Goal: Task Accomplishment & Management: Manage account settings

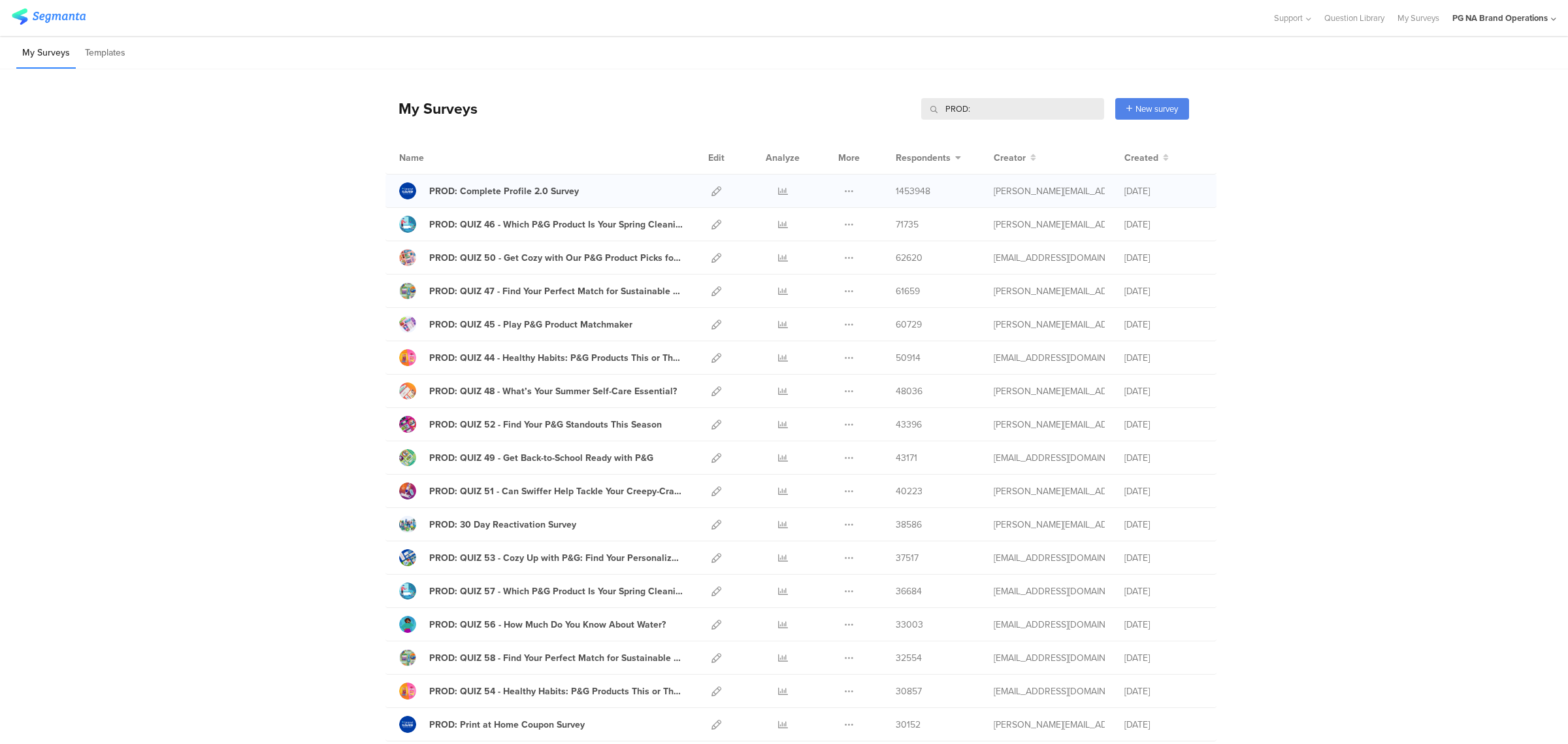
click at [717, 187] on div at bounding box center [716, 191] width 28 height 33
click at [712, 187] on icon at bounding box center [716, 191] width 10 height 10
click at [711, 221] on icon at bounding box center [716, 225] width 10 height 10
click at [712, 256] on icon at bounding box center [716, 258] width 10 height 10
click at [711, 190] on icon at bounding box center [716, 191] width 10 height 10
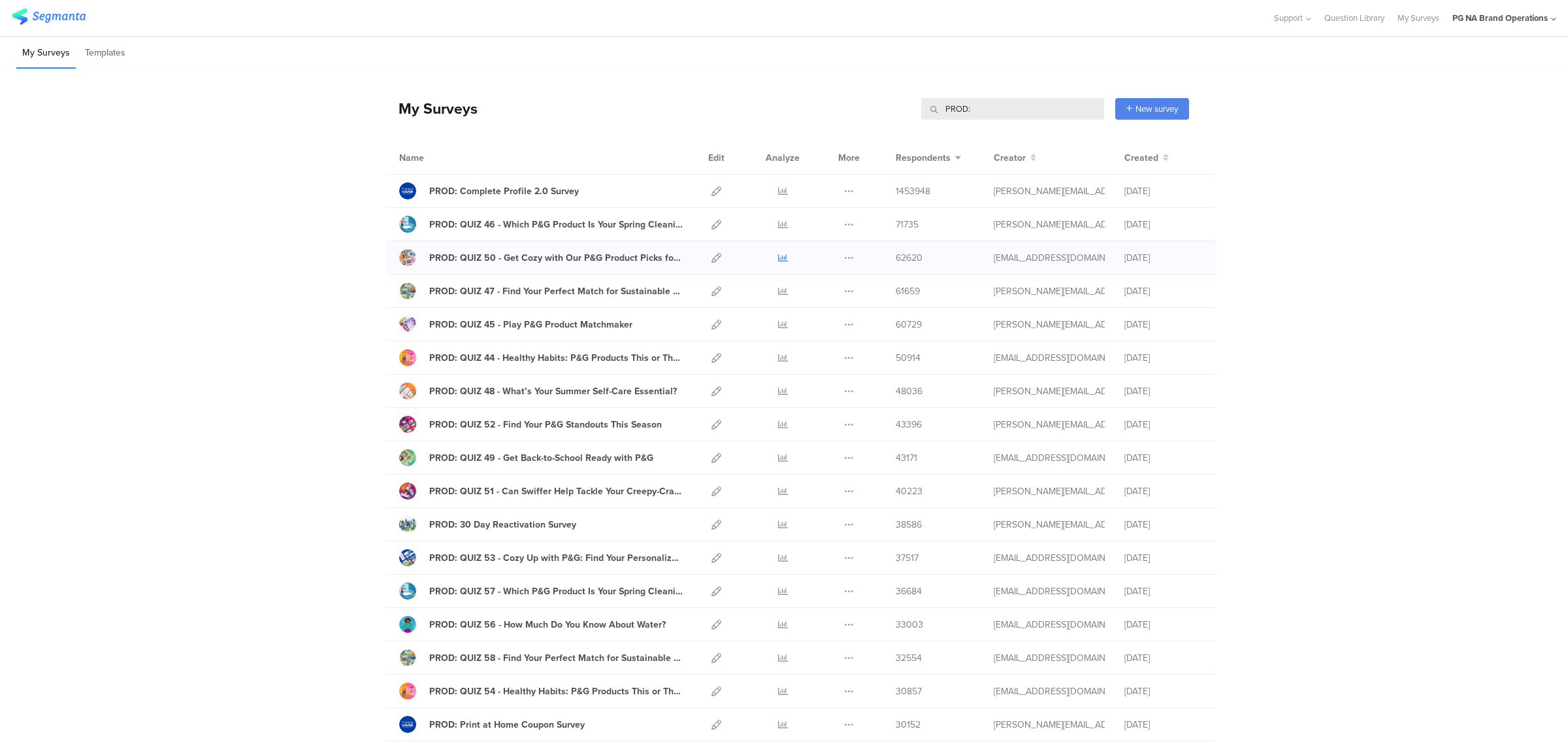
click at [778, 259] on icon at bounding box center [783, 258] width 10 height 10
click at [711, 261] on icon at bounding box center [716, 258] width 10 height 10
click at [711, 293] on icon at bounding box center [716, 291] width 10 height 10
click at [711, 330] on link at bounding box center [716, 324] width 10 height 33
click at [711, 358] on icon at bounding box center [716, 358] width 10 height 10
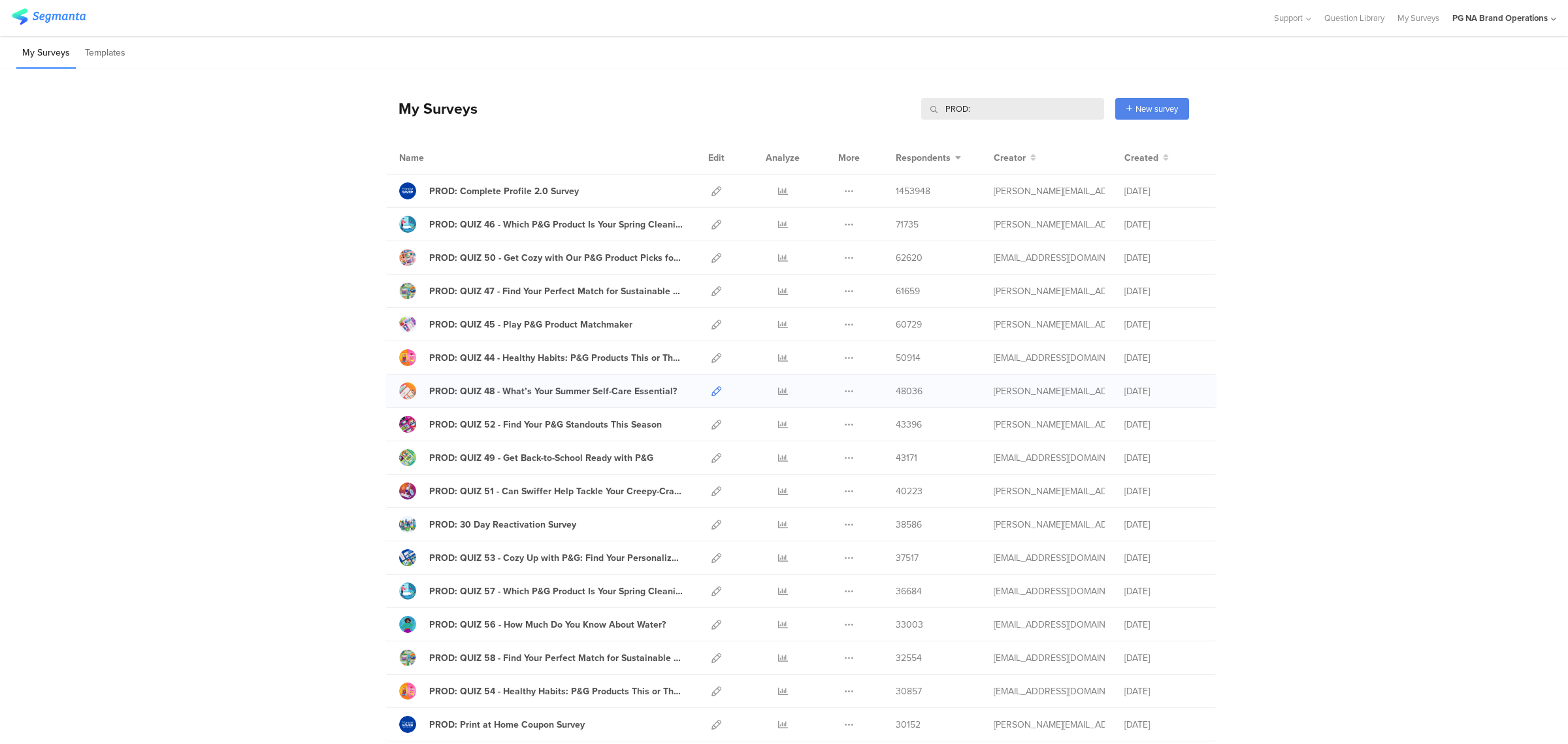
click at [711, 389] on icon at bounding box center [716, 391] width 10 height 10
click at [714, 427] on icon at bounding box center [716, 425] width 10 height 10
click at [711, 465] on link at bounding box center [716, 457] width 10 height 33
click at [711, 458] on icon at bounding box center [716, 458] width 10 height 10
click at [711, 493] on icon at bounding box center [716, 491] width 10 height 10
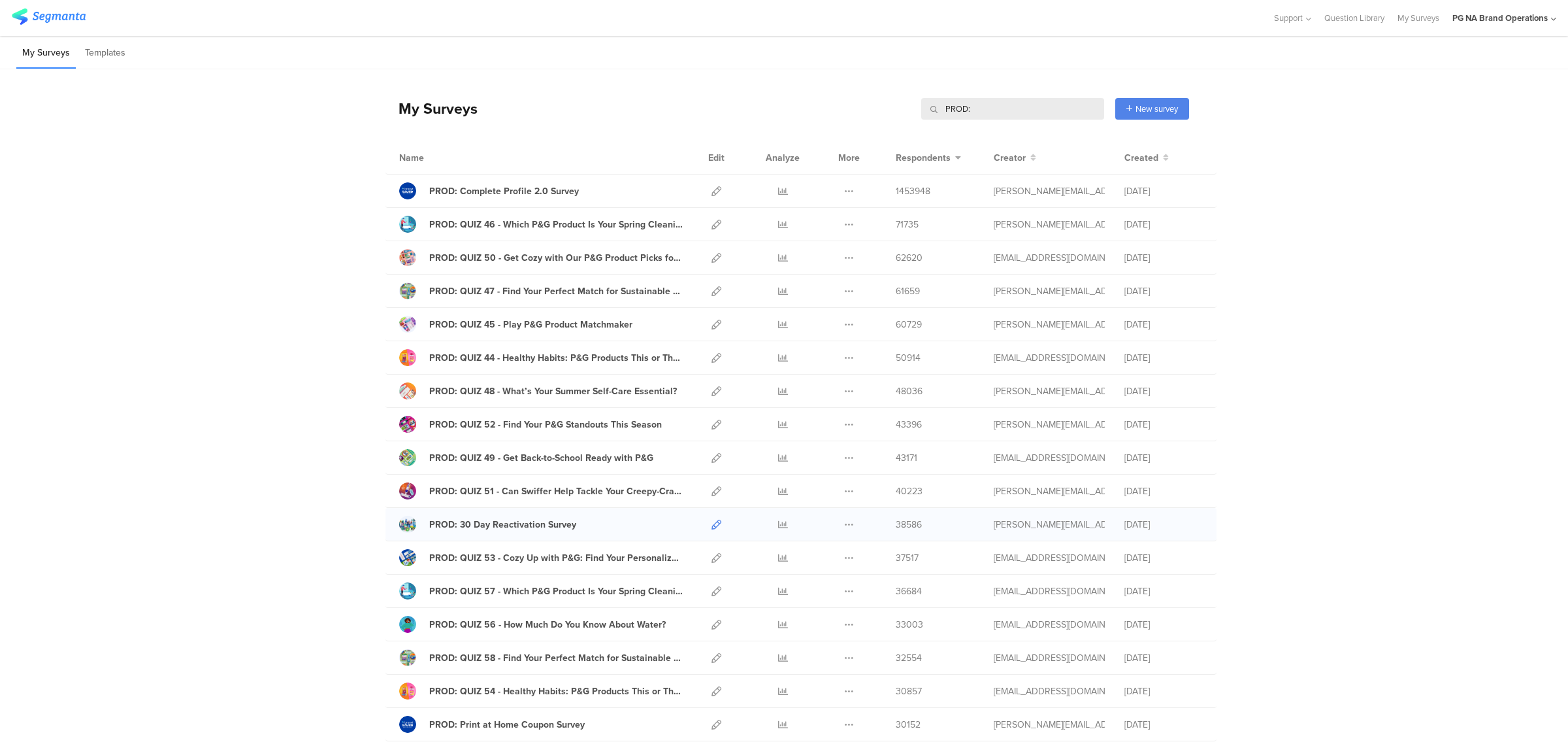
click at [711, 527] on icon at bounding box center [716, 524] width 10 height 10
click at [711, 562] on icon at bounding box center [716, 557] width 10 height 10
click at [712, 590] on icon at bounding box center [716, 591] width 10 height 10
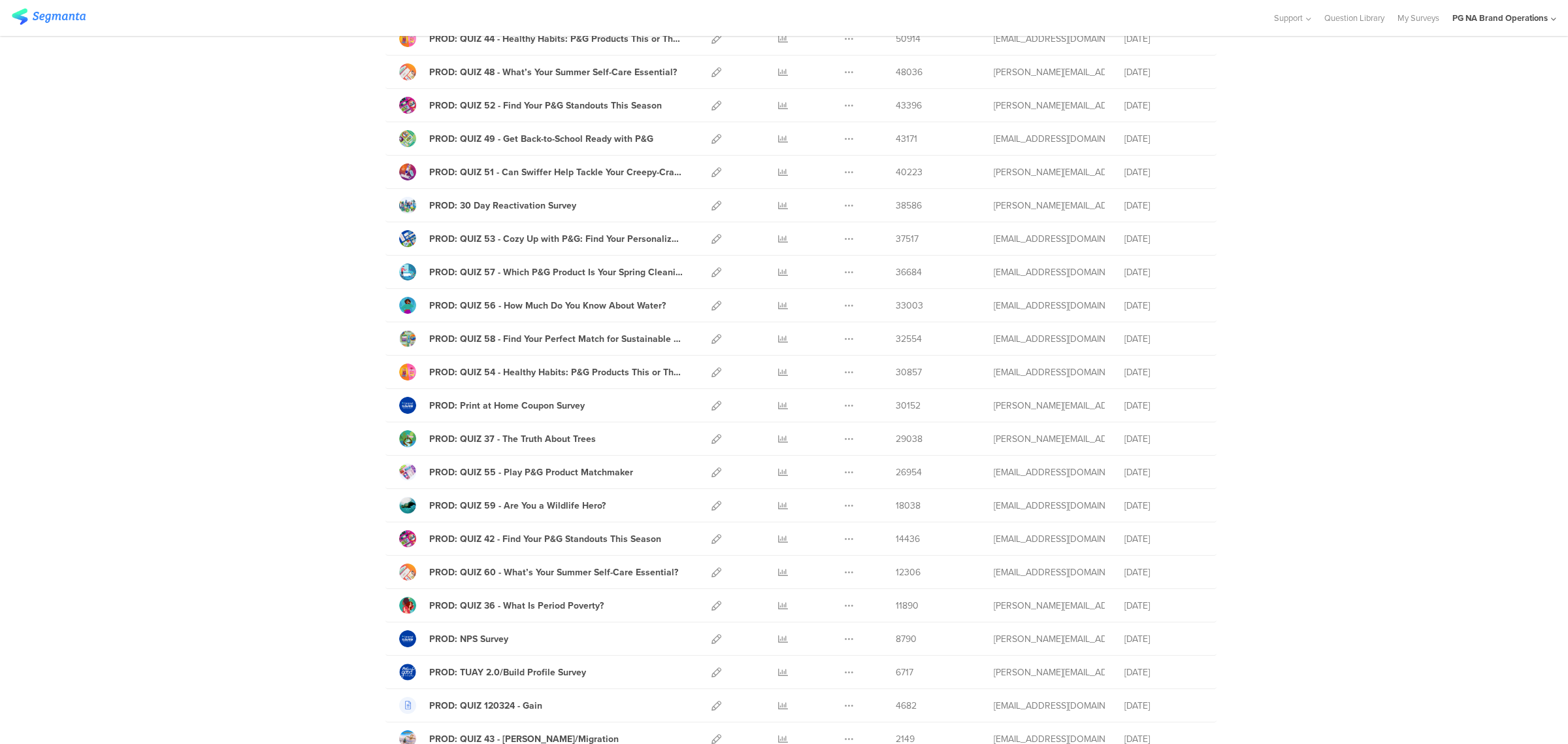
scroll to position [343, 0]
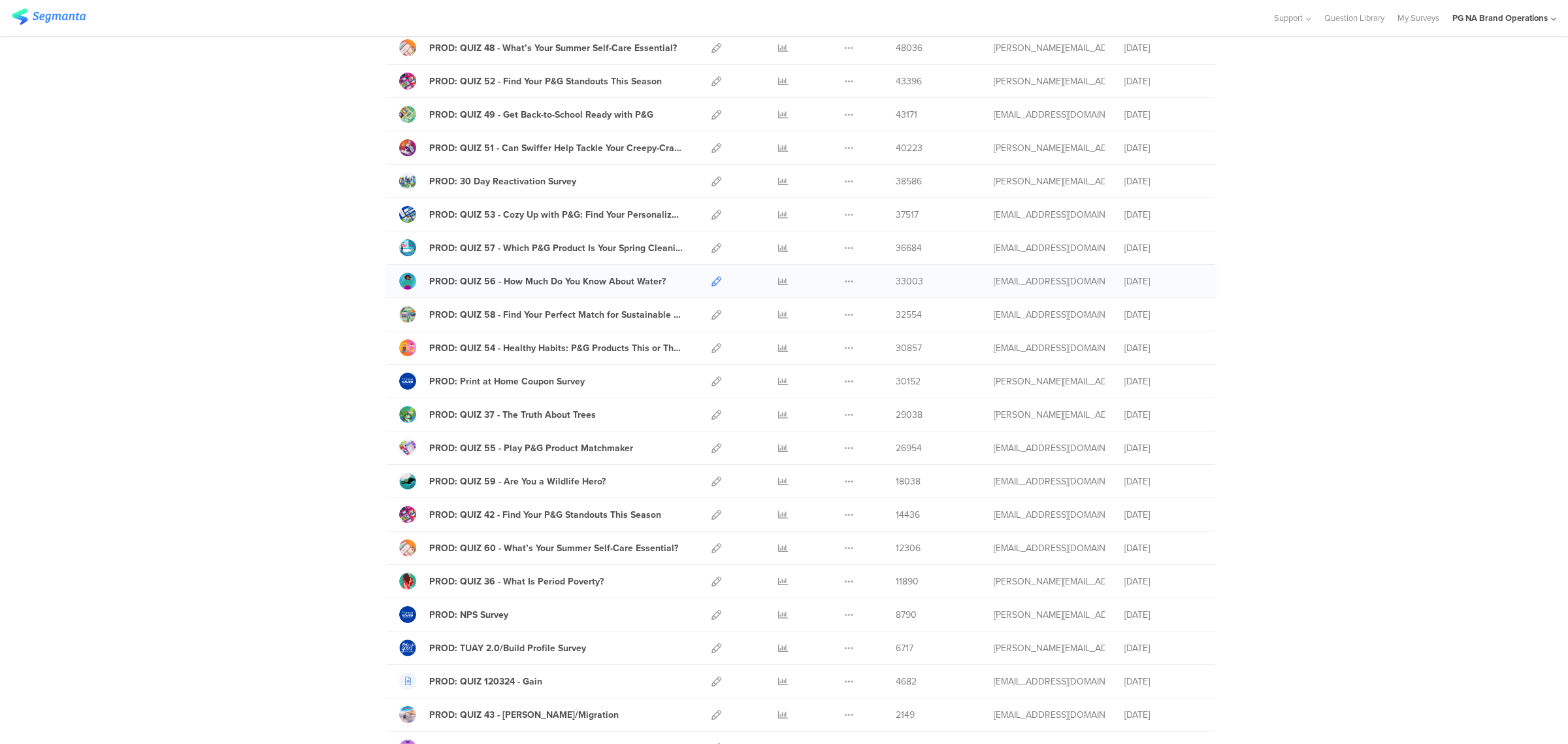
click at [711, 281] on icon at bounding box center [716, 281] width 10 height 10
click at [713, 312] on icon at bounding box center [716, 314] width 10 height 10
click at [711, 318] on icon at bounding box center [716, 314] width 10 height 10
click at [711, 353] on icon at bounding box center [716, 348] width 10 height 10
click at [712, 381] on icon at bounding box center [716, 382] width 10 height 10
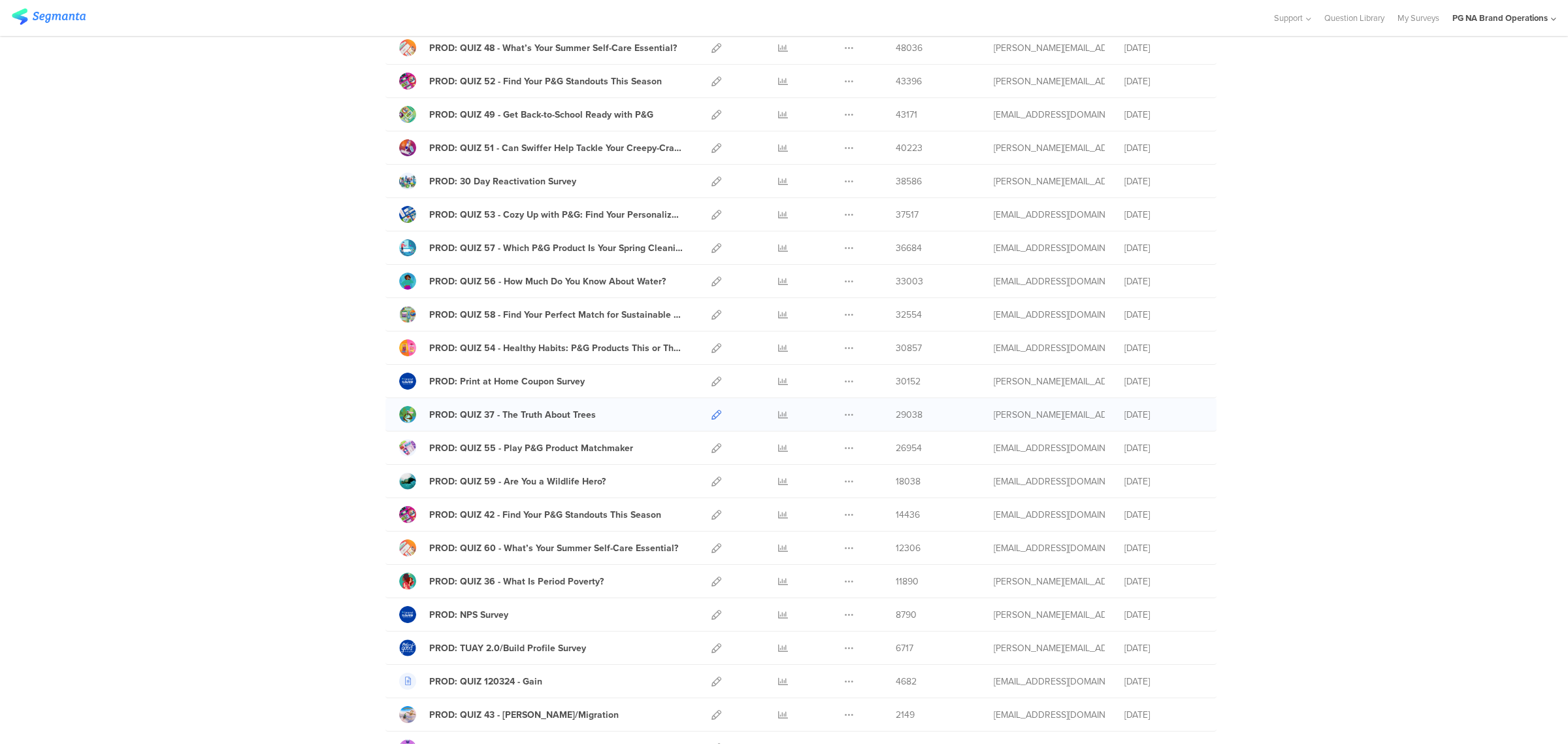
click at [712, 419] on icon at bounding box center [716, 415] width 10 height 10
click at [711, 453] on icon at bounding box center [716, 448] width 10 height 10
click at [711, 484] on icon at bounding box center [716, 481] width 10 height 10
click at [711, 518] on icon at bounding box center [716, 514] width 10 height 10
click at [711, 553] on icon at bounding box center [716, 548] width 10 height 10
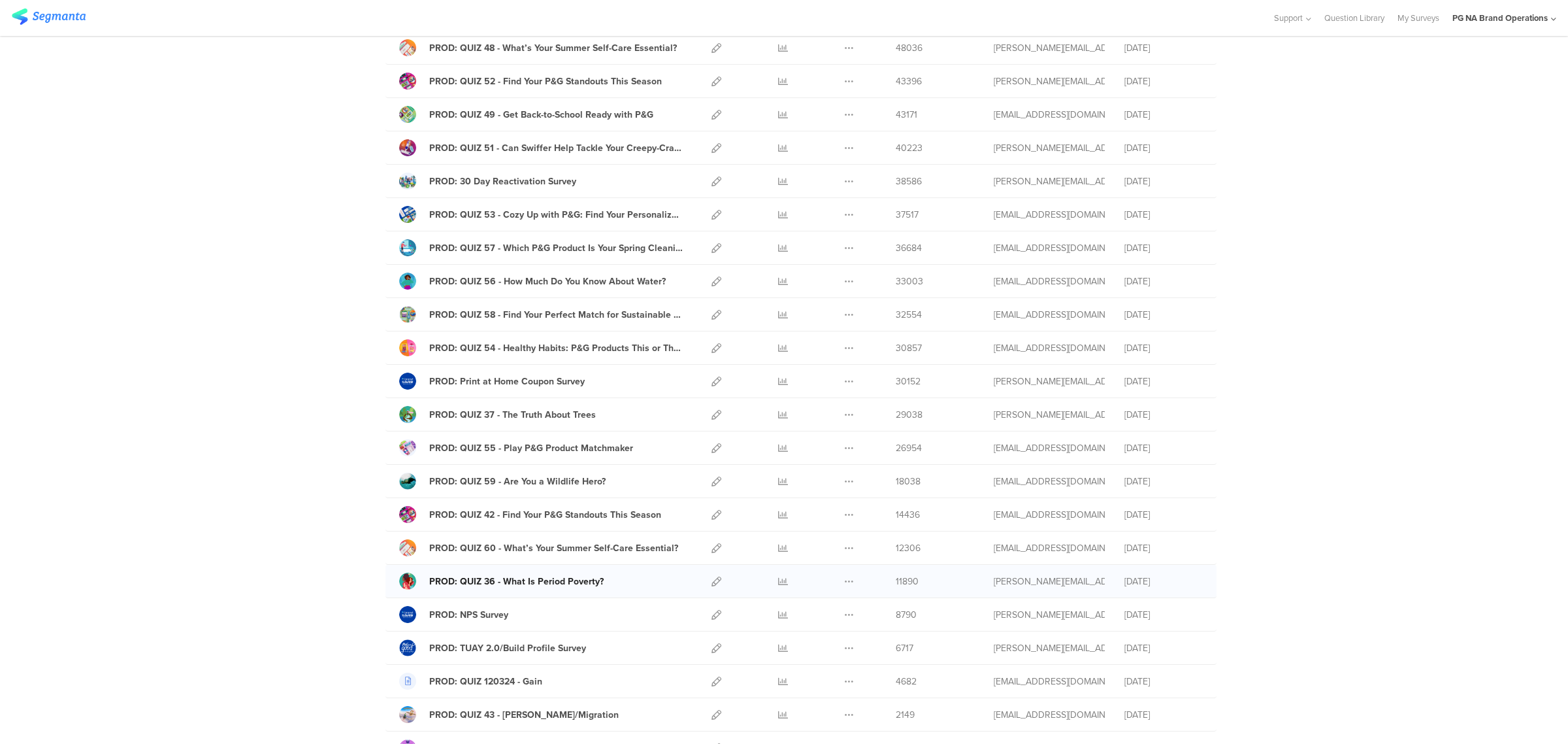
click at [530, 589] on link "PROD: QUIZ 36 - What Is Period Poverty?" at bounding box center [501, 581] width 204 height 17
click at [711, 550] on icon at bounding box center [716, 548] width 10 height 10
click at [711, 581] on icon at bounding box center [716, 581] width 10 height 10
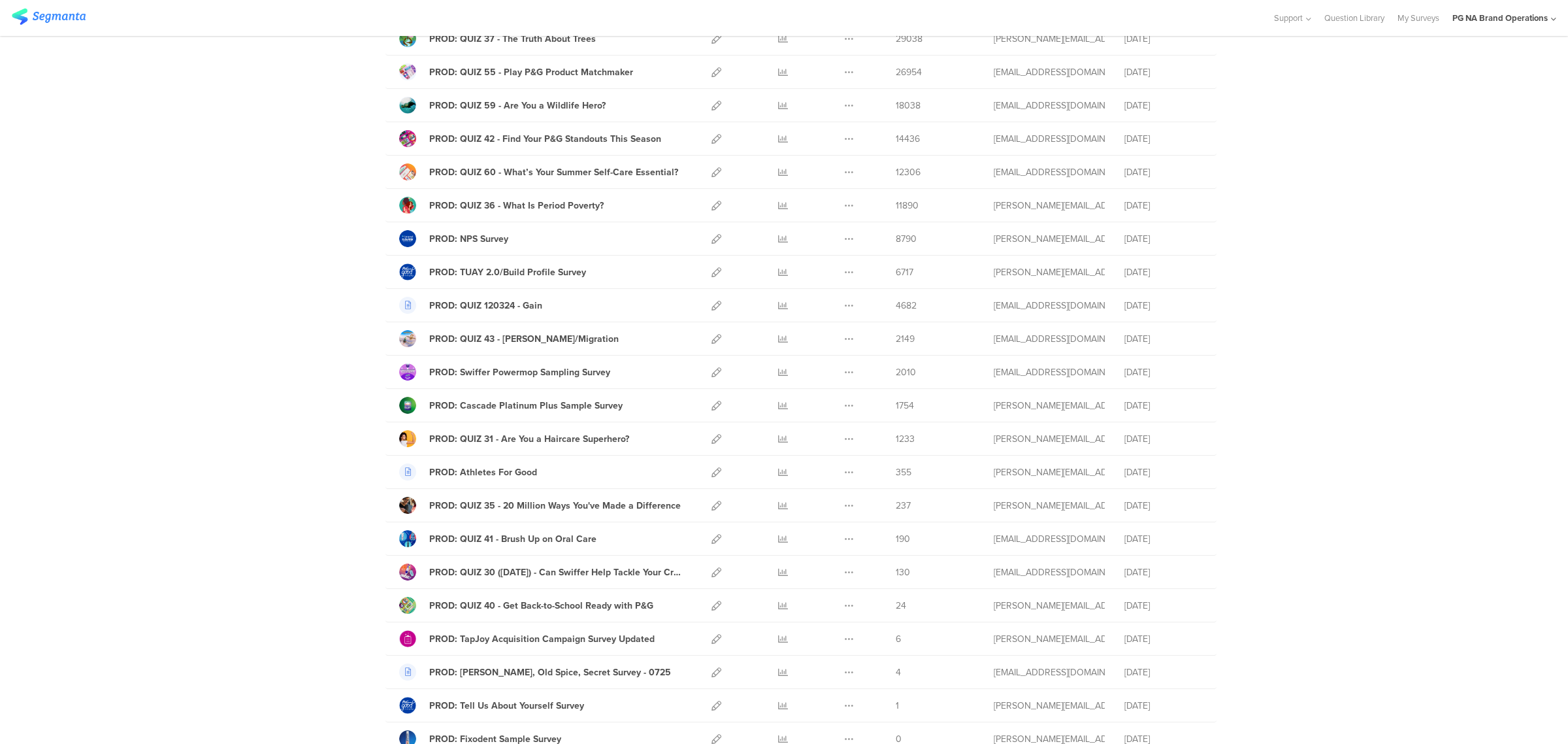
scroll to position [735, 0]
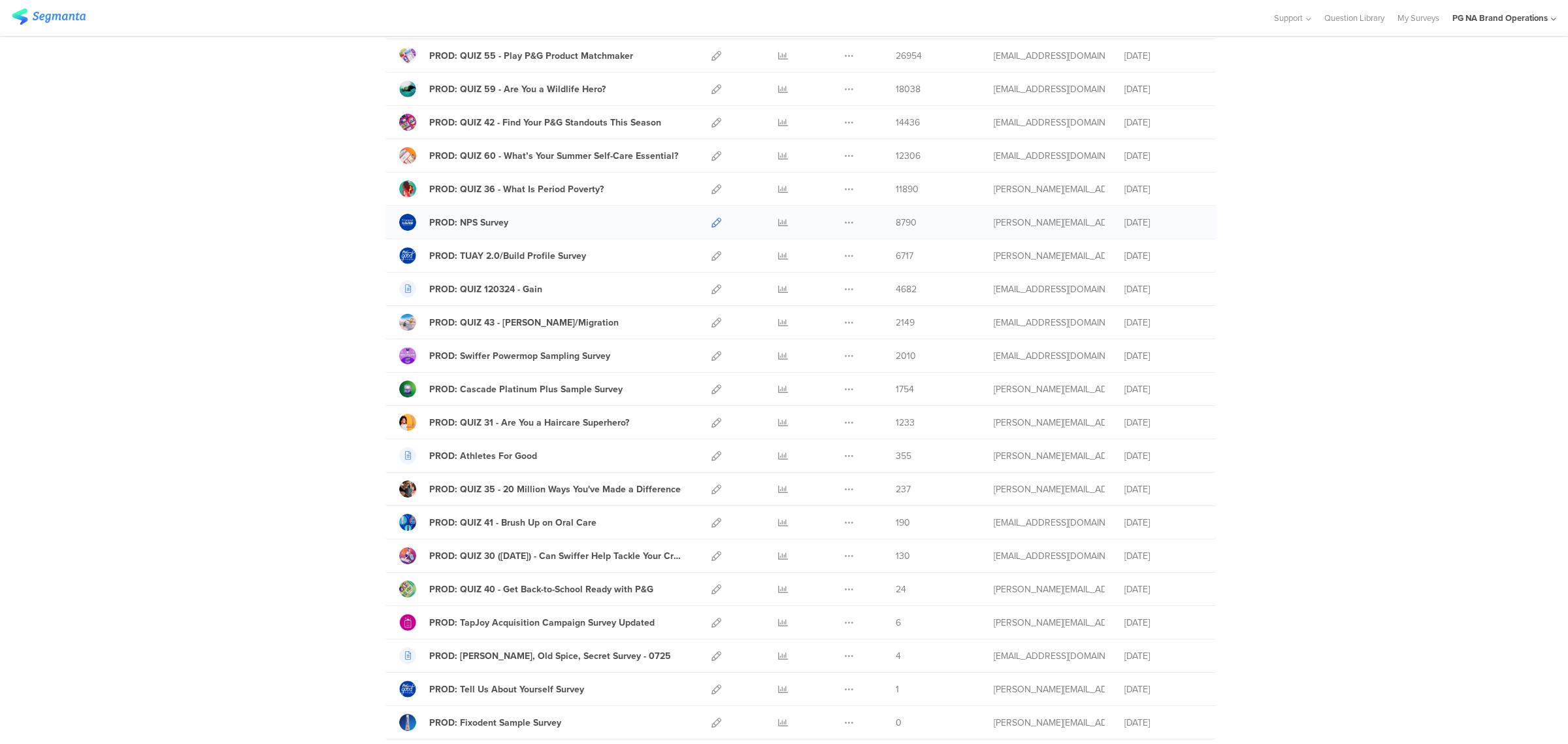
click at [711, 227] on icon at bounding box center [716, 223] width 10 height 10
click at [711, 261] on icon at bounding box center [716, 256] width 10 height 10
click at [713, 290] on icon at bounding box center [716, 289] width 10 height 10
click at [711, 324] on icon at bounding box center [716, 322] width 10 height 10
click at [711, 358] on icon at bounding box center [716, 356] width 10 height 10
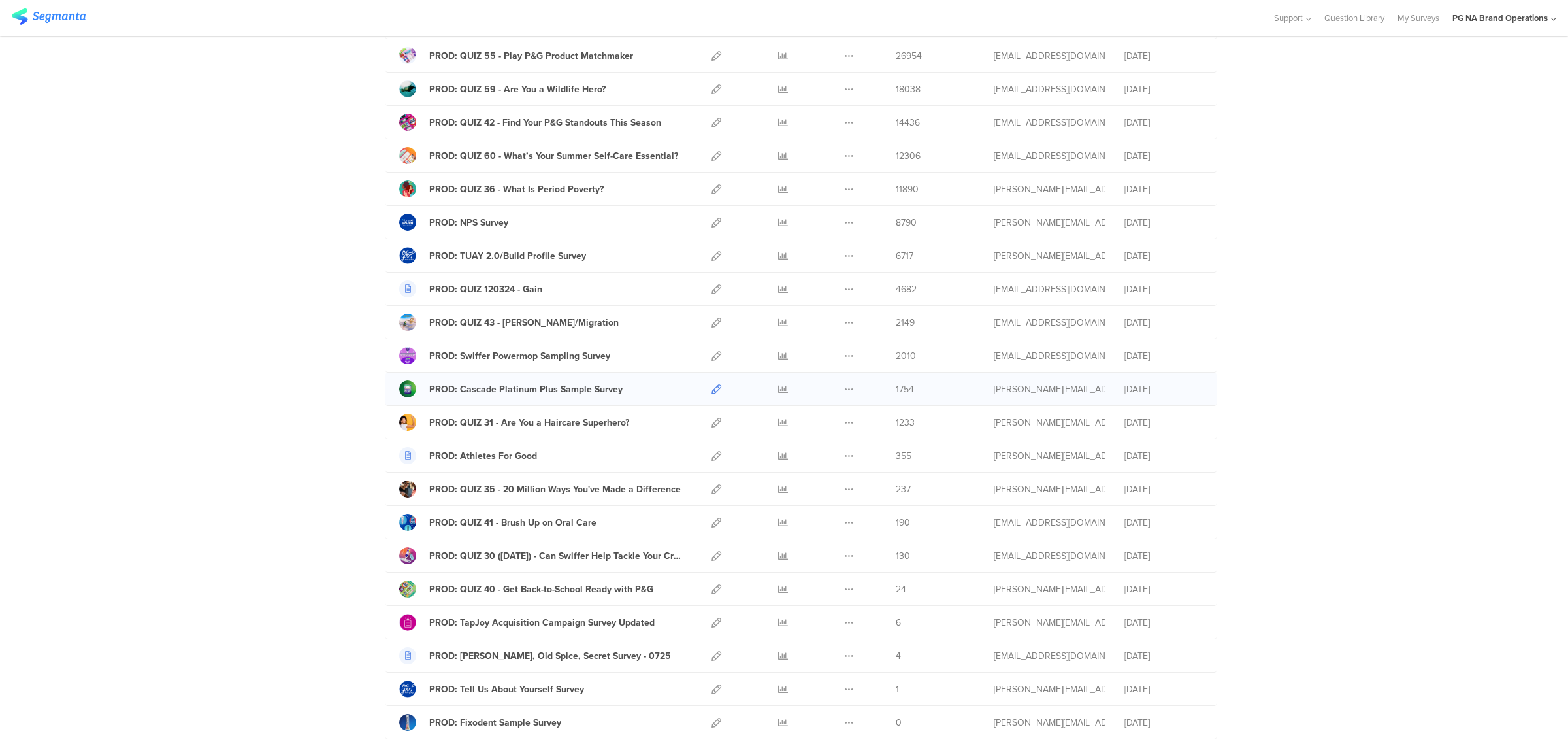
click at [711, 393] on icon at bounding box center [716, 389] width 10 height 10
click at [711, 390] on icon at bounding box center [716, 389] width 10 height 10
click at [713, 427] on icon at bounding box center [716, 423] width 10 height 10
click at [711, 427] on icon at bounding box center [716, 423] width 10 height 10
click at [712, 459] on icon at bounding box center [716, 456] width 10 height 10
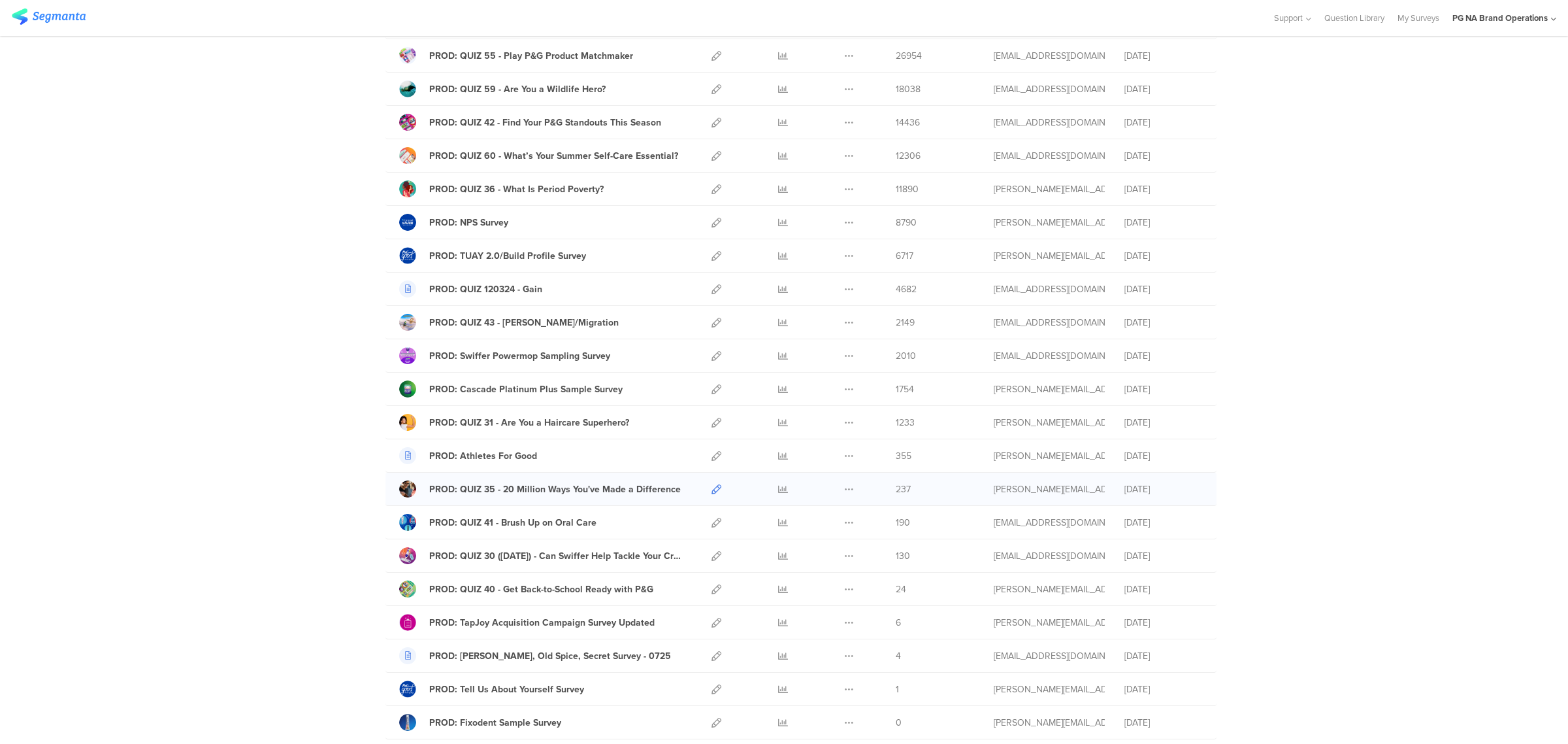
click at [711, 493] on icon at bounding box center [716, 489] width 10 height 10
click at [711, 527] on icon at bounding box center [716, 523] width 10 height 10
click at [711, 559] on icon at bounding box center [716, 556] width 10 height 10
click at [711, 593] on icon at bounding box center [716, 589] width 10 height 10
click at [711, 158] on icon at bounding box center [716, 156] width 10 height 10
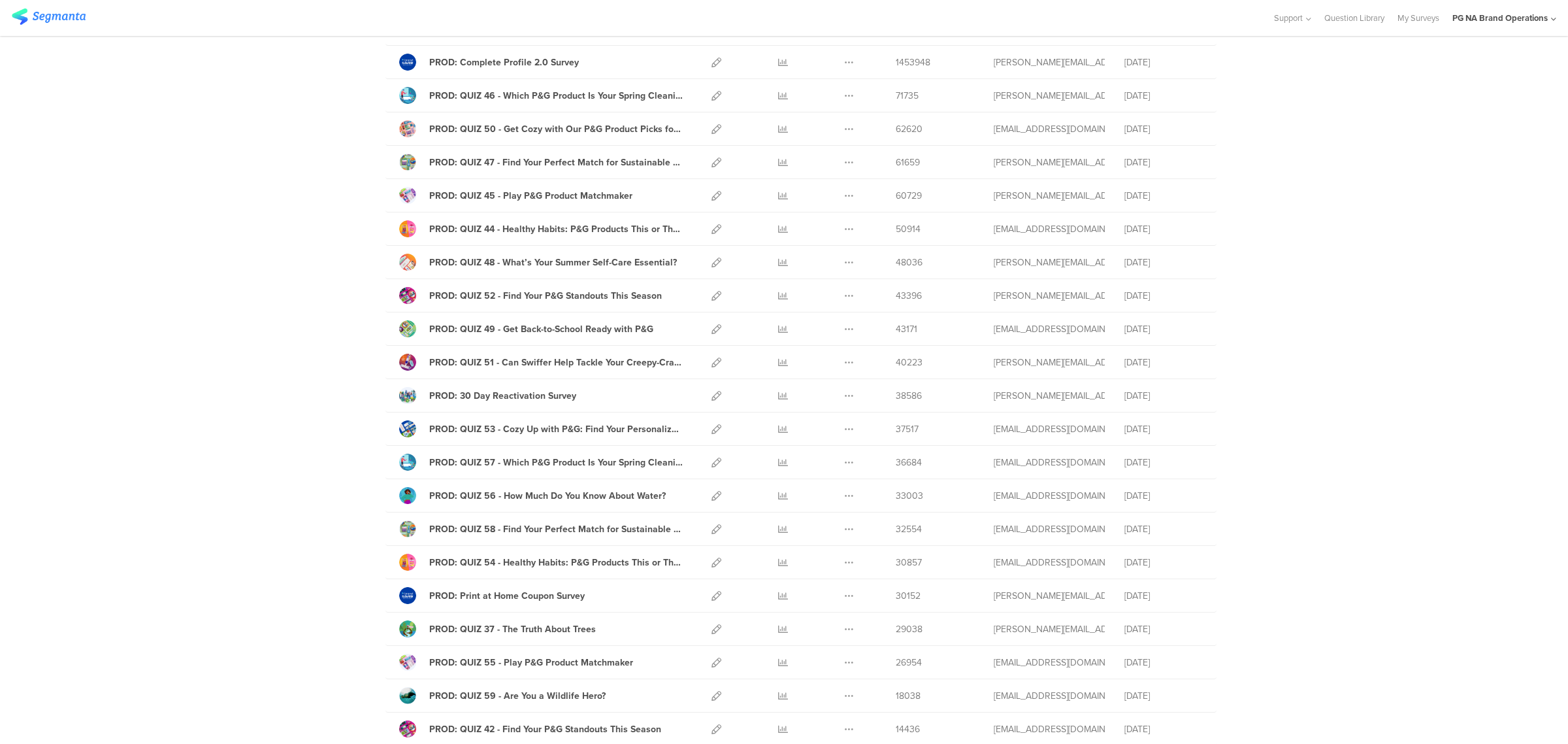
scroll to position [136, 0]
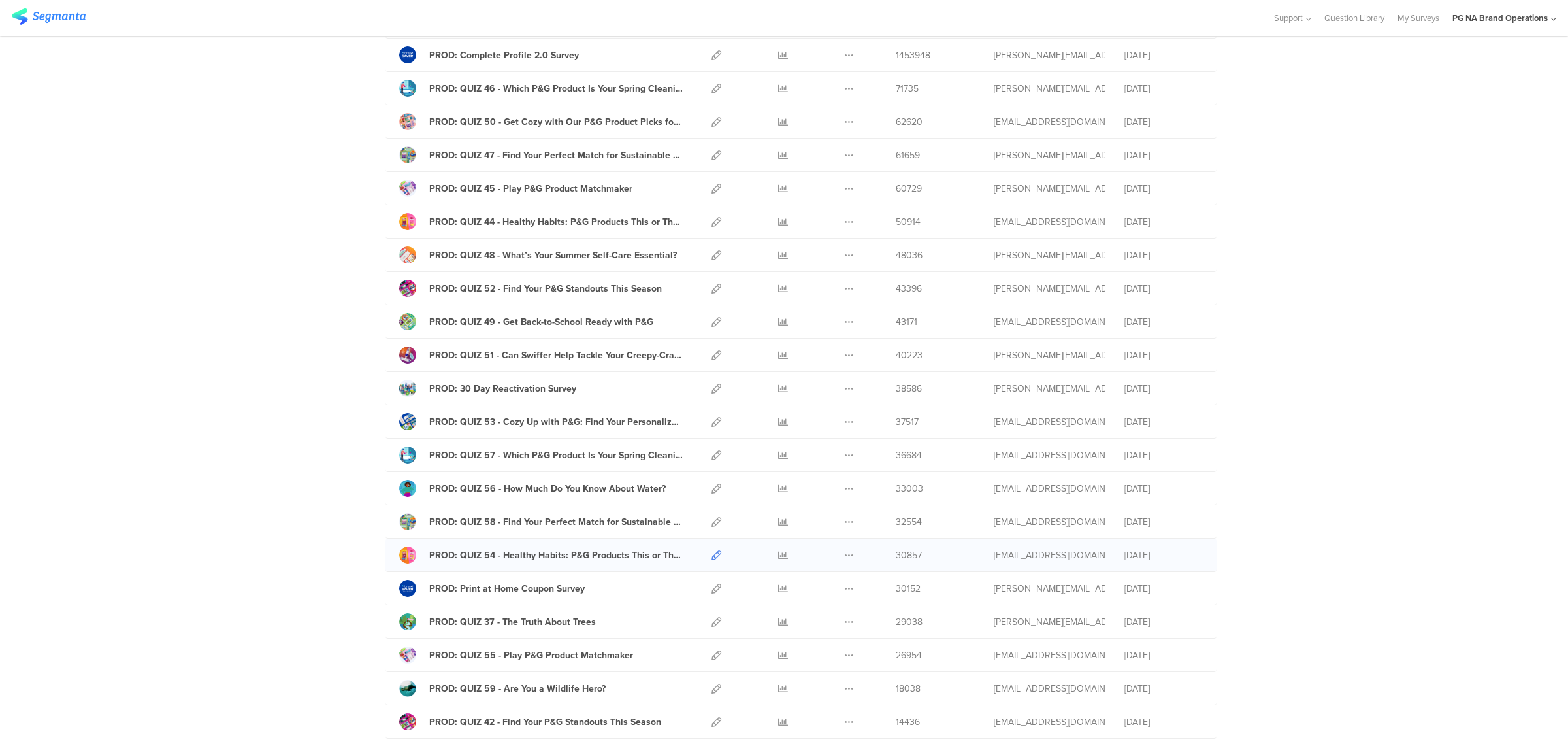
click at [711, 560] on icon at bounding box center [716, 555] width 10 height 10
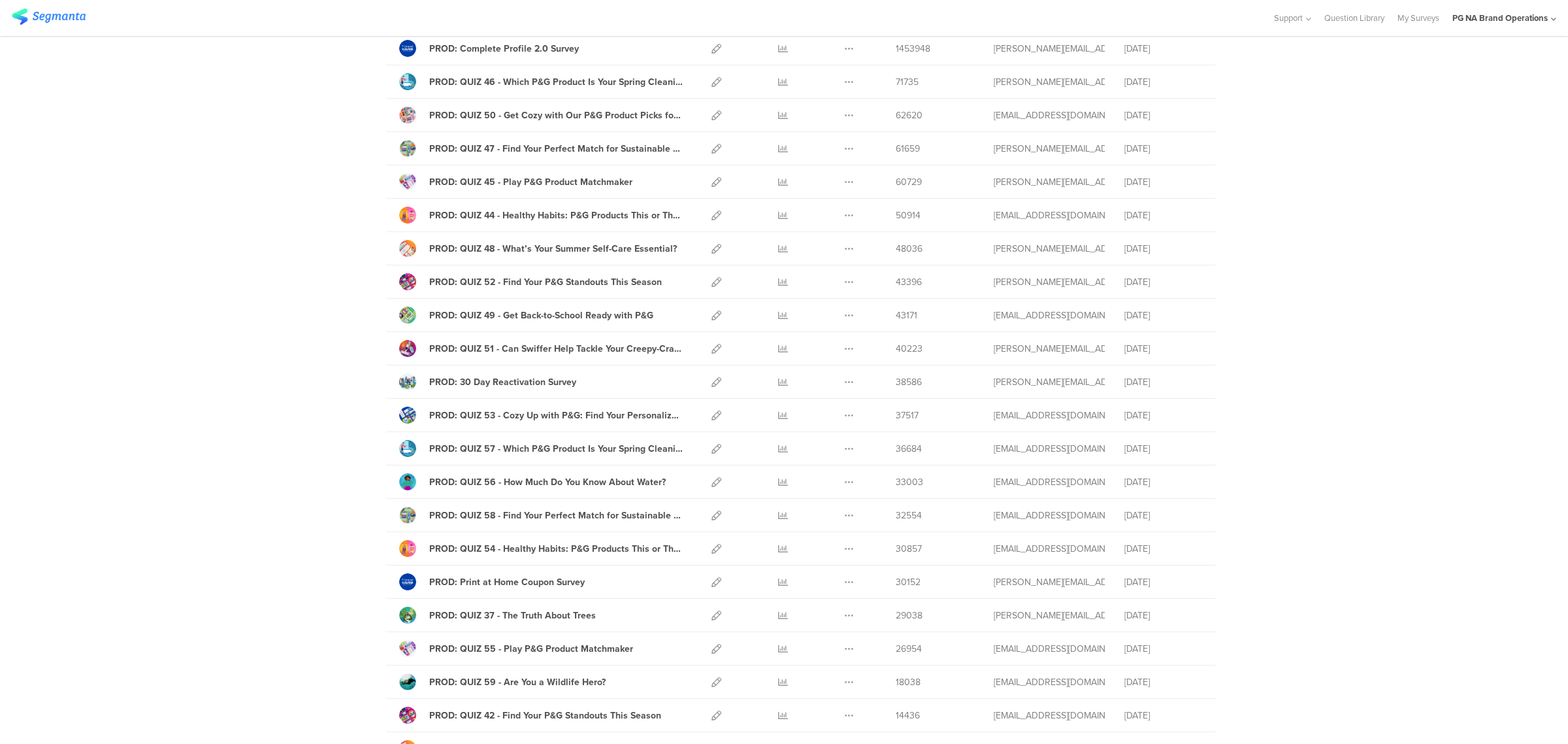
scroll to position [0, 0]
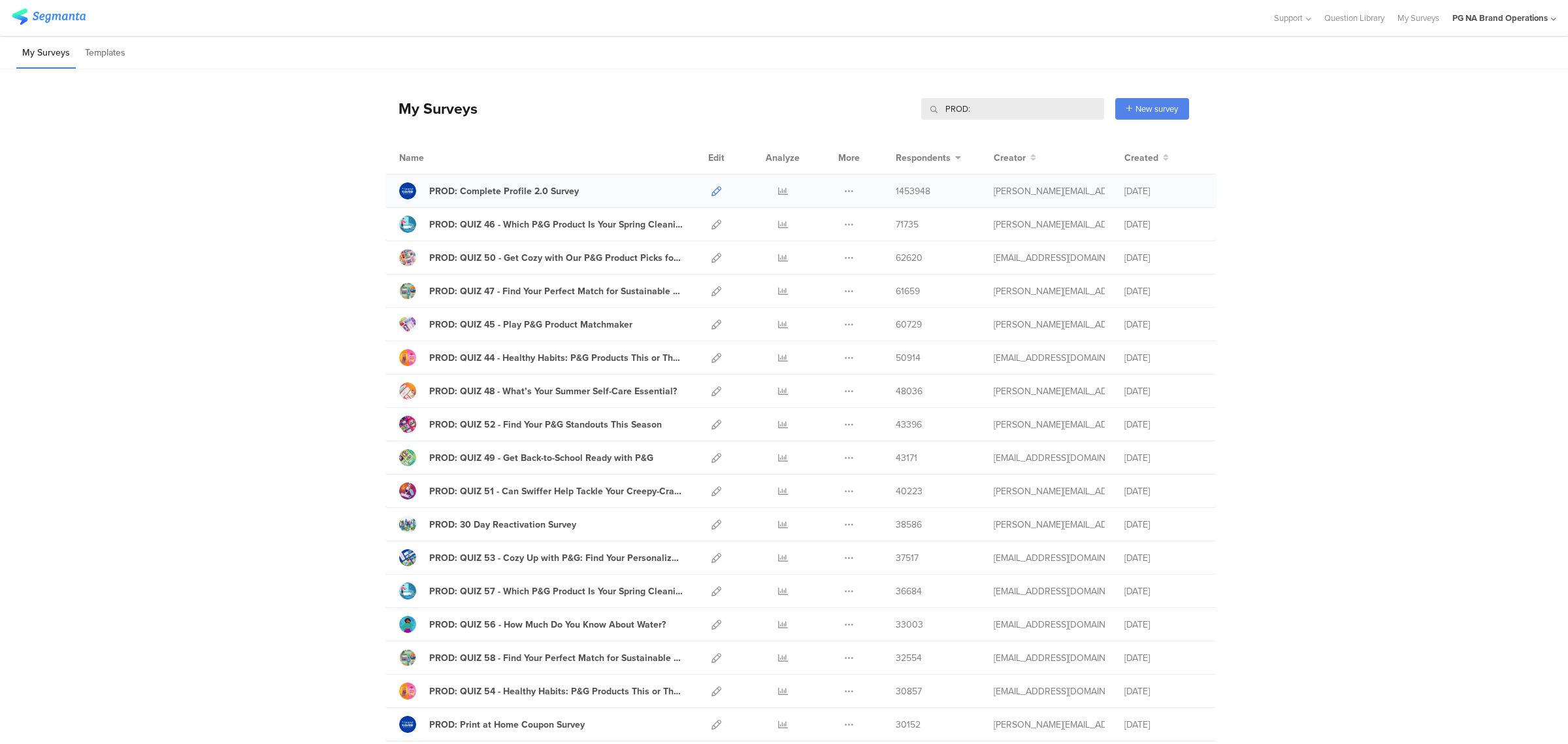
click at [711, 188] on icon at bounding box center [716, 191] width 10 height 10
click at [1137, 158] on span "Created" at bounding box center [1141, 158] width 34 height 13
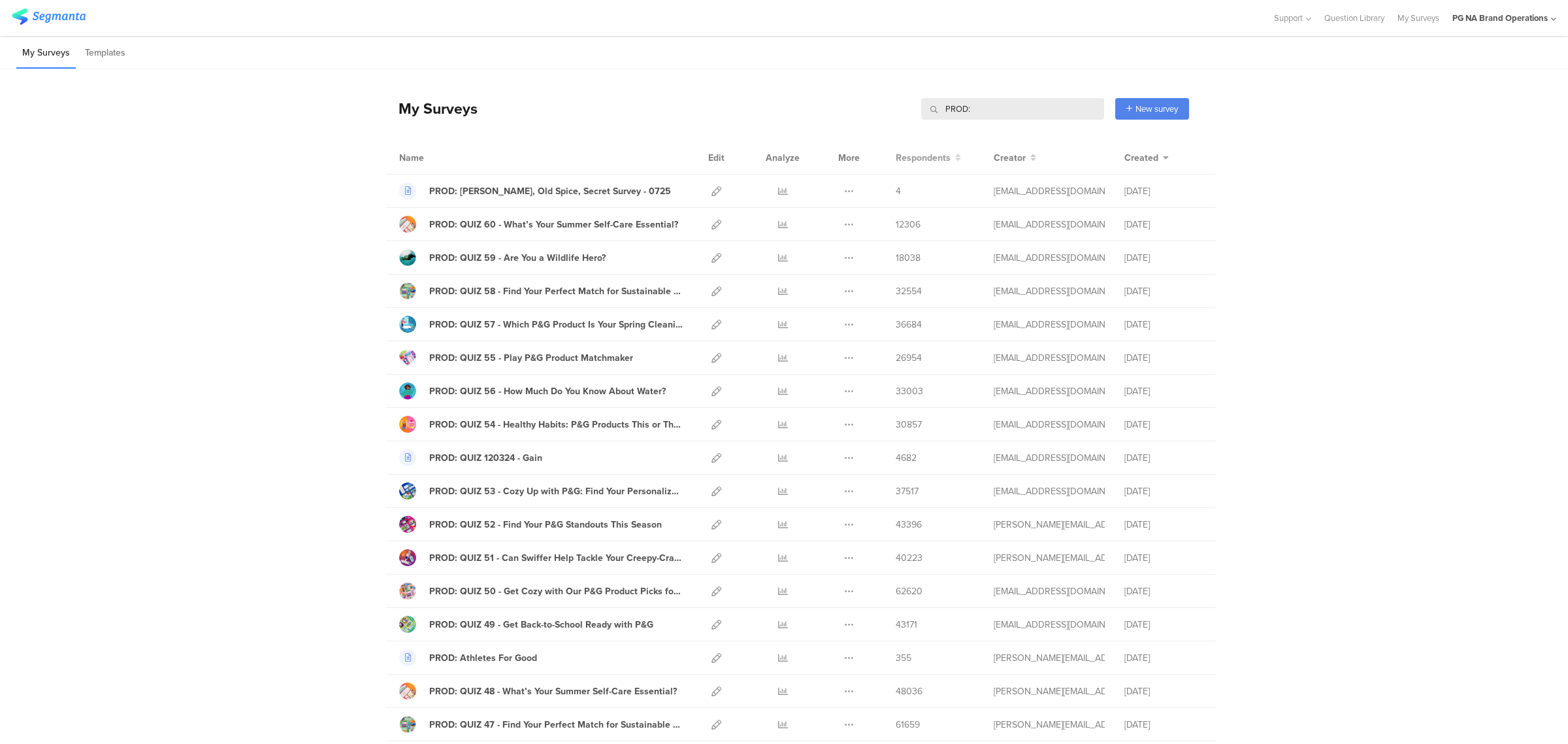
click at [933, 158] on span "Respondents" at bounding box center [923, 158] width 55 height 13
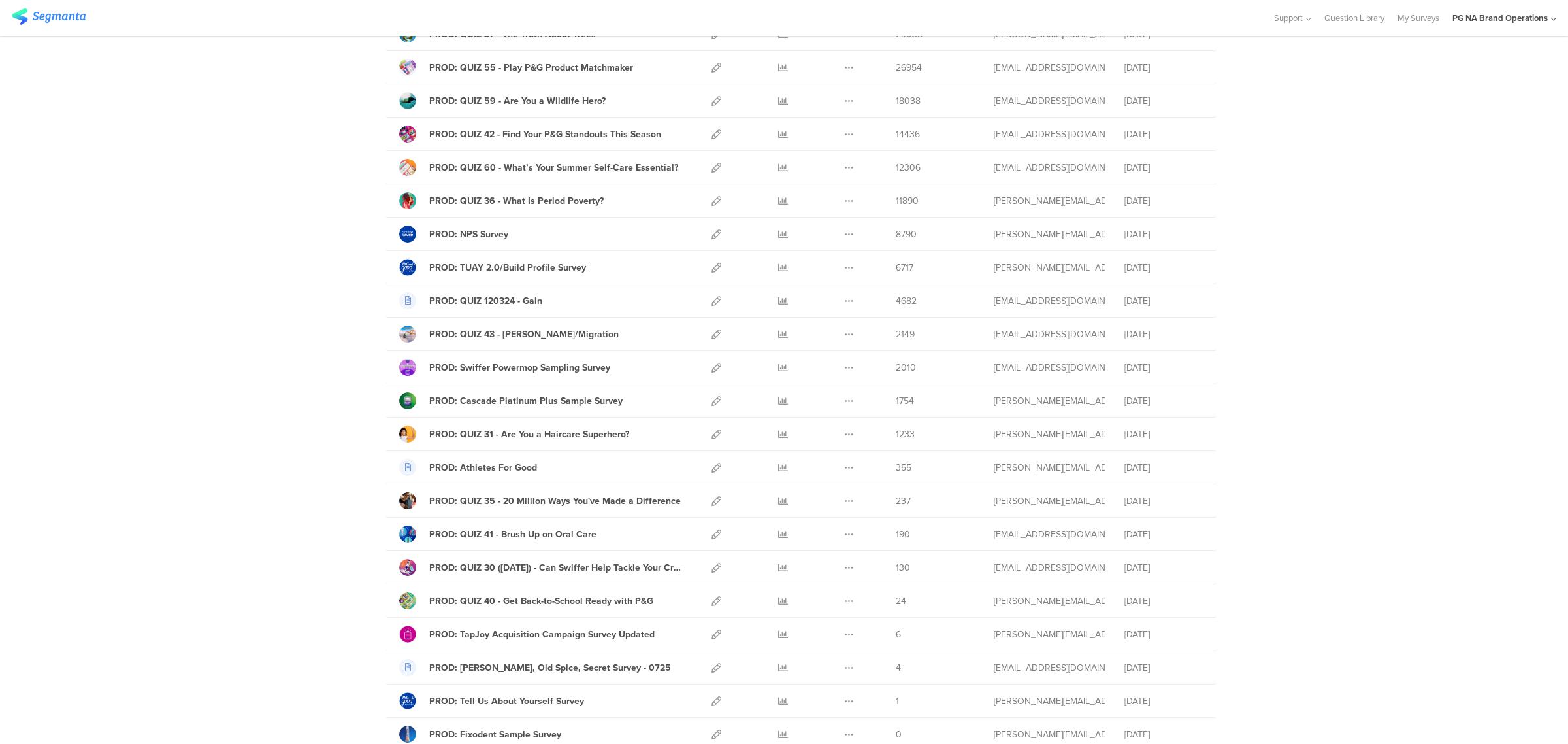
scroll to position [716, 0]
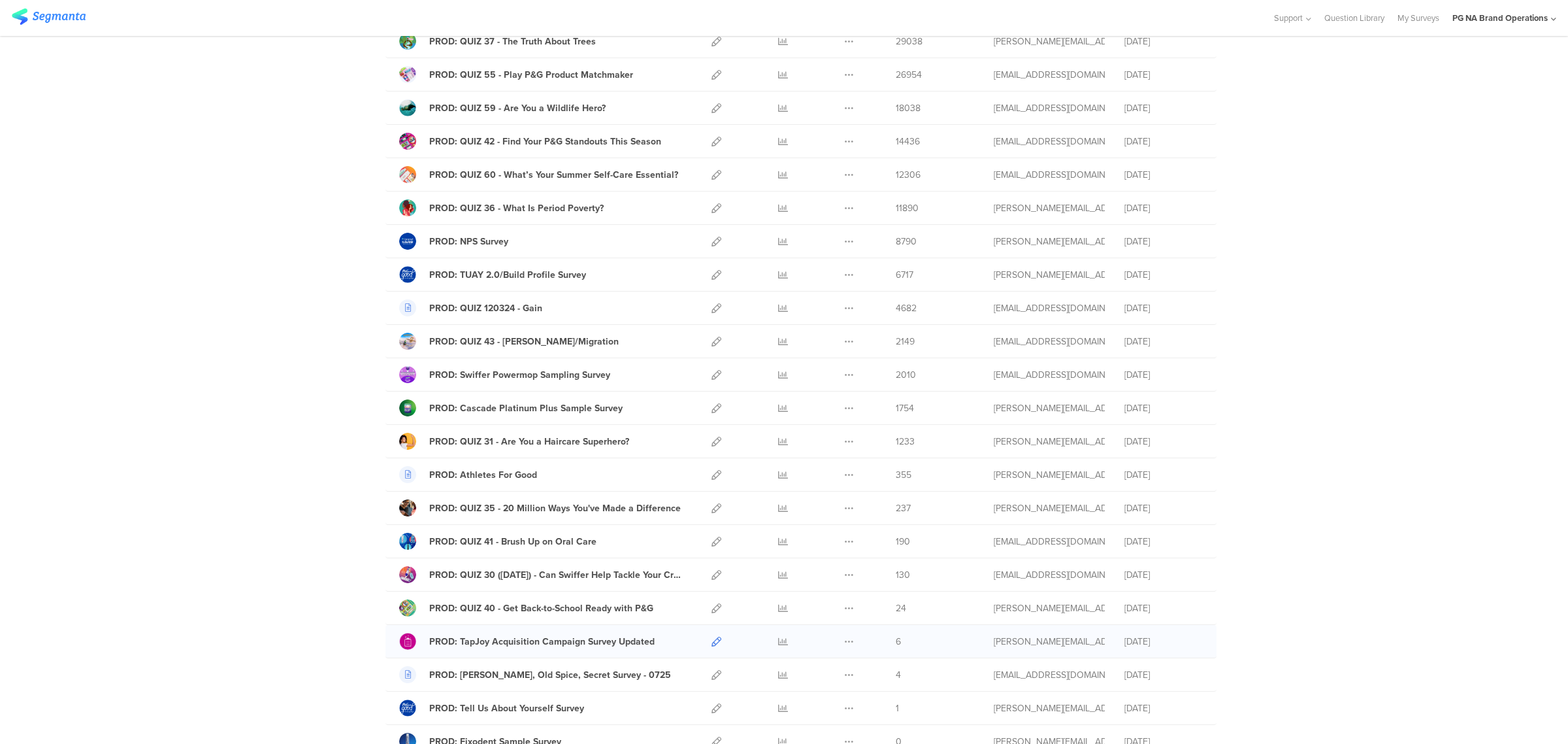
click at [711, 644] on icon at bounding box center [716, 642] width 10 height 10
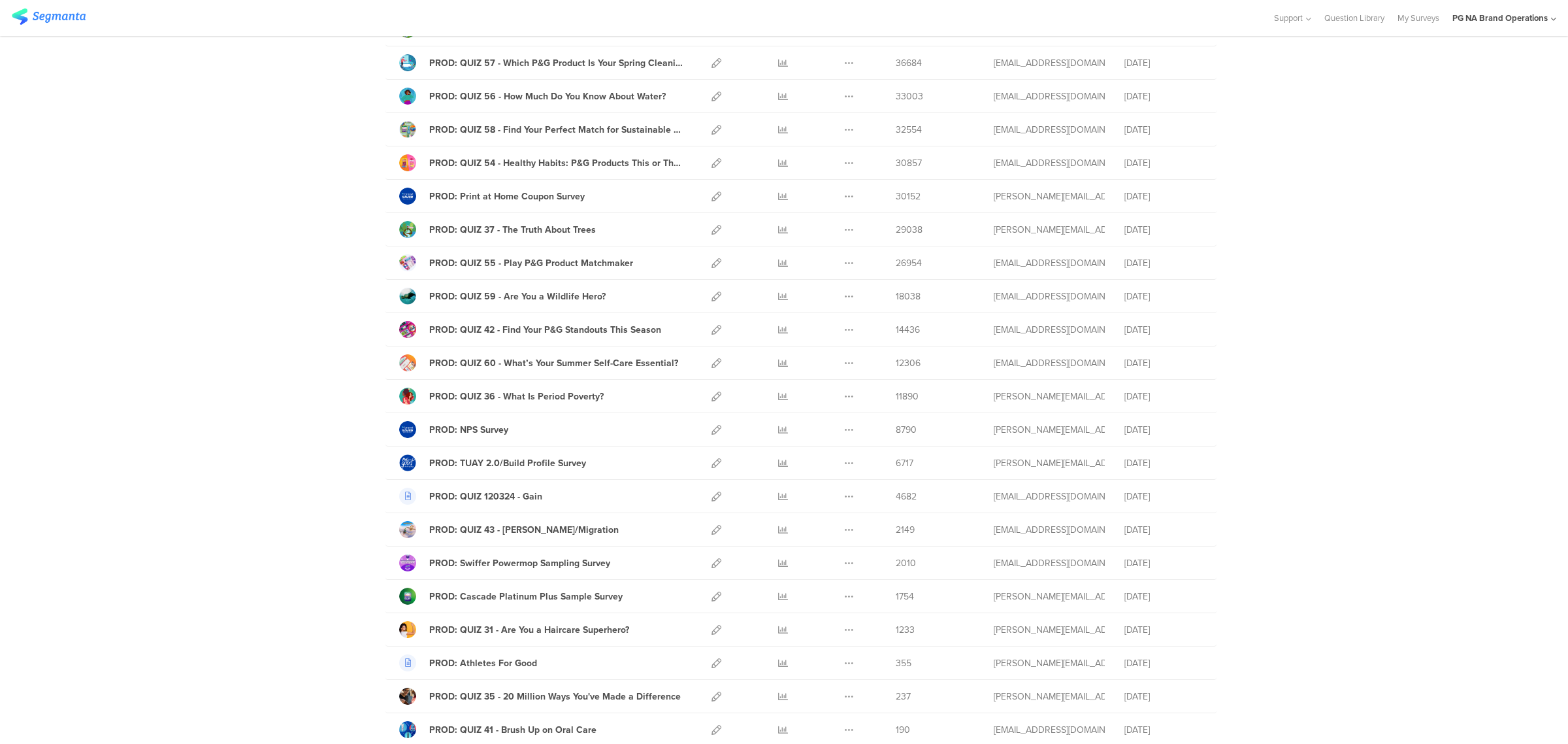
scroll to position [488, 0]
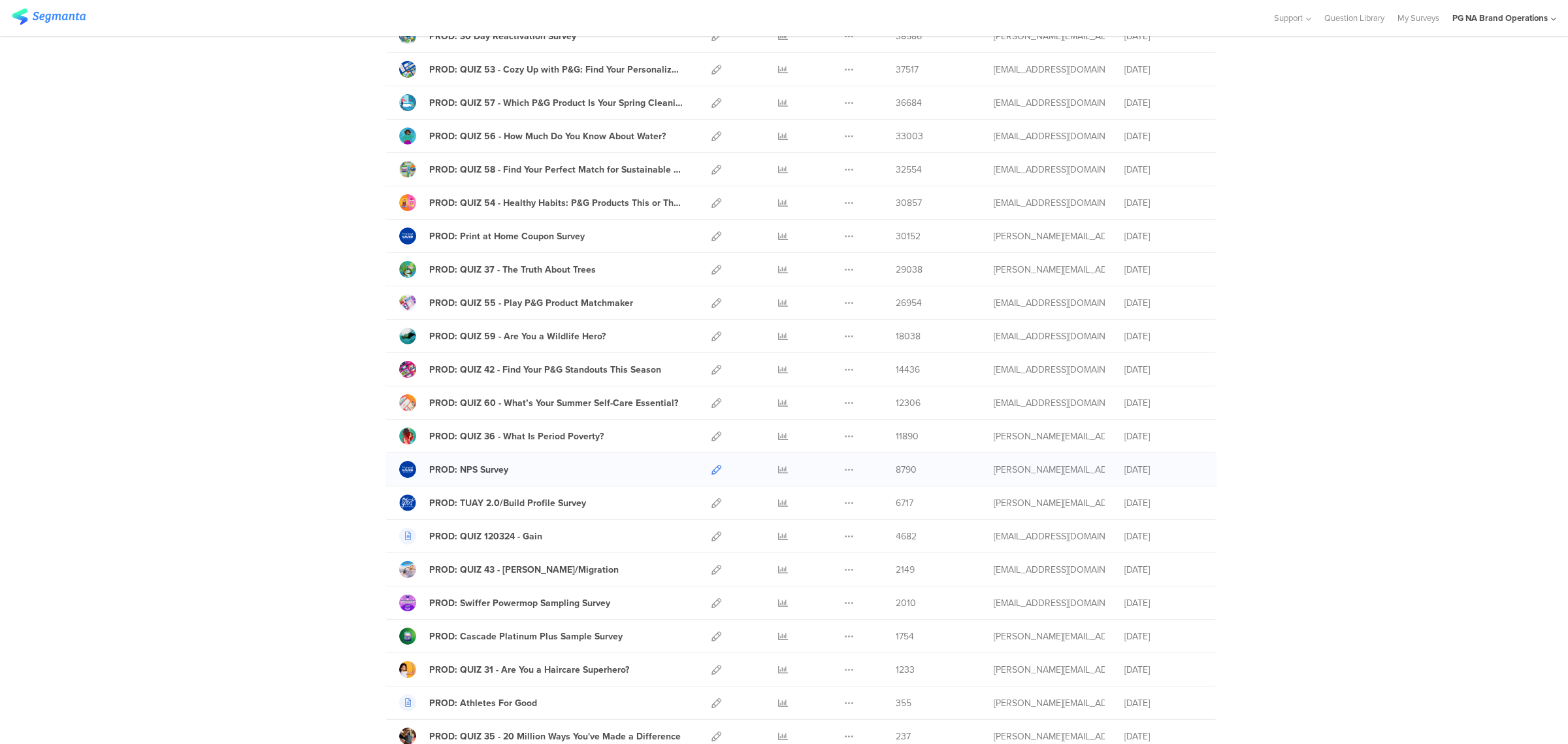
click at [714, 471] on icon at bounding box center [716, 470] width 10 height 10
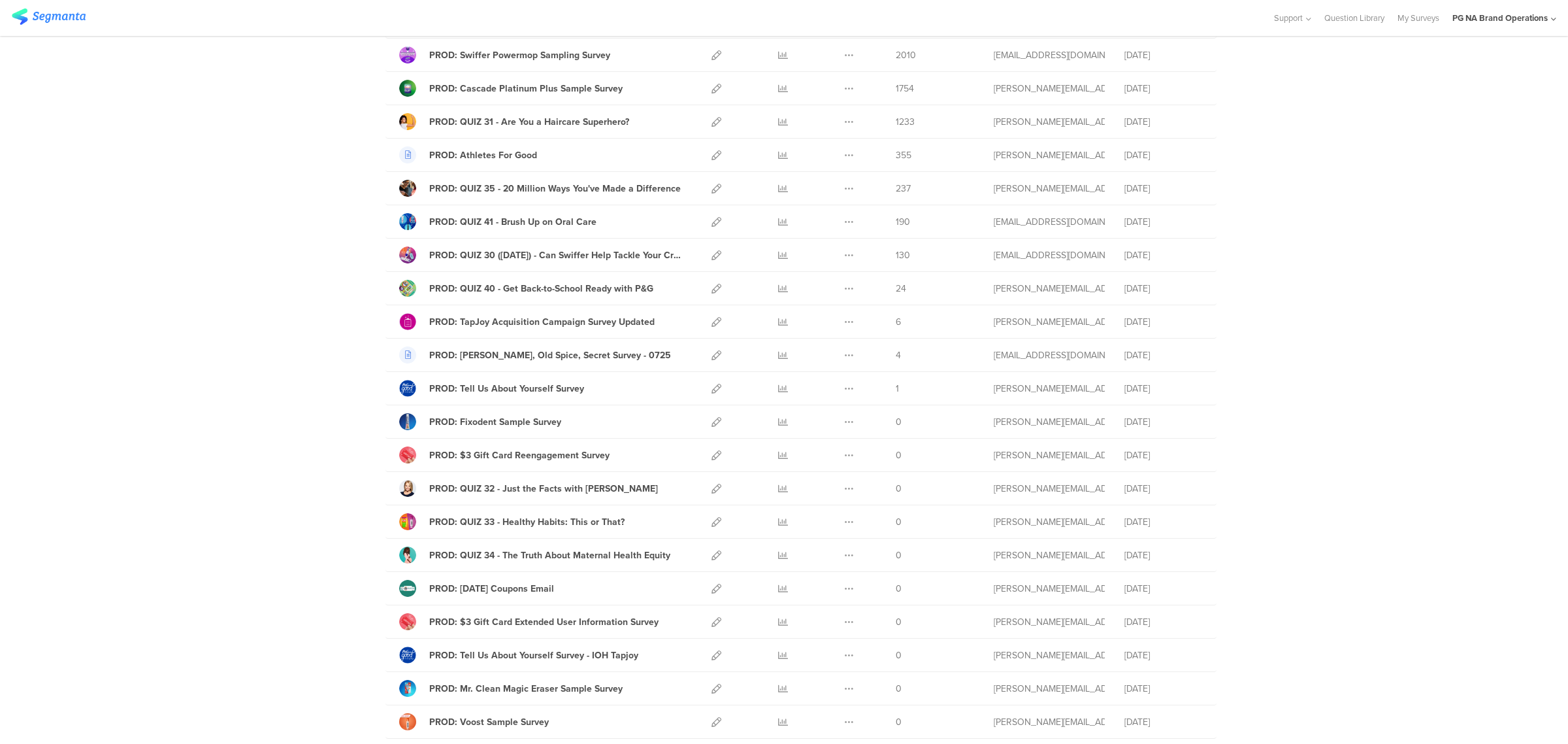
scroll to position [1038, 0]
click at [711, 391] on icon at bounding box center [716, 386] width 10 height 10
click at [711, 358] on icon at bounding box center [716, 353] width 10 height 10
click at [711, 350] on link at bounding box center [716, 353] width 10 height 33
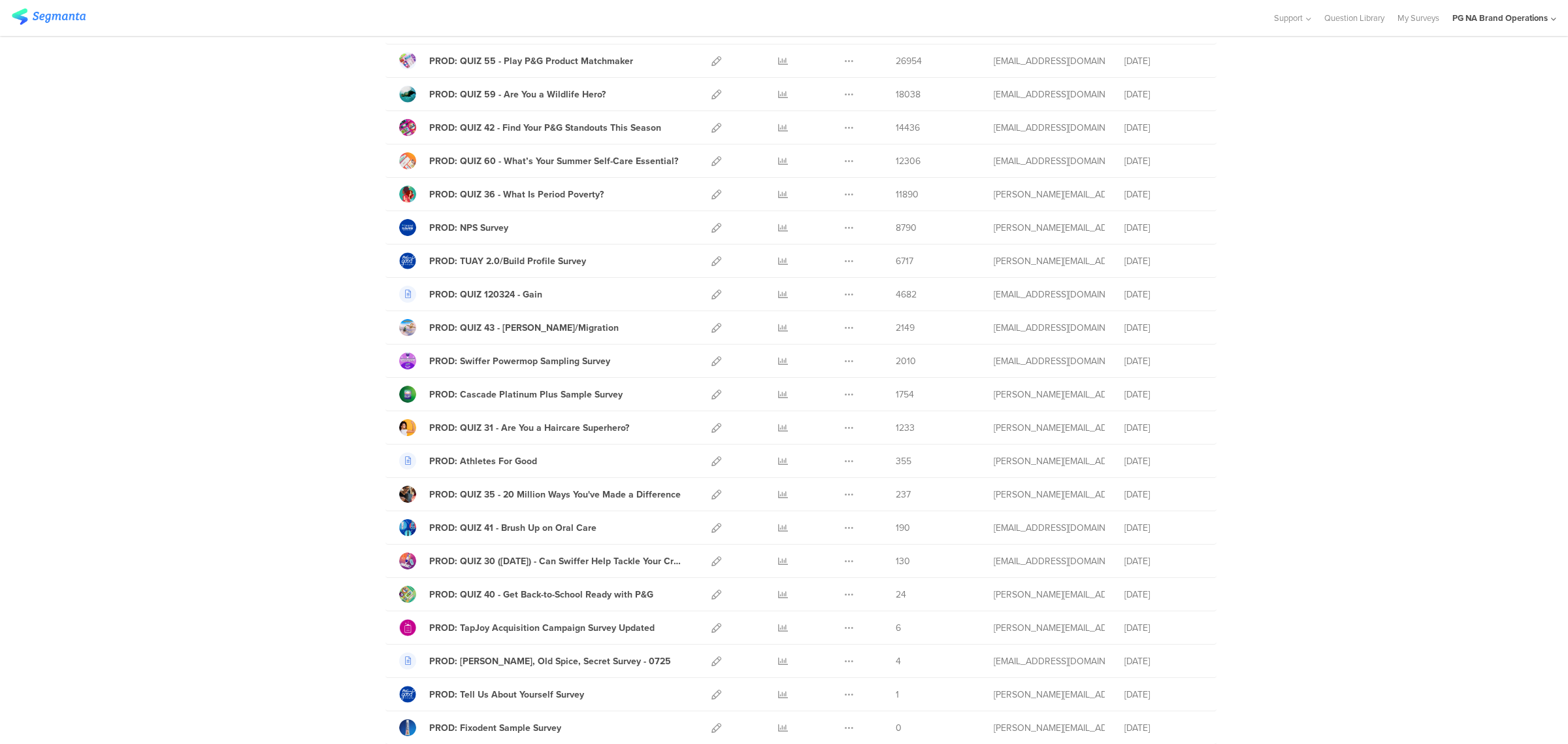
scroll to position [779, 0]
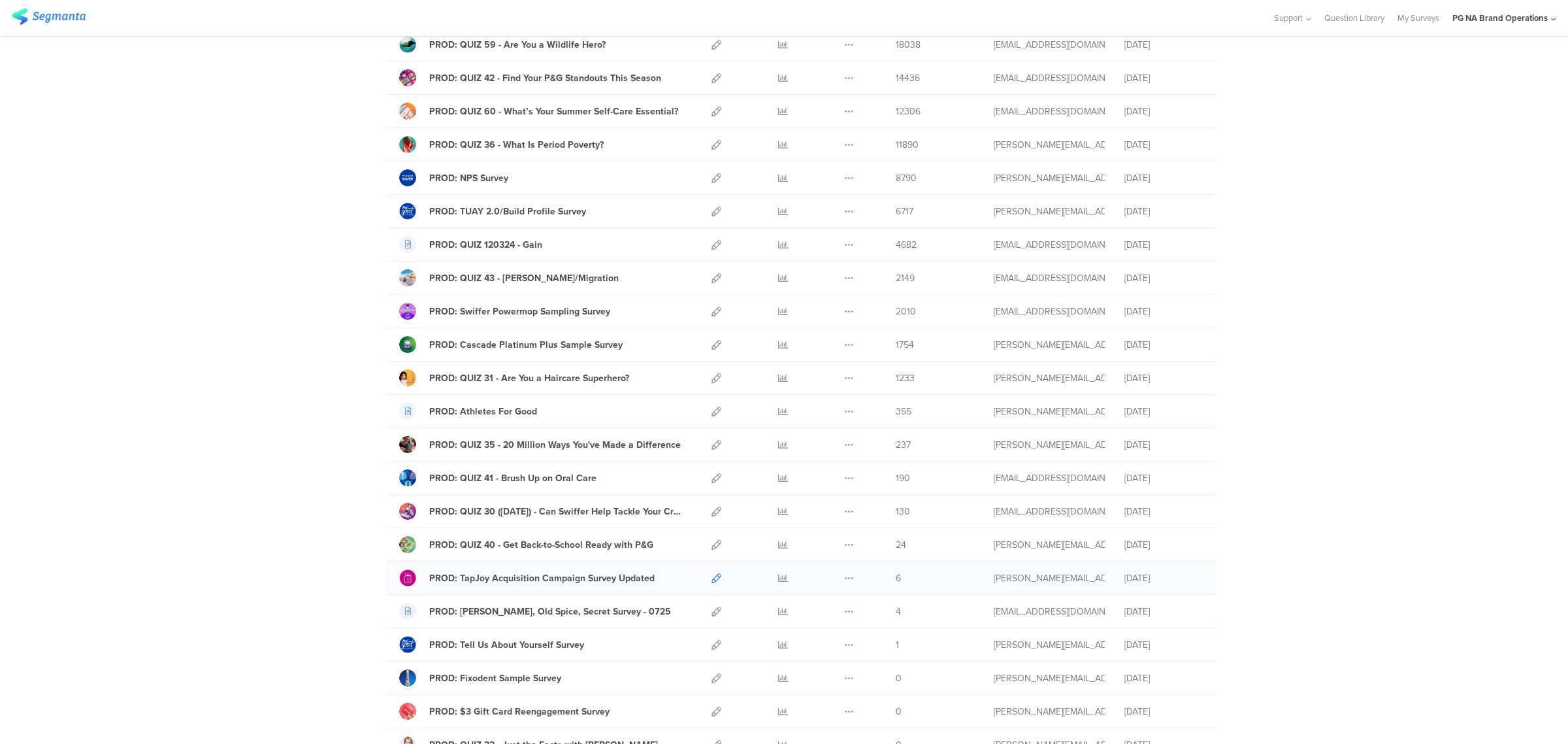
click at [712, 583] on icon at bounding box center [716, 578] width 10 height 10
click at [711, 510] on icon at bounding box center [716, 512] width 10 height 10
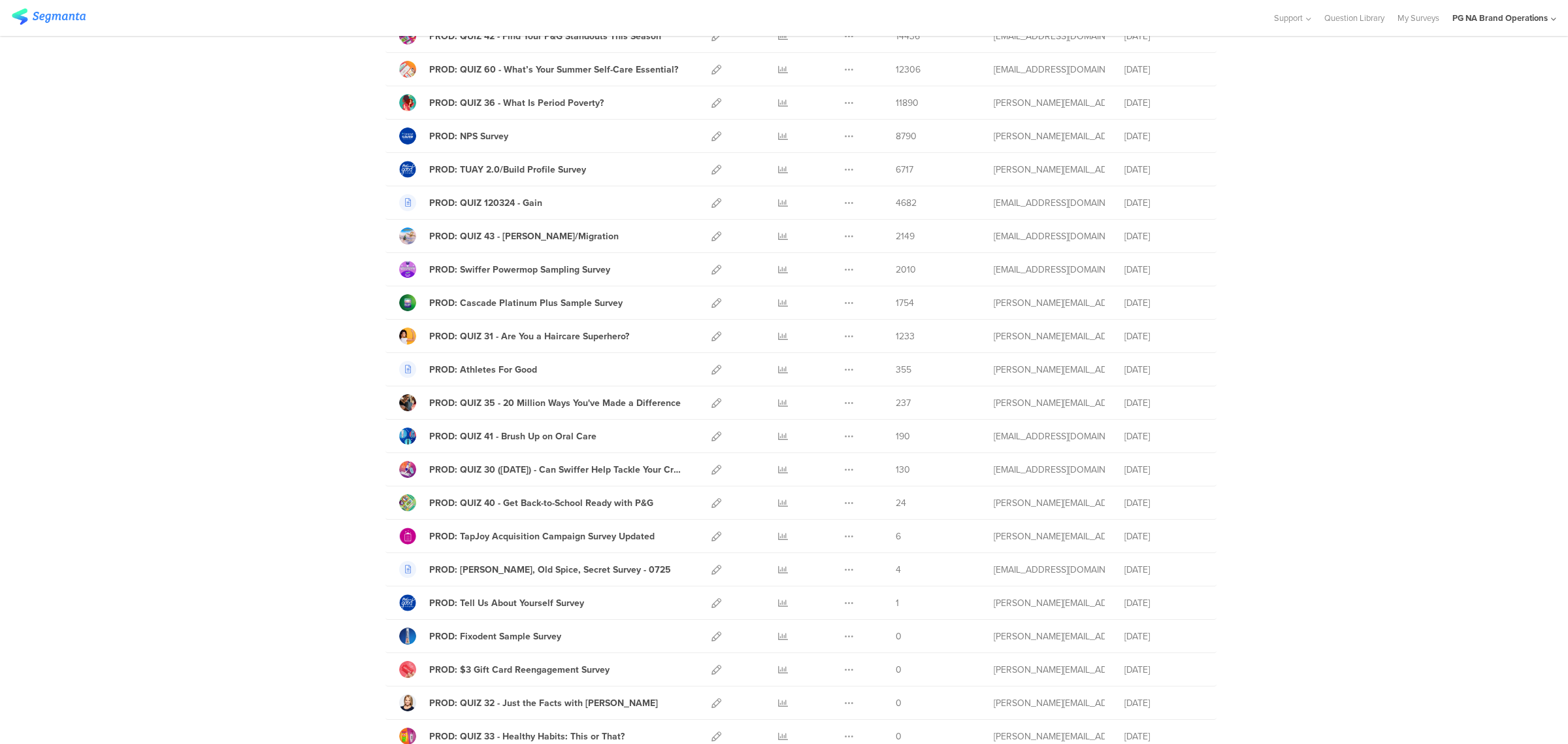
scroll to position [805, 0]
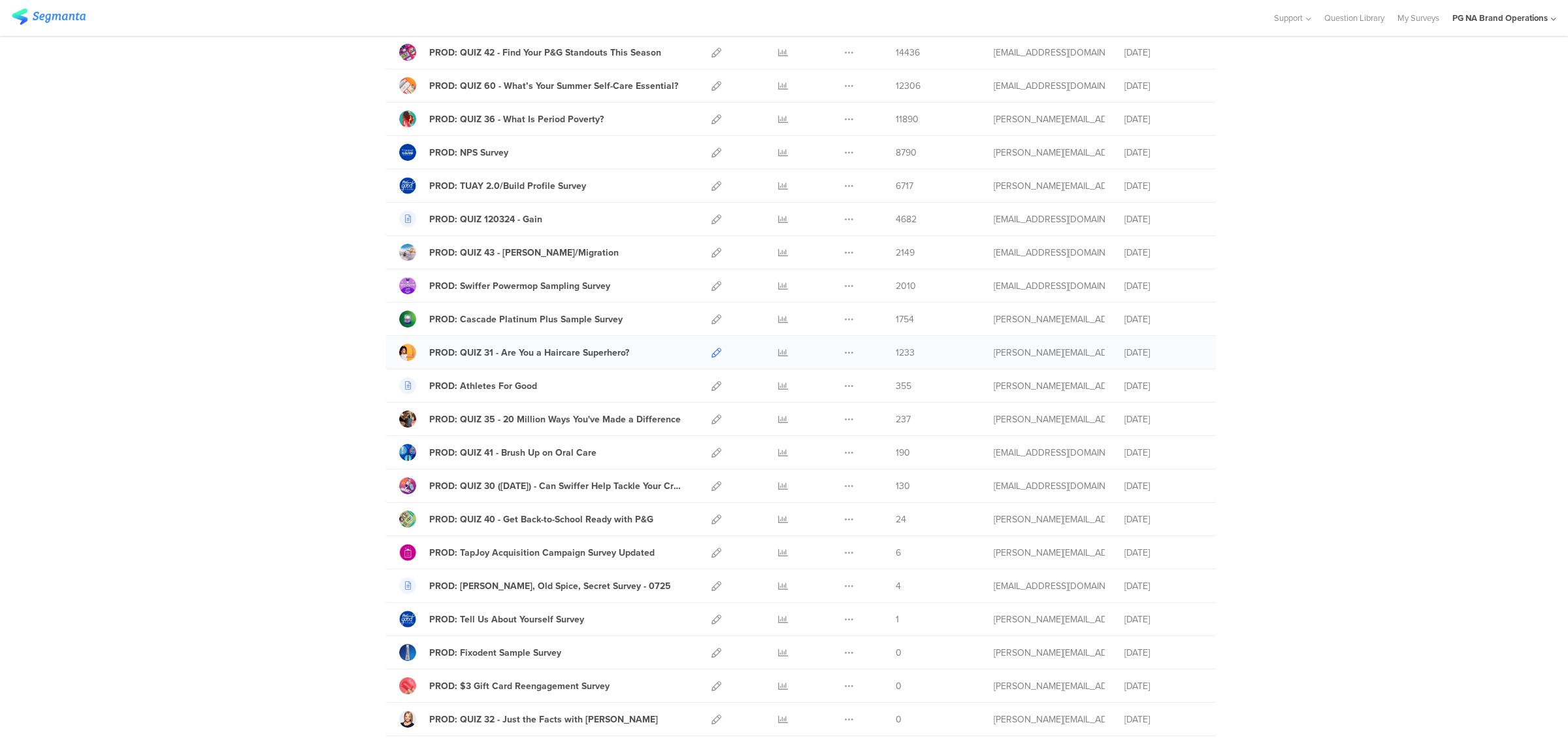
click at [711, 356] on icon at bounding box center [716, 353] width 10 height 10
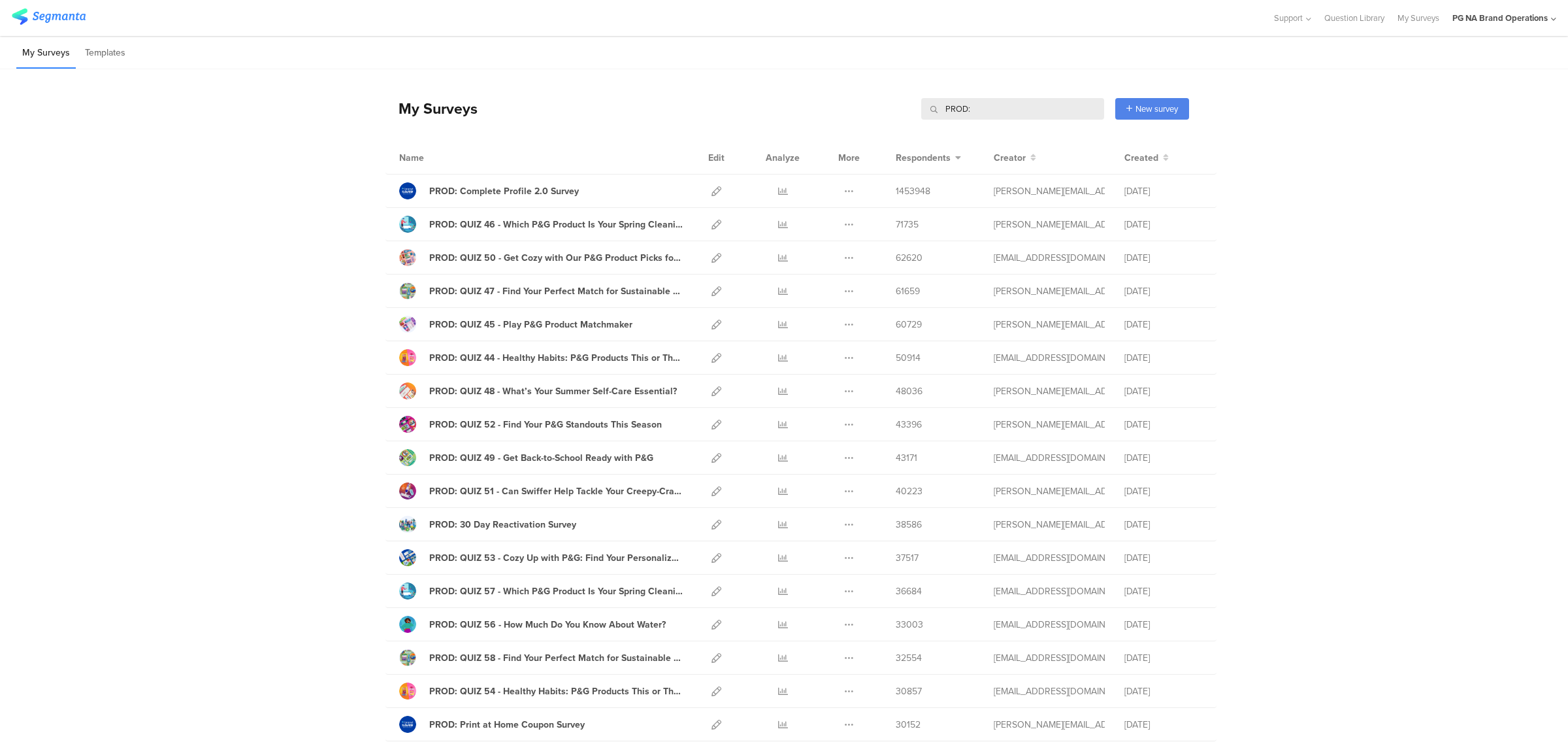
click at [1026, 114] on input "PROD:" at bounding box center [1012, 109] width 183 height 22
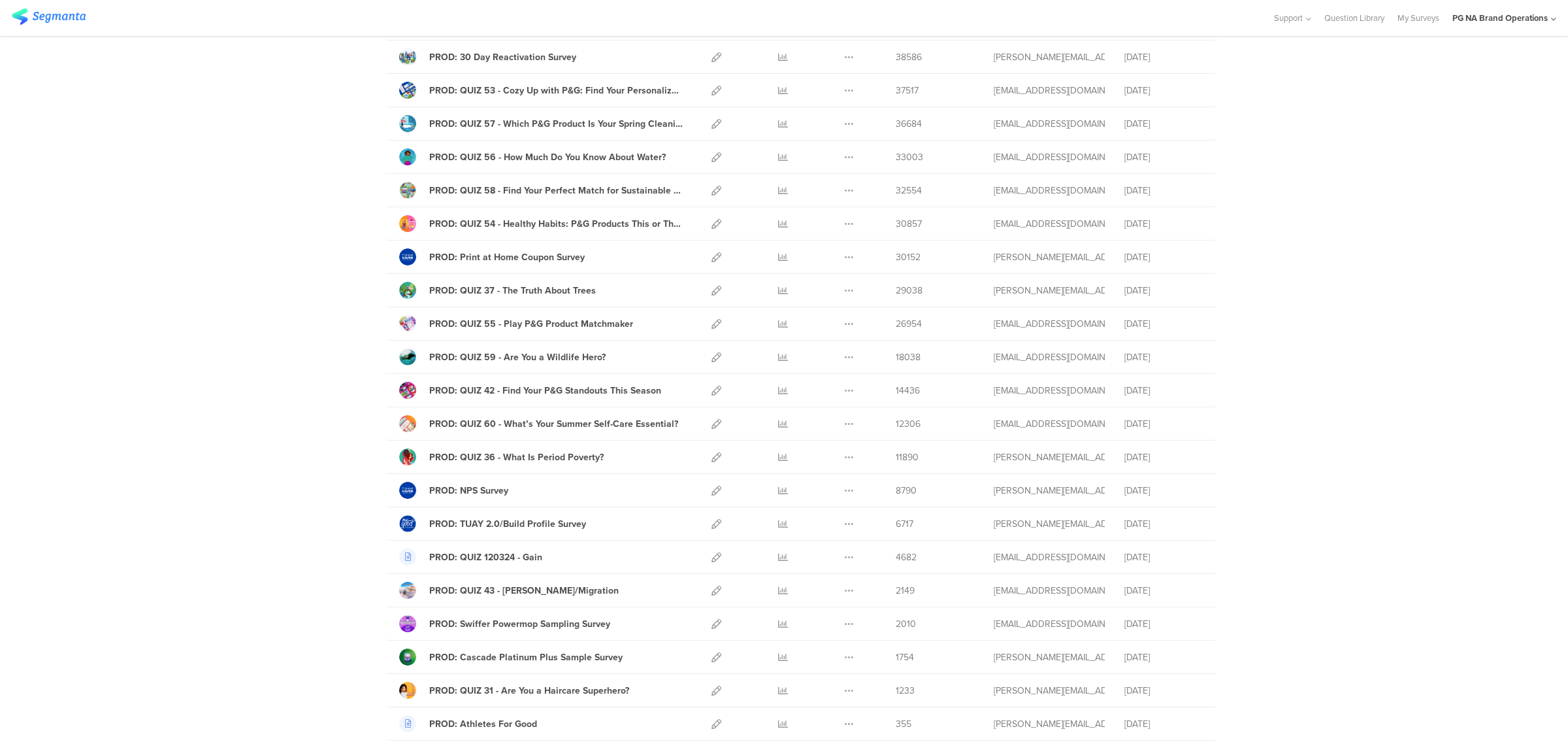
scroll to position [509, 0]
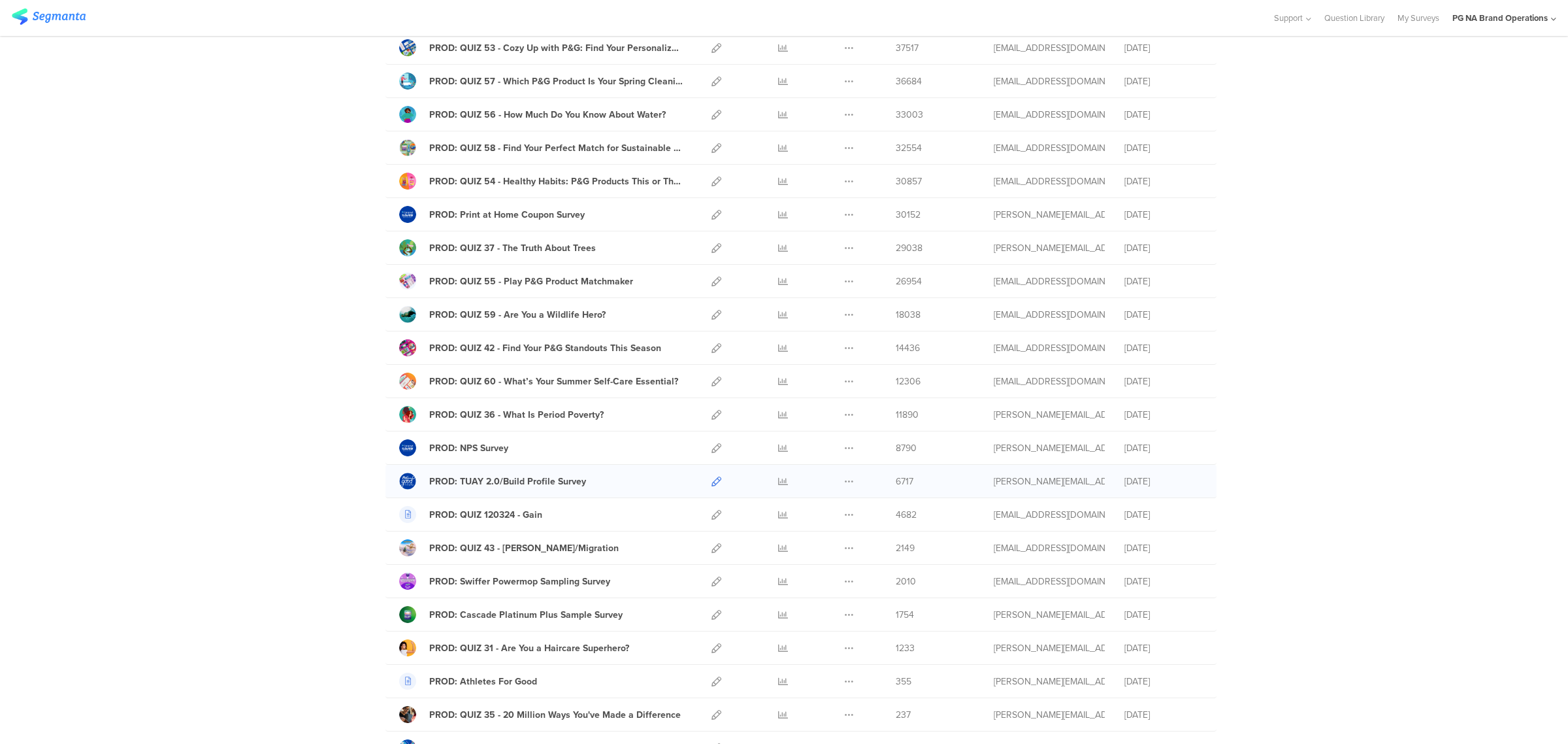
click at [713, 485] on icon at bounding box center [716, 481] width 10 height 10
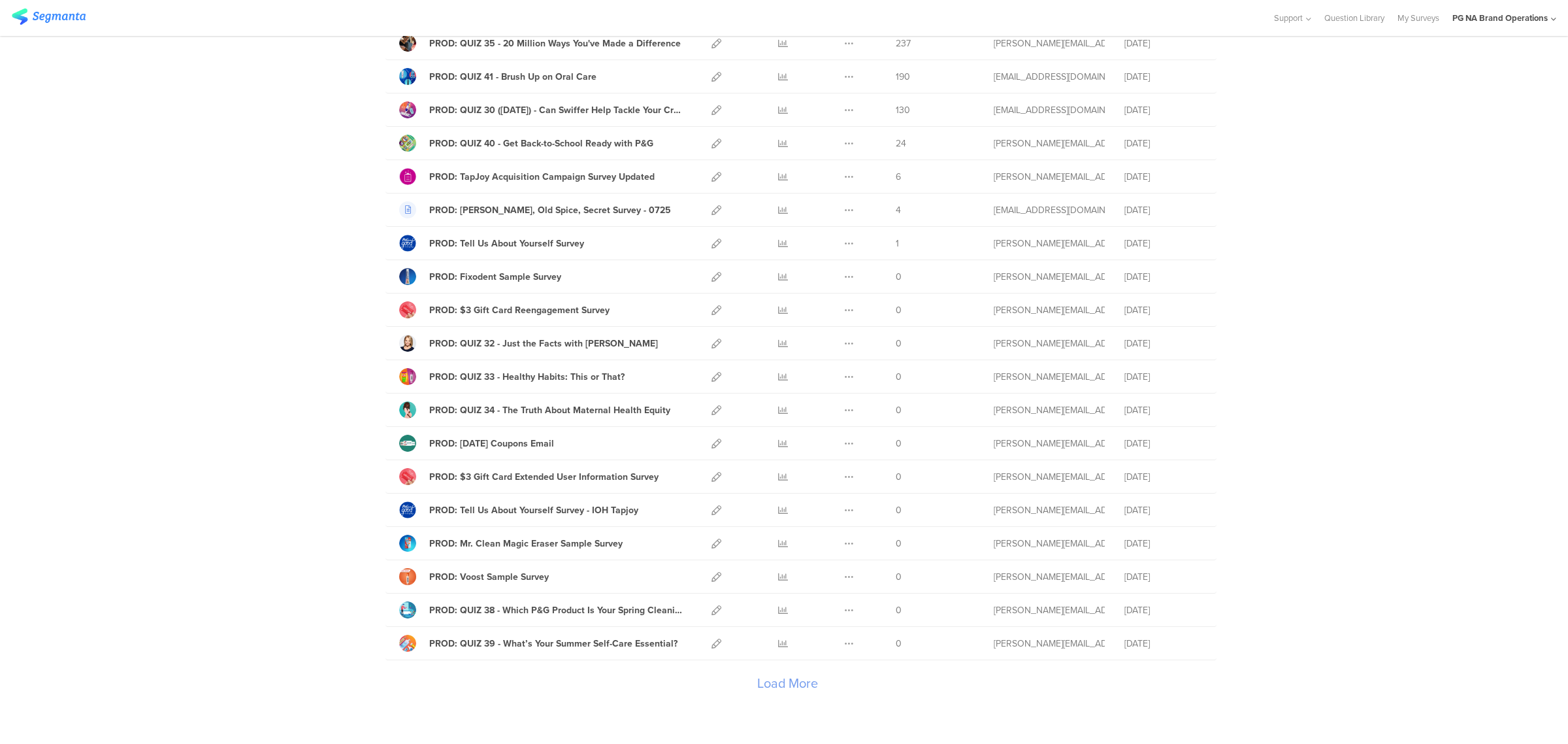
scroll to position [1237, 0]
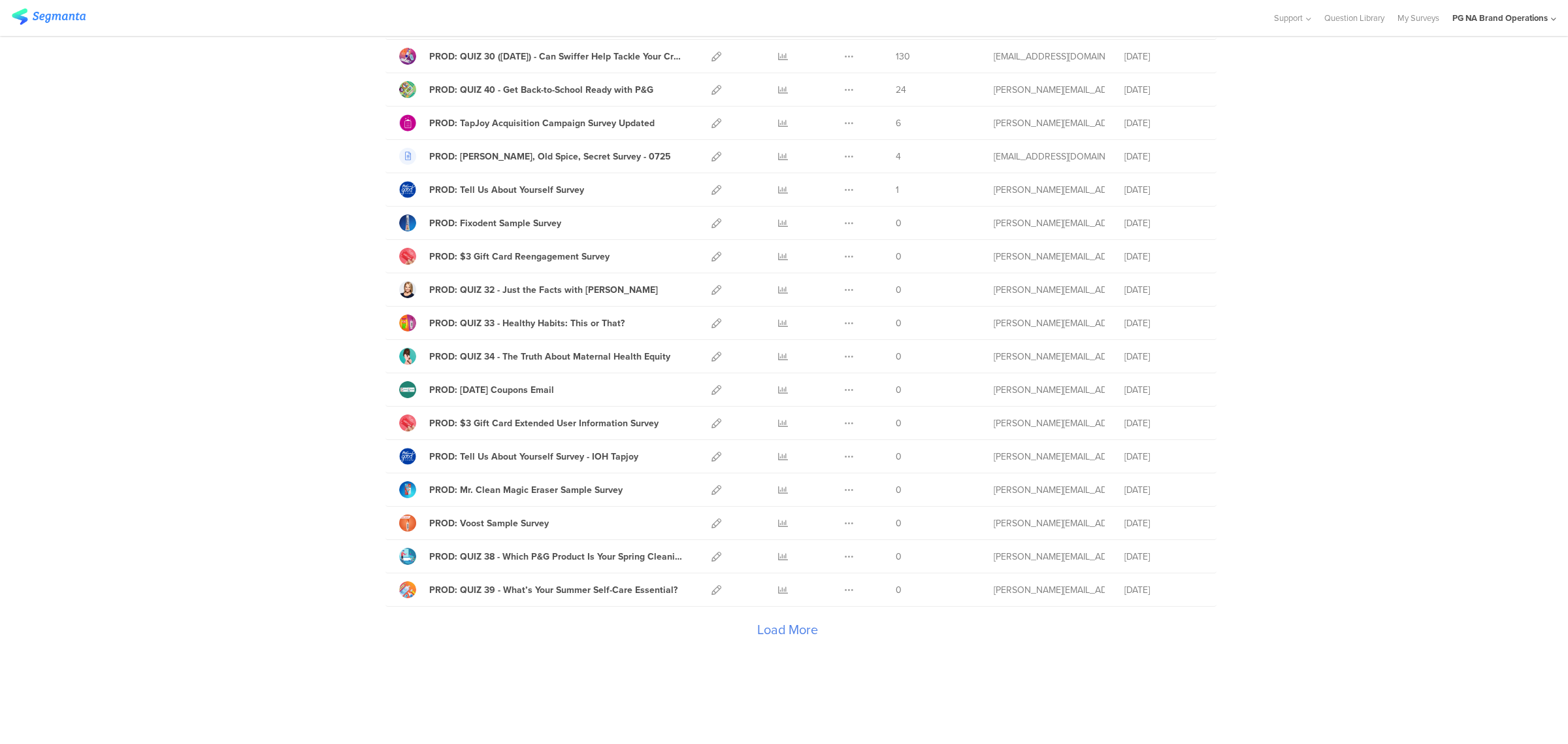
click at [775, 640] on div "Load More" at bounding box center [788, 632] width 804 height 52
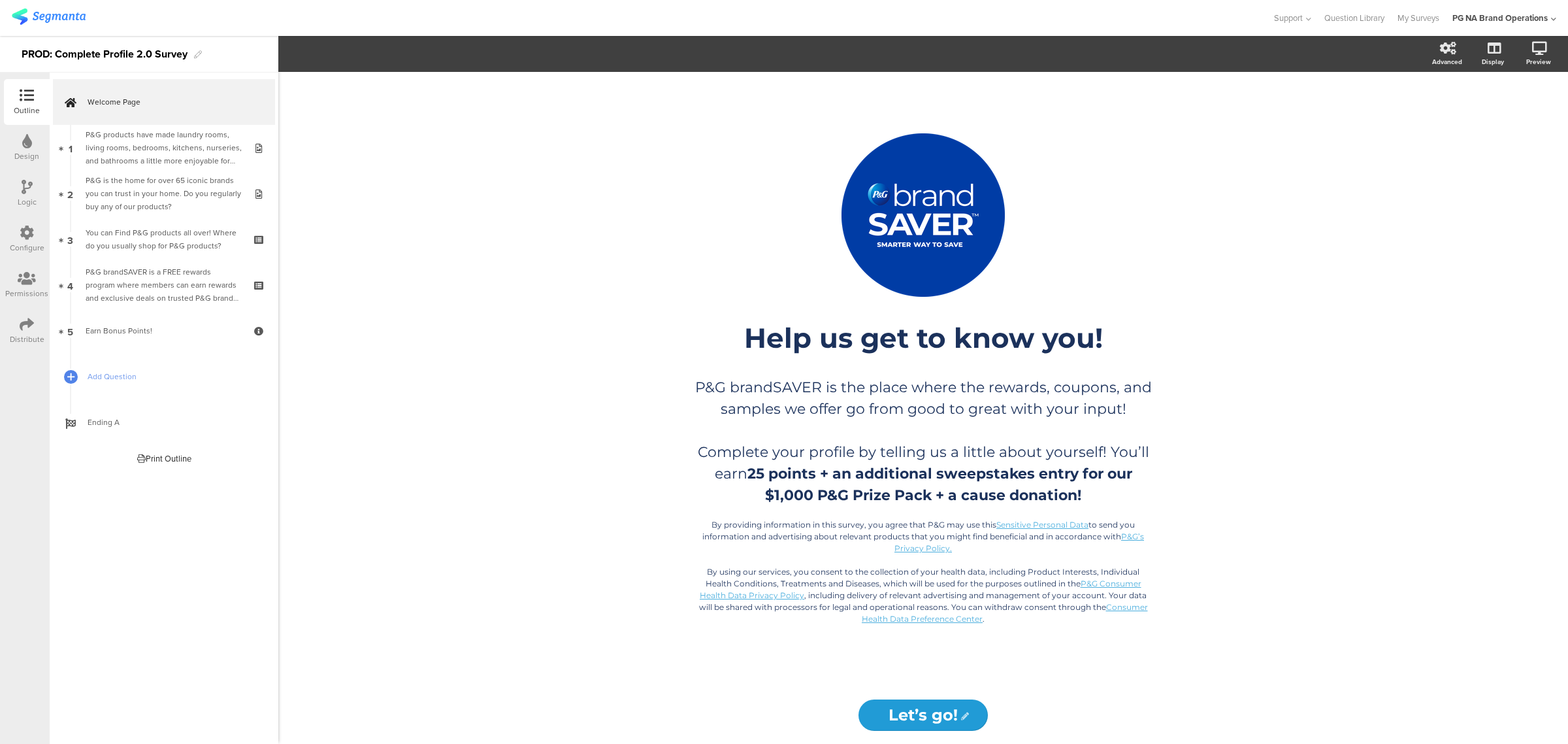
click at [30, 230] on icon at bounding box center [27, 232] width 14 height 14
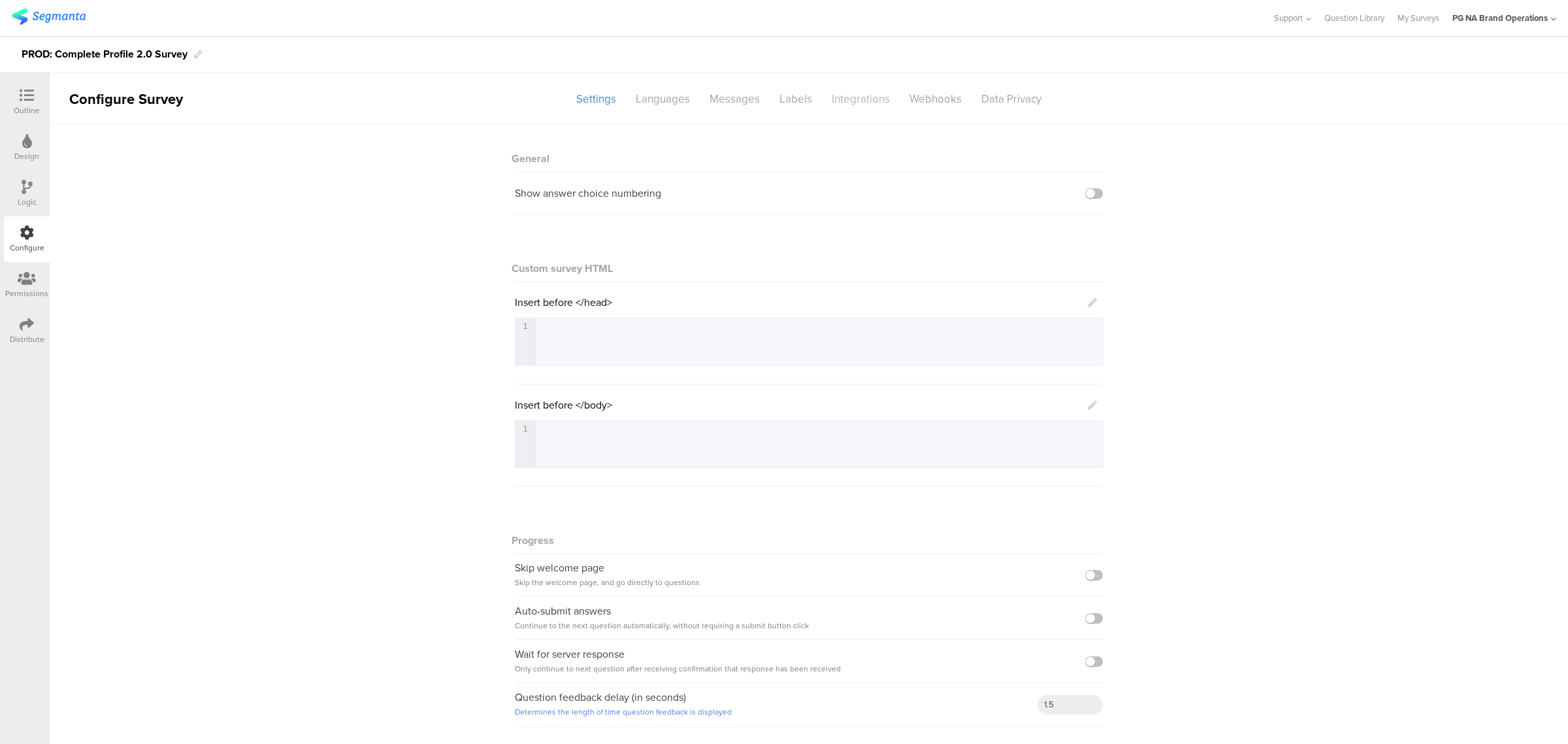
click at [871, 101] on div "Integrations" at bounding box center [861, 99] width 78 height 23
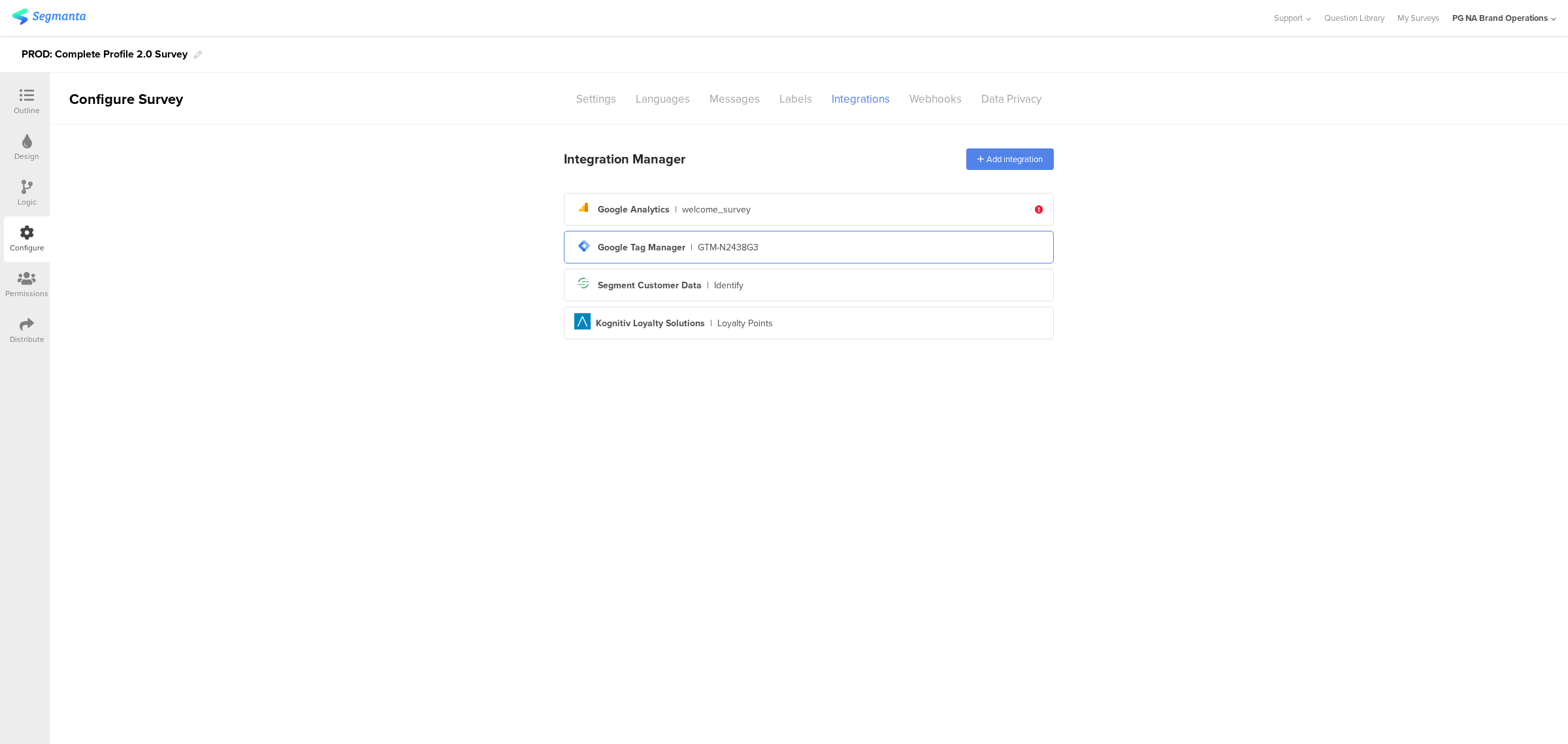
click at [784, 247] on div "tag-manager Created with Sketch. Google Tag Manager | GTM-N2438G3" at bounding box center [809, 247] width 469 height 22
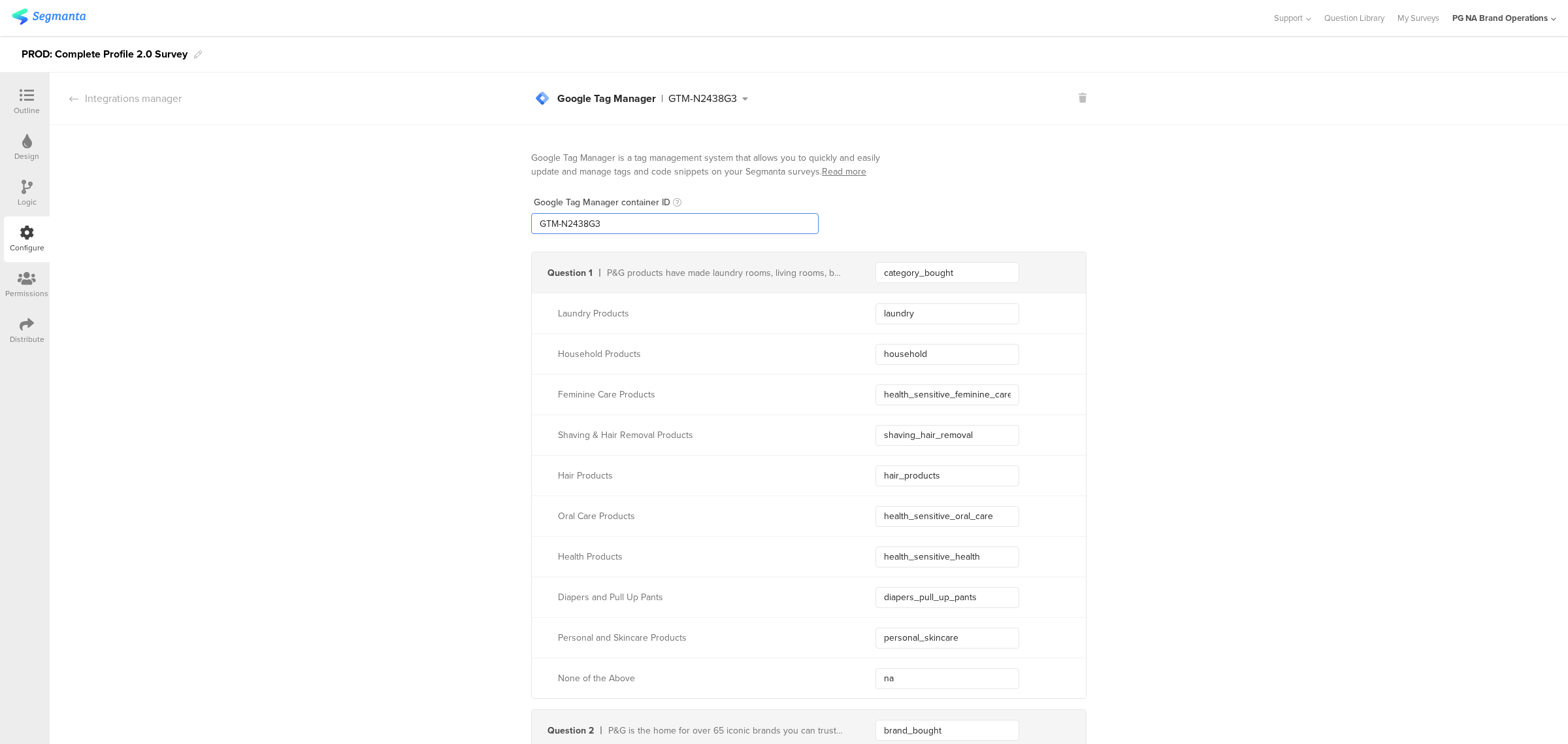
drag, startPoint x: 557, startPoint y: 224, endPoint x: 660, endPoint y: 232, distance: 103.3
click at [660, 232] on input "GTM-N2438G3" at bounding box center [675, 224] width 287 height 21
drag, startPoint x: 660, startPoint y: 232, endPoint x: 523, endPoint y: 235, distance: 137.0
type input "GTM-XXXXXXX"
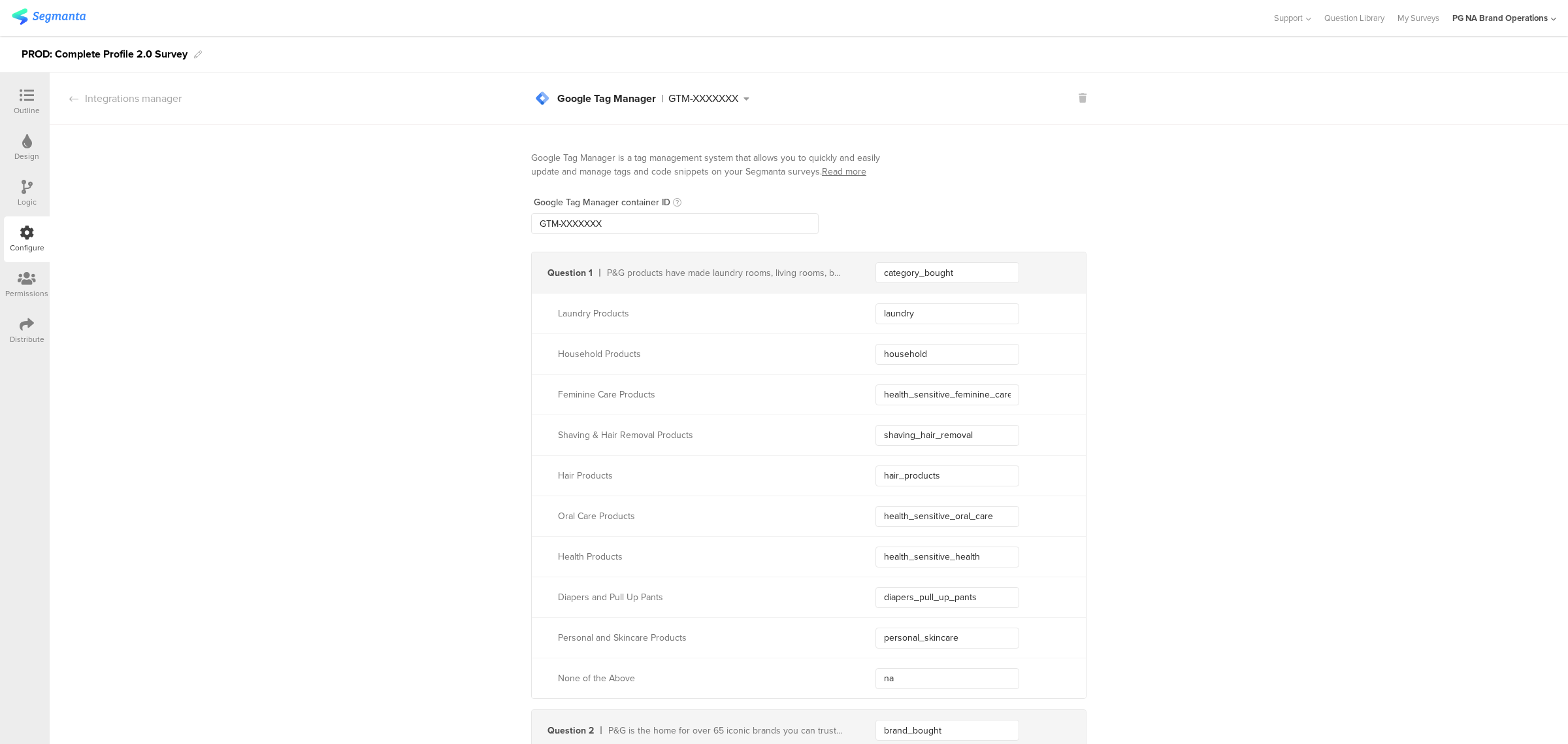
click at [31, 269] on div "Permissions" at bounding box center [27, 285] width 46 height 46
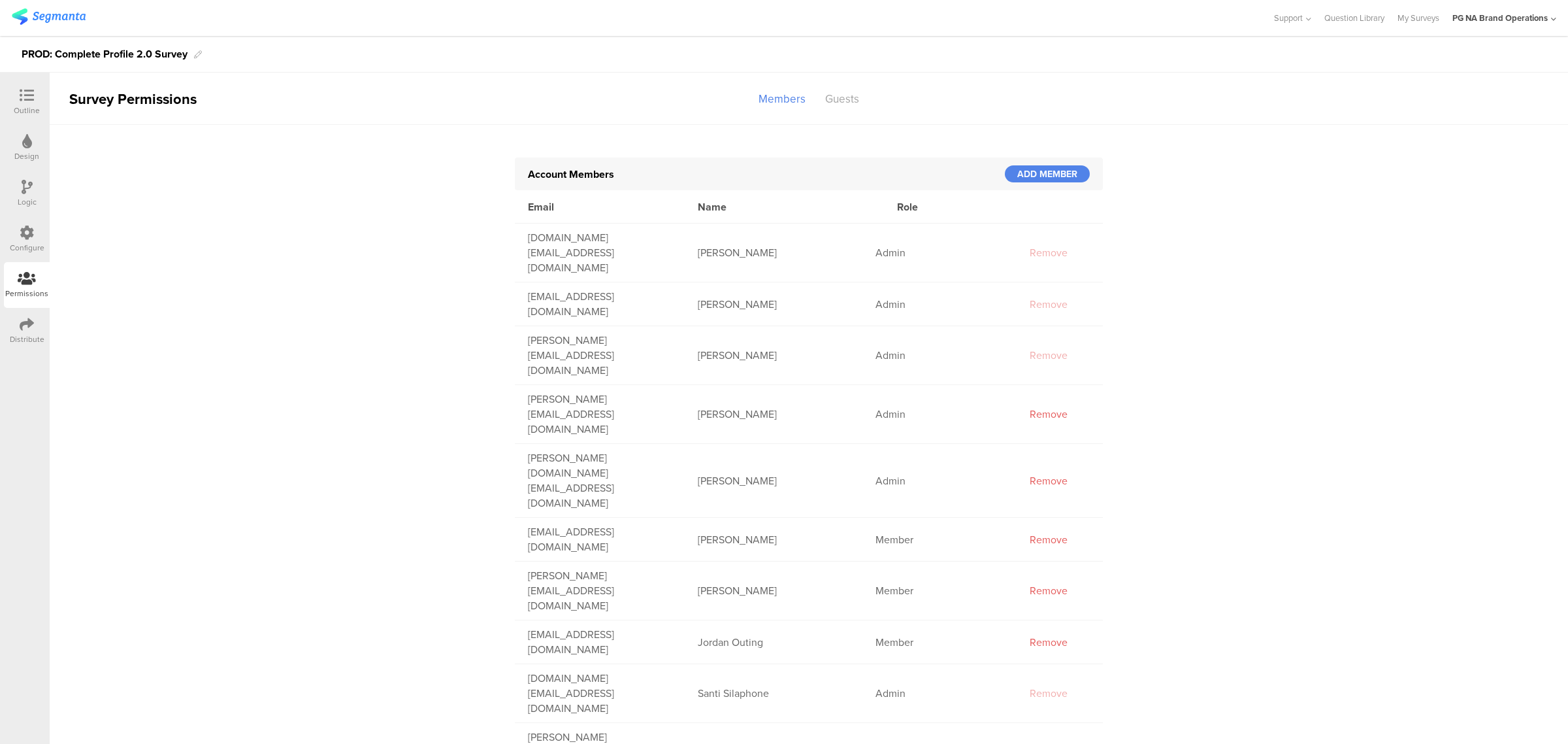
click at [25, 230] on icon at bounding box center [27, 232] width 14 height 14
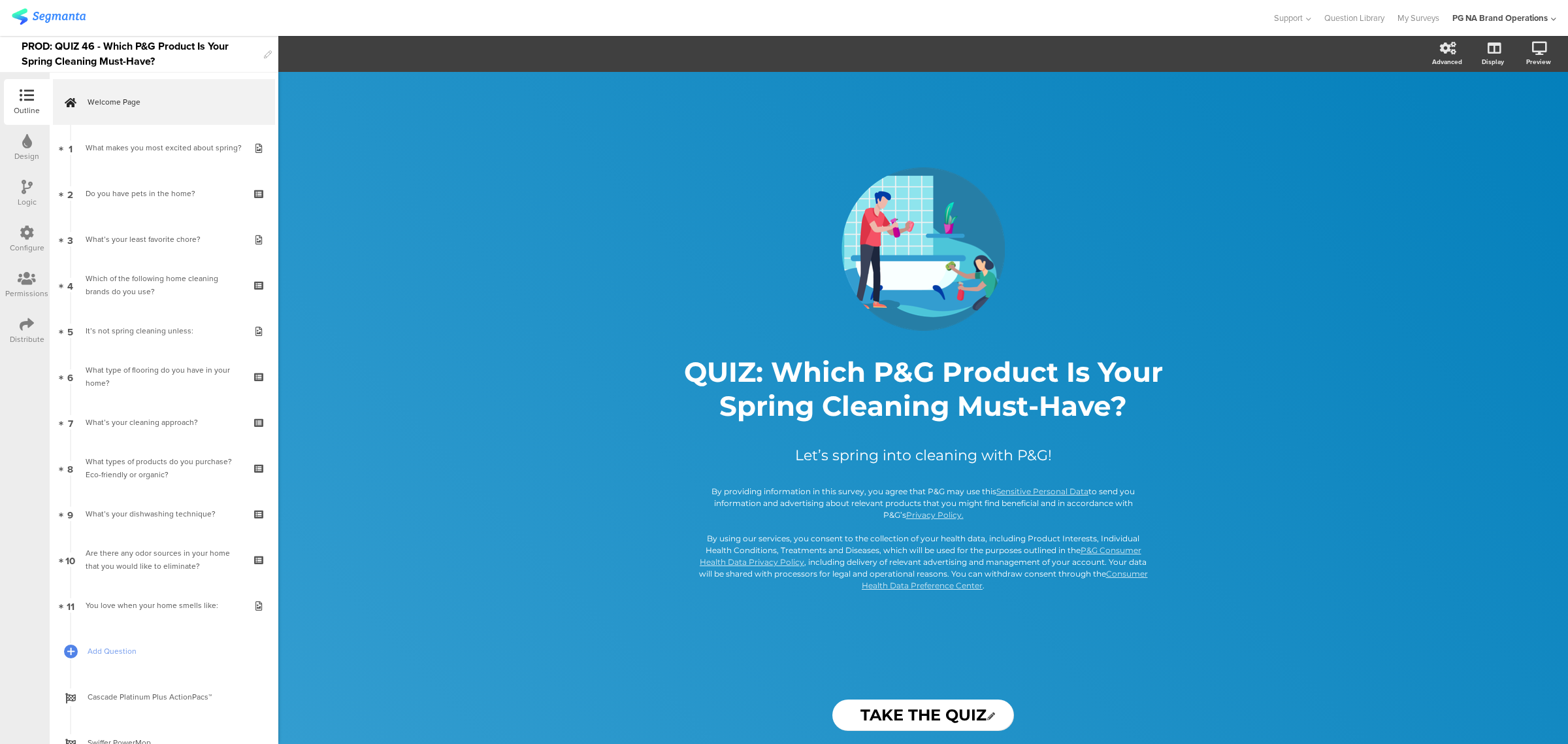
click at [20, 242] on div "Configure" at bounding box center [27, 247] width 35 height 12
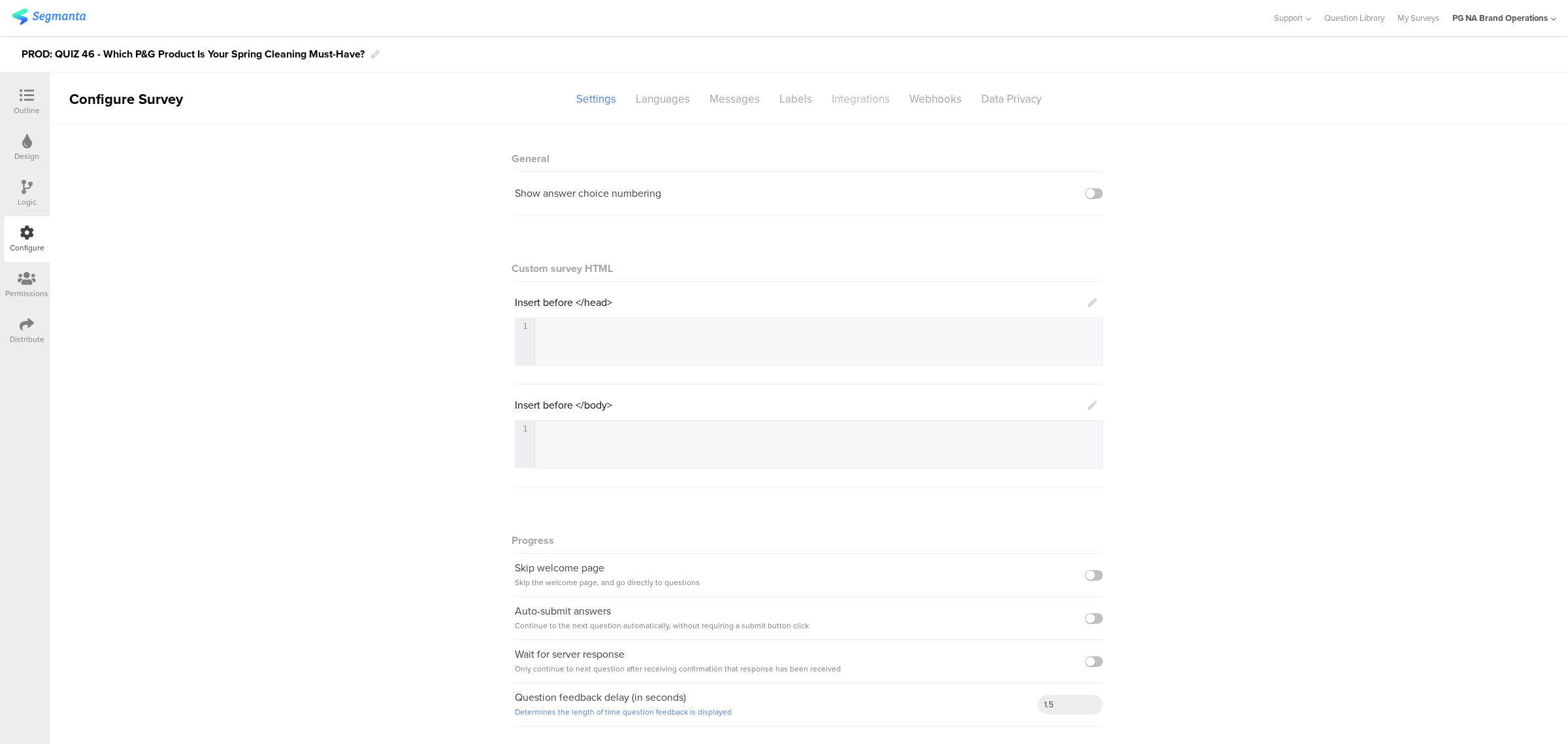
click at [860, 99] on div "Integrations" at bounding box center [861, 99] width 78 height 23
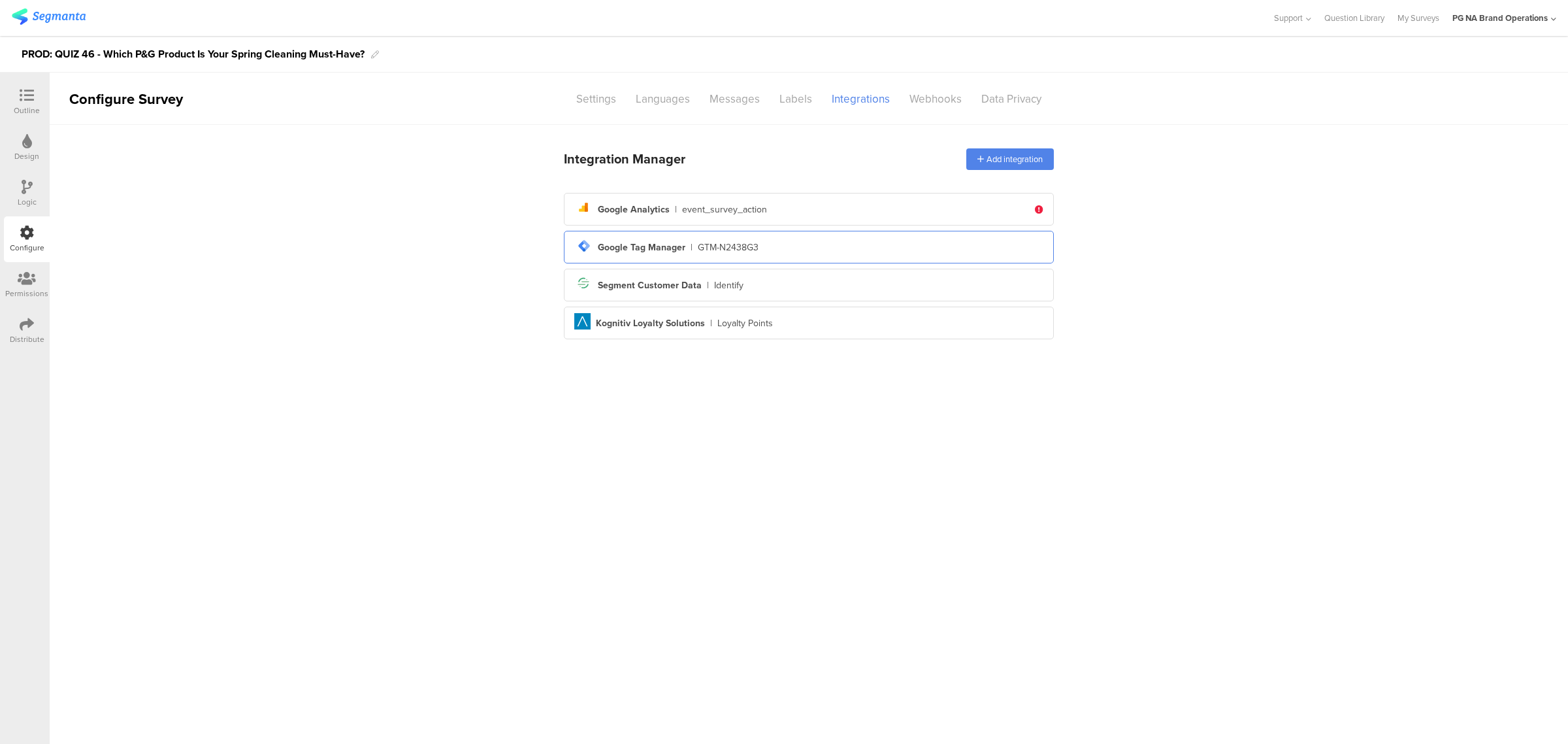
click at [831, 258] on div "tag-manager Created with Sketch. Google Tag Manager | GTM-N2438G3" at bounding box center [809, 247] width 490 height 33
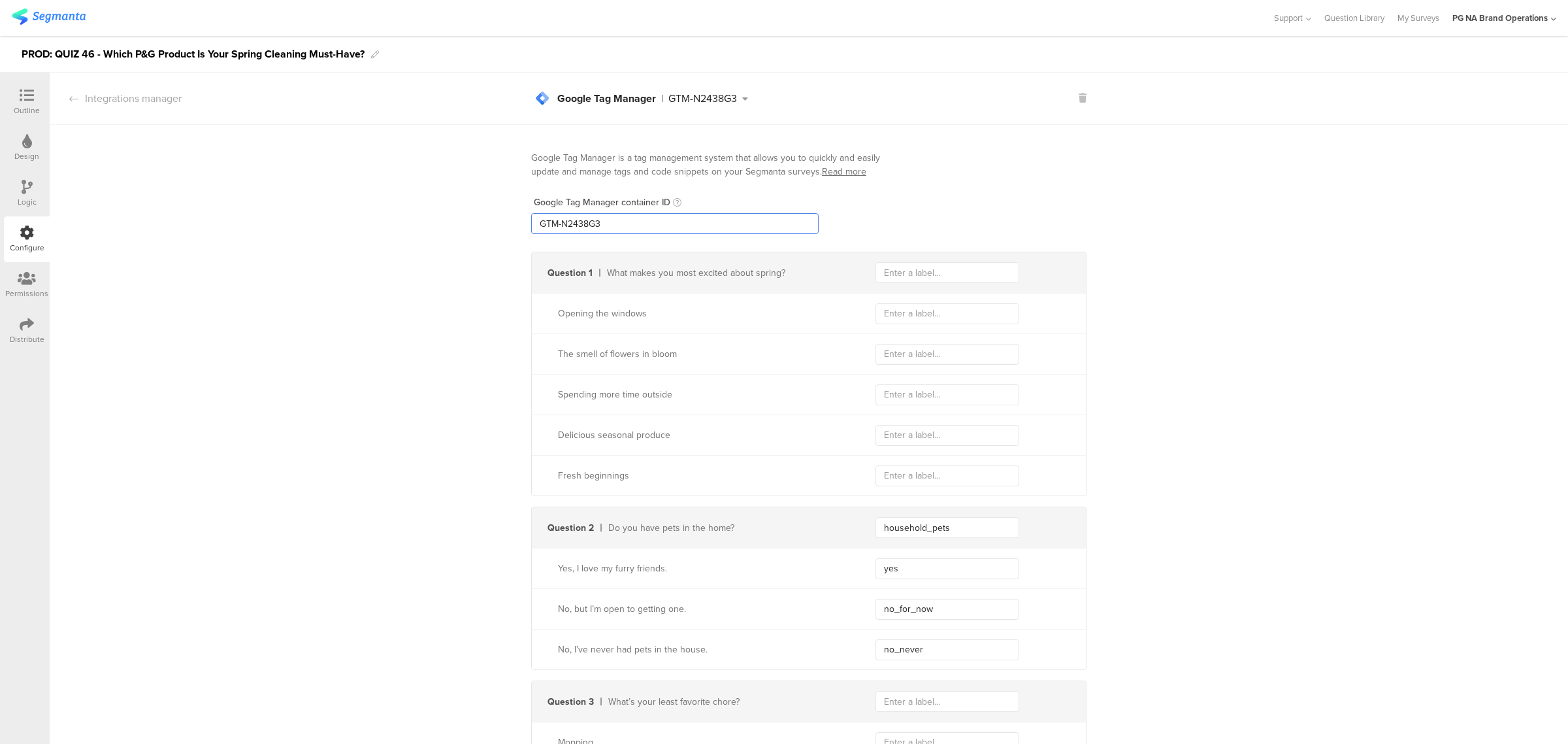
drag, startPoint x: 672, startPoint y: 224, endPoint x: 441, endPoint y: 219, distance: 231.1
paste input "XXXXXXX"
type input "GTM-XXXXXXX"
click at [31, 187] on icon at bounding box center [28, 187] width 11 height 14
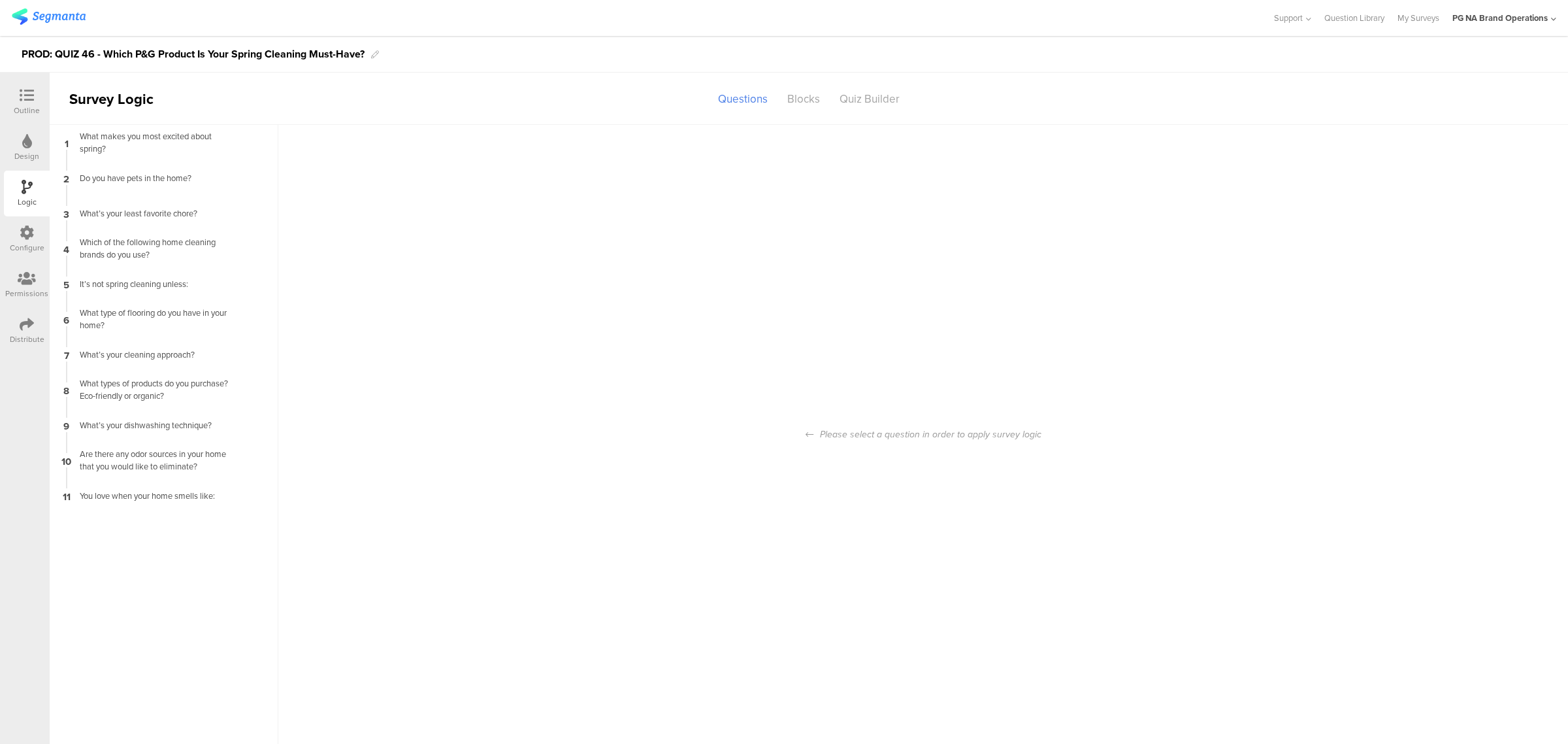
click at [26, 247] on div "Configure" at bounding box center [27, 247] width 35 height 12
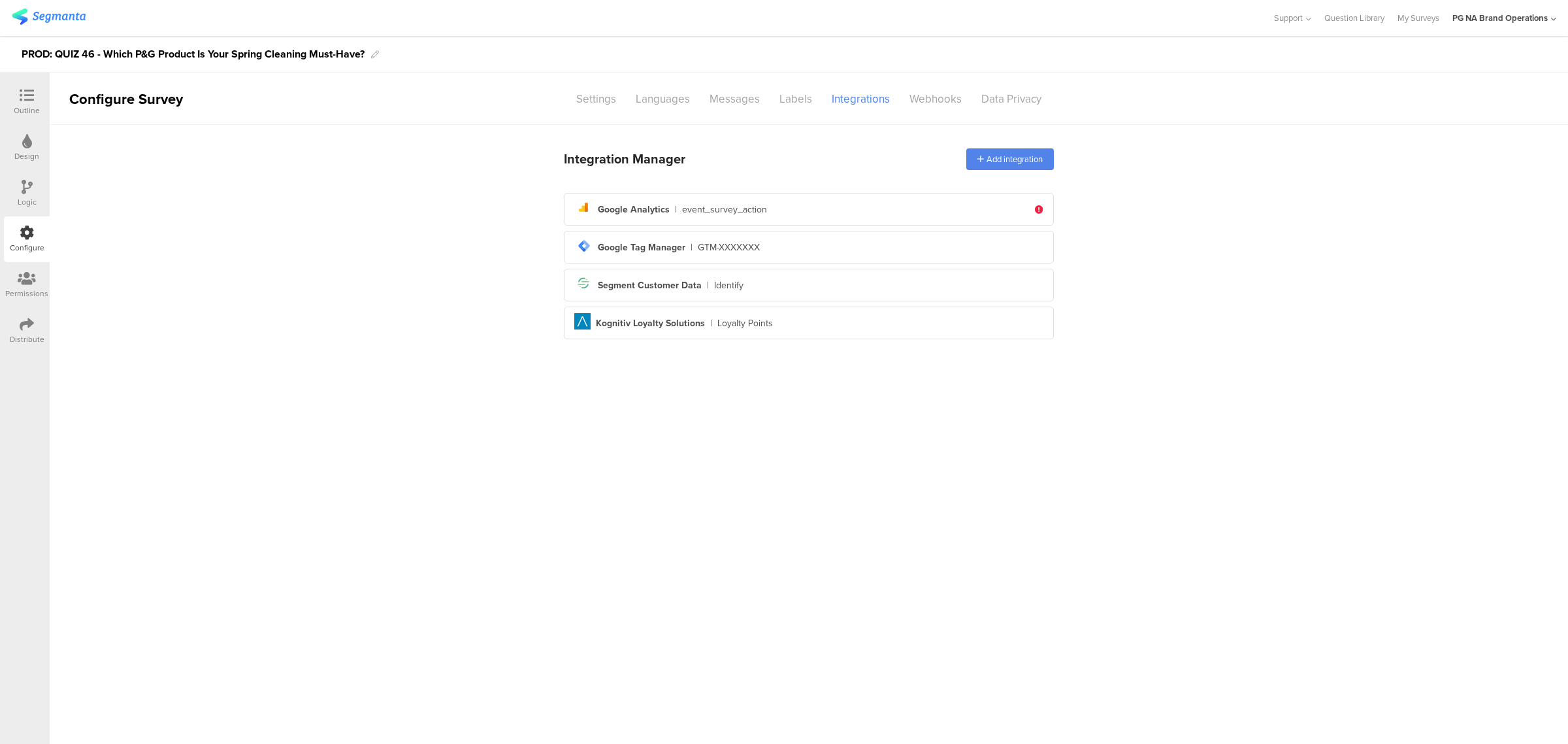
click at [34, 278] on icon at bounding box center [27, 278] width 18 height 14
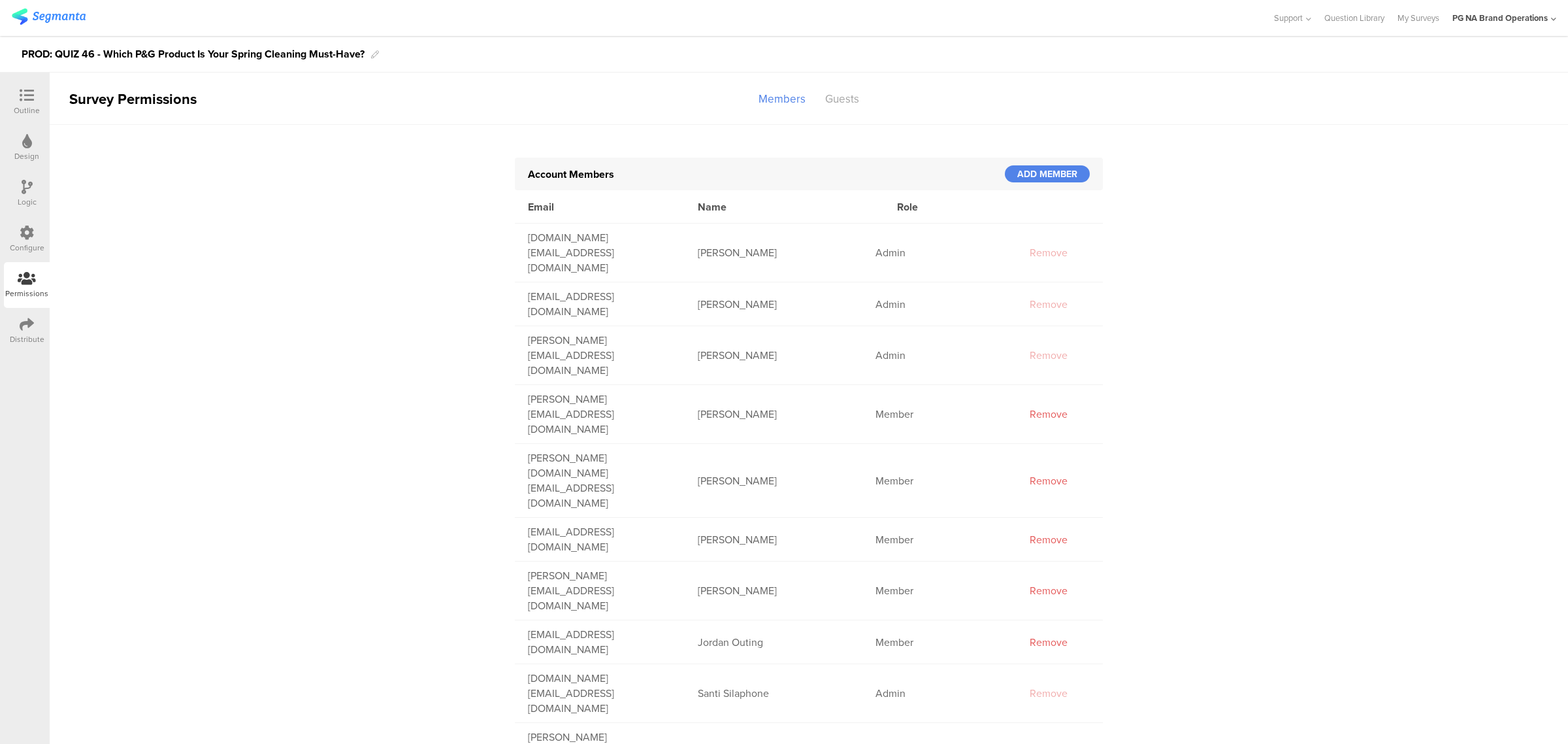
click at [34, 242] on div "Configure" at bounding box center [27, 247] width 35 height 12
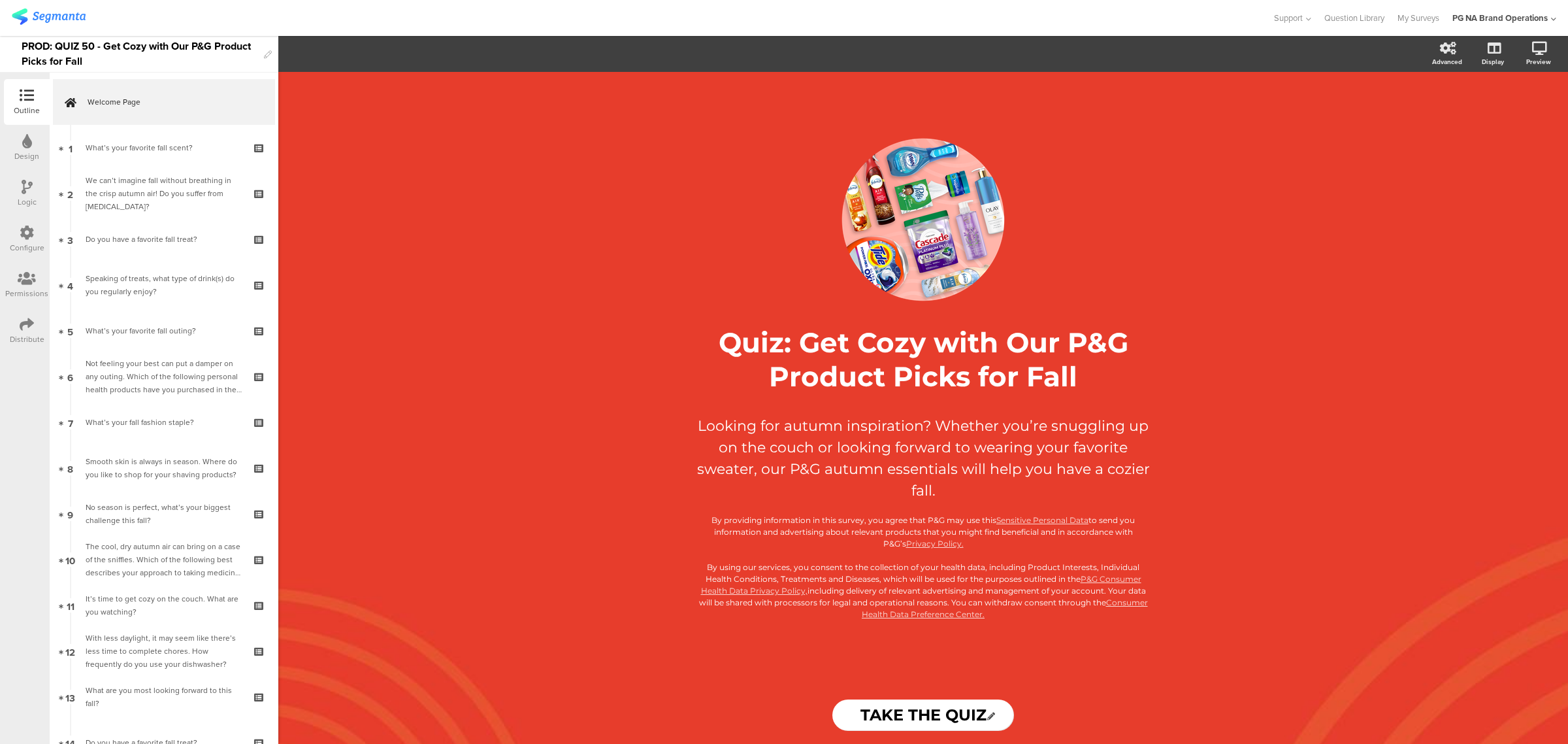
click at [20, 223] on div "Configure" at bounding box center [27, 239] width 46 height 46
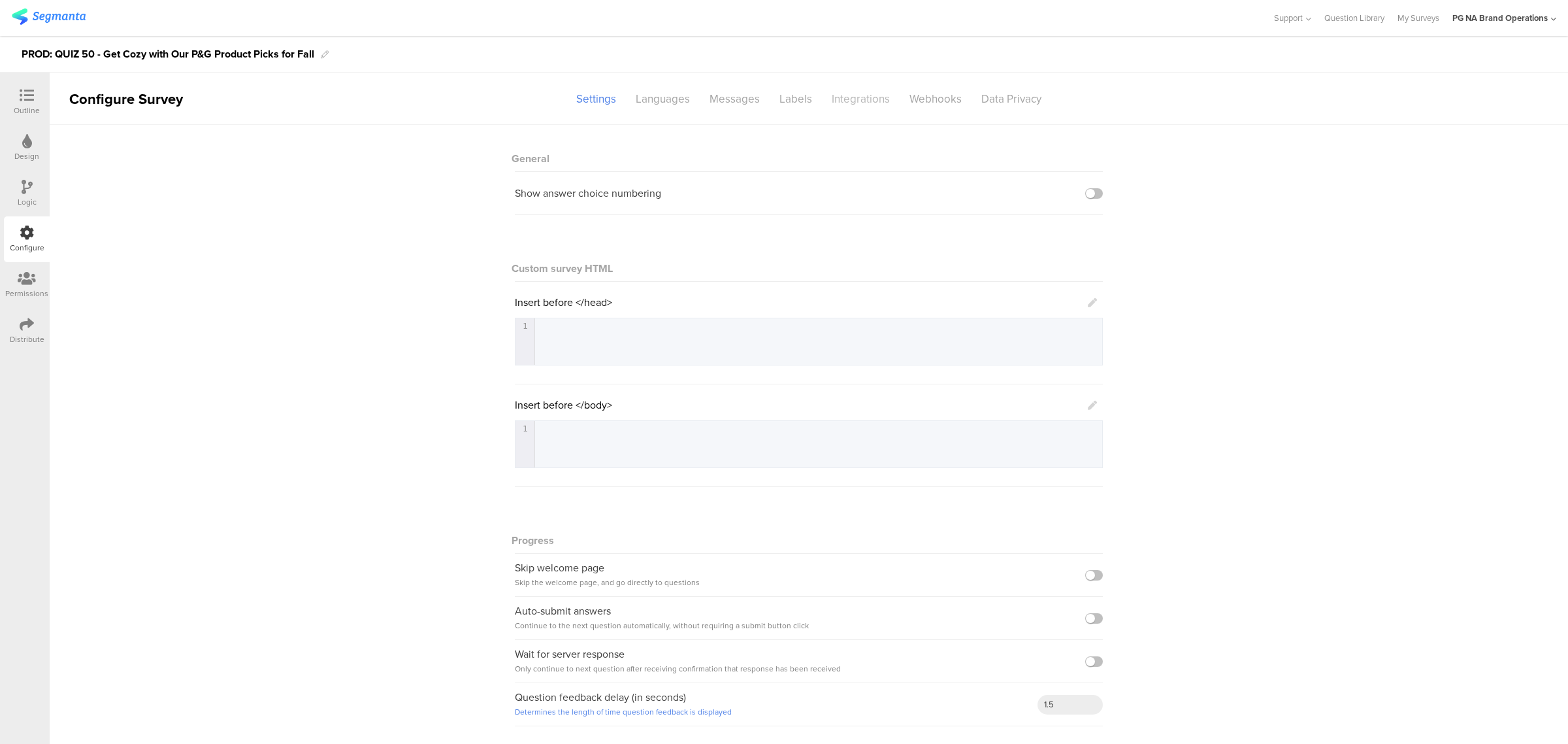
click at [869, 101] on div "Integrations" at bounding box center [861, 99] width 78 height 23
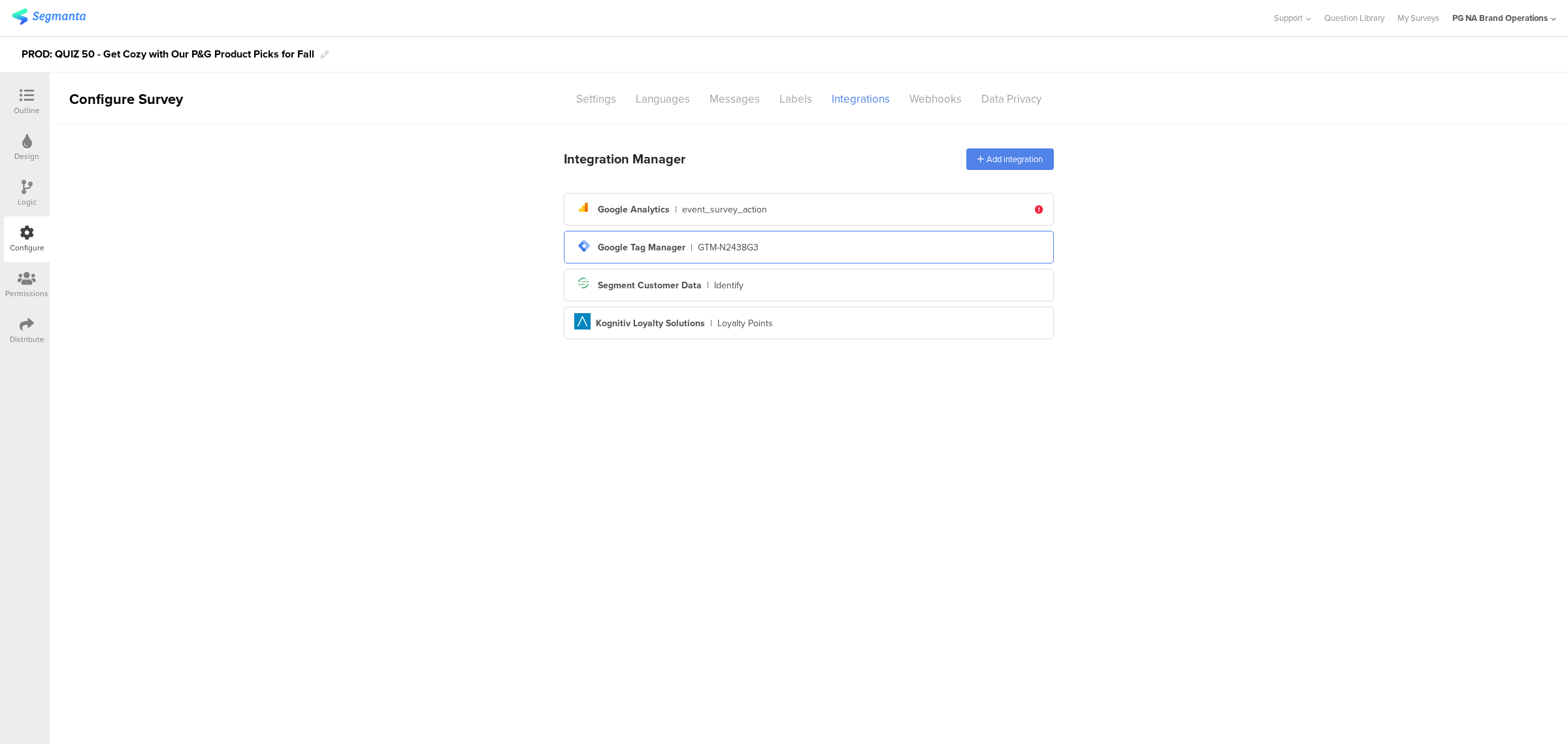
click at [769, 239] on div "tag-manager Created with Sketch. Google Tag Manager | GTM-N2438G3" at bounding box center [809, 247] width 469 height 22
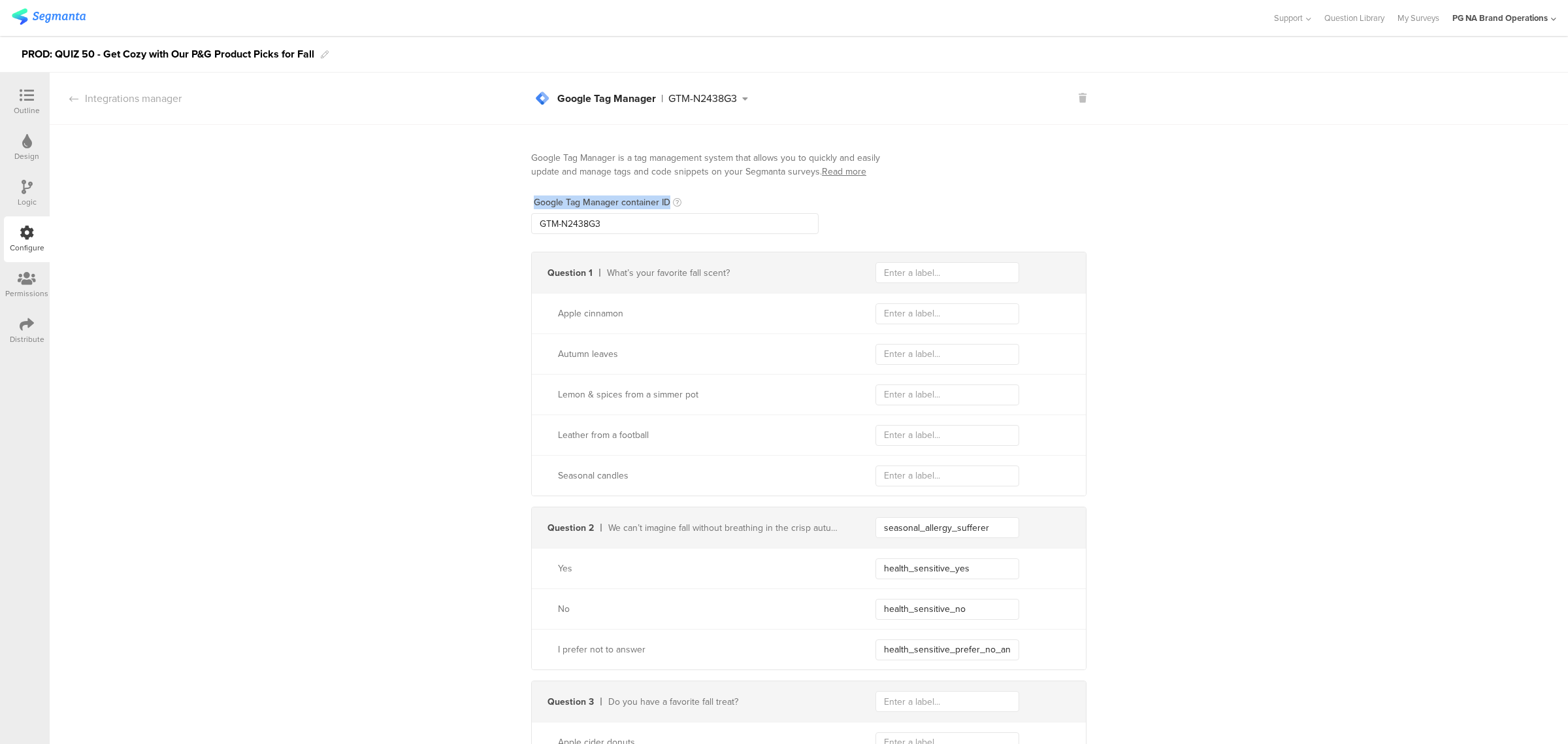
drag, startPoint x: 677, startPoint y: 207, endPoint x: 400, endPoint y: 206, distance: 277.0
drag, startPoint x: 642, startPoint y: 230, endPoint x: 418, endPoint y: 230, distance: 224.0
paste input "XXXXXXX"
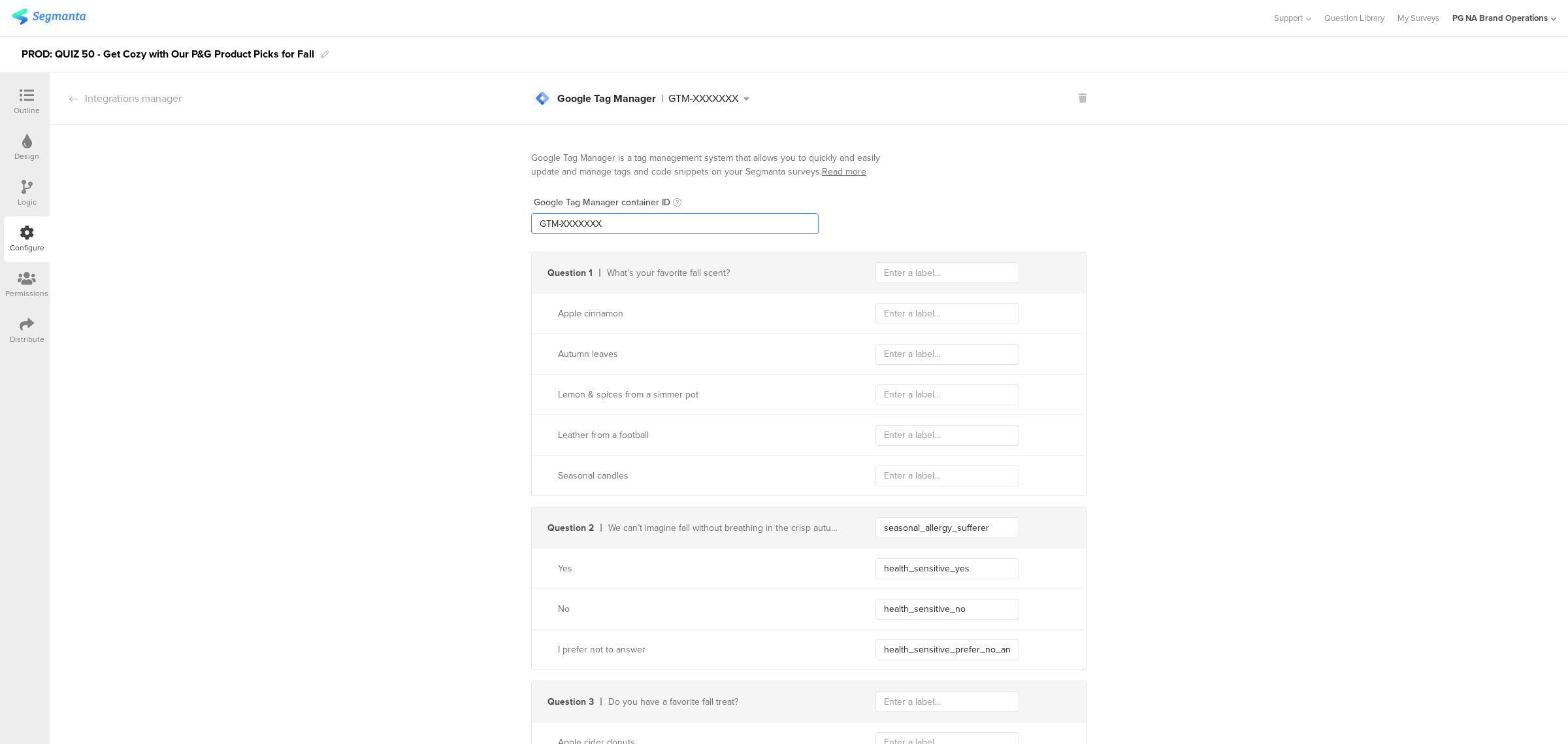
type input "GTM-XXXXXXX"
click at [30, 193] on icon at bounding box center [28, 187] width 11 height 14
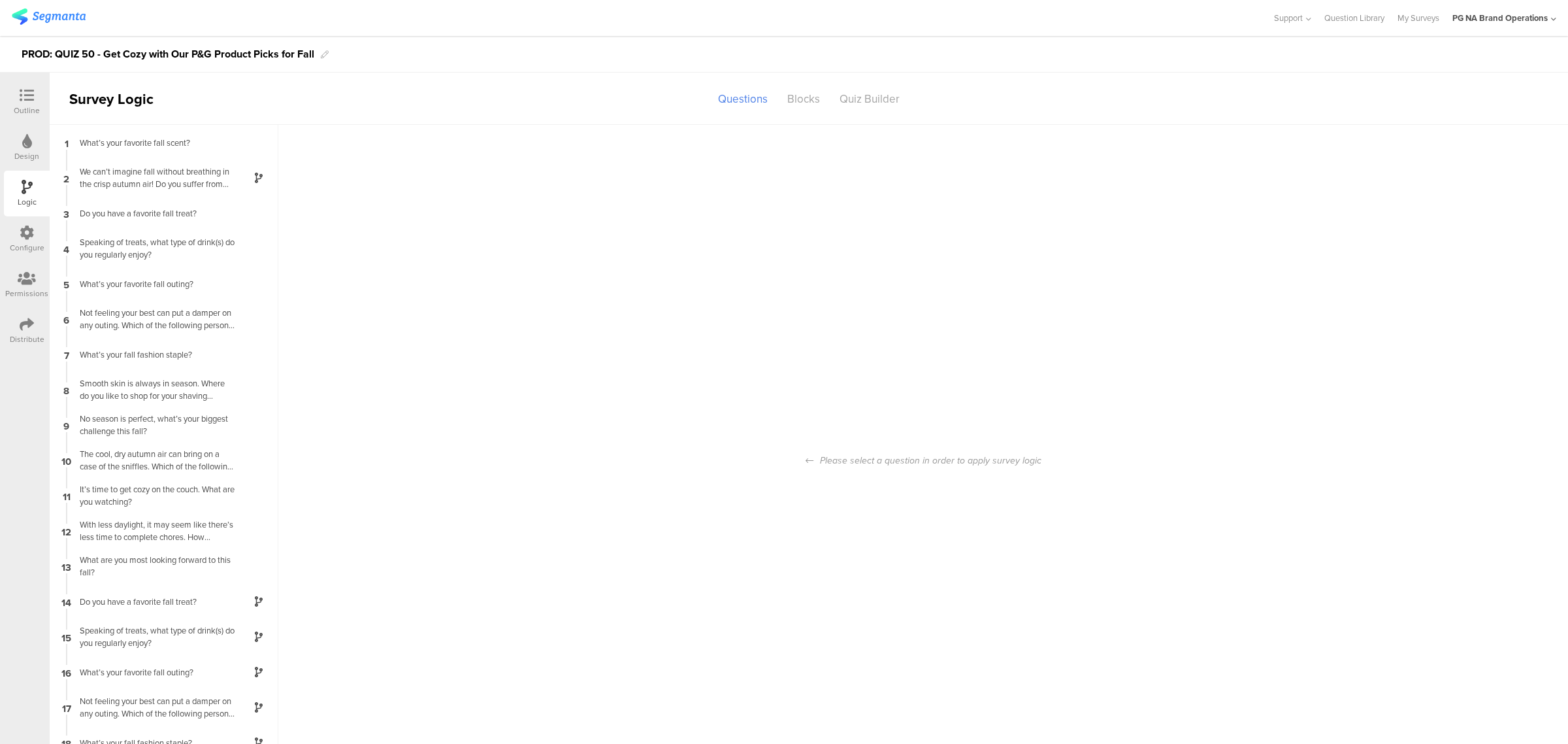
click at [23, 240] on div at bounding box center [27, 233] width 14 height 16
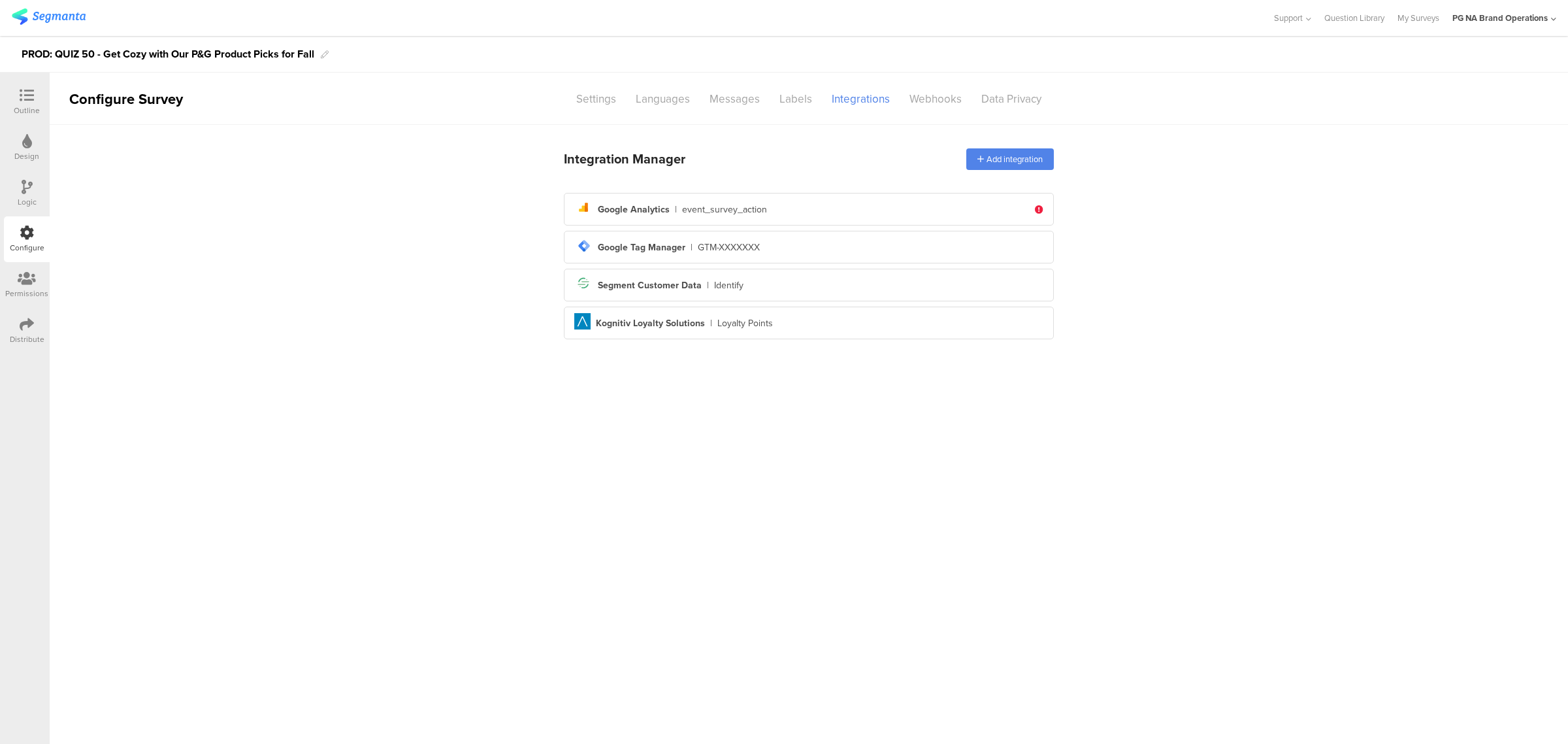
click at [18, 269] on div "Permissions" at bounding box center [27, 285] width 46 height 46
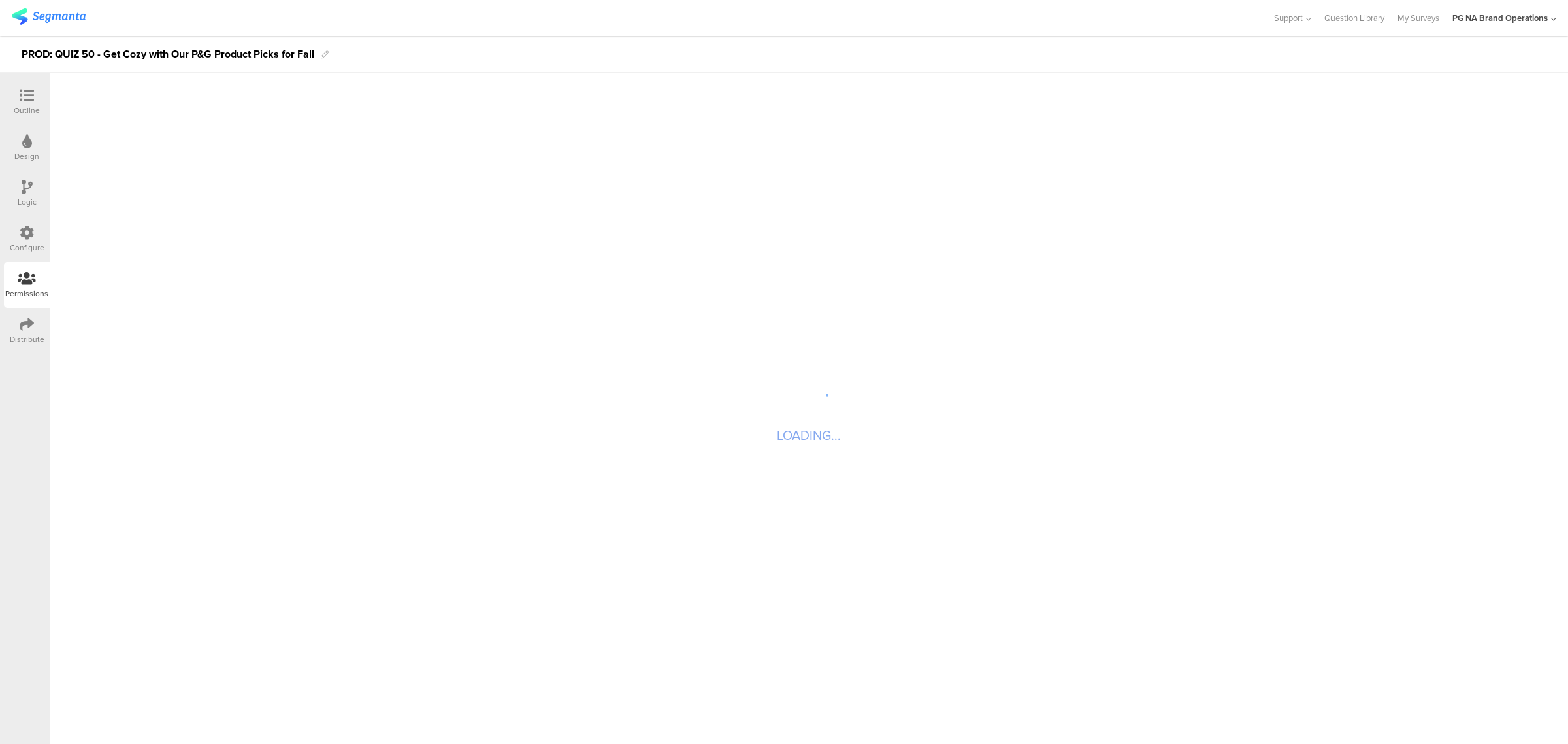
click at [18, 230] on div "Configure" at bounding box center [27, 239] width 46 height 46
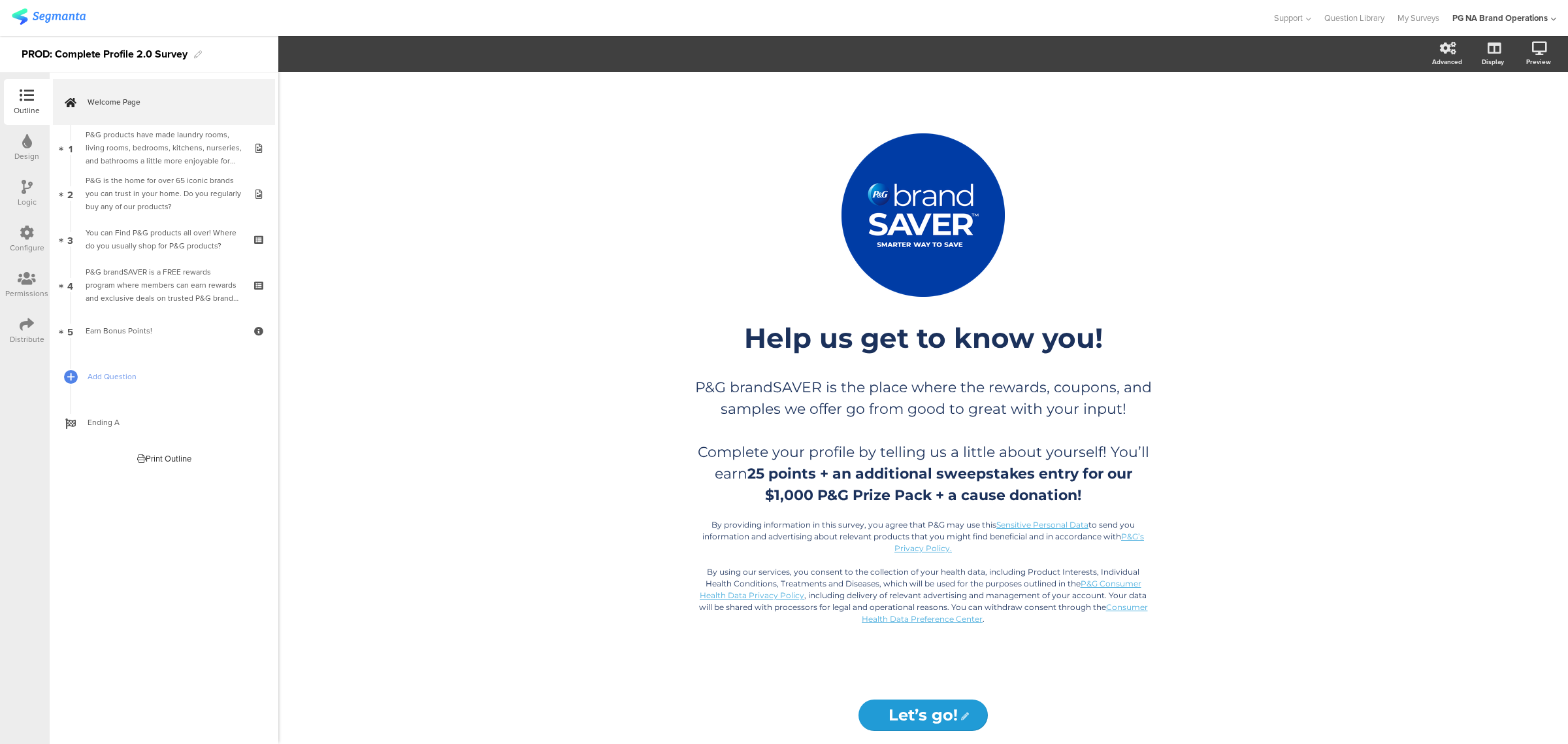
click at [23, 232] on icon at bounding box center [27, 232] width 14 height 14
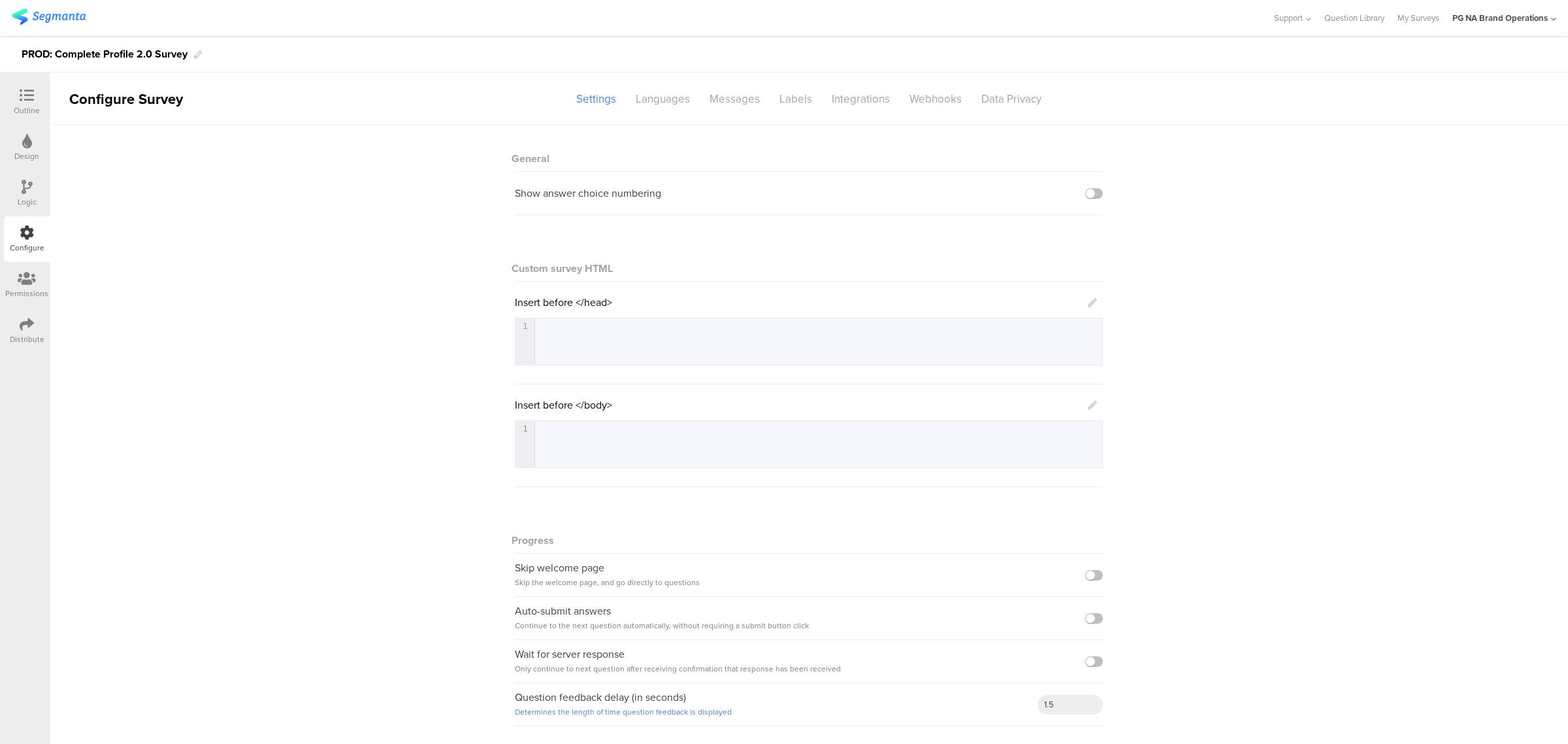
click at [26, 290] on div "Permissions" at bounding box center [26, 293] width 43 height 12
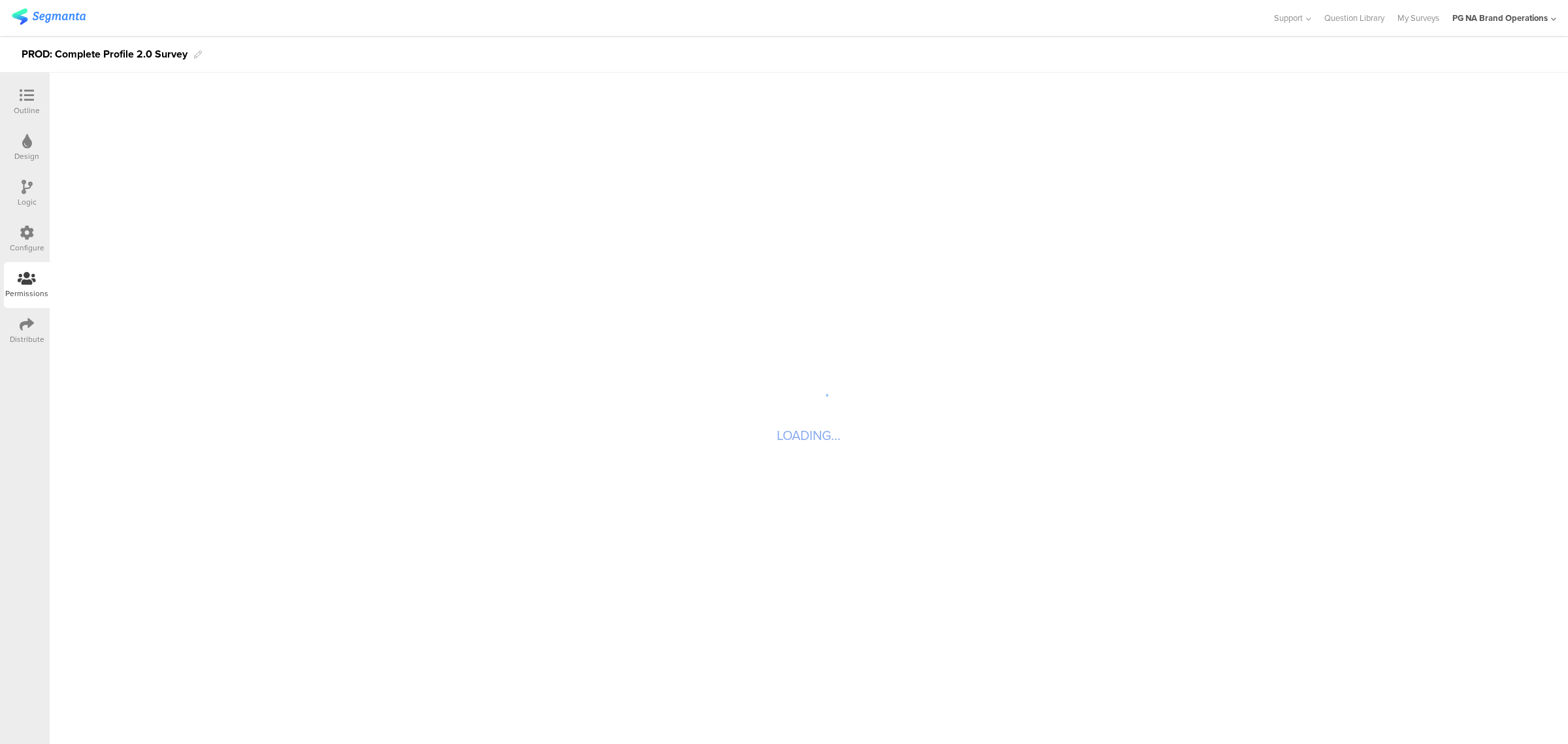
click at [28, 236] on icon at bounding box center [27, 232] width 14 height 14
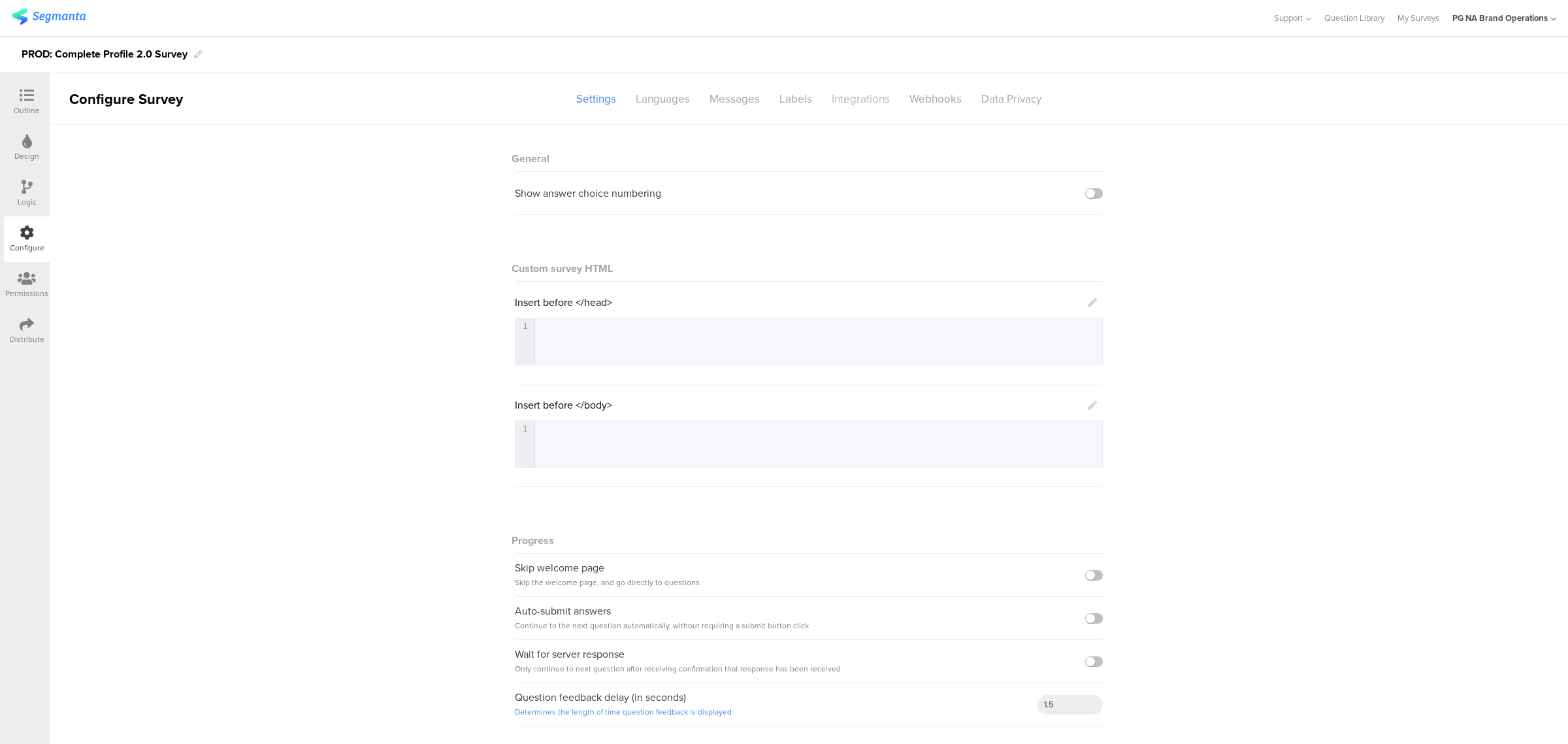
click at [846, 107] on div "Integrations" at bounding box center [861, 99] width 78 height 23
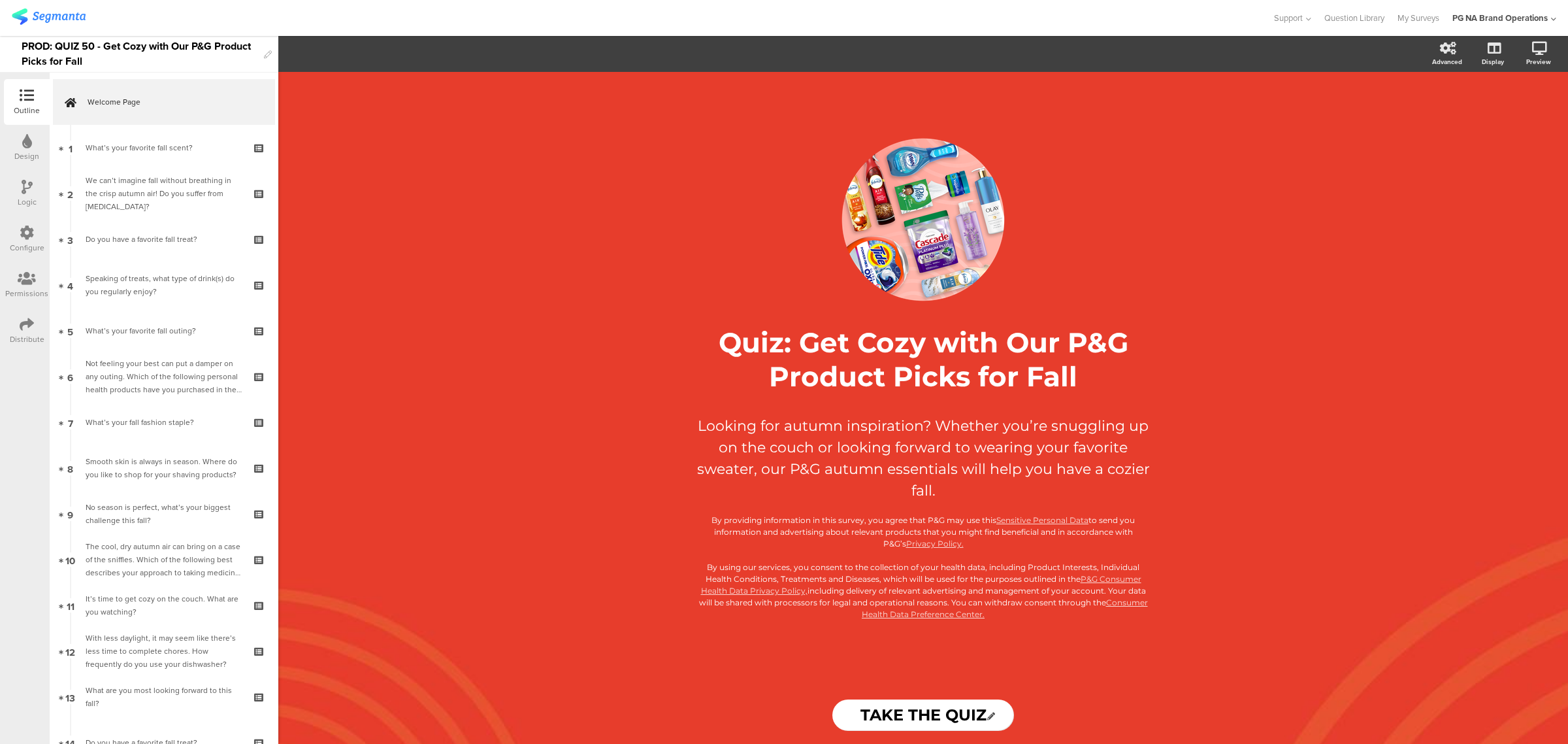
click at [26, 230] on icon at bounding box center [27, 232] width 14 height 14
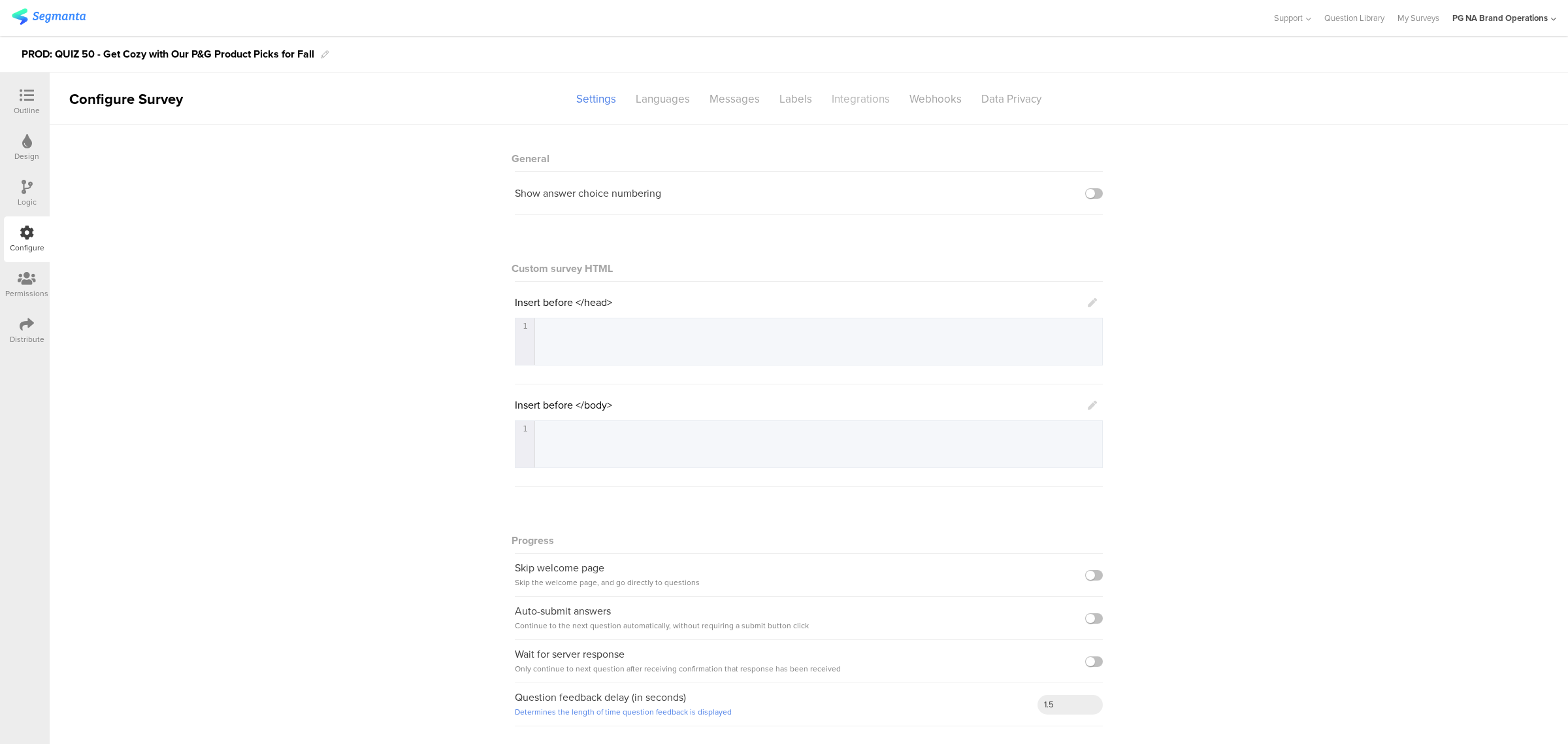
click at [848, 93] on div "Integrations" at bounding box center [861, 99] width 78 height 23
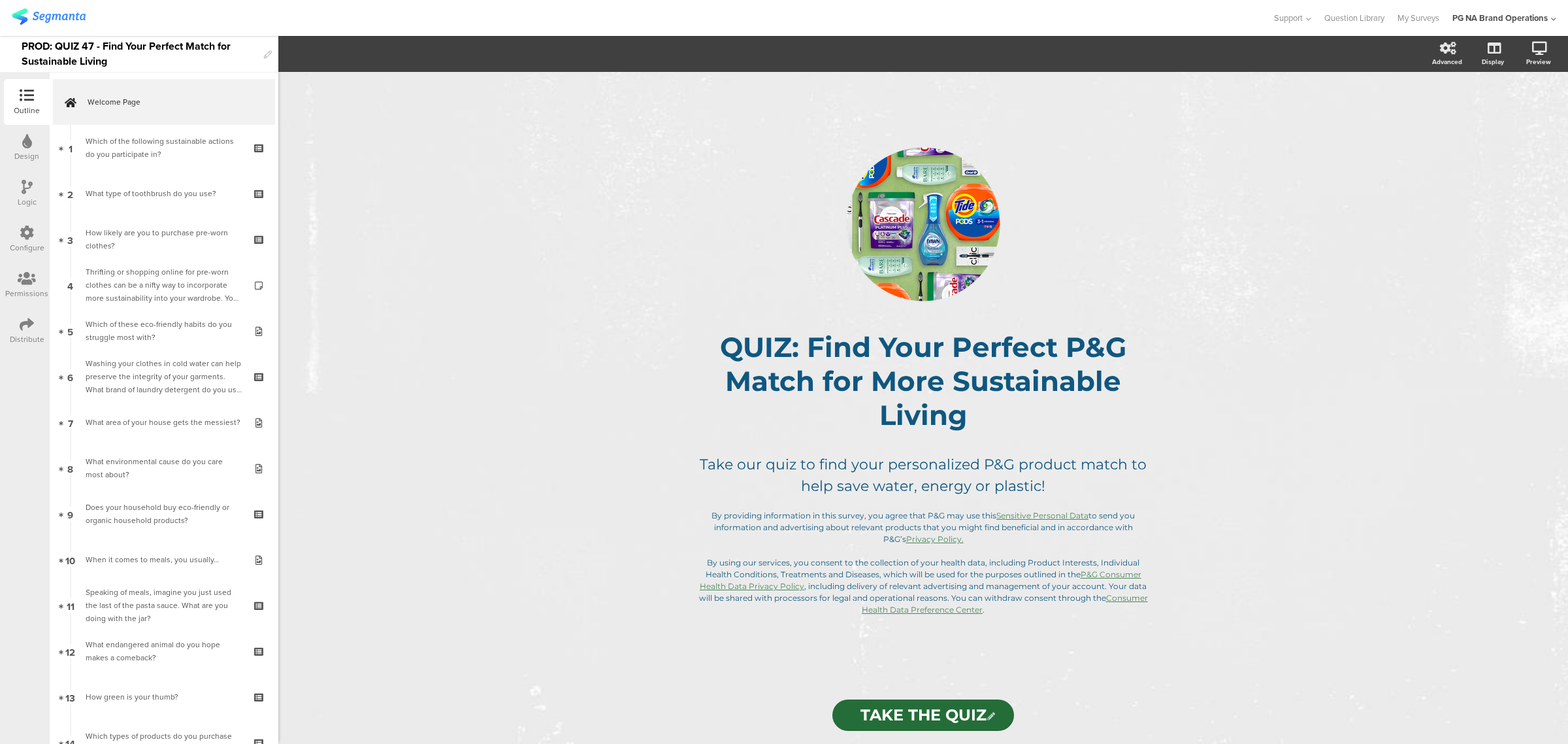
click at [37, 230] on div "Configure" at bounding box center [27, 239] width 46 height 46
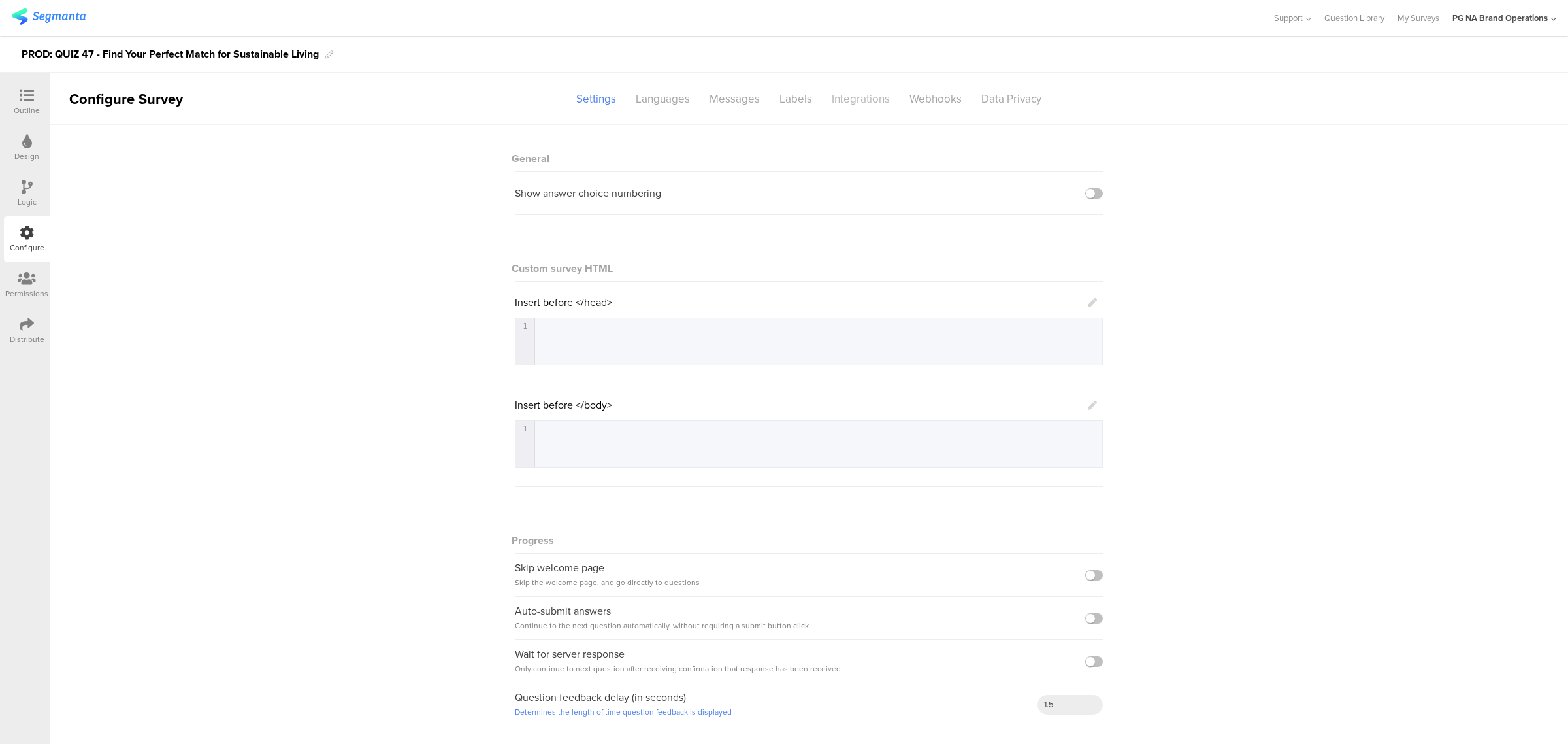
click at [857, 99] on div "Integrations" at bounding box center [861, 99] width 78 height 23
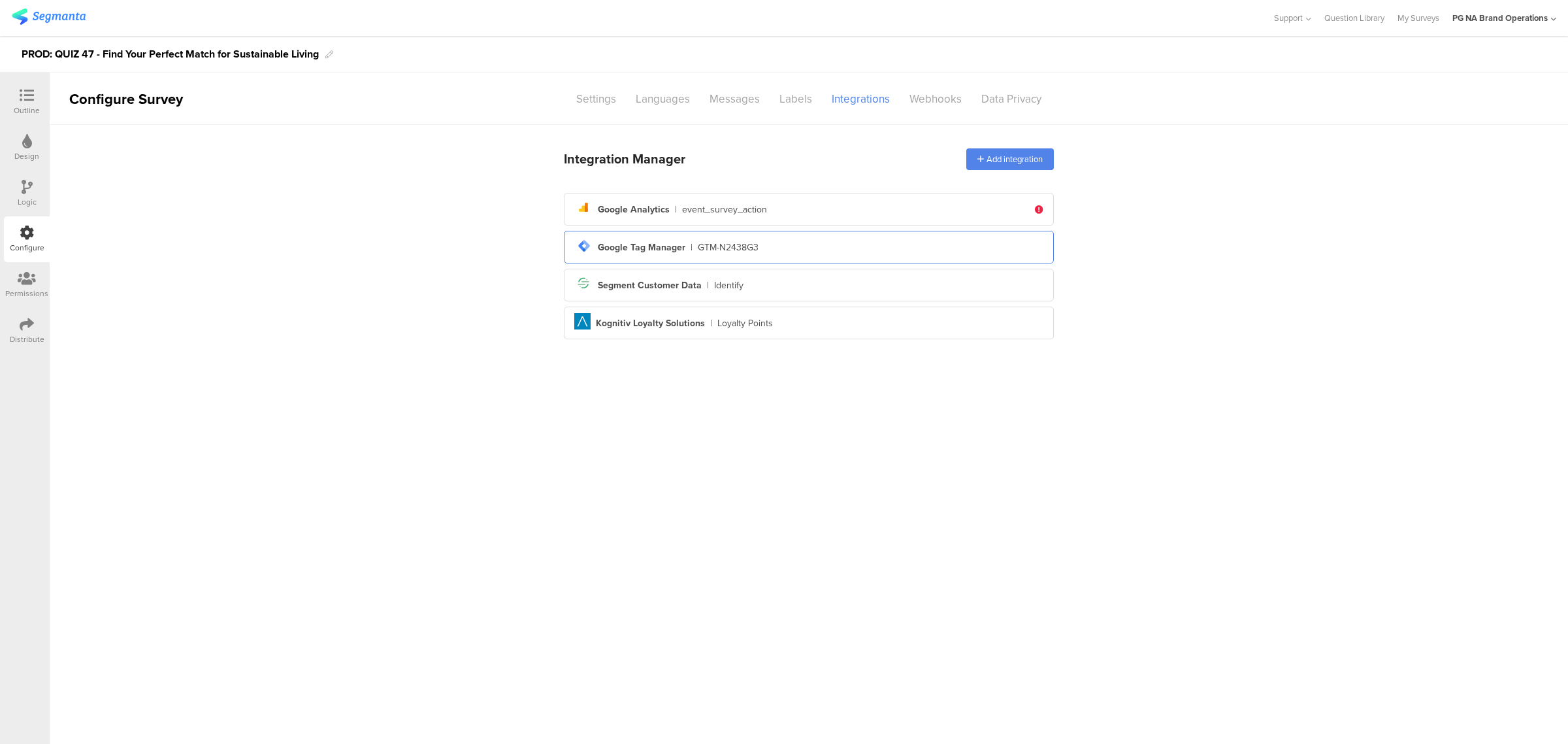
click at [778, 239] on div "tag-manager Created with Sketch. Google Tag Manager | GTM-N2438G3" at bounding box center [809, 247] width 469 height 22
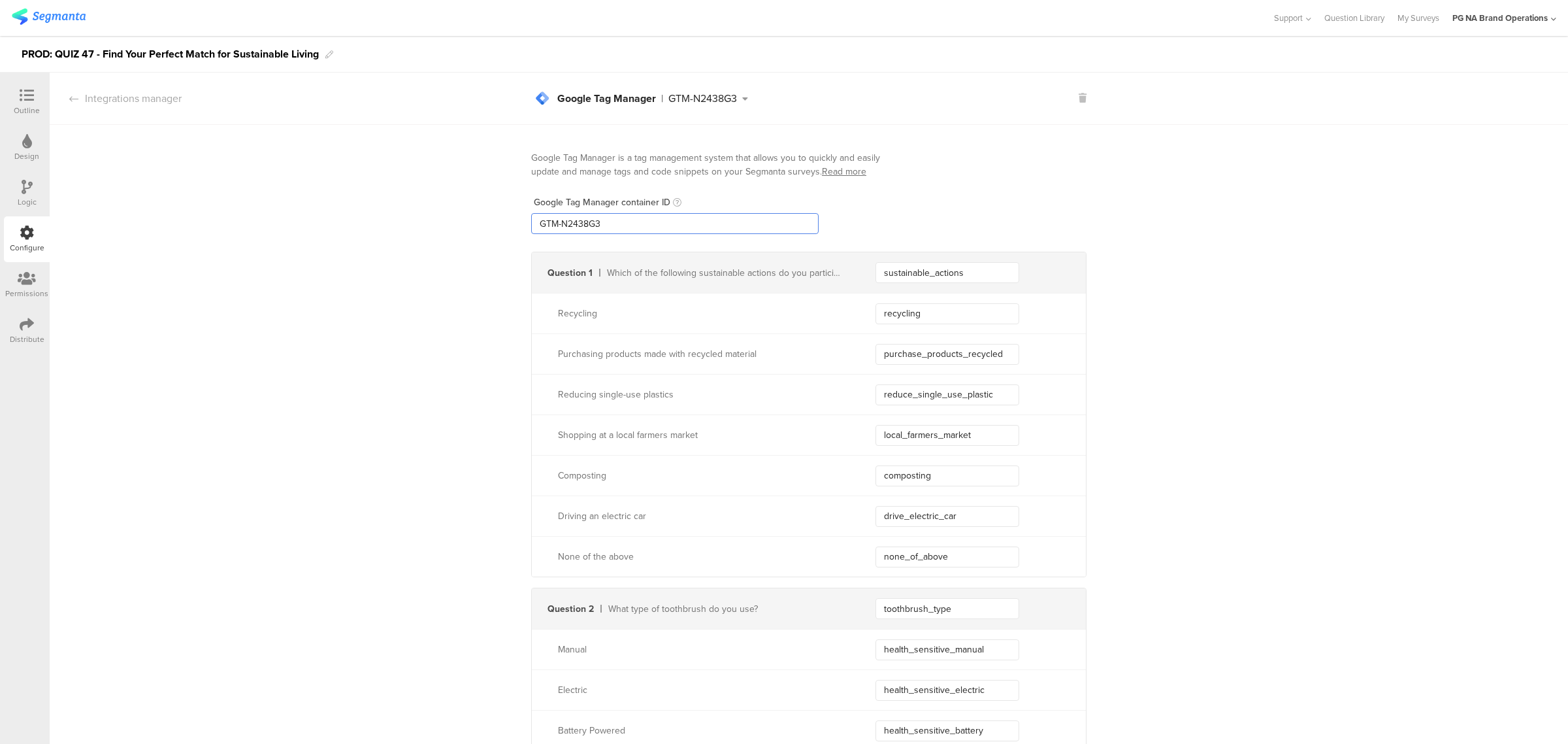
drag, startPoint x: 506, startPoint y: 224, endPoint x: 418, endPoint y: 224, distance: 88.0
paste input "XXXXXXX"
type input "GTM-XXXXXXX"
click at [26, 190] on icon at bounding box center [28, 187] width 11 height 14
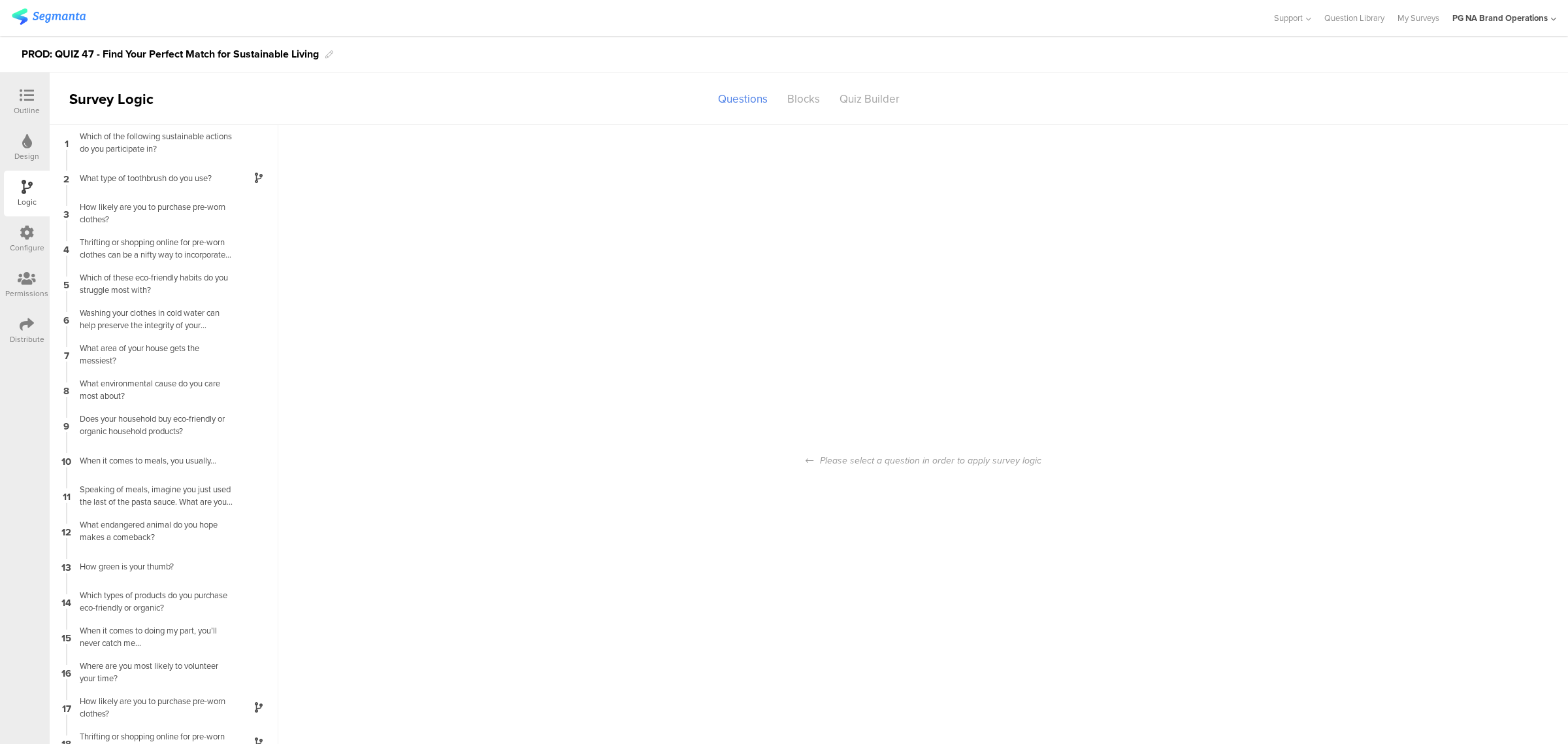
click at [37, 230] on div "Configure" at bounding box center [27, 239] width 46 height 46
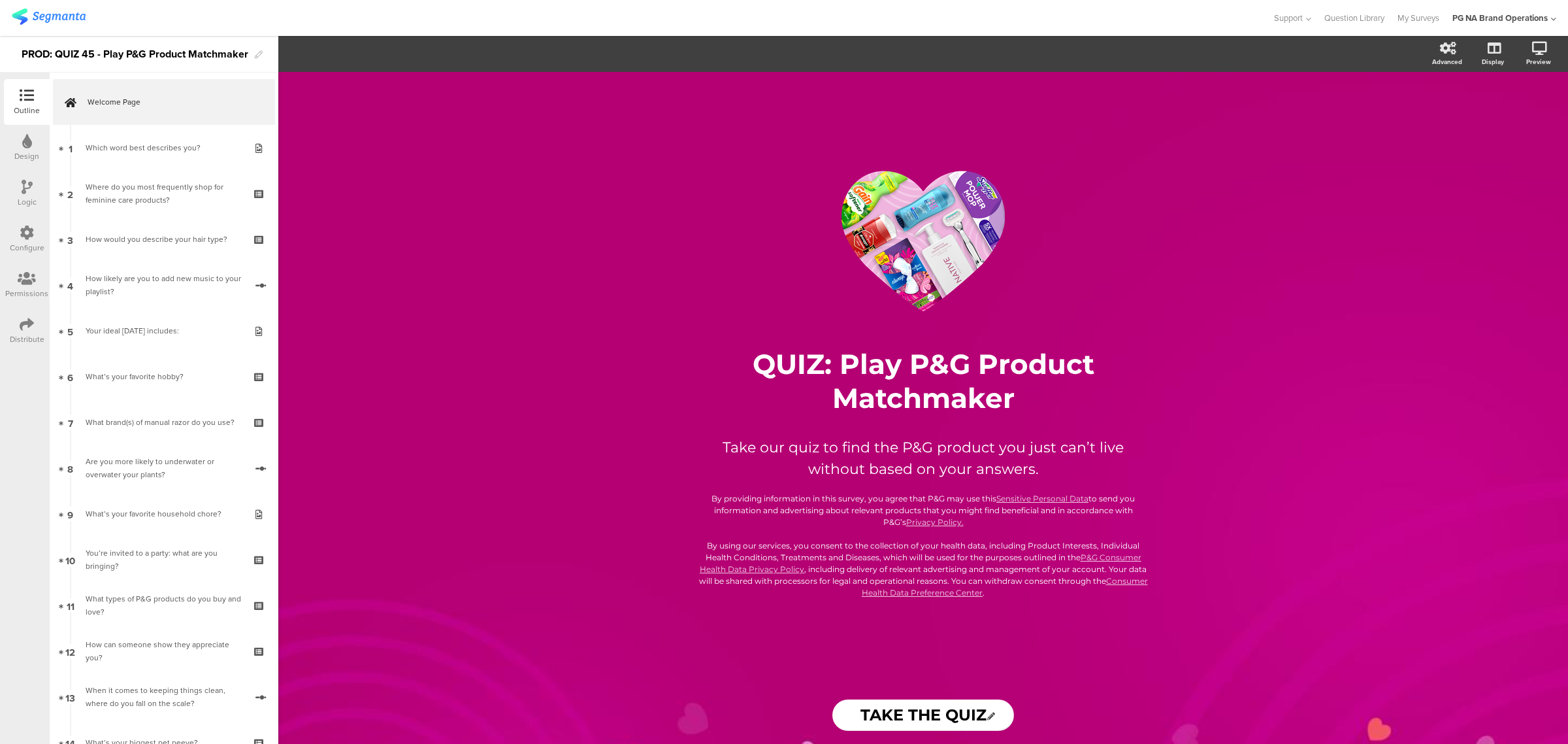
click at [20, 232] on icon at bounding box center [27, 232] width 14 height 14
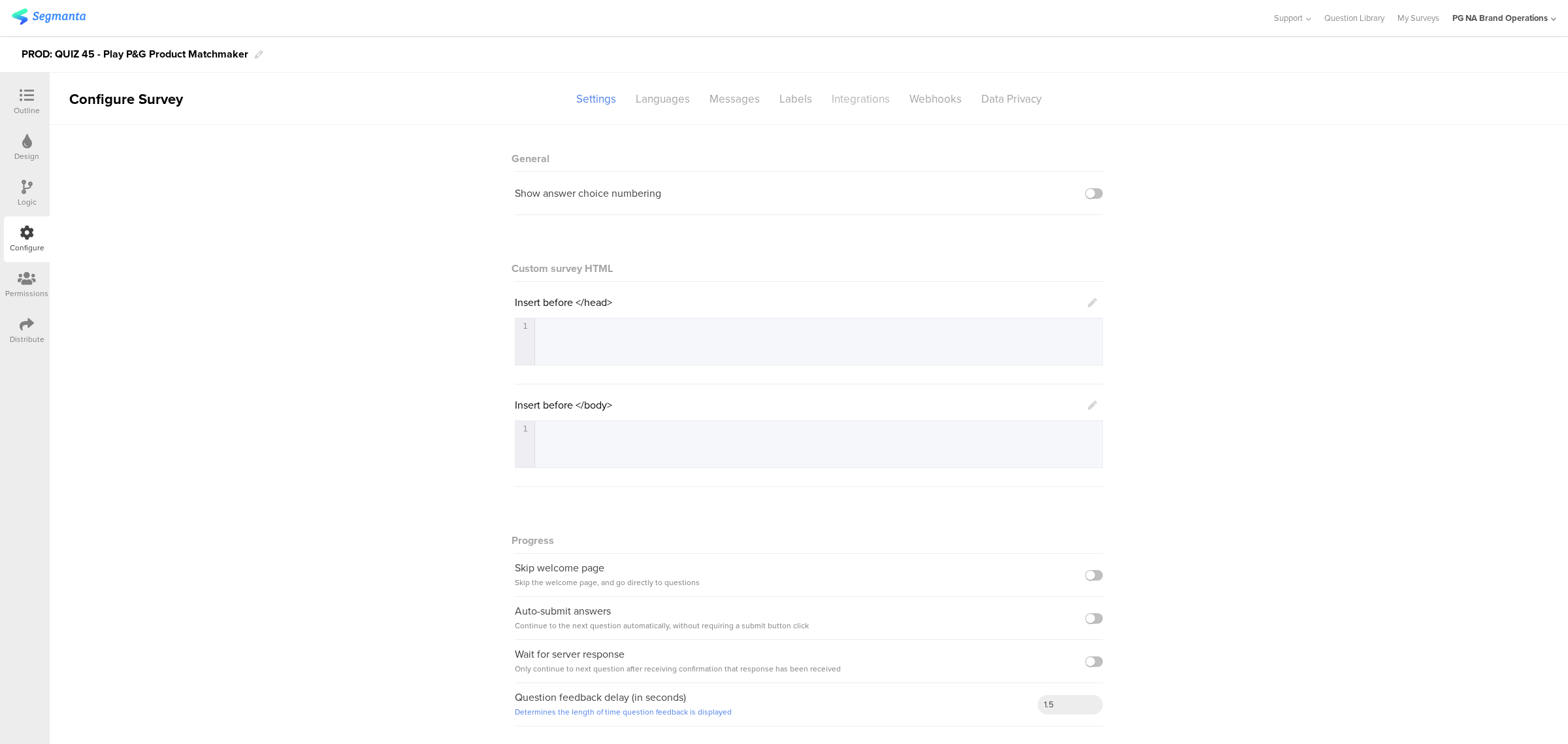
click at [840, 101] on div "Integrations" at bounding box center [861, 99] width 78 height 23
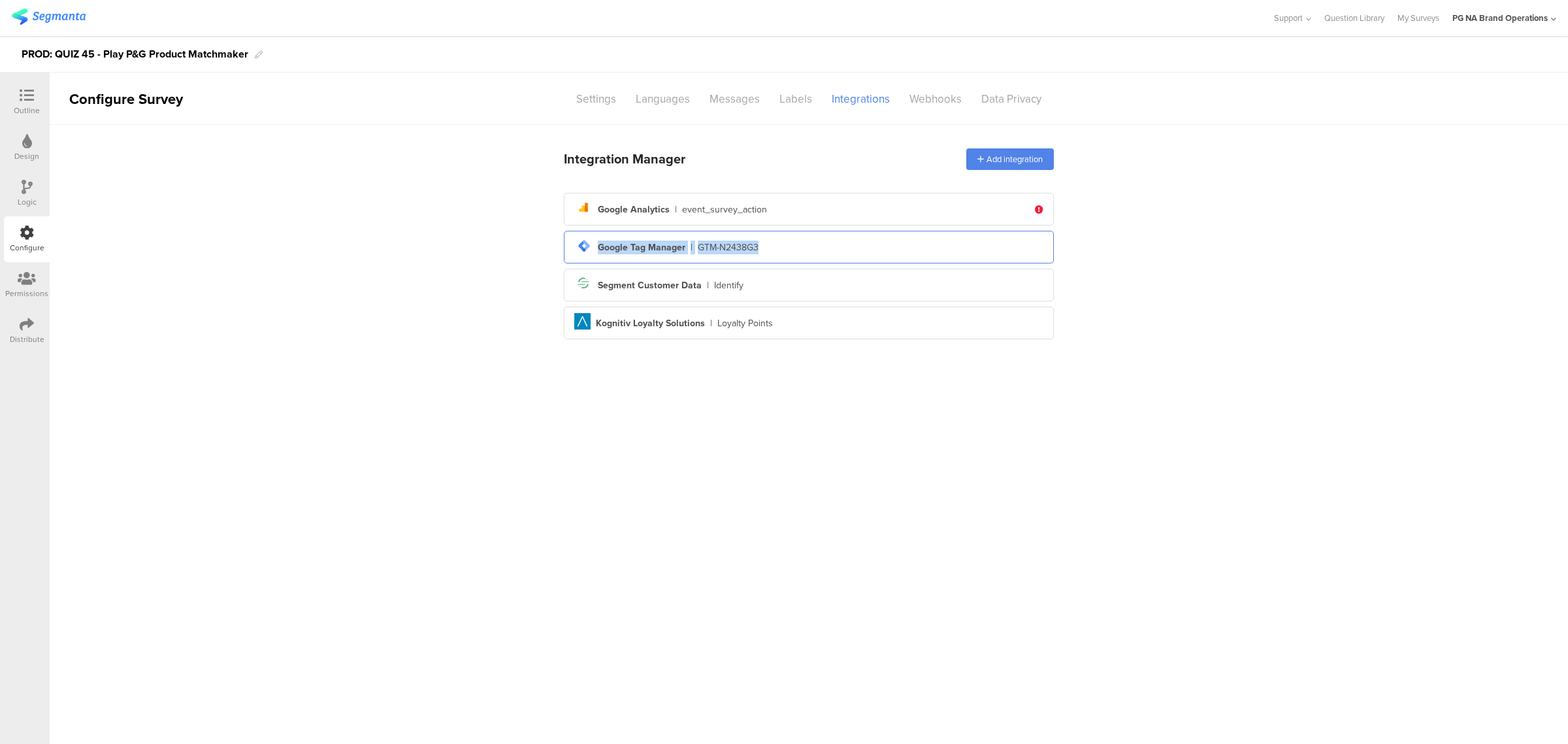
drag, startPoint x: 788, startPoint y: 242, endPoint x: 589, endPoint y: 247, distance: 199.1
click at [589, 247] on div "tag-manager Created with Sketch. Google Tag Manager | GTM-N2438G3" at bounding box center [809, 247] width 469 height 22
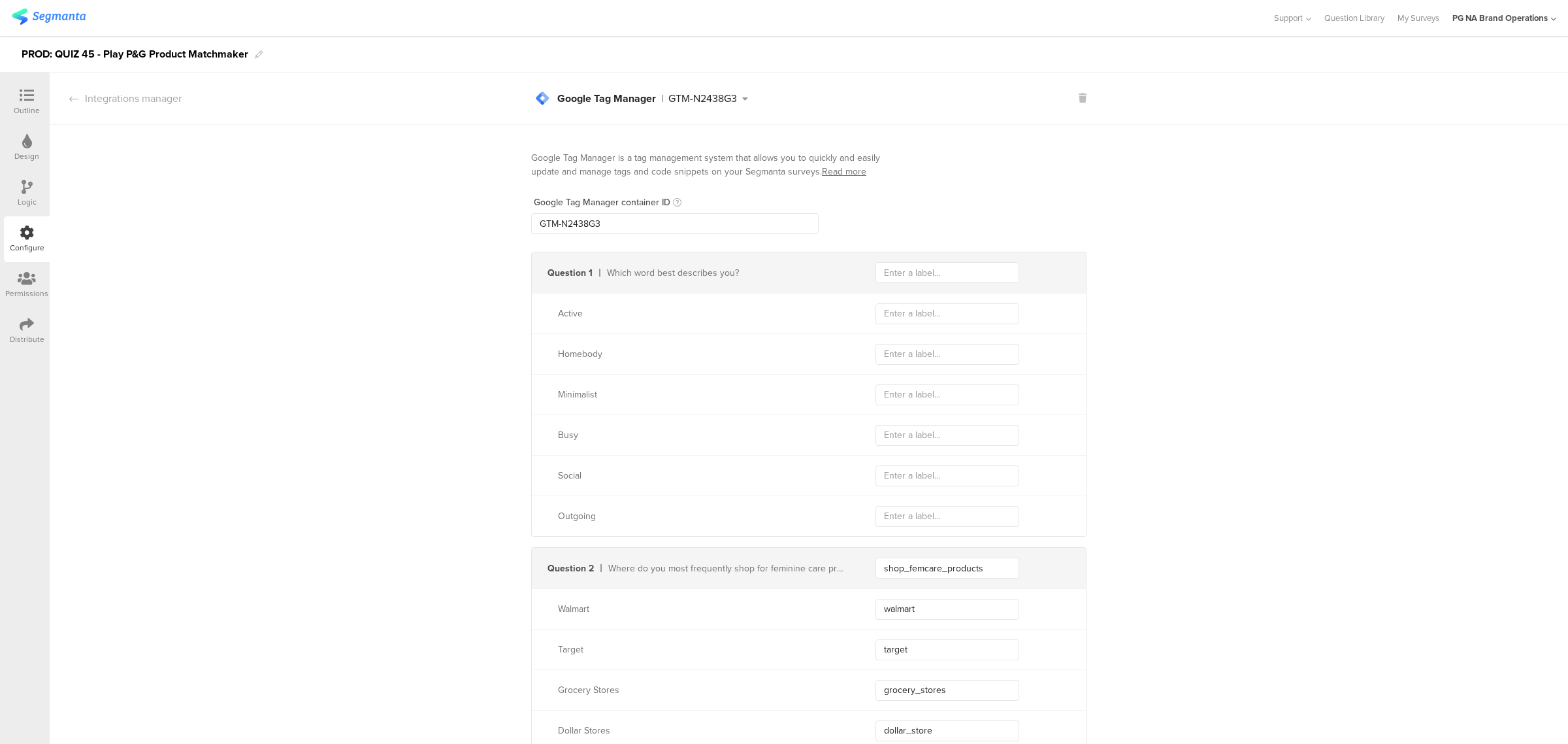
drag, startPoint x: 506, startPoint y: 215, endPoint x: 406, endPoint y: 215, distance: 100.0
paste input "XXXXXXX"
type input "GTM-XXXXXXX"
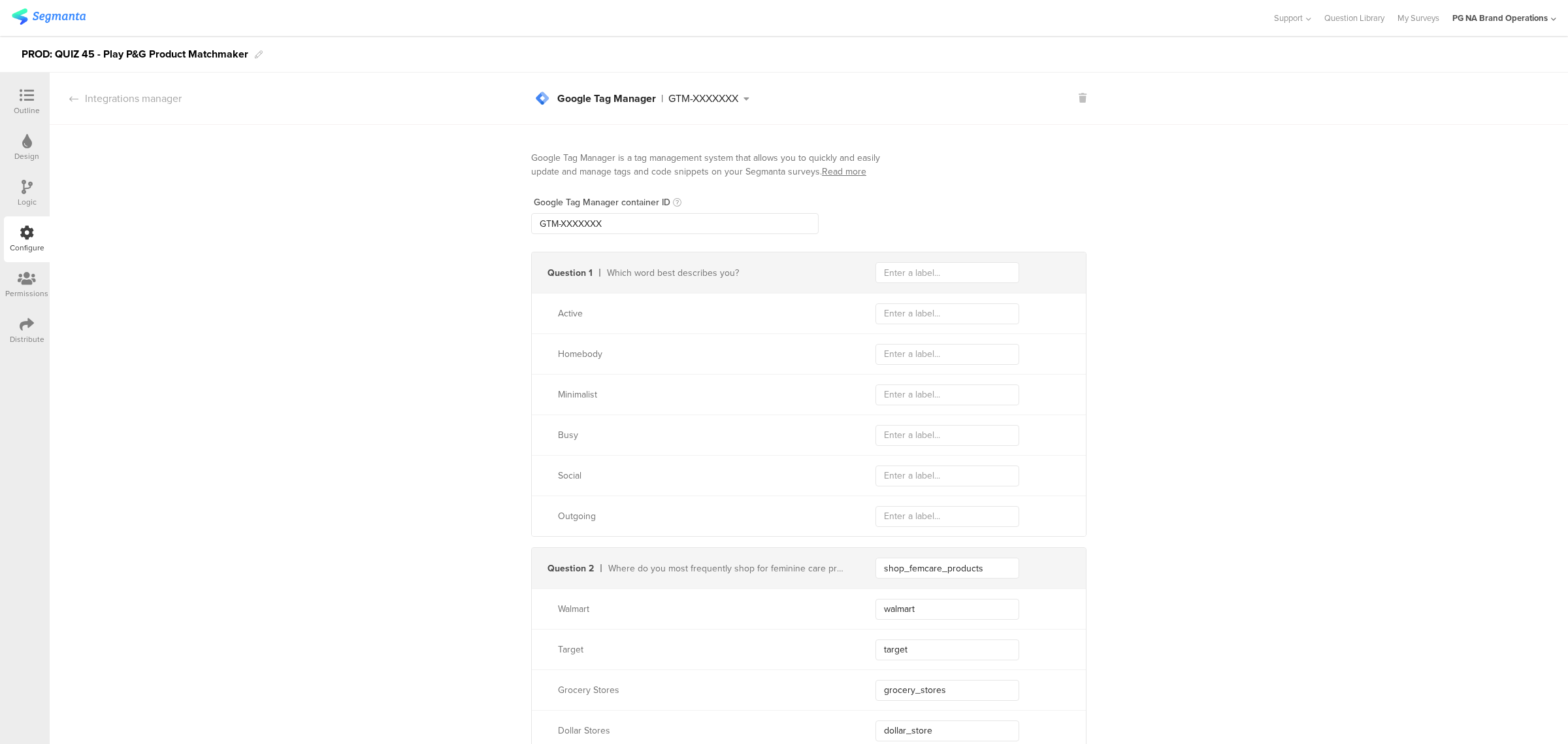
click at [26, 187] on icon at bounding box center [28, 187] width 11 height 14
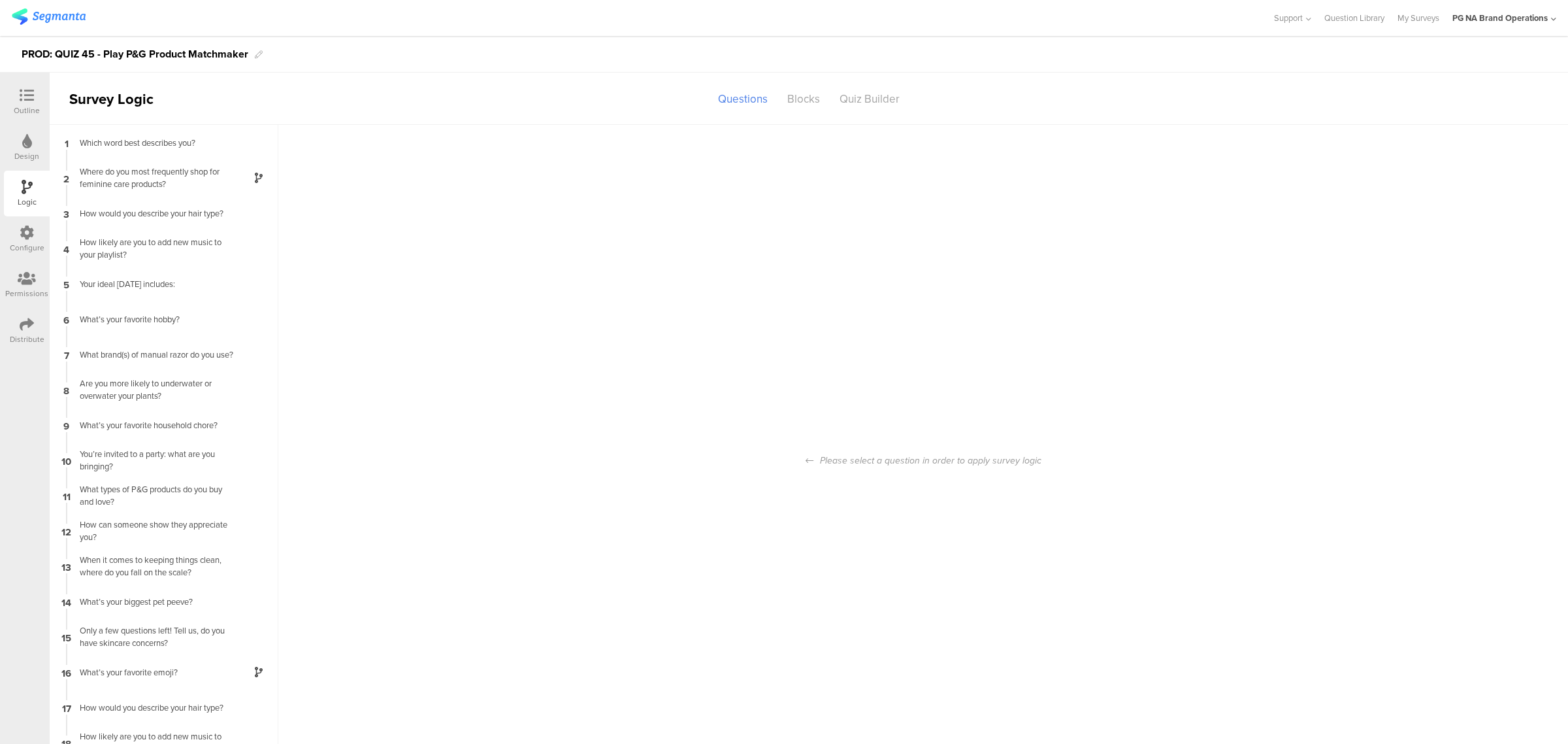
click at [26, 235] on icon at bounding box center [27, 232] width 14 height 14
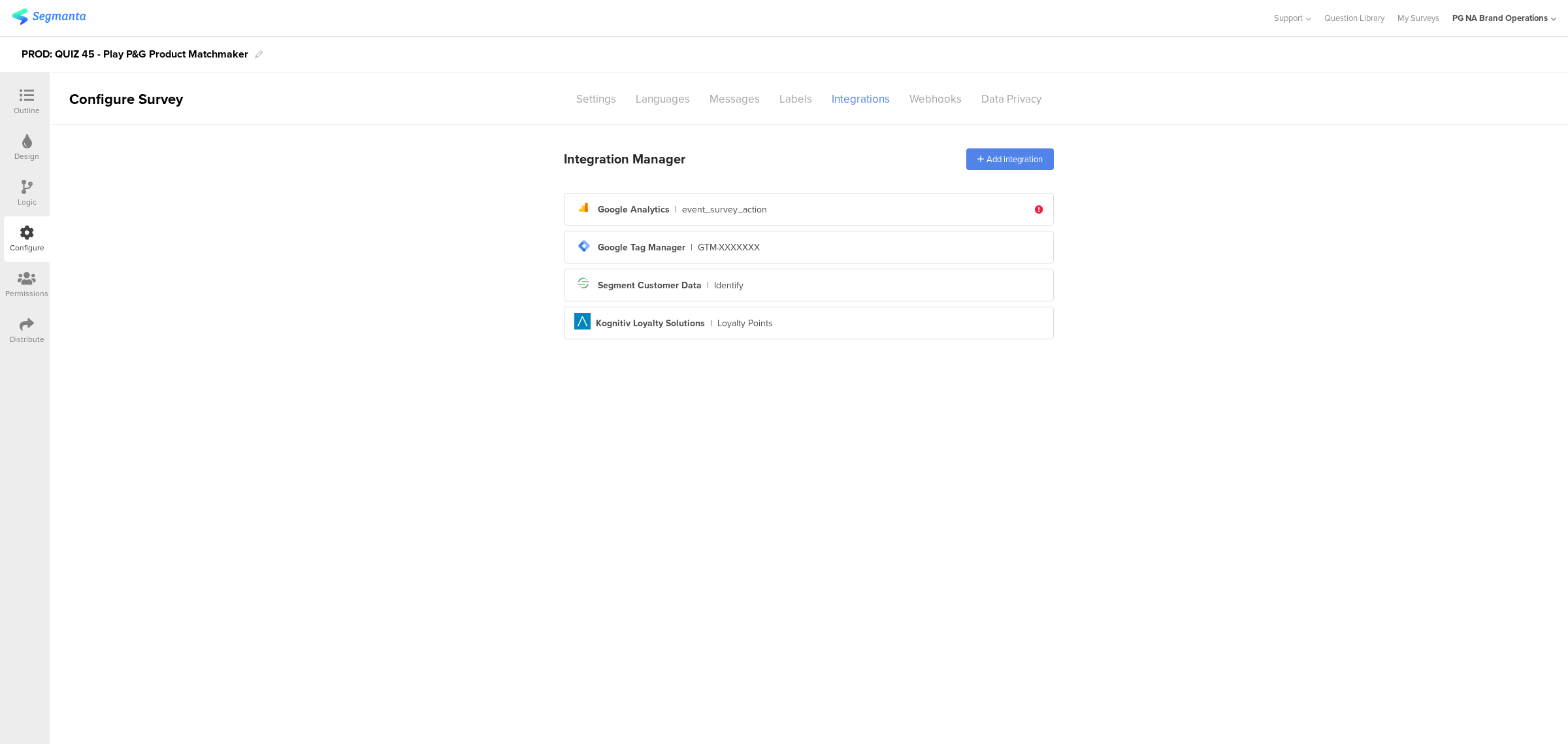
click at [25, 278] on icon at bounding box center [27, 278] width 18 height 14
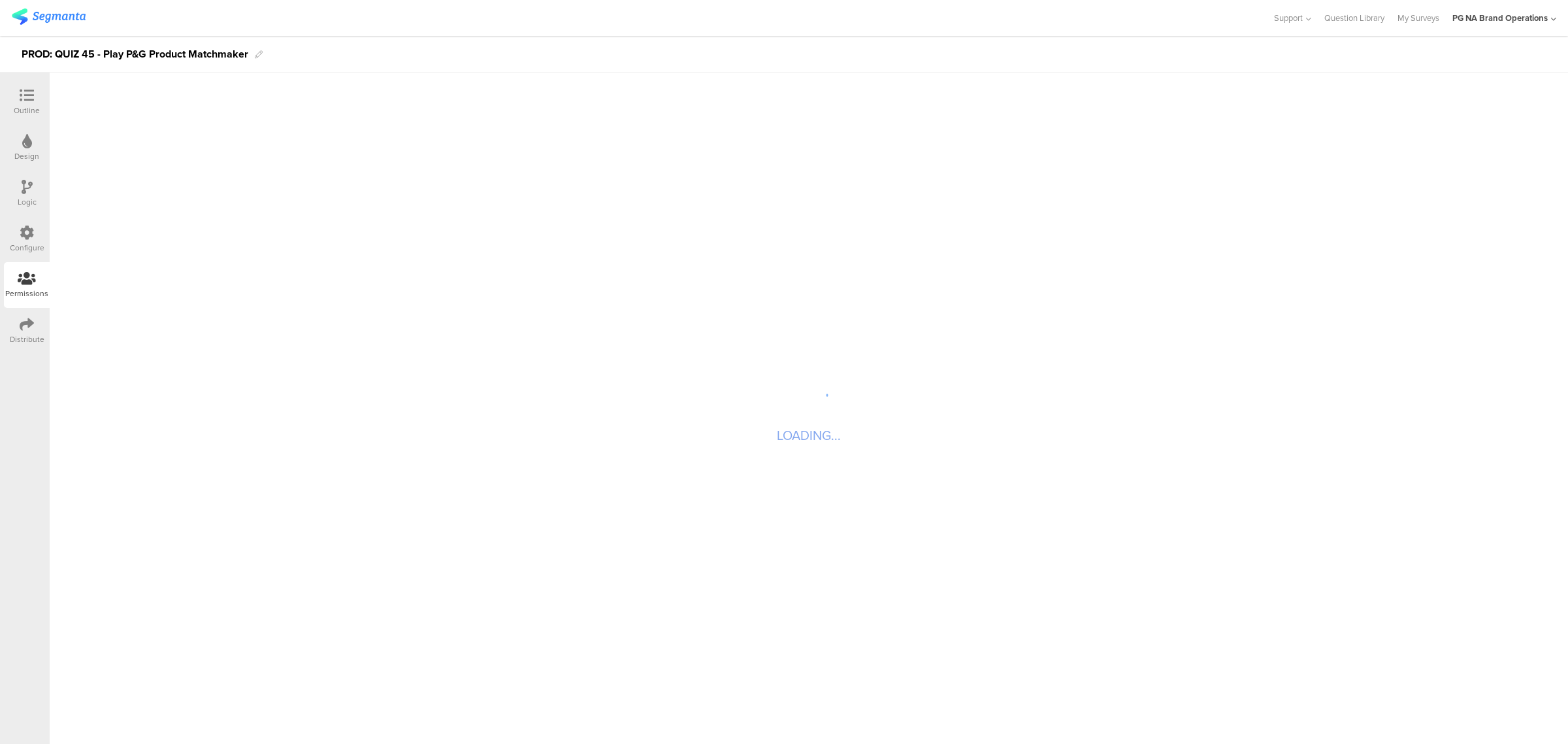
click at [26, 236] on icon at bounding box center [27, 232] width 14 height 14
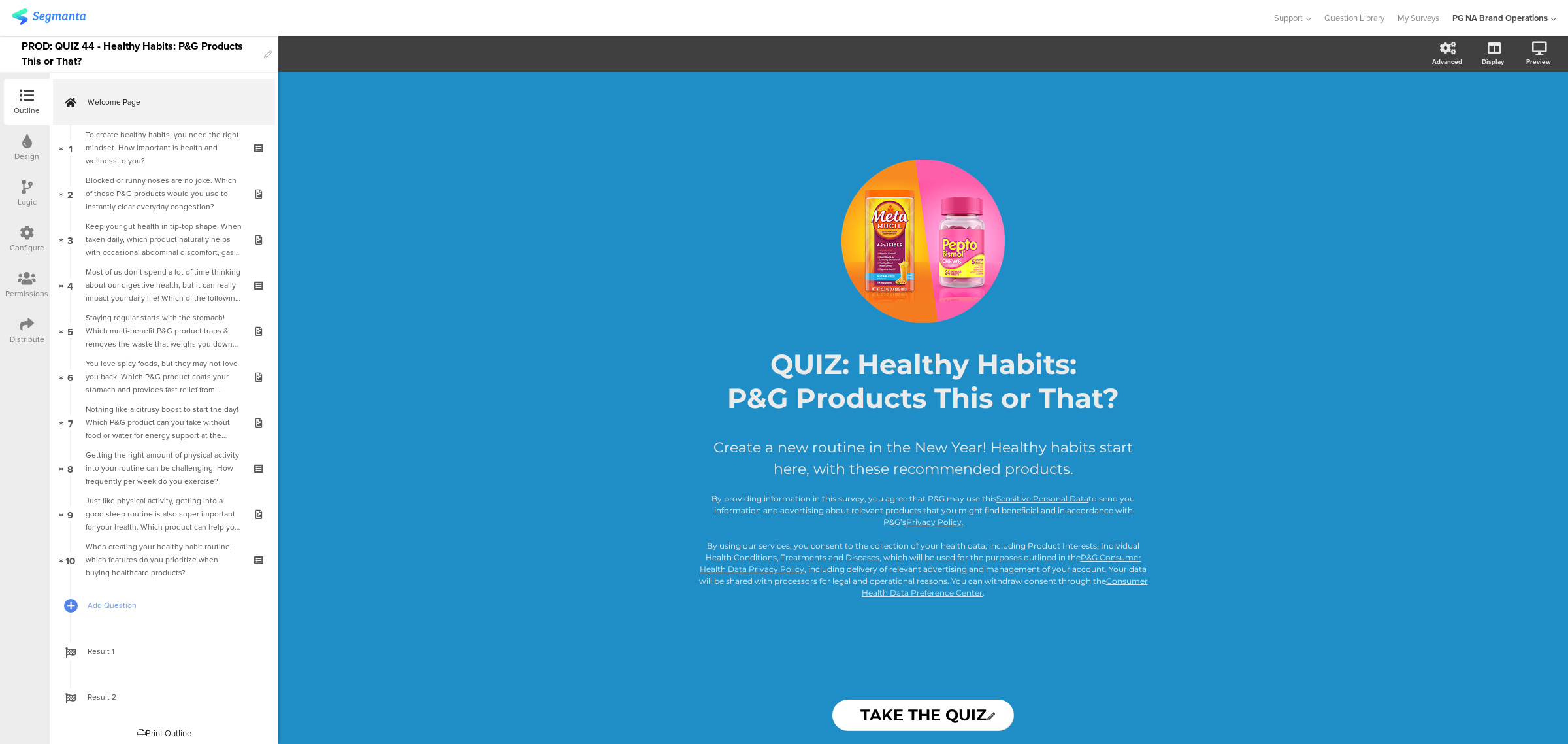
click at [23, 242] on div "Configure" at bounding box center [27, 247] width 35 height 12
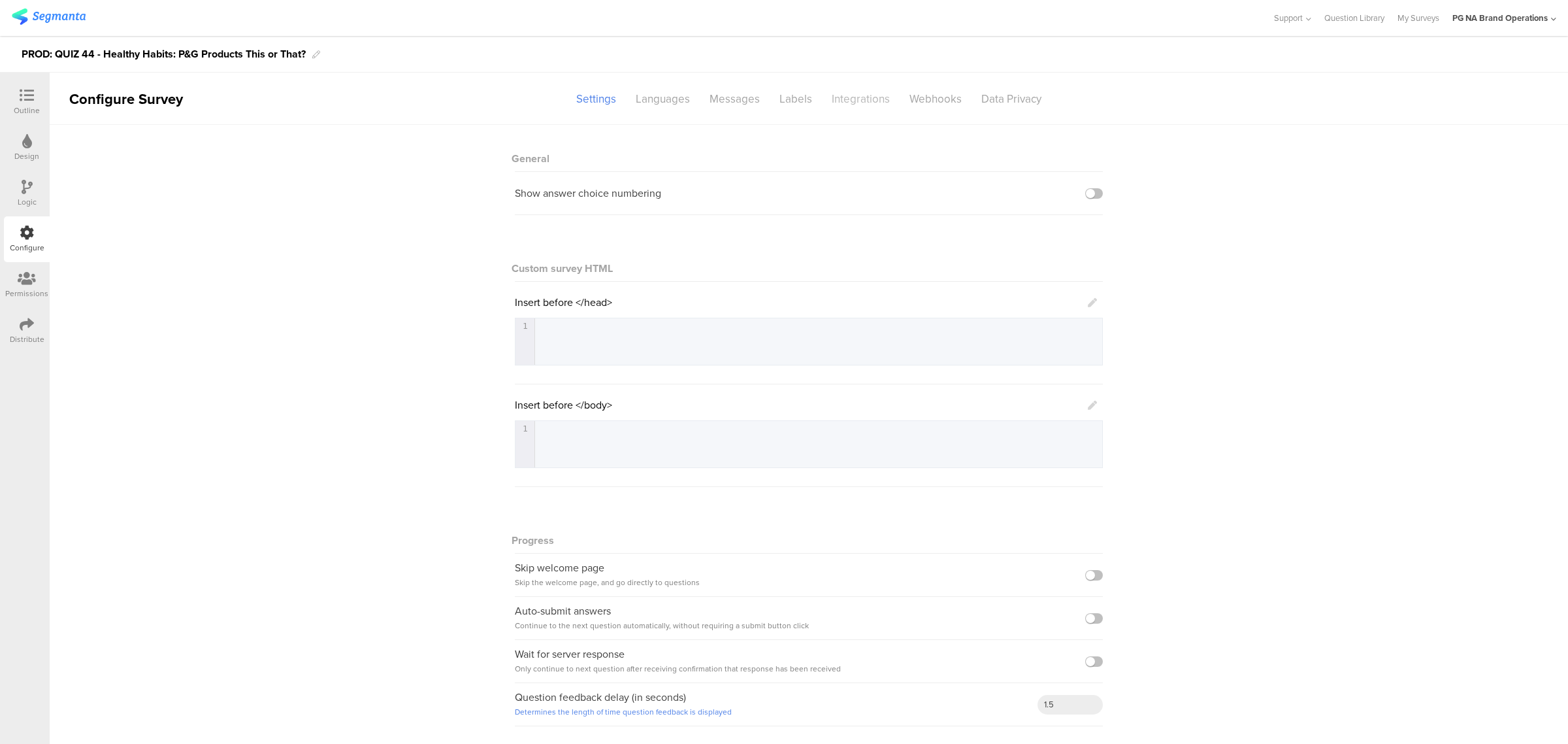
click at [848, 99] on div "Integrations" at bounding box center [861, 99] width 78 height 23
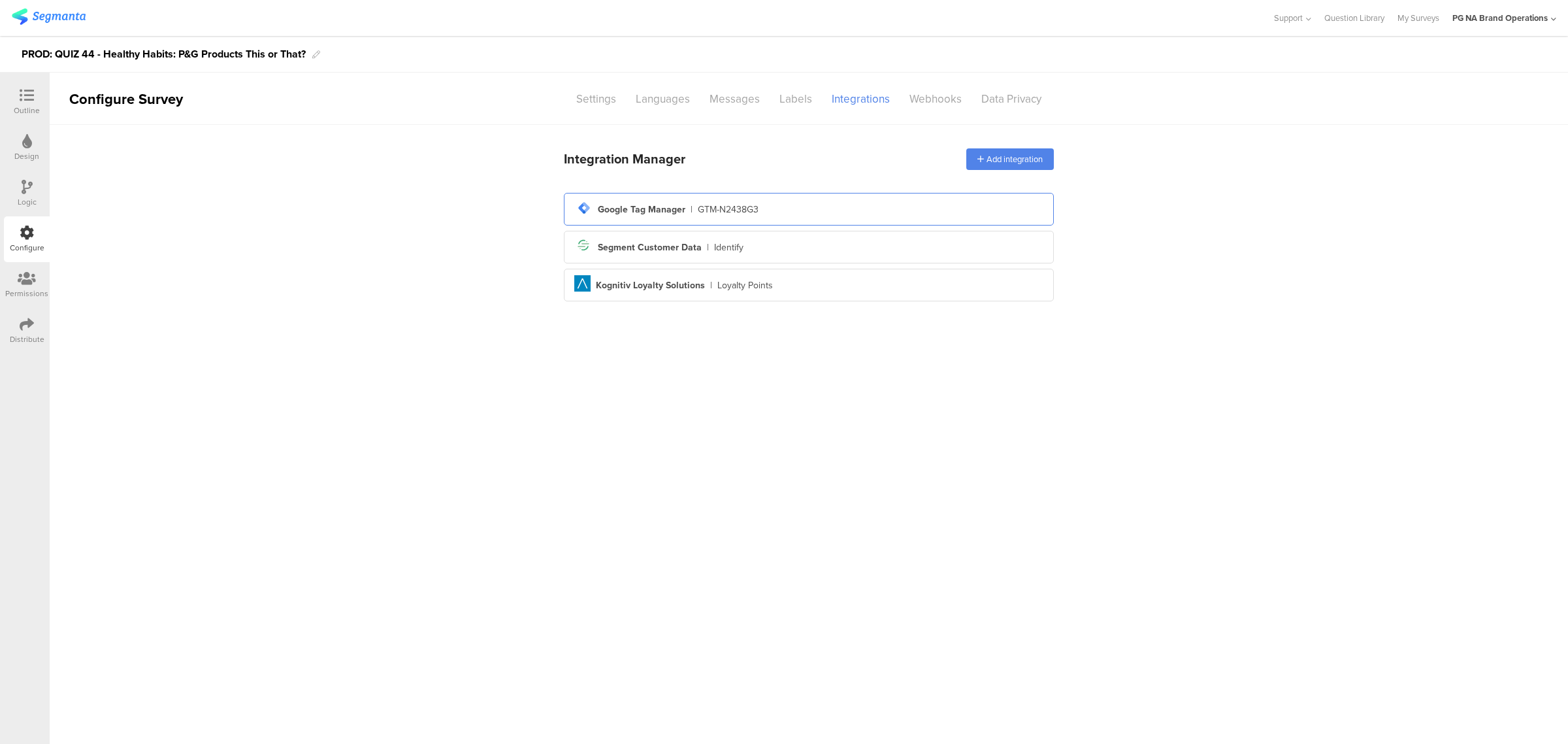
click at [766, 210] on div "tag-manager Created with Sketch. Google Tag Manager | GTM-N2438G3" at bounding box center [809, 208] width 469 height 22
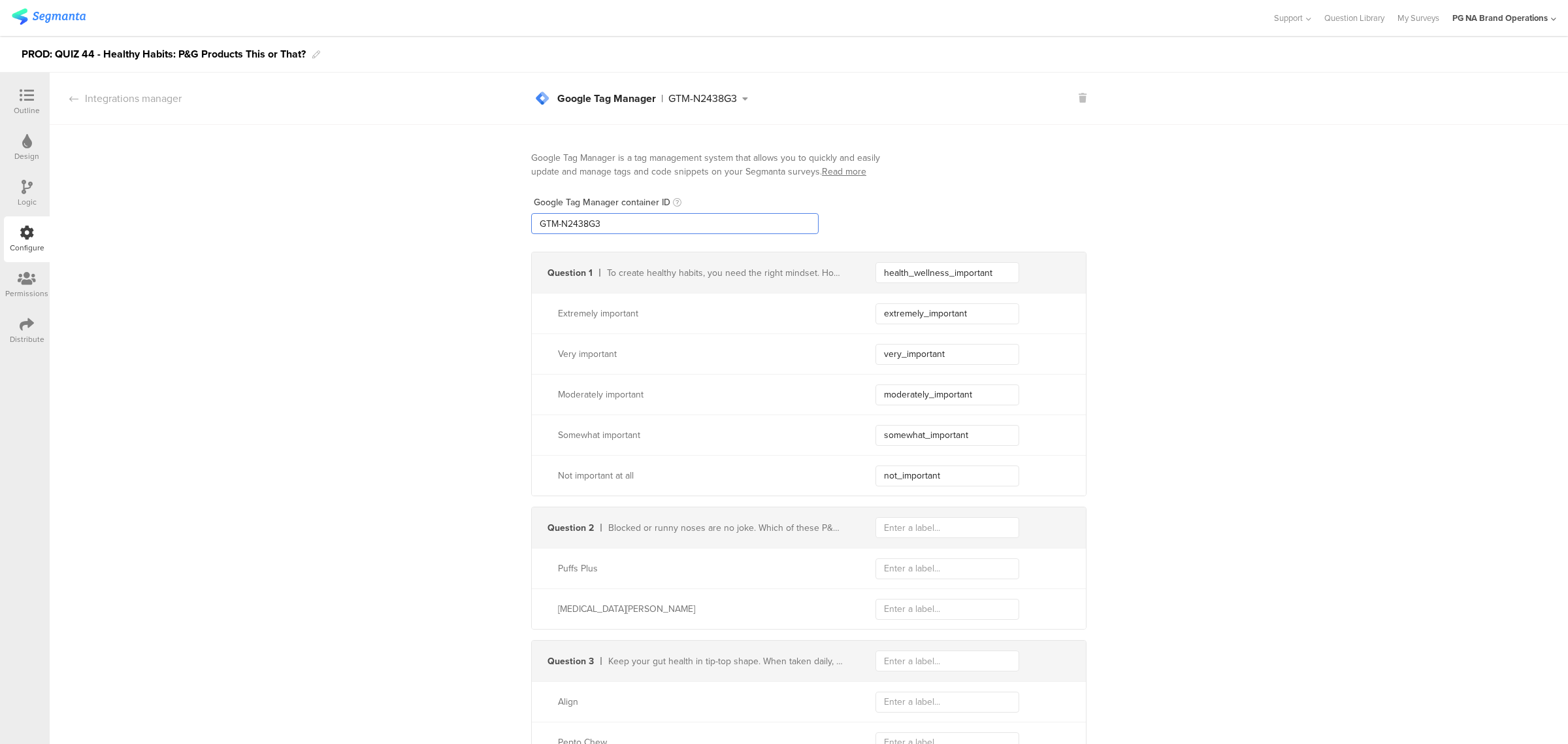
drag, startPoint x: 664, startPoint y: 230, endPoint x: 415, endPoint y: 221, distance: 249.2
paste input "XXXXXXX"
type input "GTM-XXXXXXX"
click at [20, 181] on div "Logic" at bounding box center [27, 193] width 46 height 46
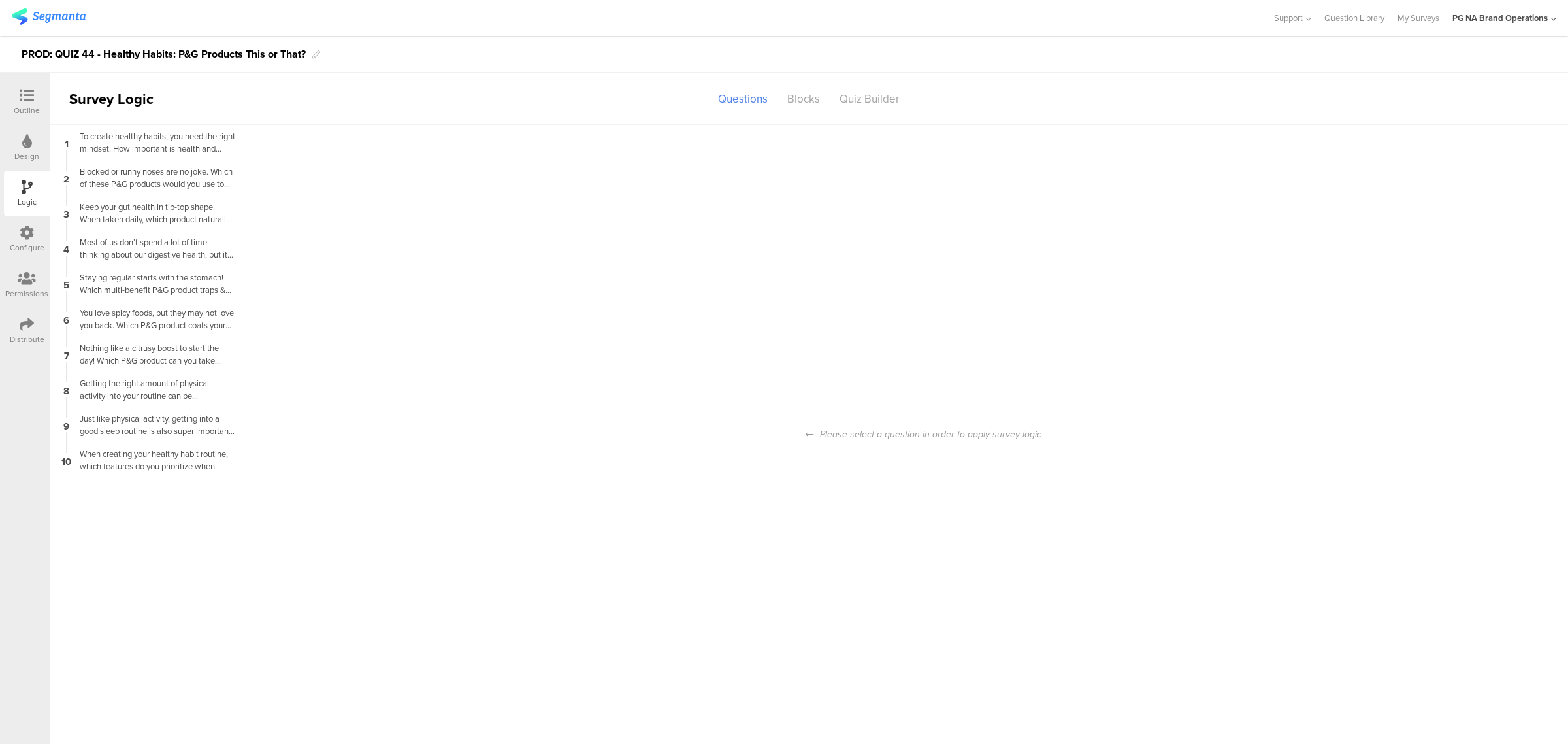
click at [30, 230] on icon at bounding box center [27, 232] width 14 height 14
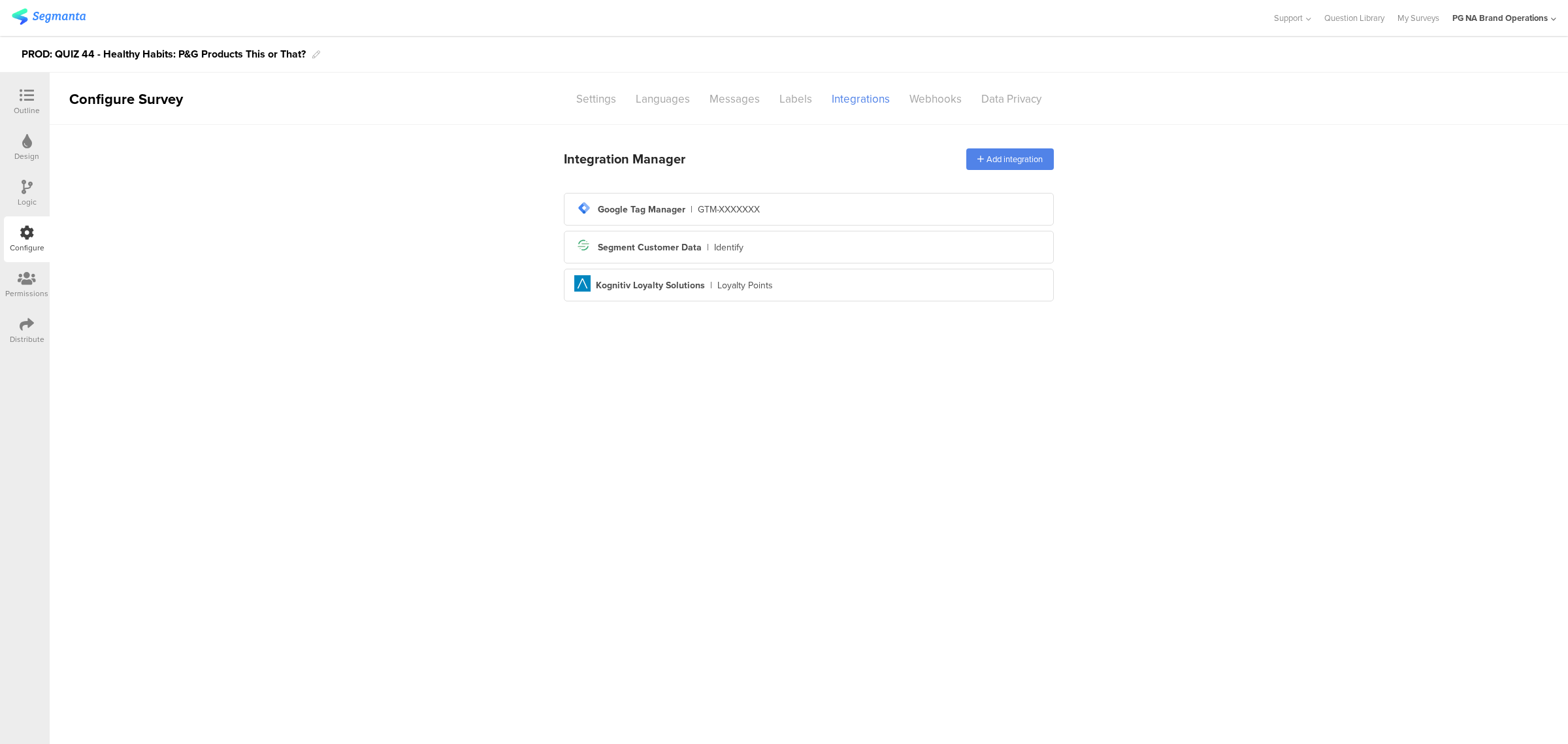
click at [23, 196] on div "Logic" at bounding box center [27, 201] width 19 height 12
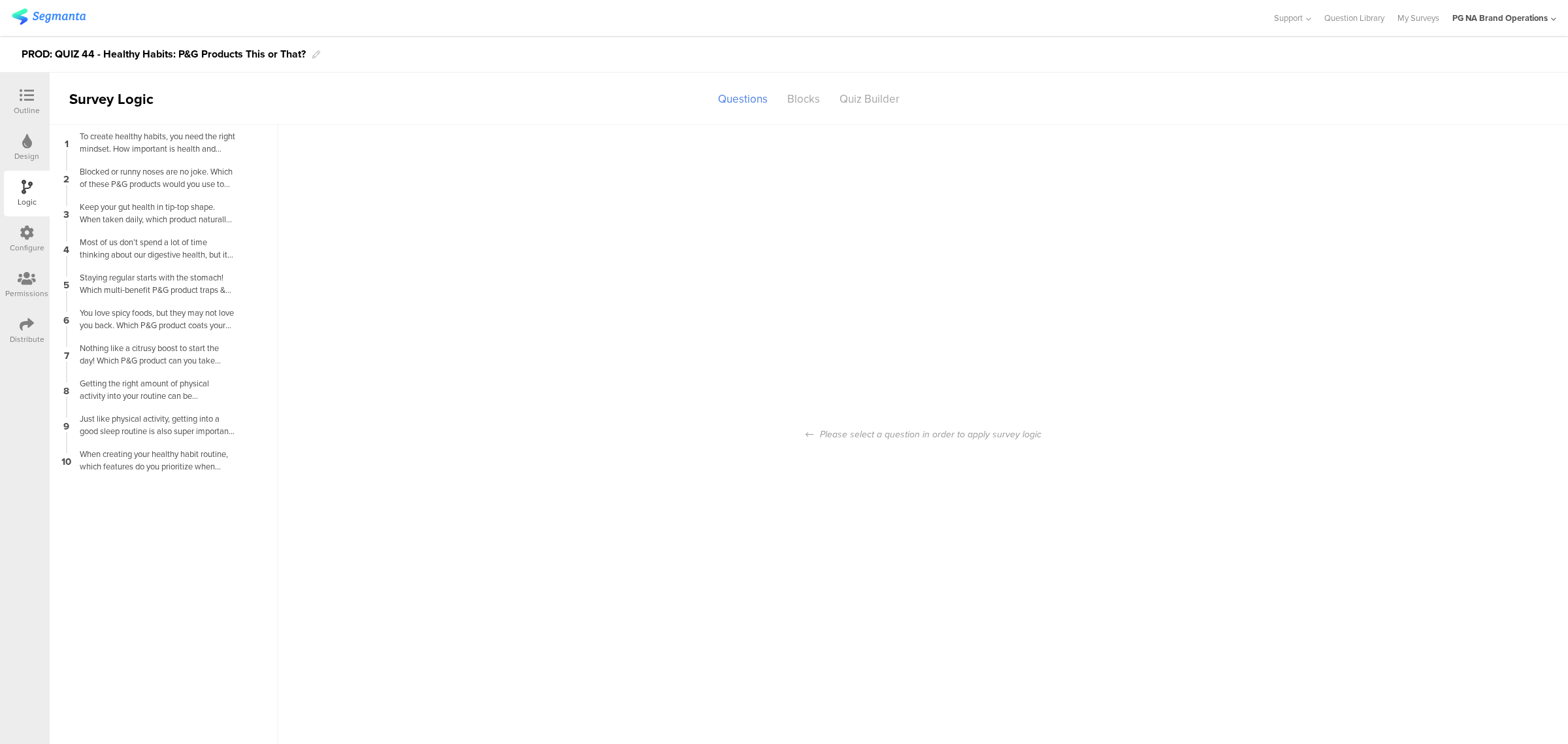
click at [25, 249] on div "Configure" at bounding box center [27, 247] width 35 height 12
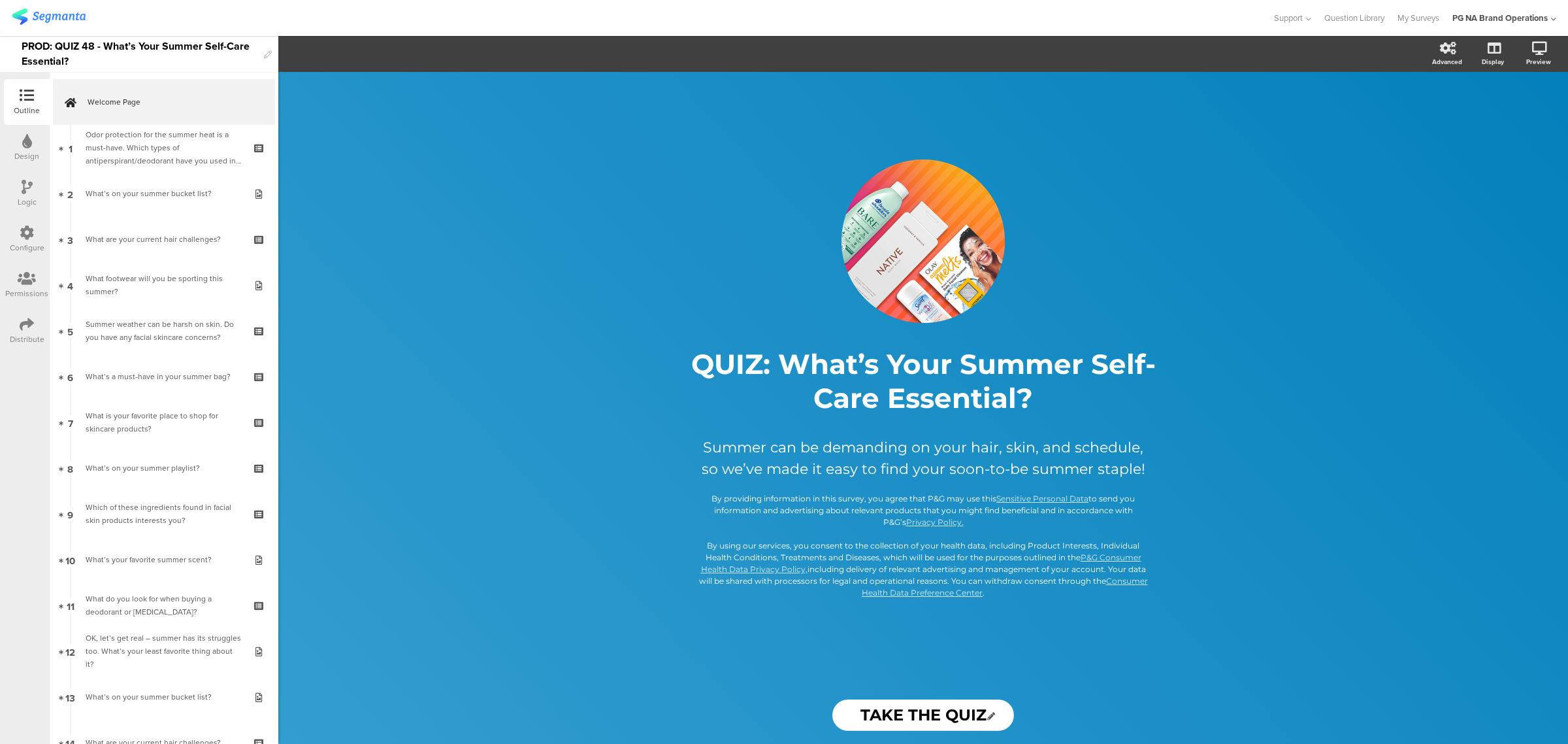
click at [23, 232] on icon at bounding box center [27, 232] width 14 height 14
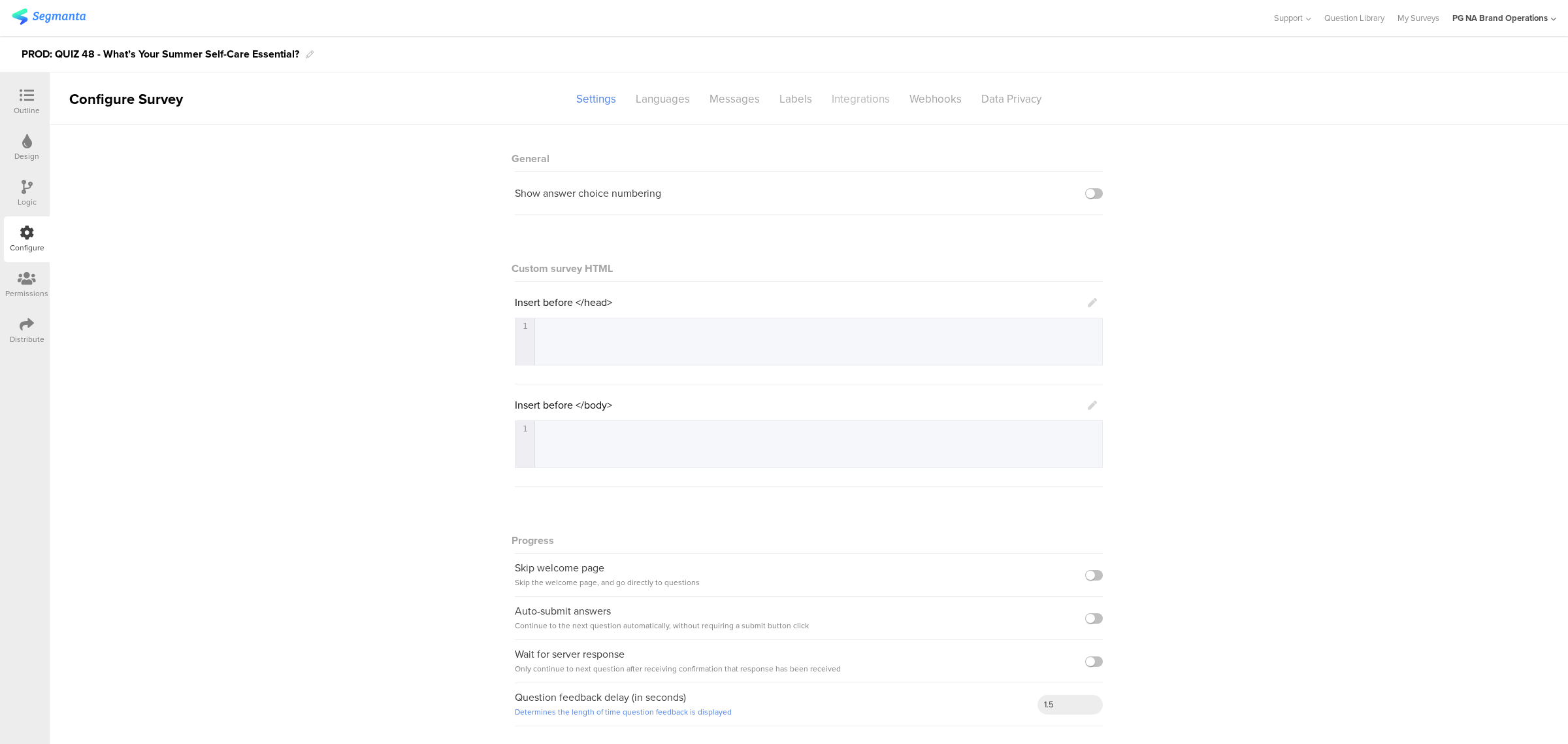
click at [855, 93] on div "Integrations" at bounding box center [861, 99] width 78 height 23
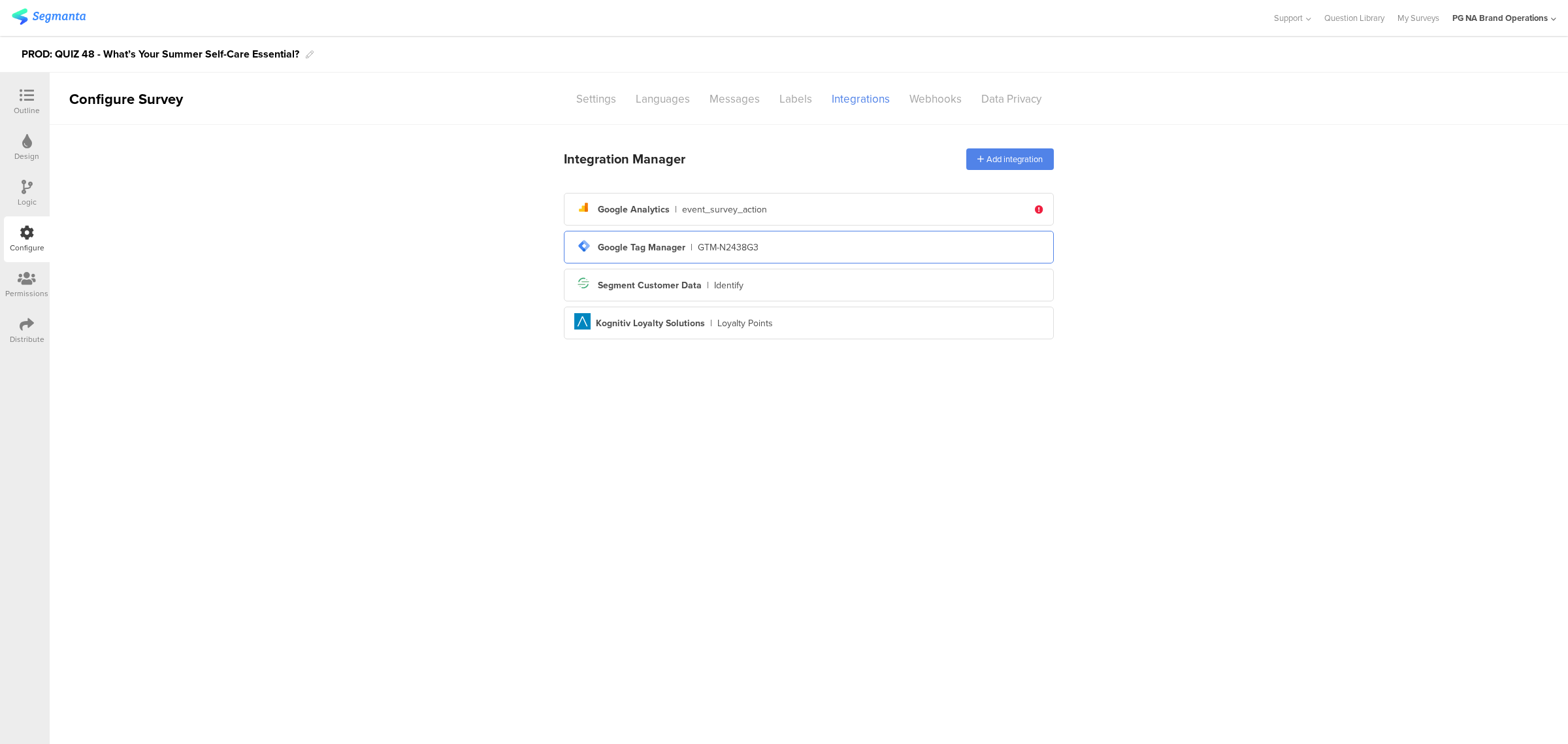
click at [780, 244] on div "tag-manager Created with Sketch. Google Tag Manager | GTM-N2438G3" at bounding box center [809, 247] width 469 height 22
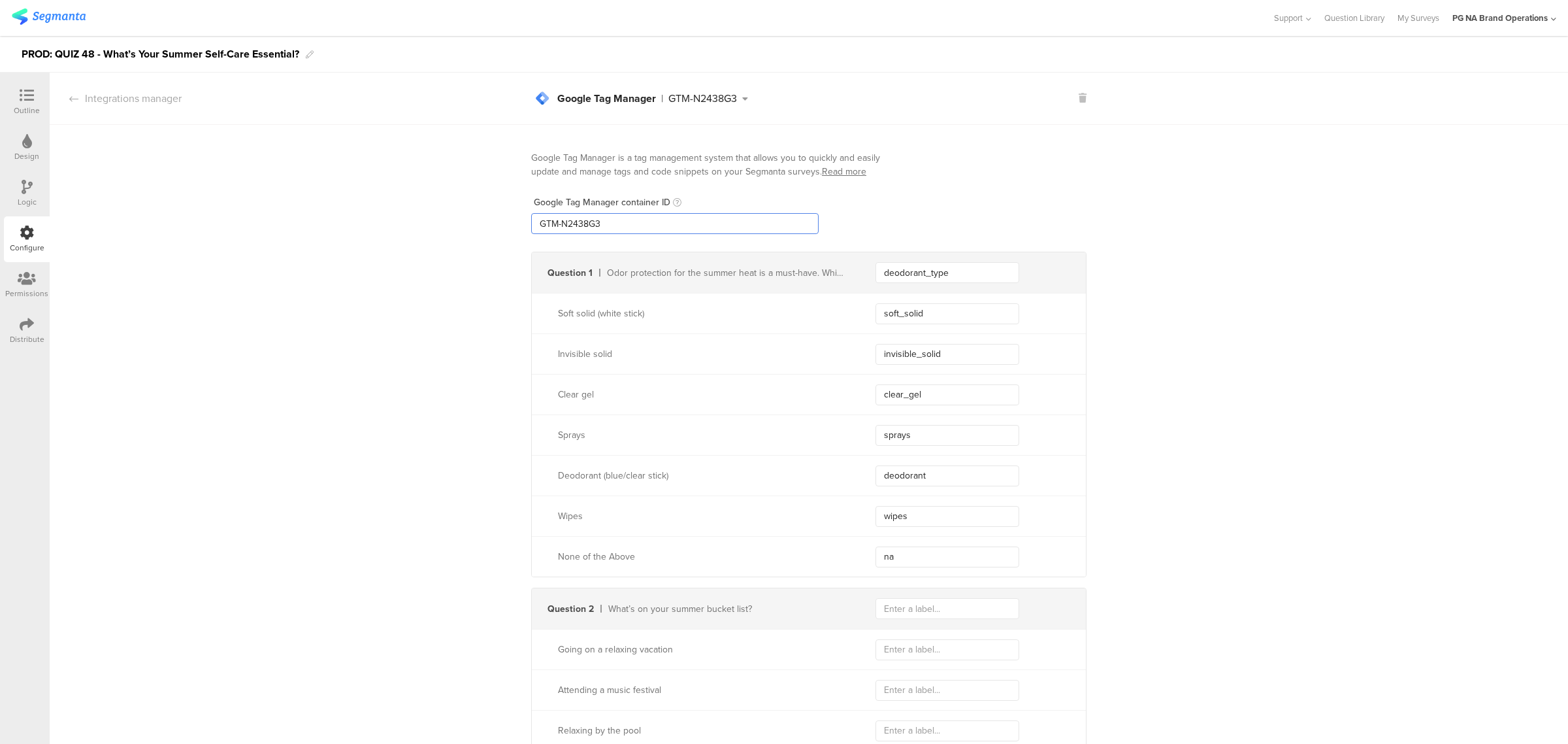
drag, startPoint x: 583, startPoint y: 223, endPoint x: 435, endPoint y: 224, distance: 148.0
paste input "XXXXXXX"
type input "GTM-XXXXXXX"
click at [23, 193] on icon at bounding box center [28, 187] width 11 height 14
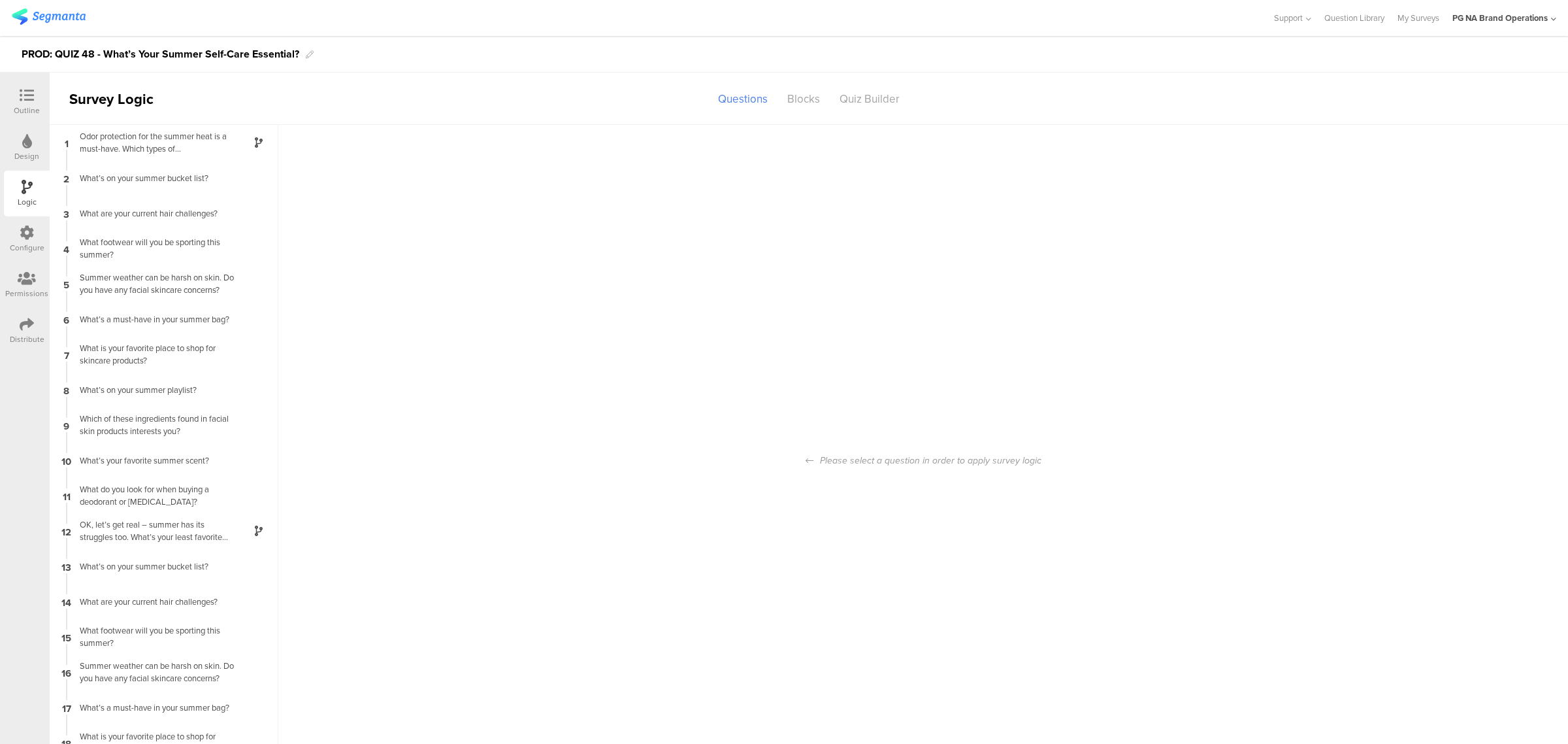
click at [30, 275] on icon at bounding box center [27, 278] width 18 height 14
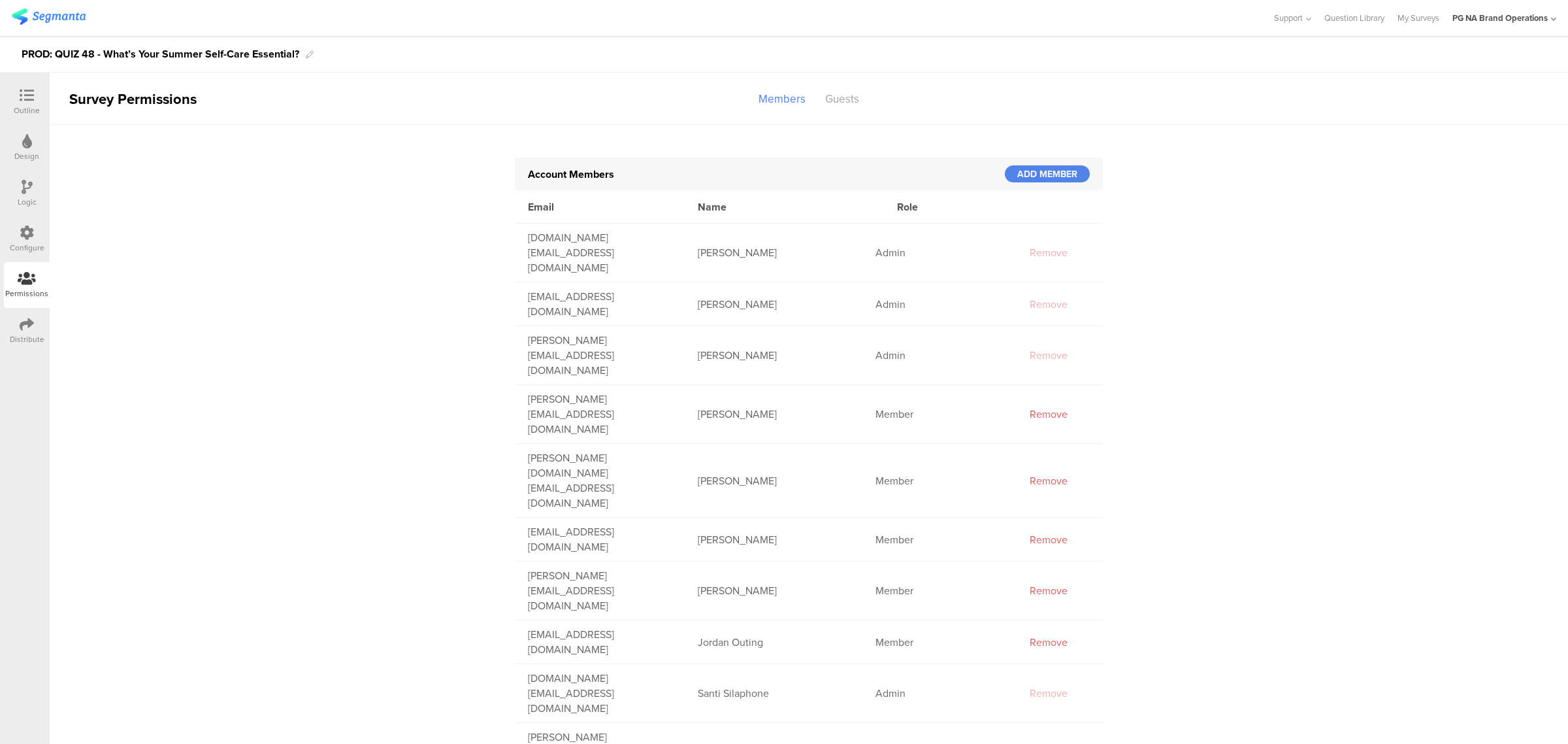
click at [30, 236] on icon at bounding box center [27, 232] width 14 height 14
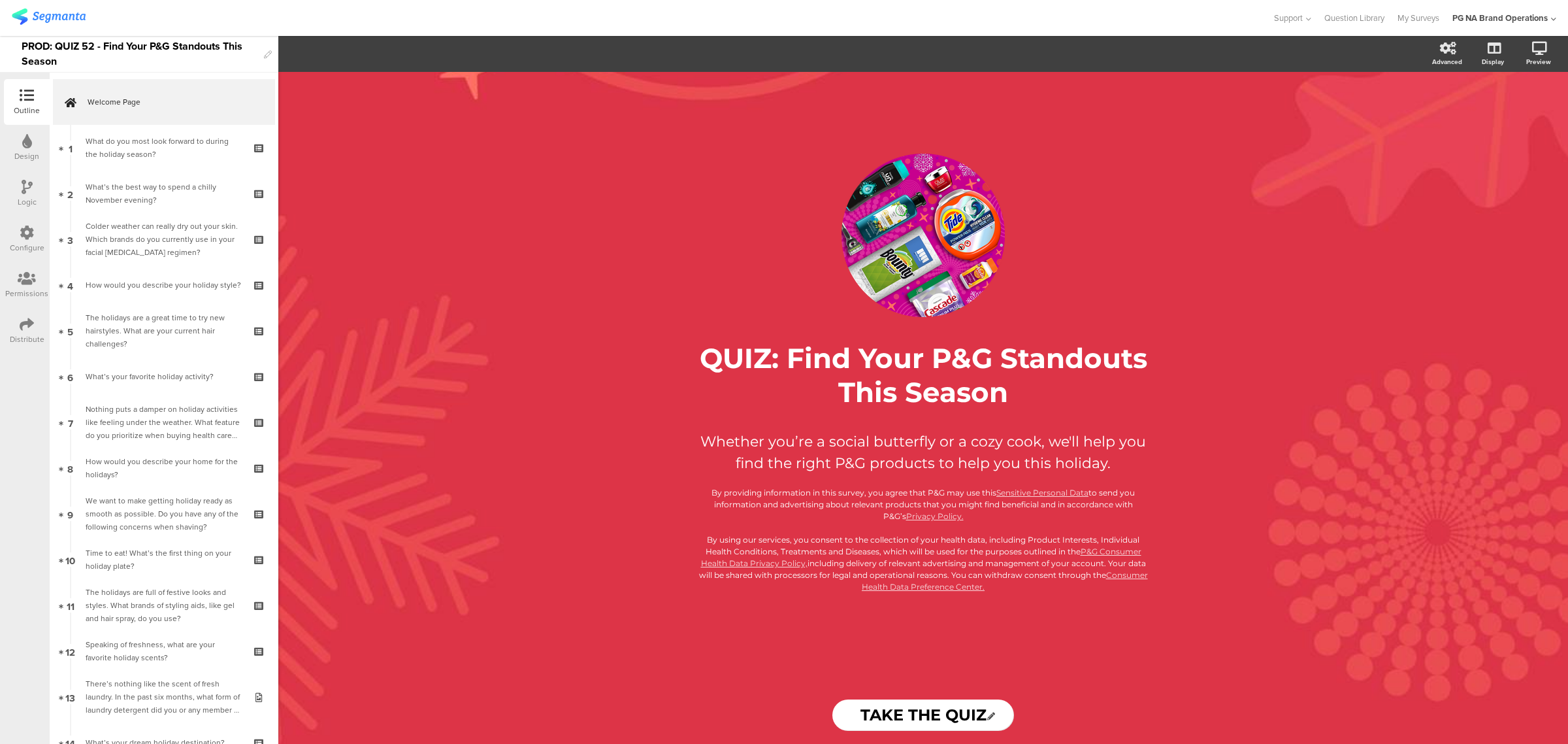
click at [31, 221] on div "Configure" at bounding box center [27, 239] width 46 height 46
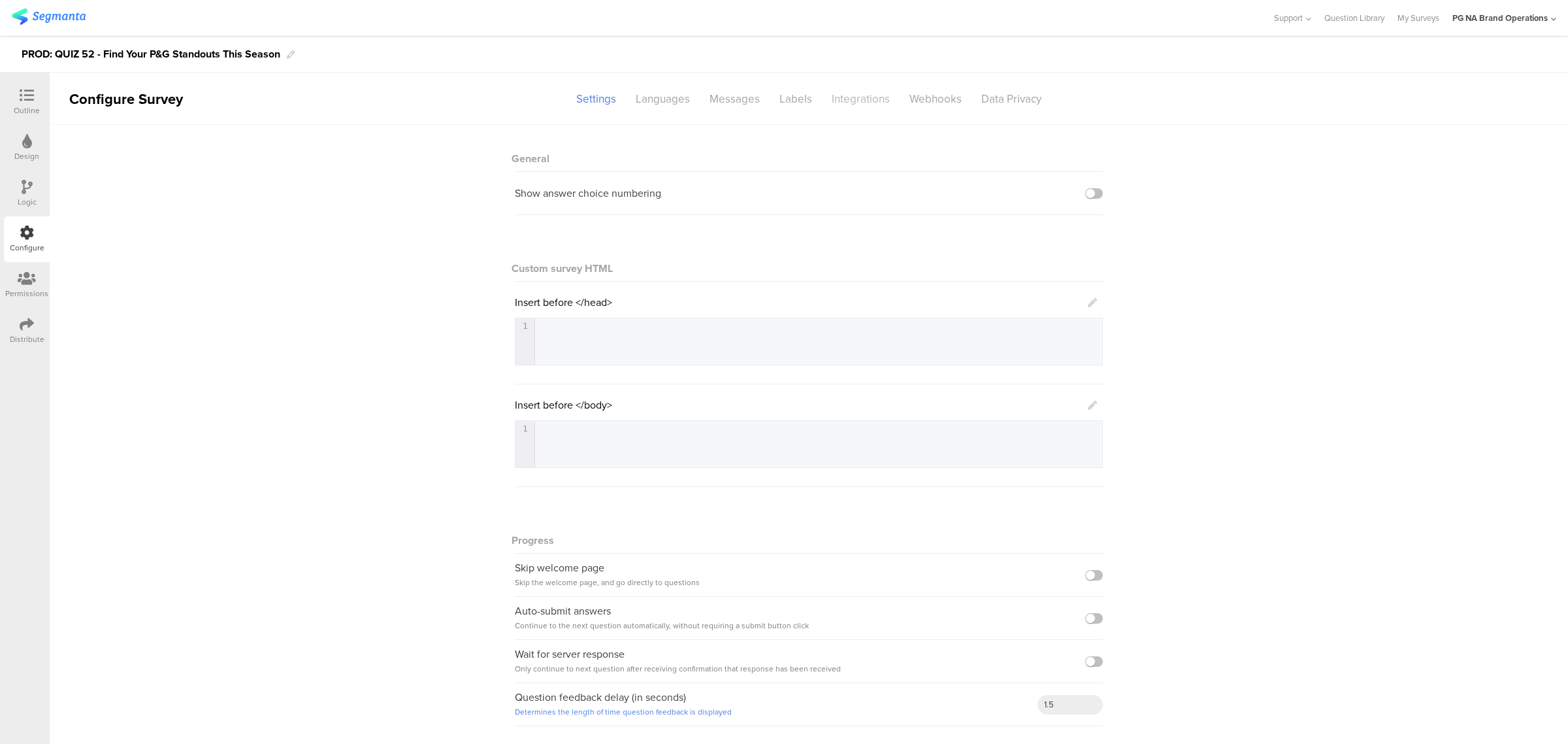
click at [860, 95] on div "Integrations" at bounding box center [861, 99] width 78 height 23
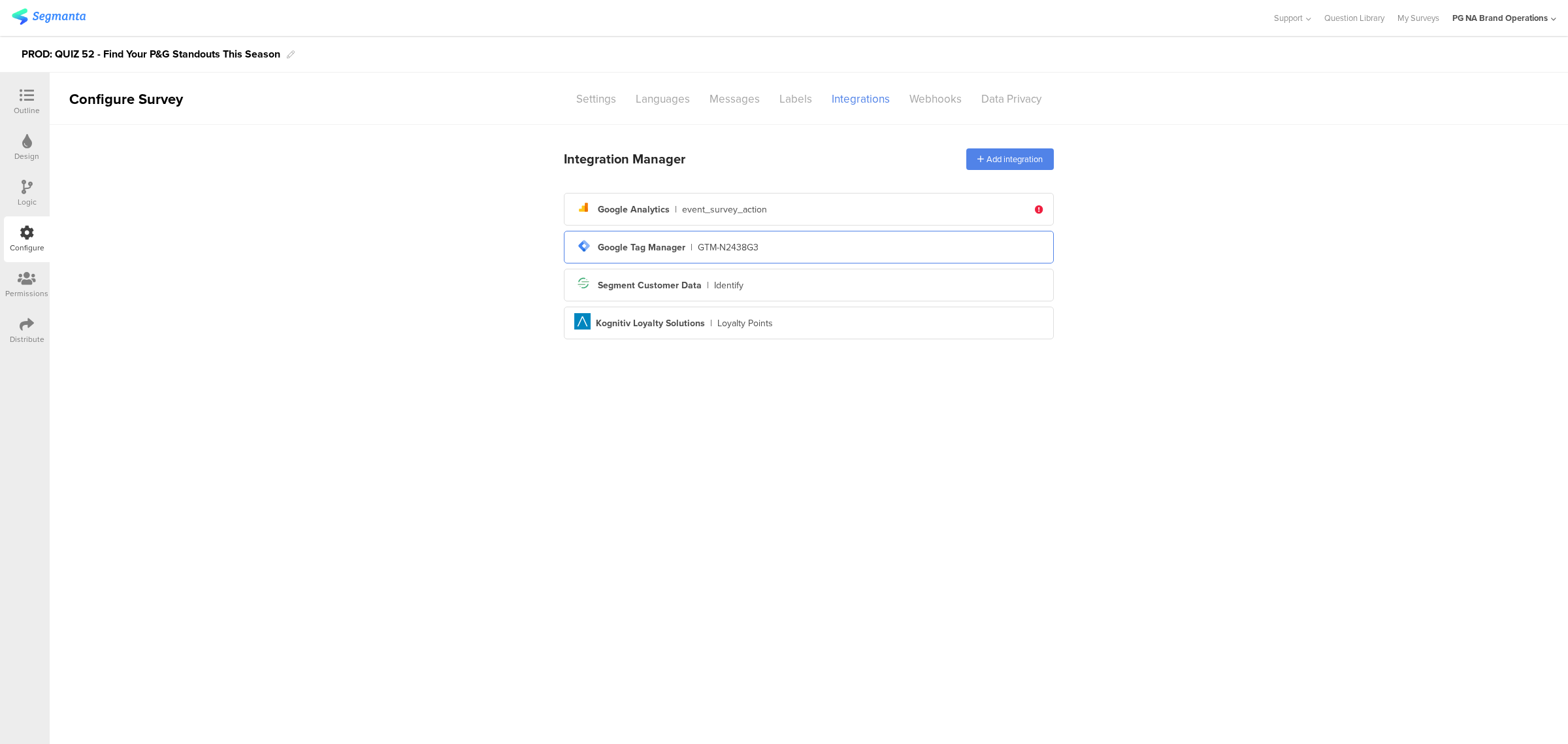
click at [740, 242] on div "GTM-N2438G3" at bounding box center [728, 247] width 61 height 13
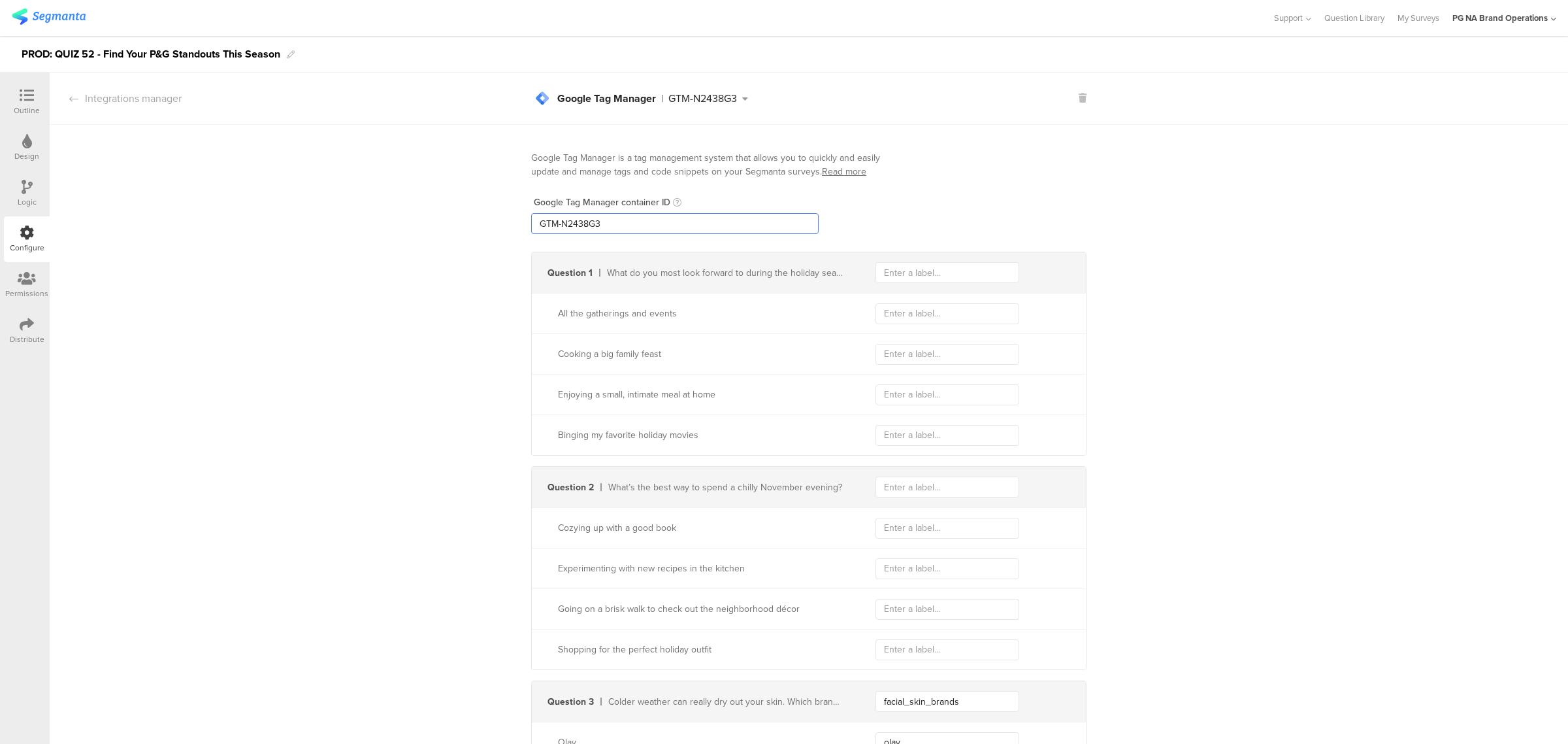
drag, startPoint x: 631, startPoint y: 224, endPoint x: 446, endPoint y: 224, distance: 185.0
paste input "XXXXXXX"
type input "GTM-XXXXXXX"
click at [37, 190] on div "Logic" at bounding box center [27, 193] width 46 height 46
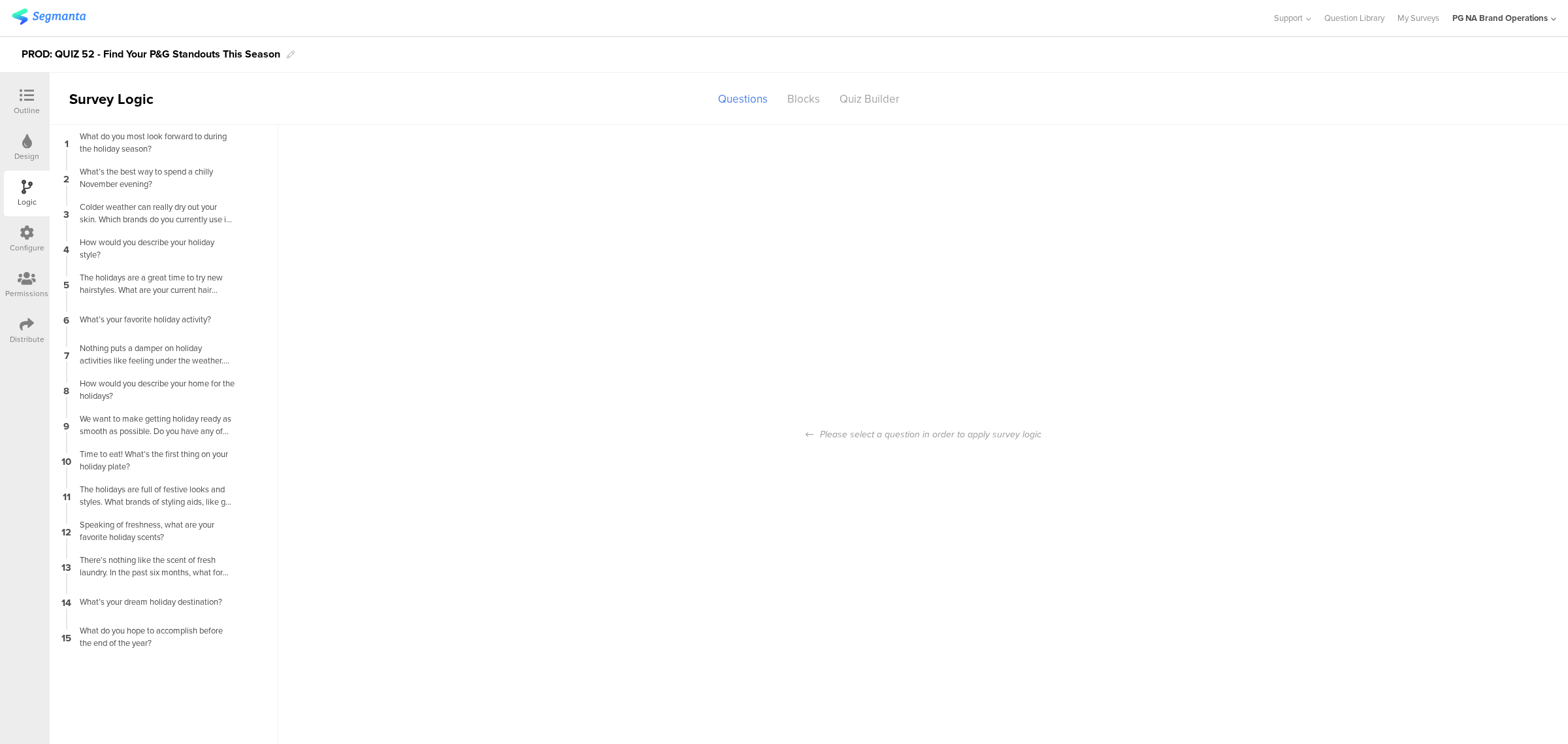
click at [40, 223] on div "Configure" at bounding box center [27, 239] width 46 height 46
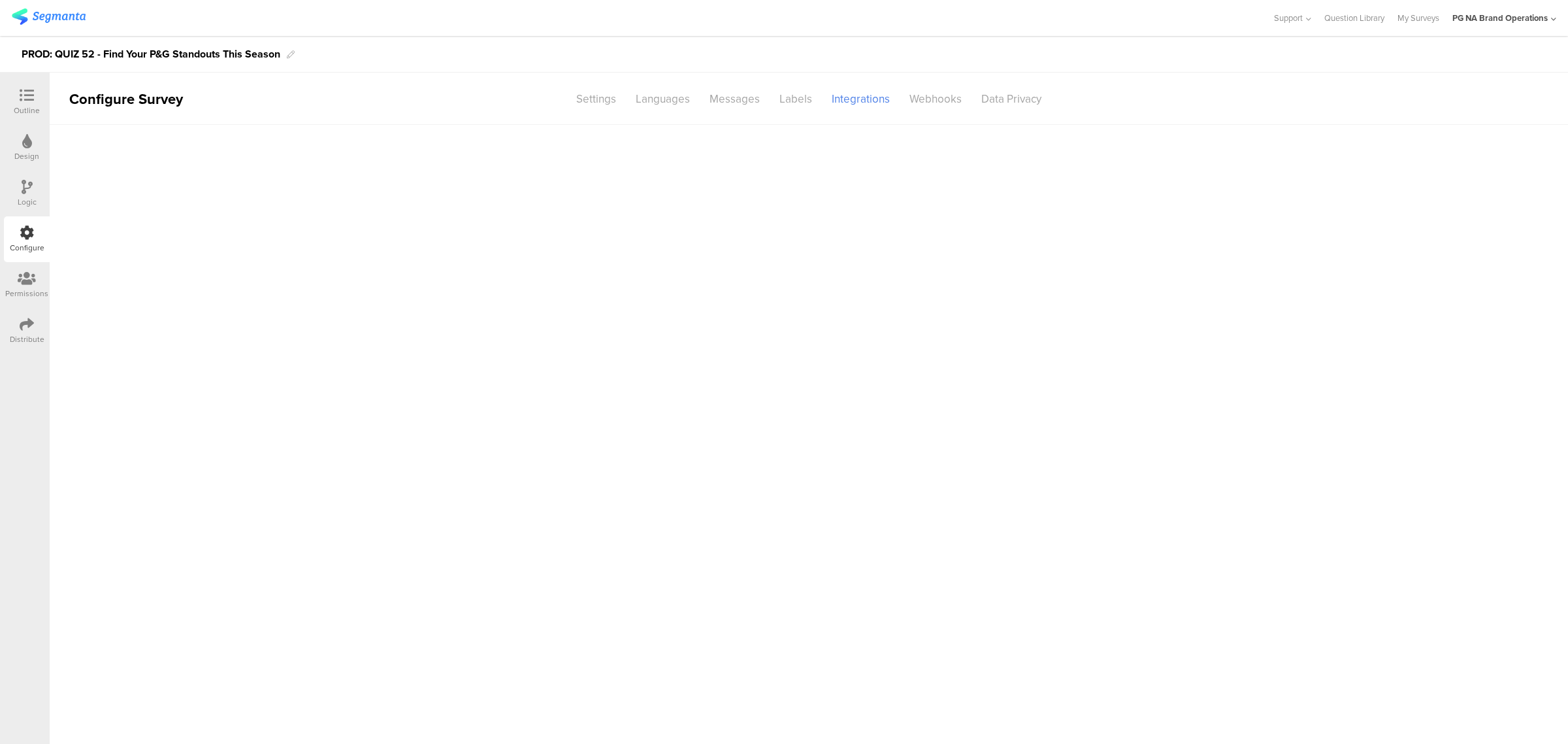
click at [30, 266] on div "Permissions" at bounding box center [27, 285] width 46 height 46
click at [26, 239] on icon at bounding box center [27, 232] width 14 height 14
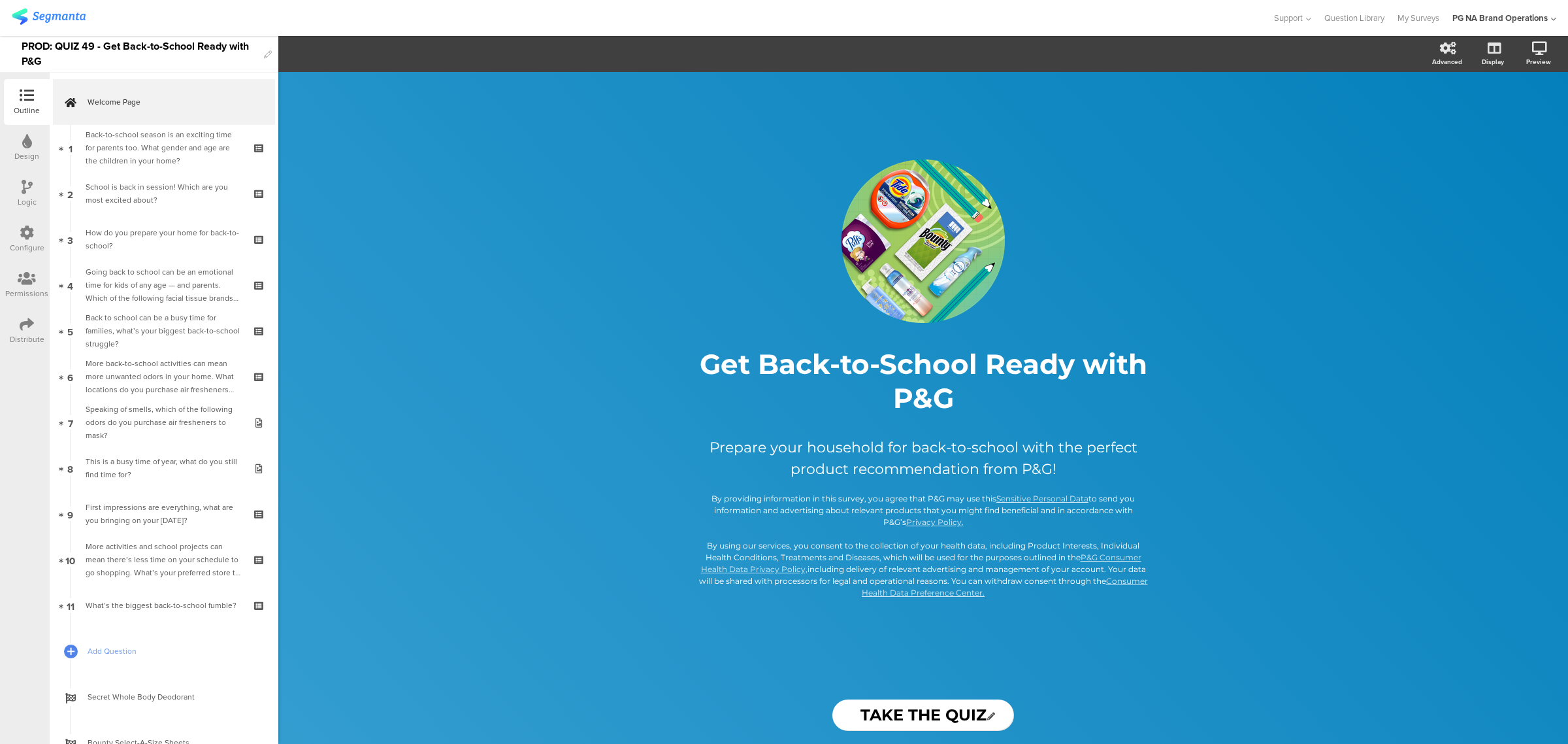
click at [23, 230] on icon at bounding box center [27, 232] width 14 height 14
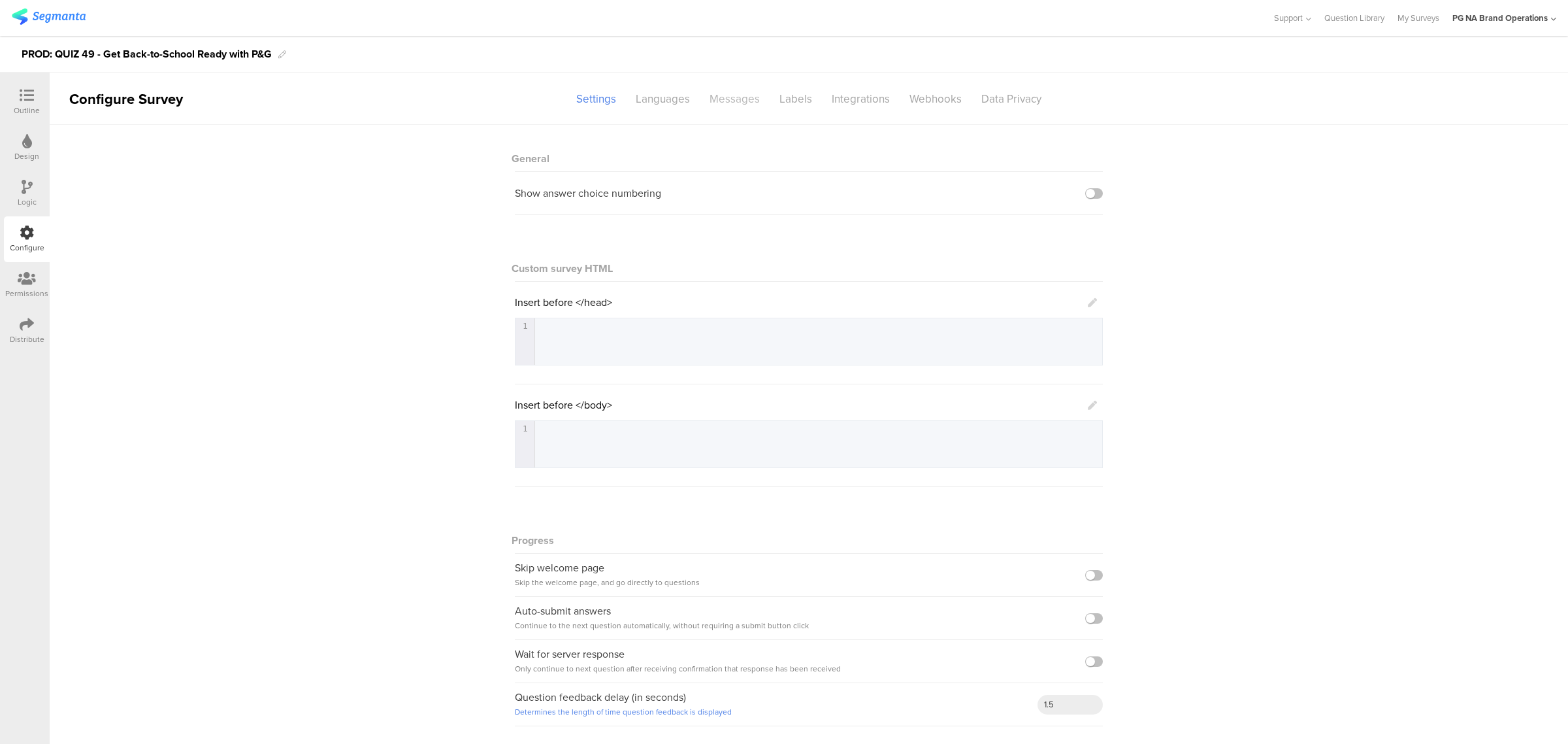
click at [717, 95] on div "Messages" at bounding box center [735, 99] width 70 height 23
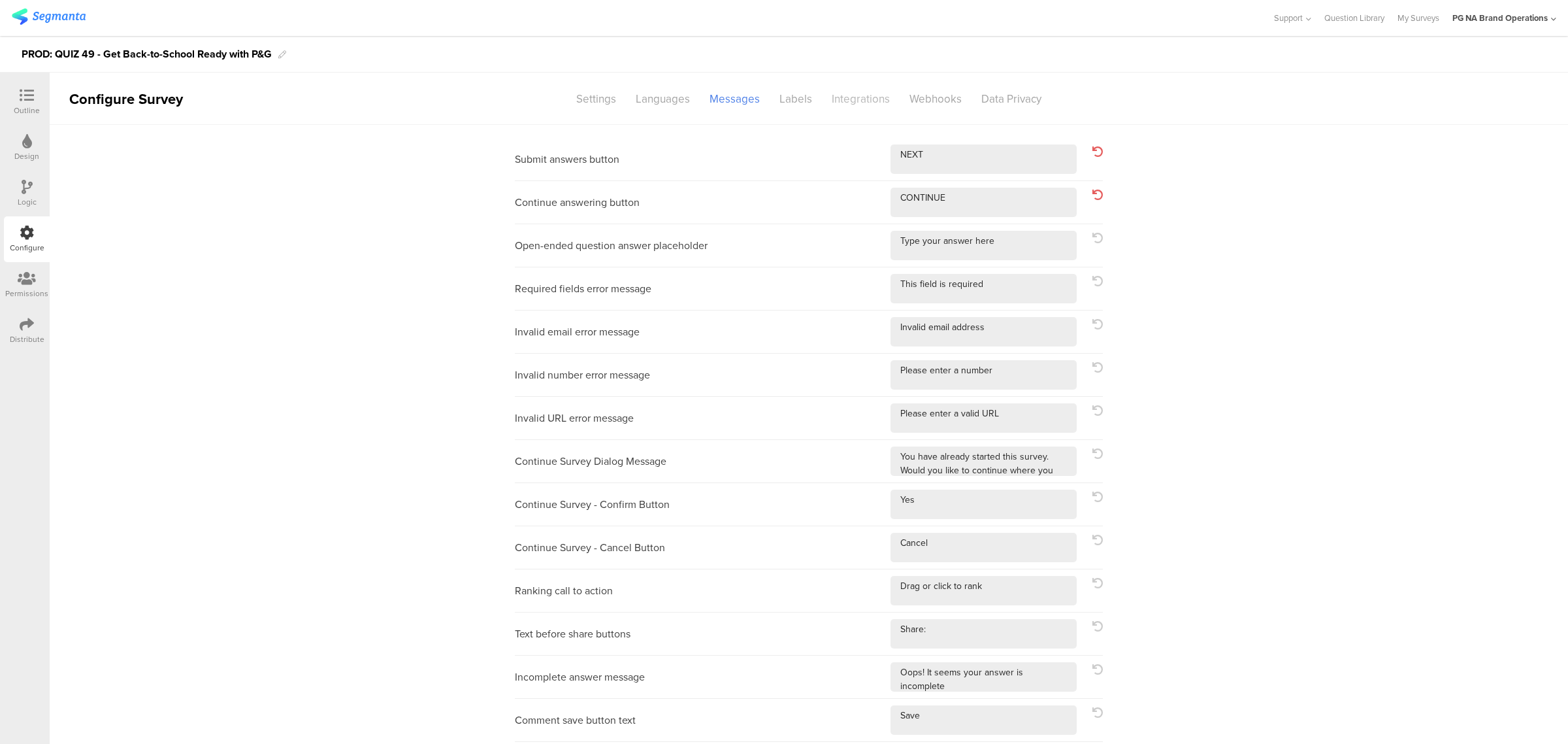
click at [837, 95] on div "Integrations" at bounding box center [861, 99] width 78 height 23
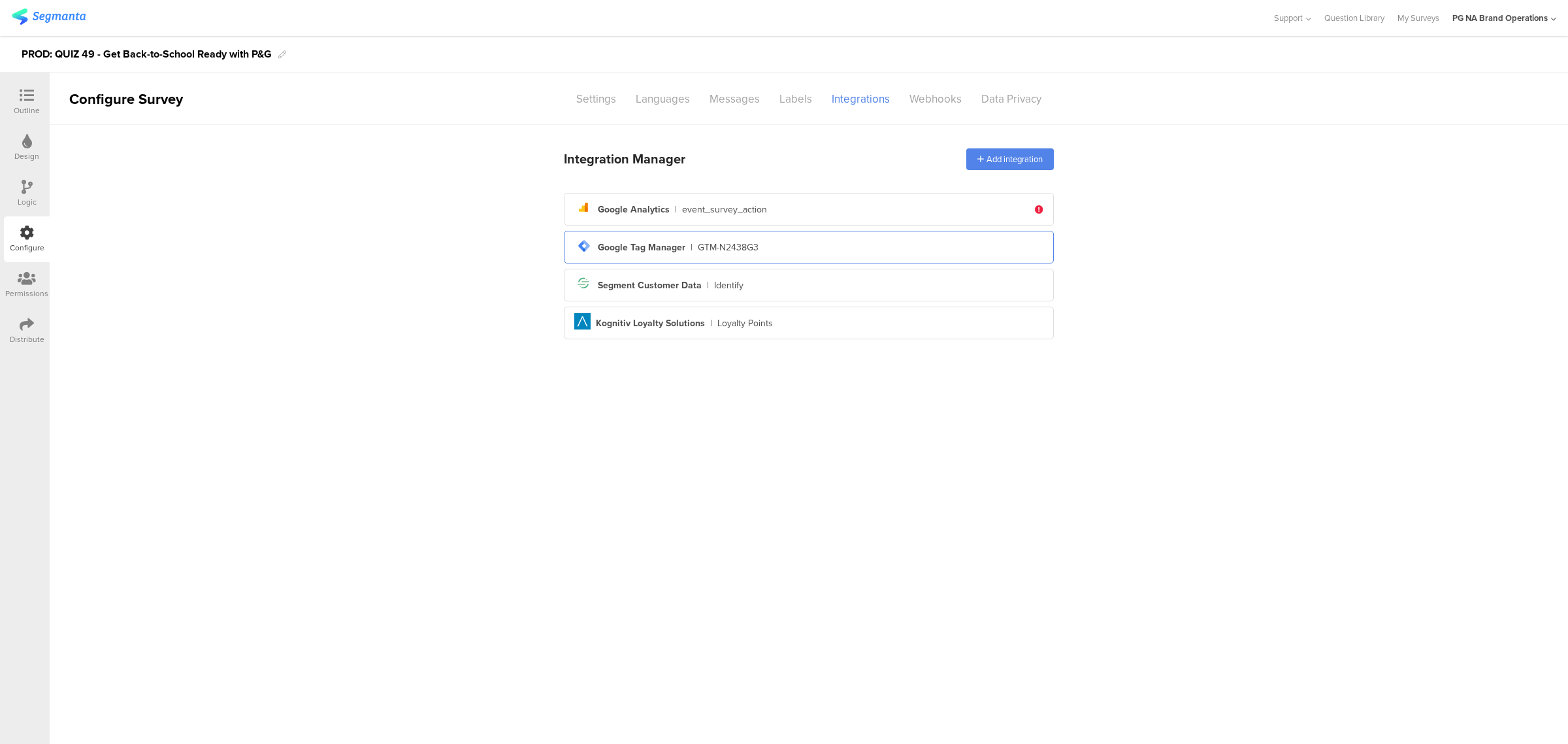
click at [783, 239] on div "tag-manager Created with Sketch. Google Tag Manager | GTM-N2438G3" at bounding box center [809, 247] width 469 height 22
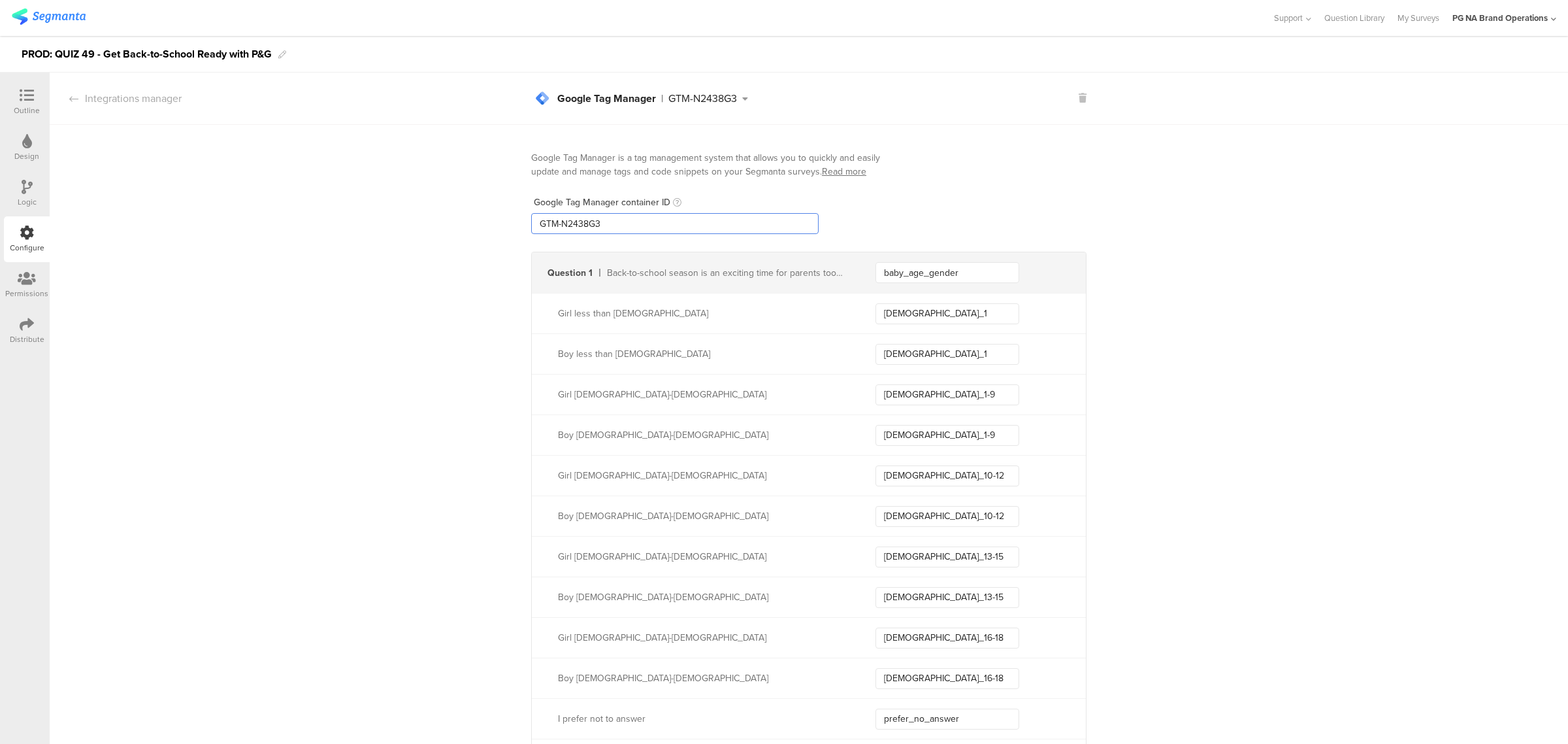
drag, startPoint x: 523, startPoint y: 223, endPoint x: 426, endPoint y: 223, distance: 97.0
paste input "XXXXXXX"
type input "GTM-XXXXXXX"
click at [31, 278] on icon at bounding box center [27, 278] width 18 height 14
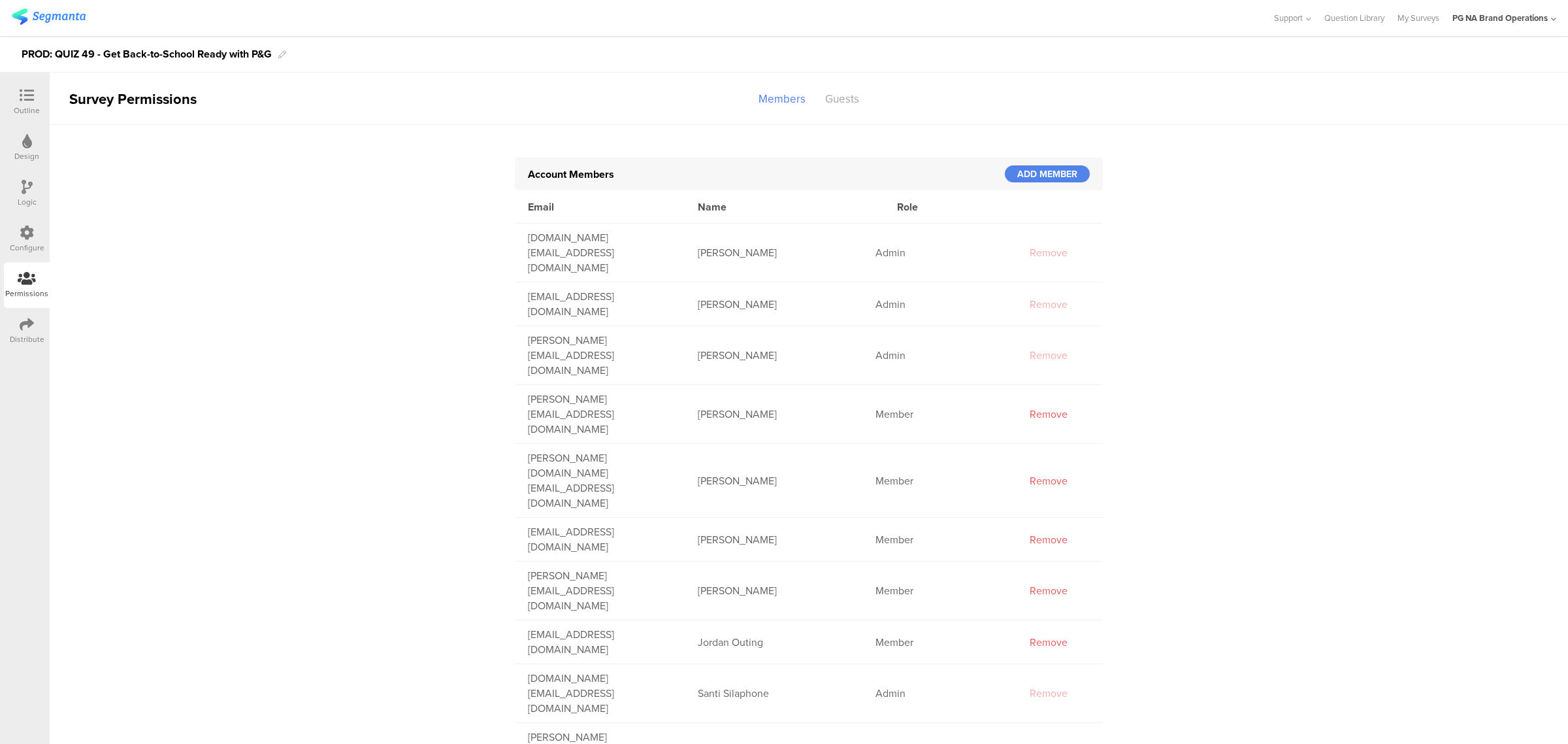
click at [31, 230] on icon at bounding box center [27, 232] width 14 height 14
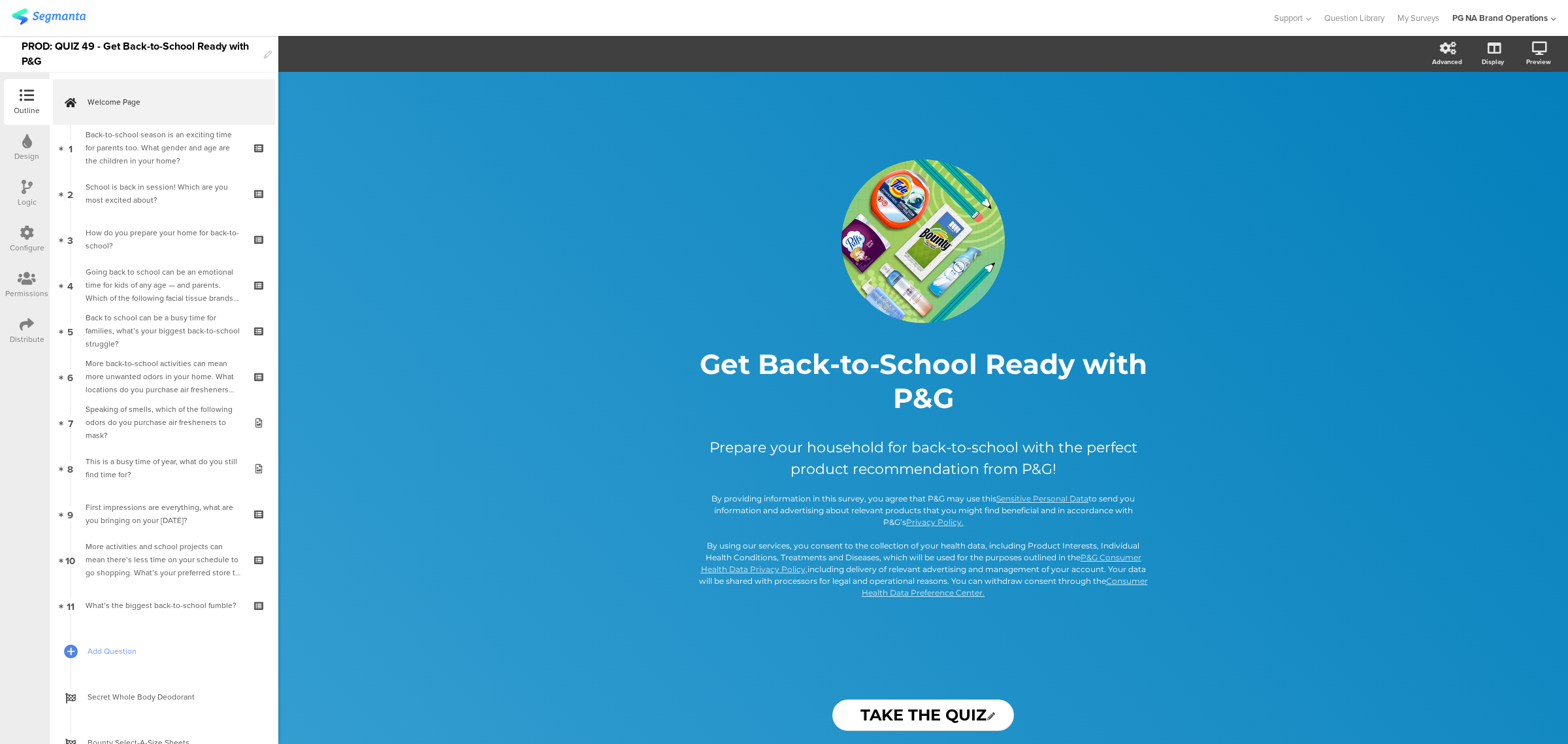
click at [26, 236] on icon at bounding box center [27, 232] width 14 height 14
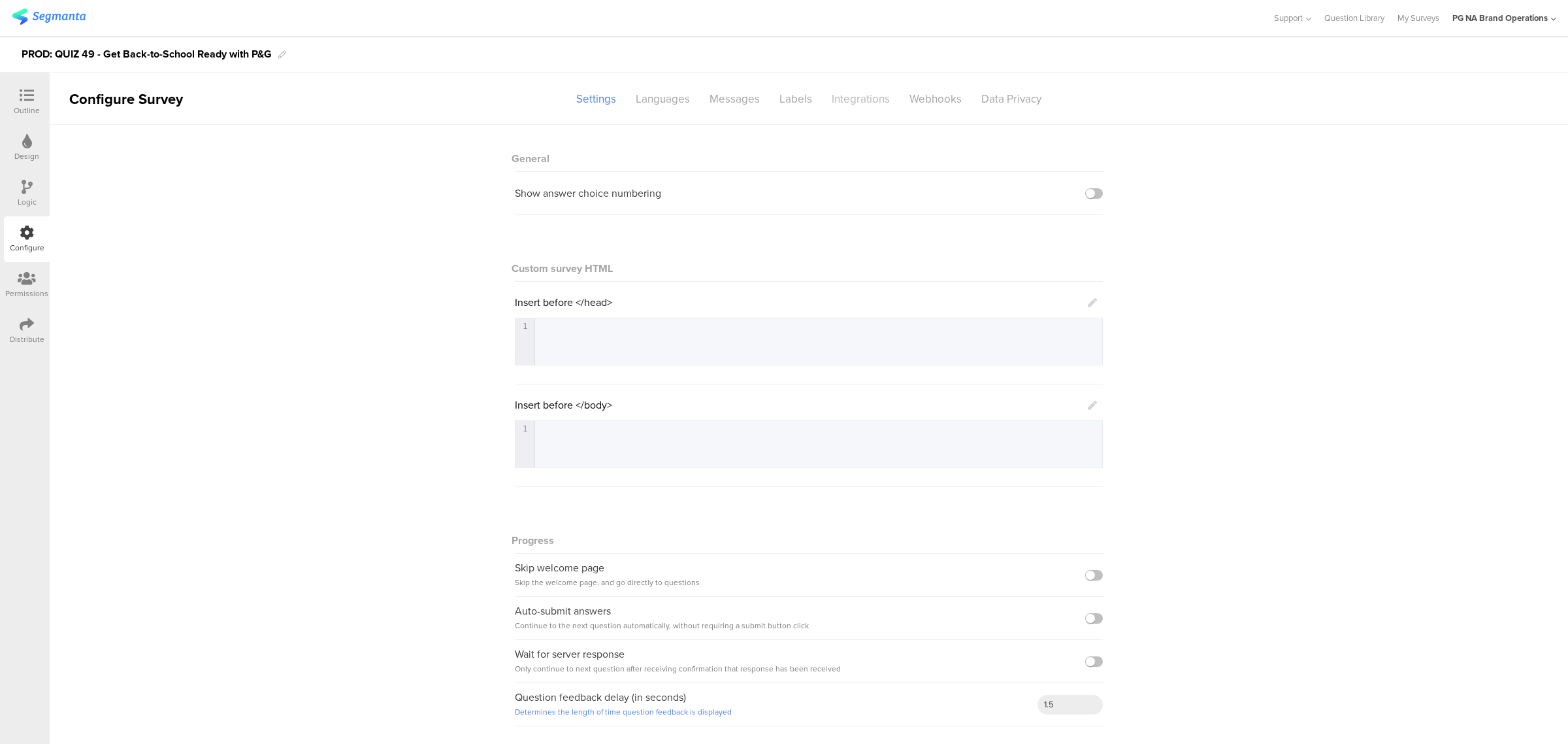
click at [871, 90] on div "Integrations" at bounding box center [861, 99] width 78 height 23
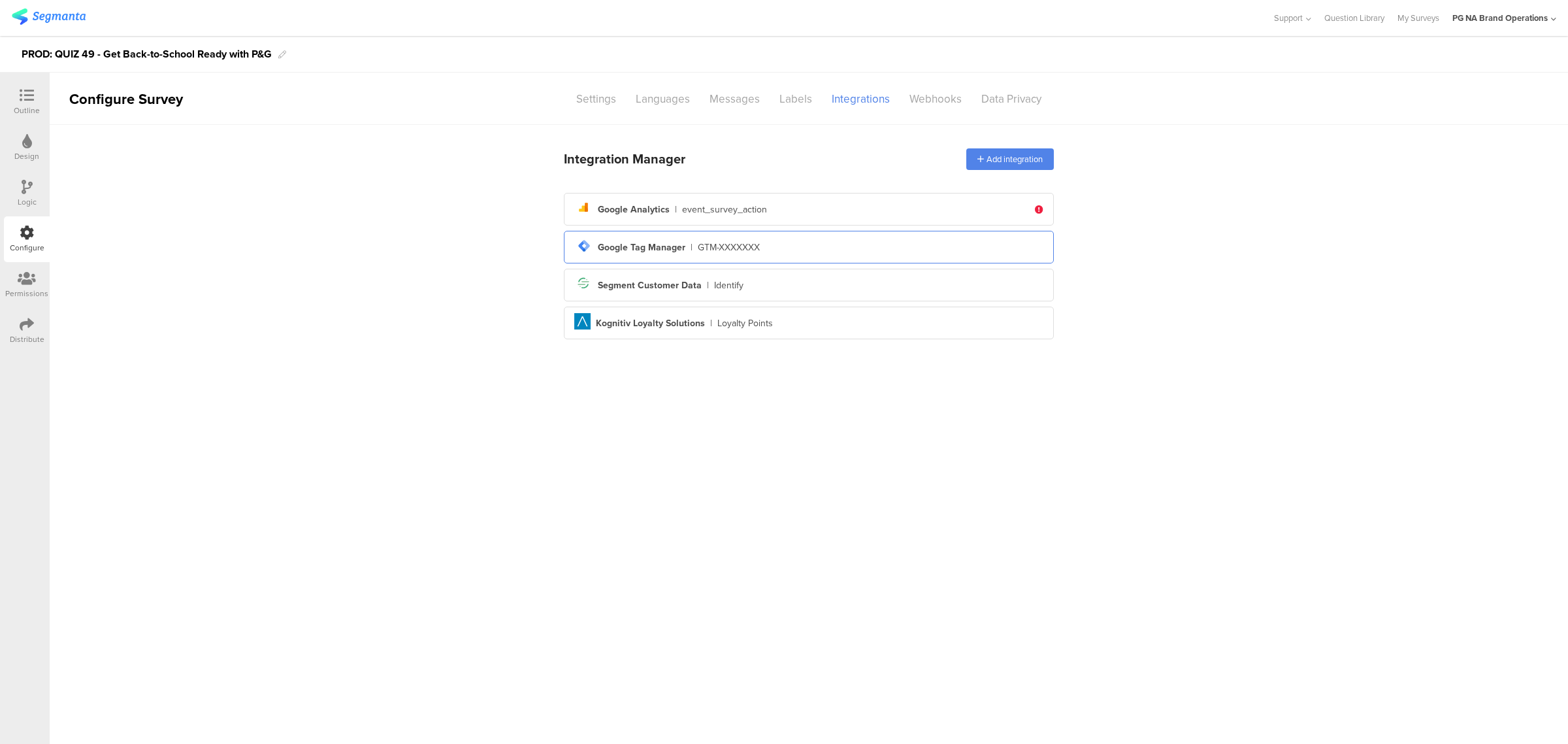
click at [786, 256] on div "tag-manager Created with Sketch. Google Tag Manager | GTM-XXXXXXX" at bounding box center [809, 247] width 469 height 22
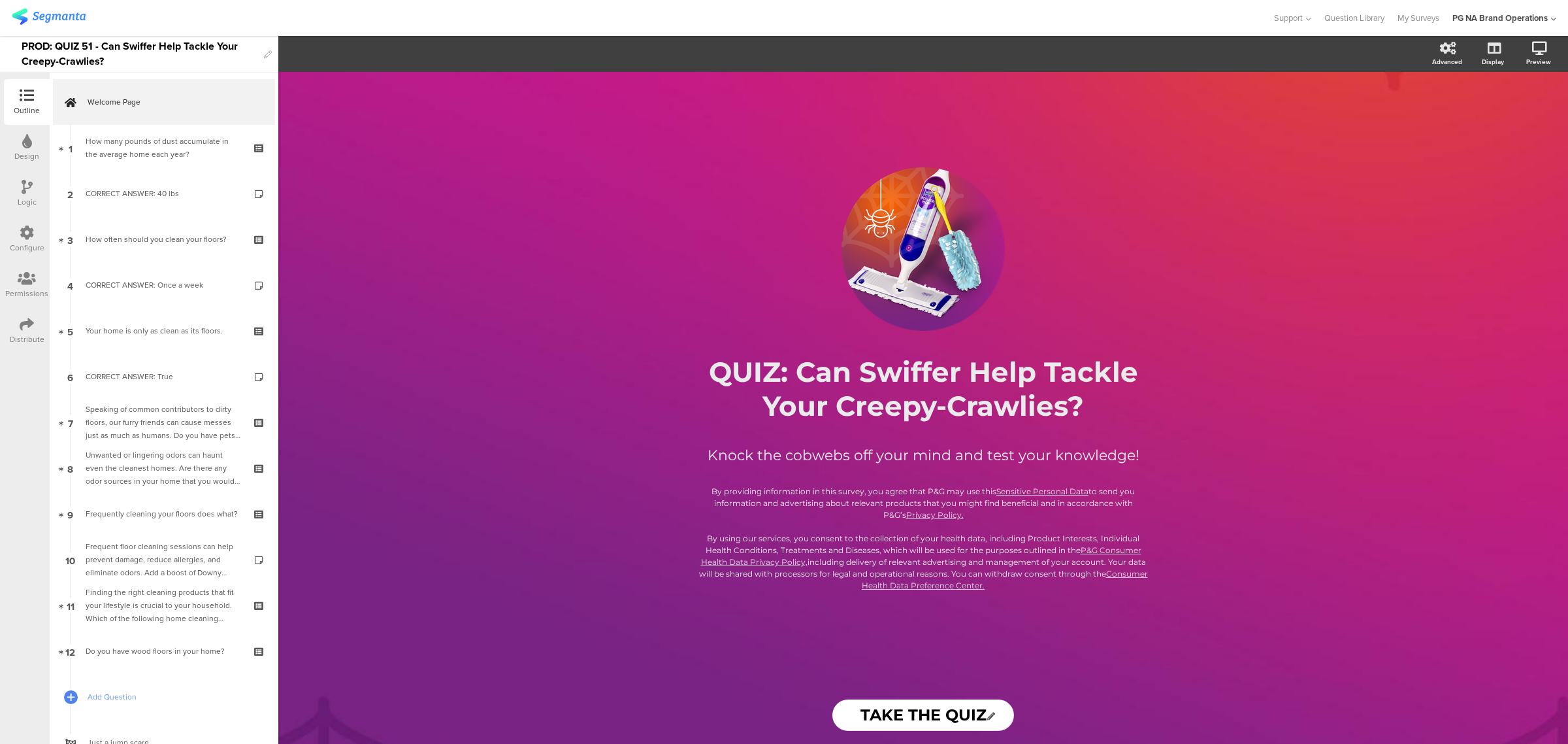
click at [20, 232] on icon at bounding box center [27, 232] width 14 height 14
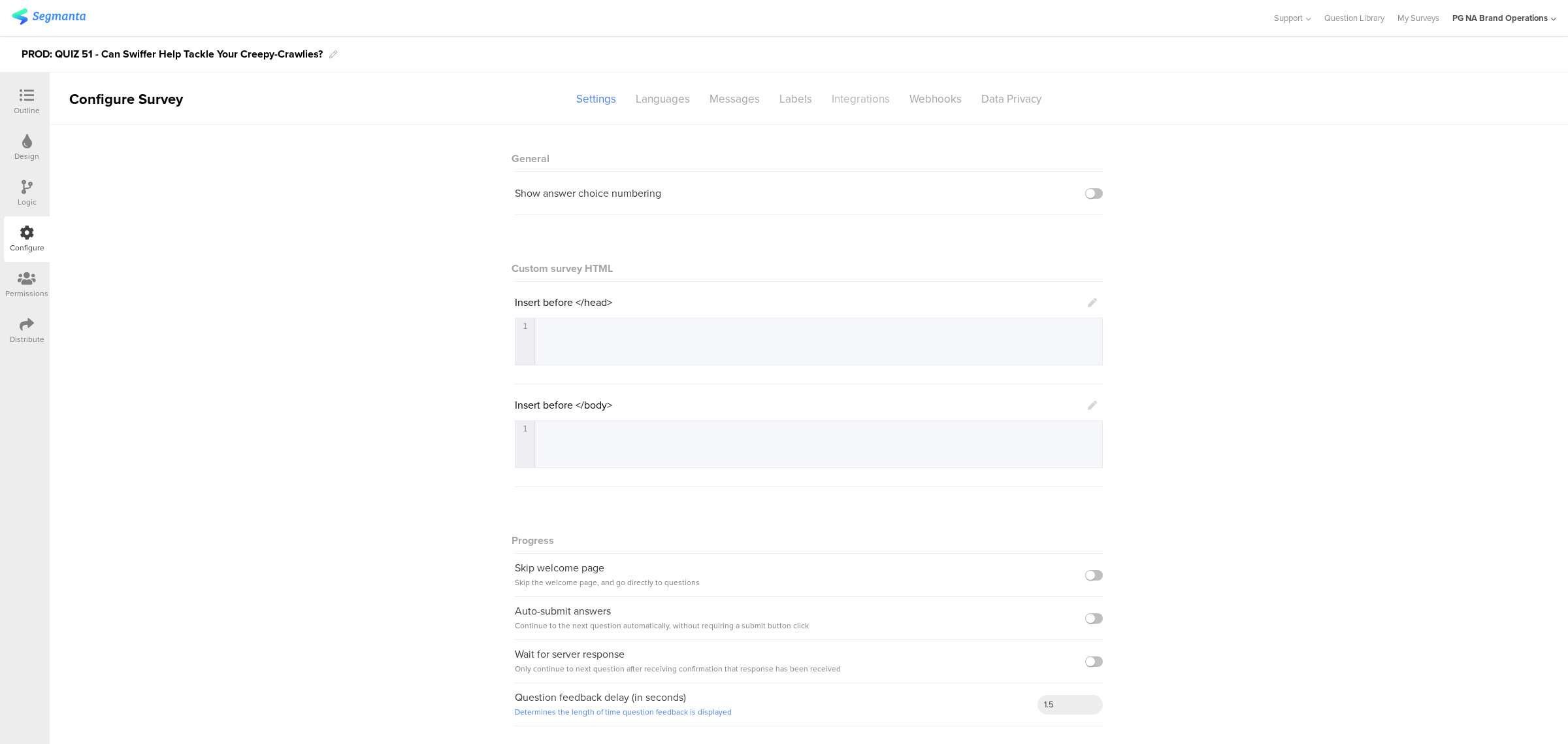
click at [846, 95] on div "Integrations" at bounding box center [861, 99] width 78 height 23
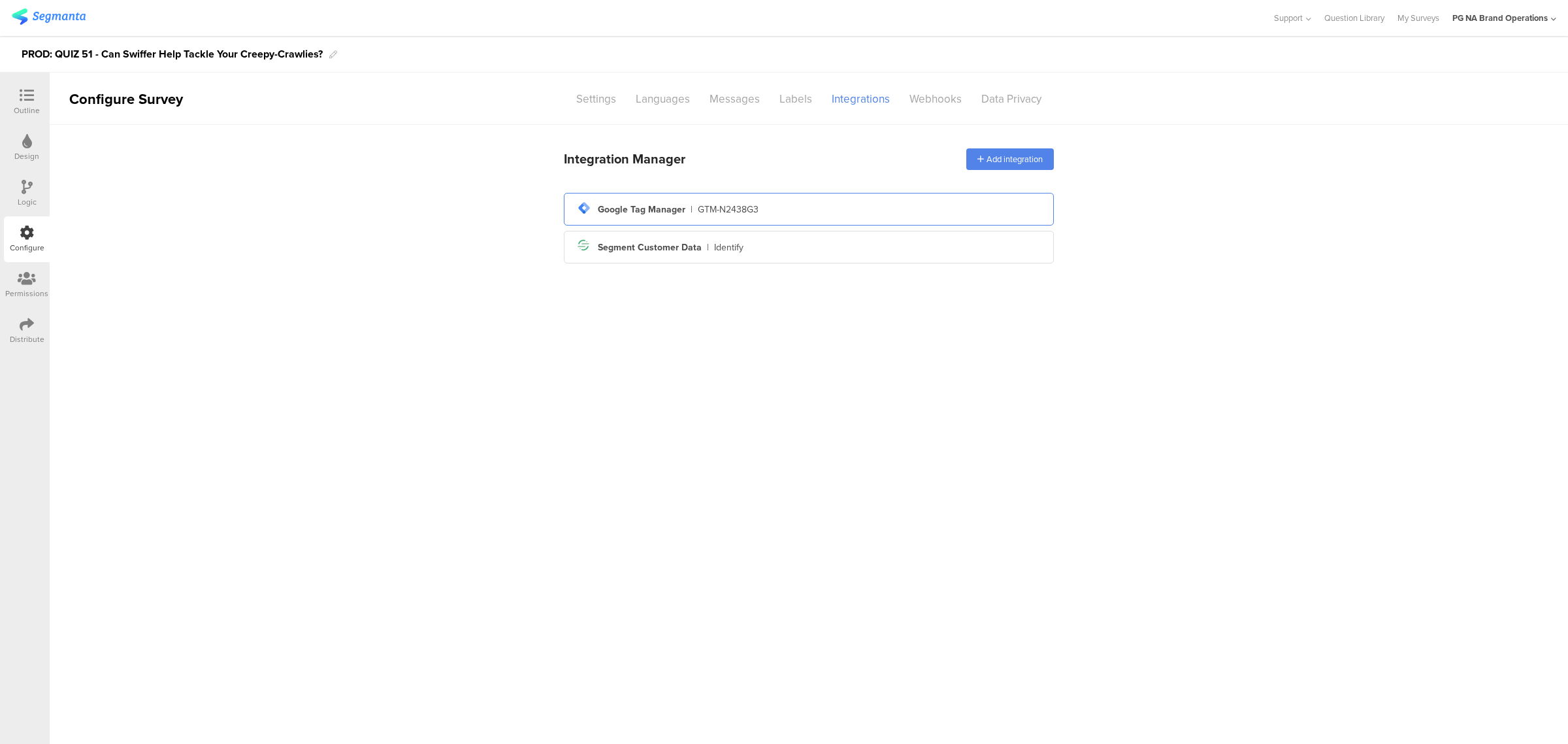
click at [830, 201] on div "tag-manager Created with Sketch. Google Tag Manager | GTM-N2438G3" at bounding box center [809, 208] width 469 height 22
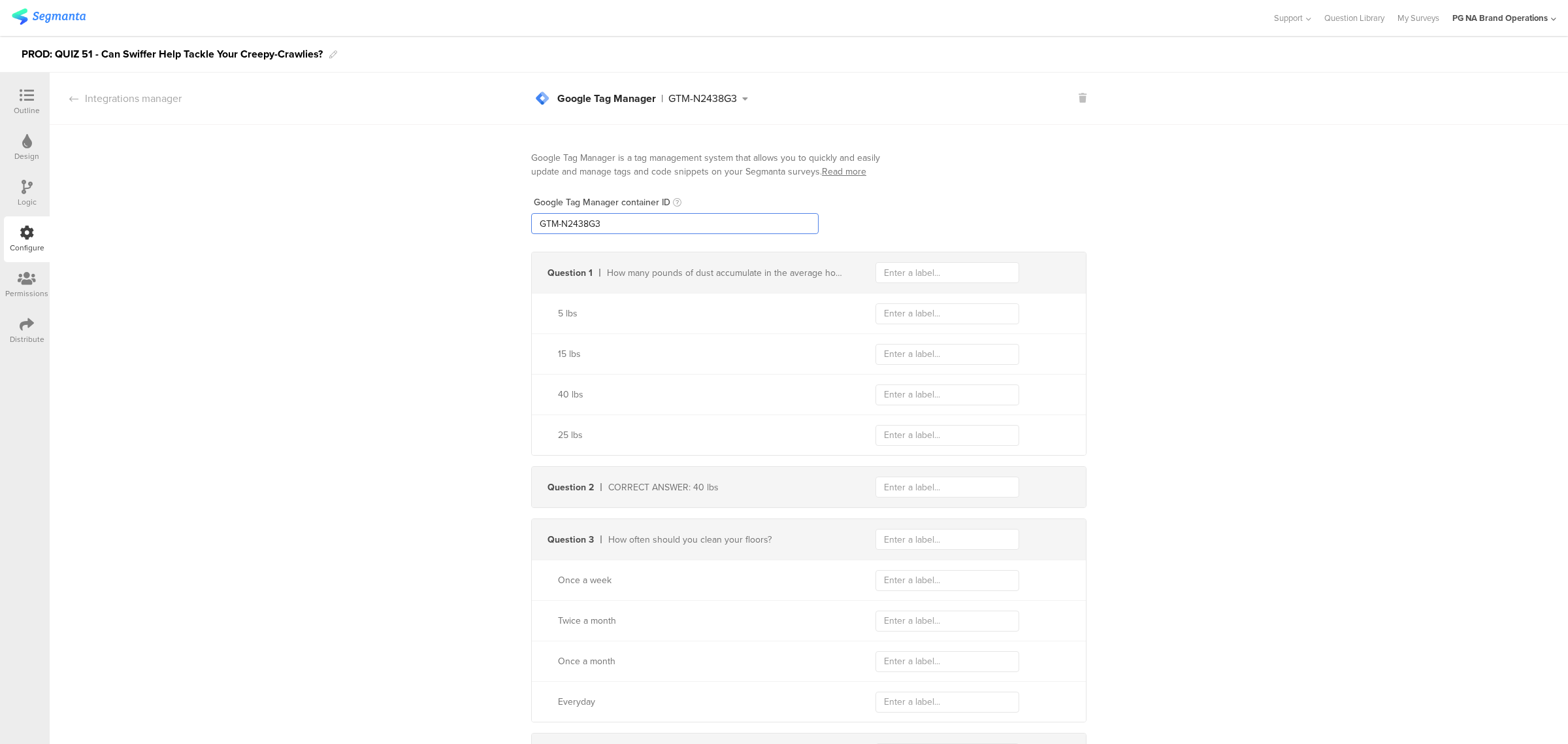
drag, startPoint x: 546, startPoint y: 219, endPoint x: 449, endPoint y: 219, distance: 97.0
paste input "XXXXXXX"
type input "GTM-XXXXXXX"
click at [20, 187] on div "Logic" at bounding box center [27, 193] width 46 height 46
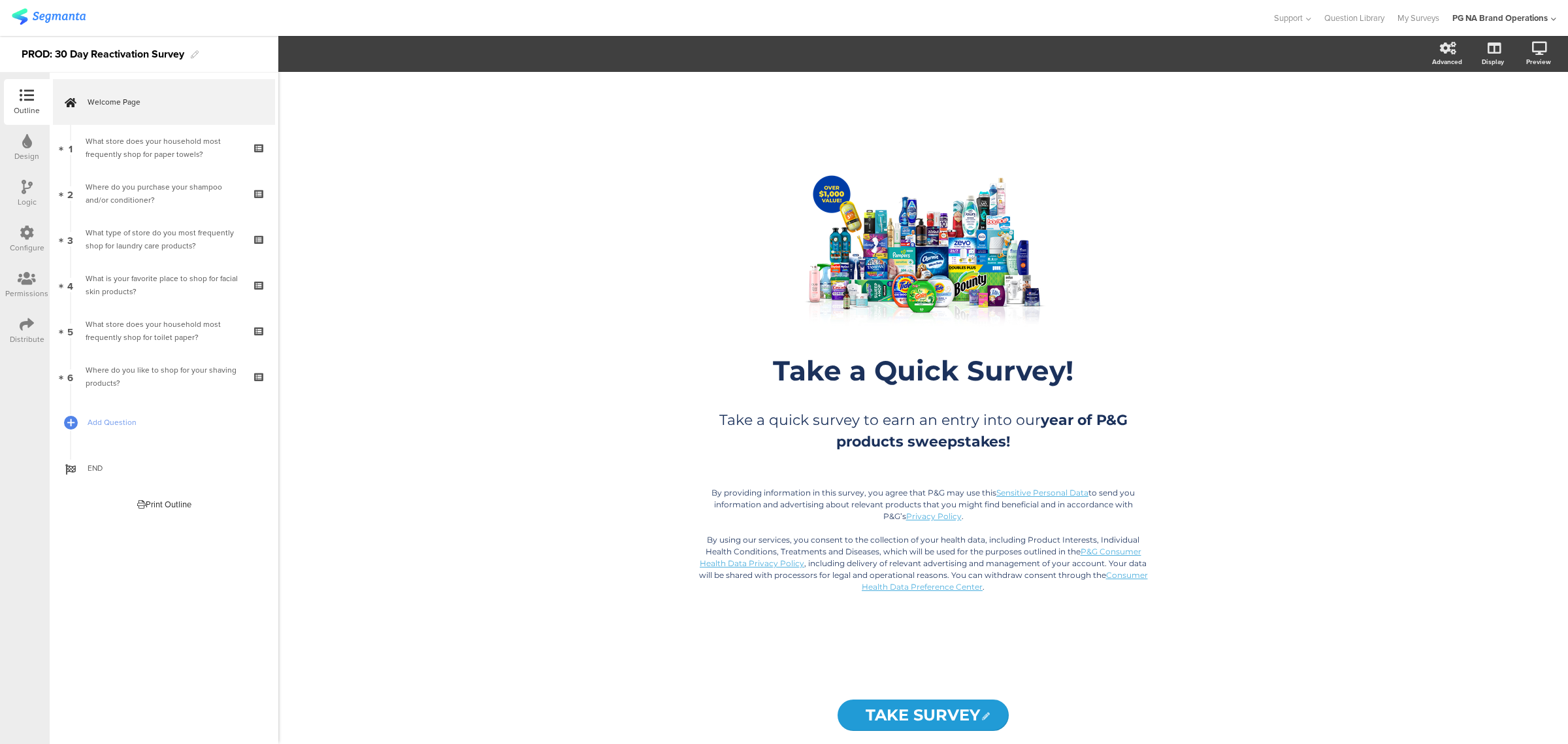
click at [31, 236] on icon at bounding box center [27, 232] width 14 height 14
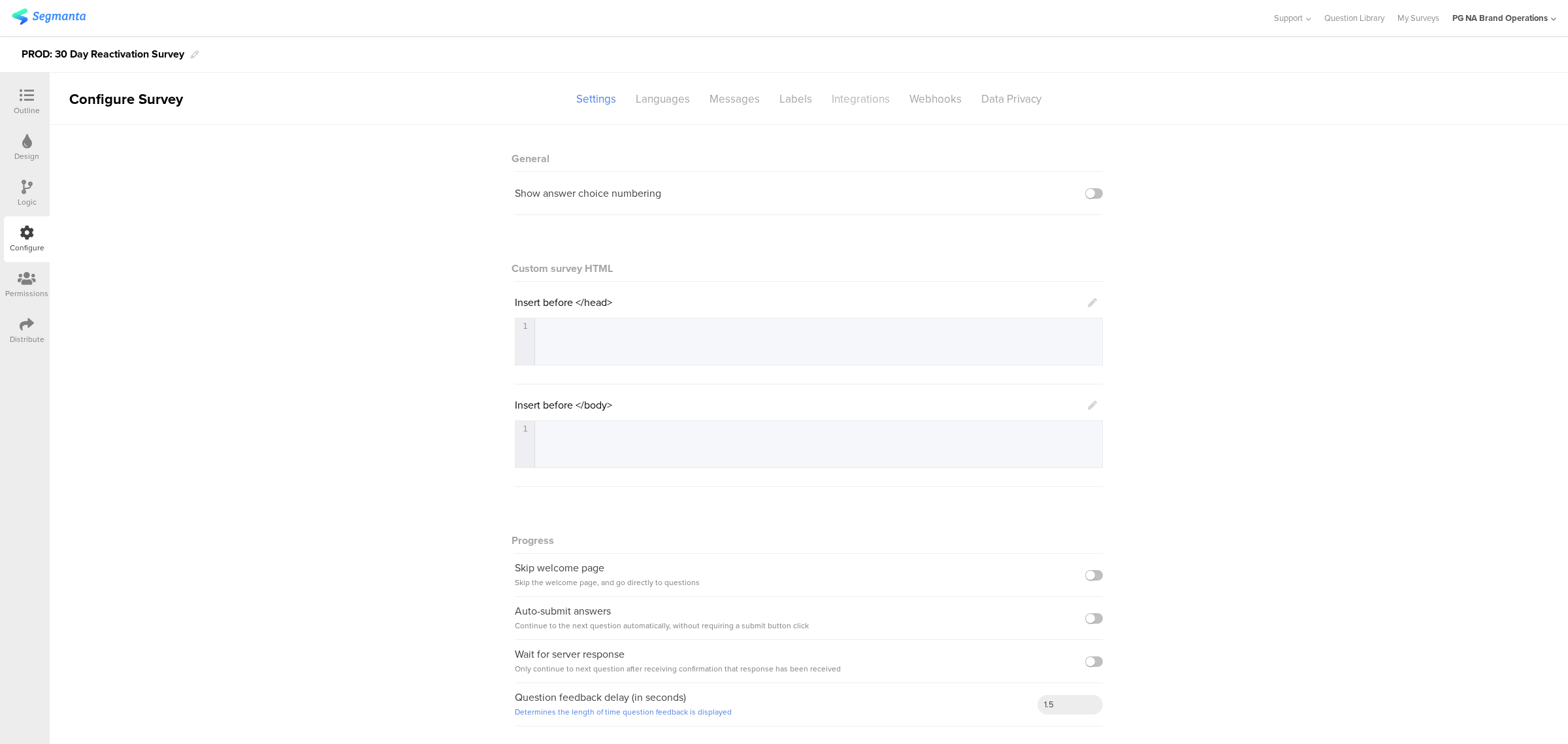
click at [828, 95] on div "Integrations" at bounding box center [861, 99] width 78 height 23
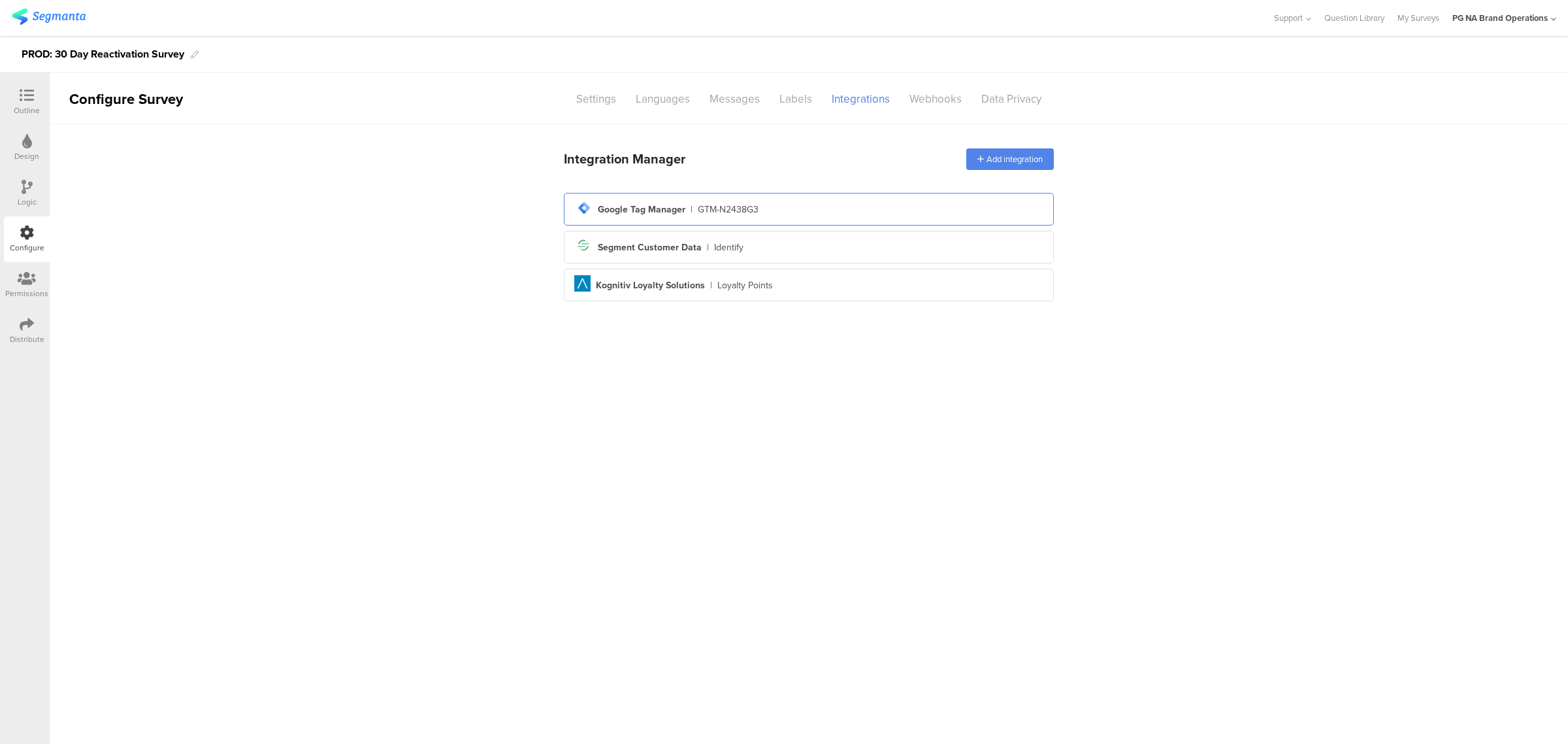
click at [738, 206] on div "GTM-N2438G3" at bounding box center [728, 209] width 61 height 13
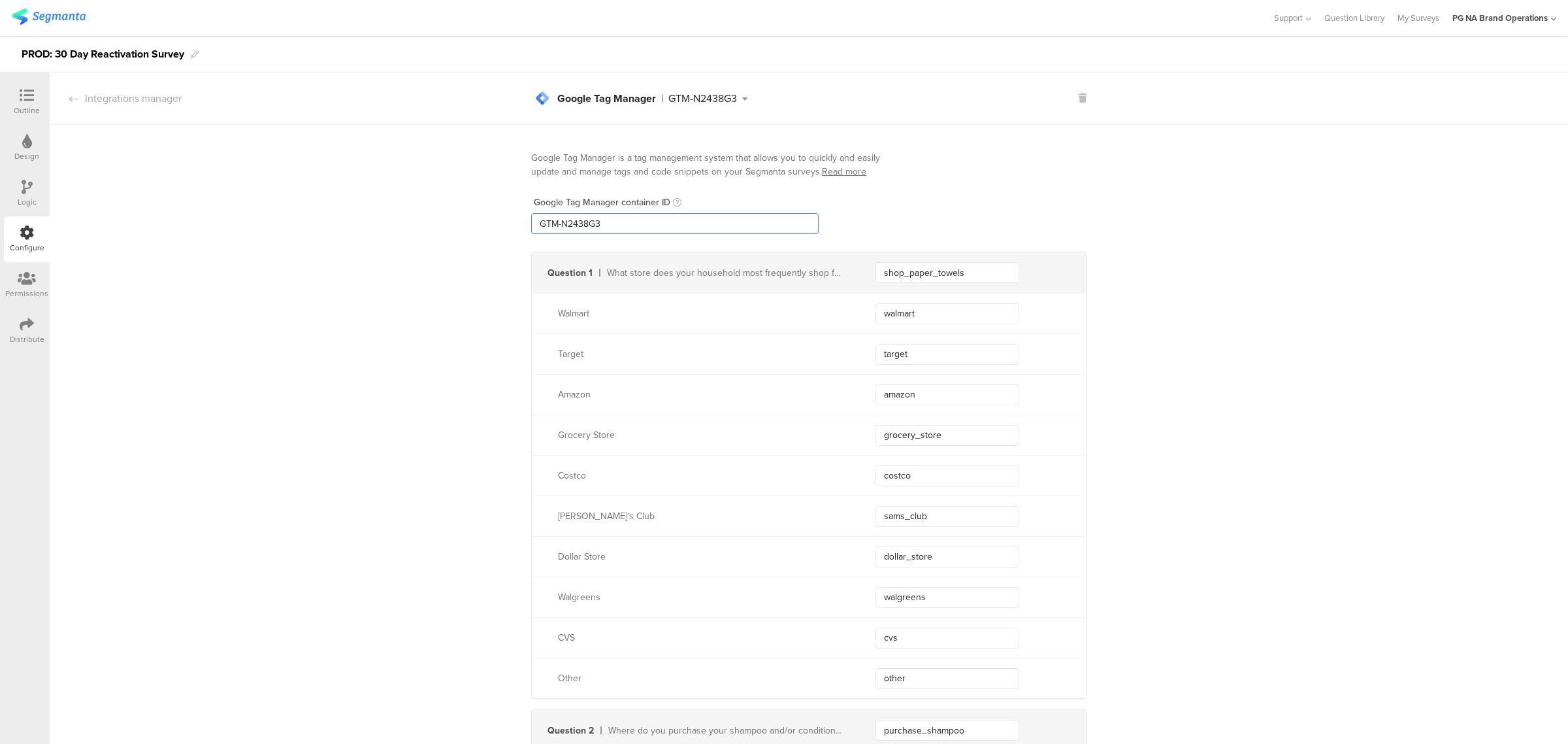
drag, startPoint x: 666, startPoint y: 227, endPoint x: 429, endPoint y: 224, distance: 237.0
paste input "XXXXXXX"
type input "GTM-XXXXXXX"
click at [14, 187] on div "Logic" at bounding box center [27, 193] width 46 height 46
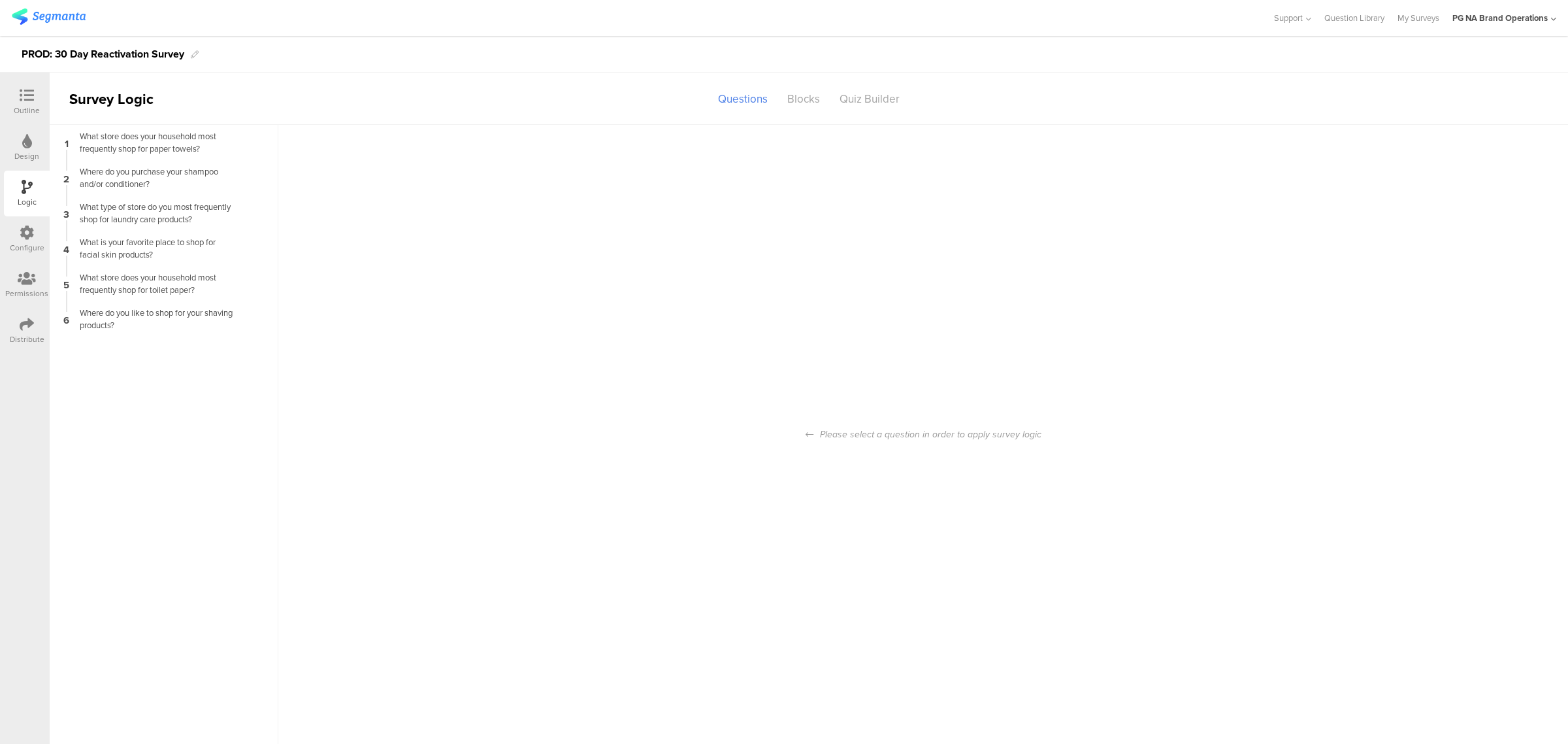
click at [20, 239] on icon at bounding box center [27, 232] width 14 height 14
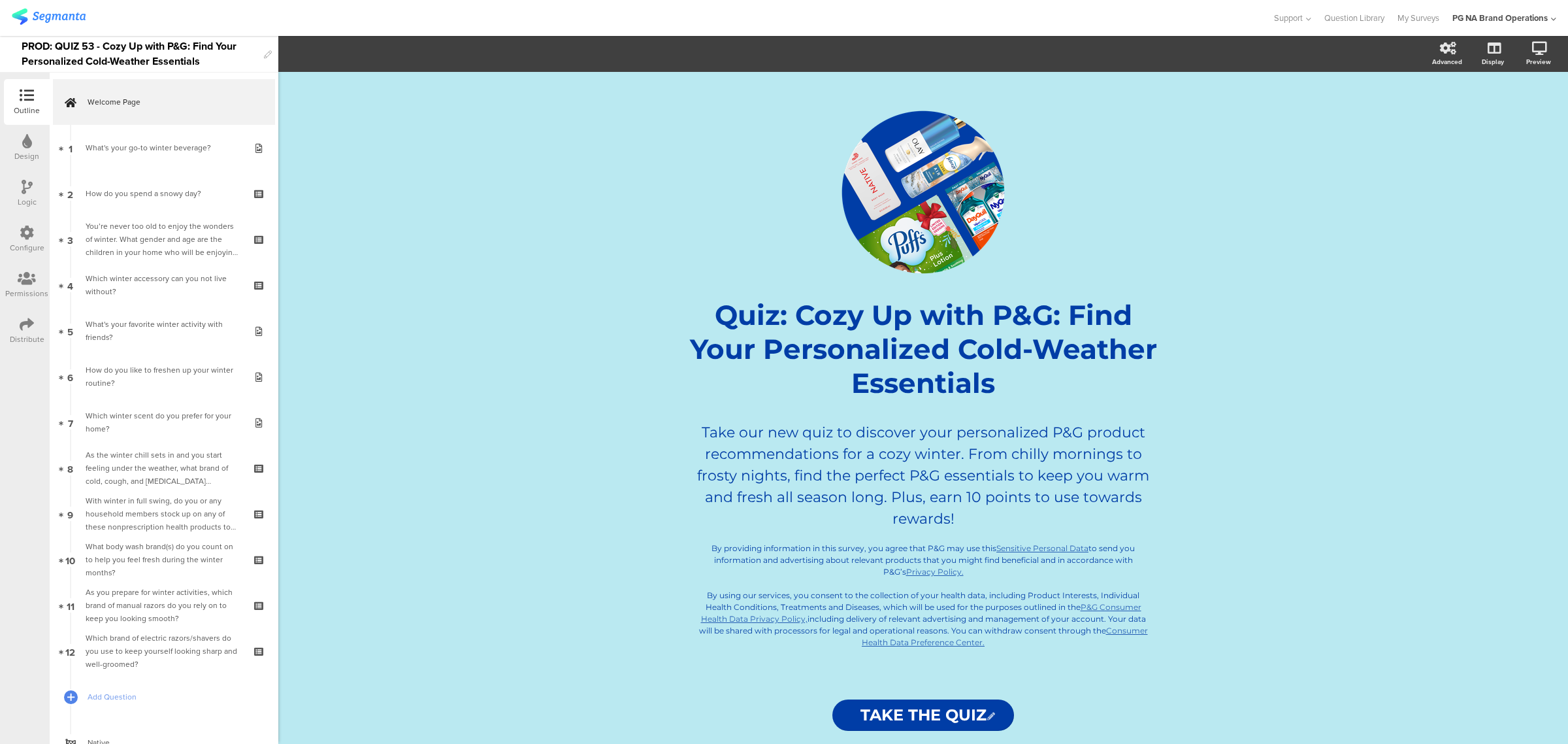
click at [20, 224] on div "Configure" at bounding box center [27, 239] width 46 height 46
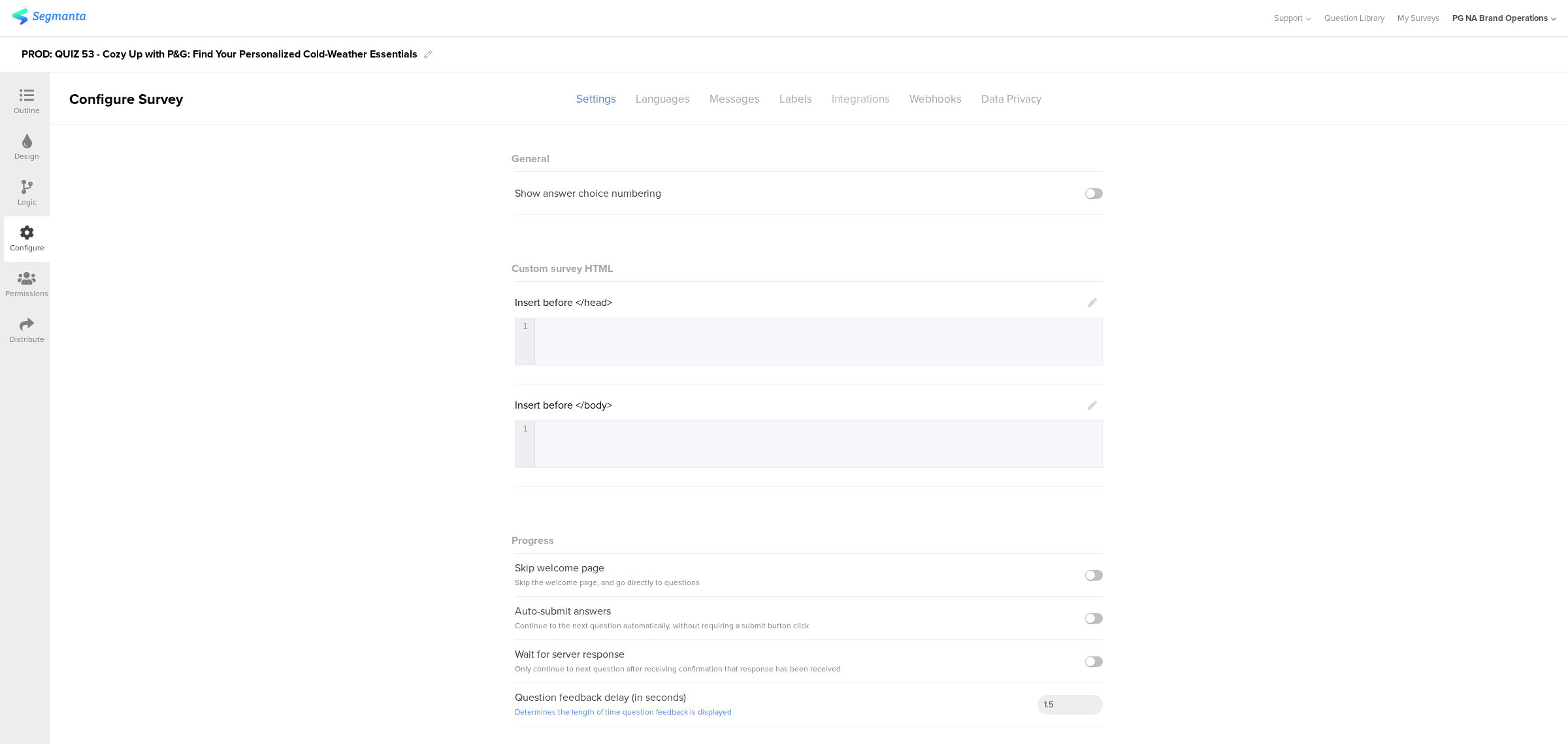
click at [857, 99] on div "Integrations" at bounding box center [861, 99] width 78 height 23
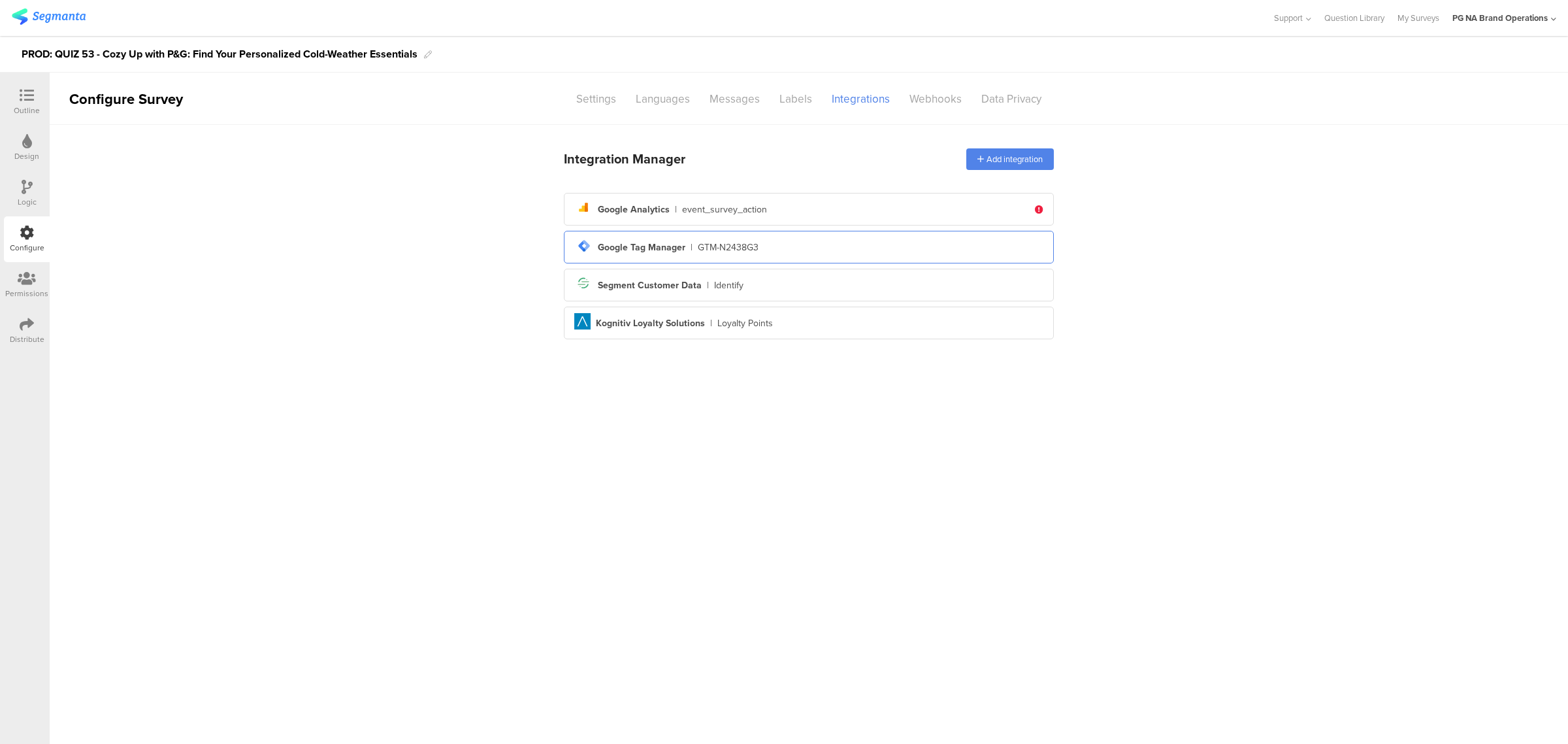
click at [740, 239] on div "tag-manager Created with Sketch. Google Tag Manager | GTM-N2438G3" at bounding box center [809, 247] width 469 height 22
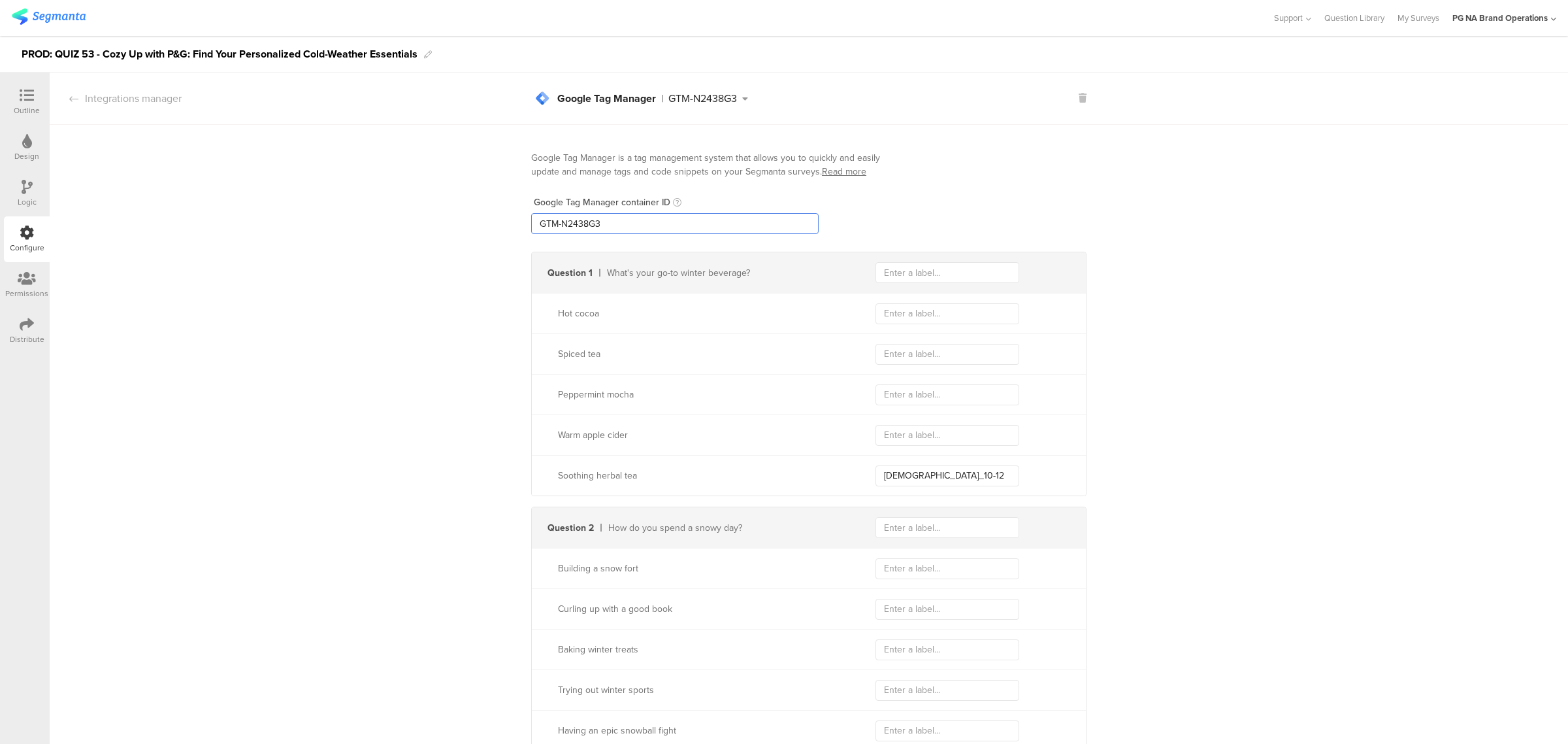
drag, startPoint x: 672, startPoint y: 224, endPoint x: 455, endPoint y: 224, distance: 217.0
paste input "XXXXXXX"
type input "GTM-XXXXXXX"
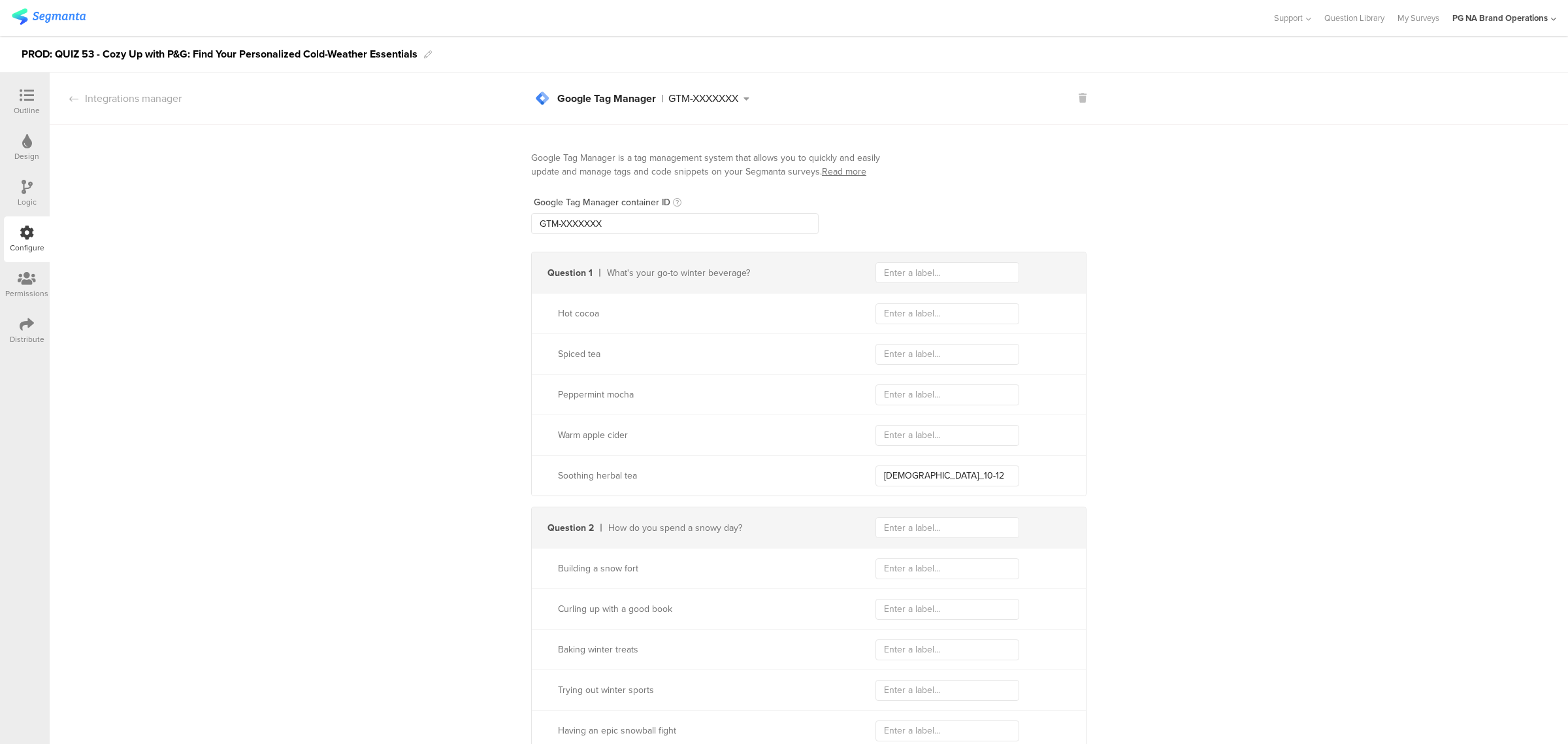
click at [18, 187] on div "Logic" at bounding box center [27, 193] width 46 height 46
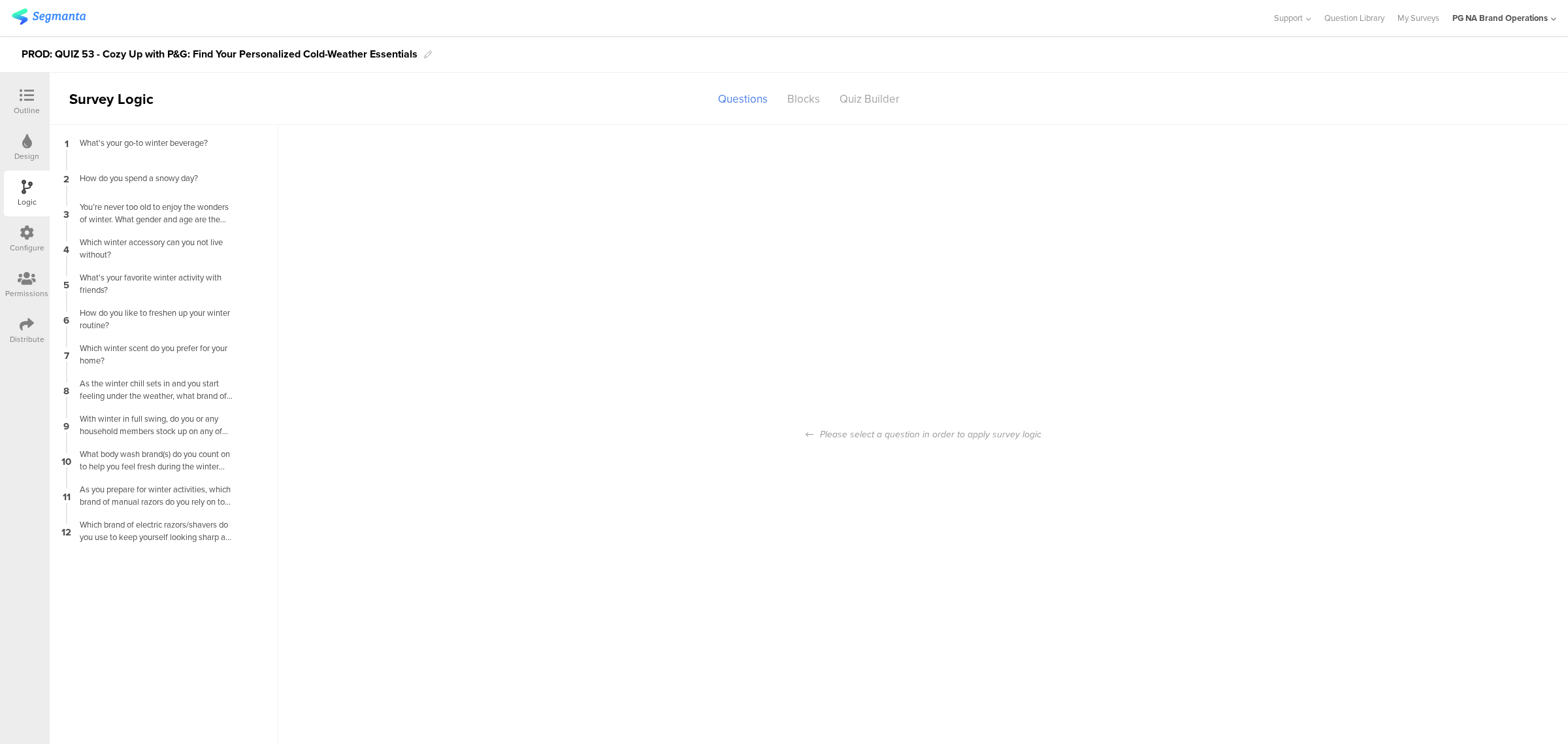
click at [30, 244] on div "Configure" at bounding box center [27, 247] width 35 height 12
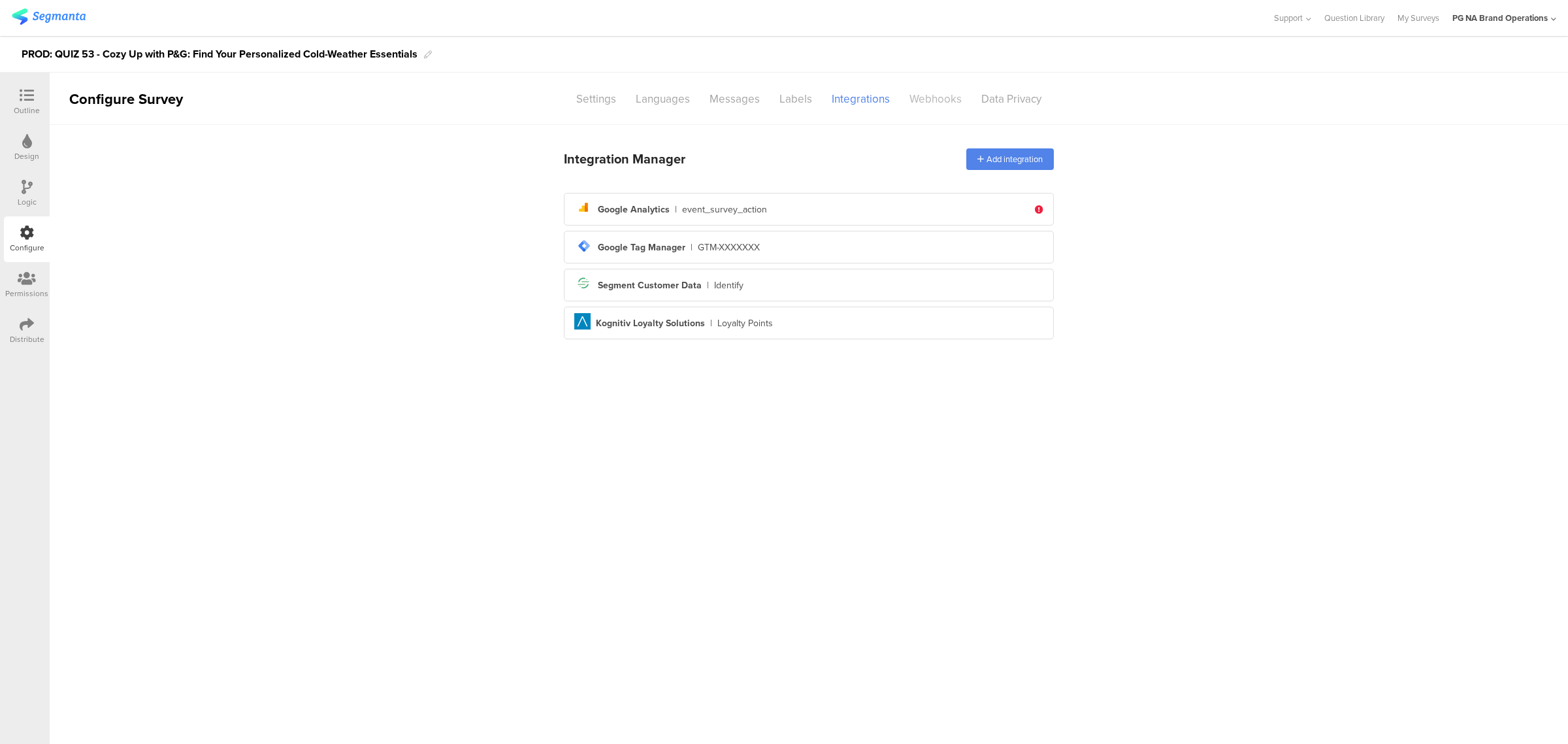
click at [934, 93] on div "Webhooks" at bounding box center [936, 99] width 72 height 23
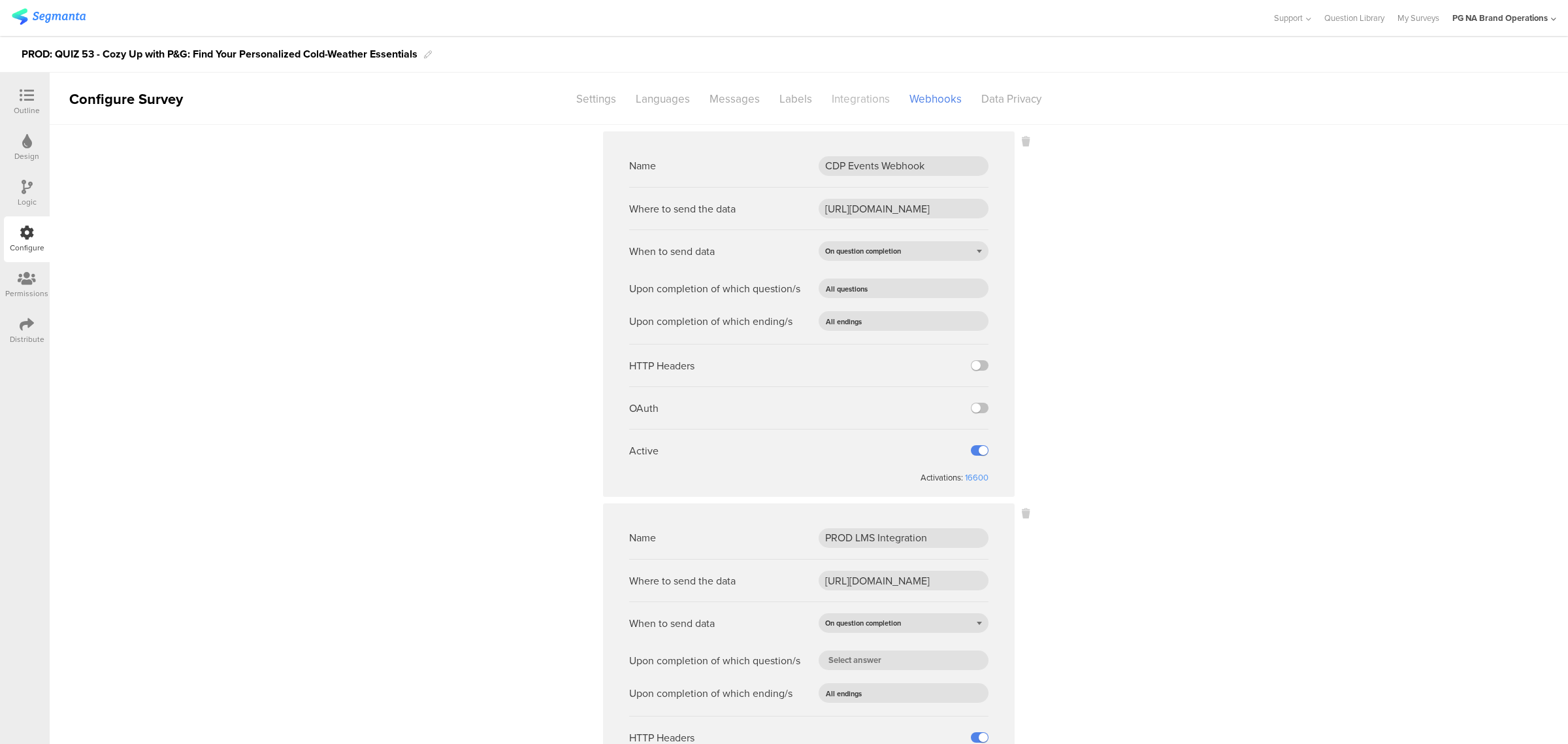
drag, startPoint x: 860, startPoint y: 101, endPoint x: 883, endPoint y: 101, distance: 23.0
click at [863, 101] on div "Integrations" at bounding box center [861, 99] width 78 height 23
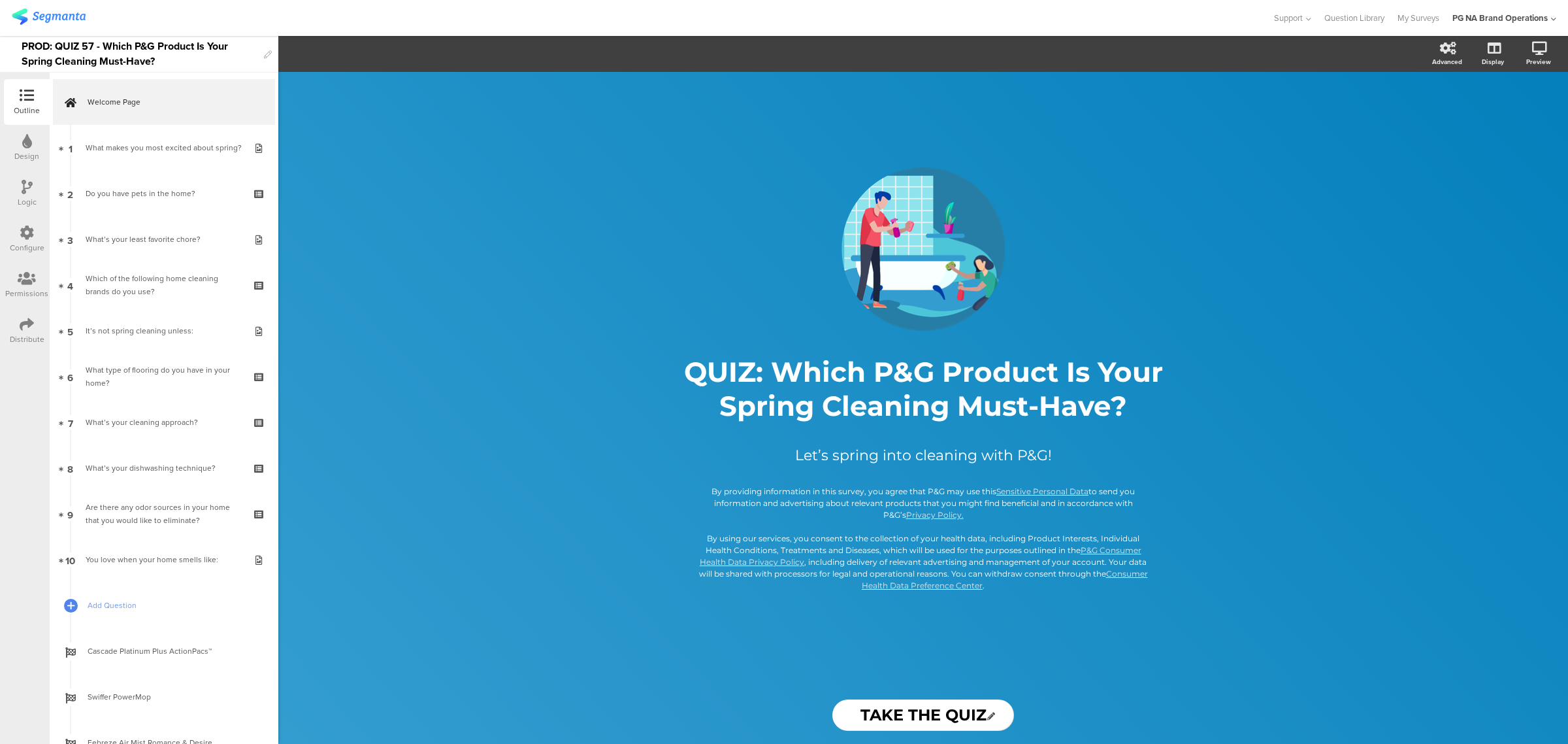
click at [14, 227] on div "Configure" at bounding box center [27, 239] width 46 height 46
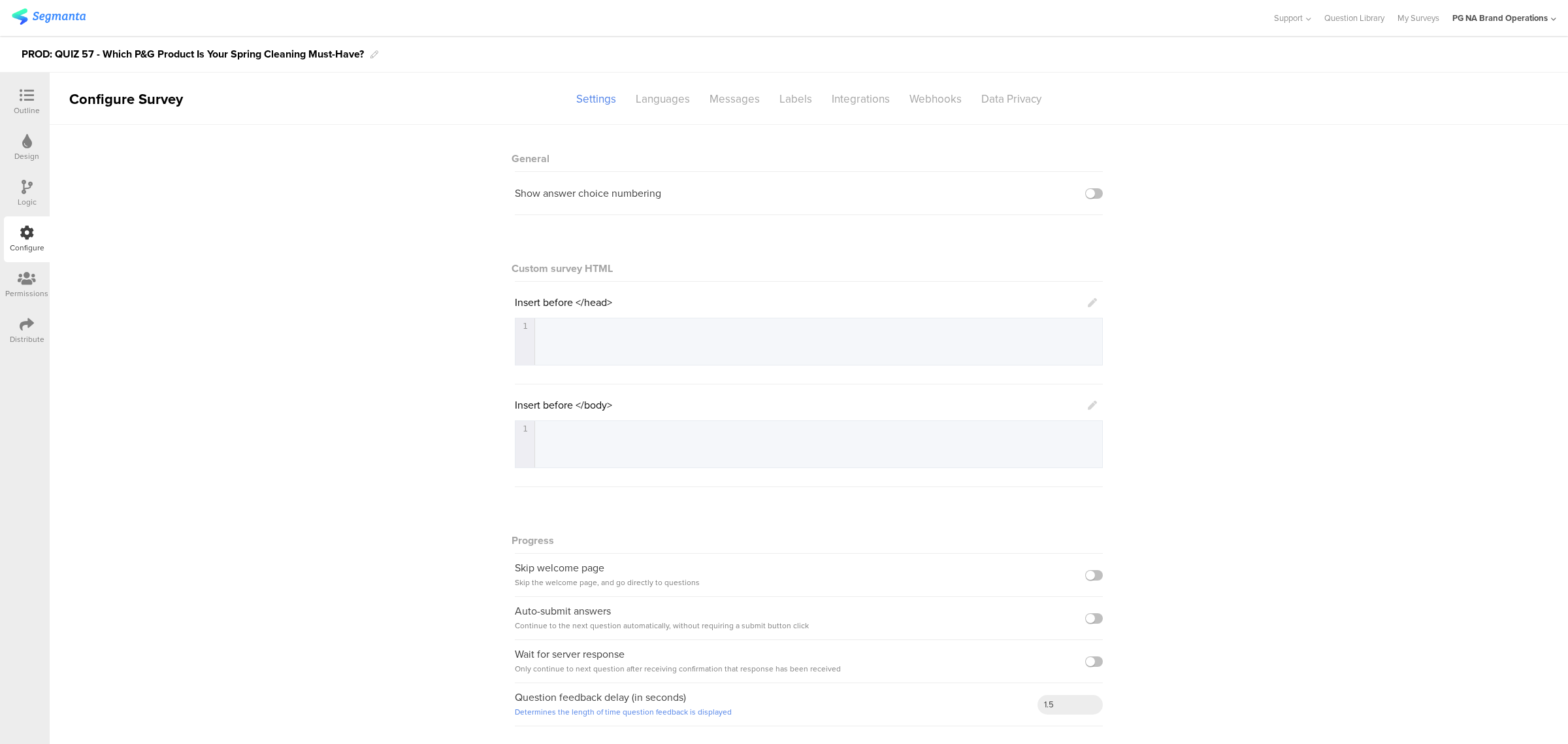
click at [23, 190] on icon at bounding box center [28, 187] width 11 height 14
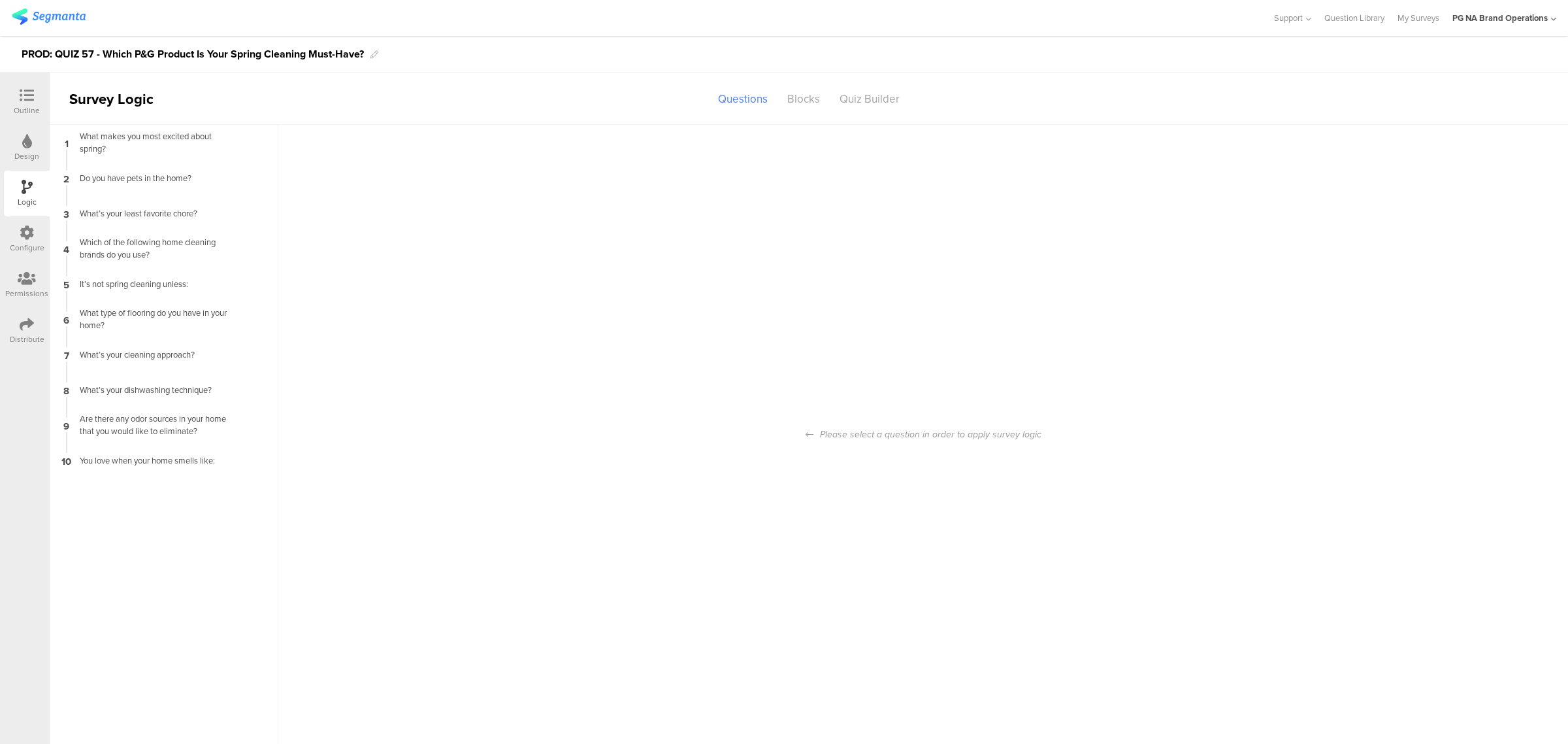
click at [23, 232] on icon at bounding box center [27, 232] width 14 height 14
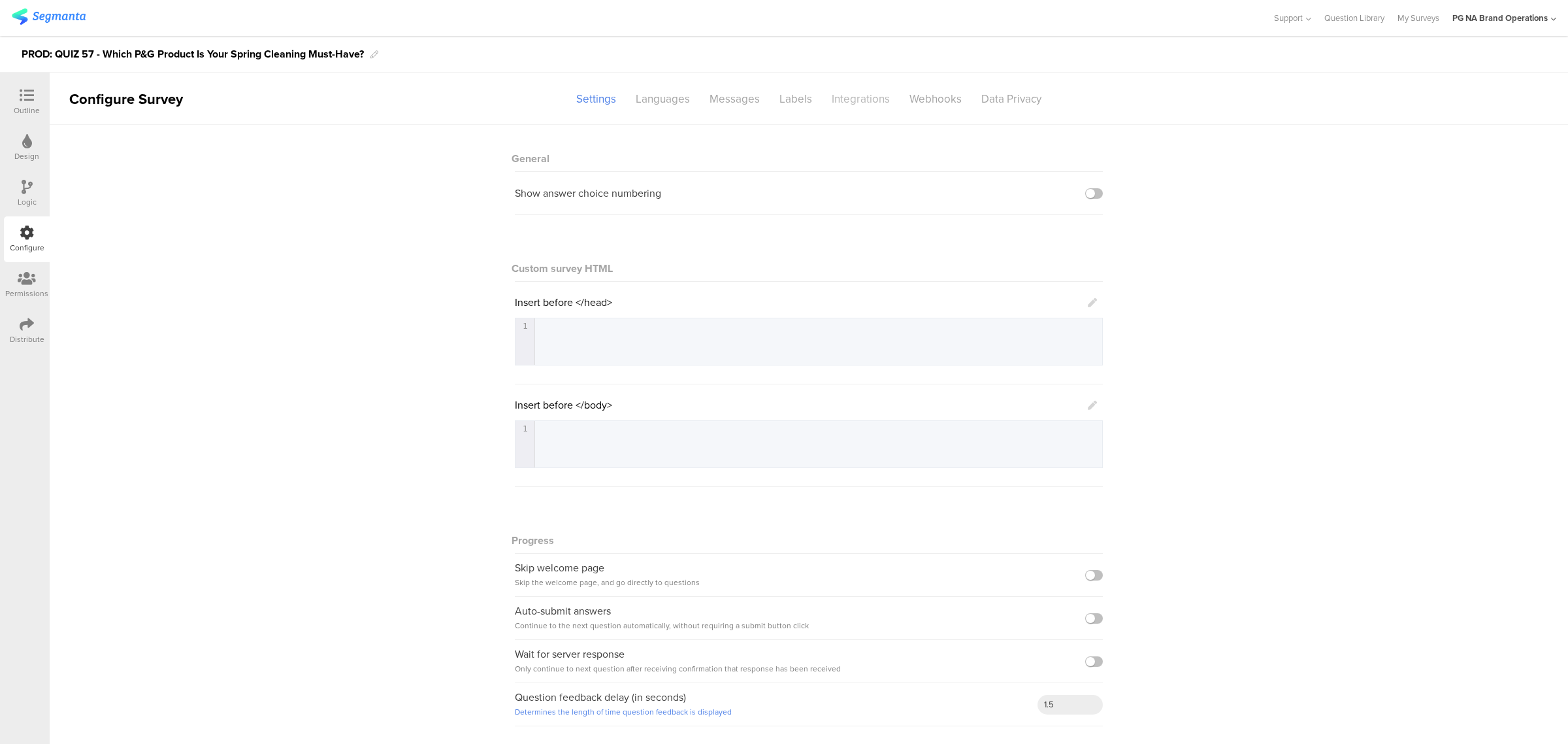
click at [863, 99] on div "Integrations" at bounding box center [861, 99] width 78 height 23
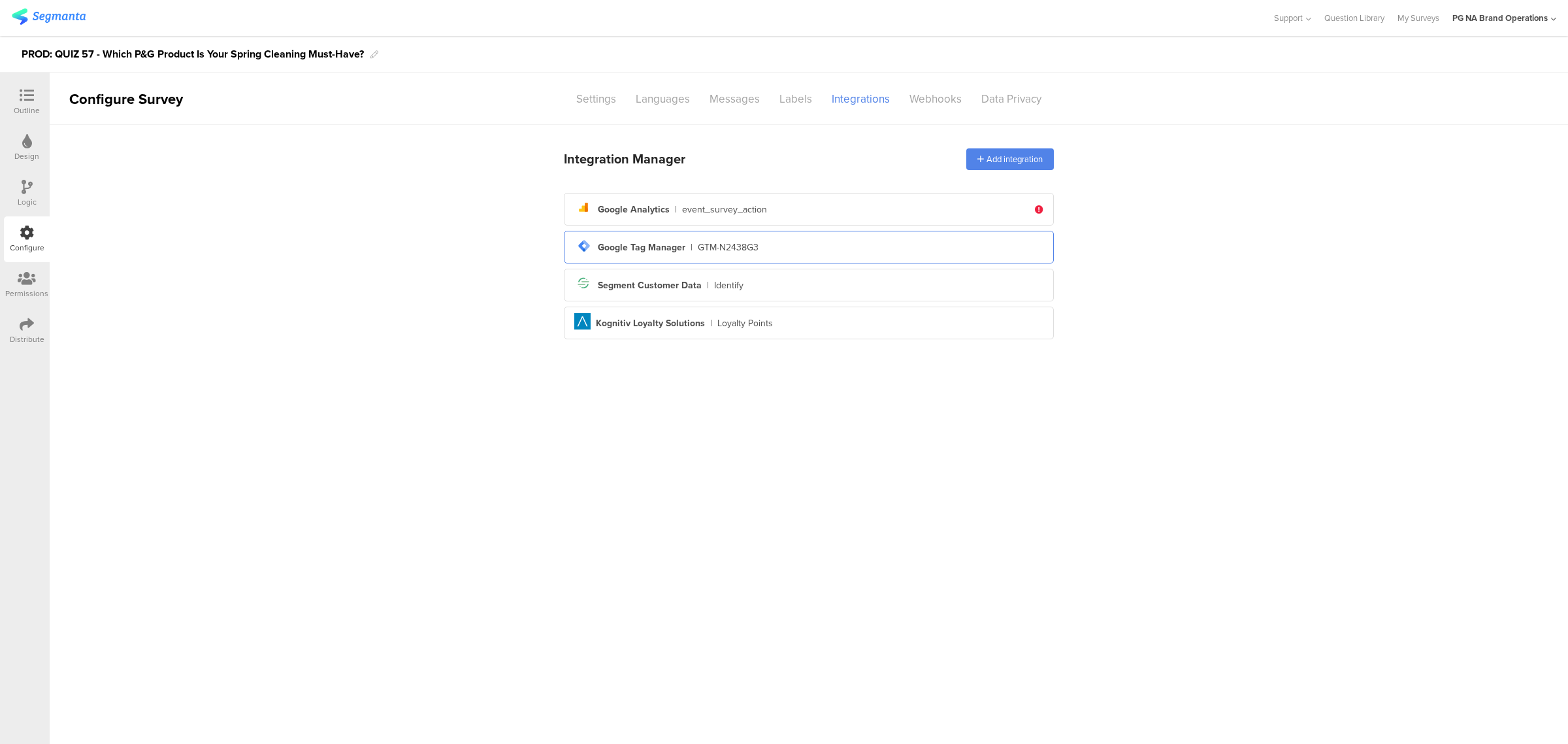
click at [786, 249] on div "tag-manager Created with Sketch. Google Tag Manager | GTM-N2438G3" at bounding box center [809, 247] width 469 height 22
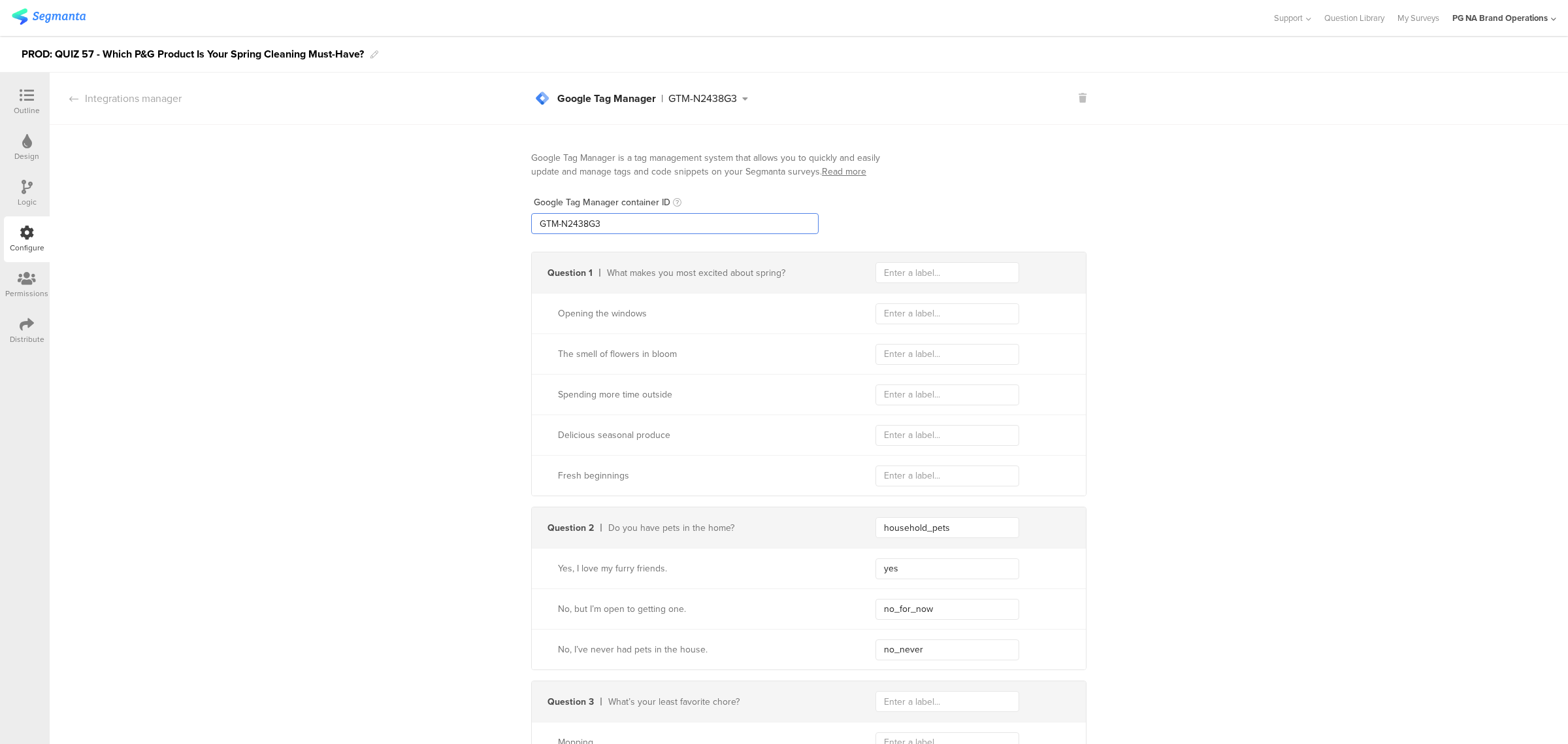
drag, startPoint x: 700, startPoint y: 230, endPoint x: 469, endPoint y: 227, distance: 231.0
paste input "XXXXXXX"
type input "GTM-XXXXXXX"
click at [35, 278] on icon at bounding box center [27, 278] width 18 height 14
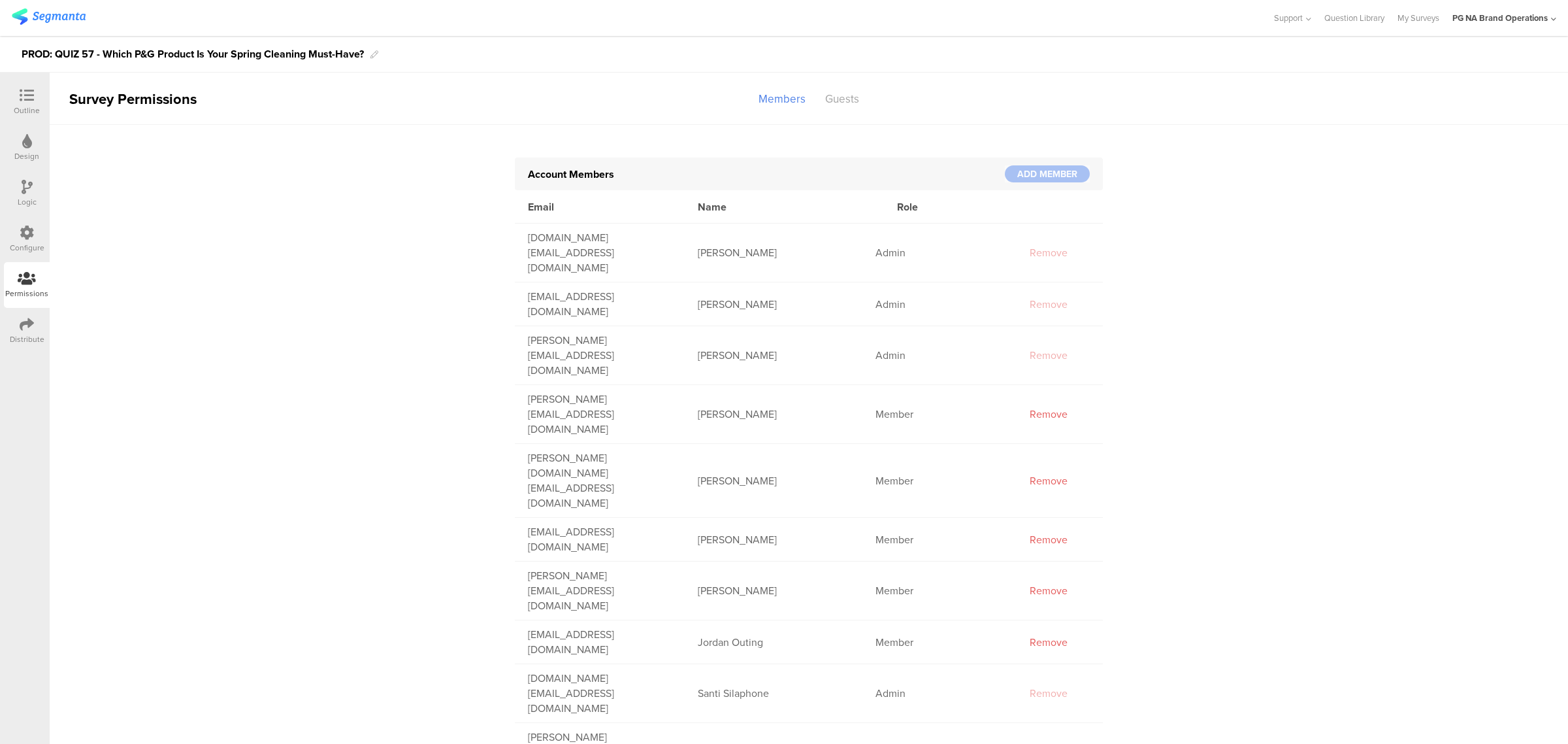
click at [30, 249] on div "Configure" at bounding box center [27, 247] width 35 height 12
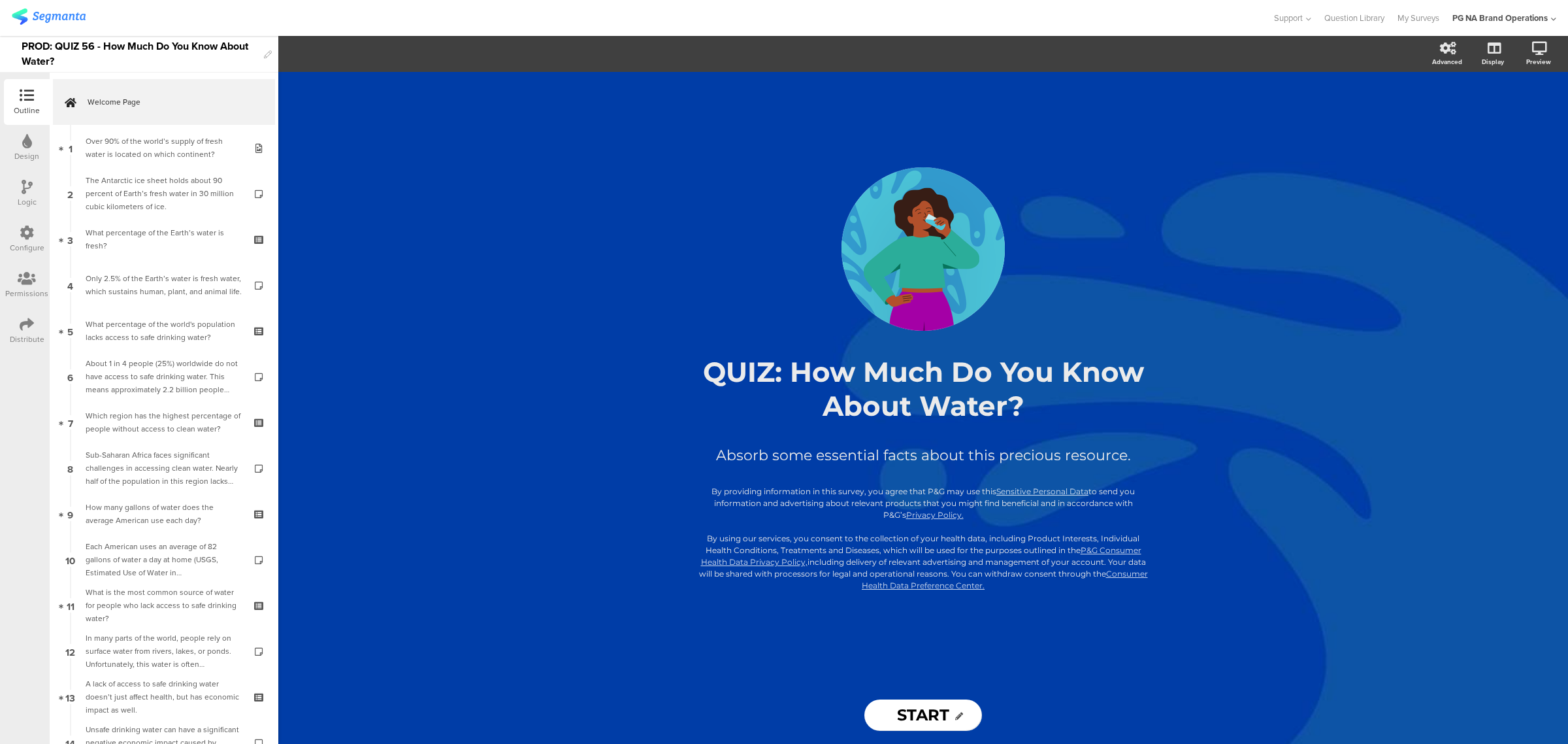
click at [30, 221] on div "Configure" at bounding box center [27, 239] width 46 height 46
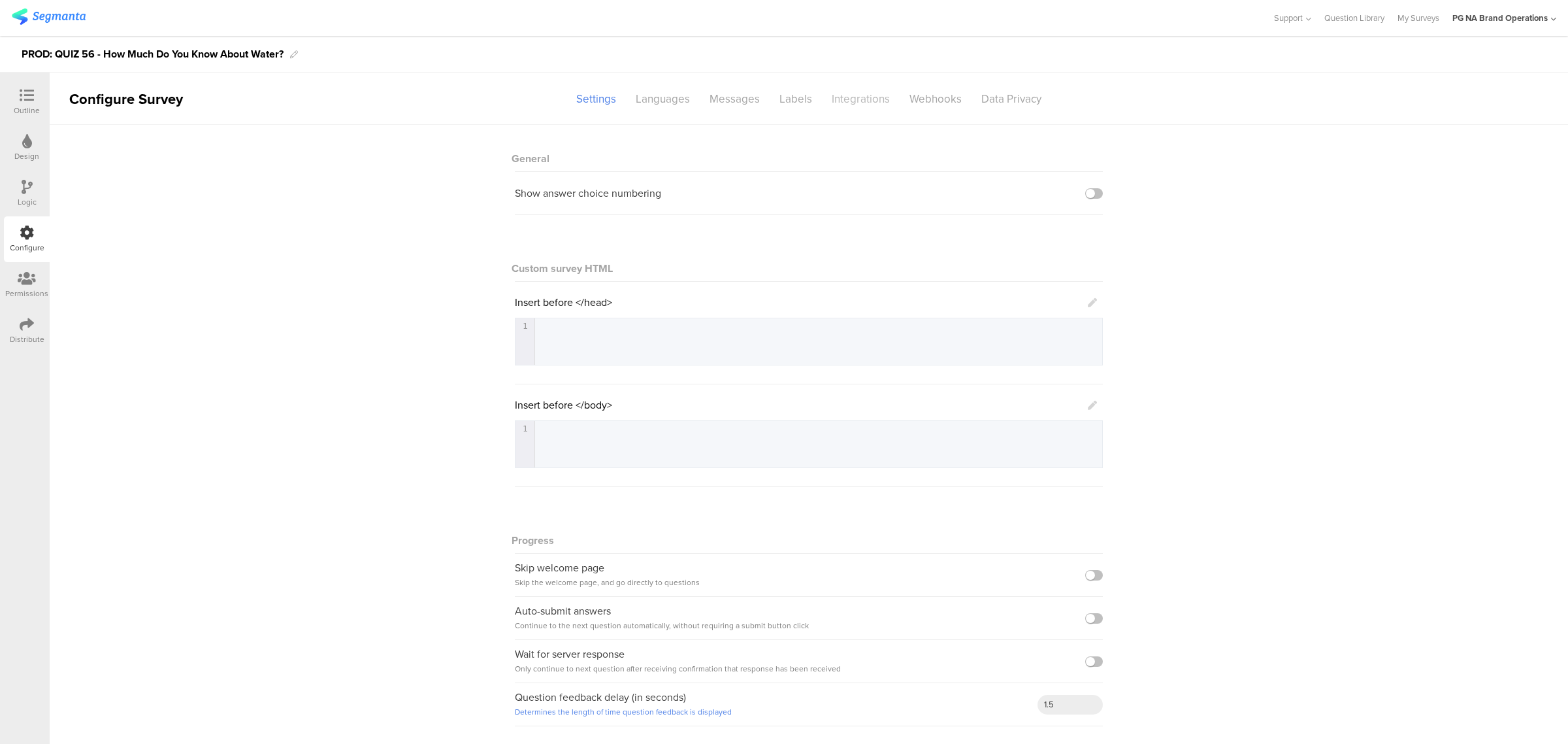
click at [847, 101] on div "Integrations" at bounding box center [861, 99] width 78 height 23
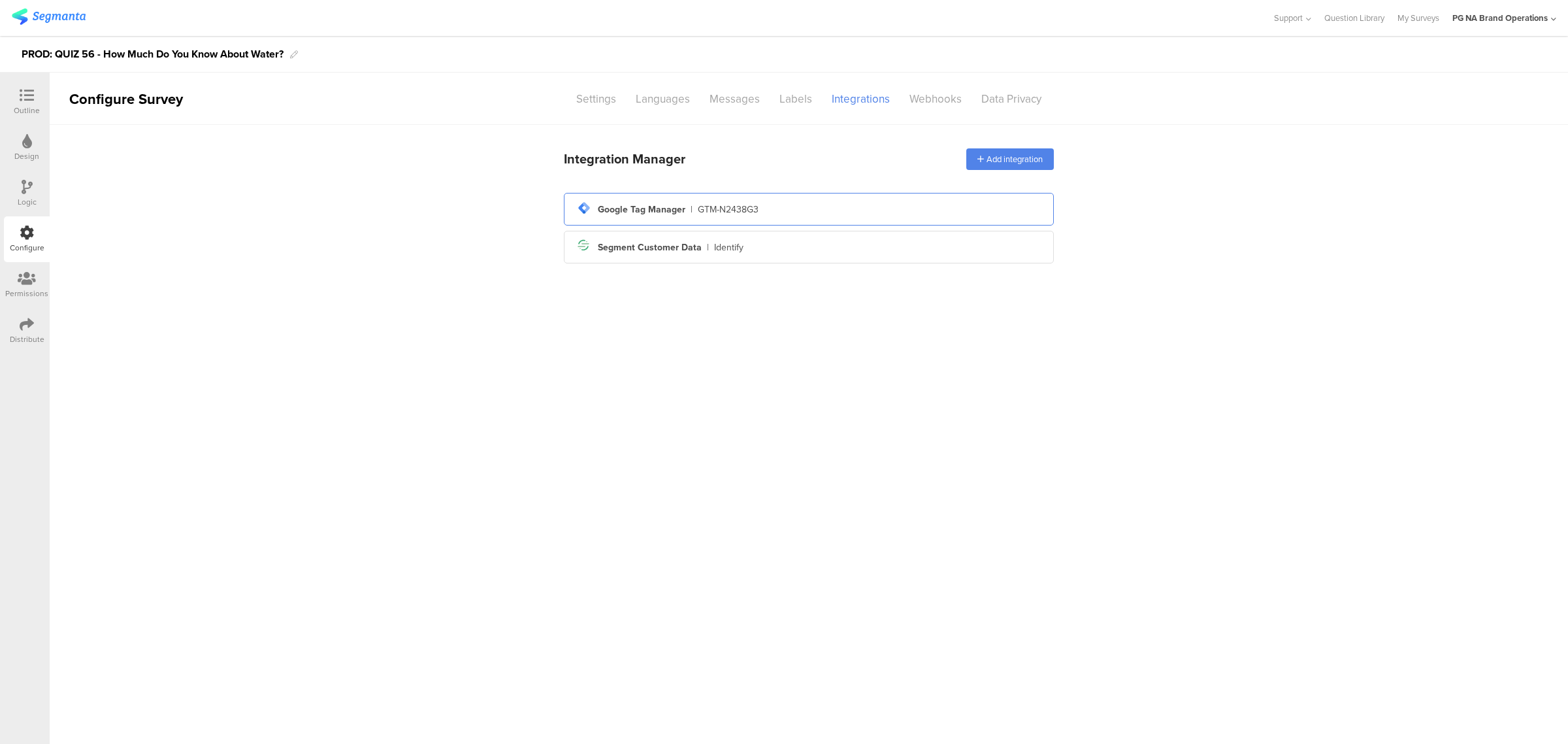
click at [812, 213] on div "tag-manager Created with Sketch. Google Tag Manager | GTM-N2438G3" at bounding box center [809, 208] width 469 height 22
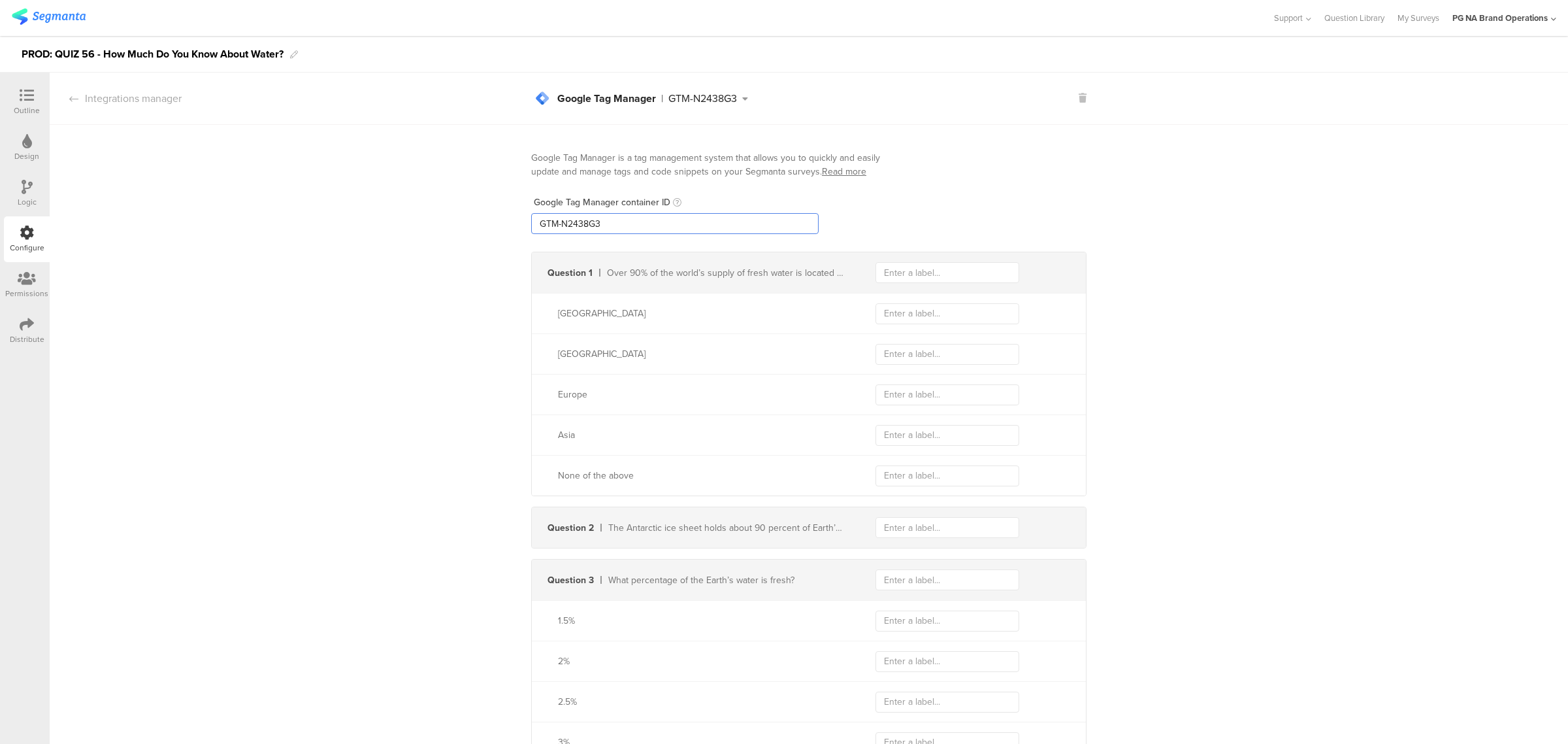
drag, startPoint x: 694, startPoint y: 232, endPoint x: 439, endPoint y: 227, distance: 255.0
paste input "XXXXXXX"
type input "GTM-XXXXXXX"
click at [41, 184] on div "Logic" at bounding box center [27, 193] width 46 height 46
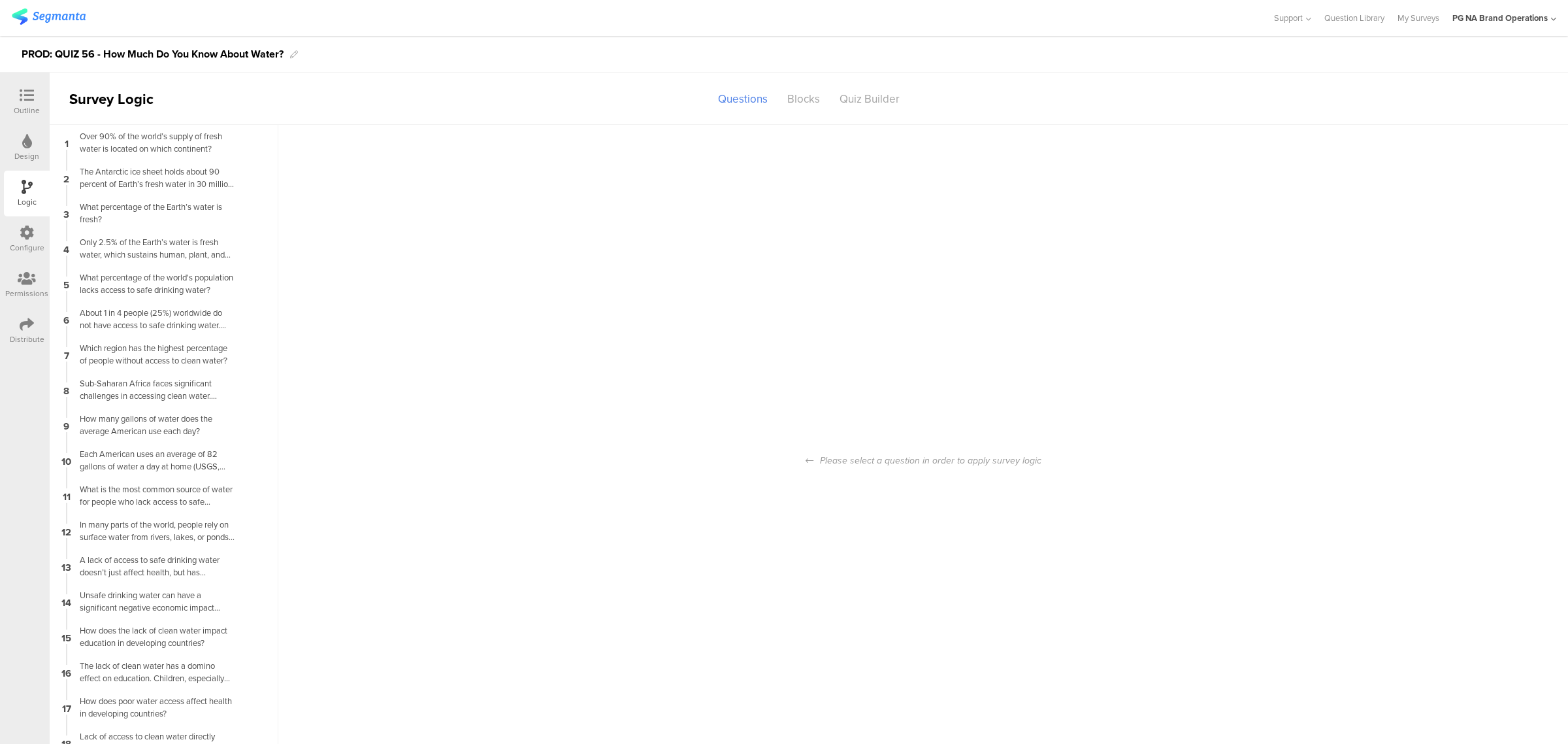
click at [24, 239] on icon at bounding box center [27, 232] width 14 height 14
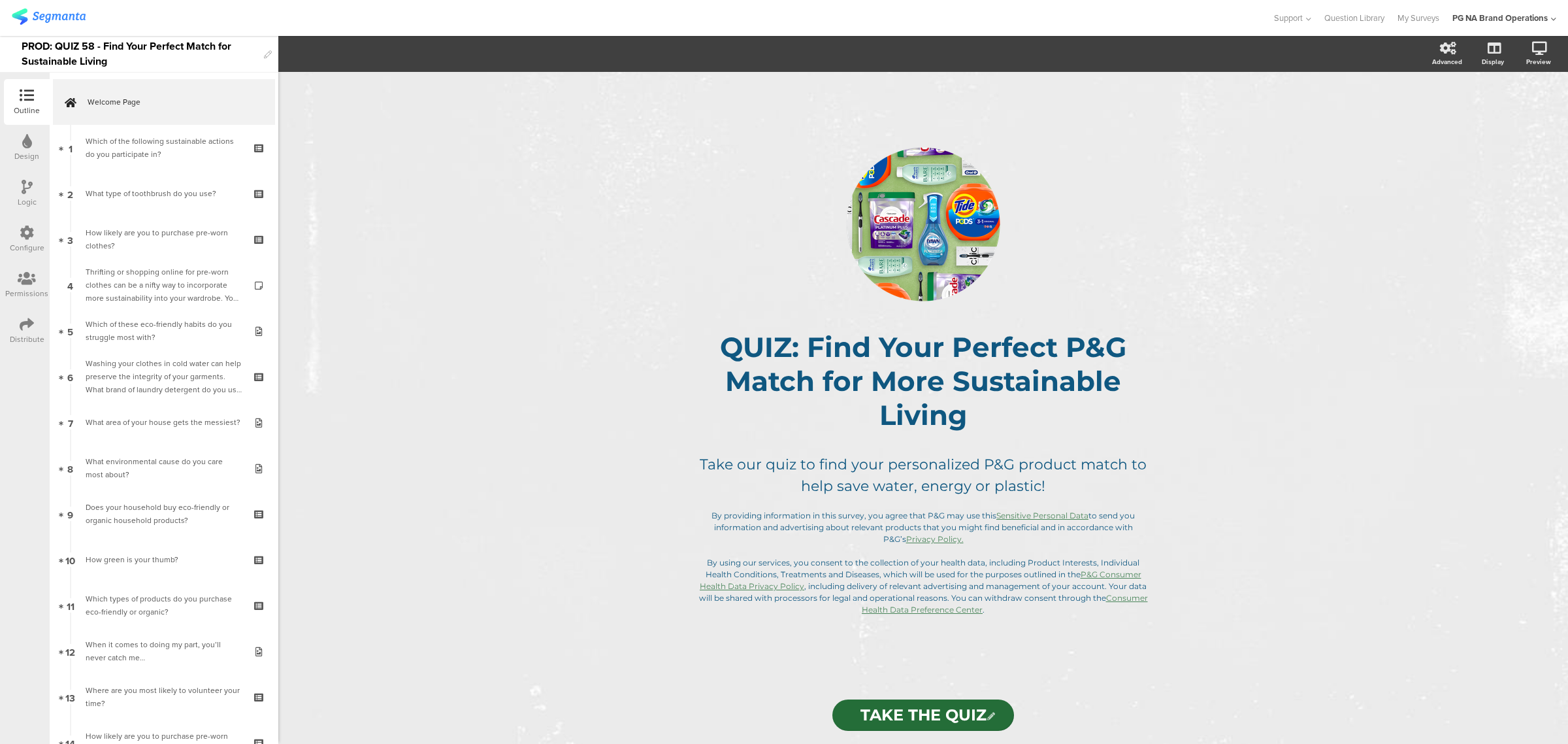
click at [14, 224] on div "Configure" at bounding box center [27, 239] width 46 height 46
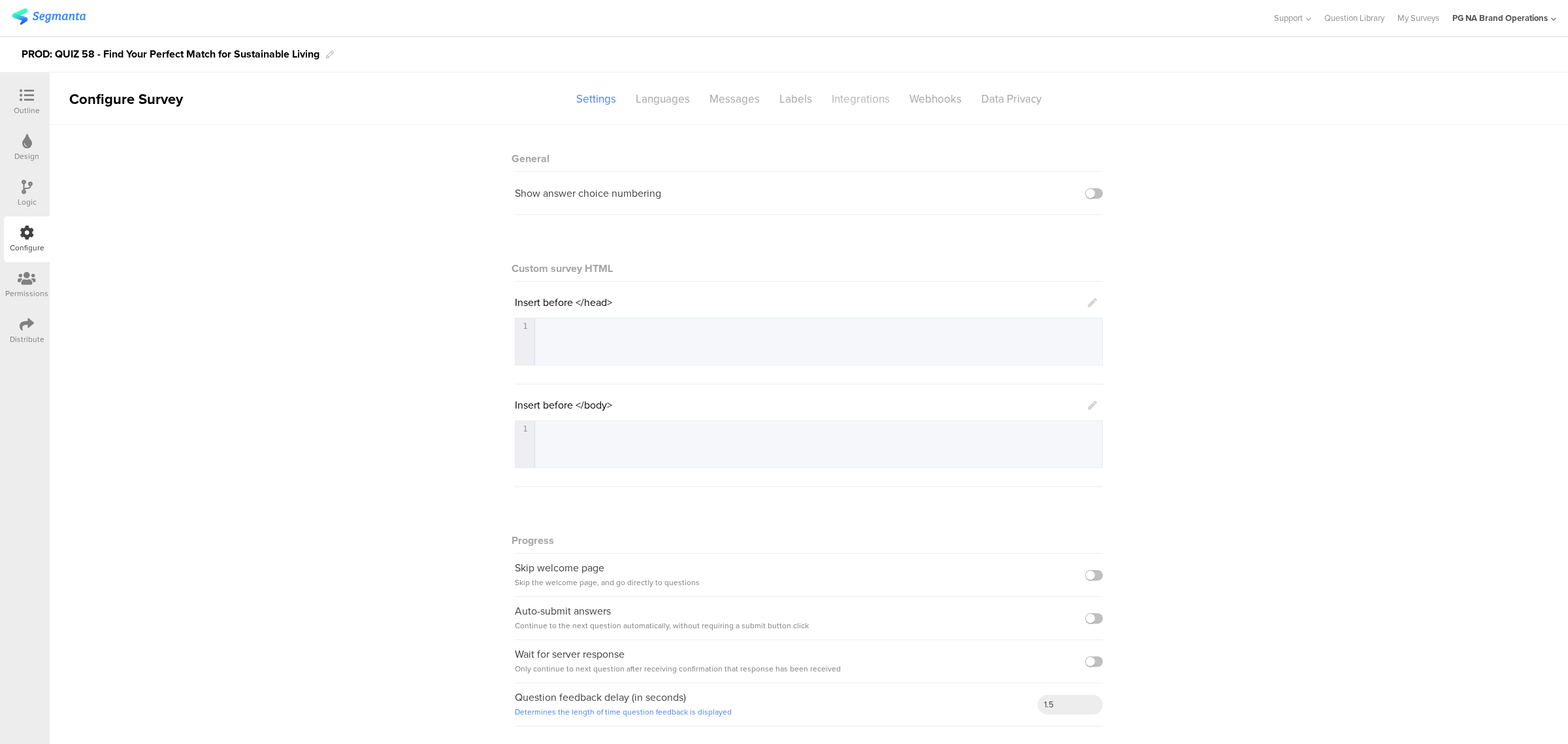
click at [857, 105] on div "Integrations" at bounding box center [861, 99] width 78 height 23
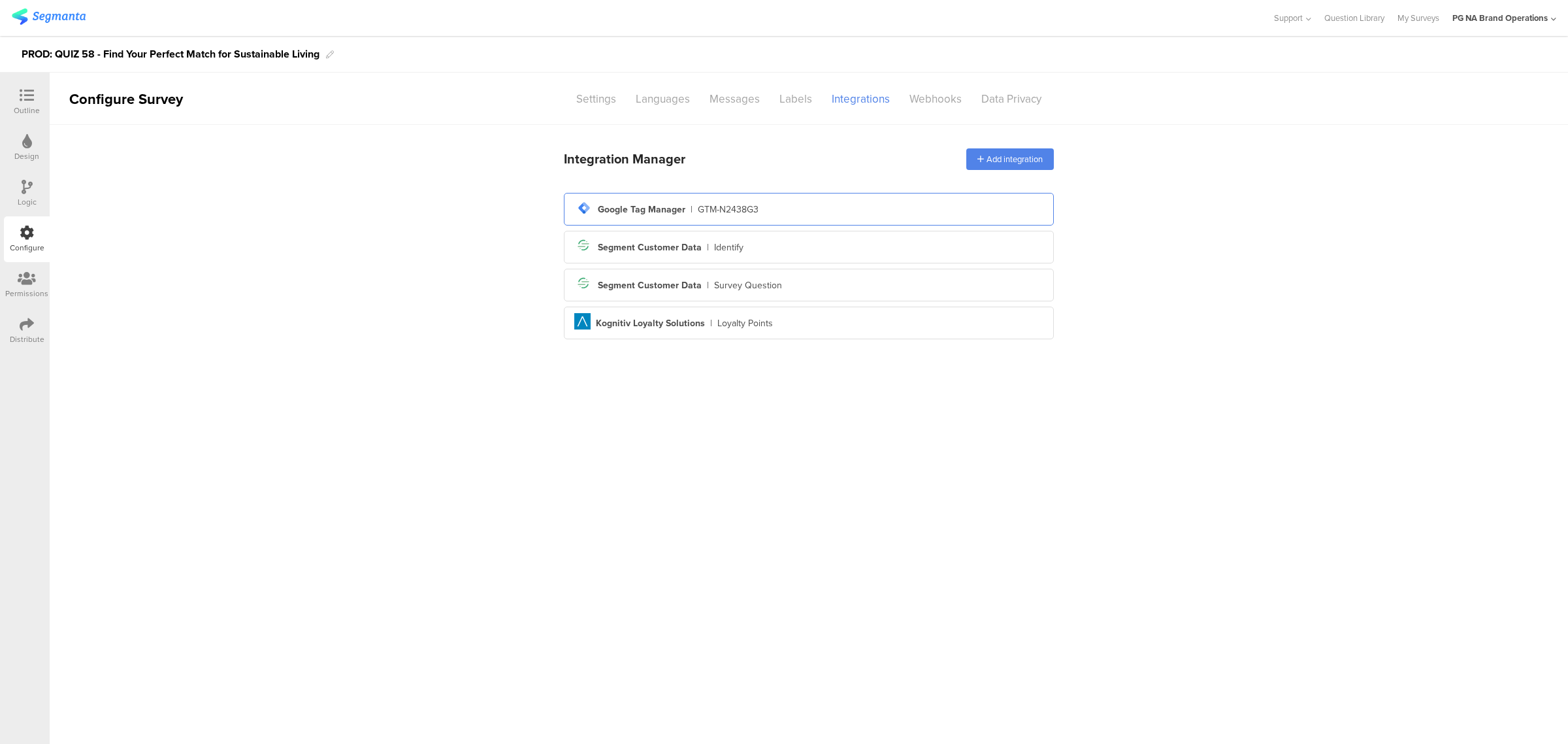
click at [740, 213] on div "GTM-N2438G3" at bounding box center [728, 209] width 61 height 13
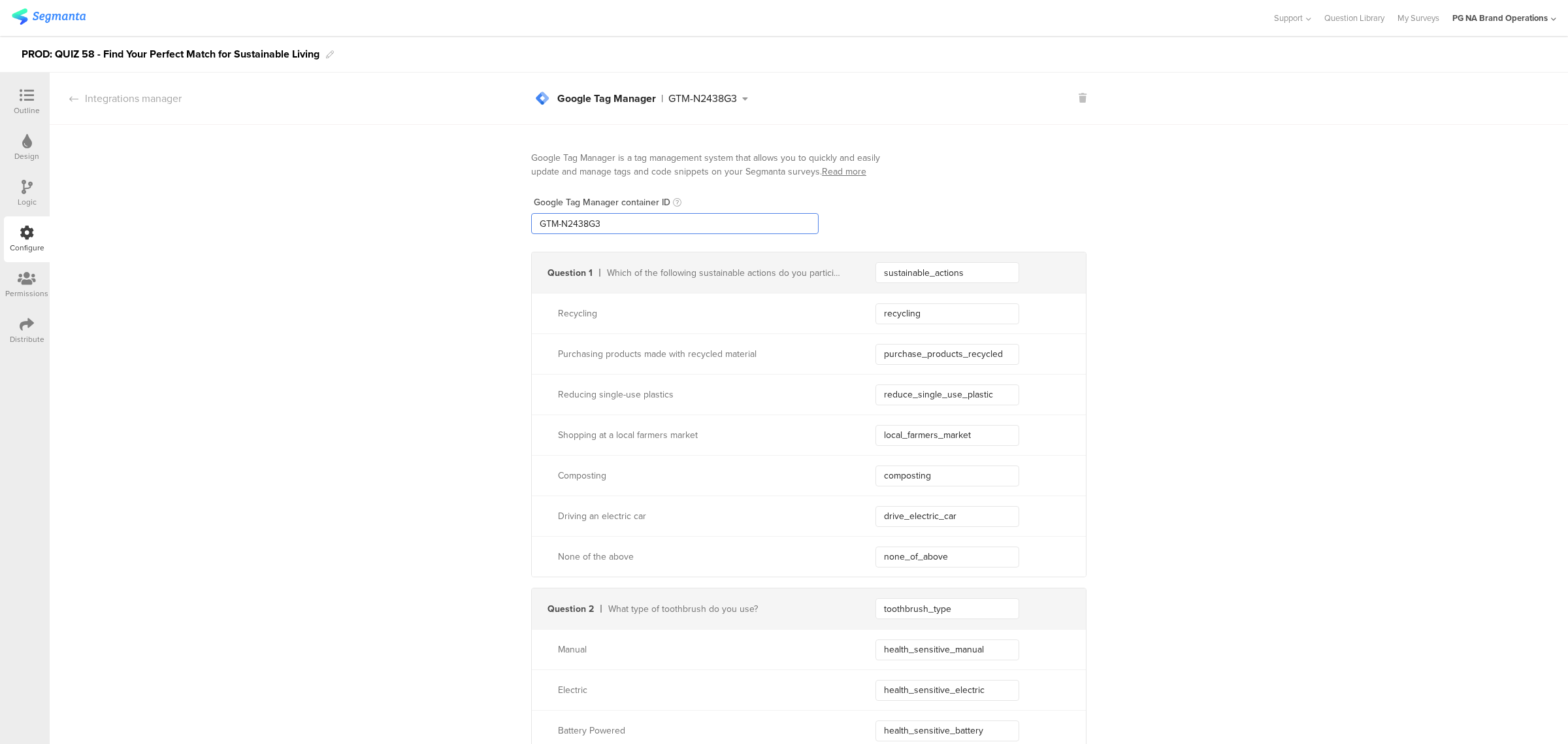
drag, startPoint x: 673, startPoint y: 223, endPoint x: 465, endPoint y: 223, distance: 208.0
paste input "XXXXXXX"
type input "GTM-XXXXXXX"
click at [41, 195] on div "Logic" at bounding box center [27, 193] width 46 height 46
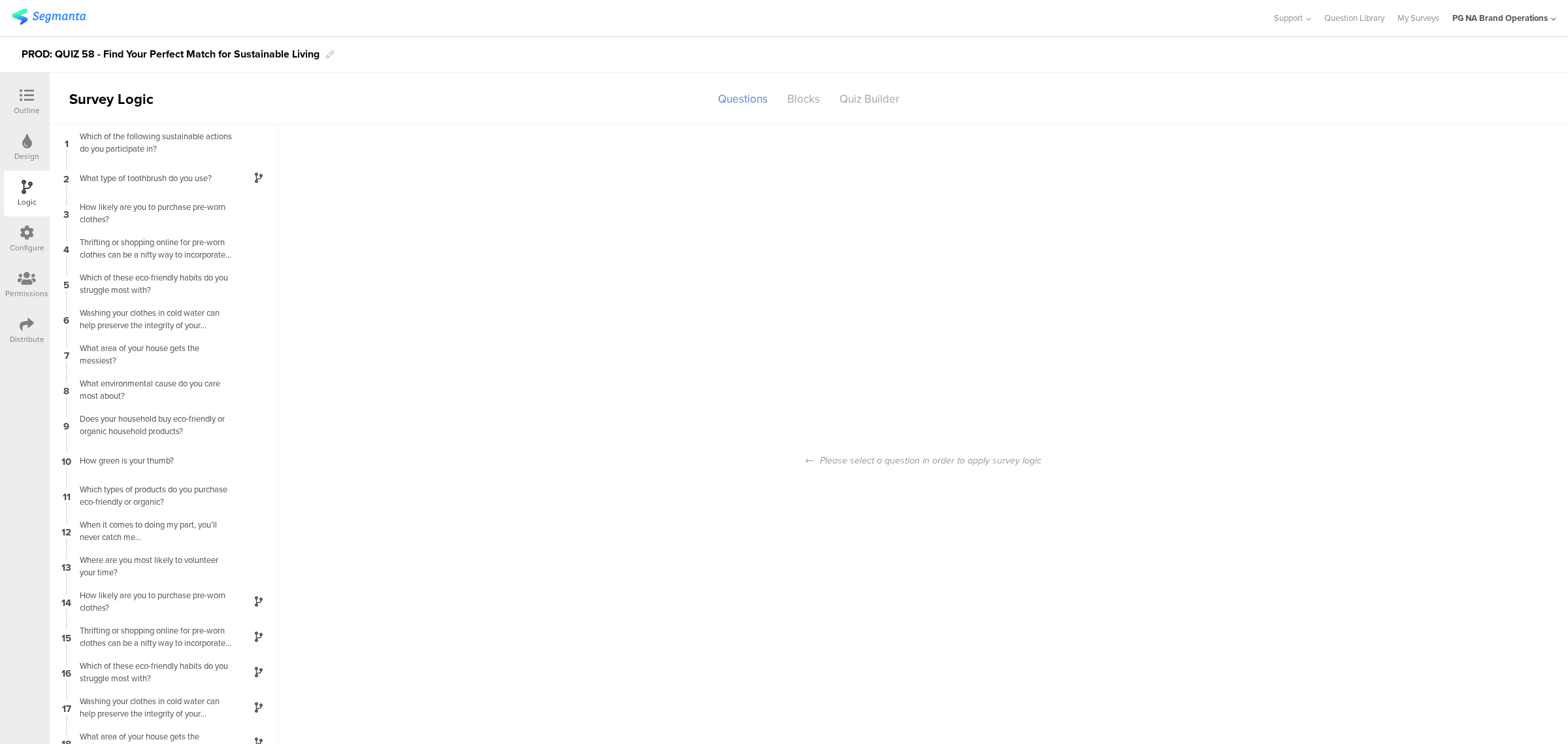
click at [32, 232] on icon at bounding box center [27, 232] width 14 height 14
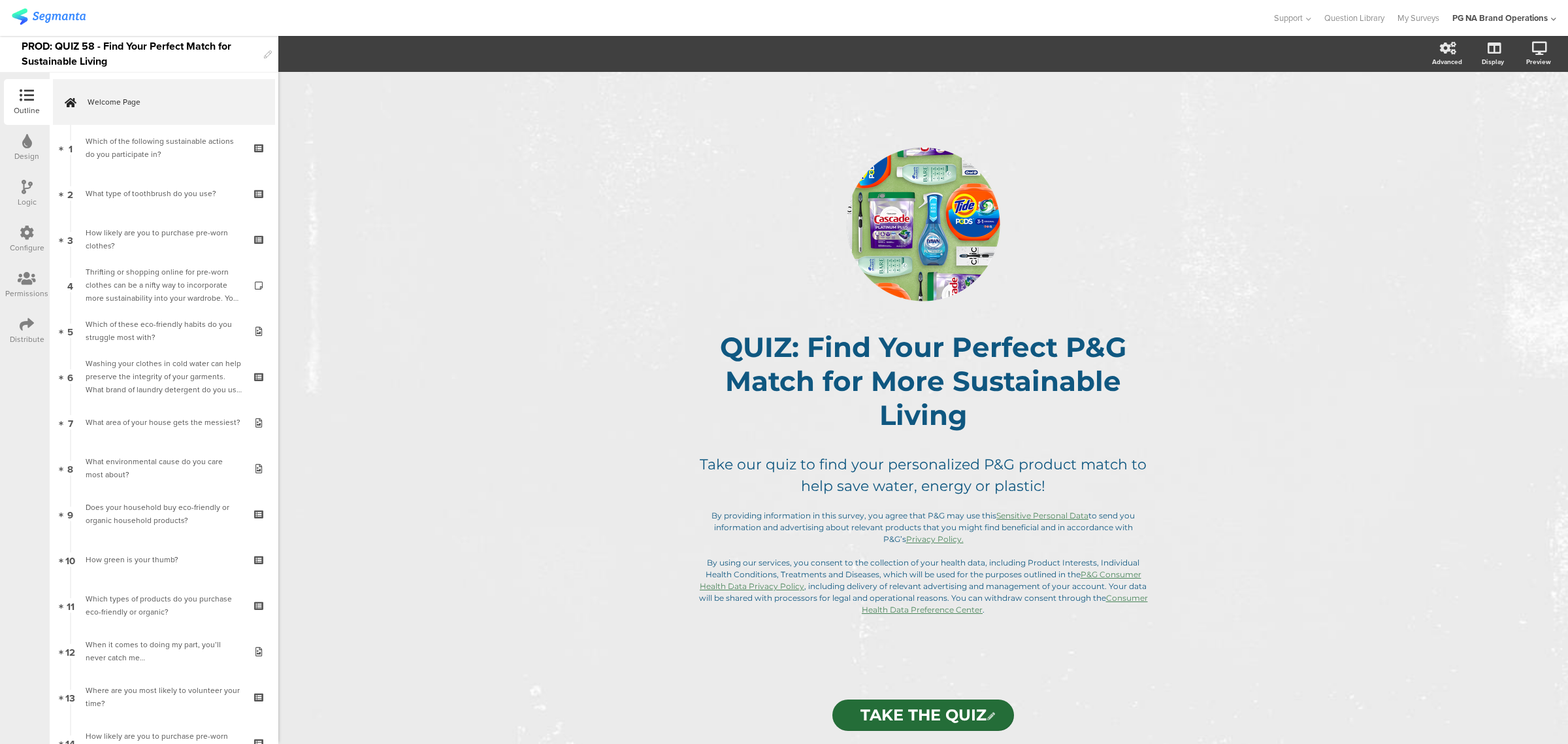
click at [26, 187] on icon at bounding box center [28, 187] width 11 height 14
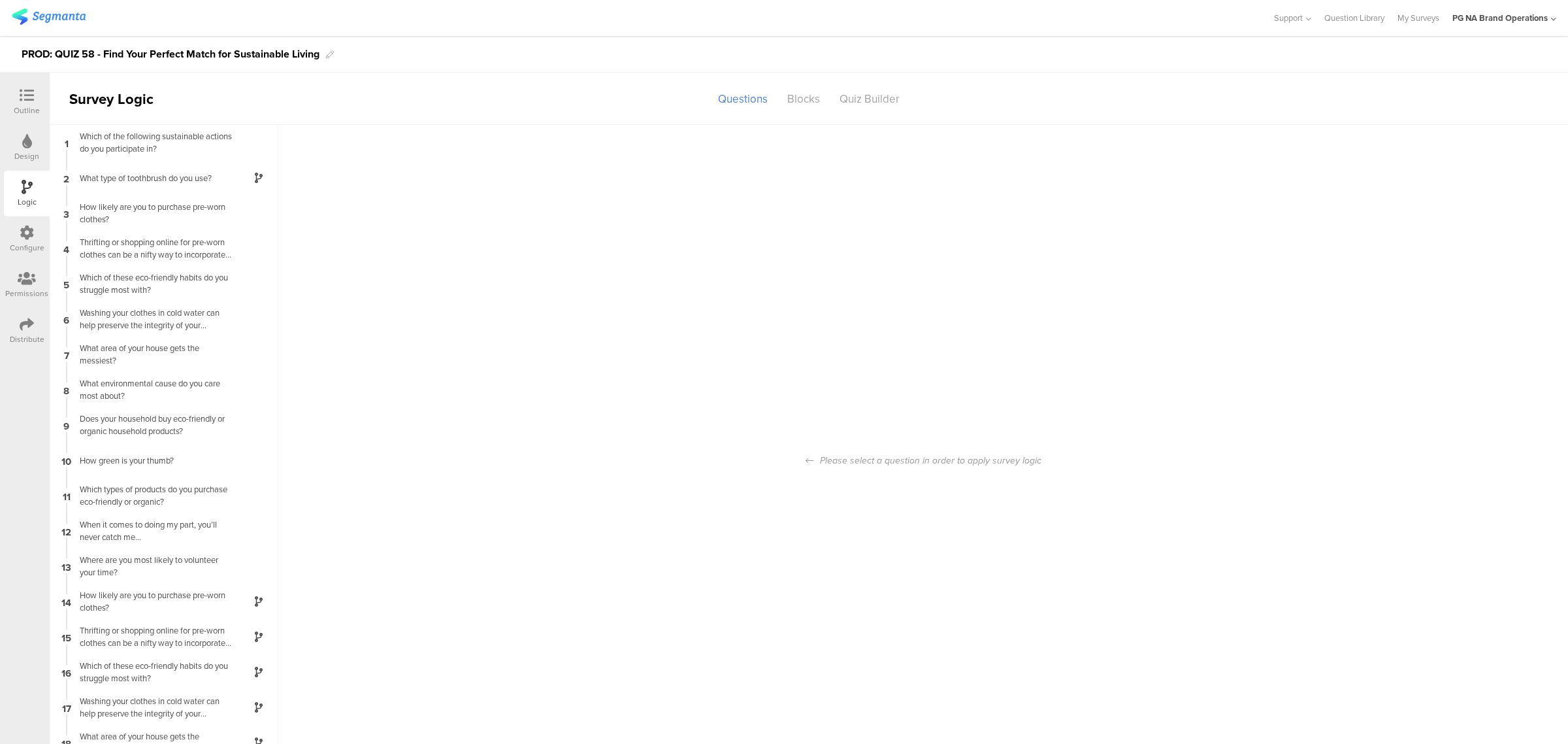
click at [30, 239] on icon at bounding box center [27, 232] width 14 height 14
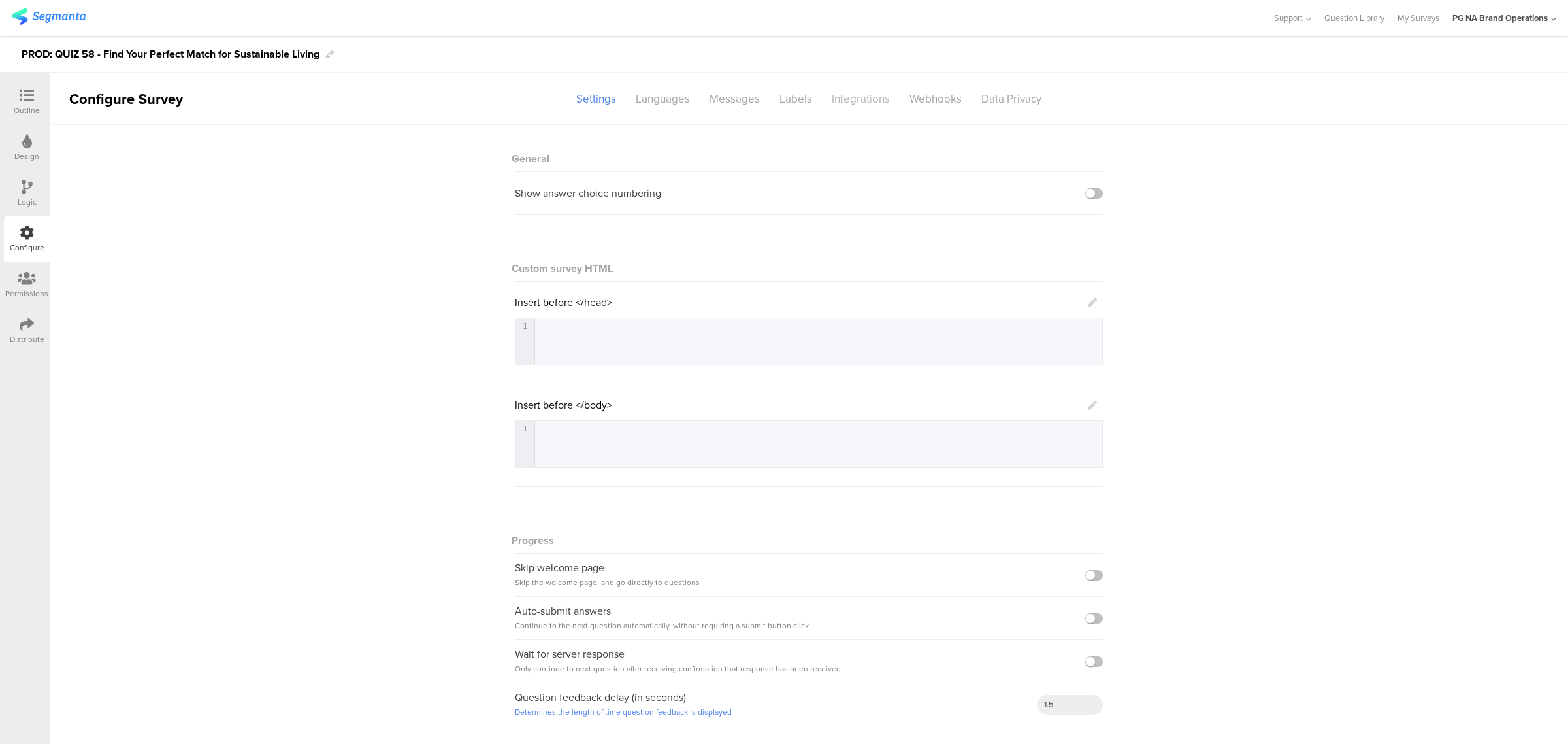
click at [847, 101] on div "Integrations" at bounding box center [861, 99] width 78 height 23
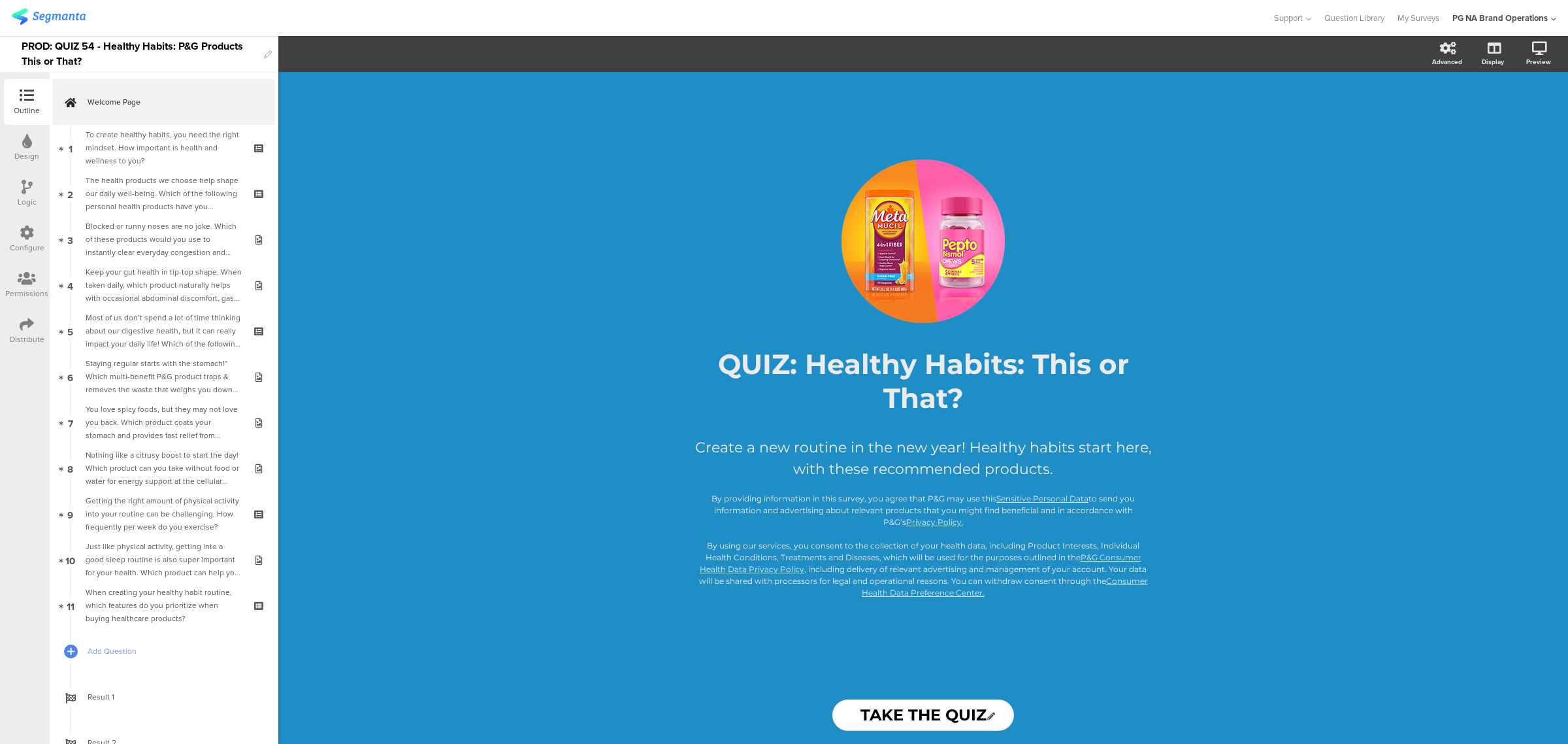
click at [36, 232] on div "Configure" at bounding box center [27, 239] width 46 height 46
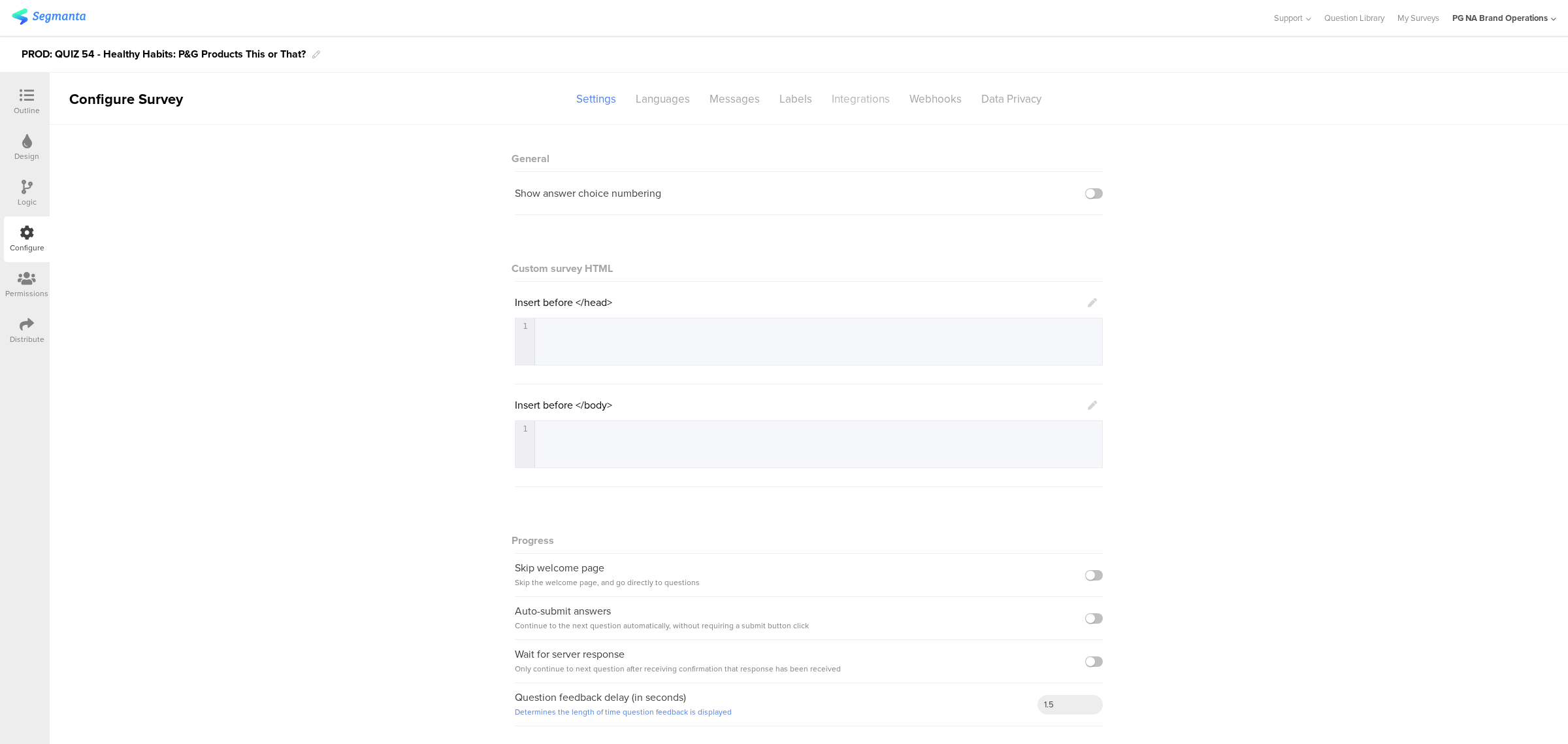
click at [853, 107] on div "Integrations" at bounding box center [861, 99] width 78 height 23
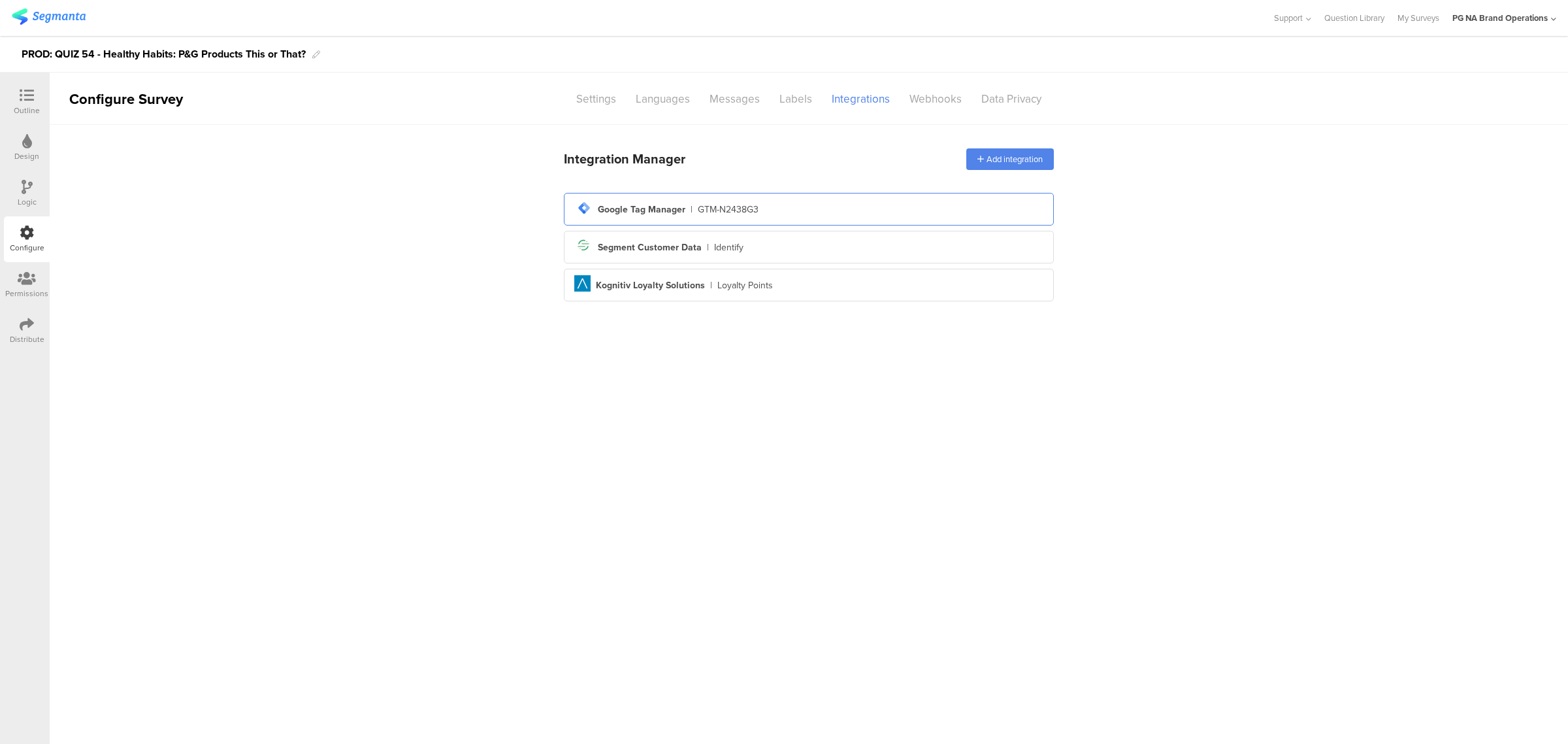
click at [776, 213] on div "tag-manager Created with Sketch. Google Tag Manager | GTM-N2438G3" at bounding box center [809, 208] width 469 height 22
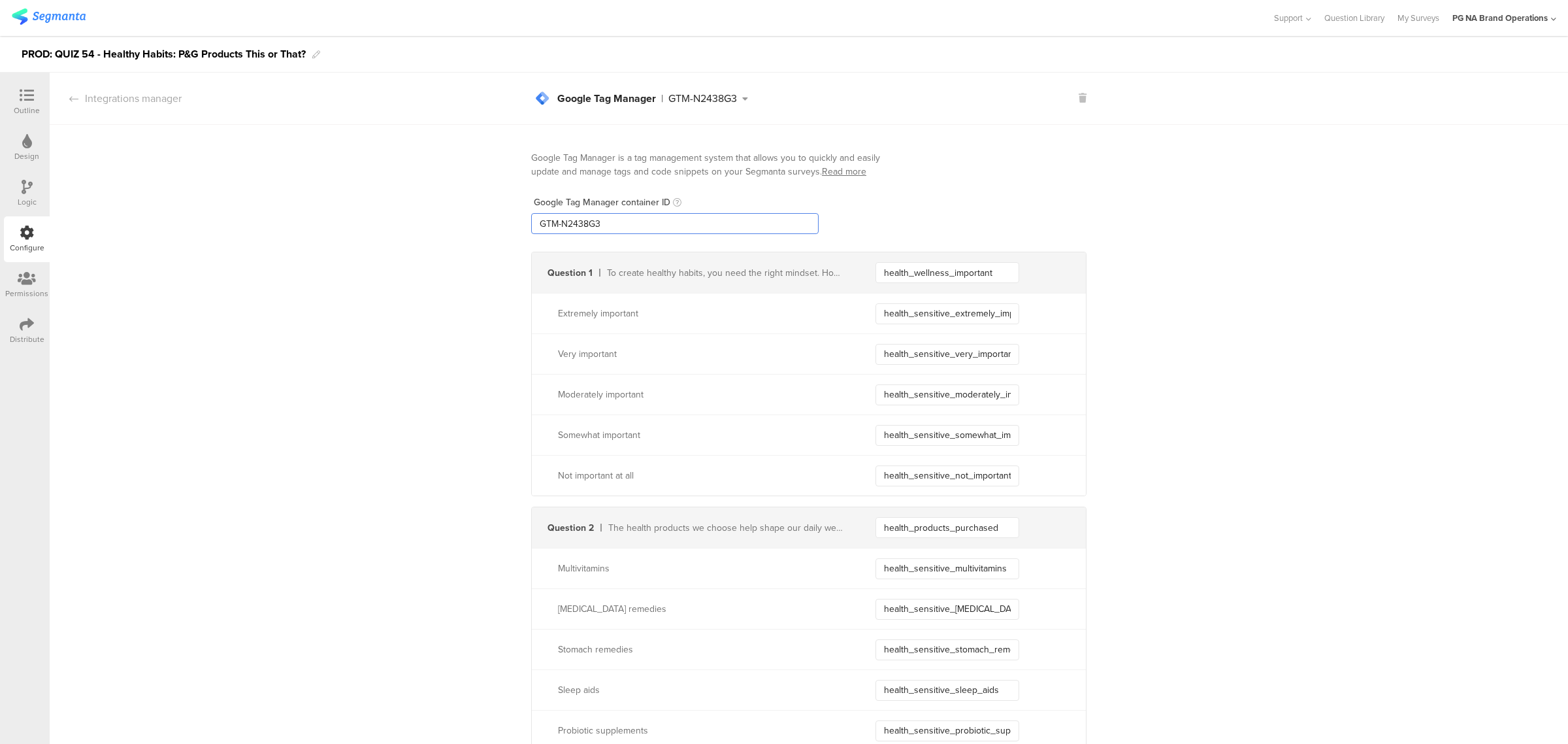
drag, startPoint x: 667, startPoint y: 227, endPoint x: 439, endPoint y: 227, distance: 228.0
paste input "XXXXXXX"
type input "GTM-XXXXXXX"
click at [23, 196] on div "Logic" at bounding box center [27, 201] width 19 height 12
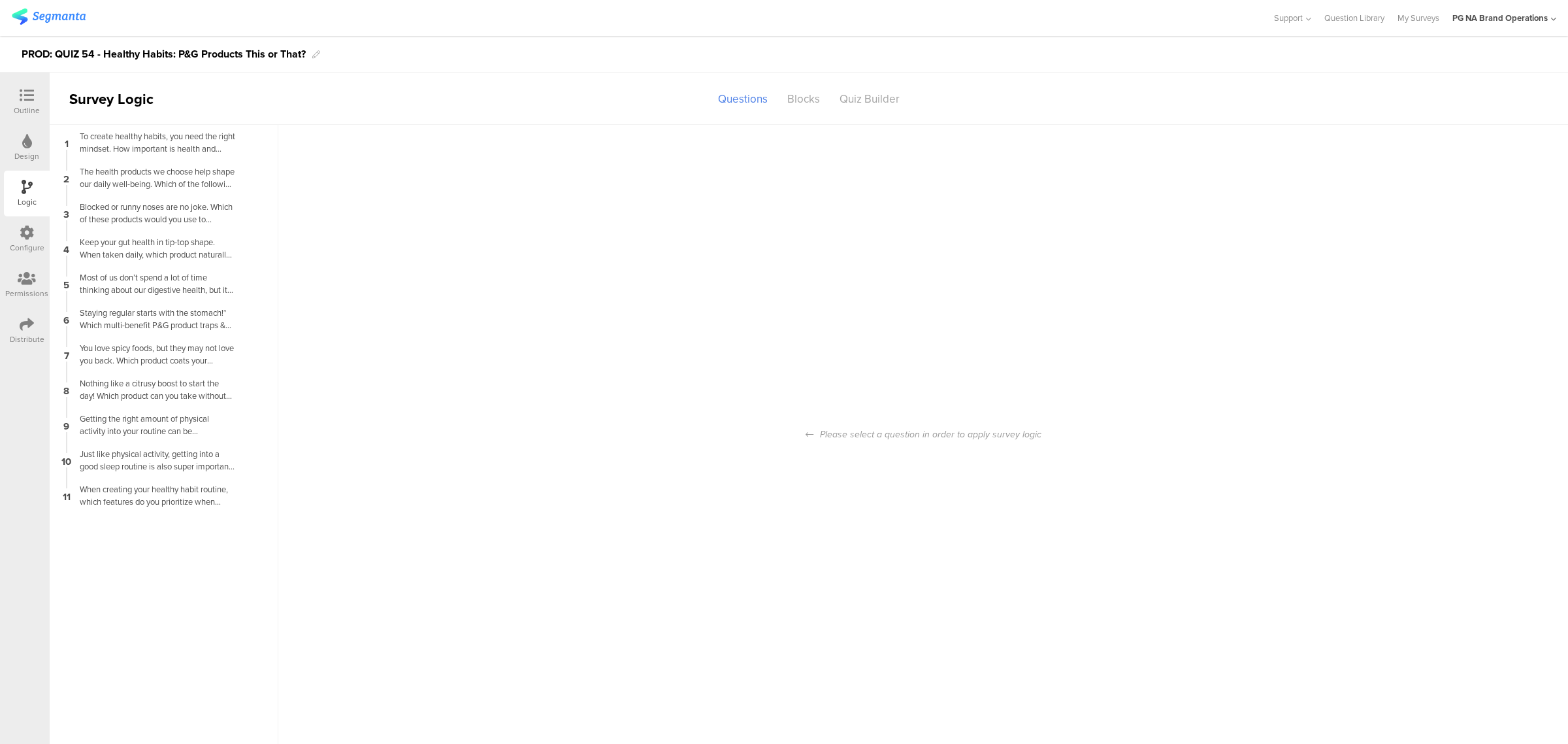
click at [27, 244] on div "Configure" at bounding box center [27, 247] width 35 height 12
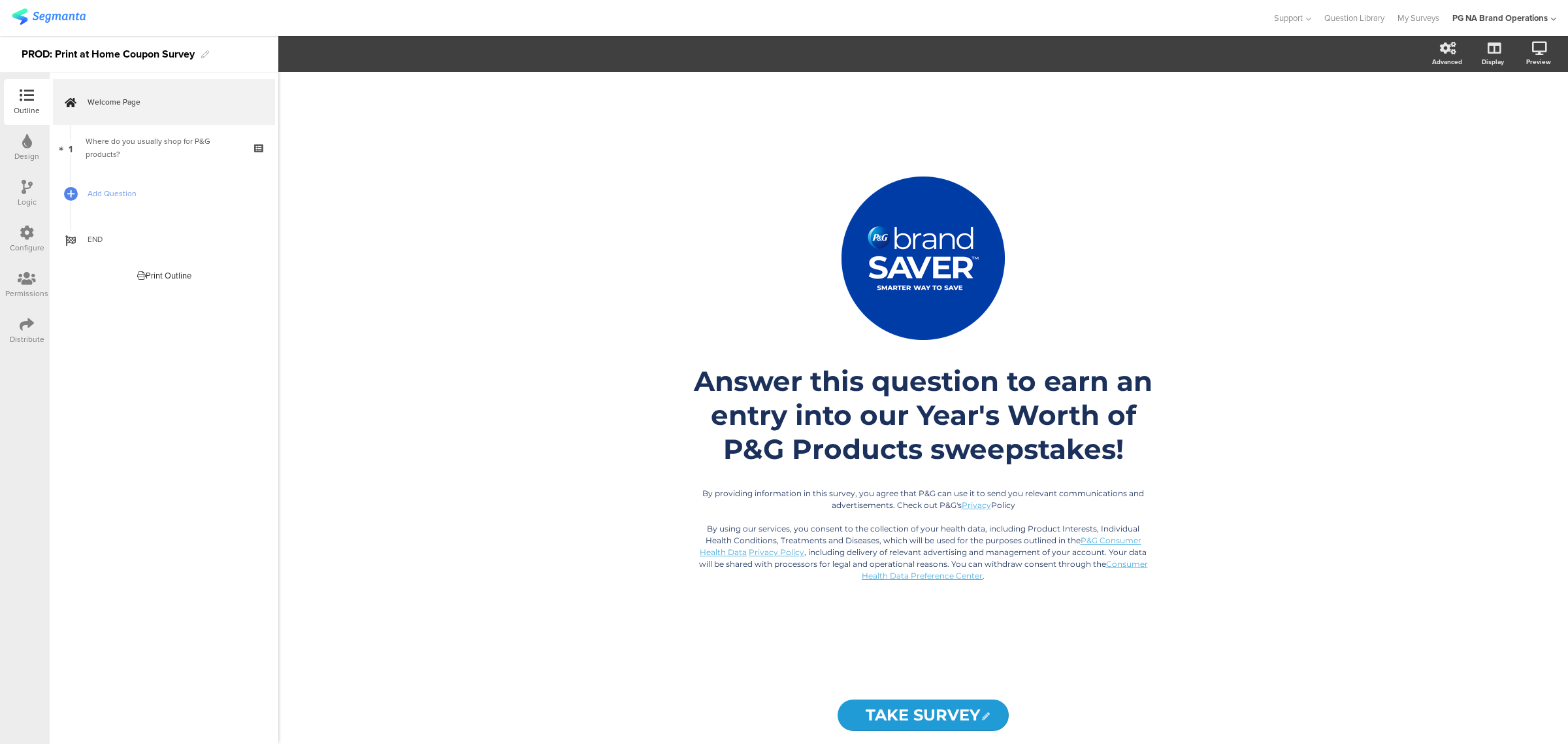
click at [32, 236] on icon at bounding box center [27, 232] width 14 height 14
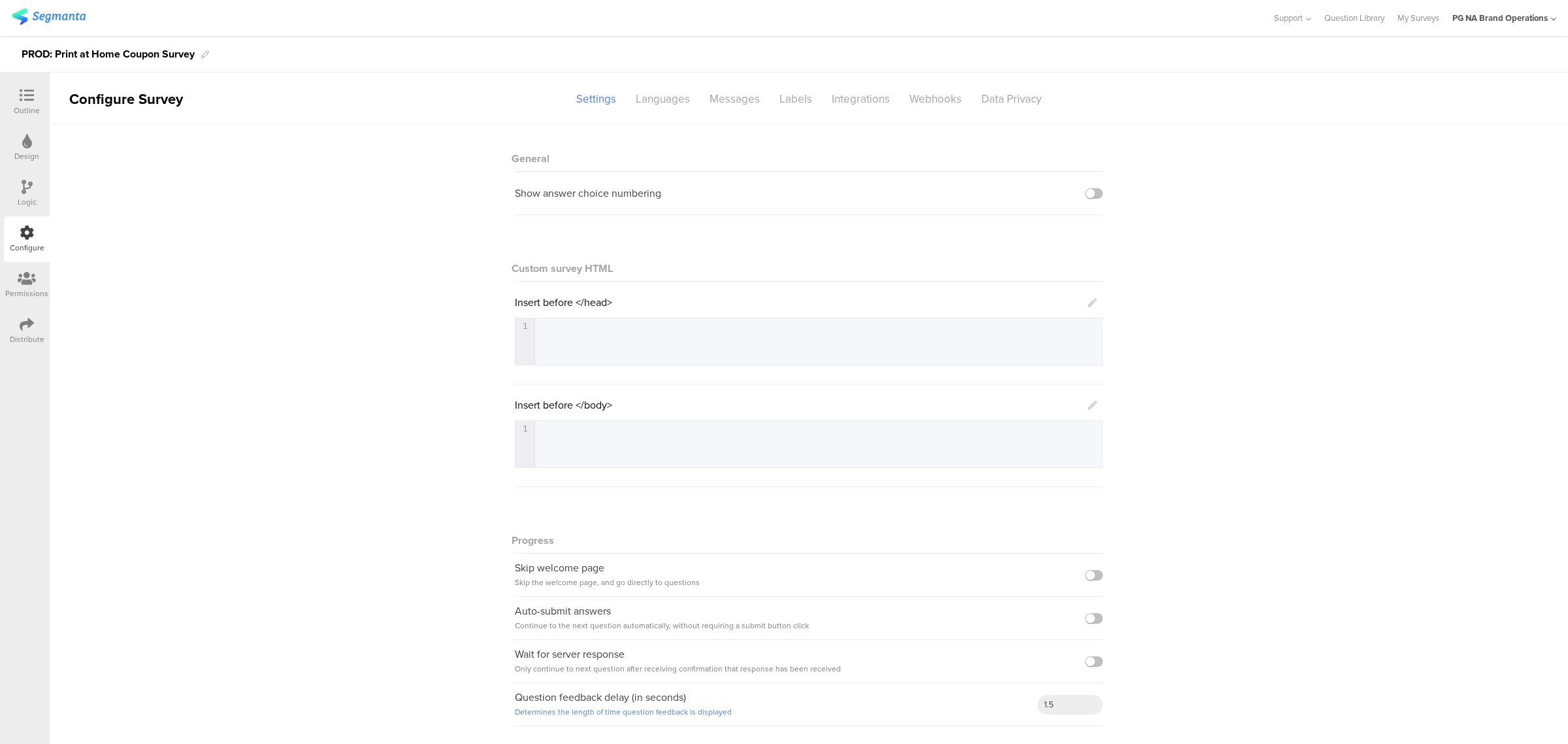
click at [857, 110] on sg-section-page-header "Configure Survey Settings Languages Messages Labels Integrations Webhooks Data …" at bounding box center [808, 99] width 1518 height 52
click at [869, 101] on div "Integrations" at bounding box center [861, 99] width 78 height 23
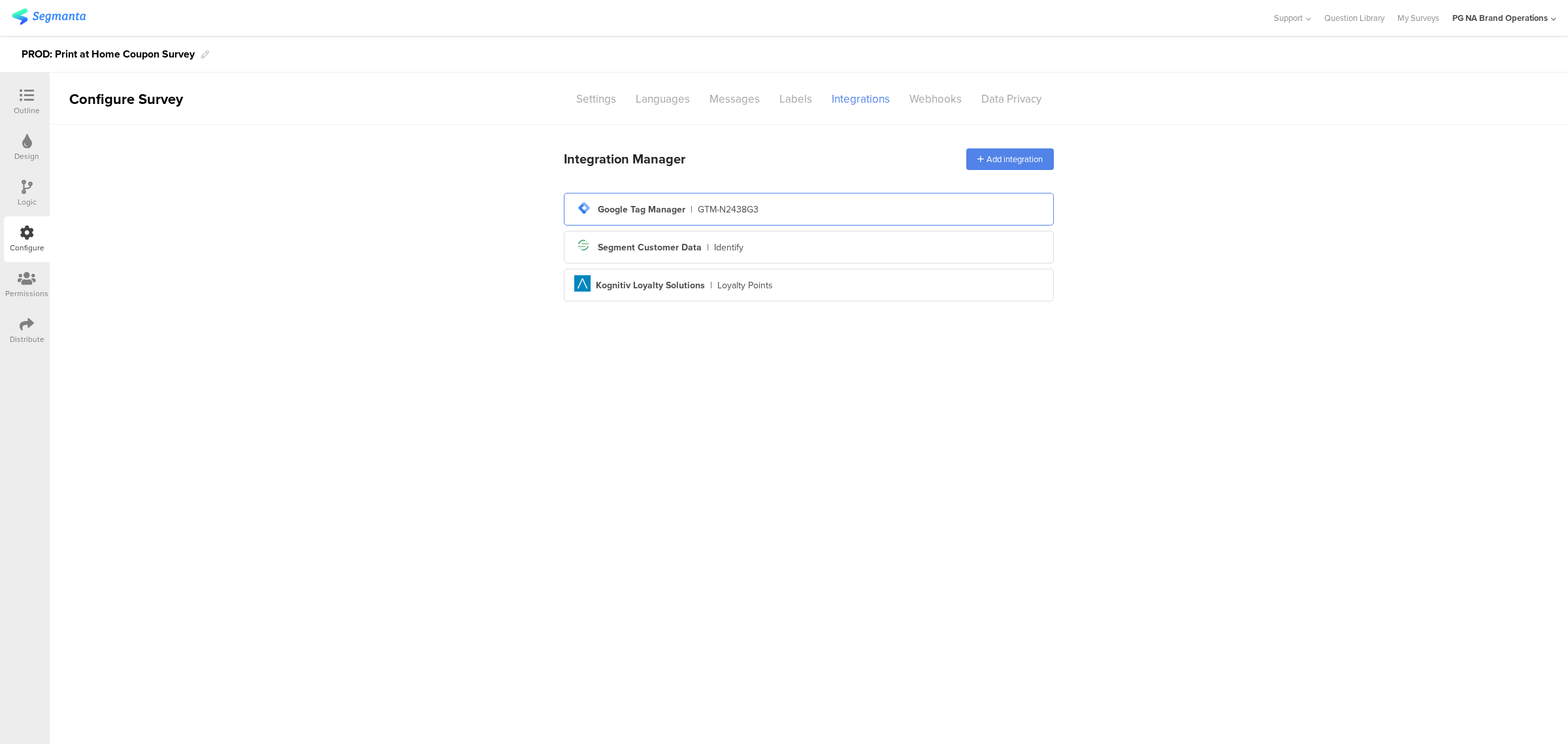
click at [781, 218] on div "tag-manager Created with Sketch. Google Tag Manager | GTM-N2438G3" at bounding box center [809, 208] width 469 height 22
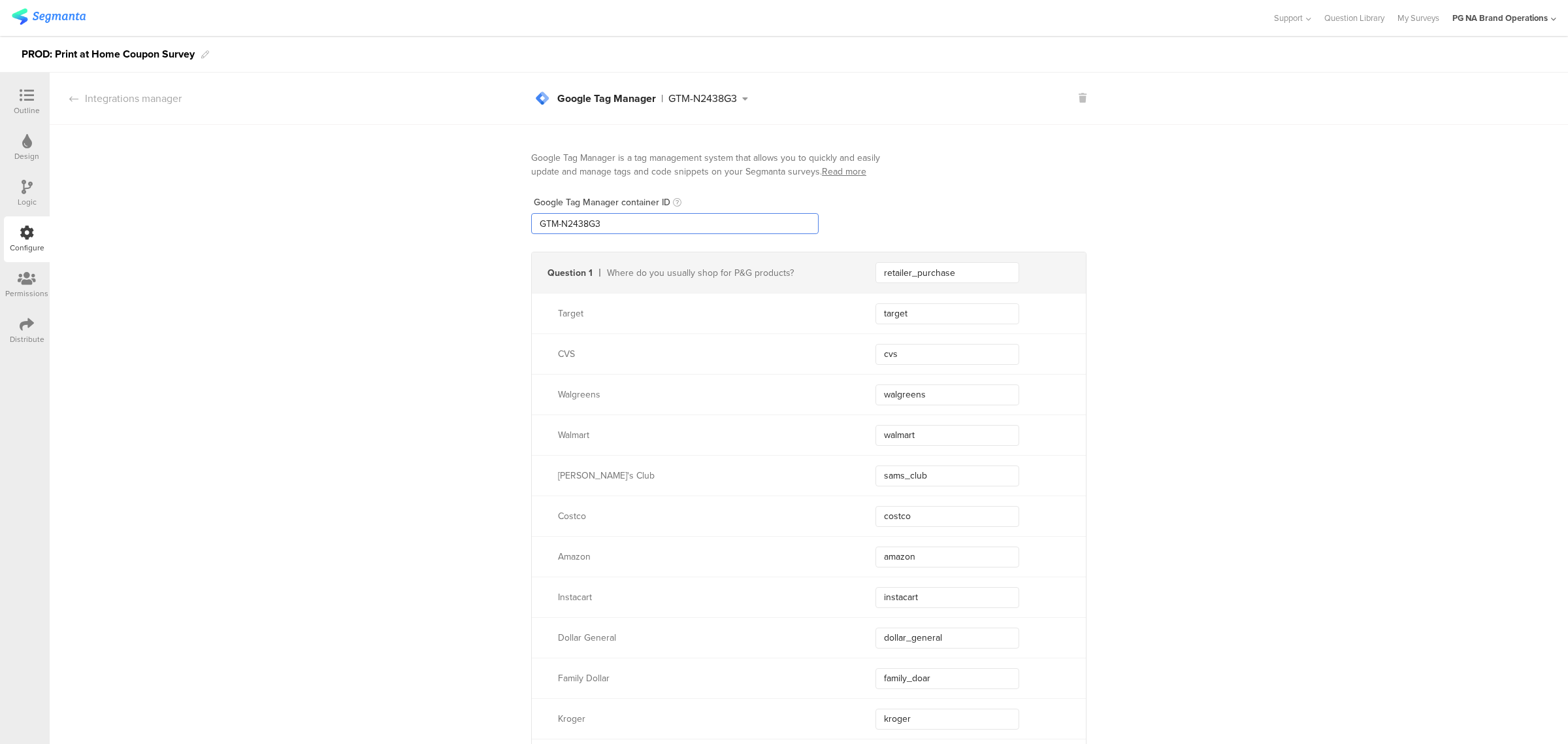
drag, startPoint x: 573, startPoint y: 224, endPoint x: 449, endPoint y: 224, distance: 124.0
click at [449, 224] on div "Google Tag Manager is a tag management system that allows you to quickly and ea…" at bounding box center [808, 524] width 1518 height 798
paste input "XXXXXXX"
type input "GTM-XXXXXXX"
click at [38, 184] on div "Logic" at bounding box center [27, 193] width 46 height 46
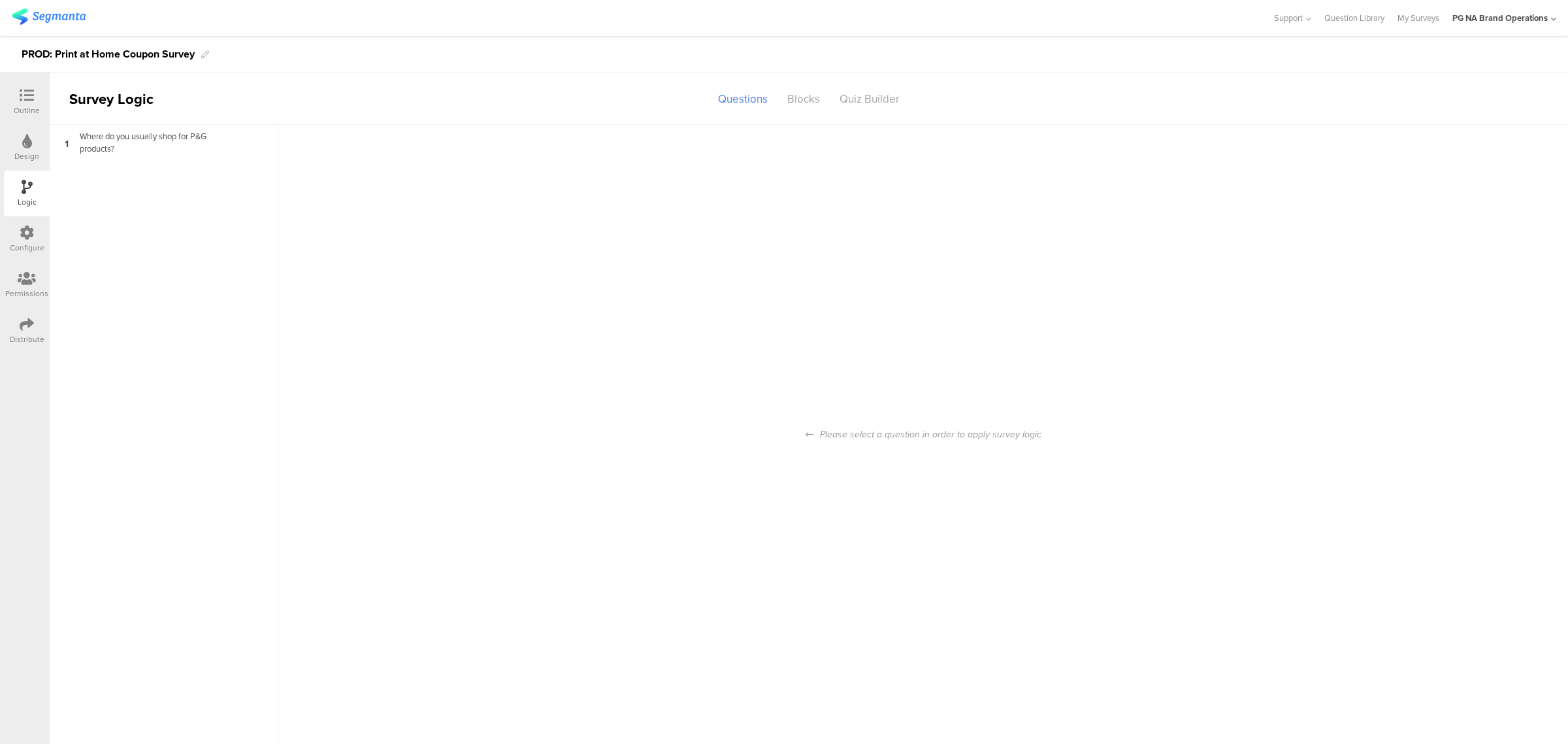
click at [32, 247] on div "Configure" at bounding box center [27, 247] width 35 height 12
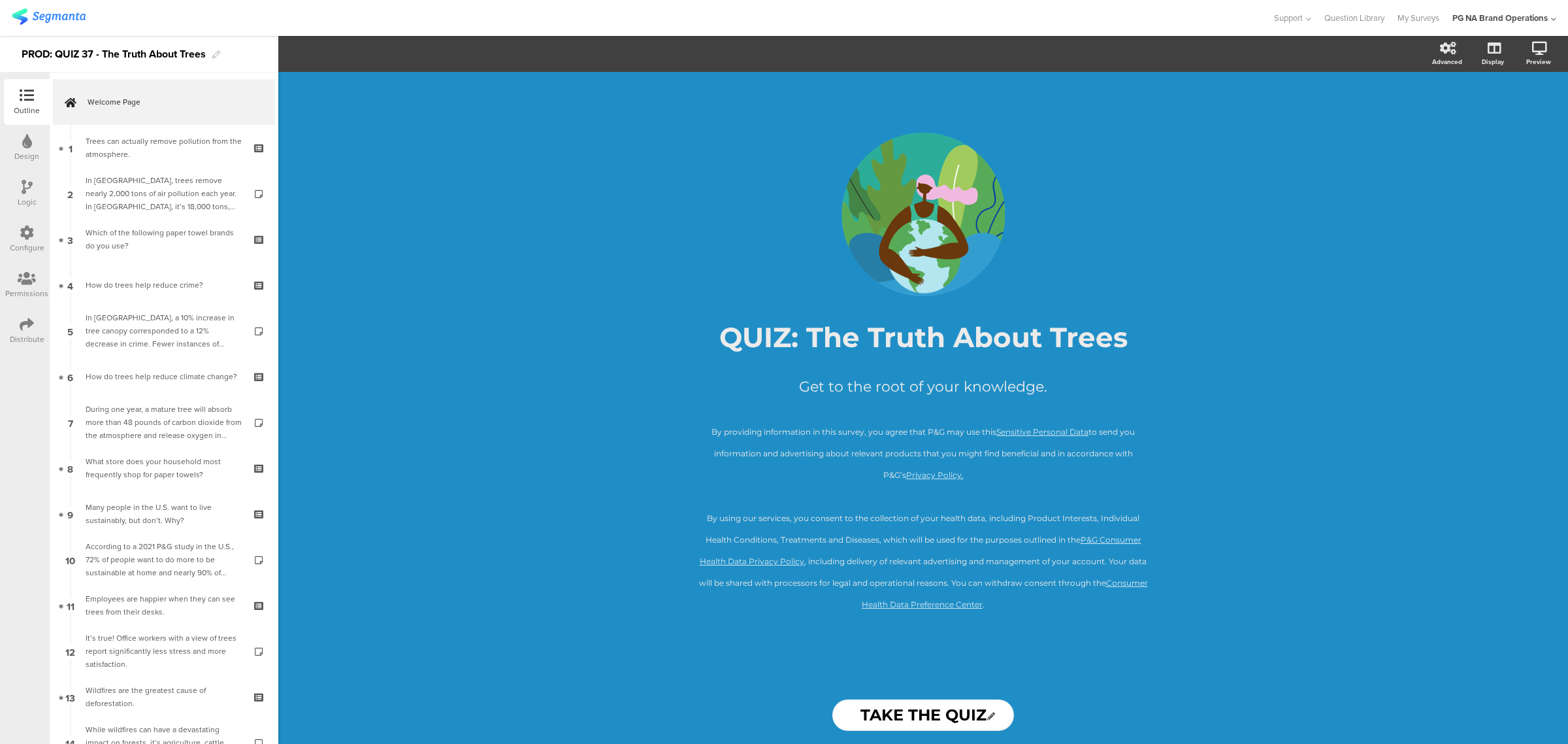
click at [21, 236] on icon at bounding box center [27, 232] width 14 height 14
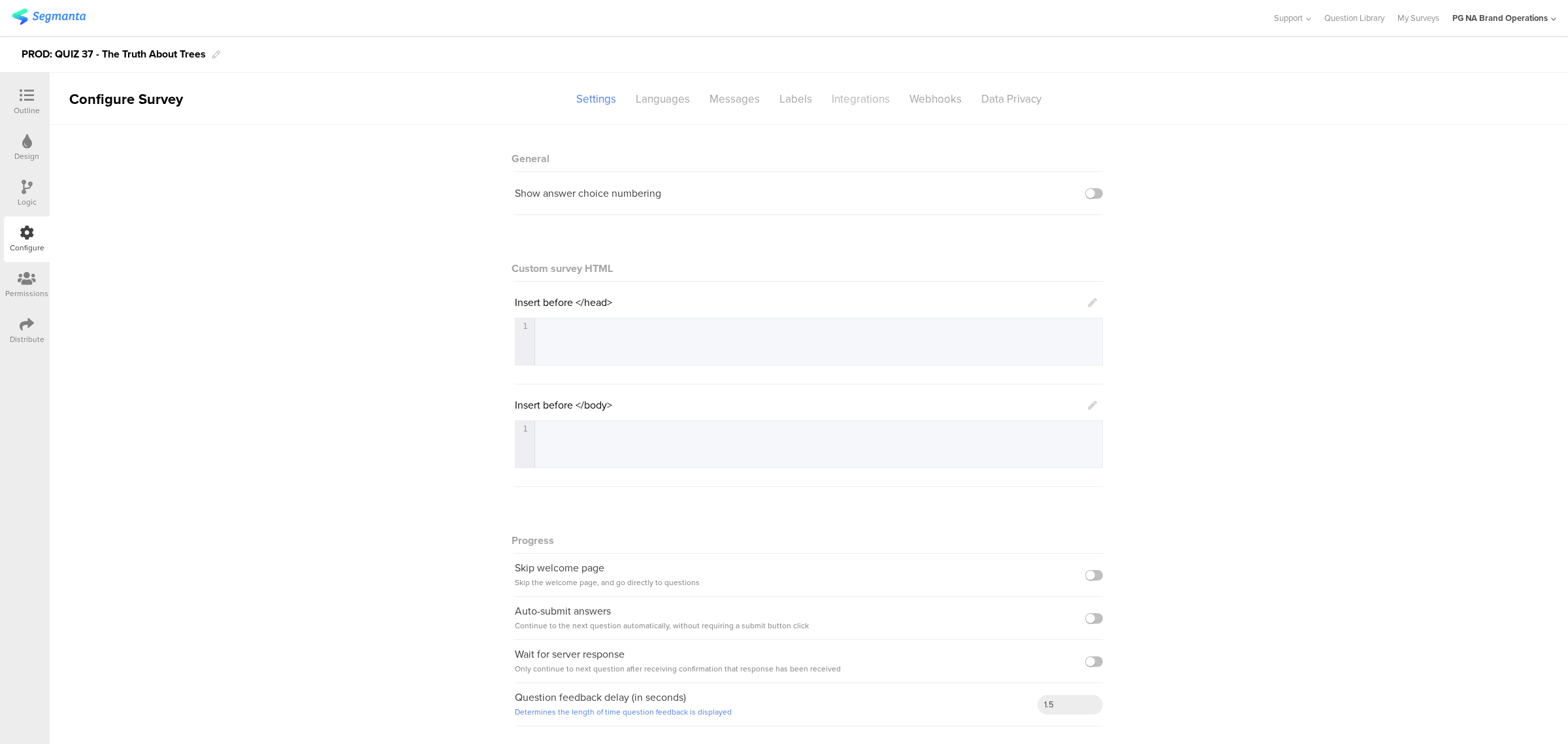
click at [877, 93] on div "Integrations" at bounding box center [861, 99] width 78 height 23
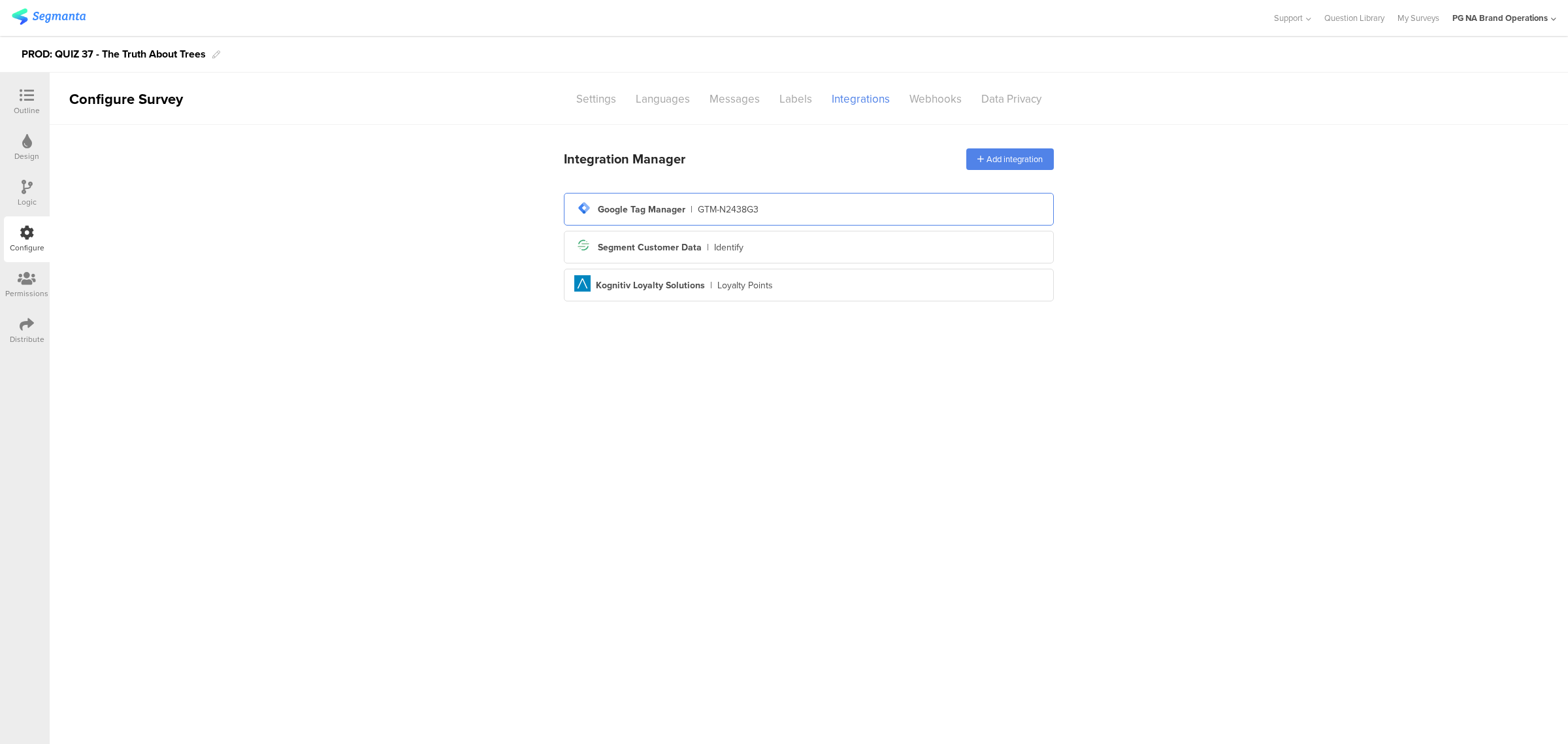
click at [827, 215] on div "tag-manager Created with Sketch. Google Tag Manager | GTM-N2438G3" at bounding box center [809, 208] width 469 height 22
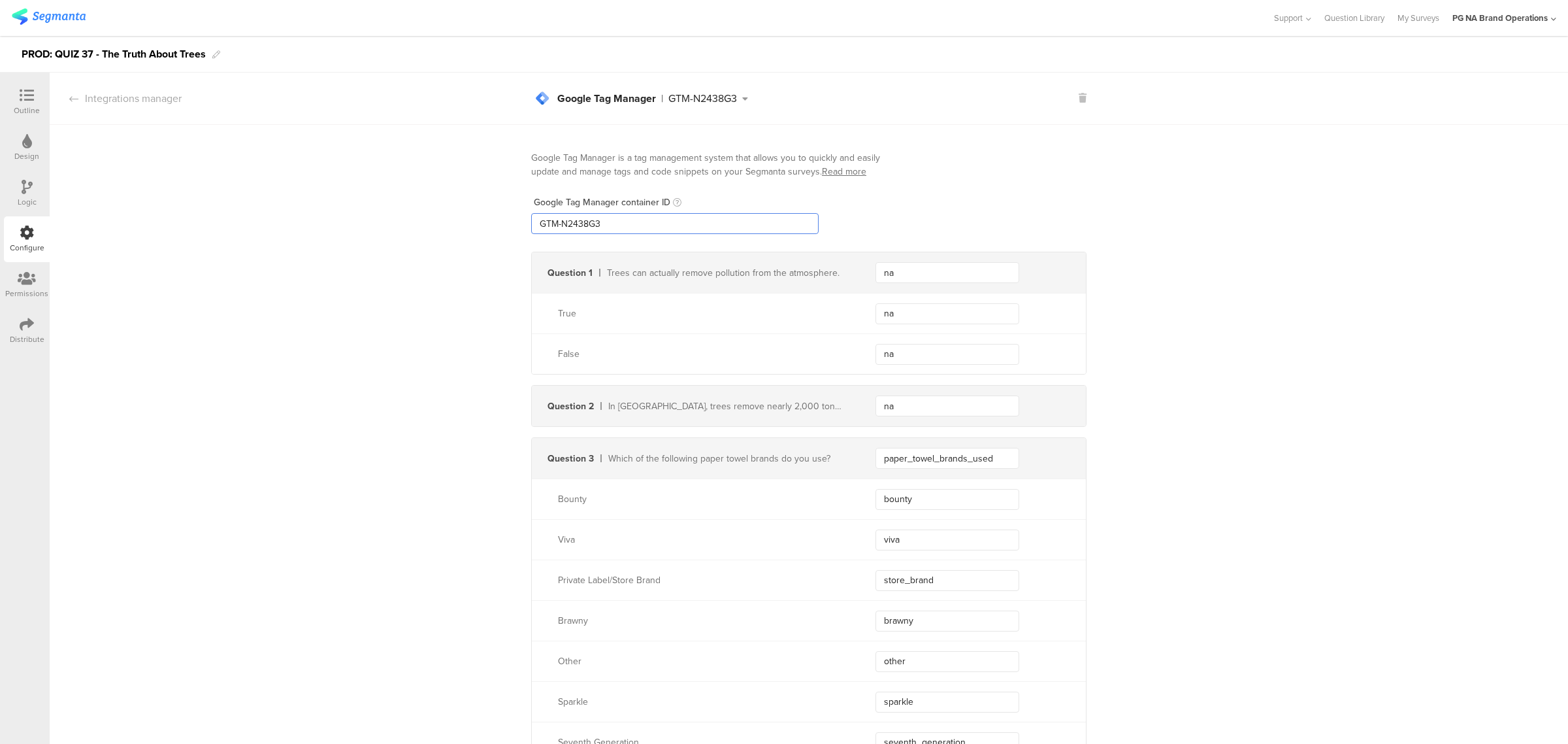
drag, startPoint x: 678, startPoint y: 224, endPoint x: 419, endPoint y: 221, distance: 259.0
paste input "XXXXXXX"
type input "GTM-XXXXXXX"
click at [30, 201] on div "Logic" at bounding box center [27, 201] width 19 height 12
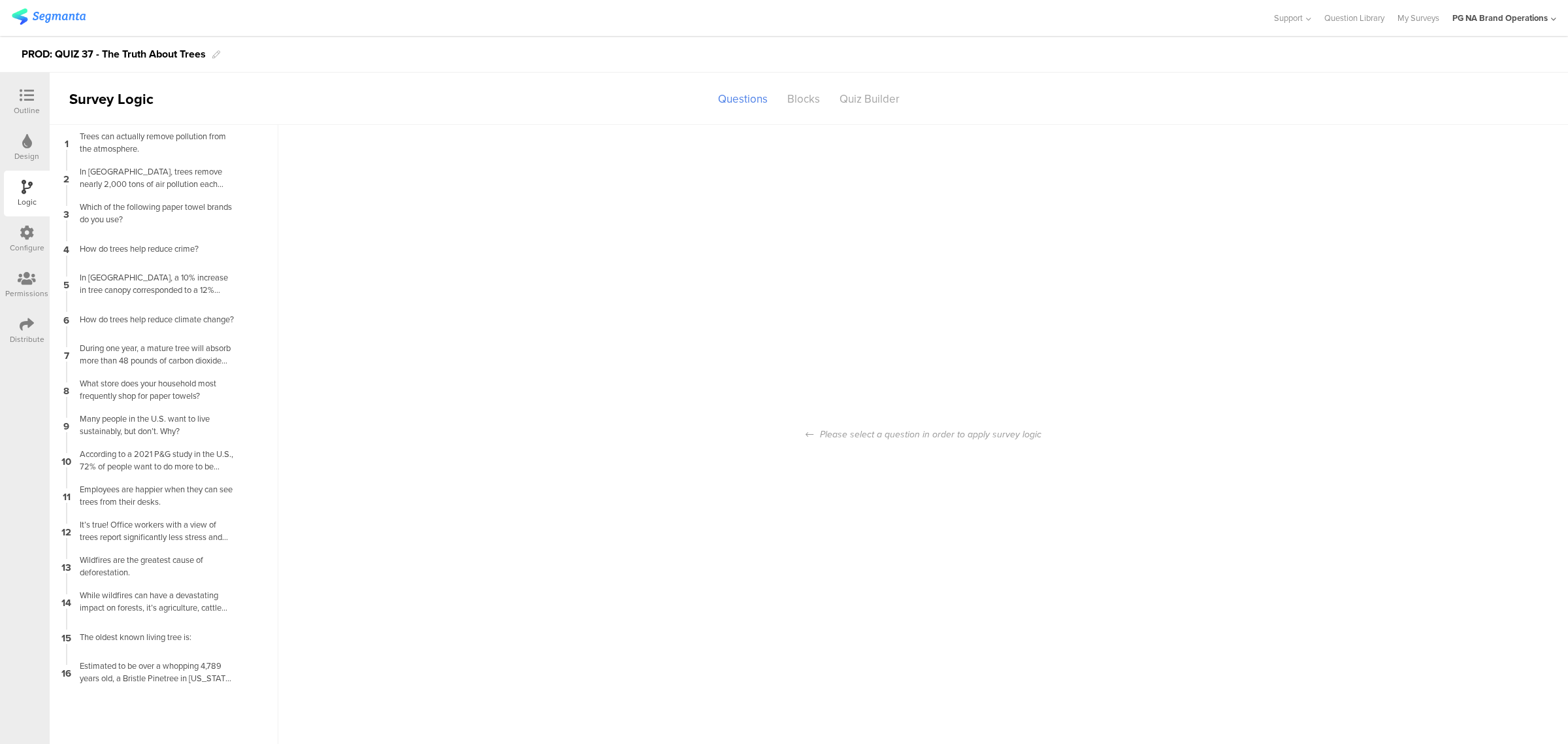
click at [35, 235] on div "Configure" at bounding box center [27, 239] width 46 height 46
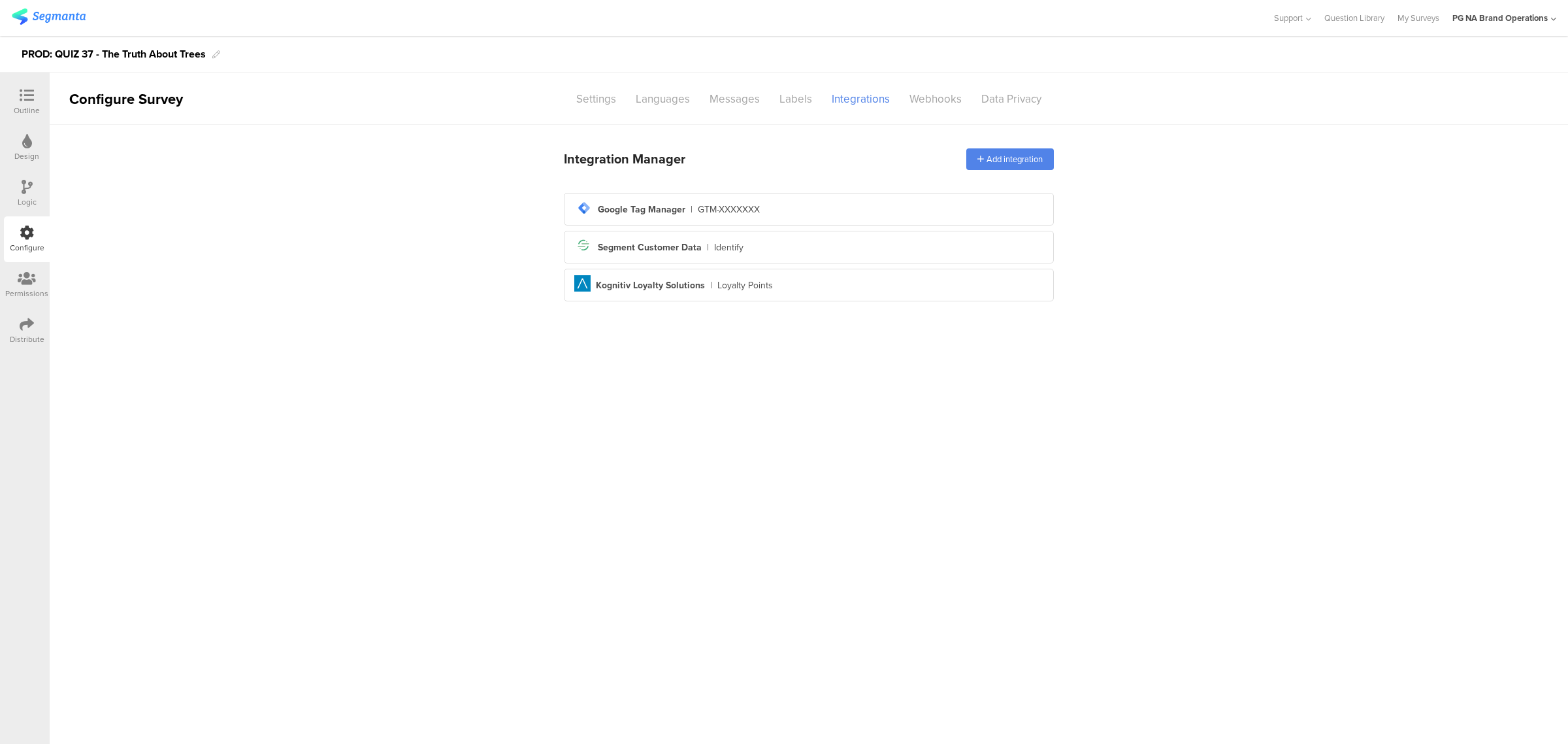
click at [35, 196] on div "Logic" at bounding box center [27, 201] width 19 height 12
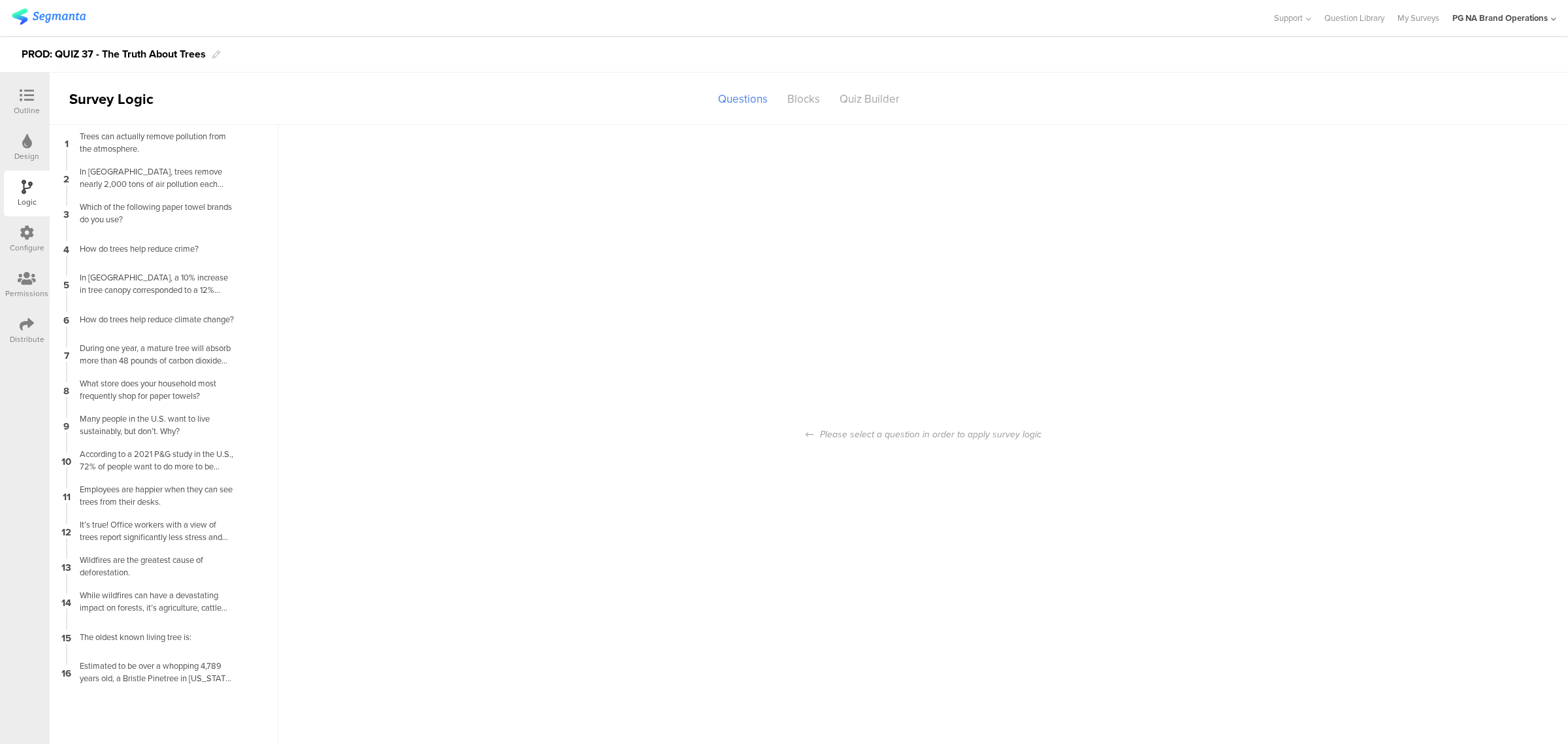
click at [27, 141] on icon at bounding box center [27, 141] width 10 height 14
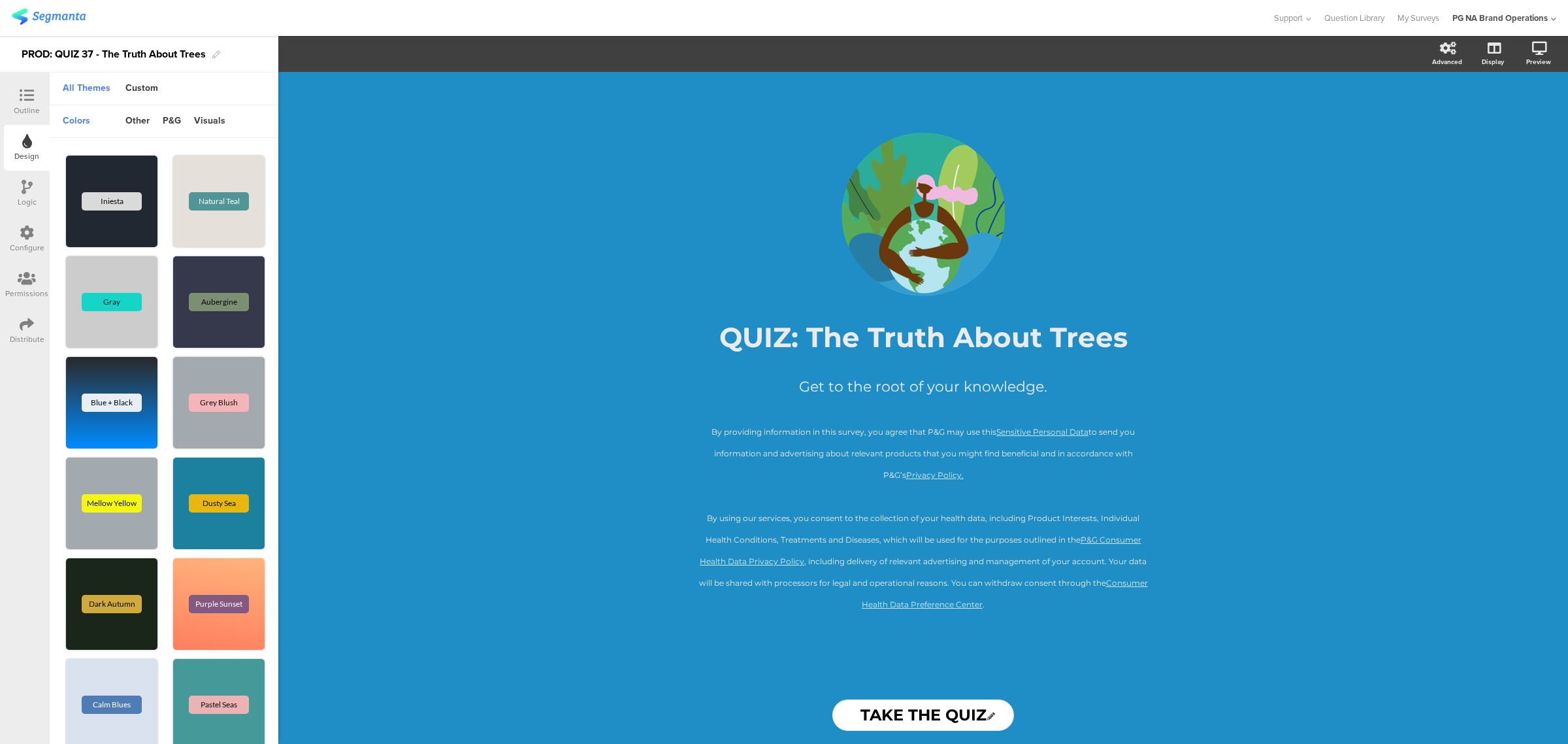
click at [20, 232] on icon at bounding box center [27, 232] width 14 height 14
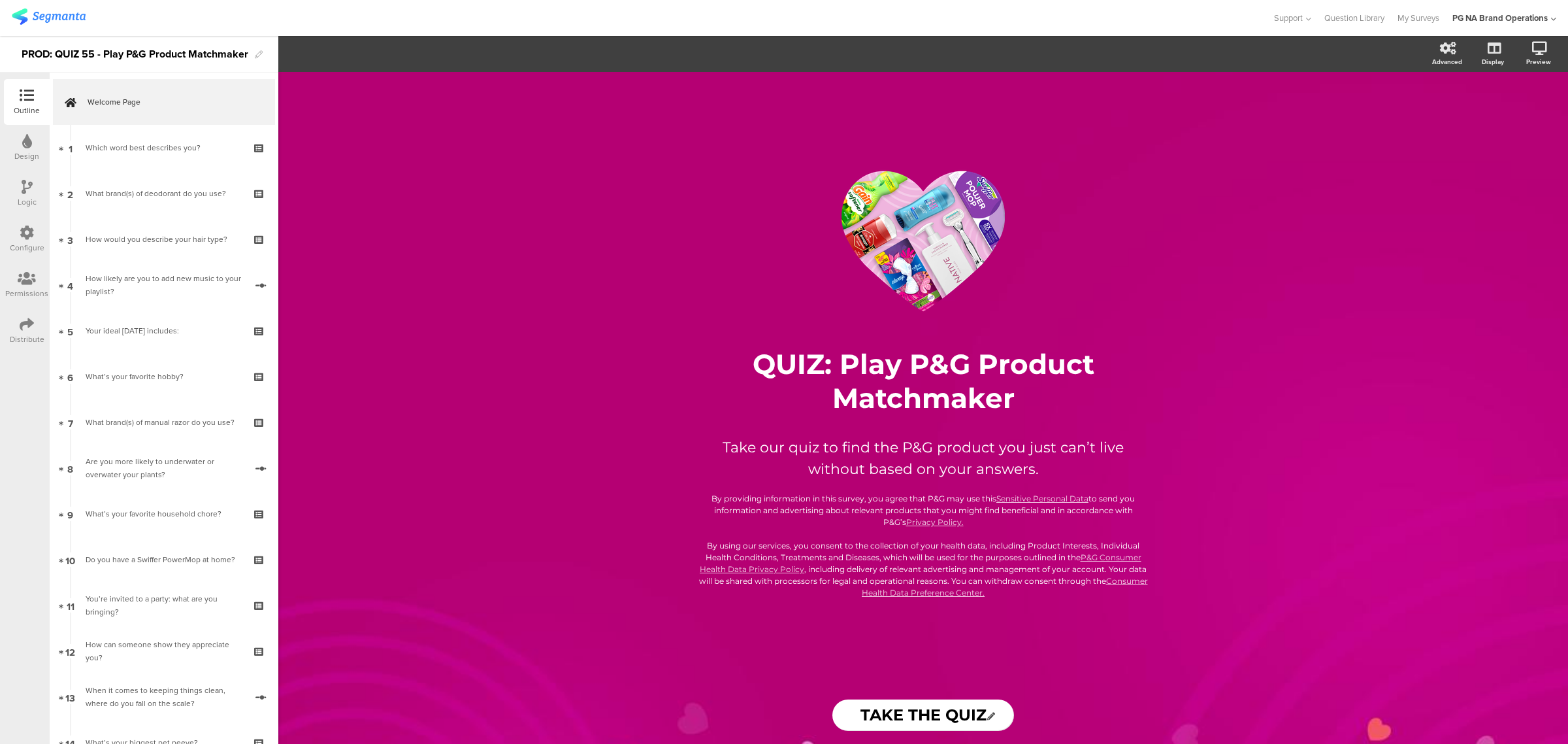
click at [27, 232] on icon at bounding box center [27, 232] width 14 height 14
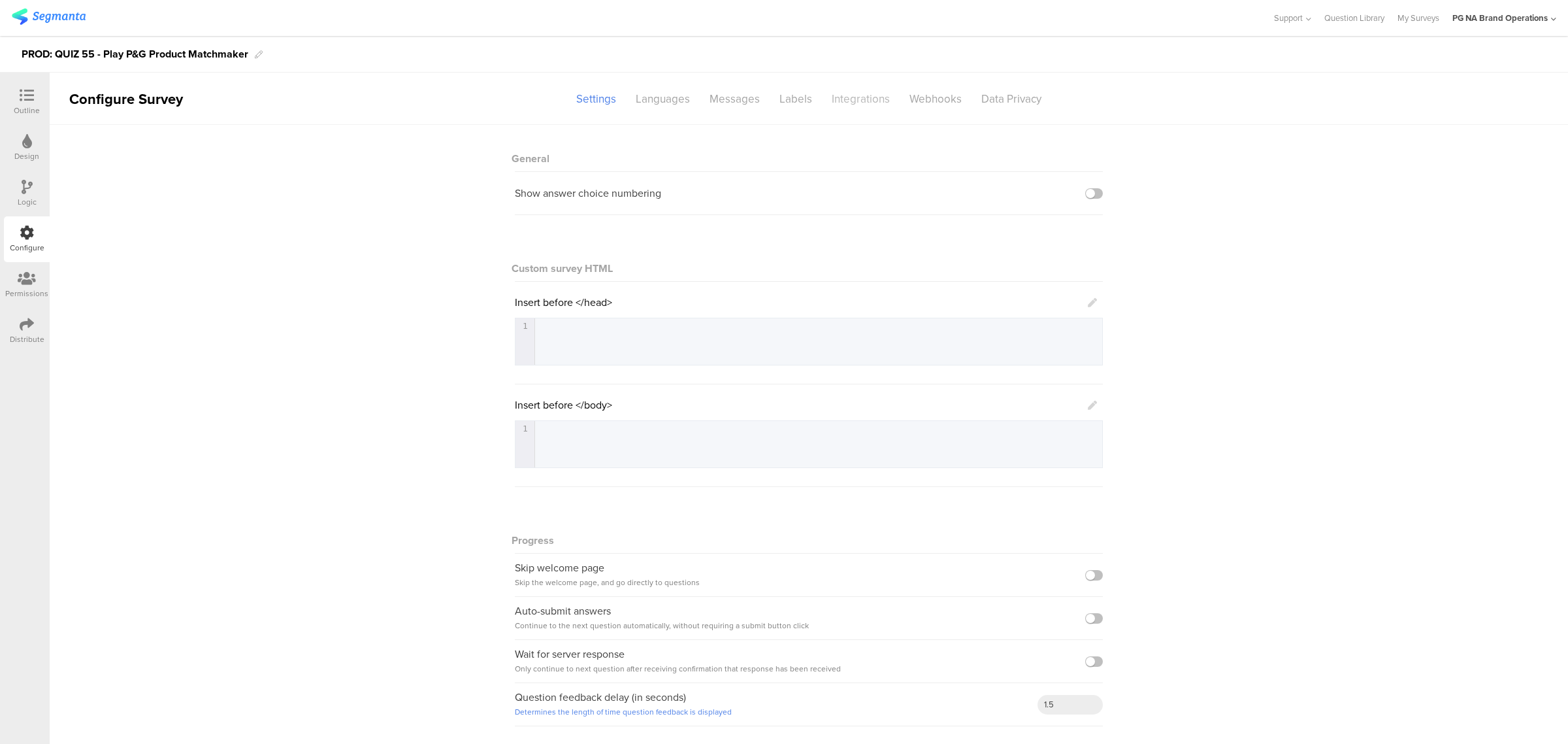
click at [824, 105] on div "Integrations" at bounding box center [861, 99] width 78 height 23
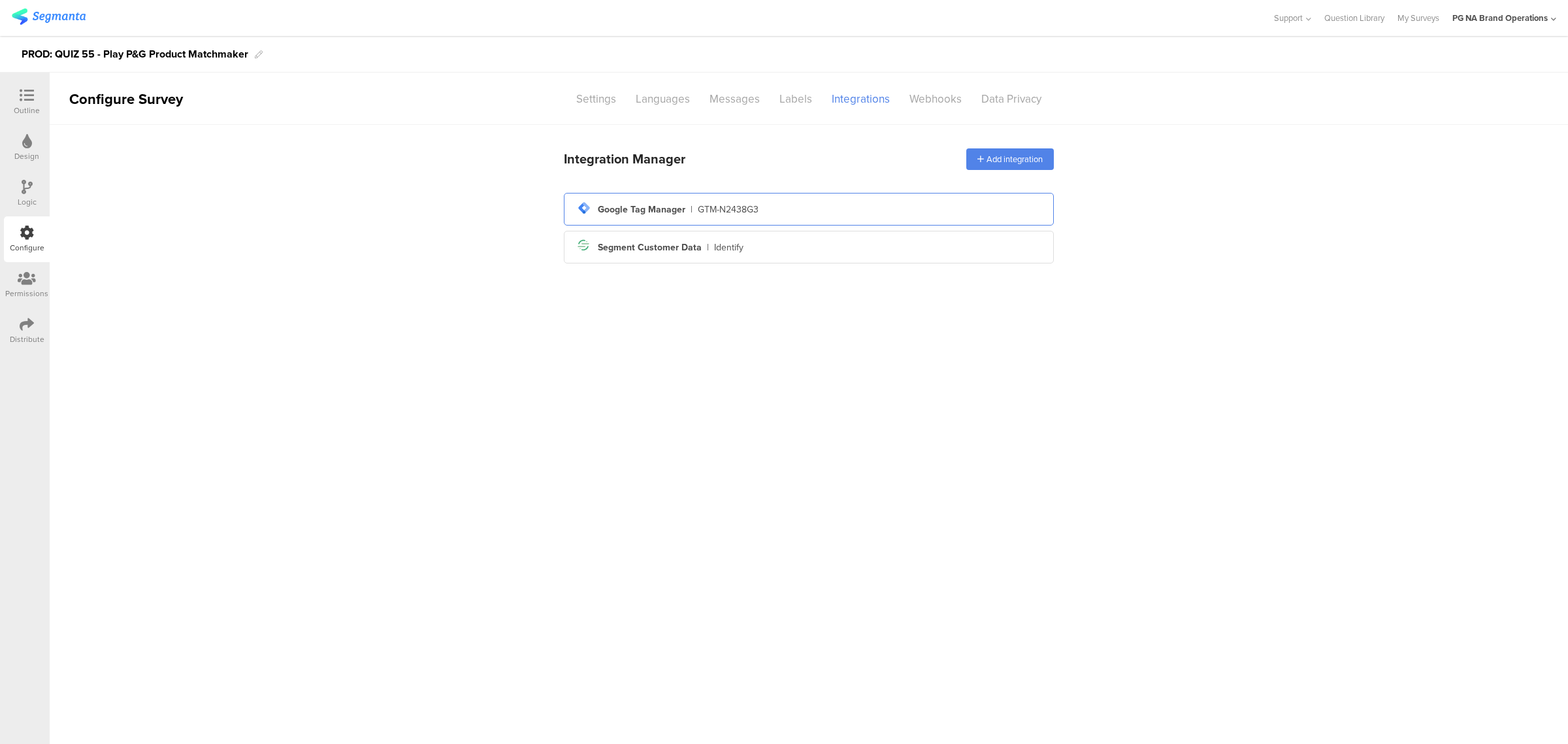
click at [776, 210] on div "tag-manager Created with Sketch. Google Tag Manager | GTM-N2438G3" at bounding box center [809, 208] width 469 height 22
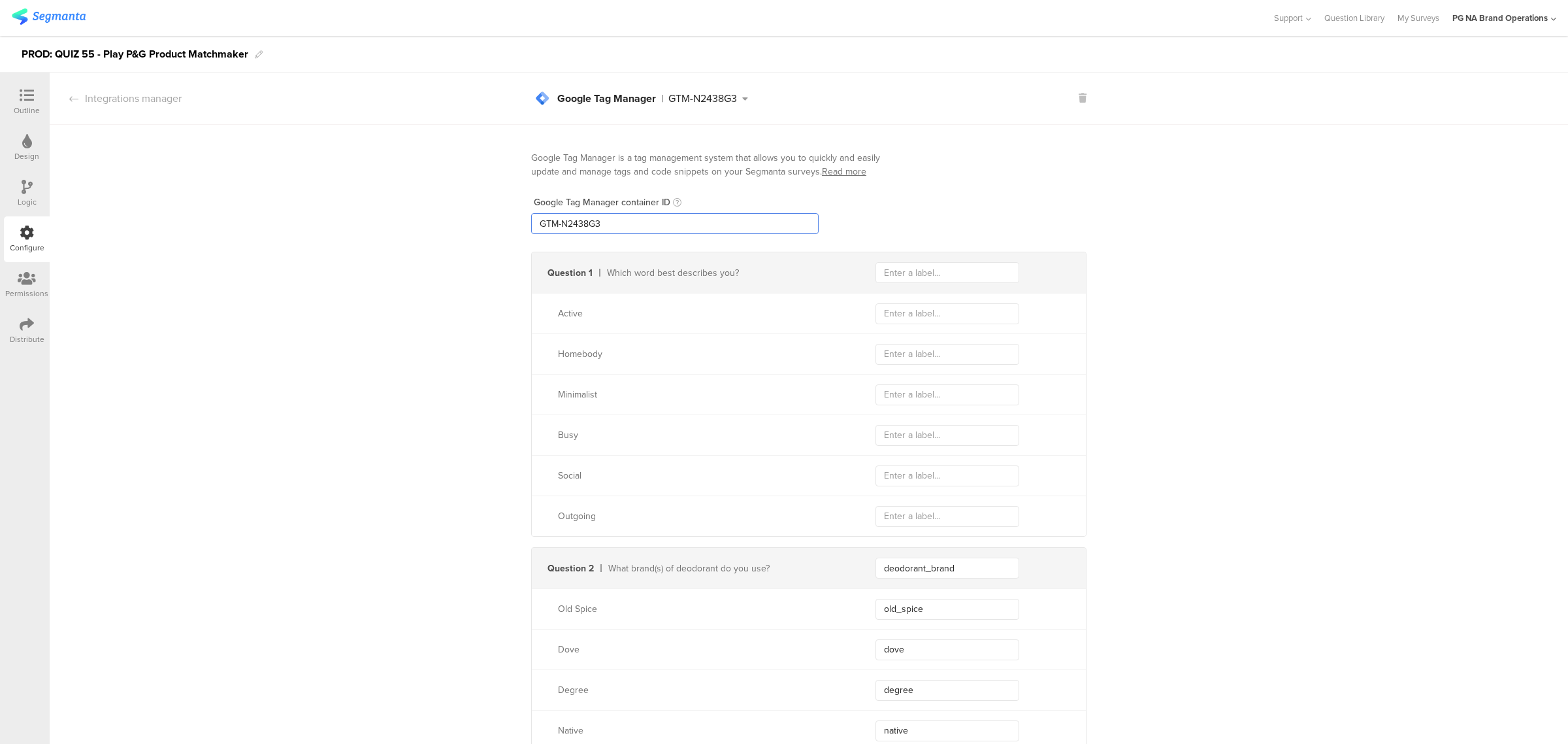
drag, startPoint x: 670, startPoint y: 232, endPoint x: 398, endPoint y: 223, distance: 272.1
paste input "XXXXXXX"
type input "GTM-XXXXXXX"
click at [15, 181] on div "Logic" at bounding box center [27, 193] width 46 height 46
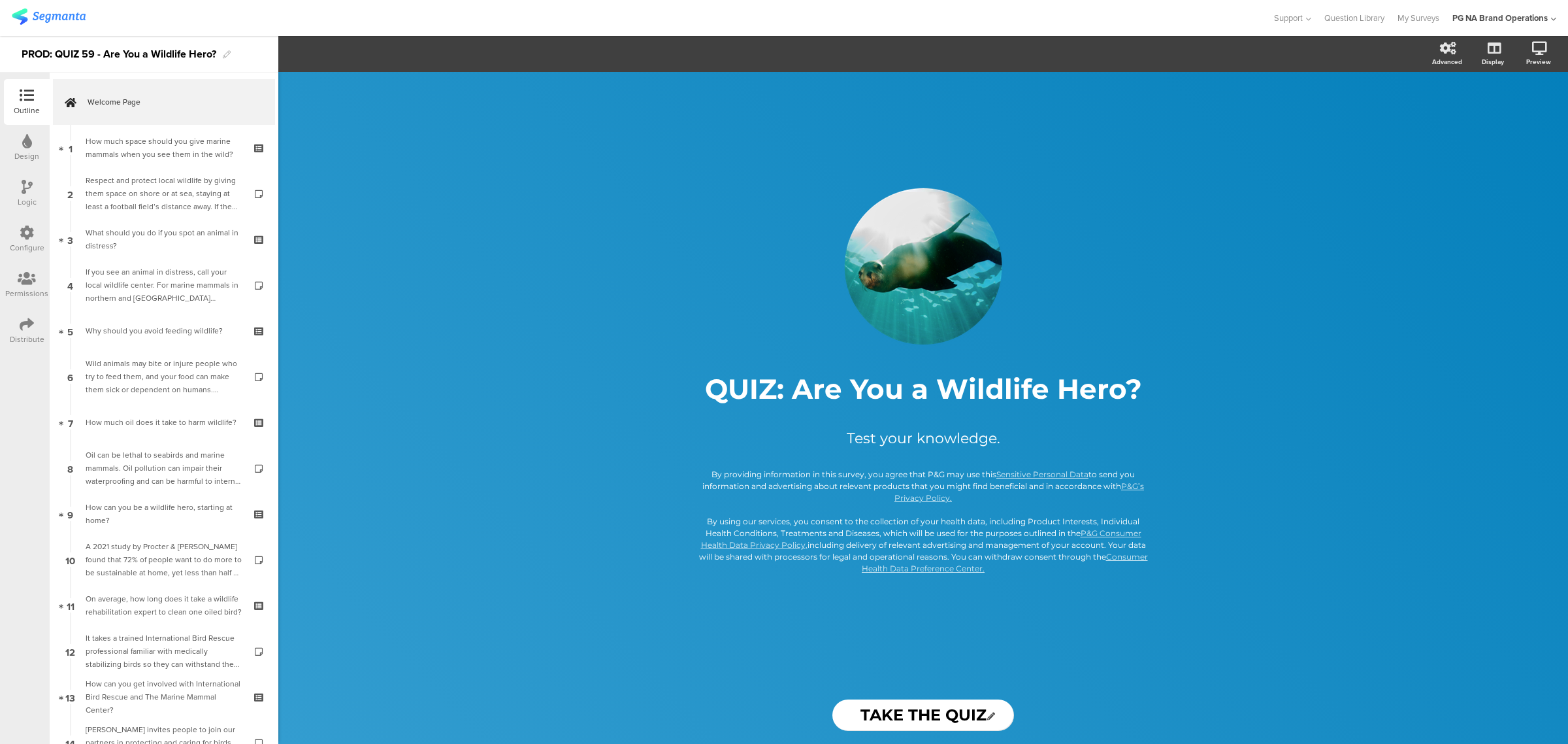
click at [27, 227] on icon at bounding box center [27, 232] width 14 height 14
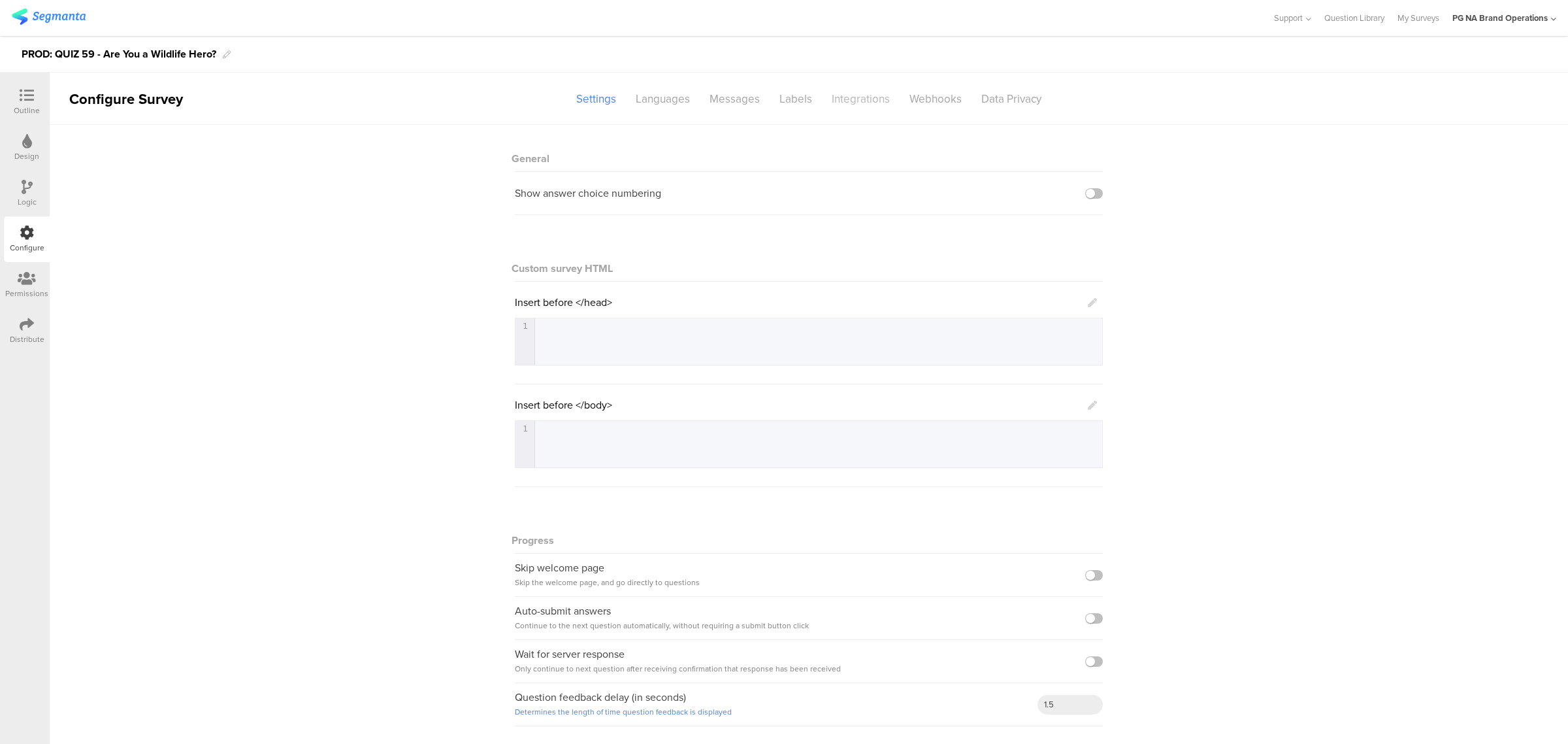
click at [849, 105] on div "Integrations" at bounding box center [861, 99] width 78 height 23
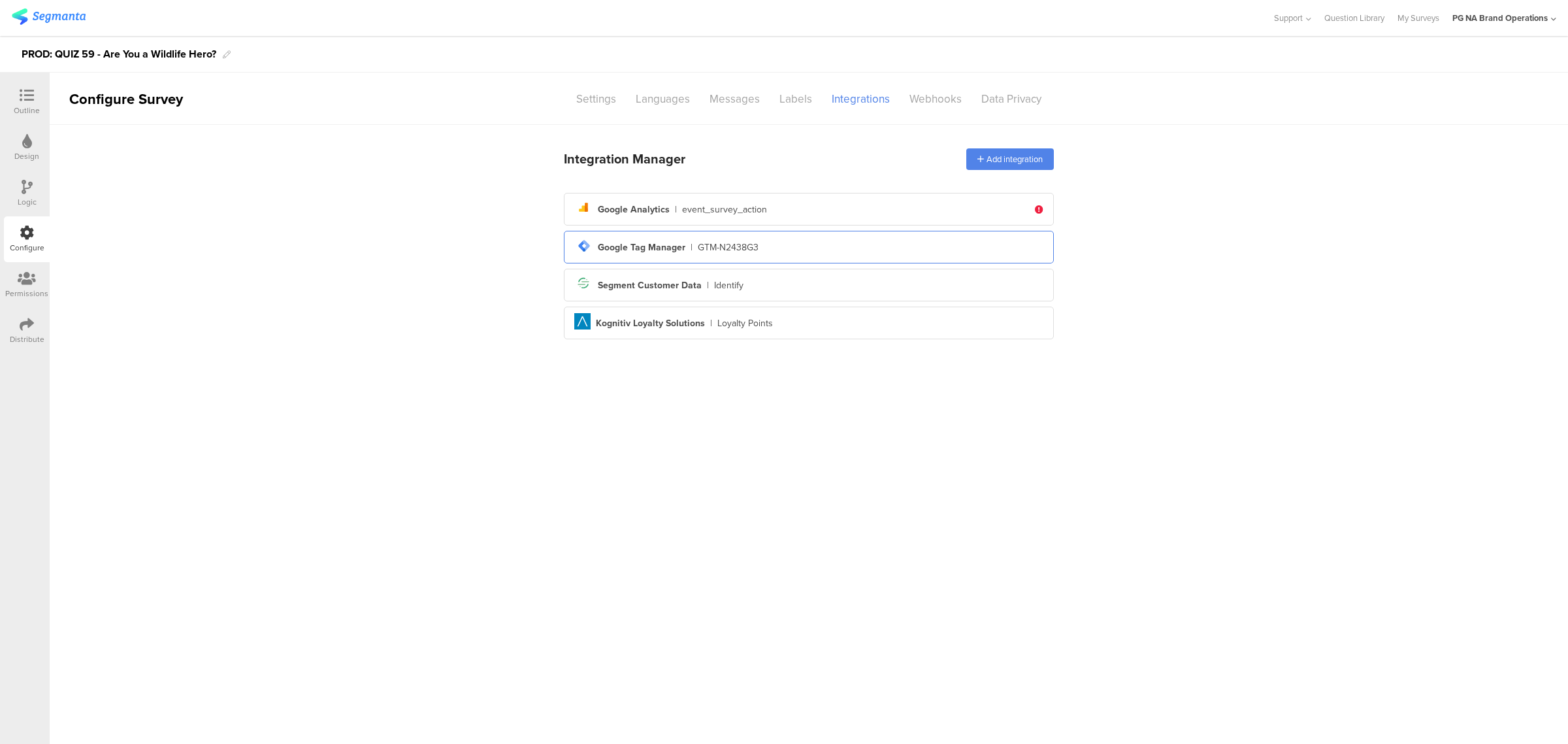
click at [730, 239] on div "tag-manager Created with Sketch. Google Tag Manager | GTM-N2438G3" at bounding box center [809, 247] width 469 height 22
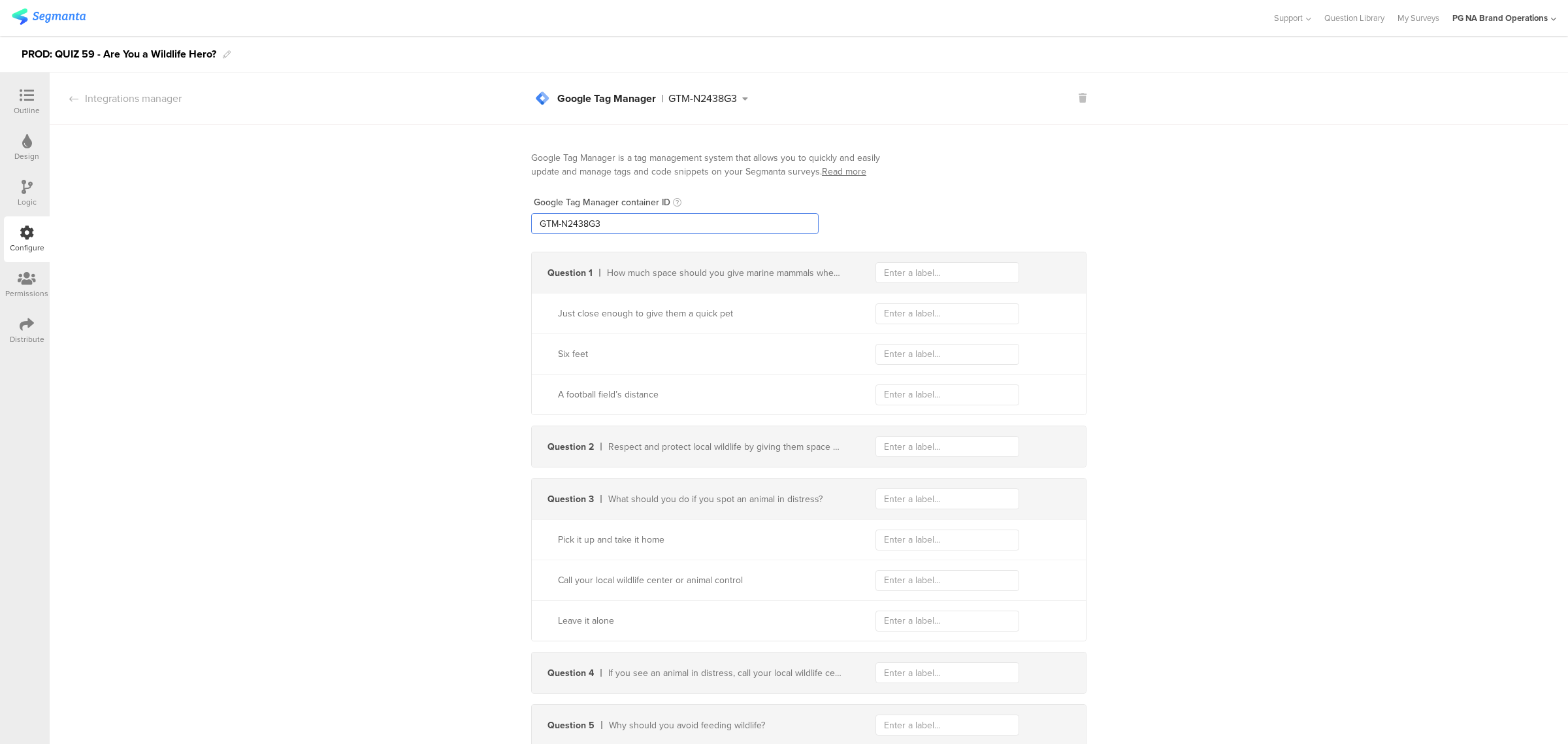
drag, startPoint x: 539, startPoint y: 221, endPoint x: 448, endPoint y: 221, distance: 91.0
paste input "XXXXXXX"
type input "GTM-XXXXXXX"
click at [38, 187] on div "Logic" at bounding box center [27, 193] width 46 height 46
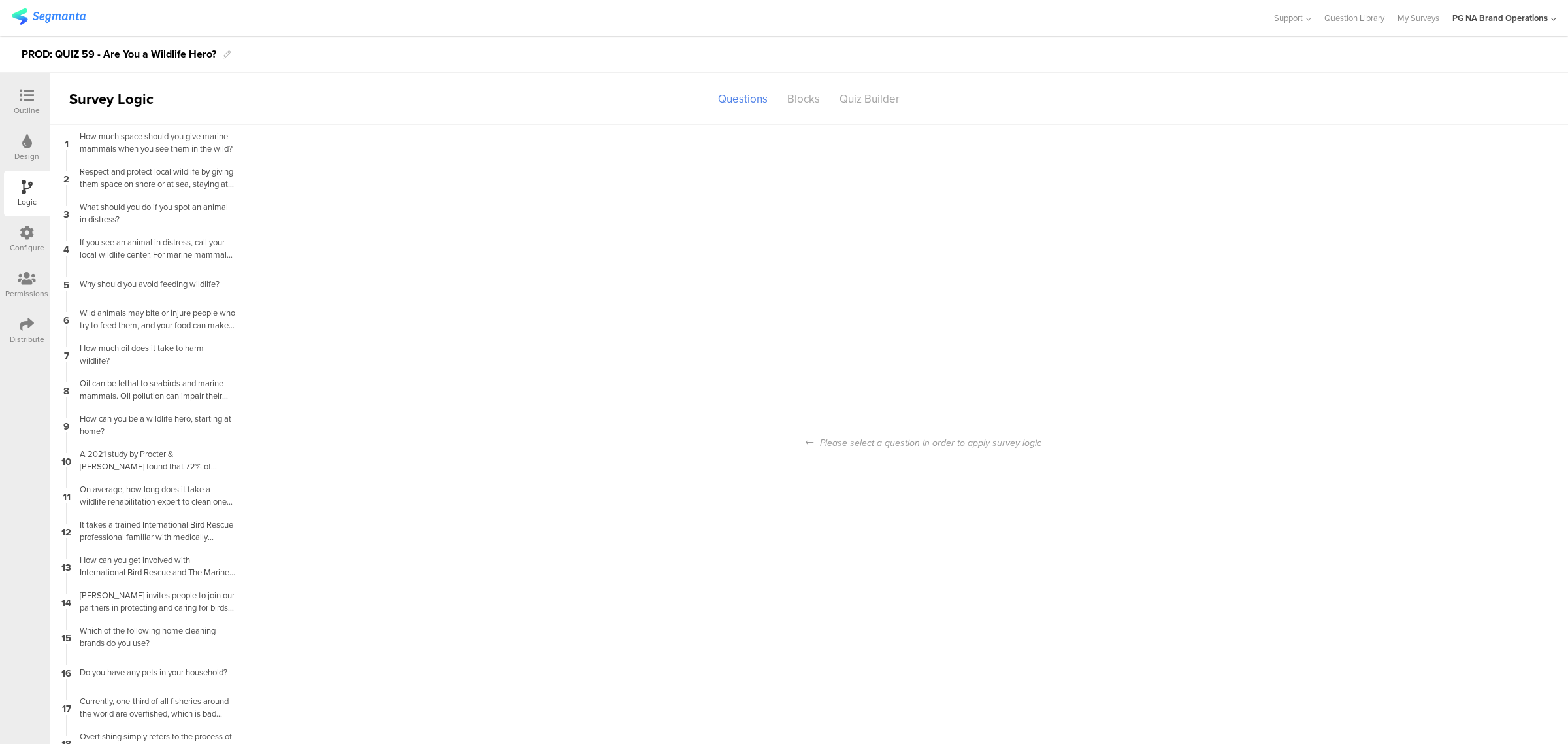
click at [24, 235] on icon at bounding box center [27, 232] width 14 height 14
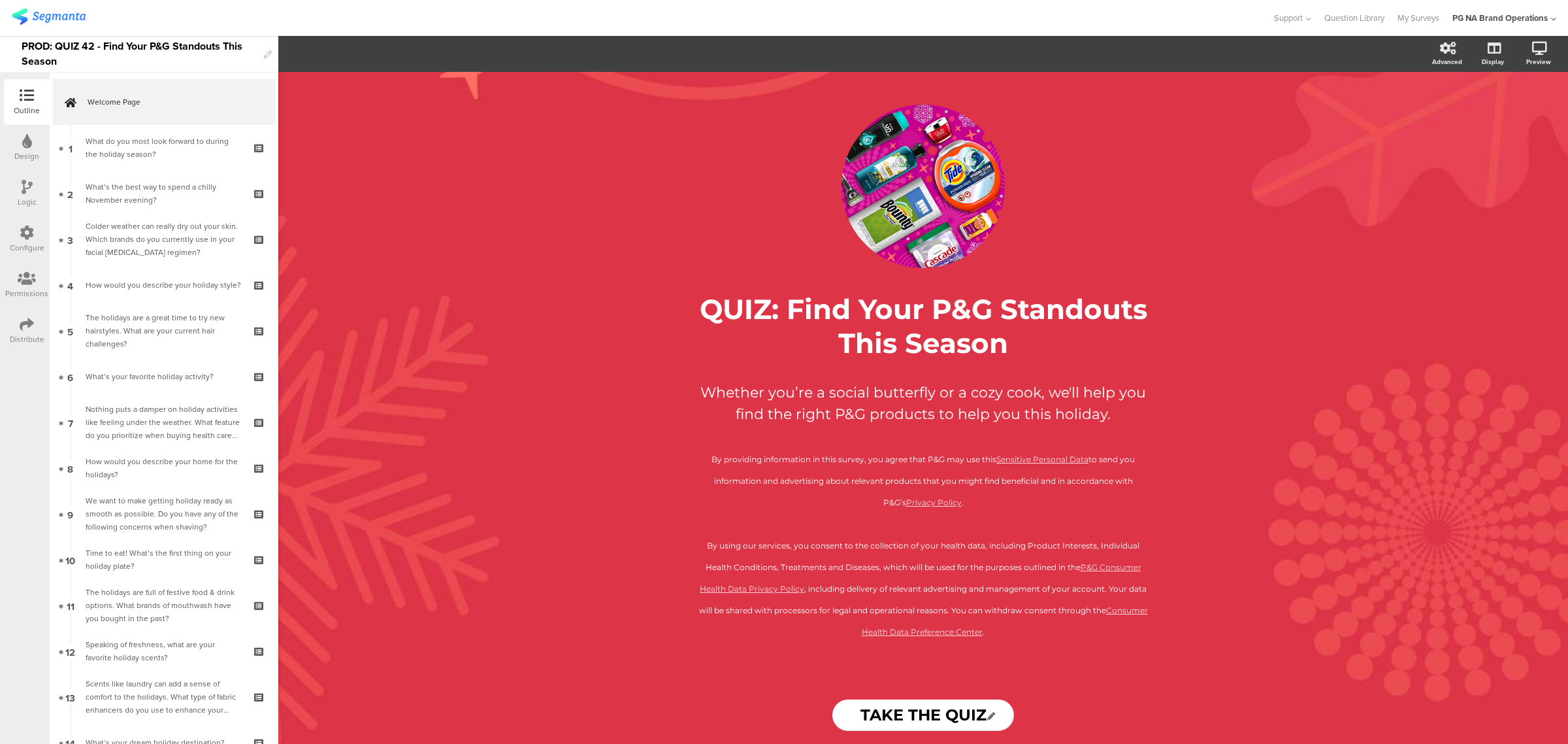
click at [30, 224] on div "Configure" at bounding box center [27, 239] width 46 height 46
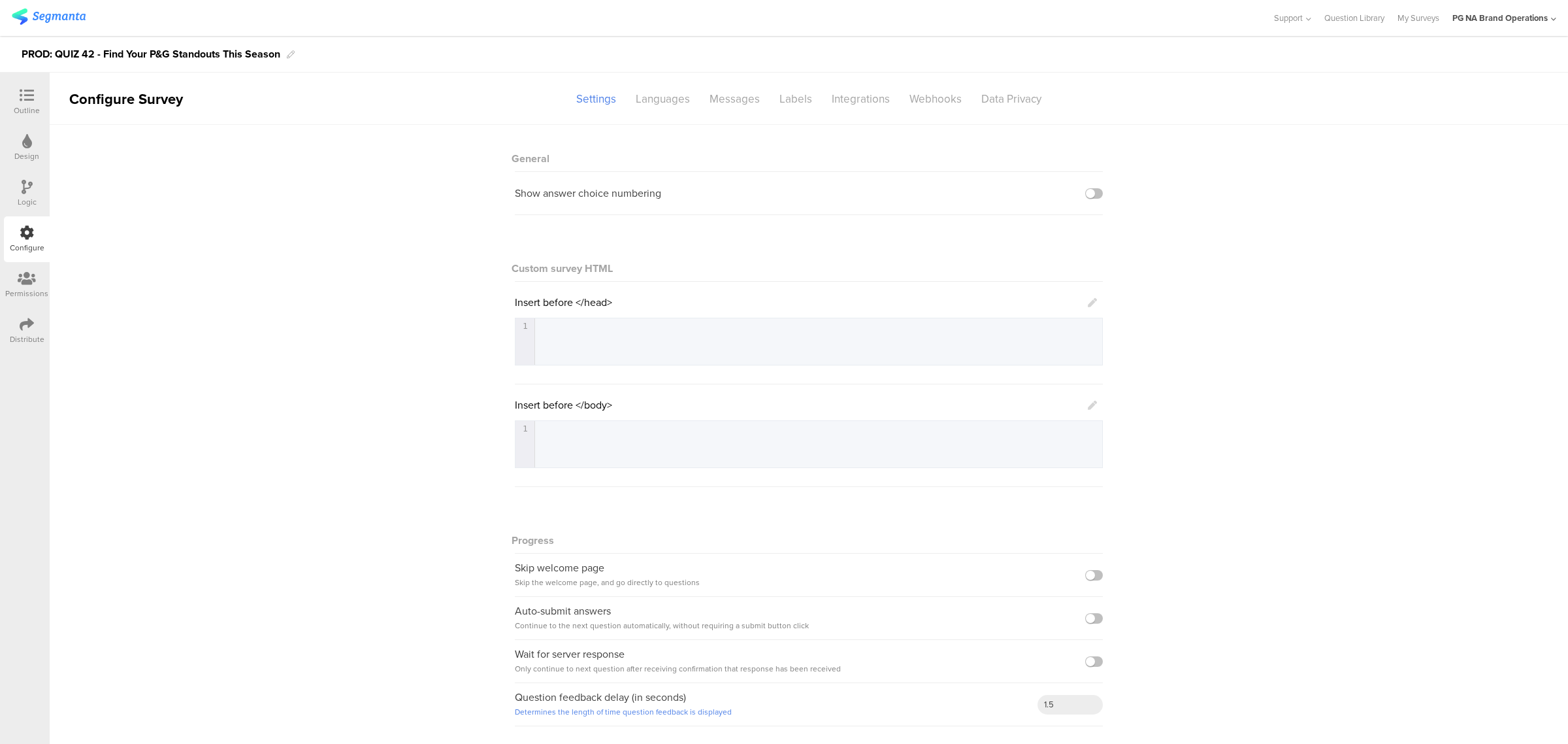
click at [30, 284] on icon at bounding box center [27, 278] width 18 height 14
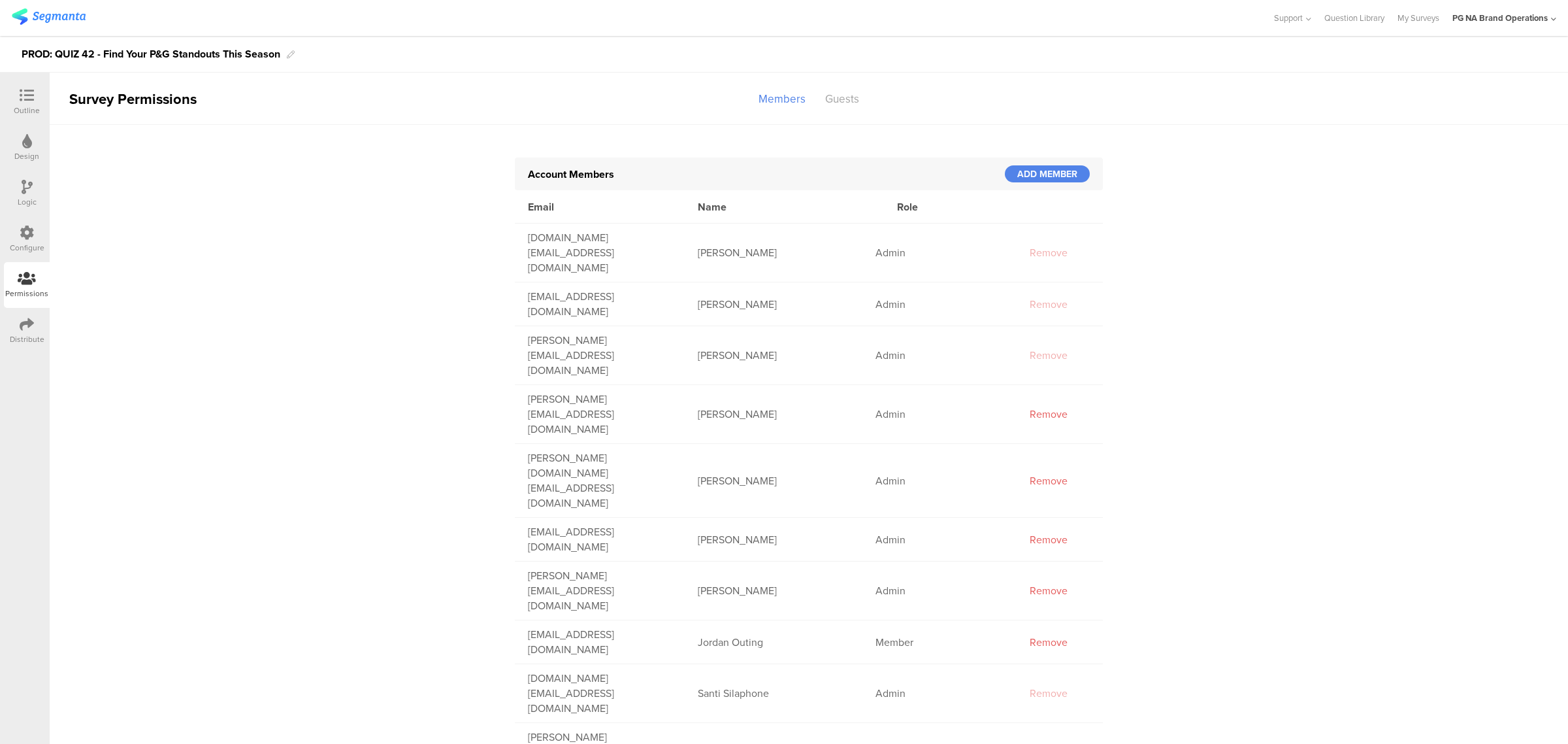
click at [23, 224] on div "Configure" at bounding box center [27, 239] width 46 height 46
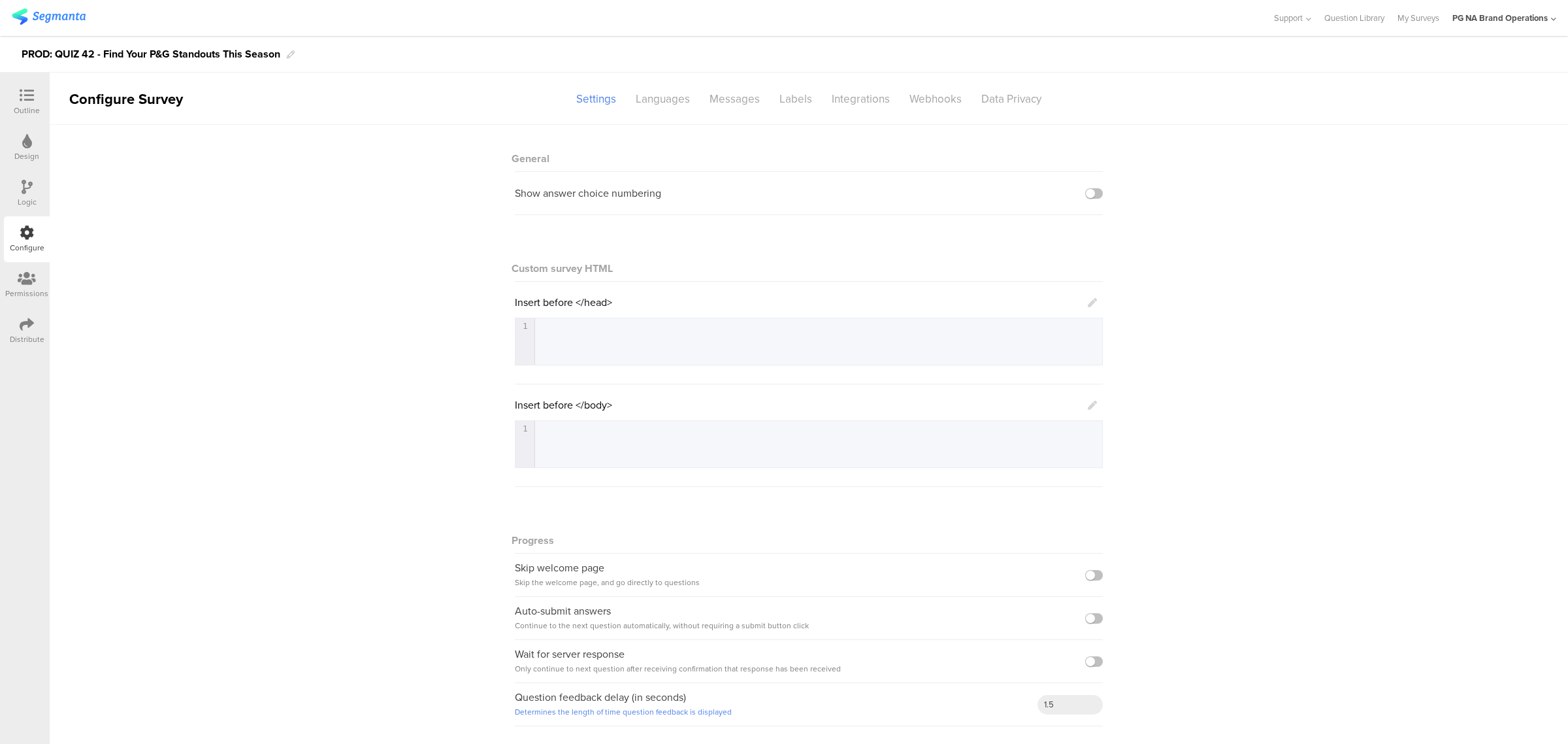
click at [860, 78] on sg-section-page-header "Configure Survey Settings Languages Messages Labels Integrations Webhooks Data …" at bounding box center [808, 99] width 1518 height 52
click at [862, 103] on div "Integrations" at bounding box center [861, 99] width 78 height 23
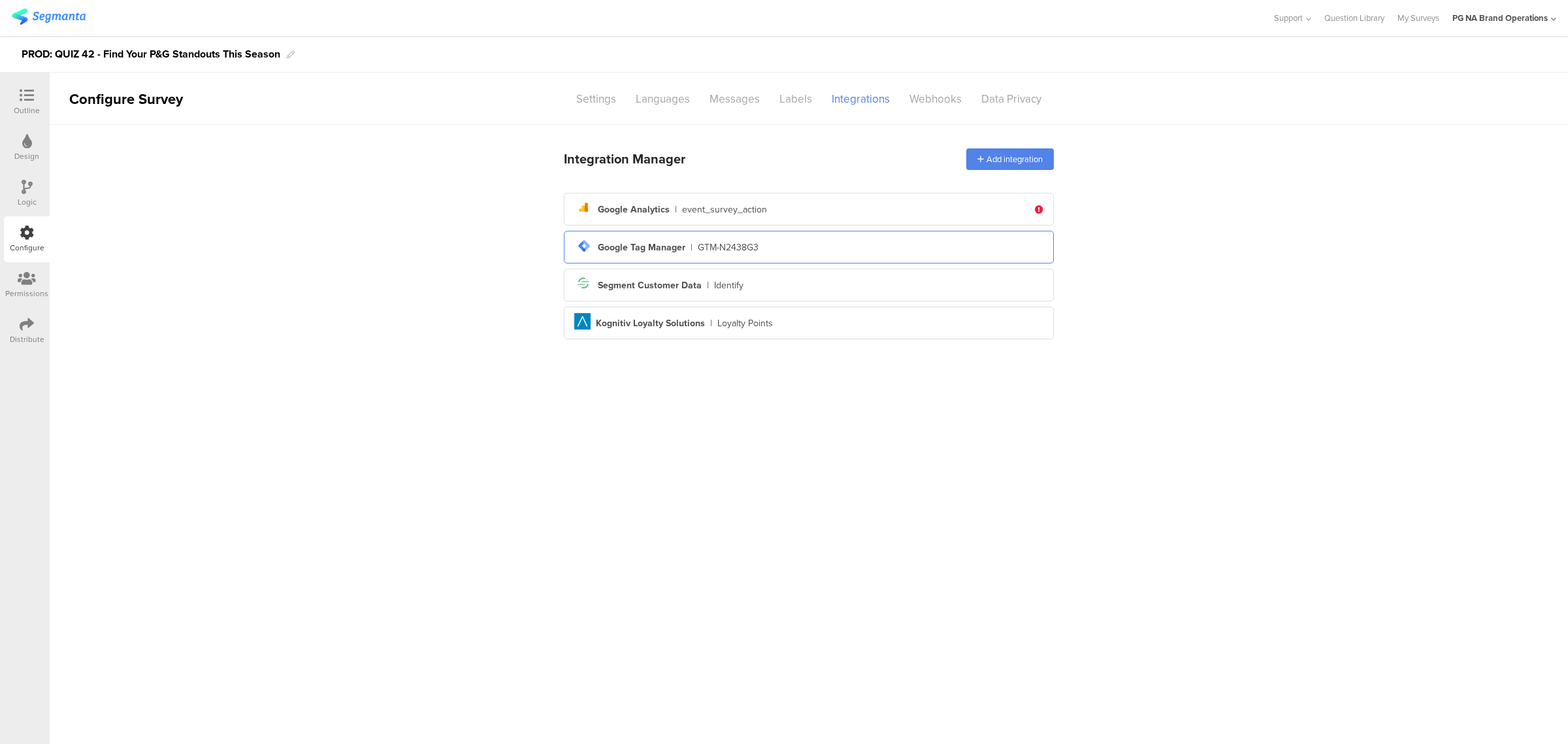
click at [754, 242] on div "GTM-N2438G3" at bounding box center [728, 247] width 61 height 13
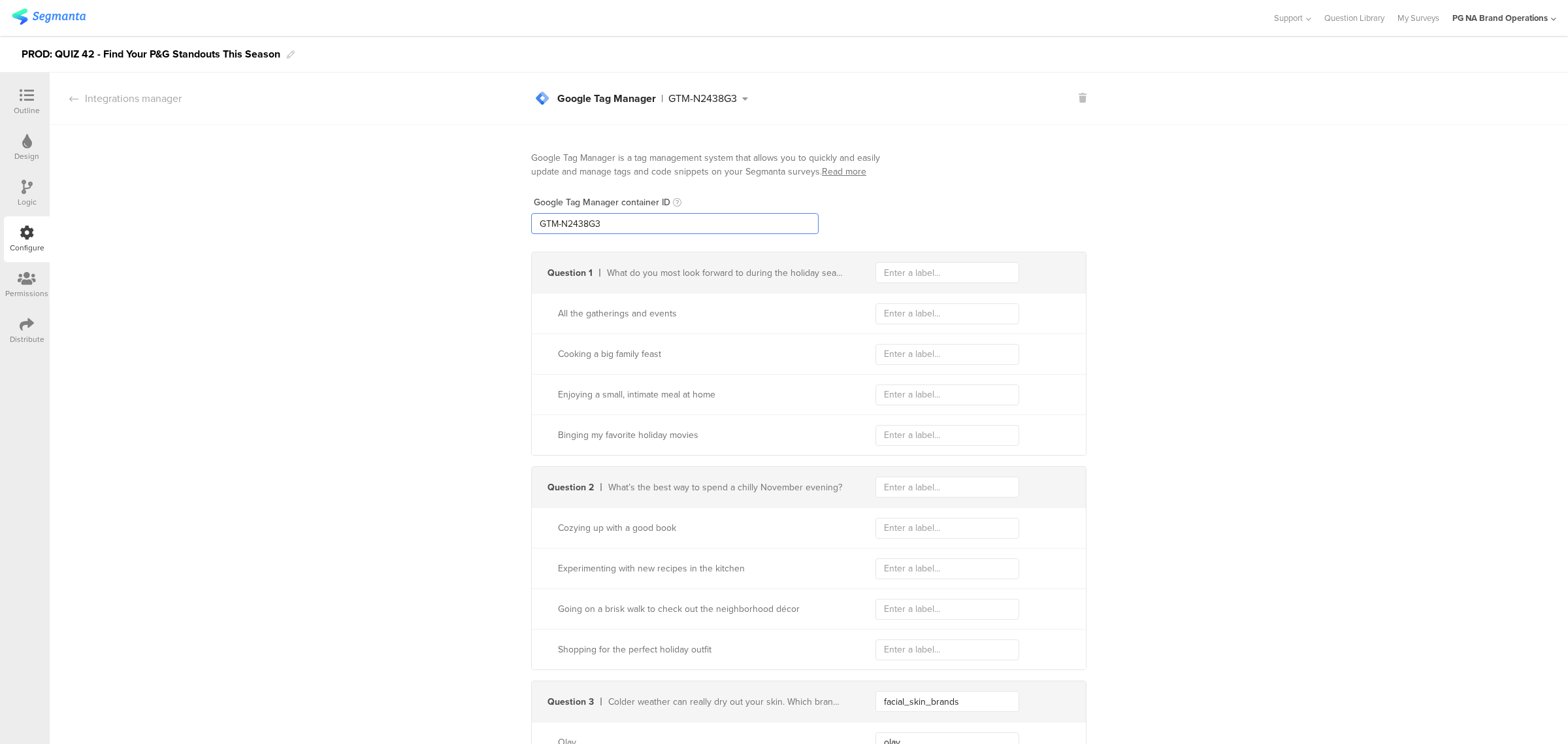
drag, startPoint x: 531, startPoint y: 215, endPoint x: 436, endPoint y: 215, distance: 95.0
paste input "XXXXXXX"
type input "GTM-XXXXXXX"
click at [24, 187] on icon at bounding box center [28, 187] width 11 height 14
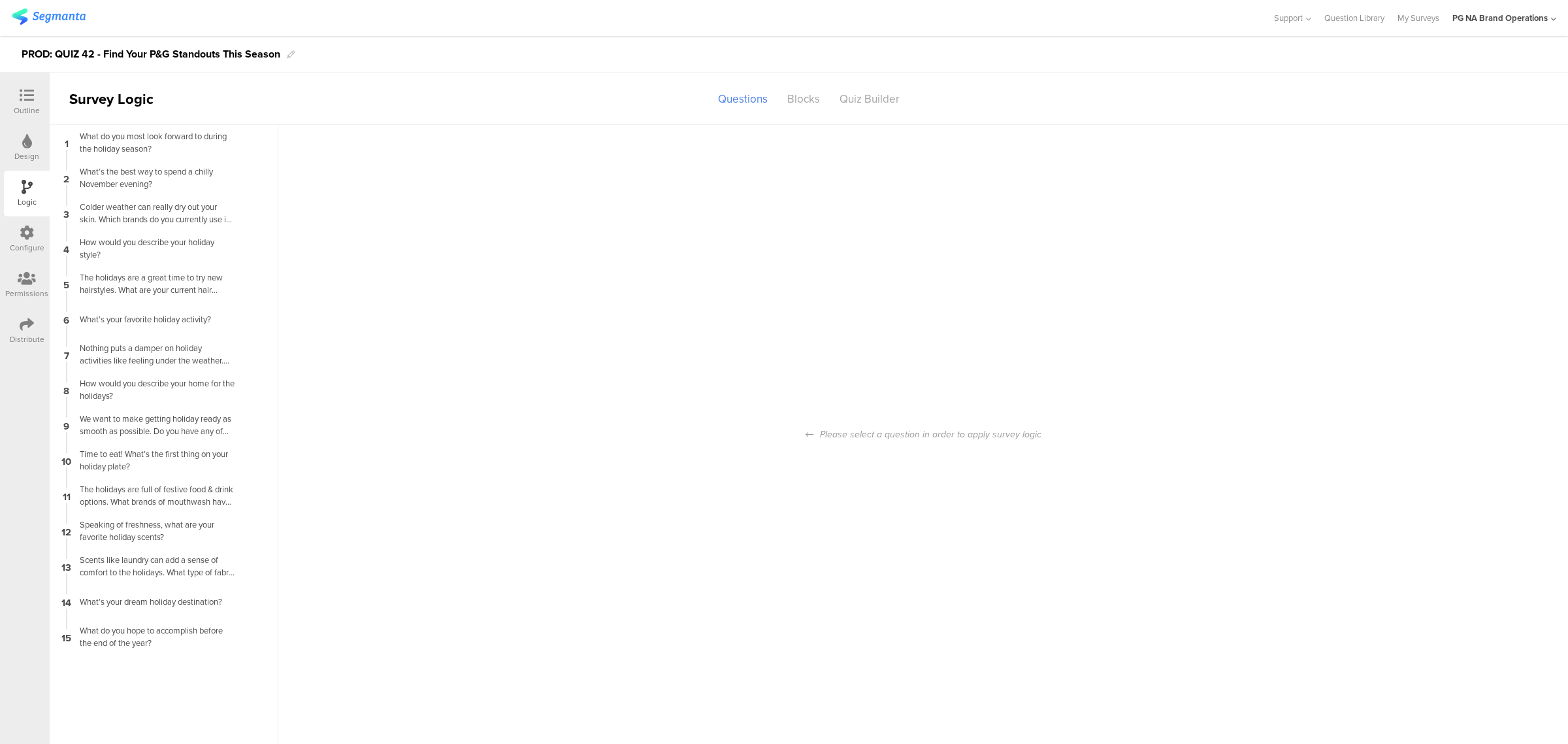
click at [30, 230] on icon at bounding box center [27, 232] width 14 height 14
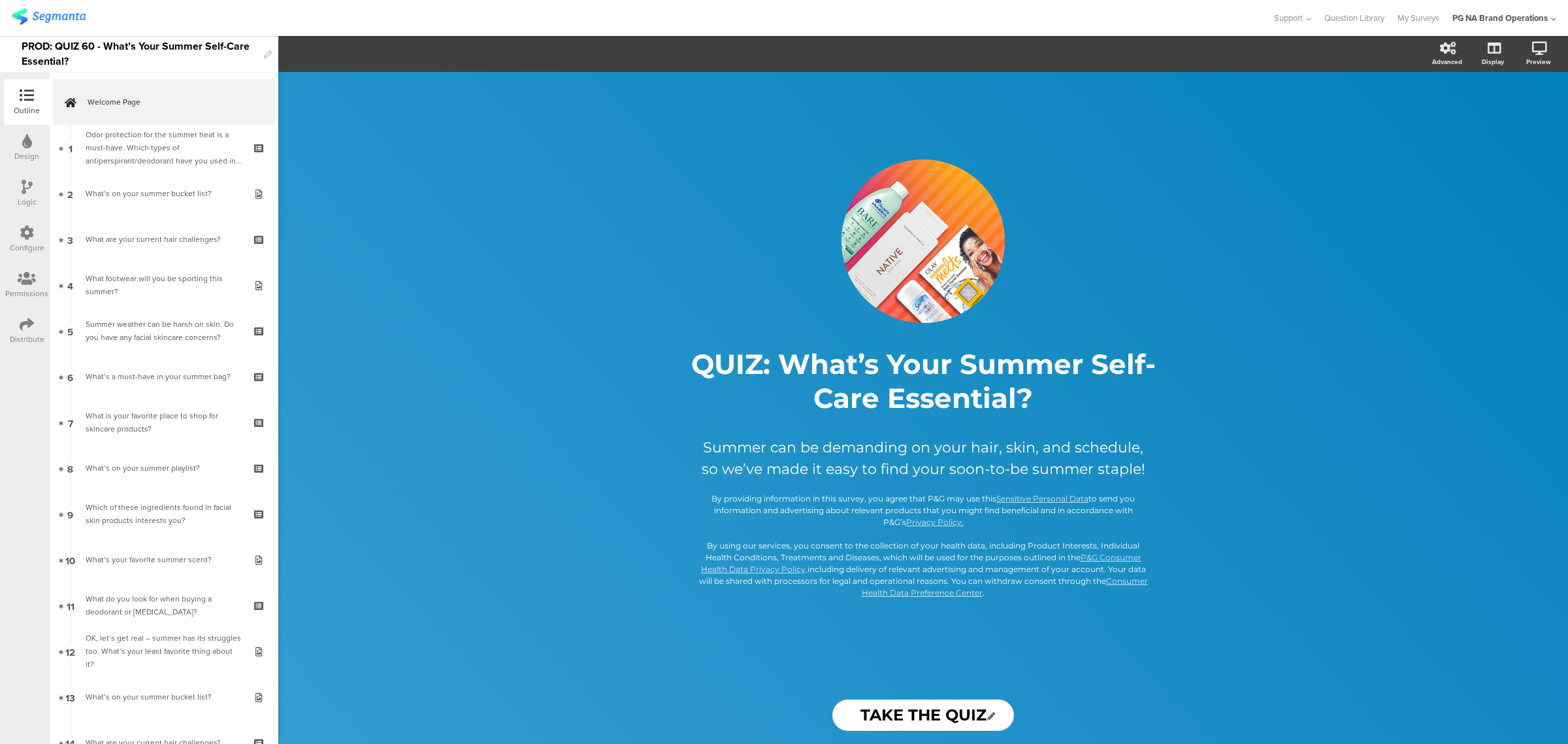
click at [24, 239] on icon at bounding box center [27, 232] width 14 height 14
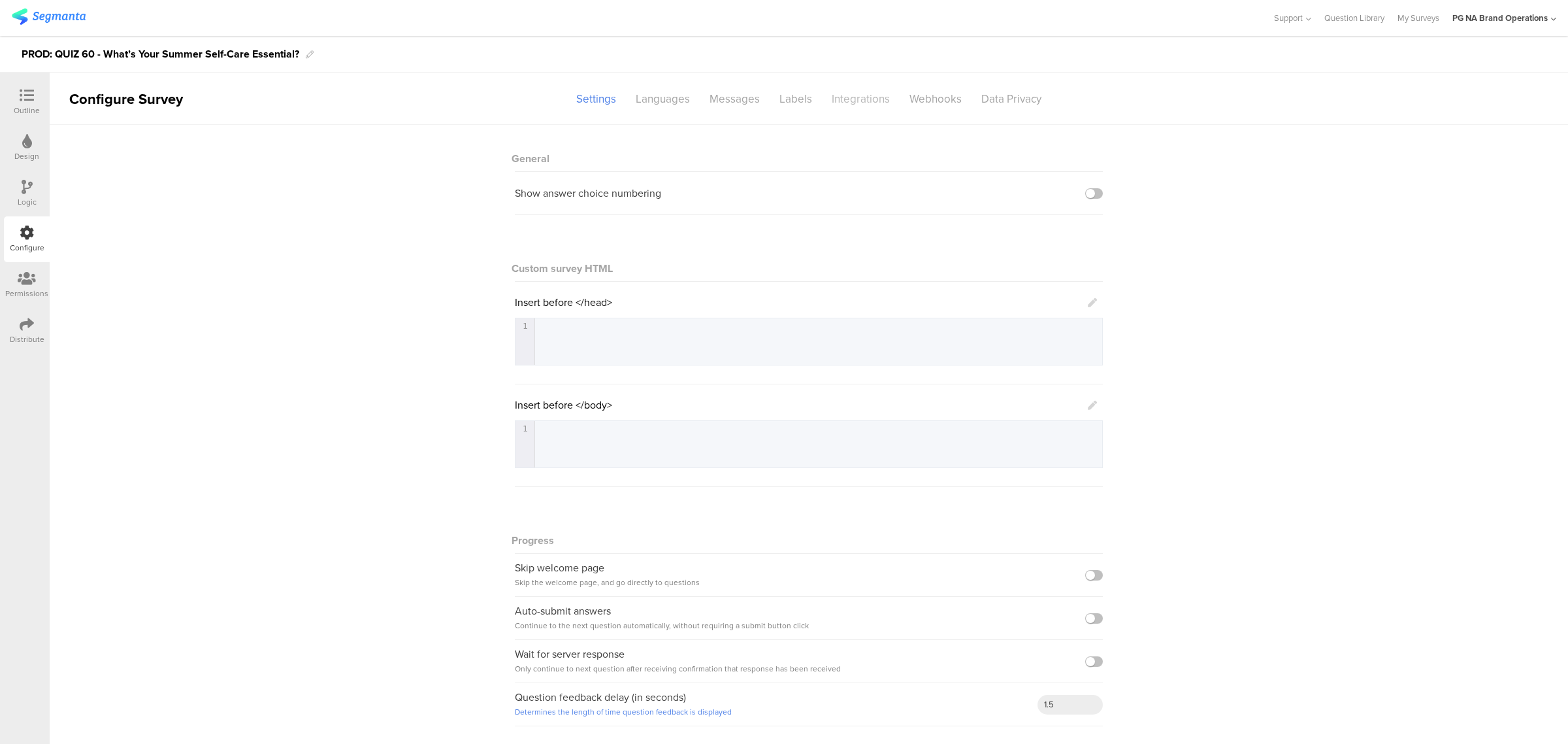
click at [843, 101] on div "Integrations" at bounding box center [861, 99] width 78 height 23
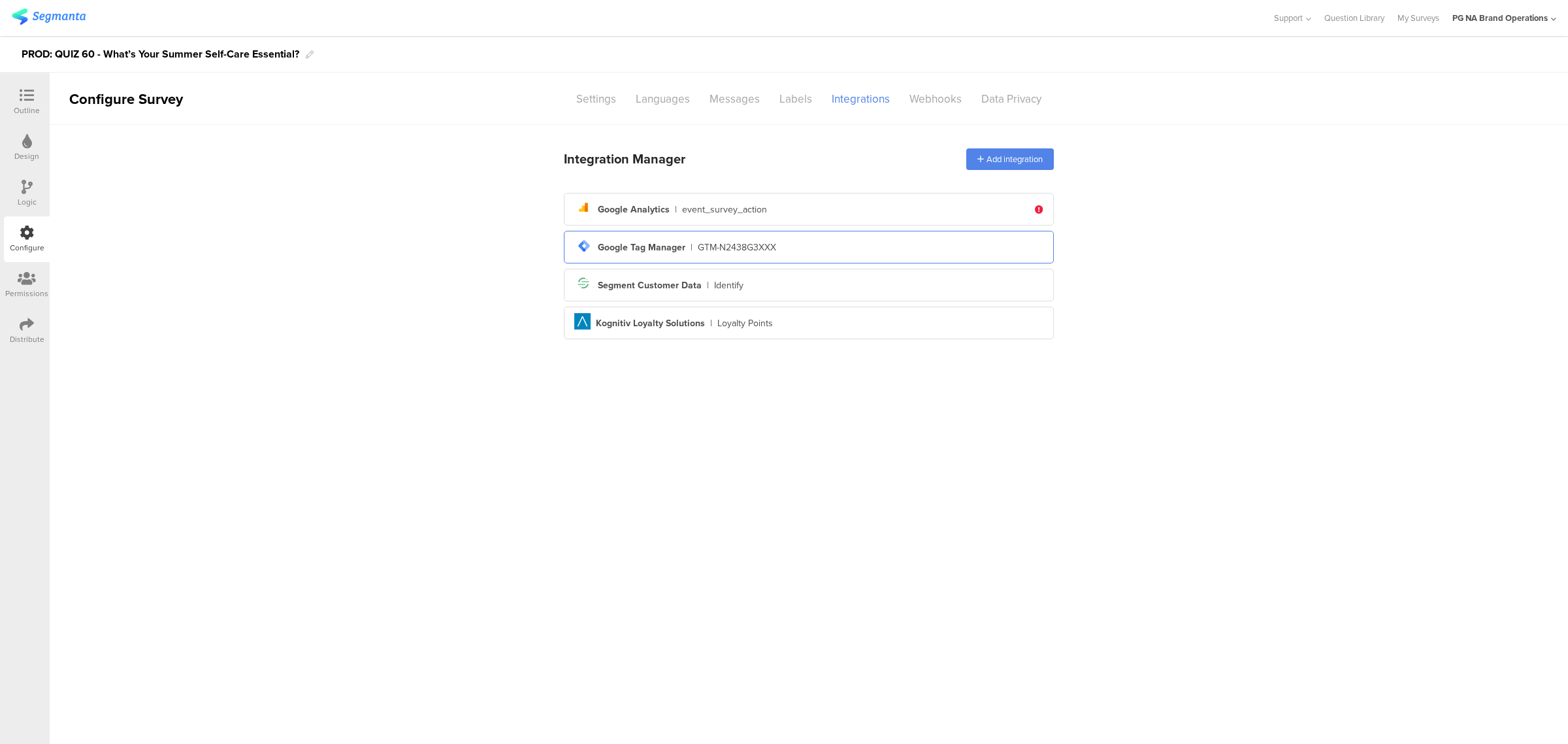
click at [882, 252] on div "tag-manager Created with Sketch. Google Tag Manager | GTM-N2438G3XXX" at bounding box center [809, 247] width 469 height 22
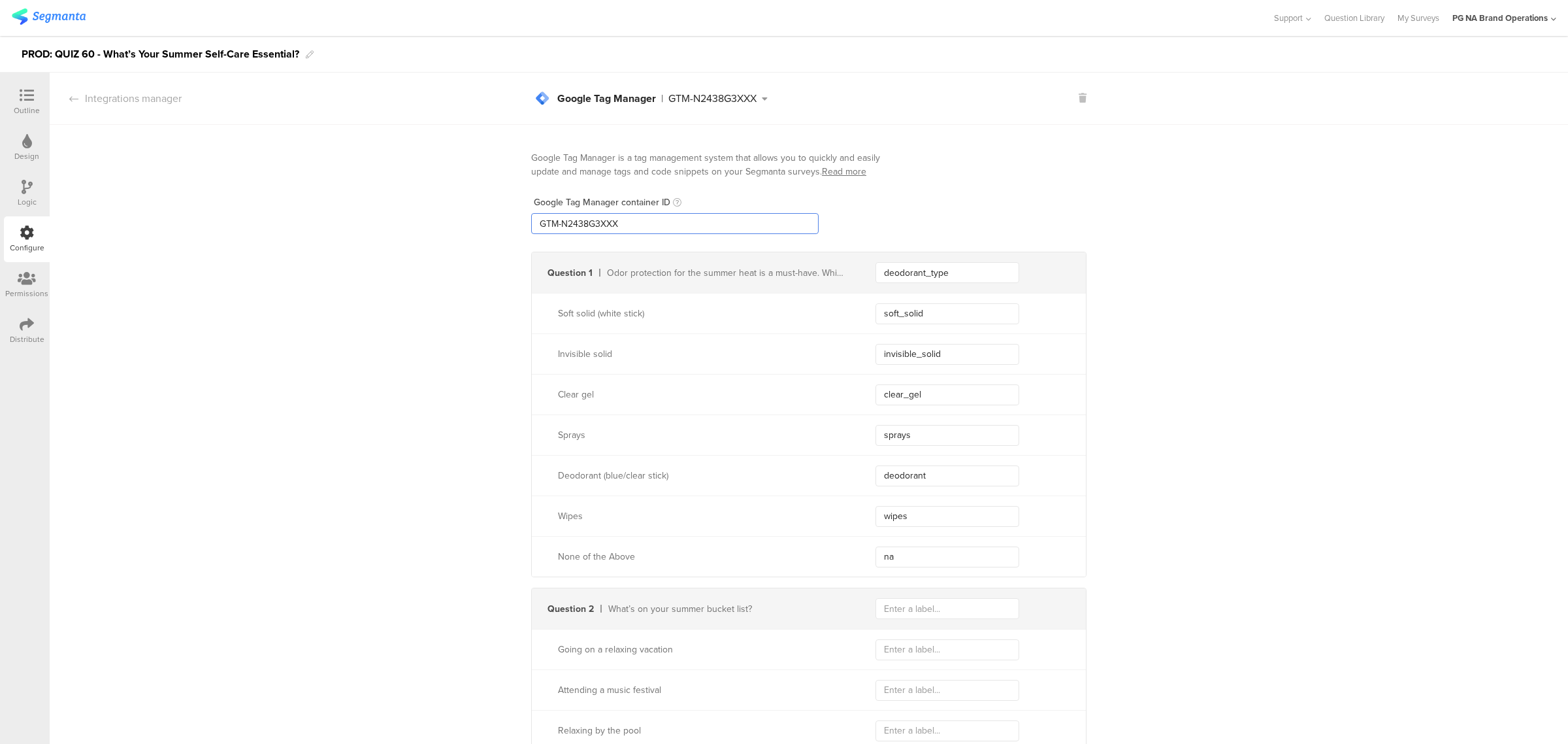
drag, startPoint x: 687, startPoint y: 227, endPoint x: 470, endPoint y: 227, distance: 217.0
paste input "XXXX"
type input "GTM-XXXXXXX"
click at [32, 193] on div "Logic" at bounding box center [27, 193] width 46 height 46
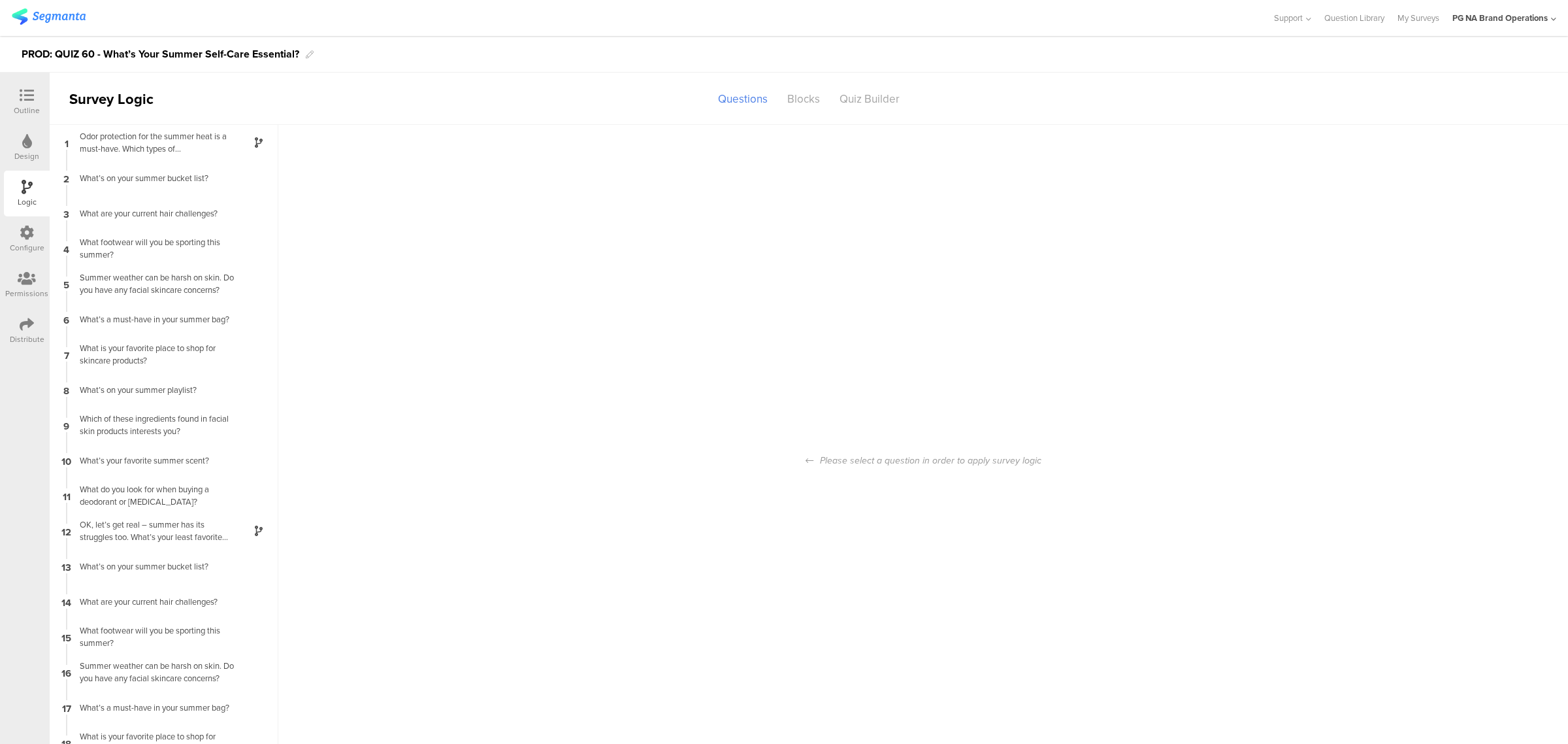
click at [32, 230] on icon at bounding box center [27, 232] width 14 height 14
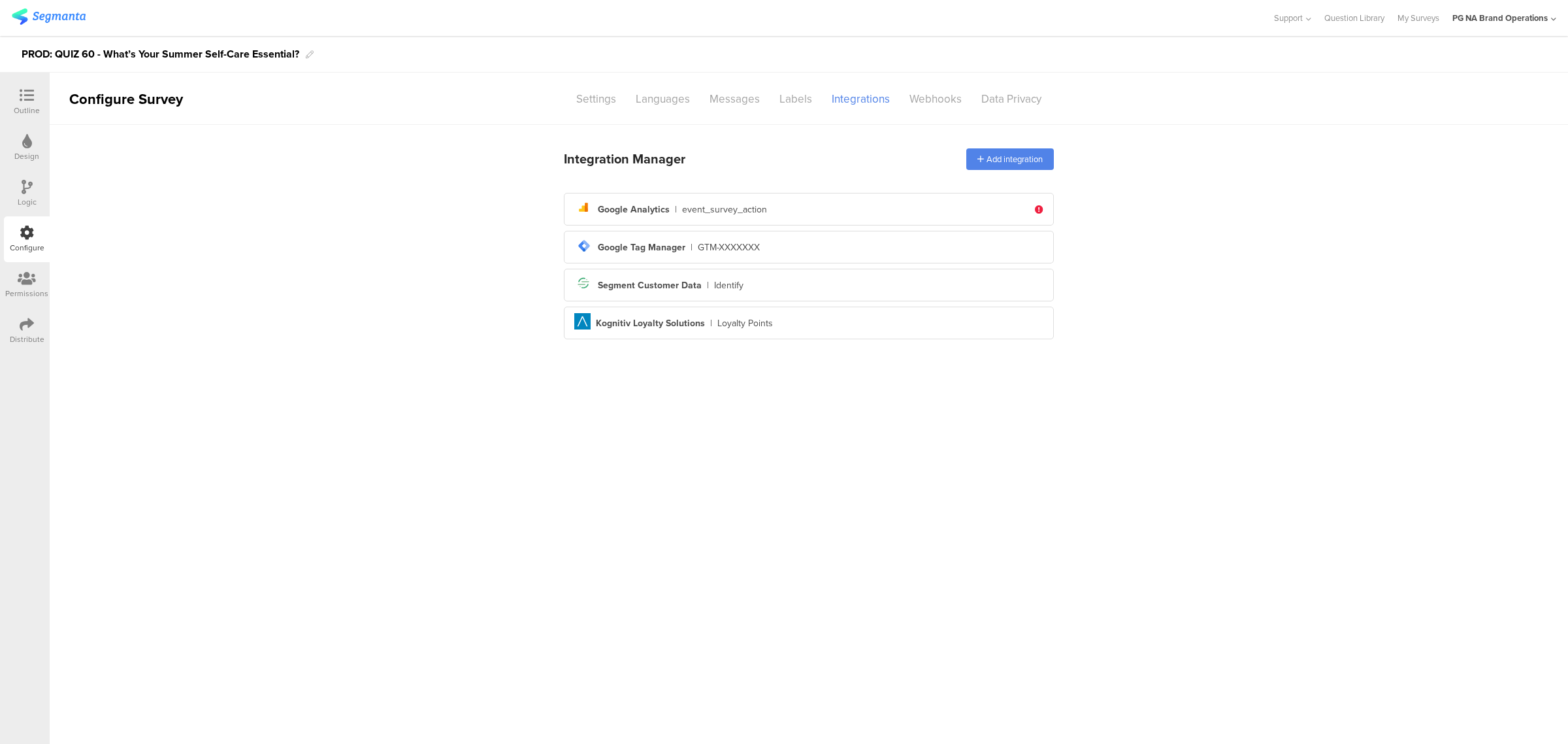
click at [27, 284] on icon at bounding box center [27, 278] width 18 height 14
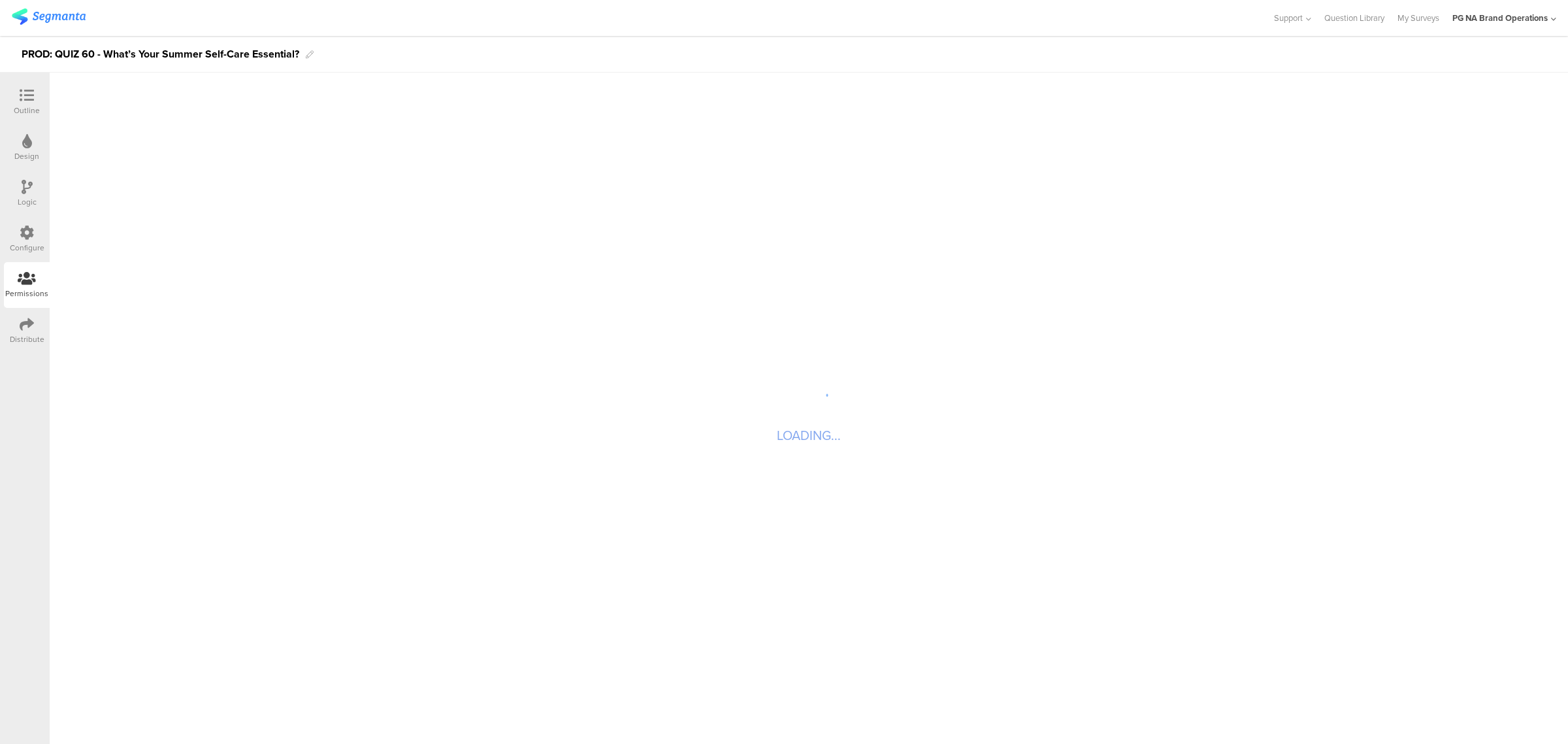
click at [13, 219] on div "Configure" at bounding box center [27, 239] width 46 height 46
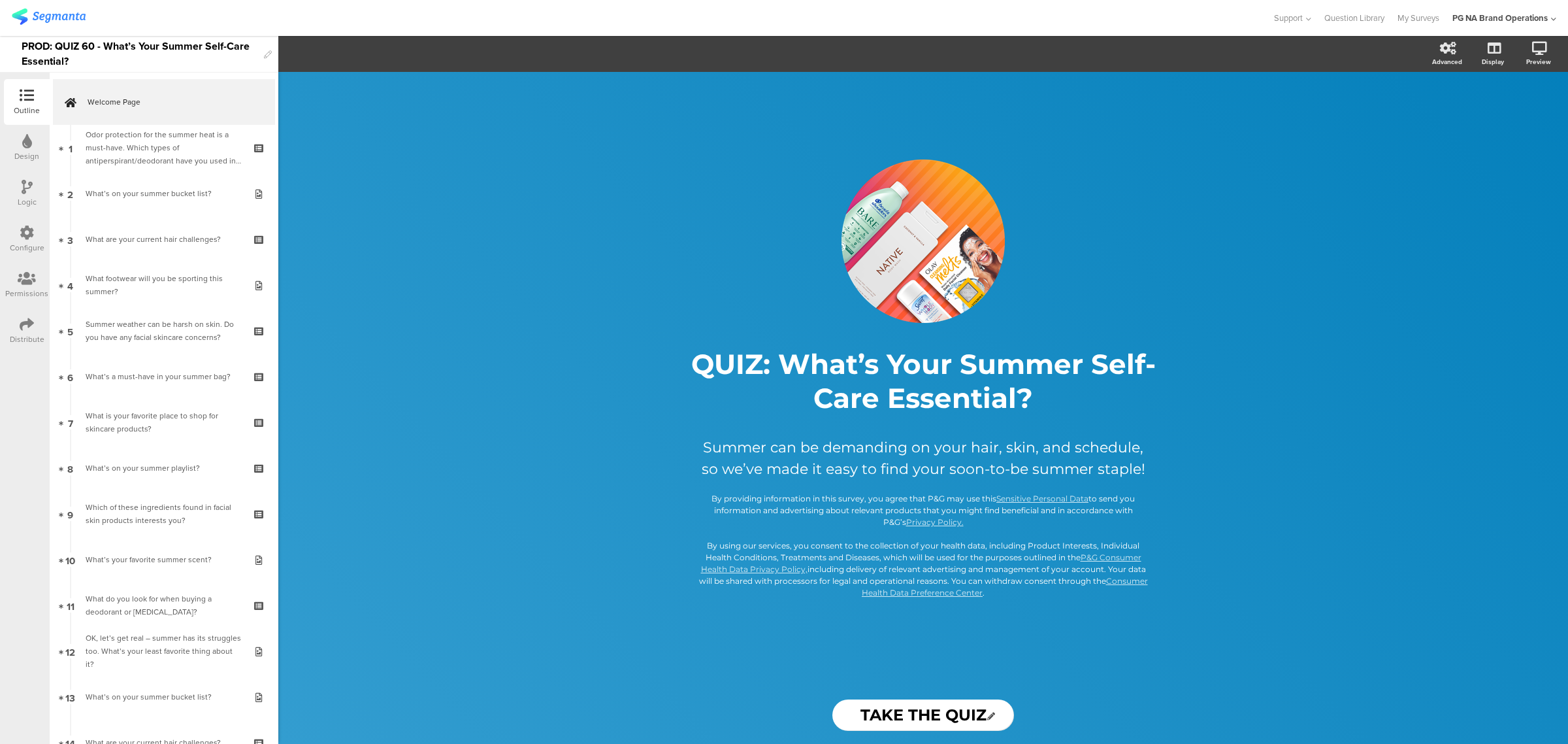
drag, startPoint x: 30, startPoint y: 239, endPoint x: 49, endPoint y: 240, distance: 19.0
click at [30, 239] on icon at bounding box center [27, 232] width 14 height 14
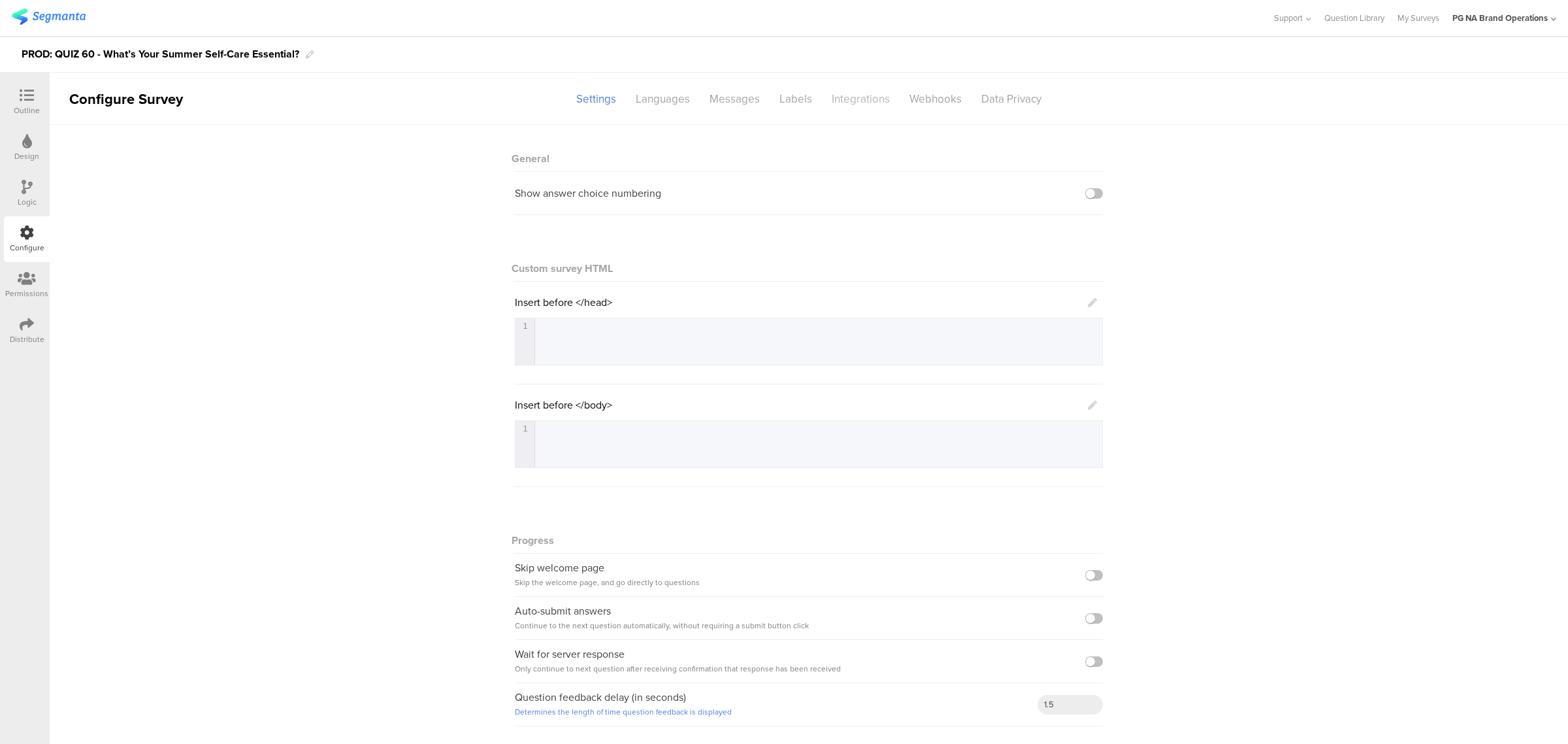
click at [855, 95] on div "Integrations" at bounding box center [861, 99] width 78 height 23
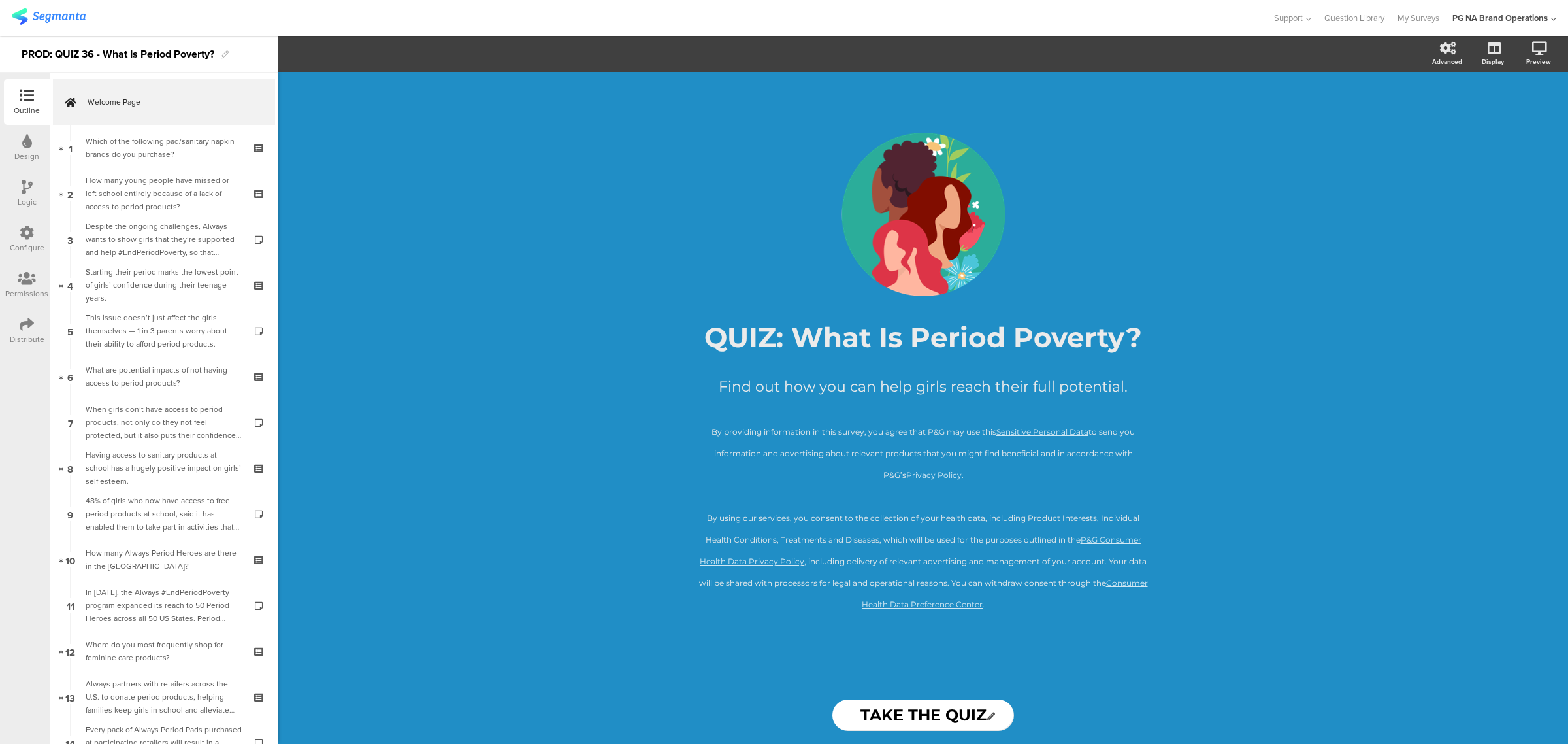
click at [18, 227] on div "Configure" at bounding box center [27, 239] width 46 height 46
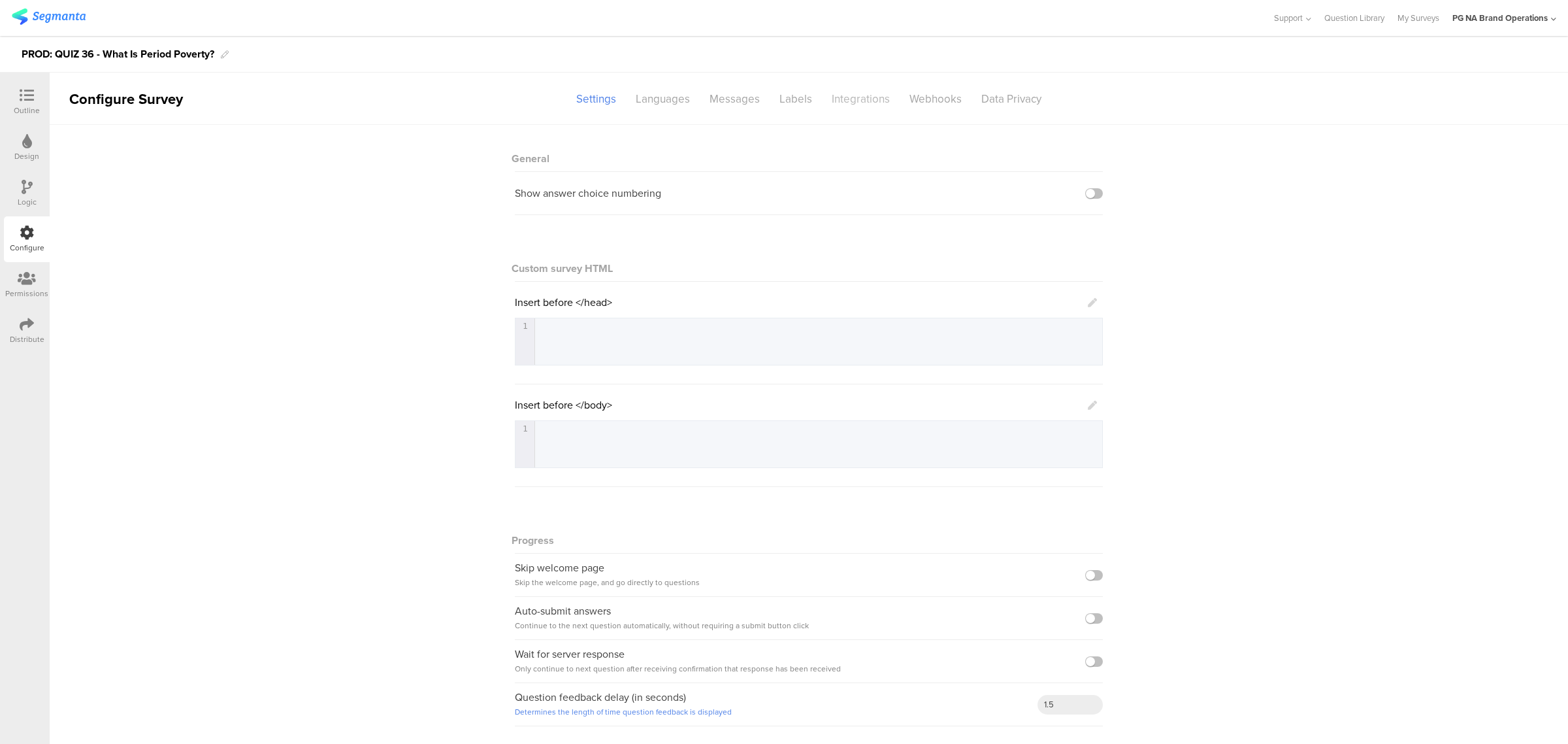
click at [847, 95] on div "Integrations" at bounding box center [861, 99] width 78 height 23
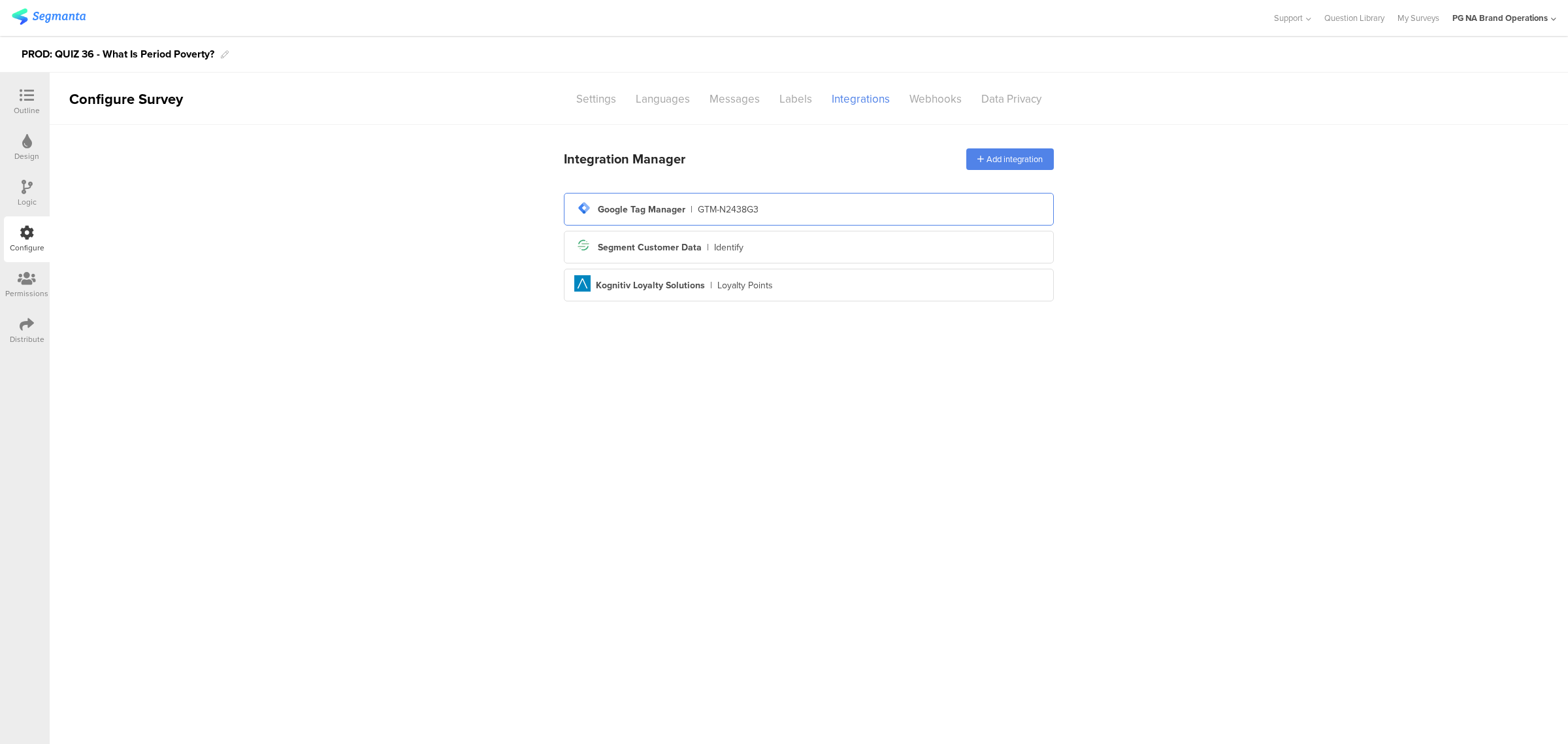
click at [821, 198] on div "tag-manager Created with Sketch. Google Tag Manager | GTM-N2438G3" at bounding box center [809, 208] width 469 height 22
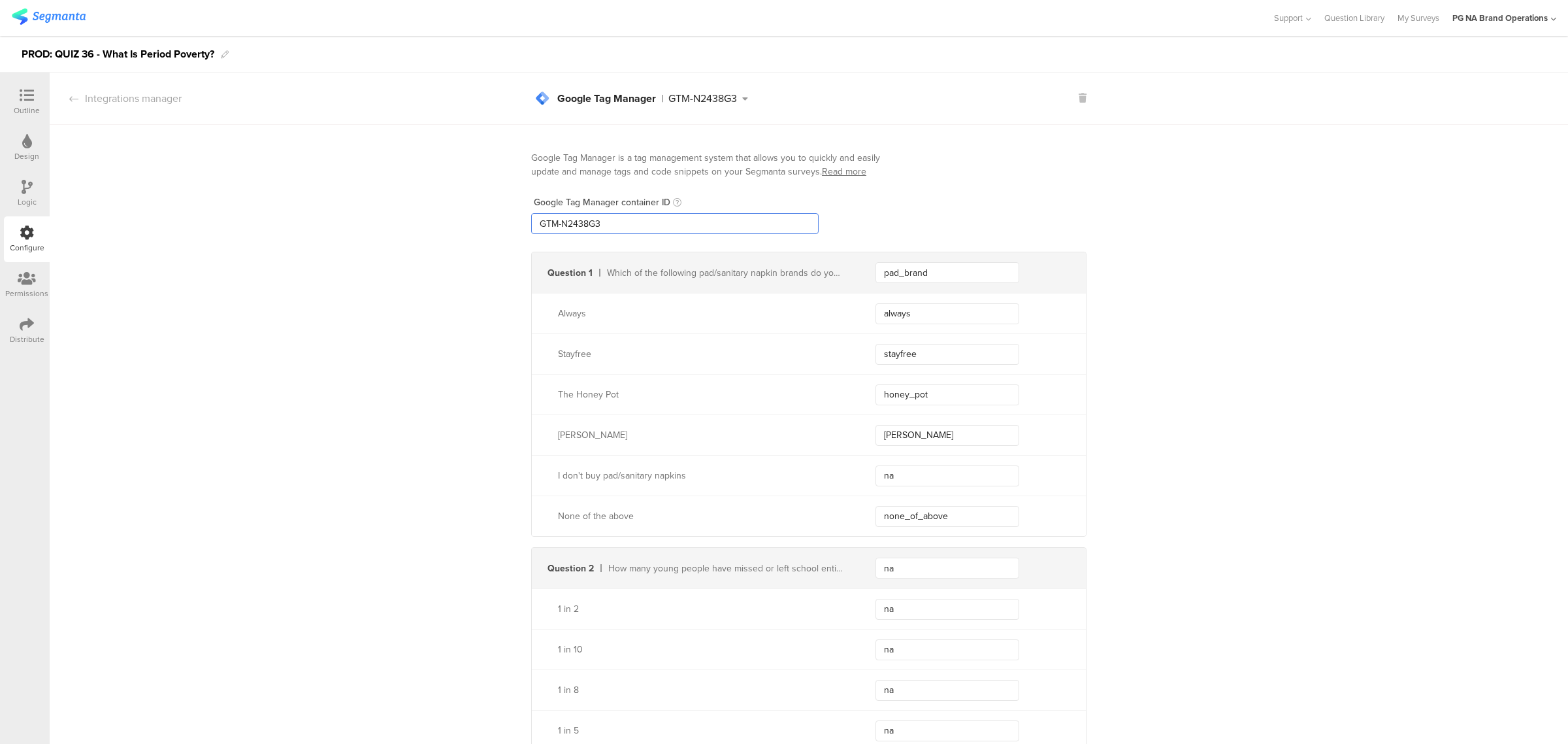
drag, startPoint x: 739, startPoint y: 224, endPoint x: 436, endPoint y: 224, distance: 303.0
paste input "XXXXXXX"
type input "GTM-XXXXXXX"
click at [36, 278] on div at bounding box center [26, 279] width 43 height 16
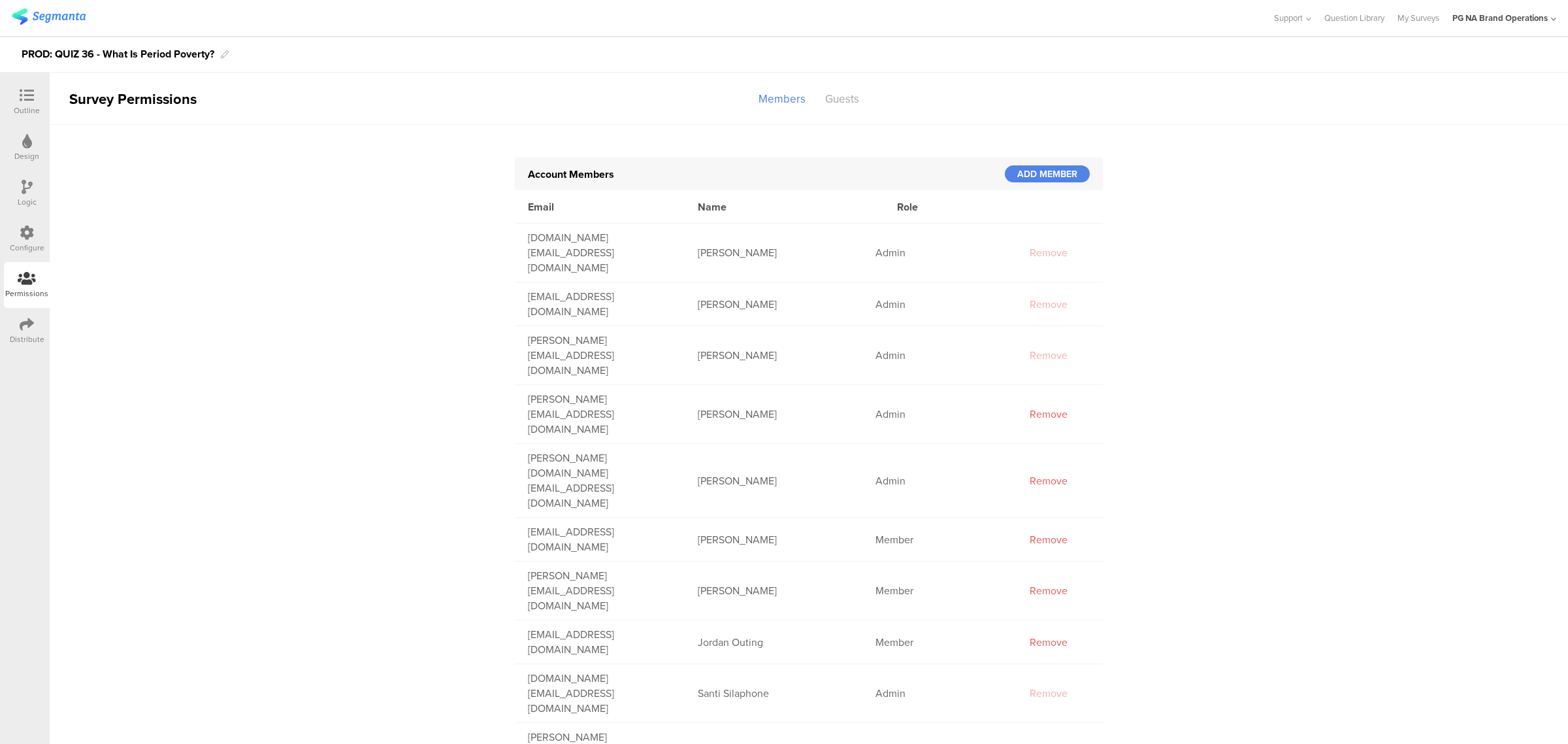
click at [18, 244] on div "Configure" at bounding box center [27, 247] width 35 height 12
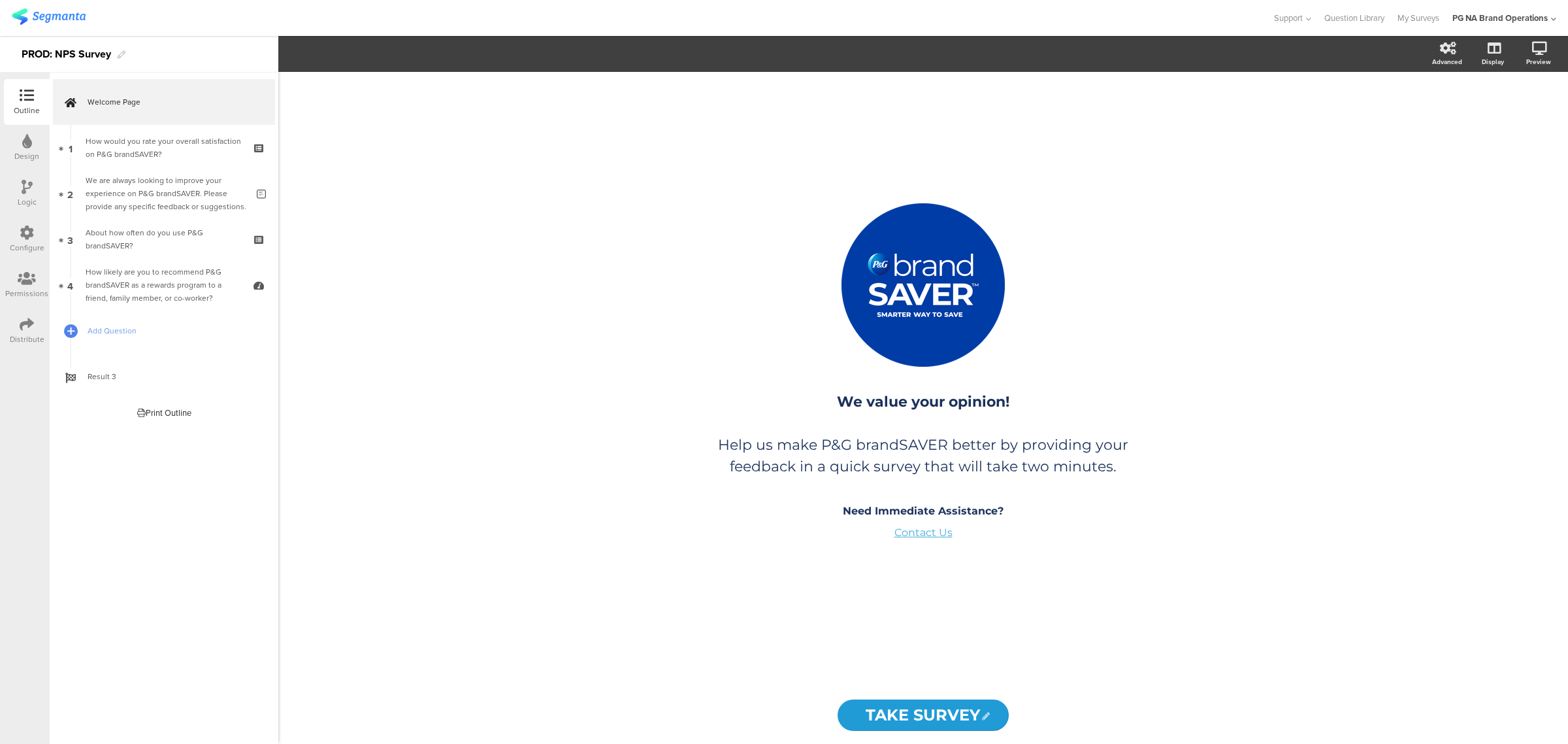
click at [27, 236] on icon at bounding box center [27, 232] width 14 height 14
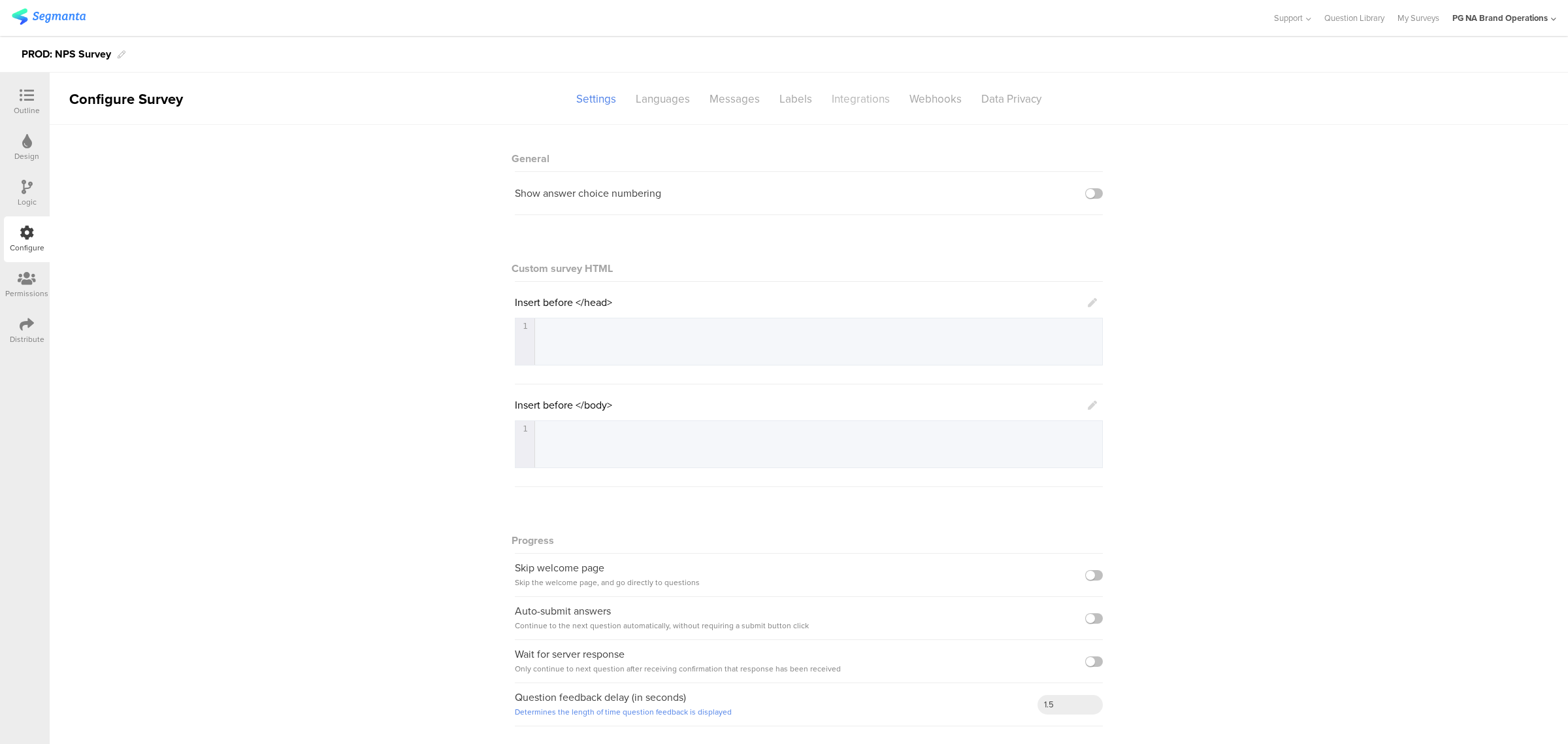
click at [861, 95] on div "Integrations" at bounding box center [861, 99] width 78 height 23
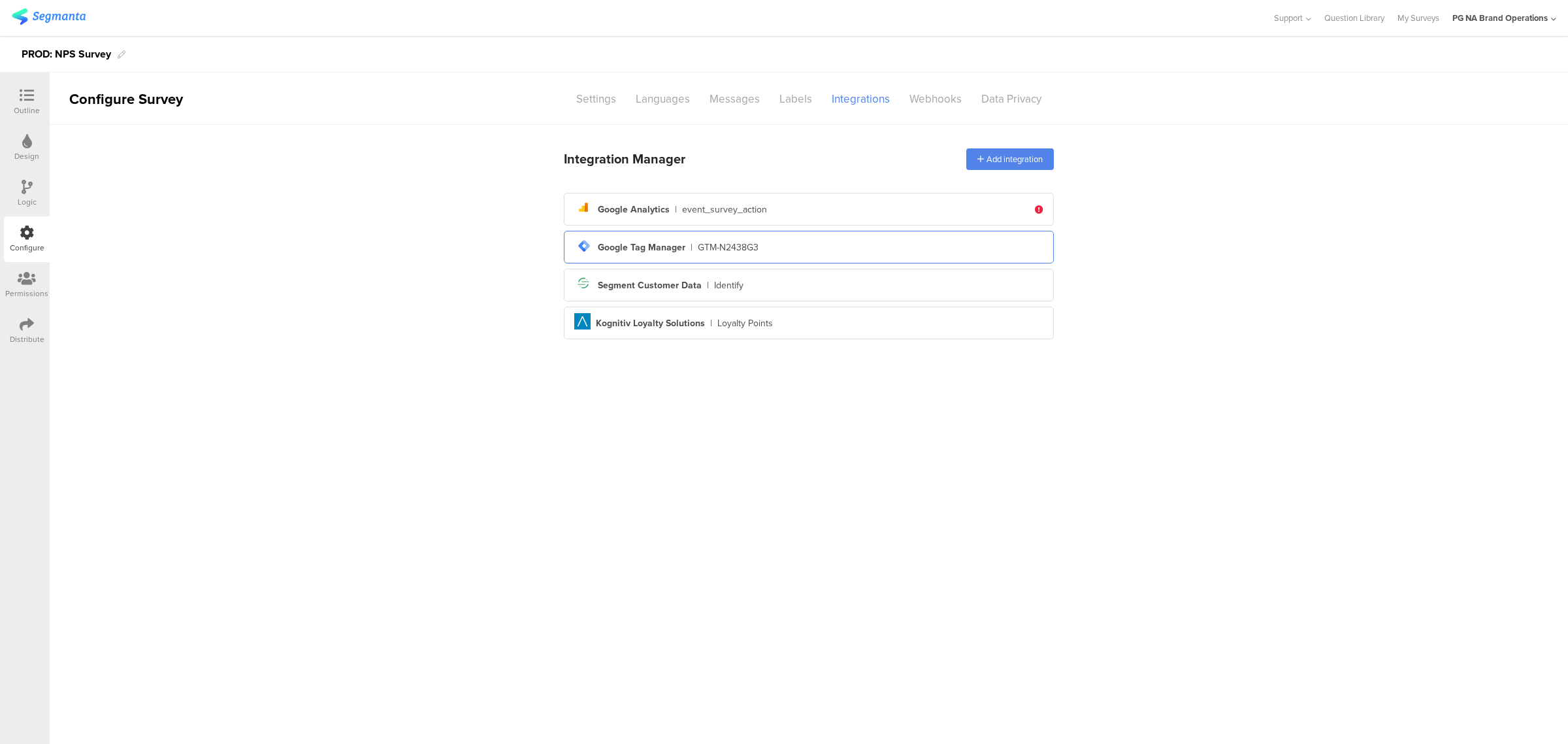
click at [730, 249] on div "GTM-N2438G3" at bounding box center [728, 247] width 61 height 13
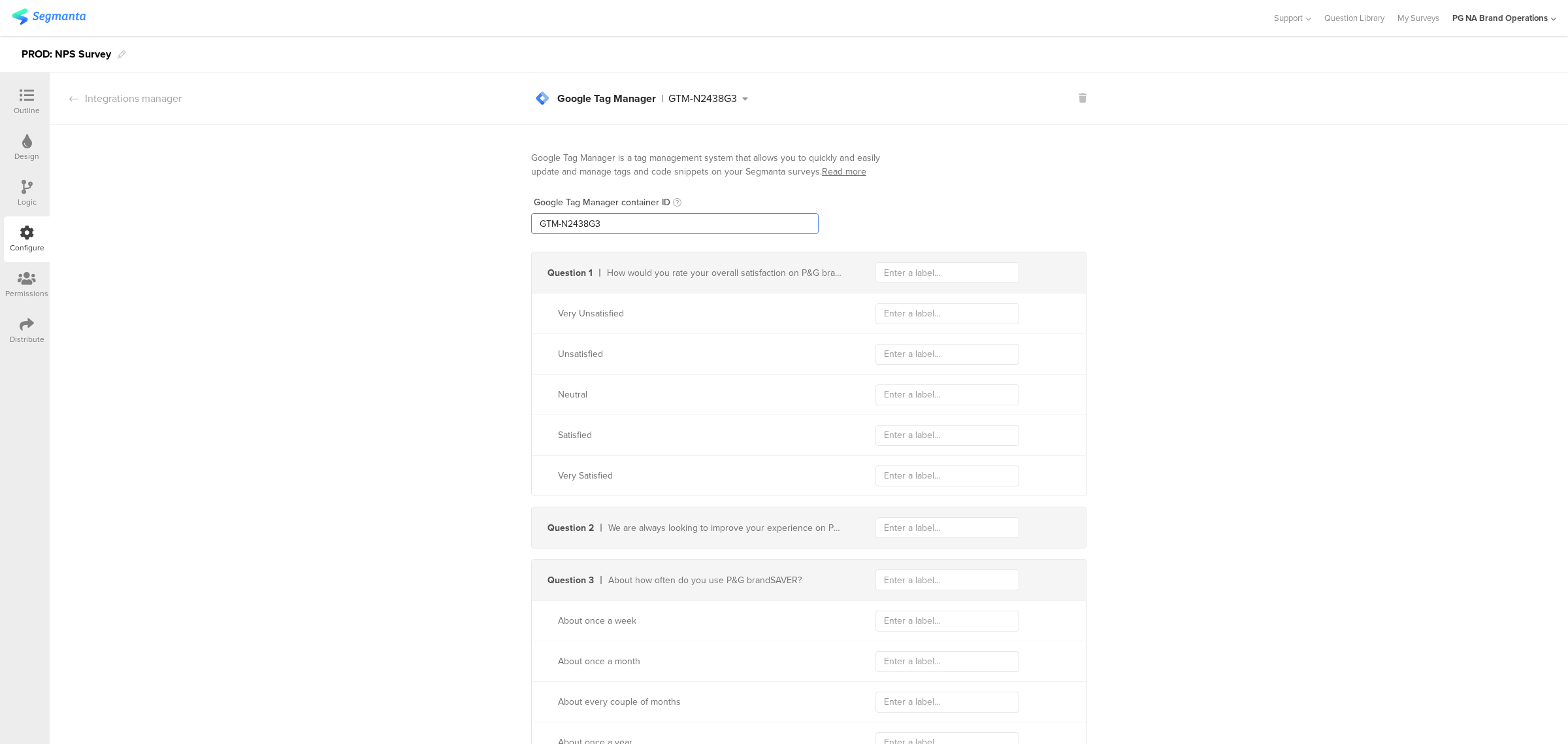
drag, startPoint x: 658, startPoint y: 224, endPoint x: 470, endPoint y: 224, distance: 188.0
click at [470, 224] on div "Google Tag Manager is a tag management system that allows you to quickly and ea…" at bounding box center [808, 562] width 1518 height 874
paste input "XXXXXXX"
type input "GTM-XXXXXXX"
drag, startPoint x: 1218, startPoint y: 152, endPoint x: 1076, endPoint y: 206, distance: 151.9
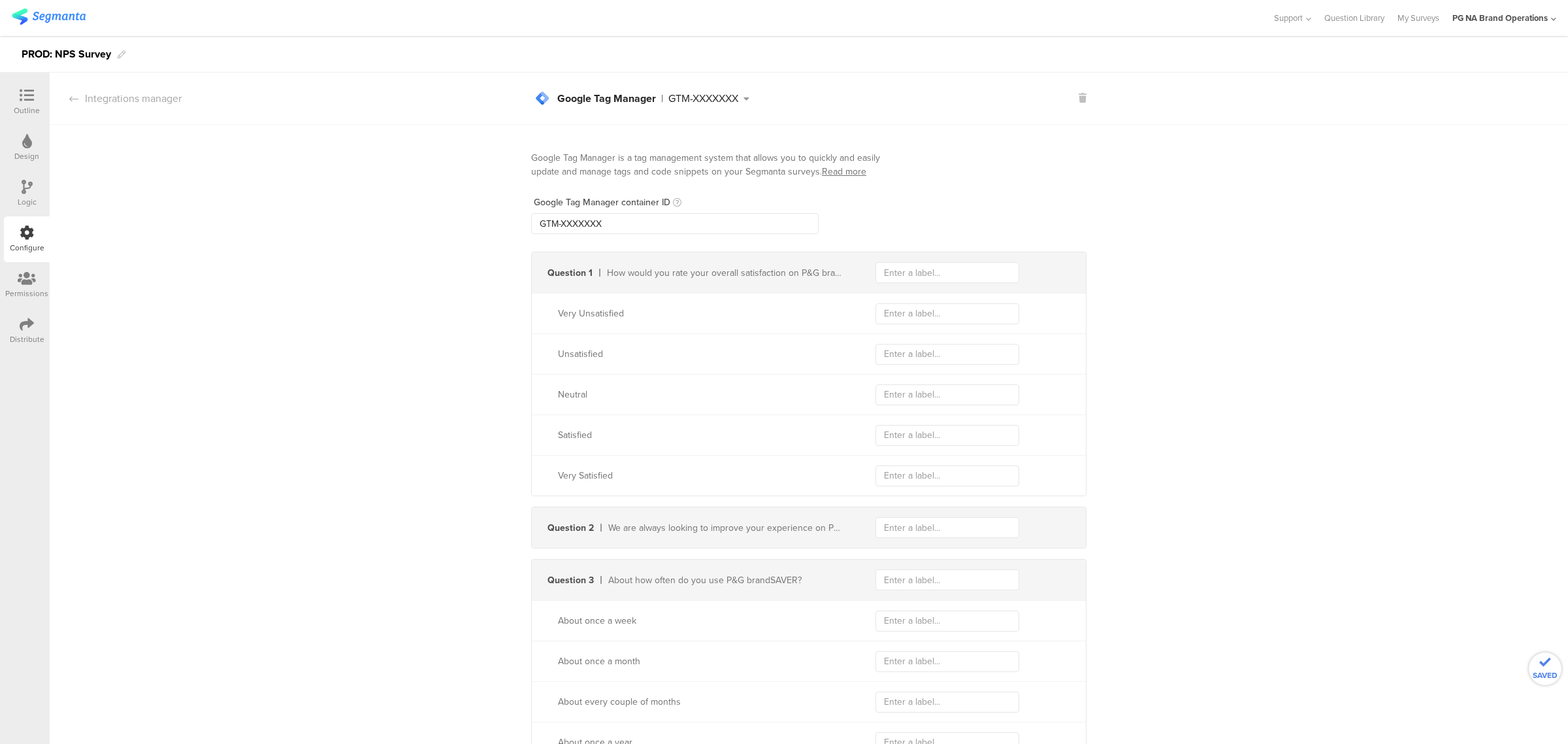
click at [1218, 158] on div "Google Tag Manager is a tag management system that allows you to quickly and ea…" at bounding box center [808, 562] width 1518 height 874
click at [36, 193] on div "Logic" at bounding box center [27, 193] width 46 height 46
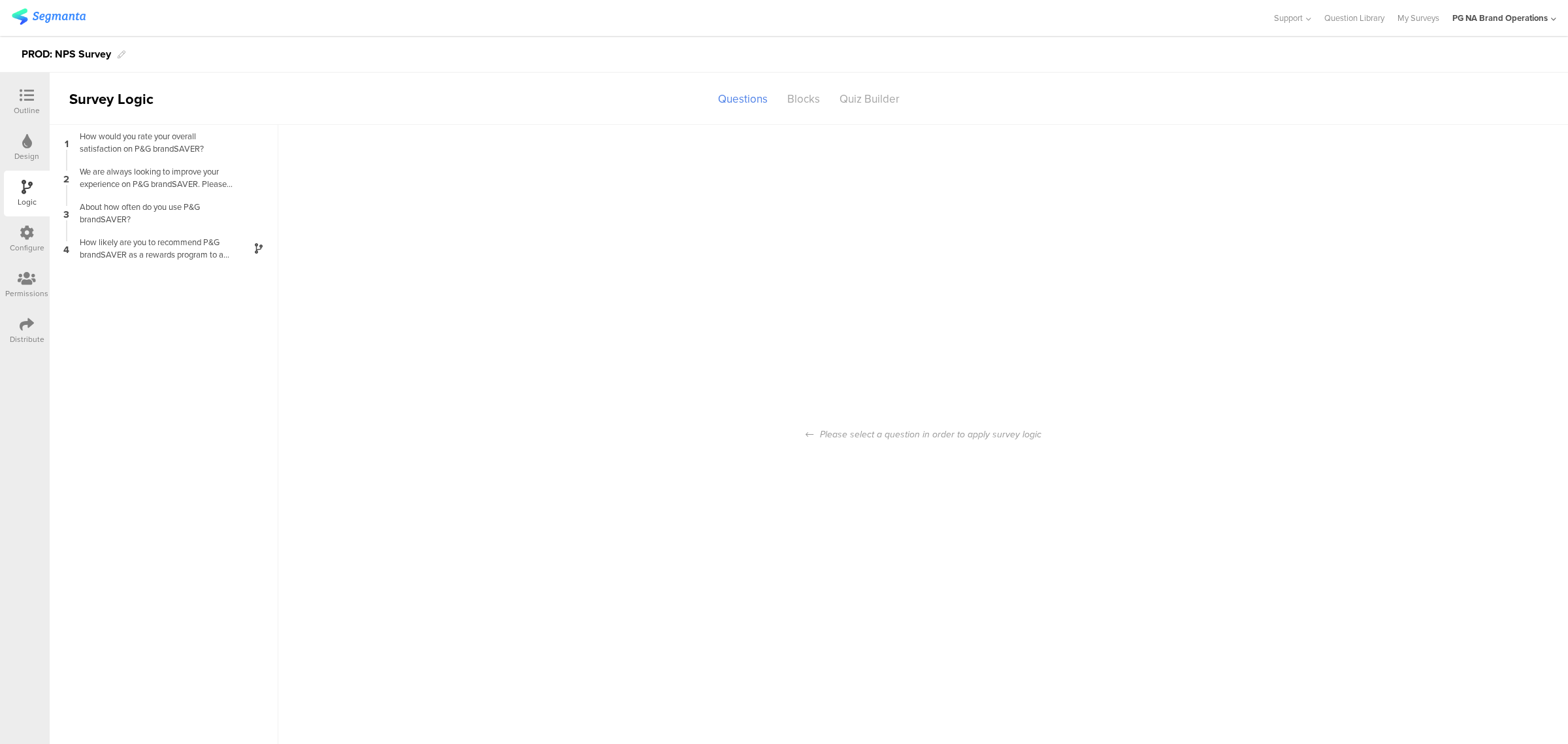
click at [40, 239] on div "Configure" at bounding box center [27, 239] width 46 height 46
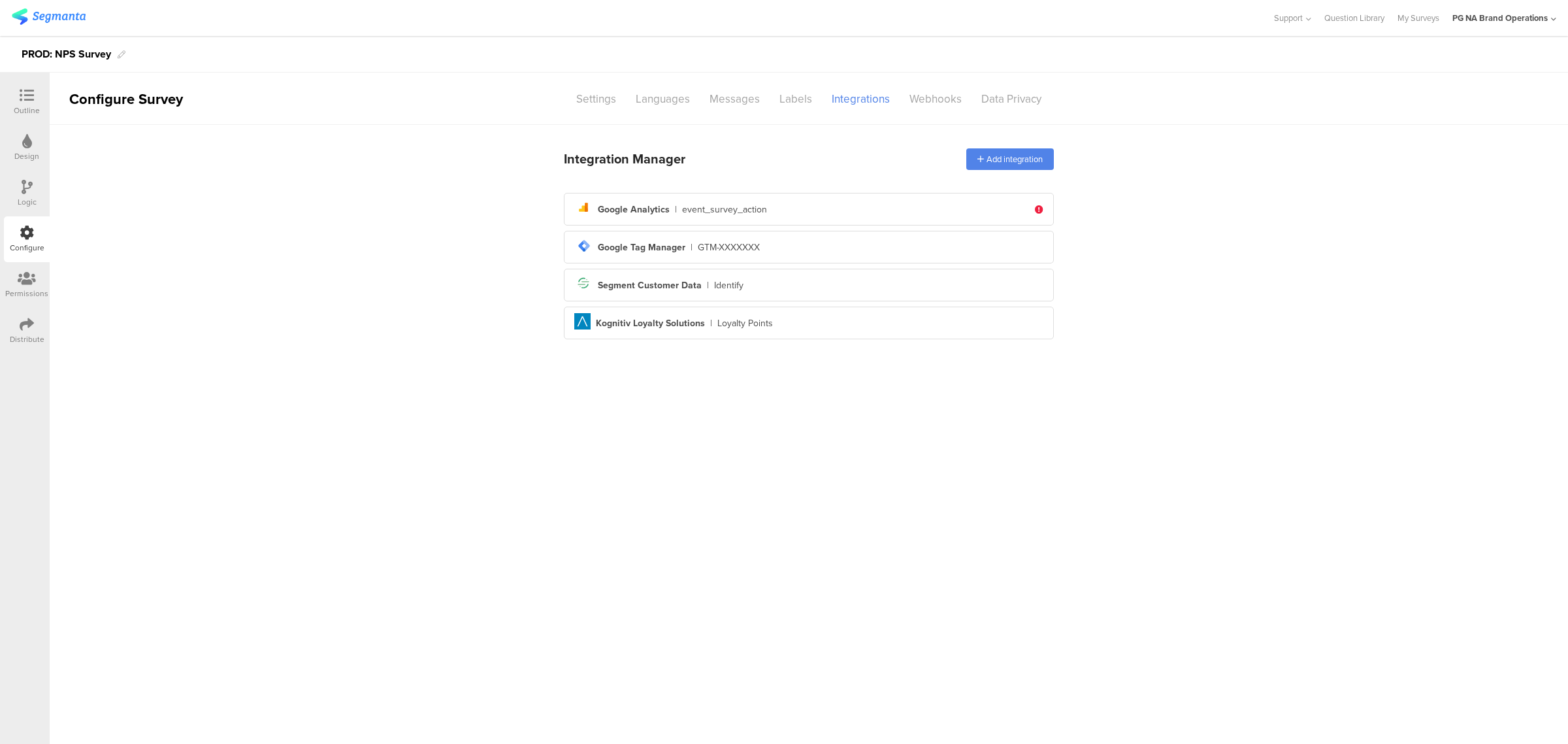
click at [36, 187] on div "Logic" at bounding box center [27, 193] width 46 height 46
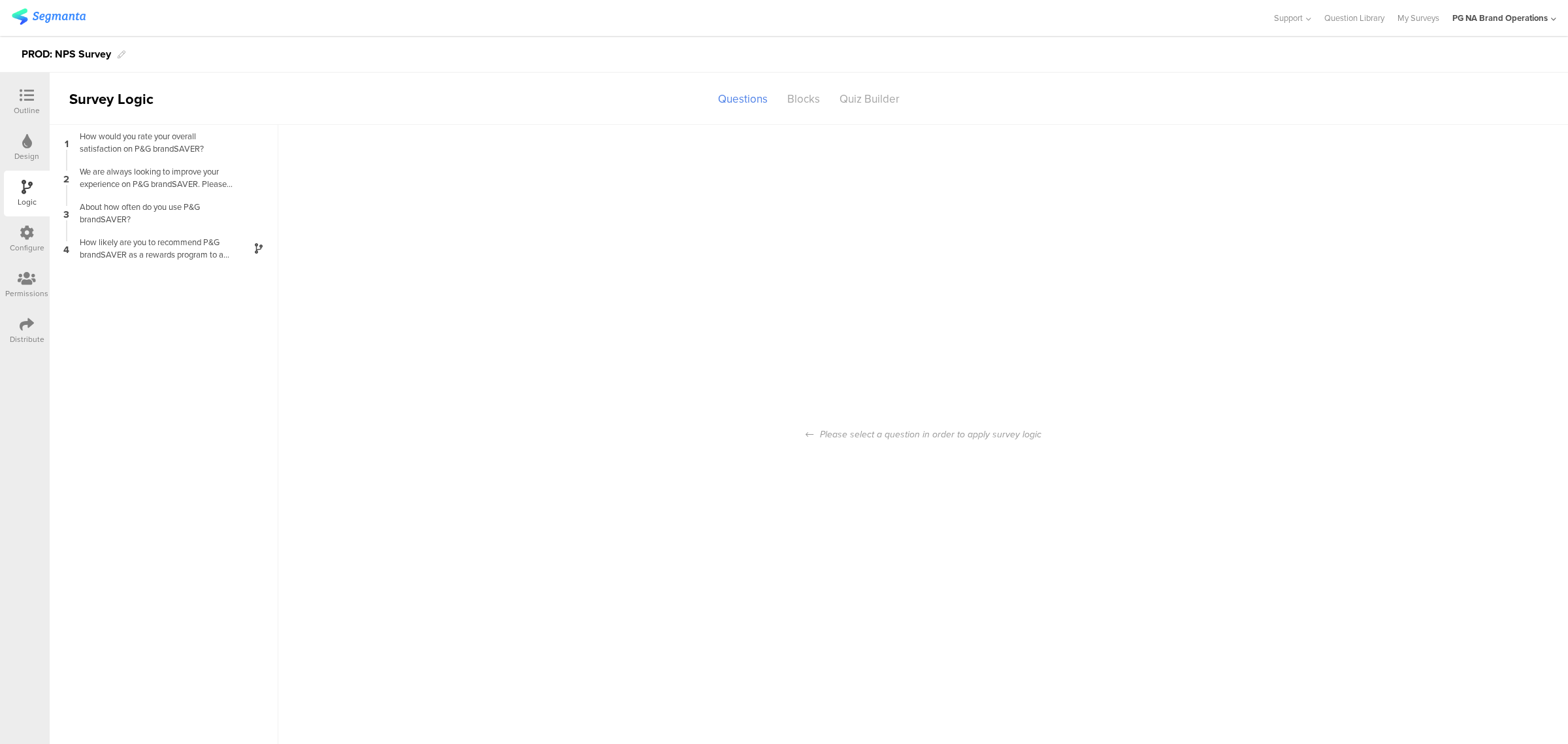
click at [32, 232] on icon at bounding box center [27, 232] width 14 height 14
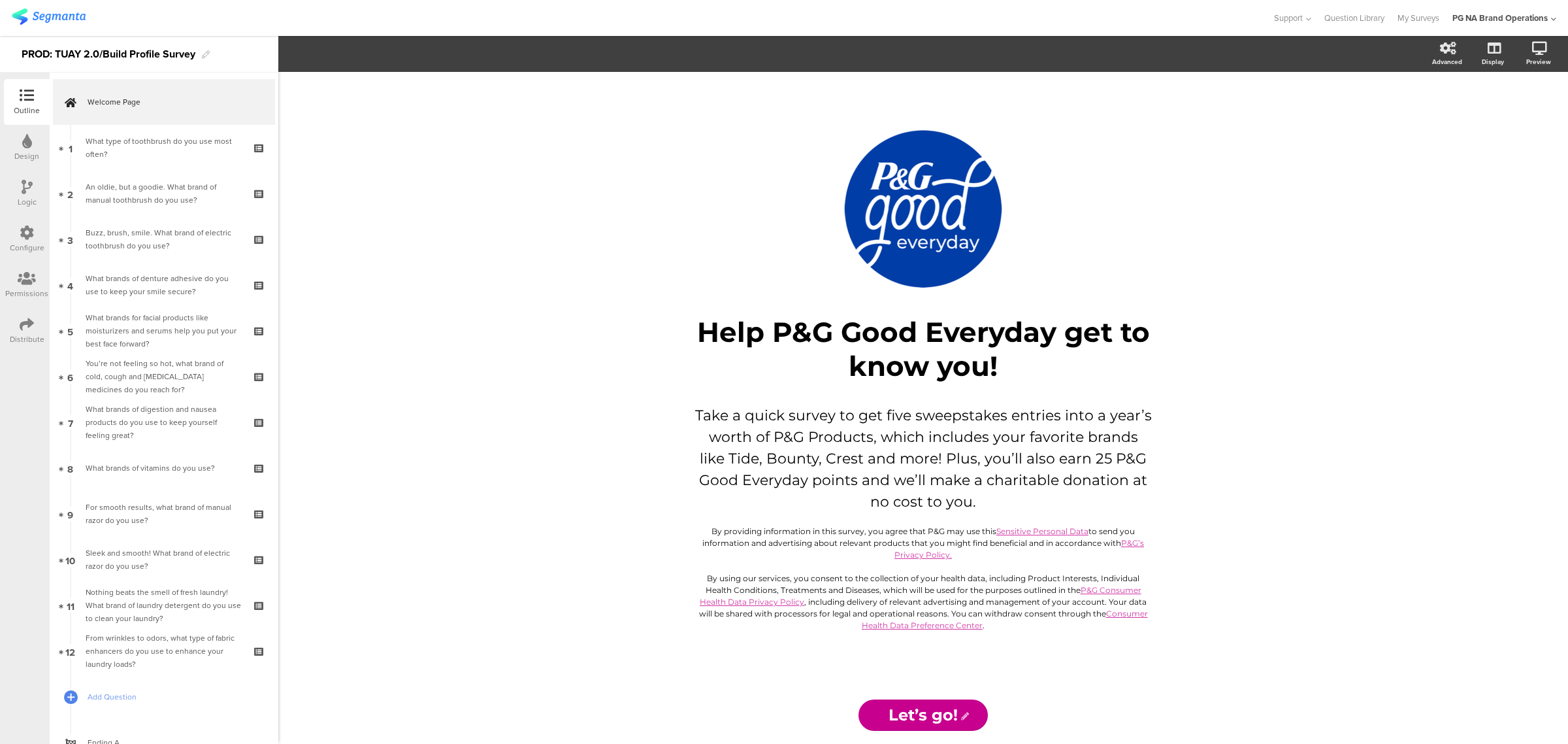
click at [24, 288] on div "Permissions" at bounding box center [26, 293] width 43 height 12
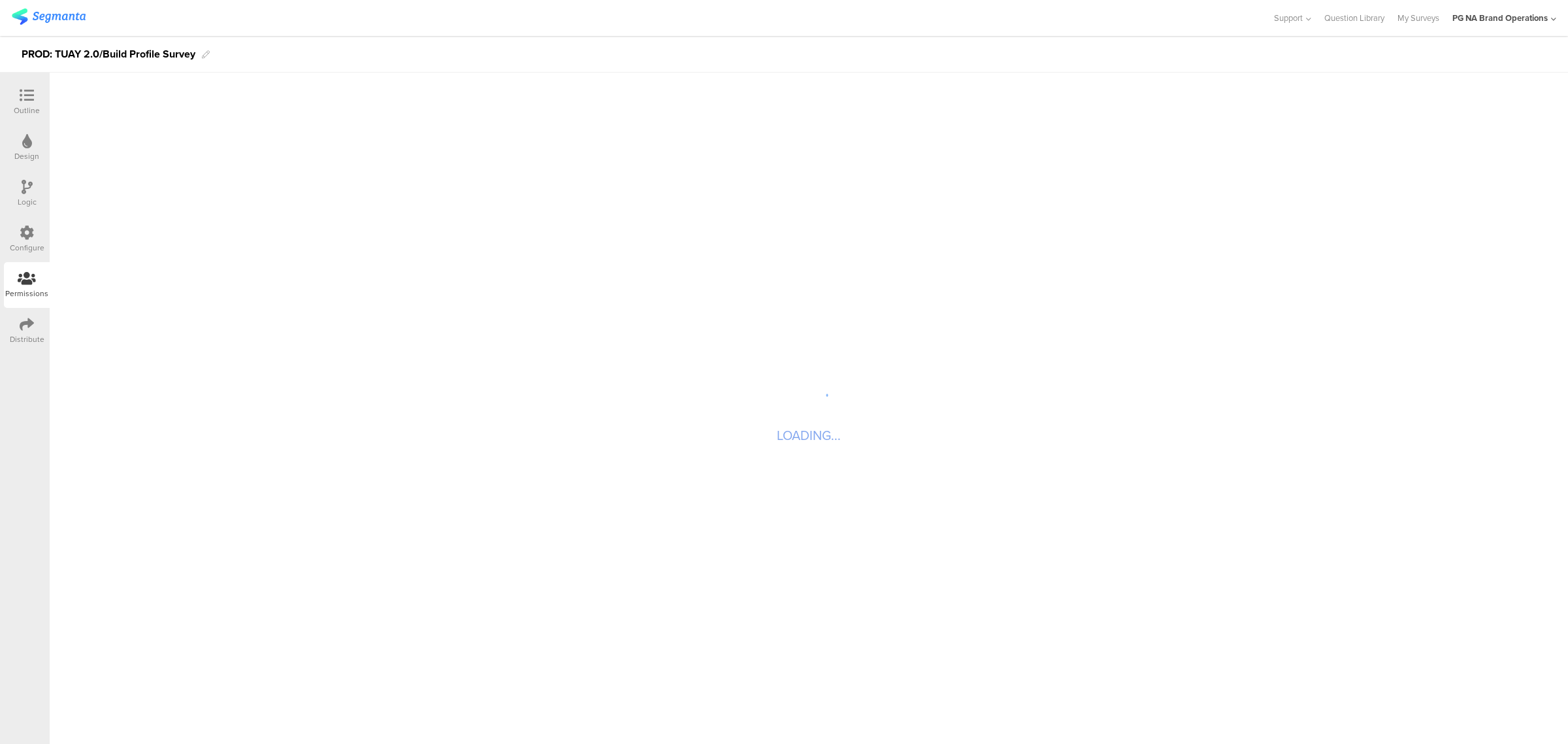
click at [21, 227] on icon at bounding box center [27, 232] width 14 height 14
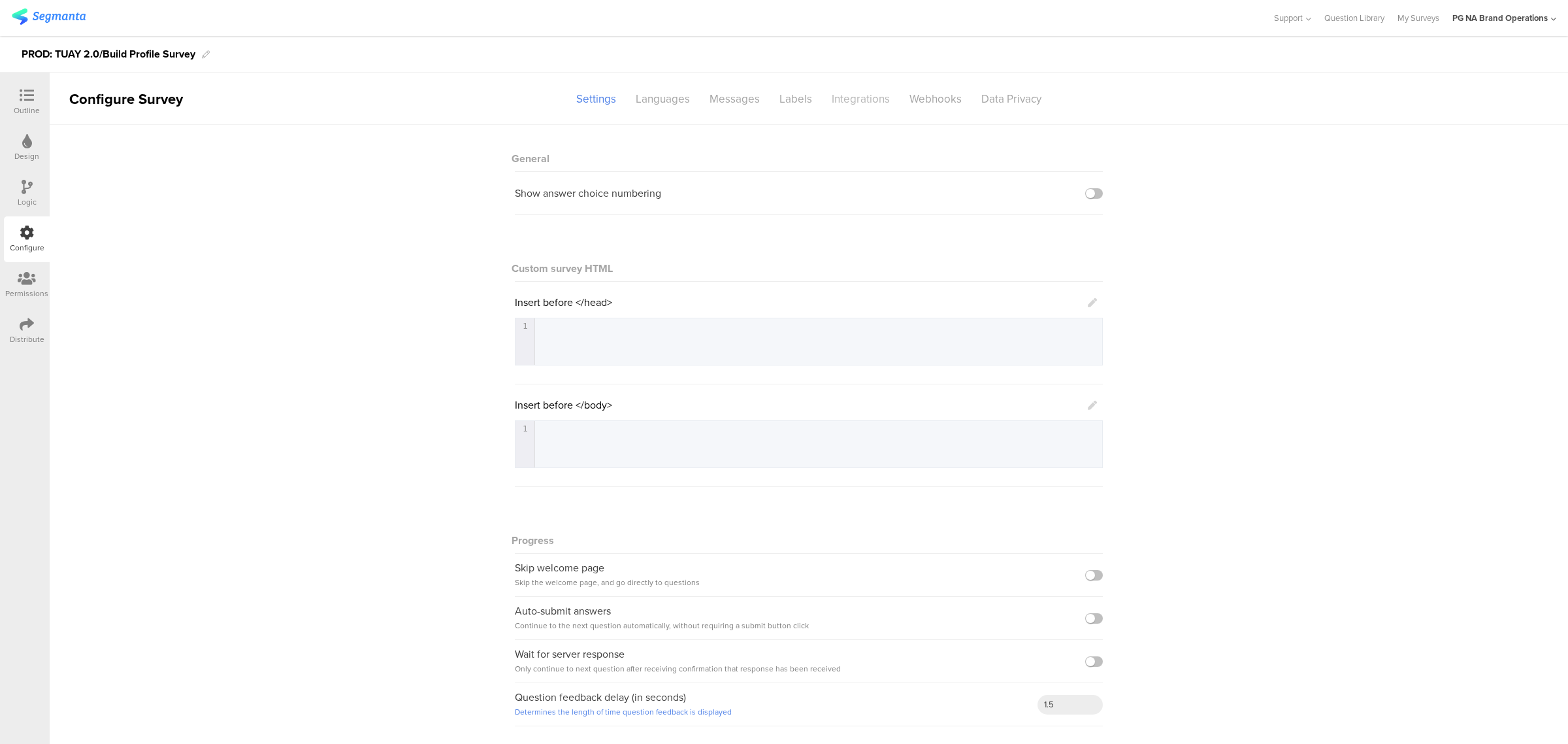
click at [853, 99] on div "Integrations" at bounding box center [861, 99] width 78 height 23
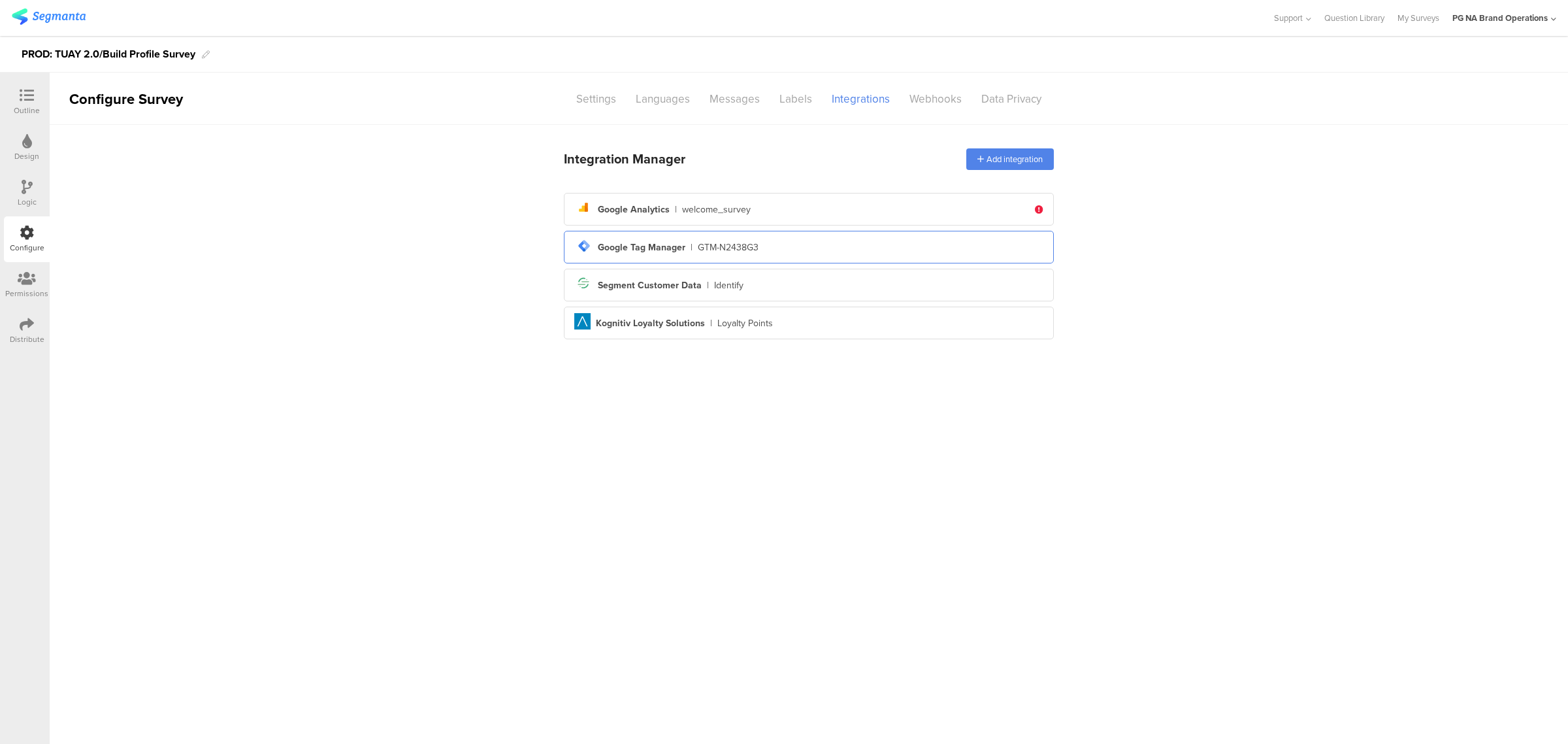
click at [764, 242] on div "tag-manager Created with Sketch. Google Tag Manager | GTM-N2438G3" at bounding box center [809, 247] width 469 height 22
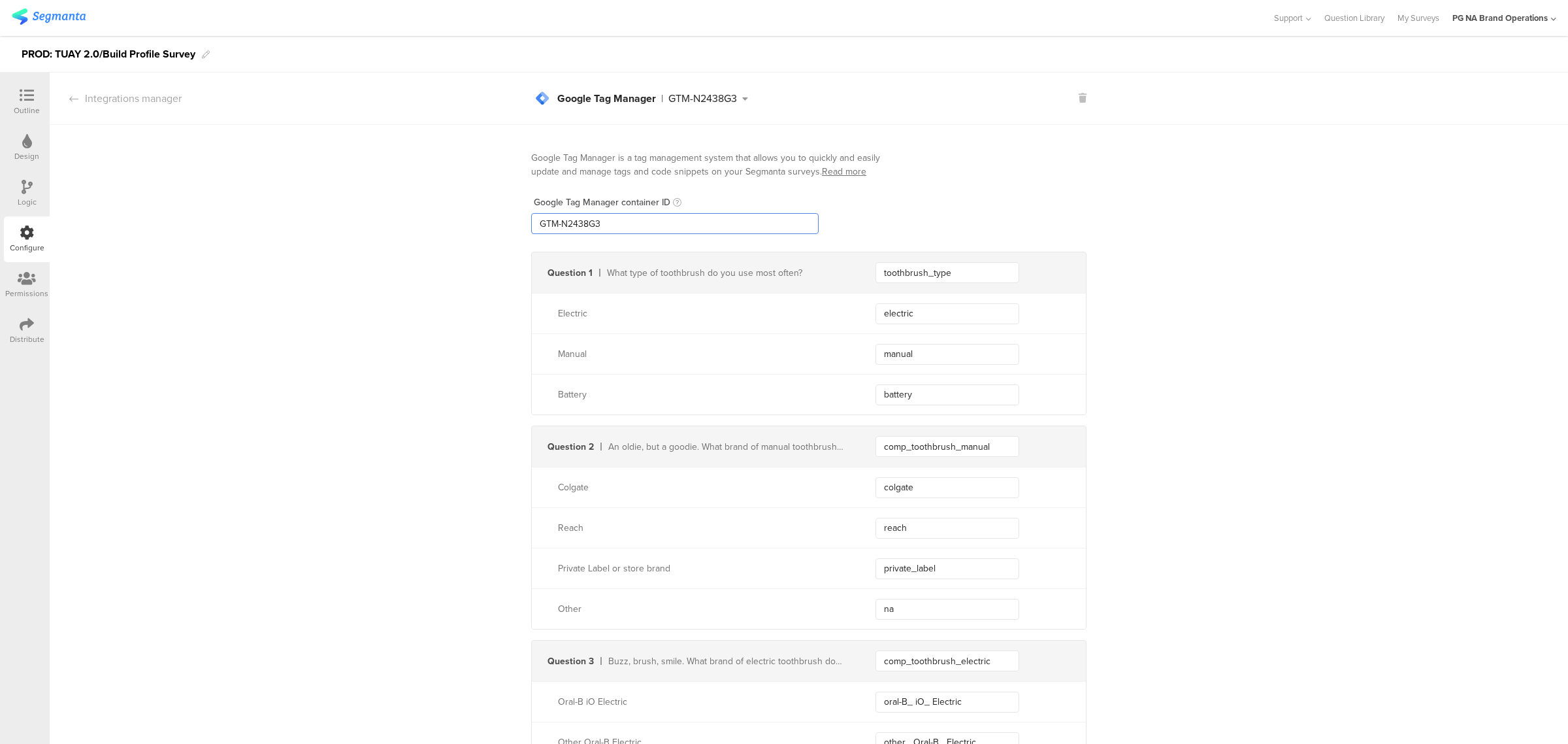
drag, startPoint x: 501, startPoint y: 223, endPoint x: 470, endPoint y: 223, distance: 31.0
paste input "XXXXXXX"
type input "GTM-XXXXXXX"
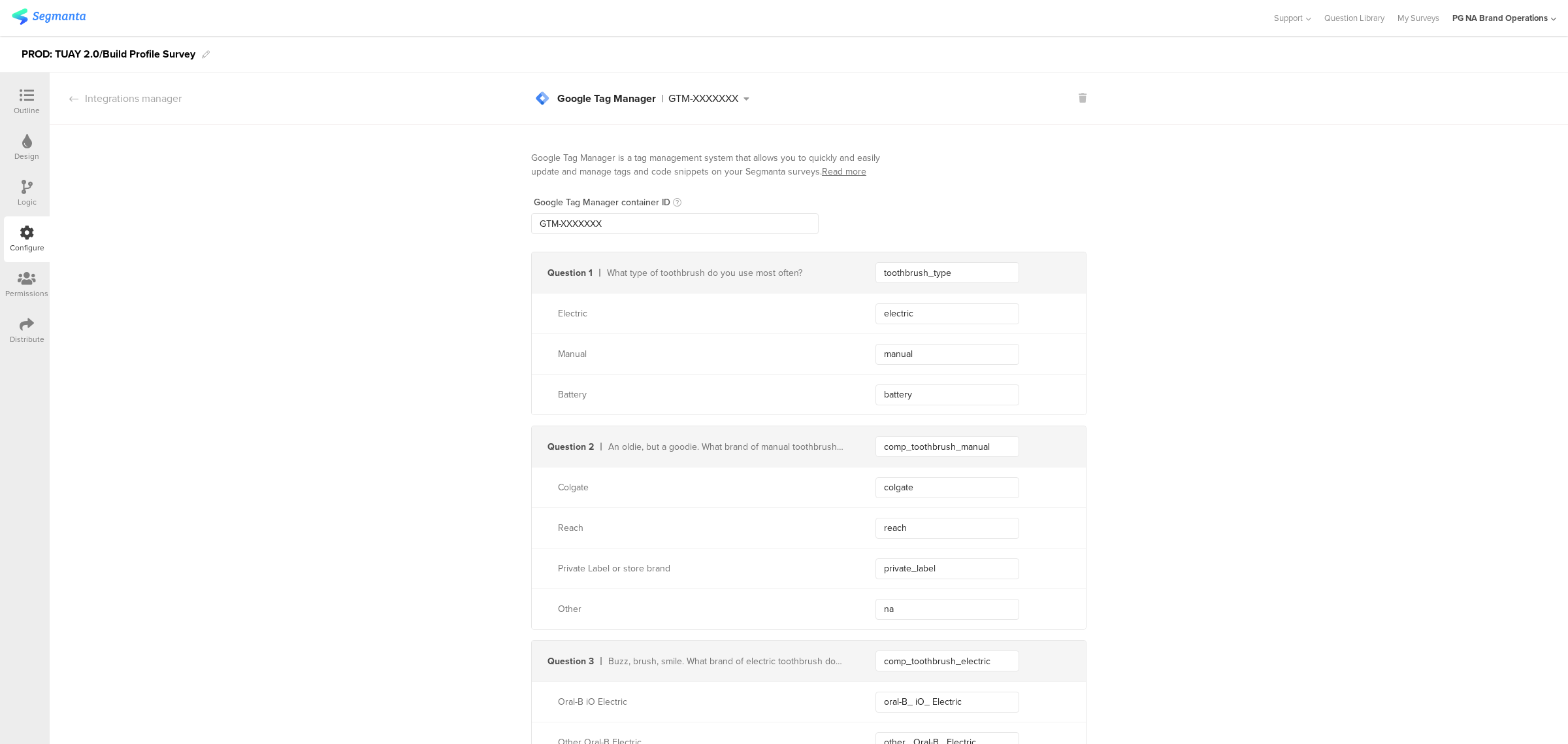
click at [36, 196] on div "Logic" at bounding box center [27, 201] width 19 height 12
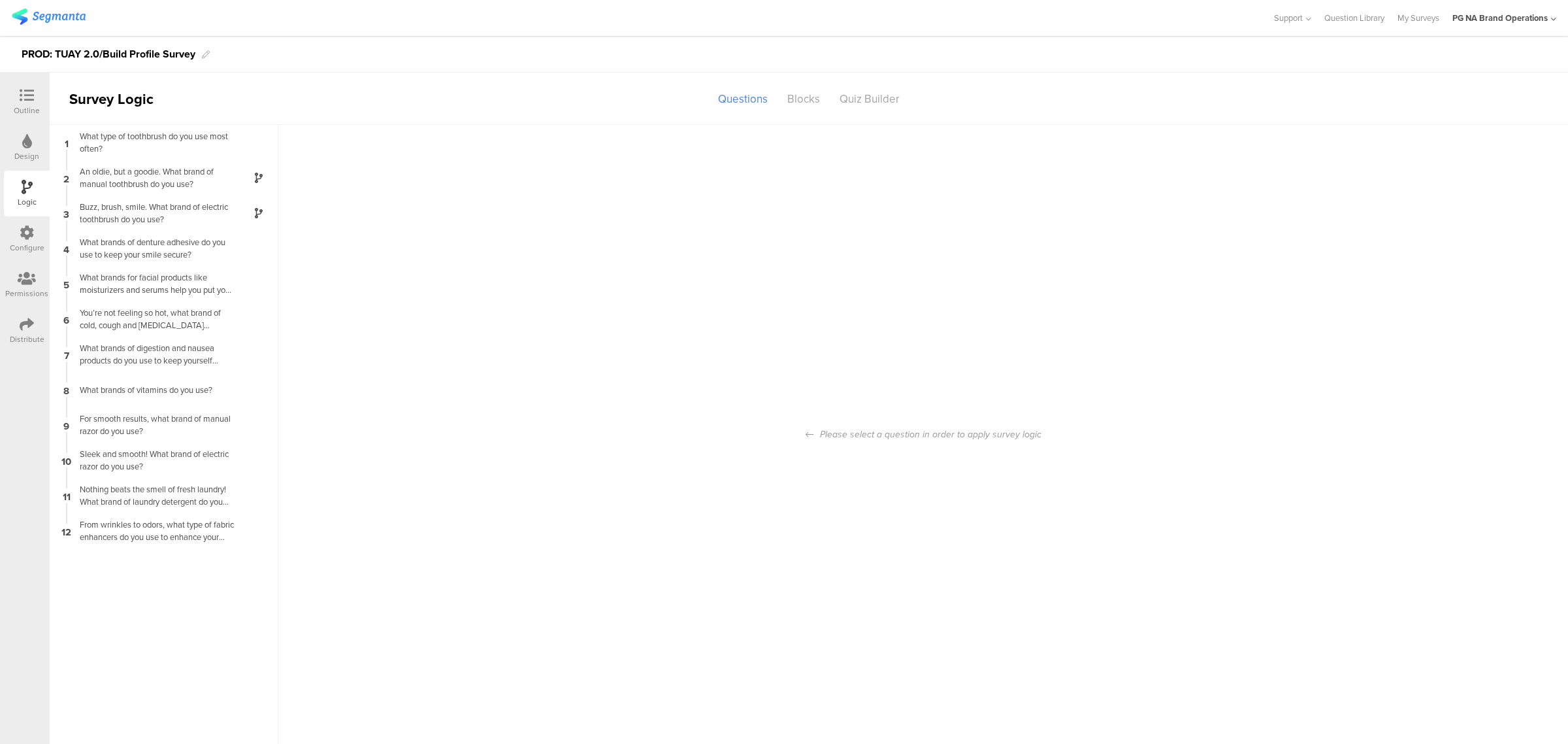
click at [36, 232] on div "Configure" at bounding box center [27, 239] width 46 height 46
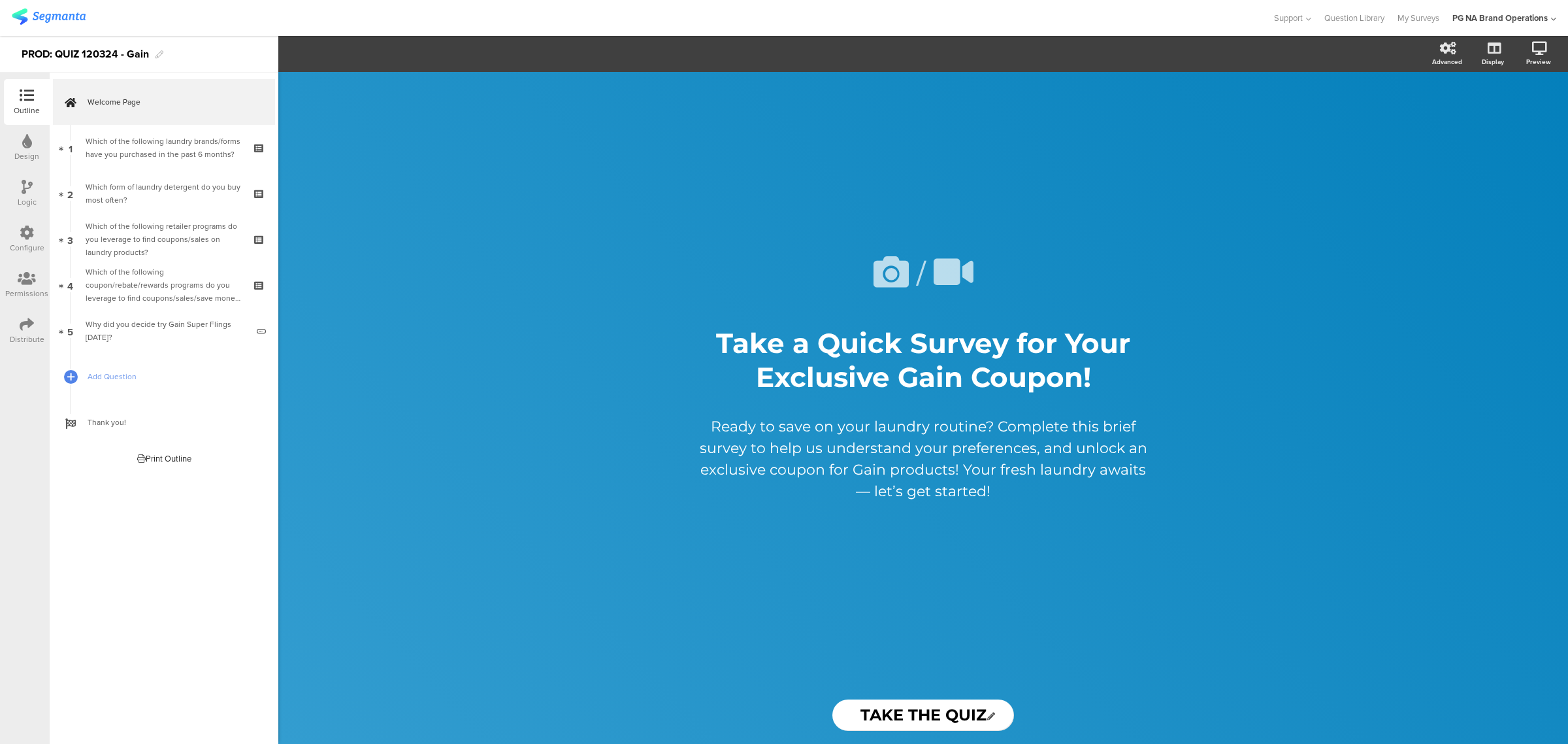
click at [13, 236] on div "Configure" at bounding box center [27, 239] width 46 height 46
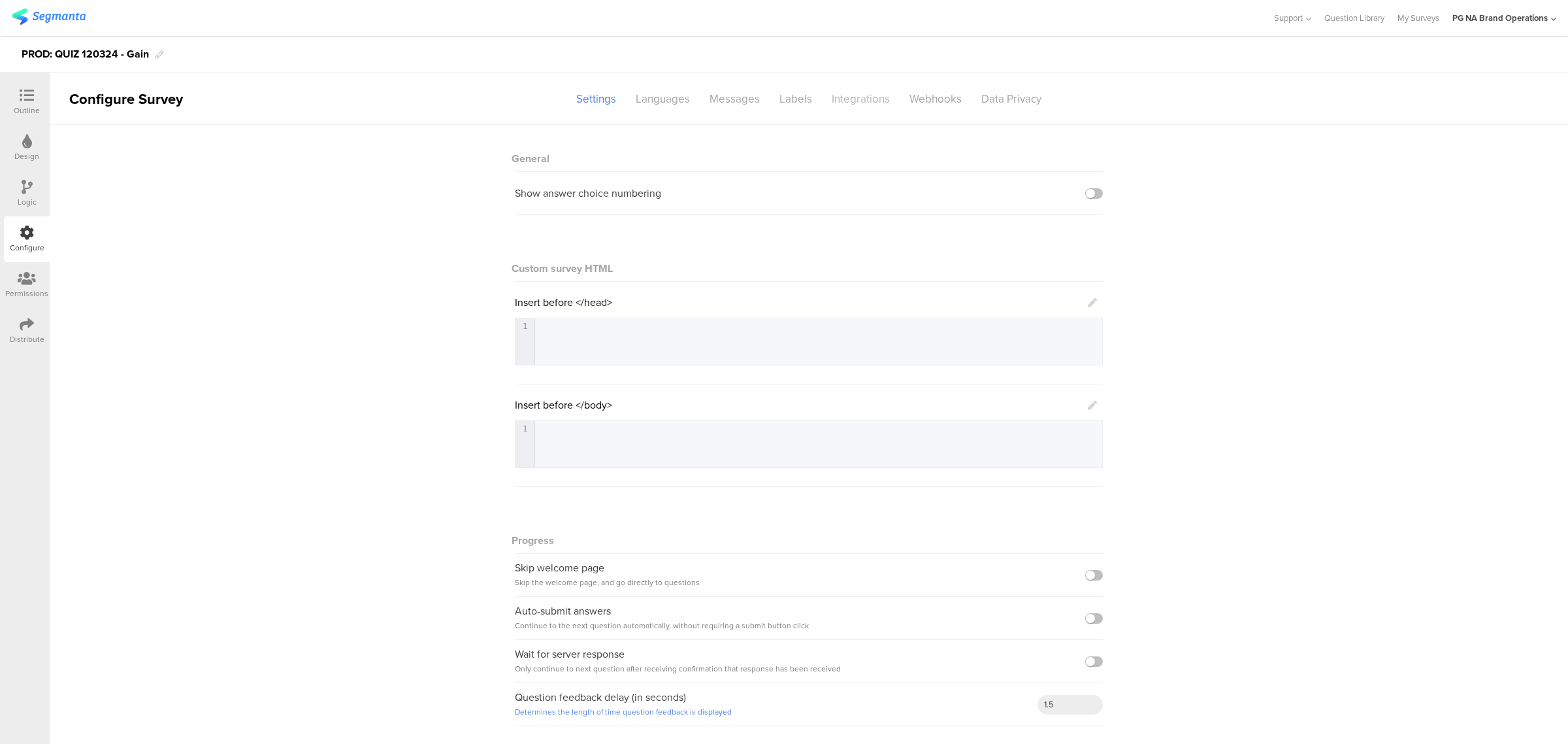
click at [882, 99] on div "Integrations" at bounding box center [861, 99] width 78 height 23
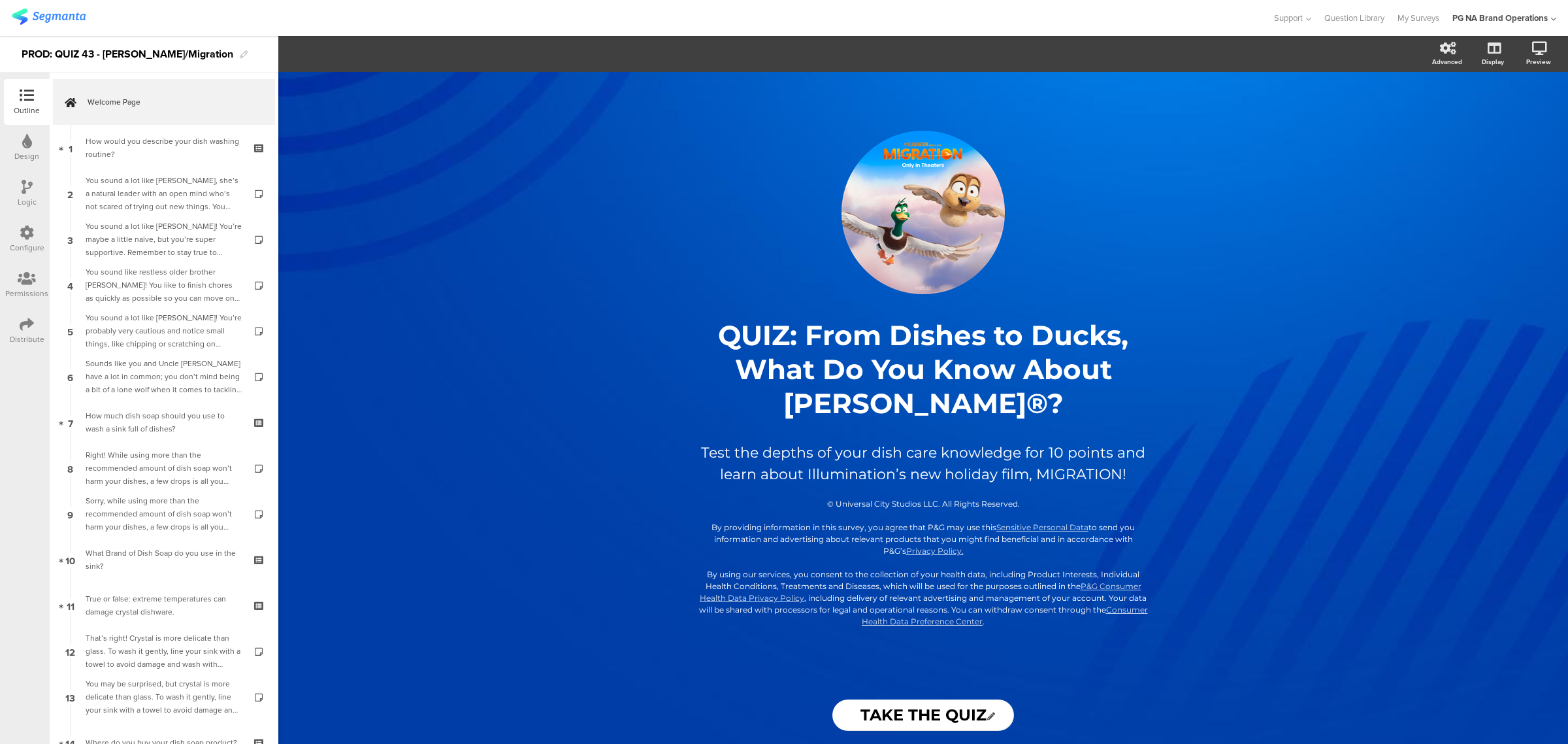
click at [32, 236] on icon at bounding box center [27, 232] width 14 height 14
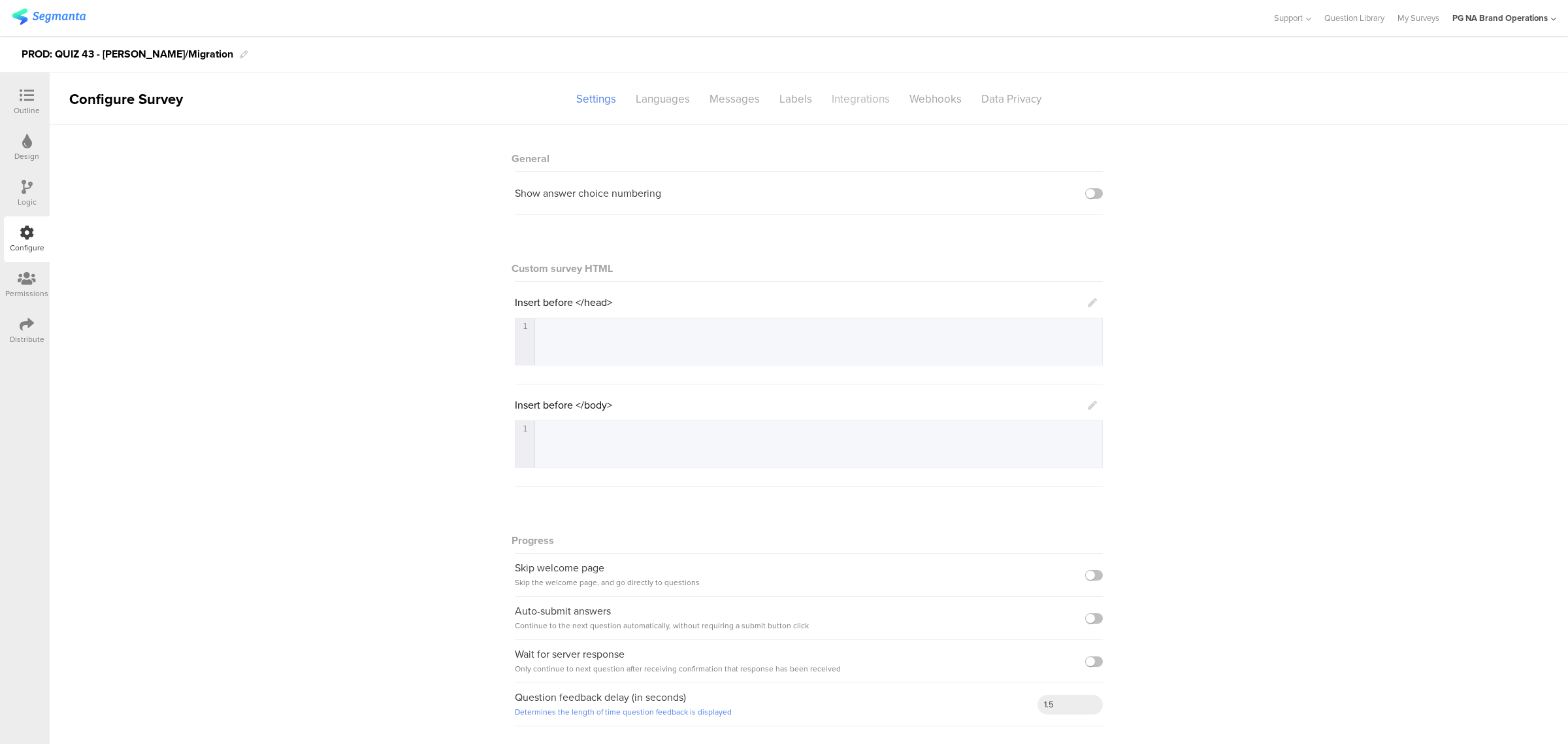
click at [847, 101] on div "Integrations" at bounding box center [861, 99] width 78 height 23
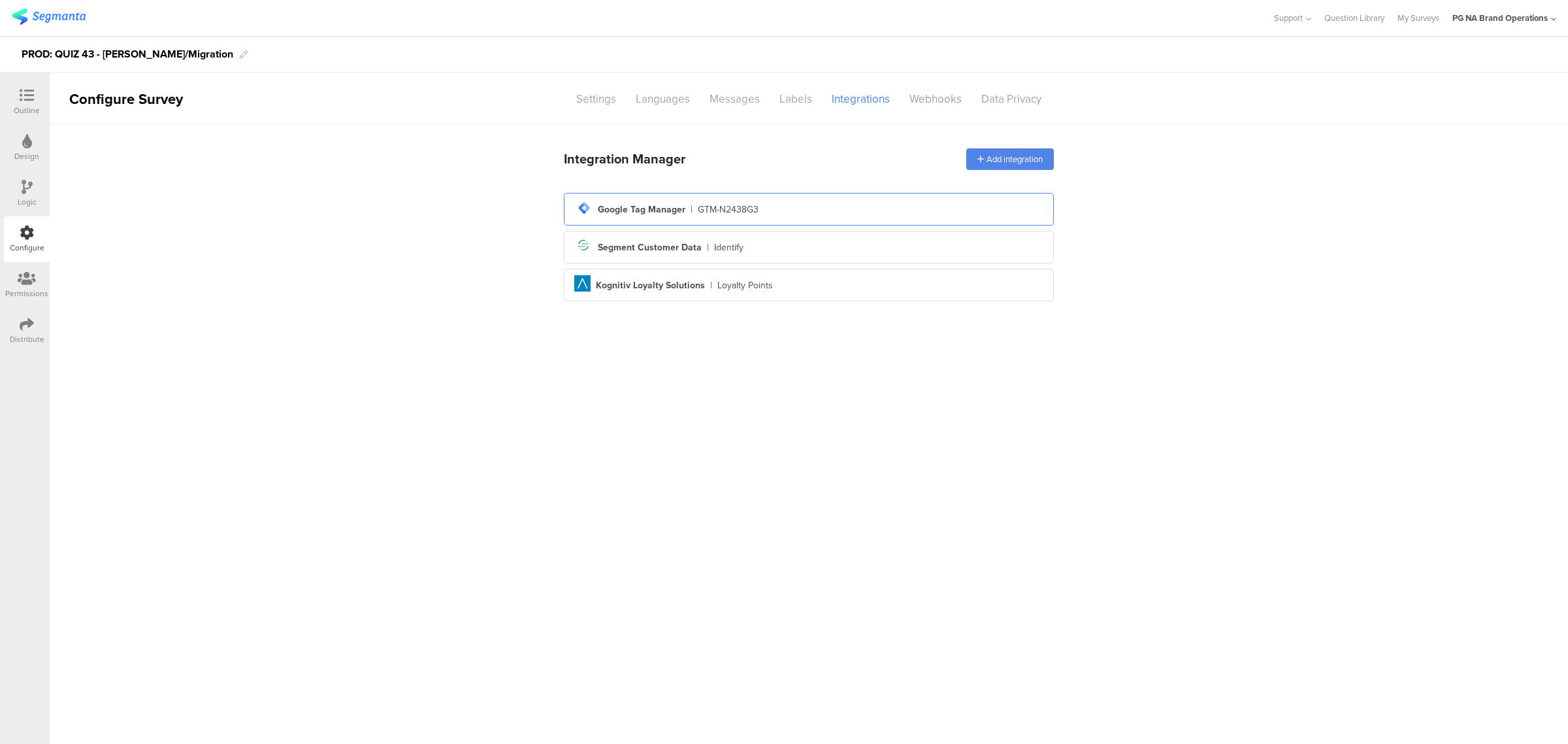
click at [853, 204] on div "tag-manager Created with Sketch. Google Tag Manager | GTM-N2438G3" at bounding box center [809, 208] width 469 height 22
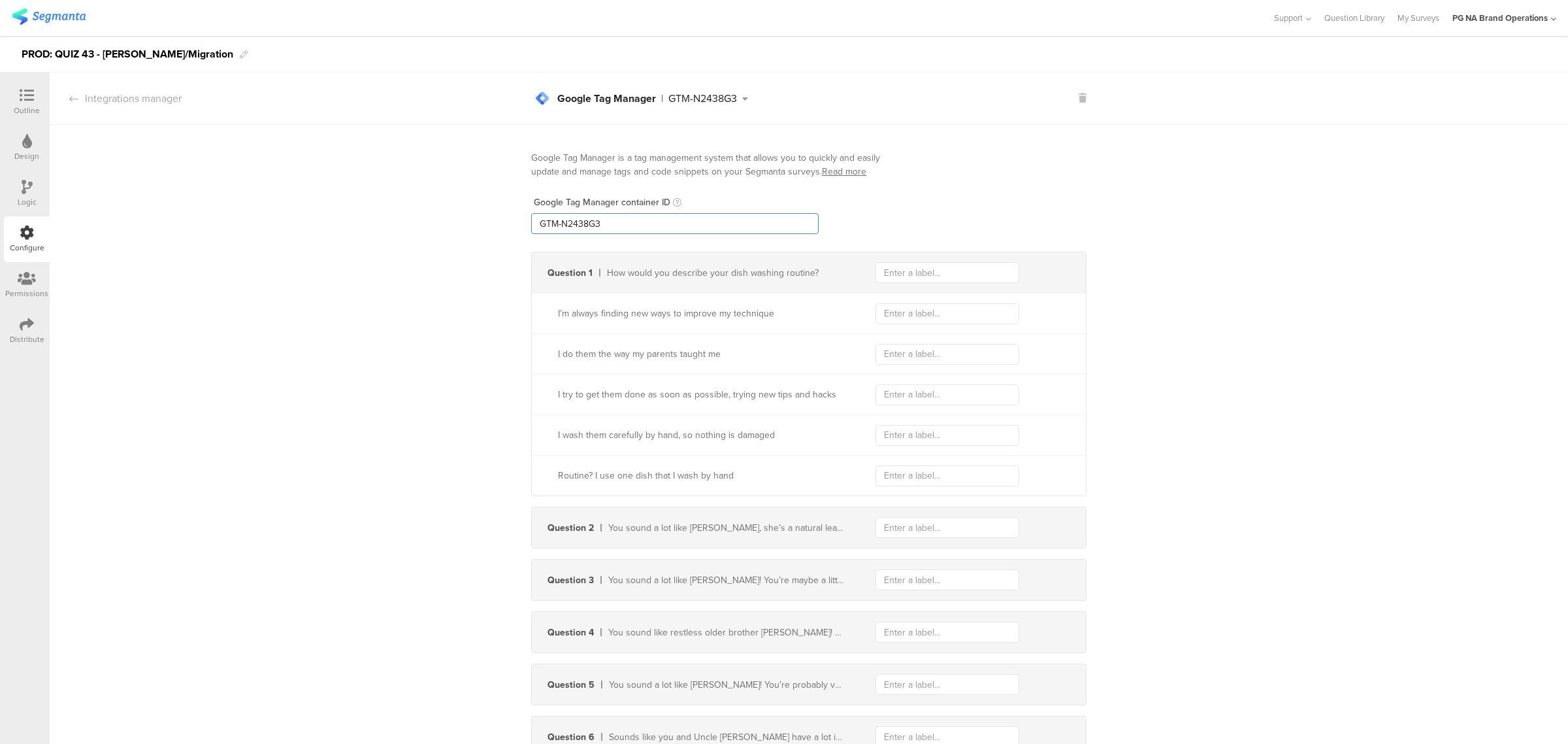
drag, startPoint x: 707, startPoint y: 223, endPoint x: 449, endPoint y: 230, distance: 258.1
paste input "XXXXXXX"
type input "GTM-XXXXXXX"
click at [36, 190] on div "Logic" at bounding box center [27, 193] width 46 height 46
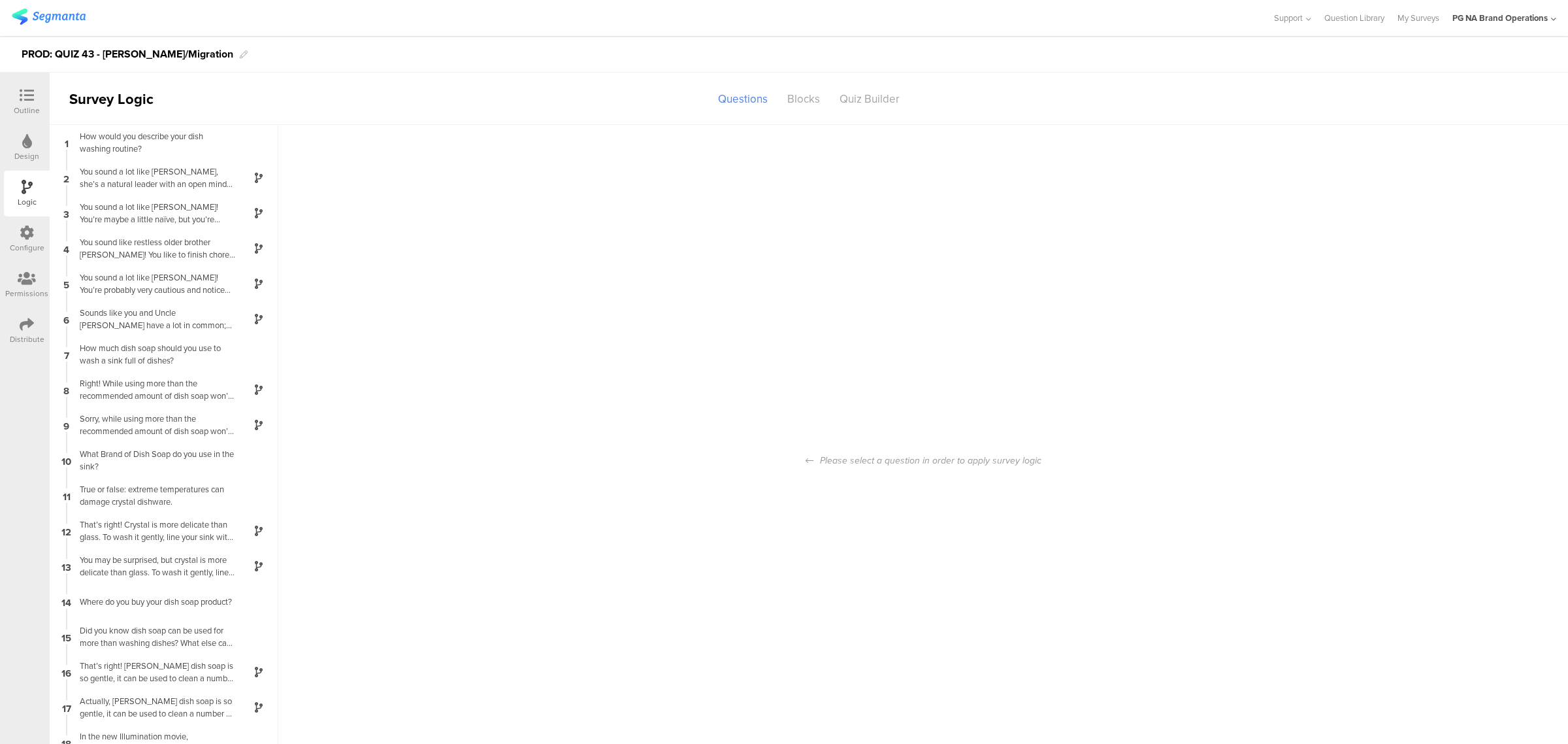
click at [38, 244] on div "Configure" at bounding box center [27, 247] width 35 height 12
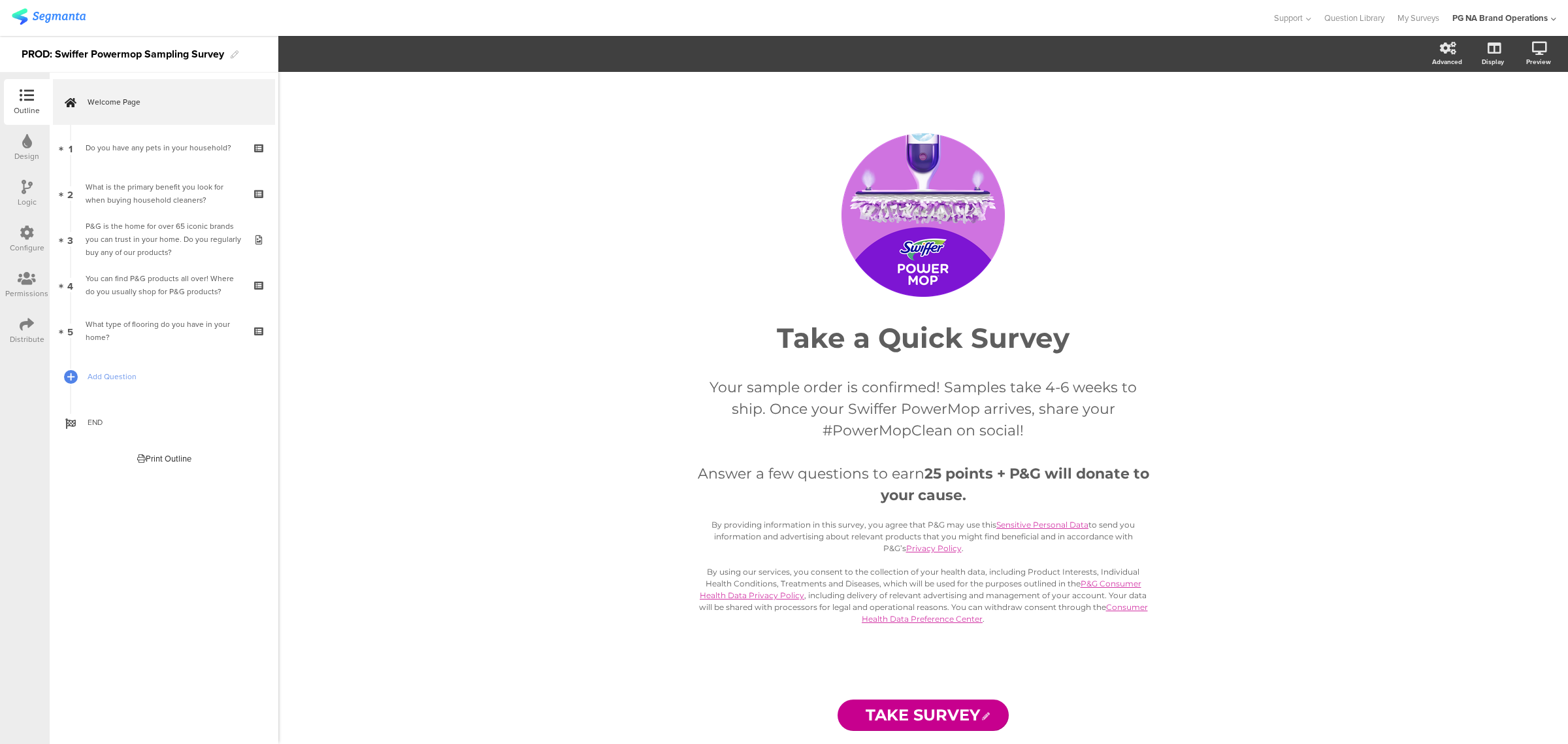
click at [30, 232] on icon at bounding box center [27, 232] width 14 height 14
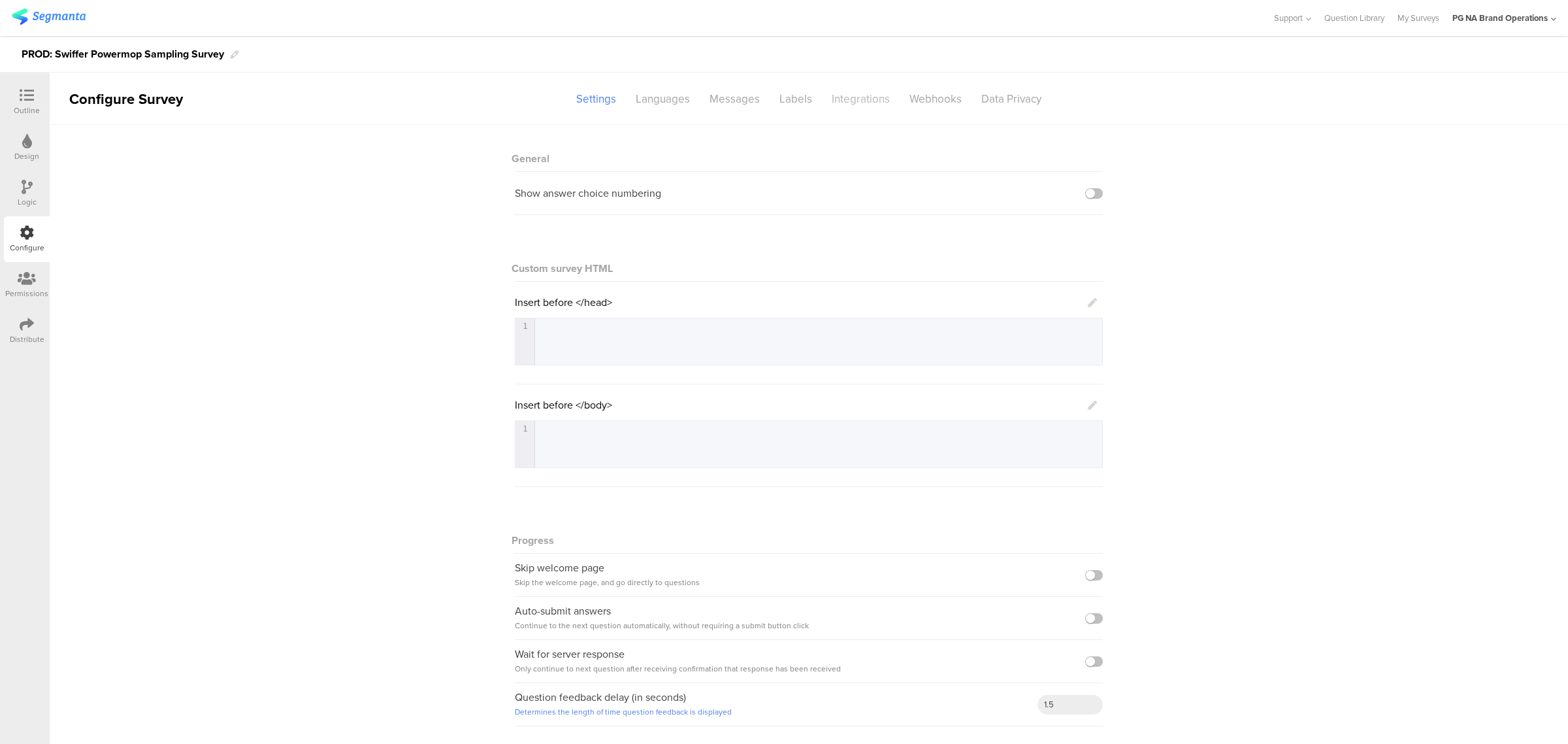
click at [849, 99] on div "Integrations" at bounding box center [861, 99] width 78 height 23
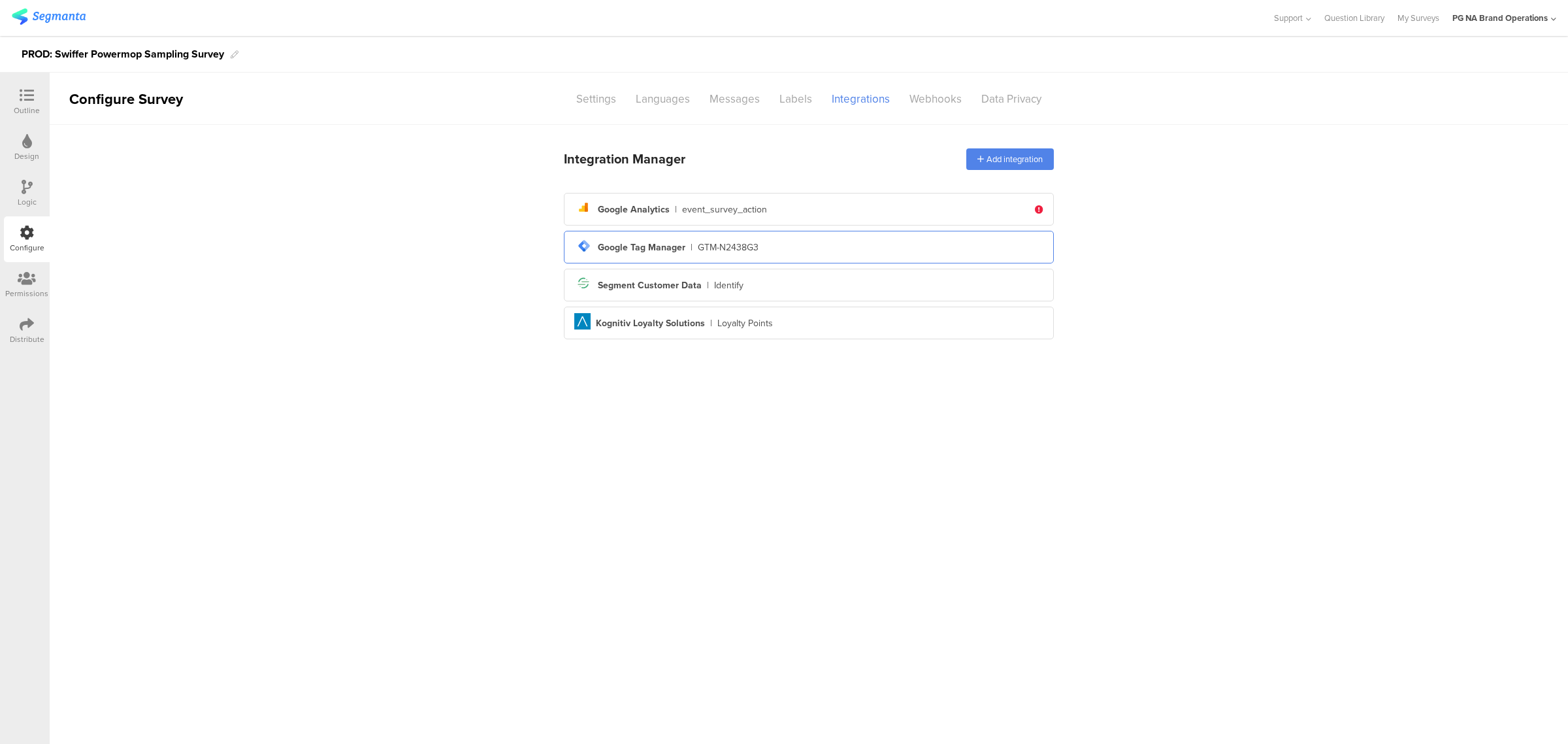
click at [773, 240] on div "tag-manager Created with Sketch. Google Tag Manager | GTM-N2438G3" at bounding box center [809, 247] width 469 height 22
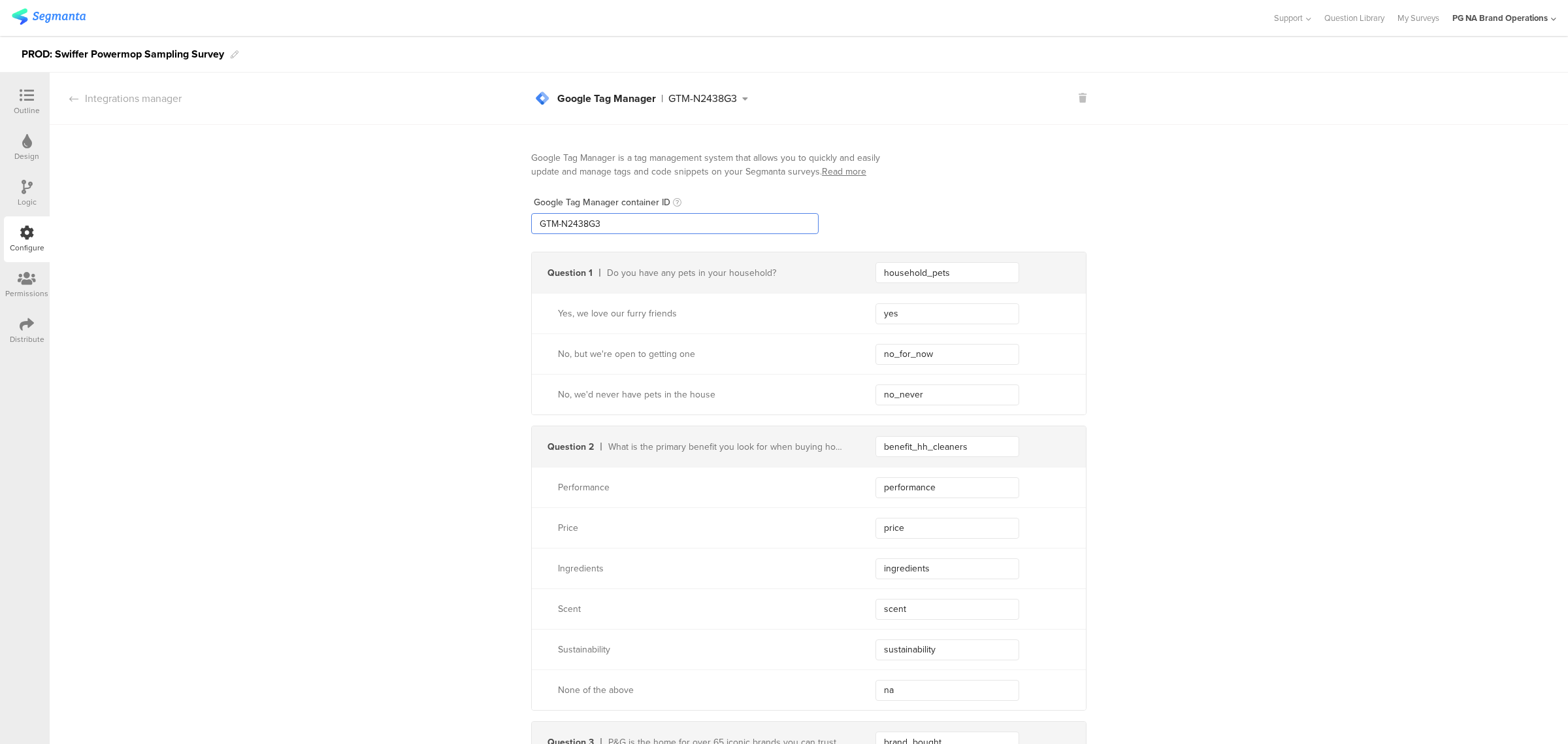
drag, startPoint x: 530, startPoint y: 227, endPoint x: 453, endPoint y: 227, distance: 77.0
paste input "XXXXXXX"
type input "GTM-XXXXXXX"
click at [41, 196] on div "Logic" at bounding box center [27, 193] width 46 height 46
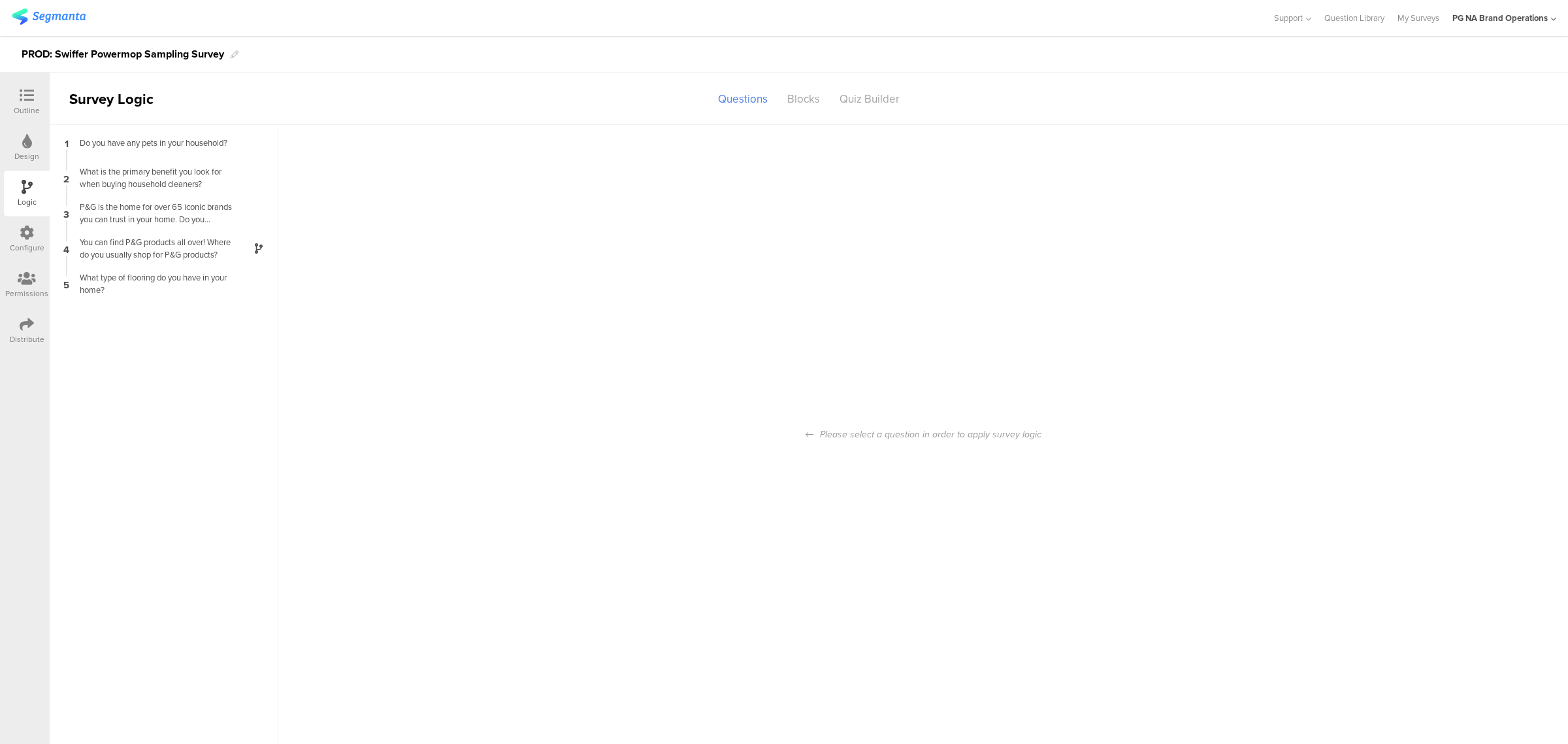
click at [38, 247] on div "Configure" at bounding box center [27, 247] width 35 height 12
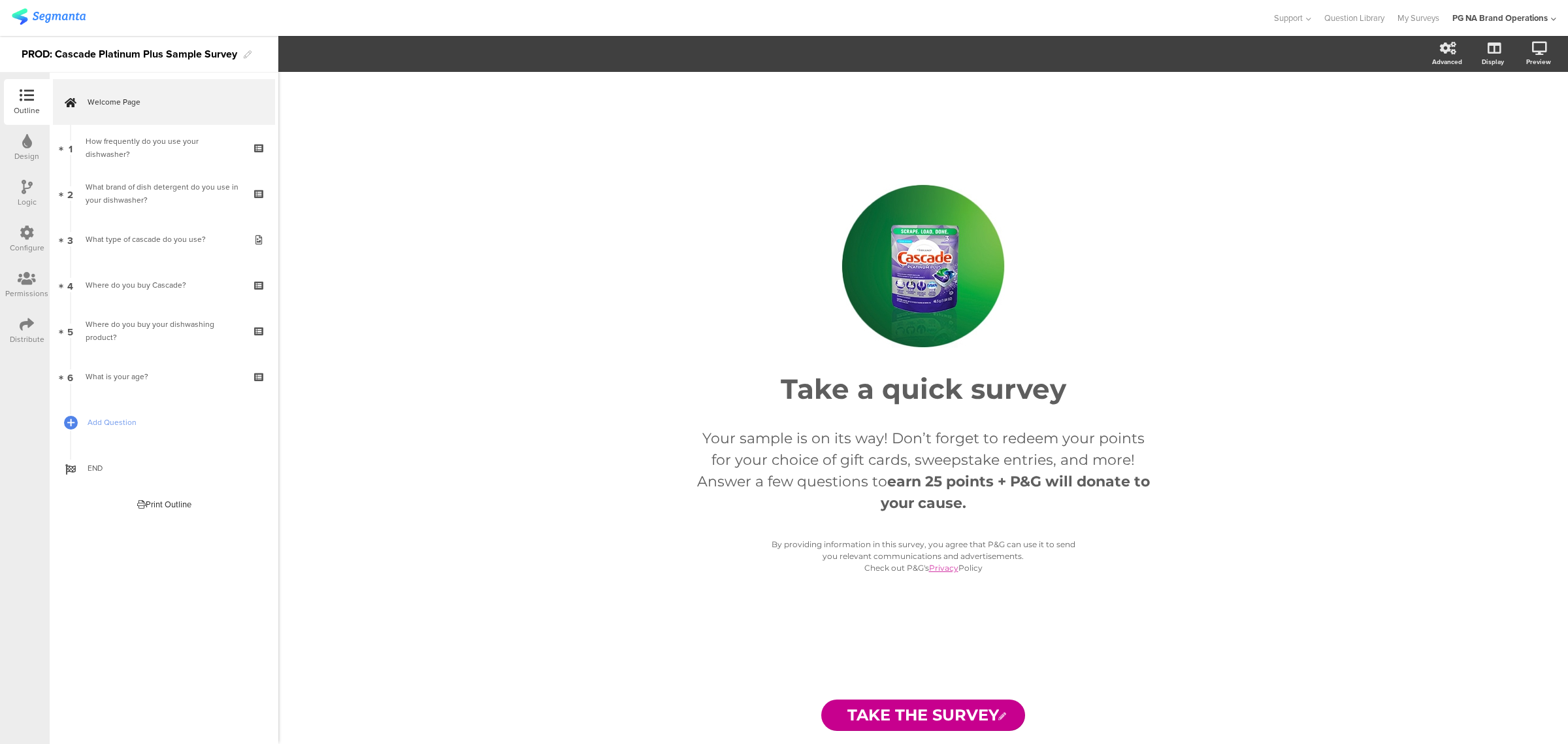
click at [30, 239] on icon at bounding box center [27, 232] width 14 height 14
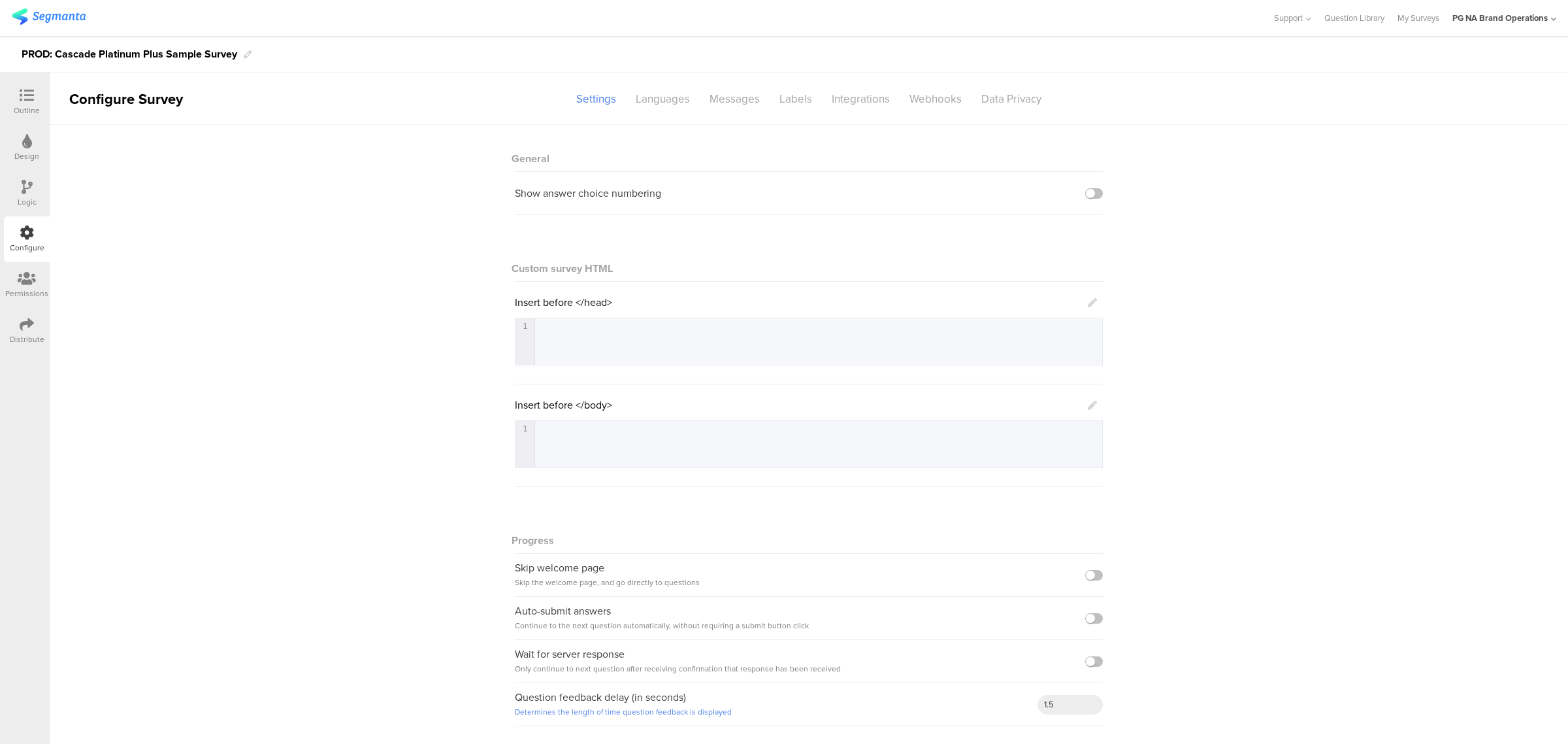
click at [18, 178] on div "Logic" at bounding box center [27, 193] width 46 height 46
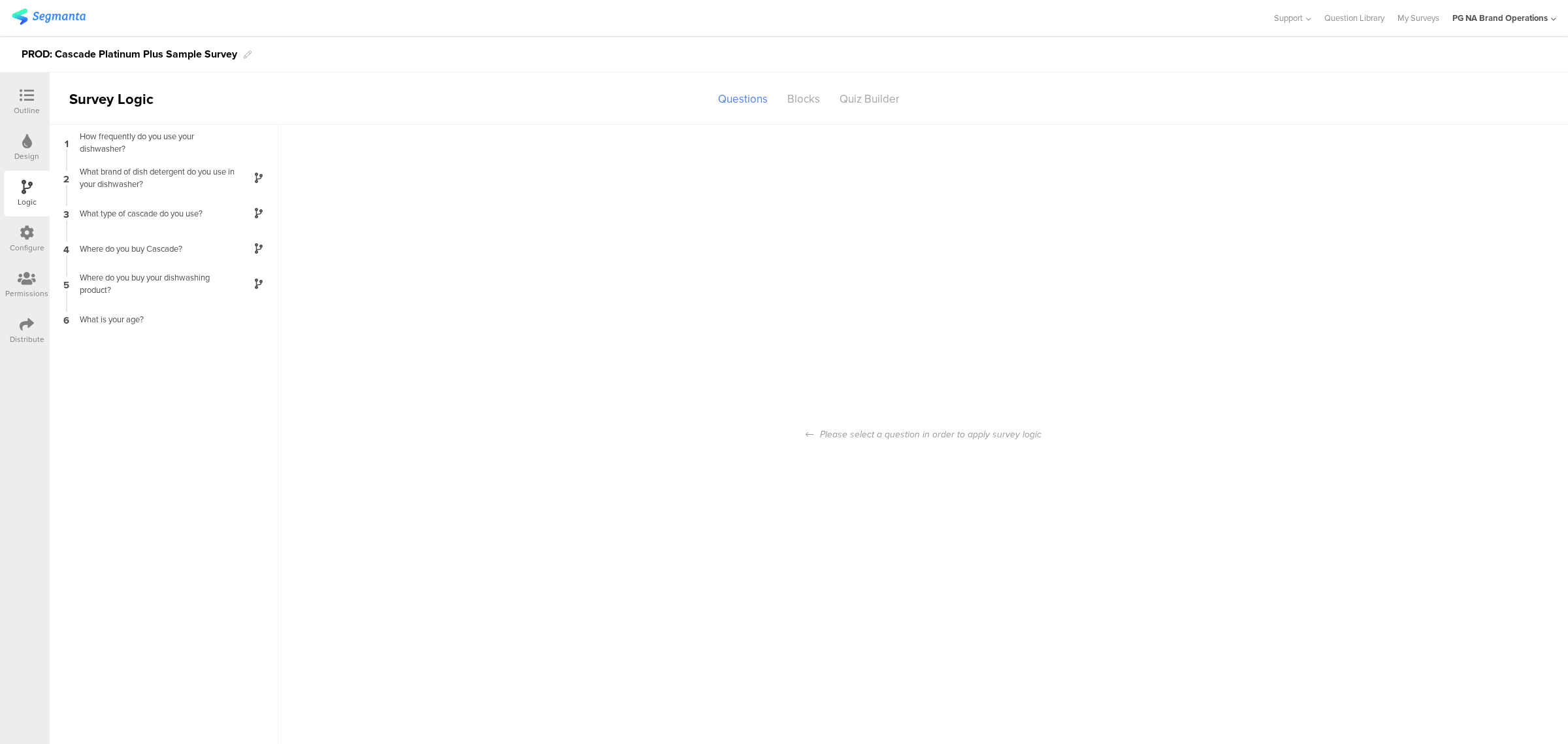
click at [32, 236] on icon at bounding box center [27, 232] width 14 height 14
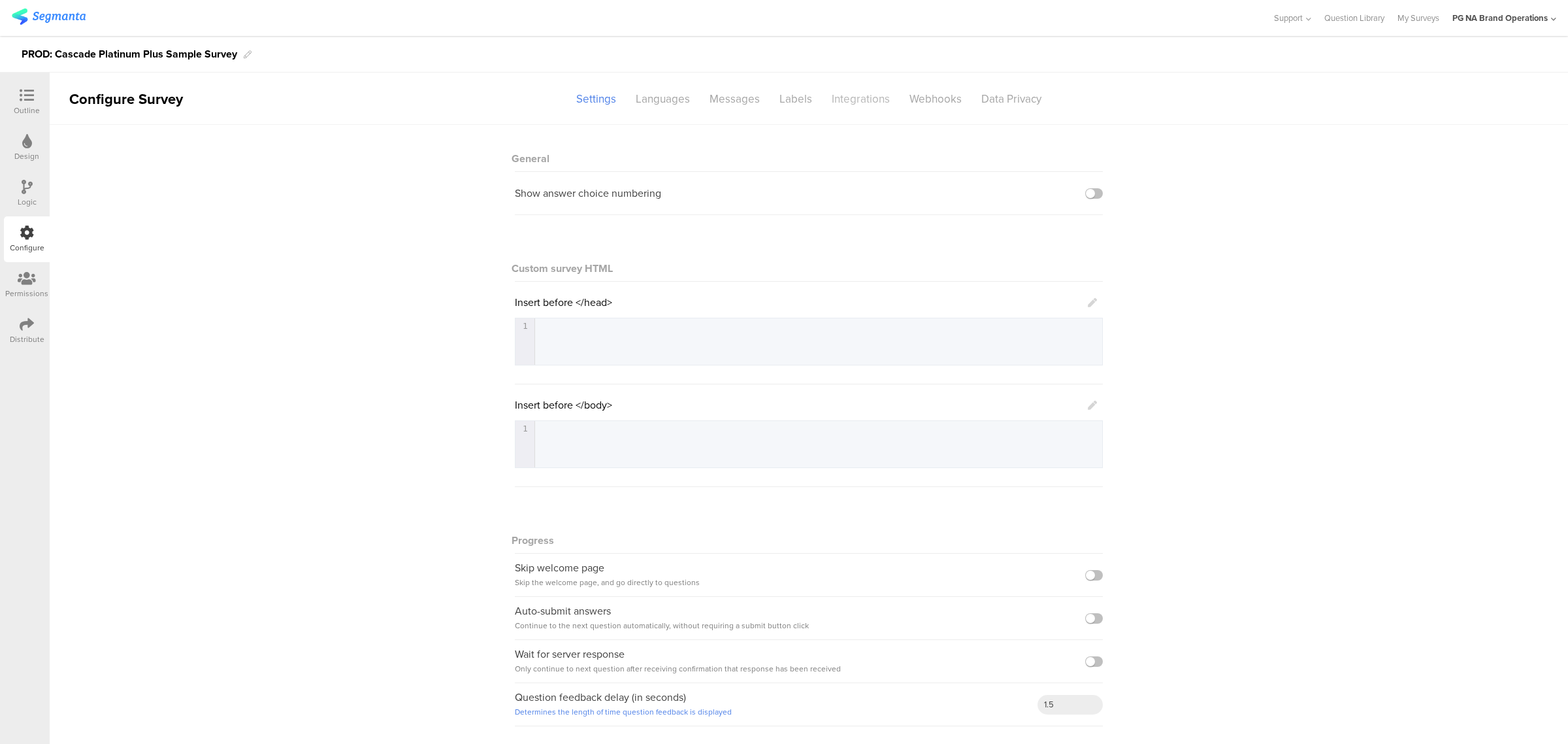
click at [847, 101] on div "Integrations" at bounding box center [861, 99] width 78 height 23
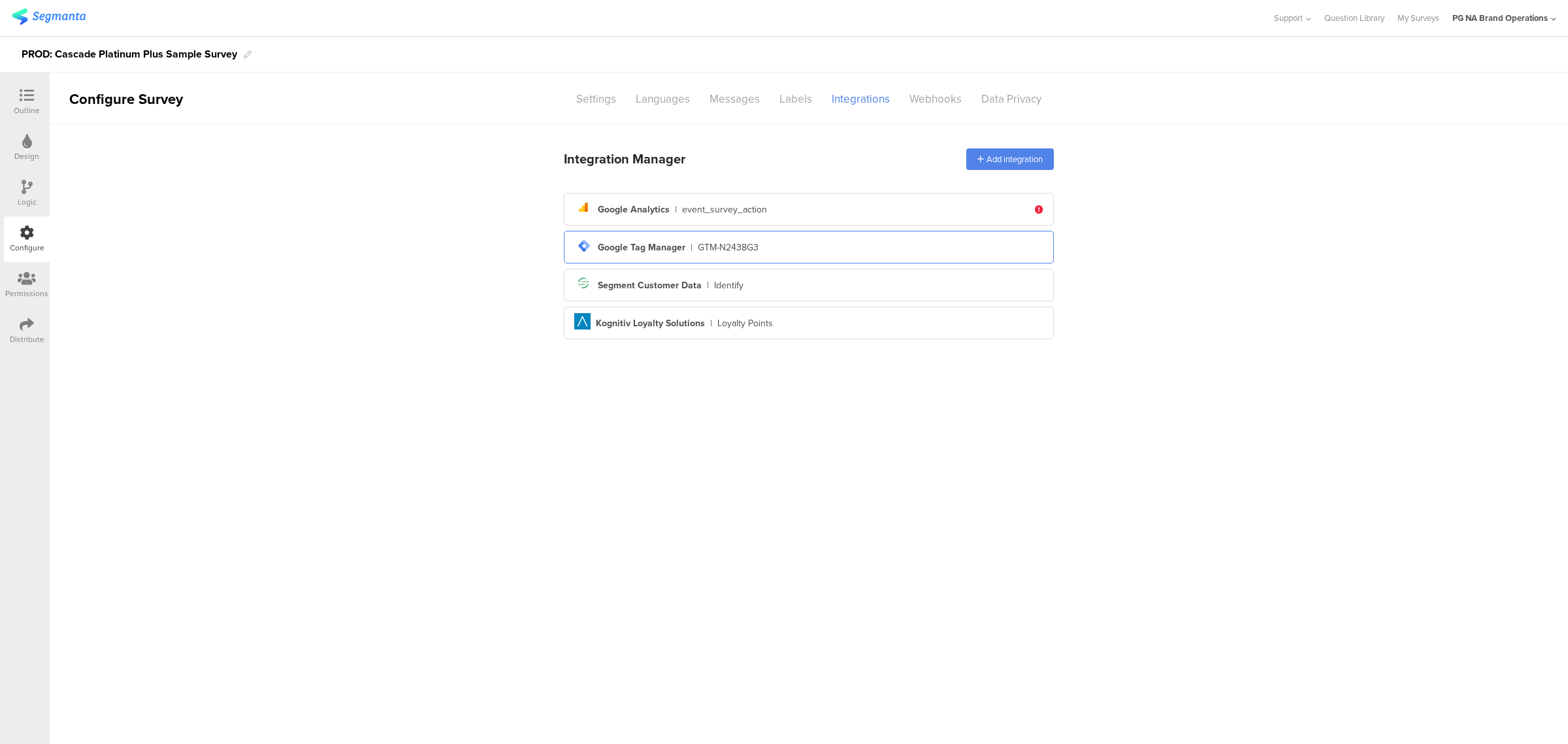
click at [766, 244] on div "tag-manager Created with Sketch. Google Tag Manager | GTM-N2438G3" at bounding box center [809, 247] width 469 height 22
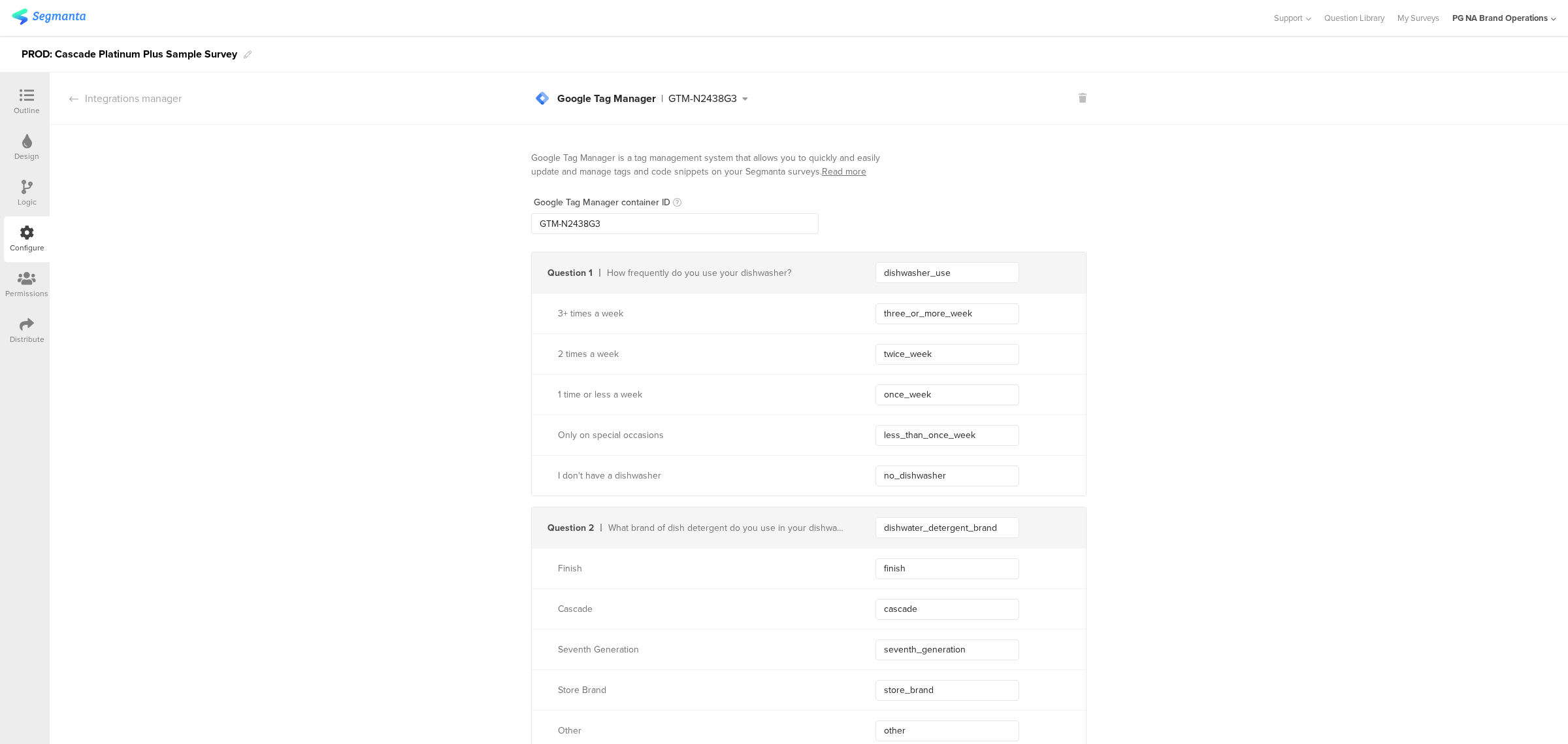
drag, startPoint x: 661, startPoint y: 201, endPoint x: 444, endPoint y: 213, distance: 217.3
drag, startPoint x: 631, startPoint y: 218, endPoint x: 458, endPoint y: 210, distance: 173.2
paste input "XXXXXXX"
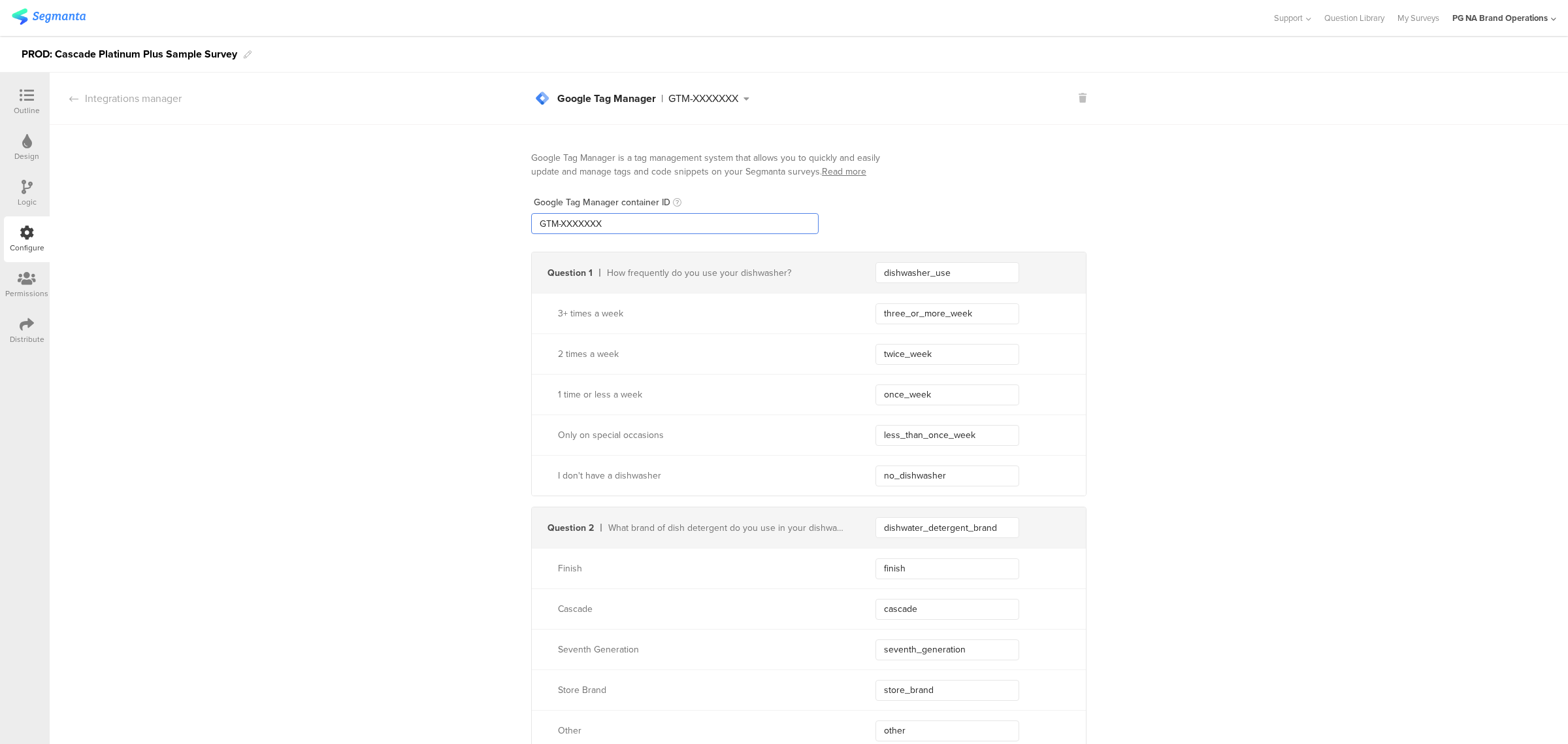
type input "GTM-XXXXXXX"
click at [27, 187] on icon at bounding box center [28, 187] width 11 height 14
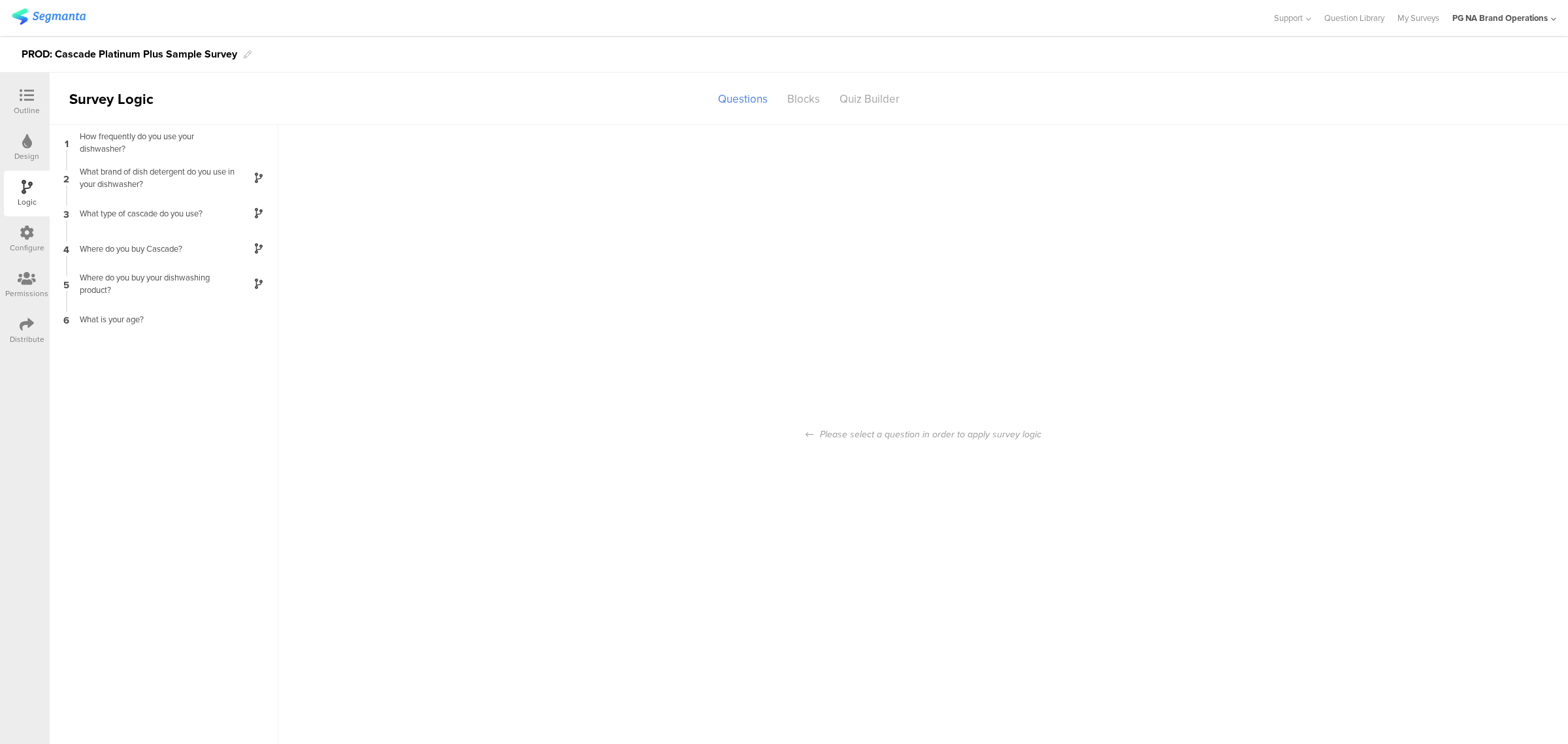
click at [18, 244] on div "Configure" at bounding box center [27, 247] width 35 height 12
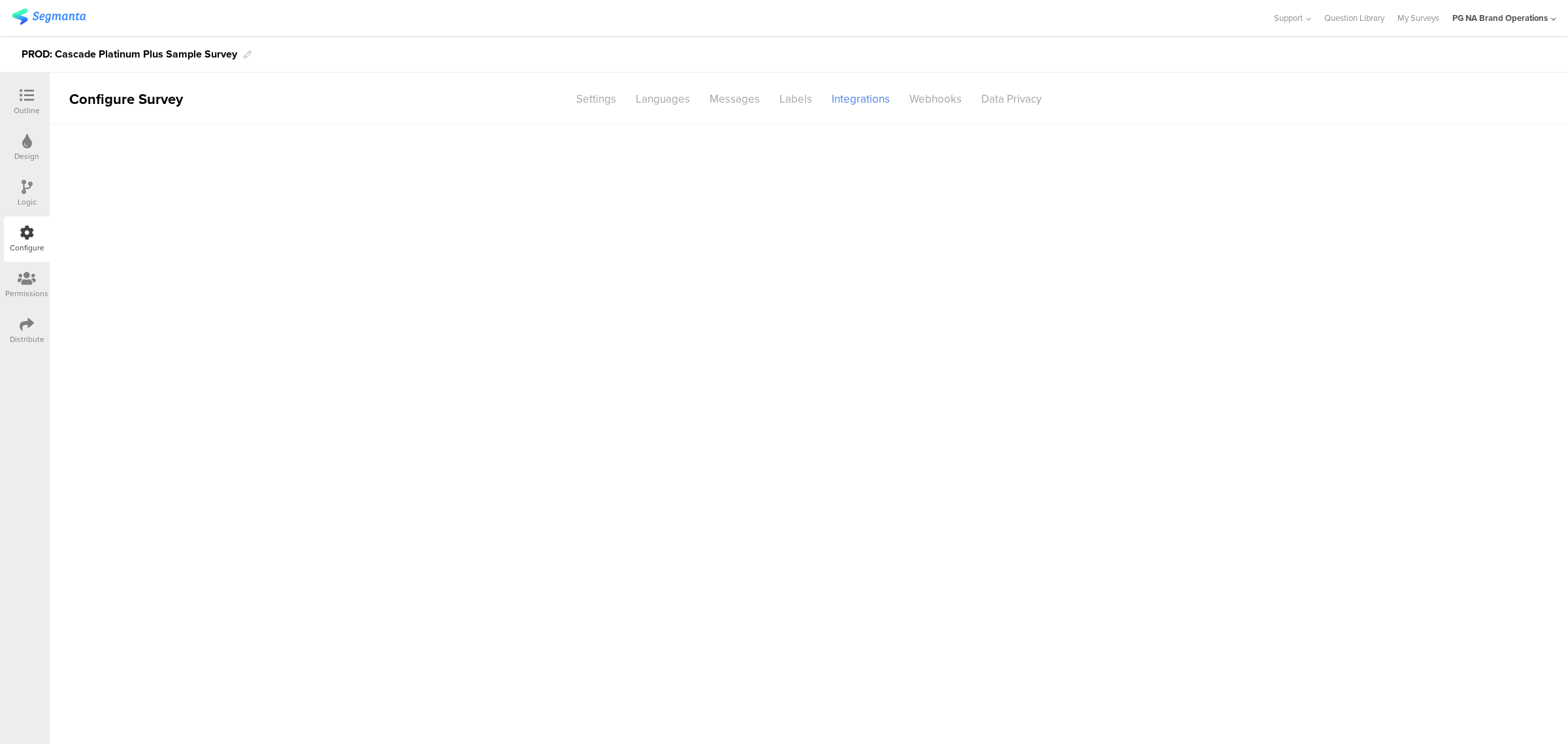
click at [26, 184] on icon at bounding box center [28, 187] width 11 height 14
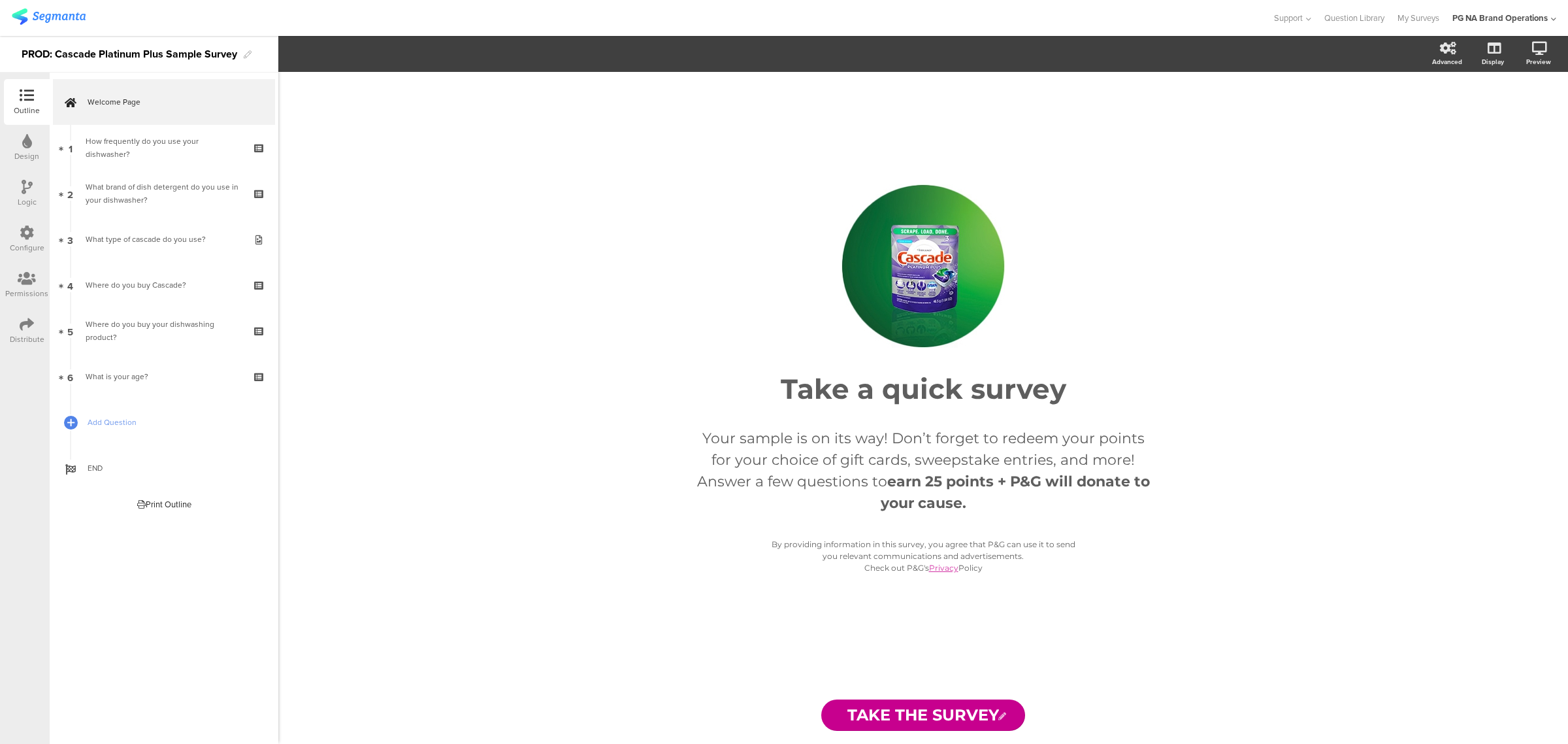
click at [32, 232] on icon at bounding box center [27, 232] width 14 height 14
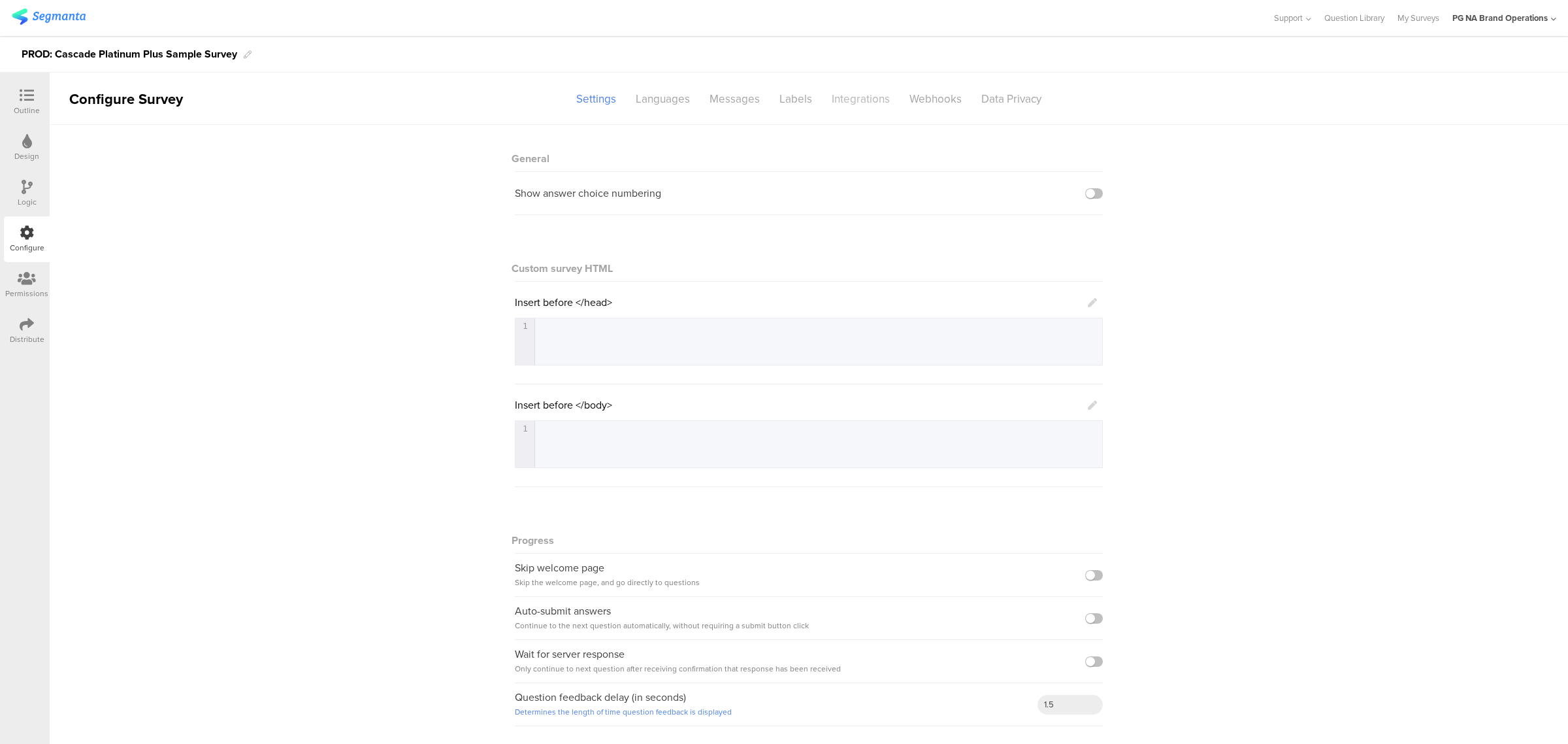
click at [857, 105] on div "Integrations" at bounding box center [861, 99] width 78 height 23
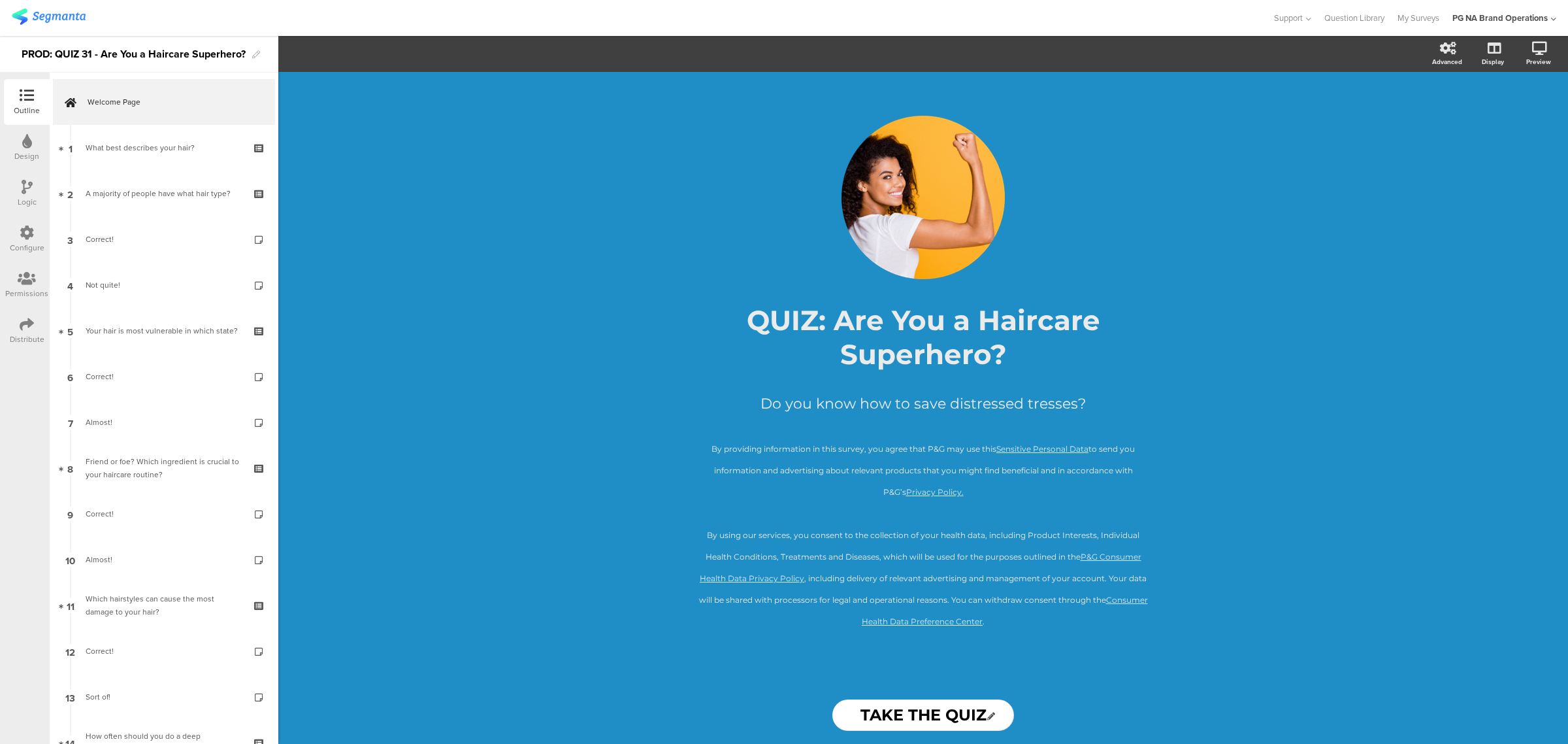
click at [36, 235] on div "Configure" at bounding box center [27, 239] width 46 height 46
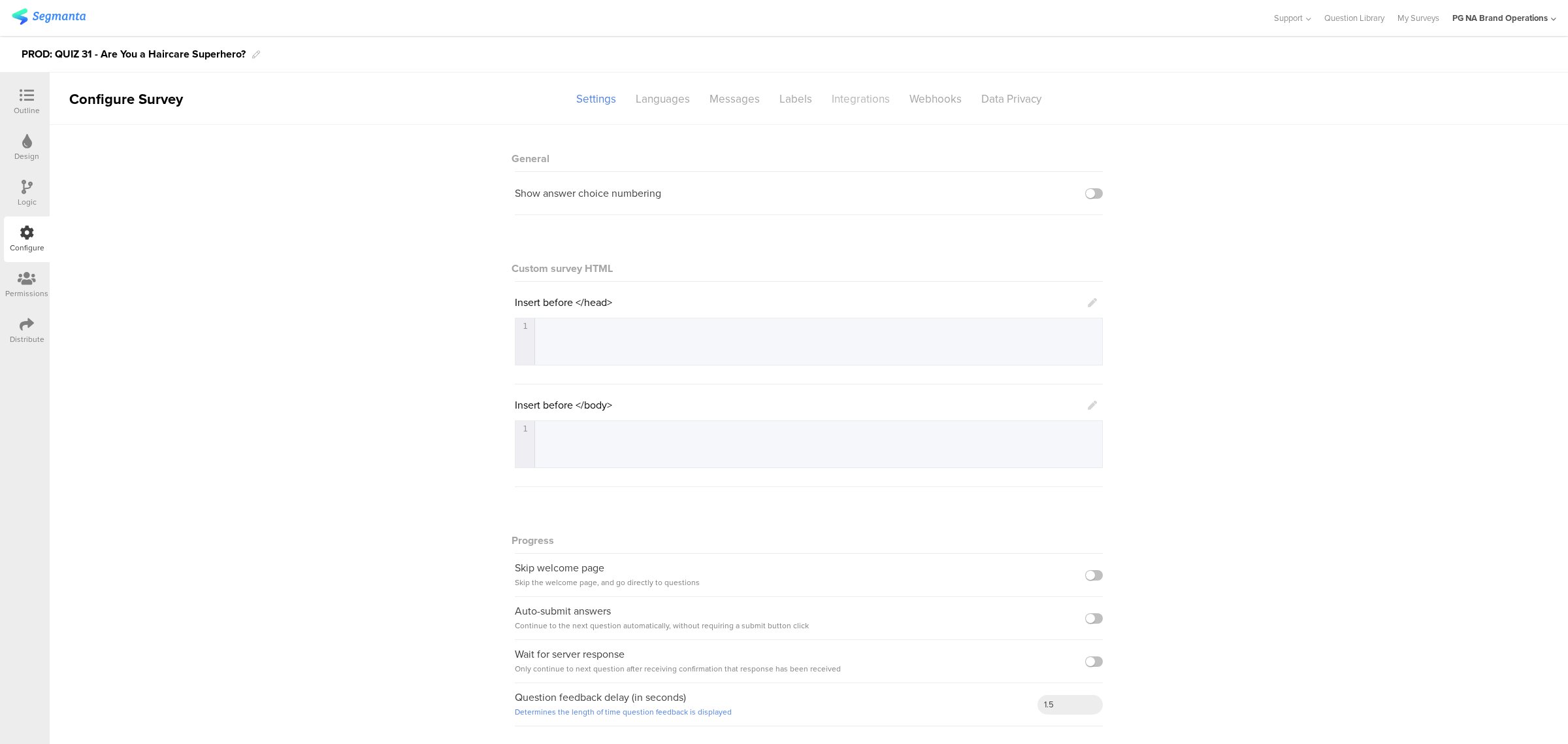
click at [847, 101] on div "Integrations" at bounding box center [861, 99] width 78 height 23
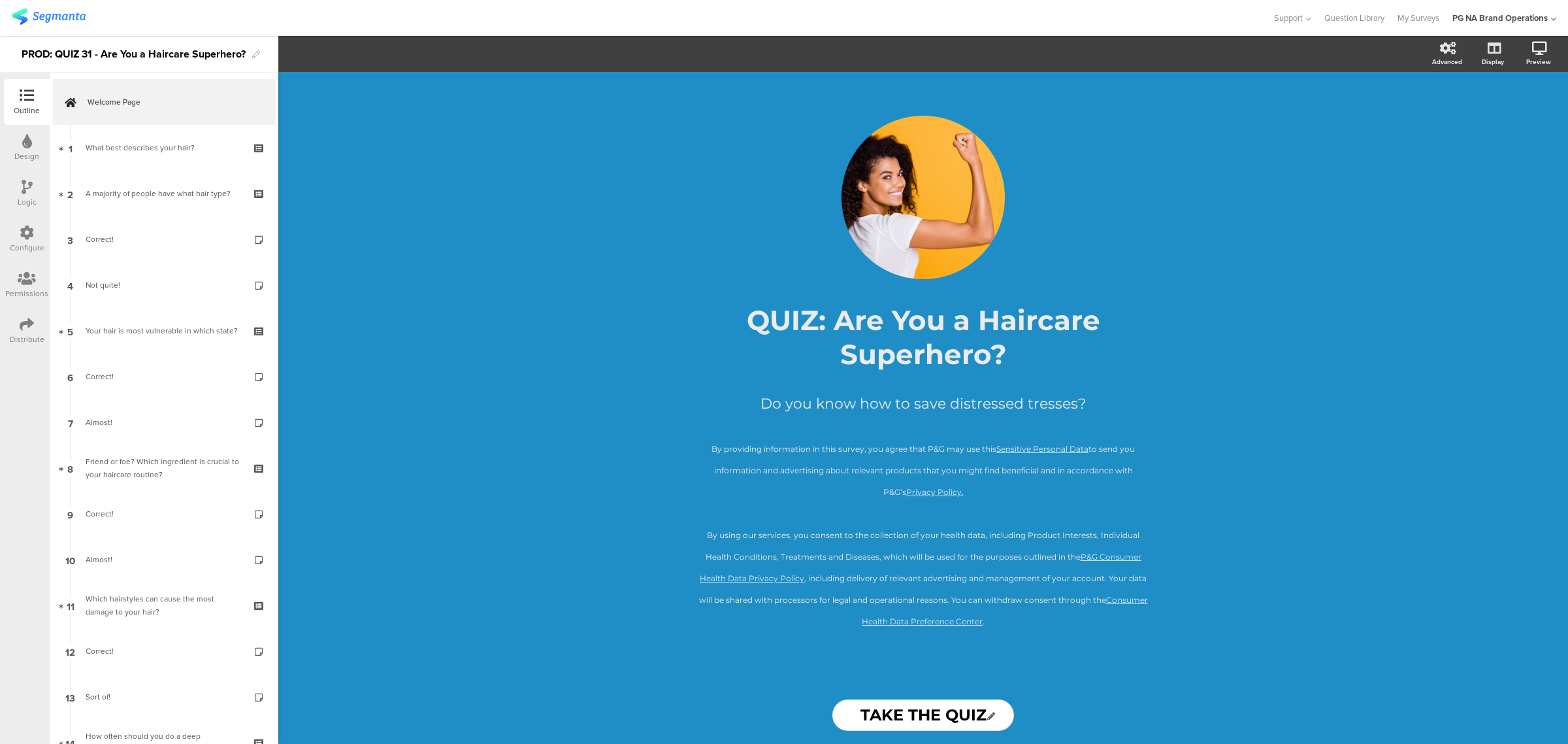
drag, startPoint x: 24, startPoint y: 235, endPoint x: 37, endPoint y: 240, distance: 13.9
click at [24, 235] on icon at bounding box center [27, 232] width 14 height 14
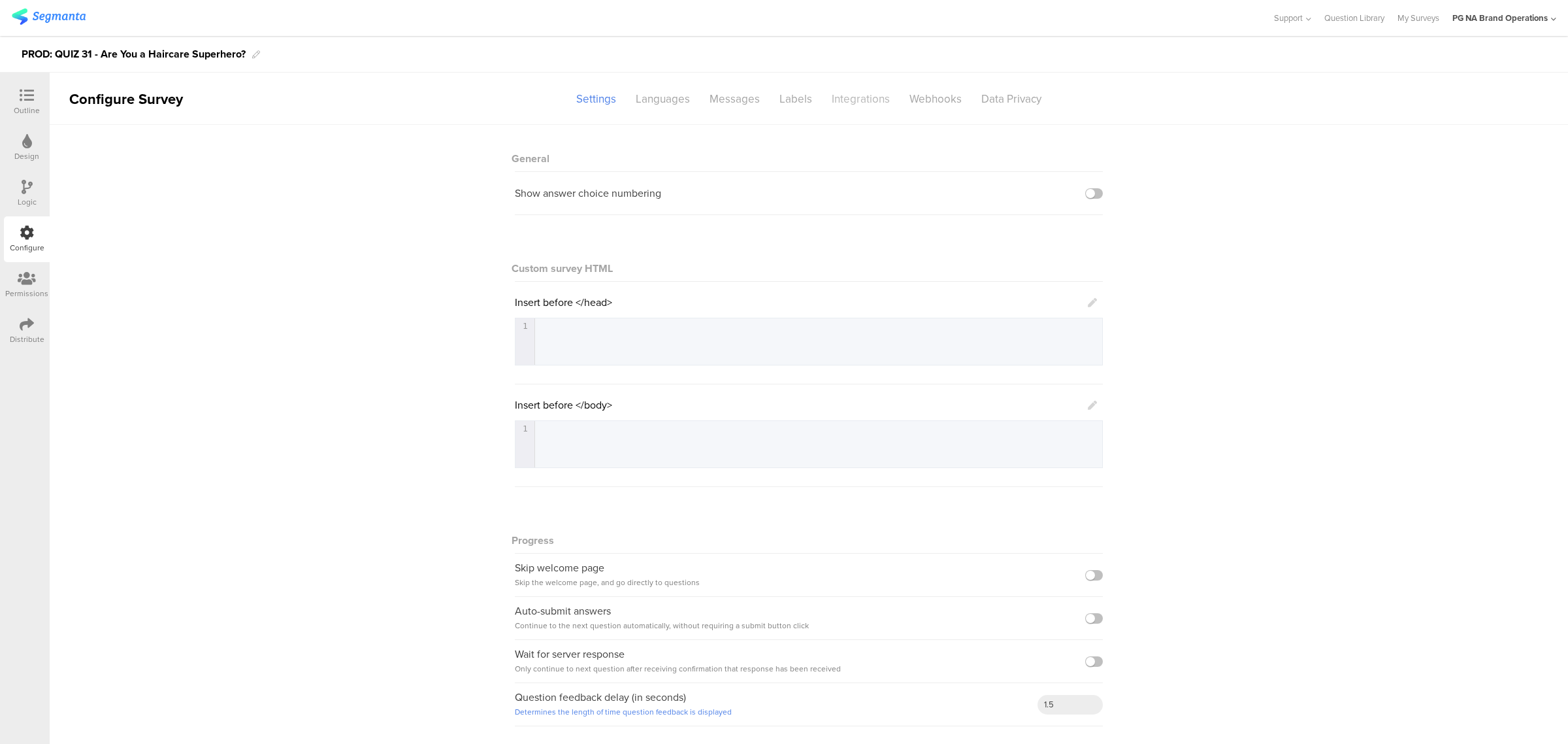
click at [835, 99] on div "Integrations" at bounding box center [861, 99] width 78 height 23
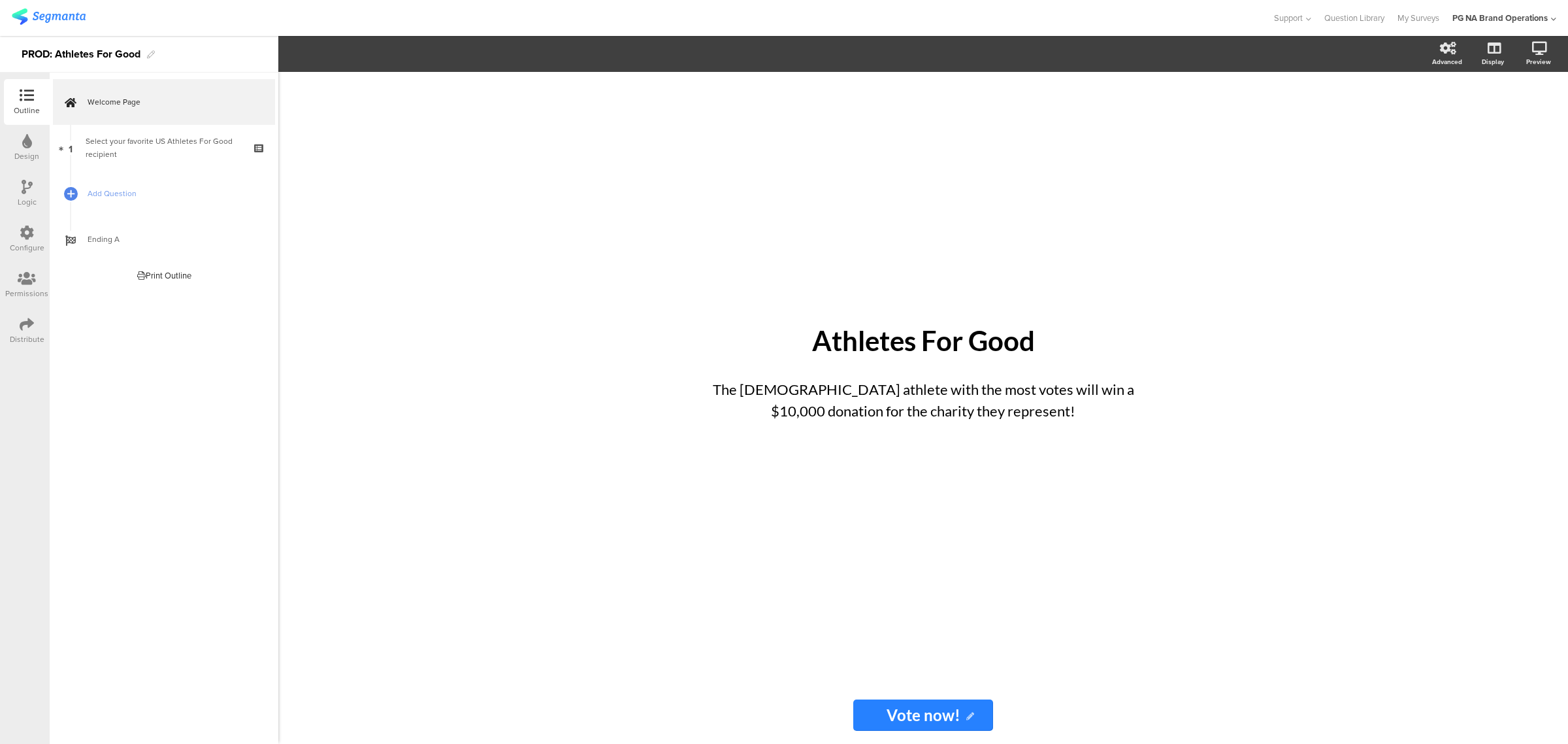
click at [27, 227] on icon at bounding box center [27, 232] width 14 height 14
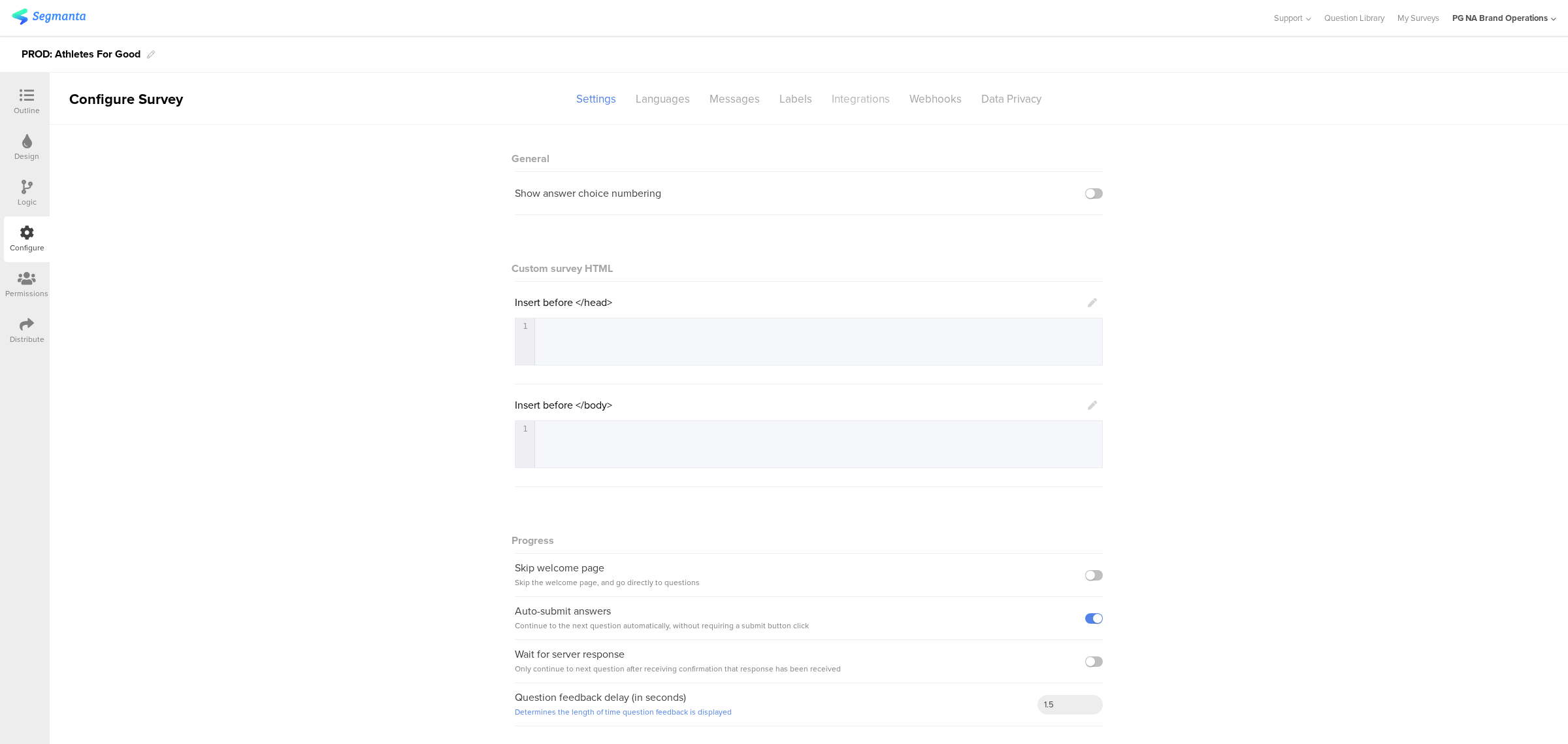
click at [849, 95] on div "Integrations" at bounding box center [861, 99] width 78 height 23
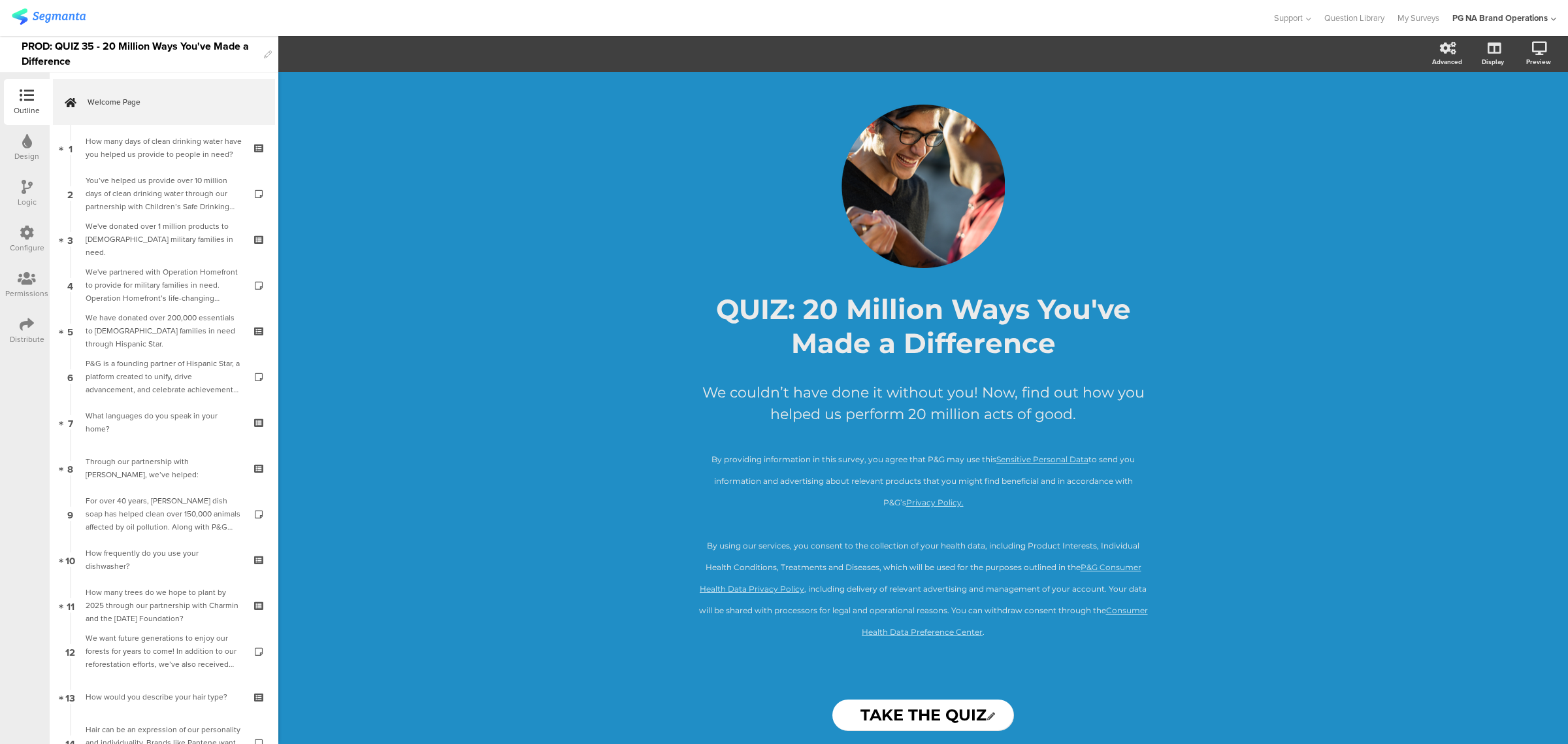
click at [36, 236] on div "Configure" at bounding box center [27, 239] width 46 height 46
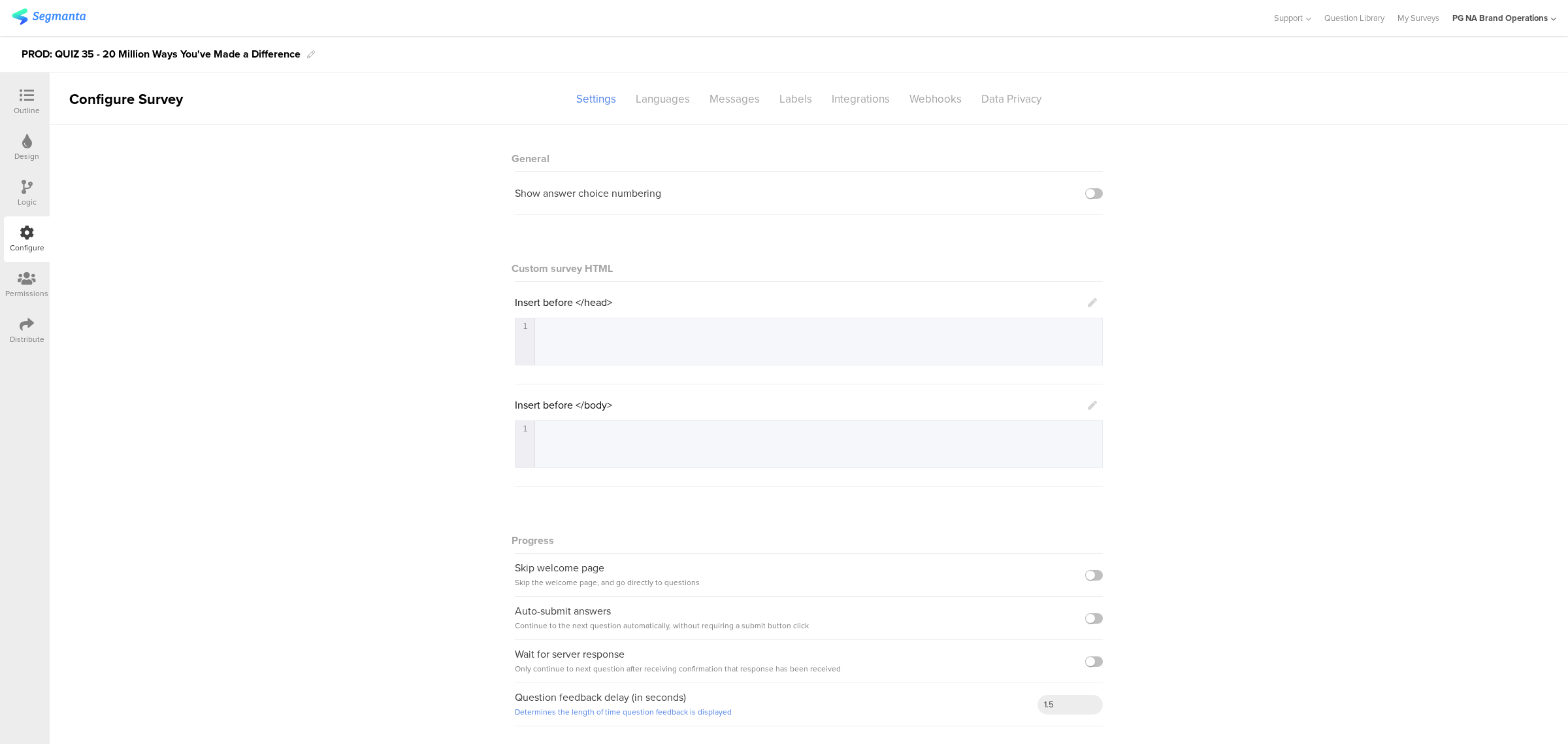
click at [32, 292] on div "Permissions" at bounding box center [26, 293] width 43 height 12
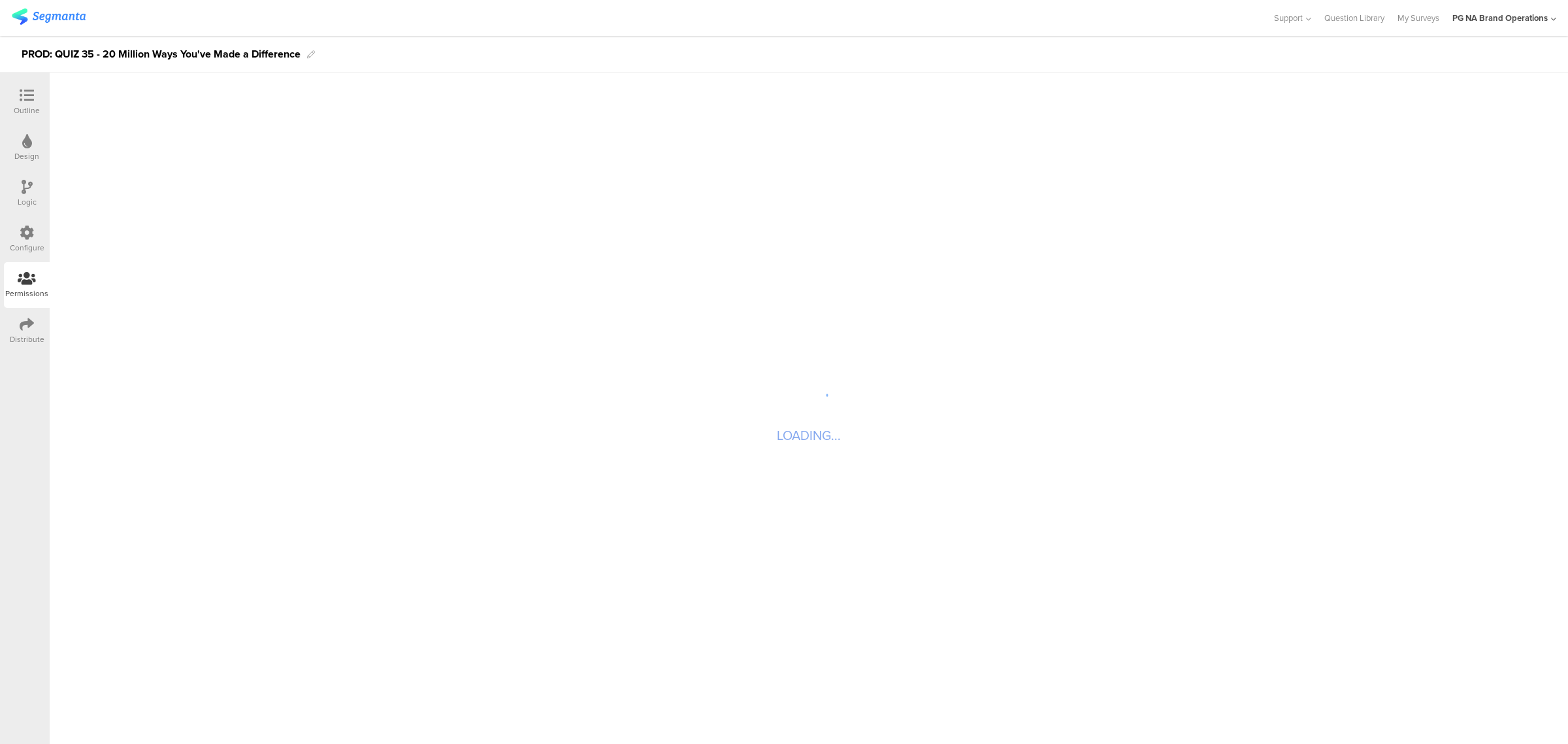
click at [24, 230] on icon at bounding box center [27, 232] width 14 height 14
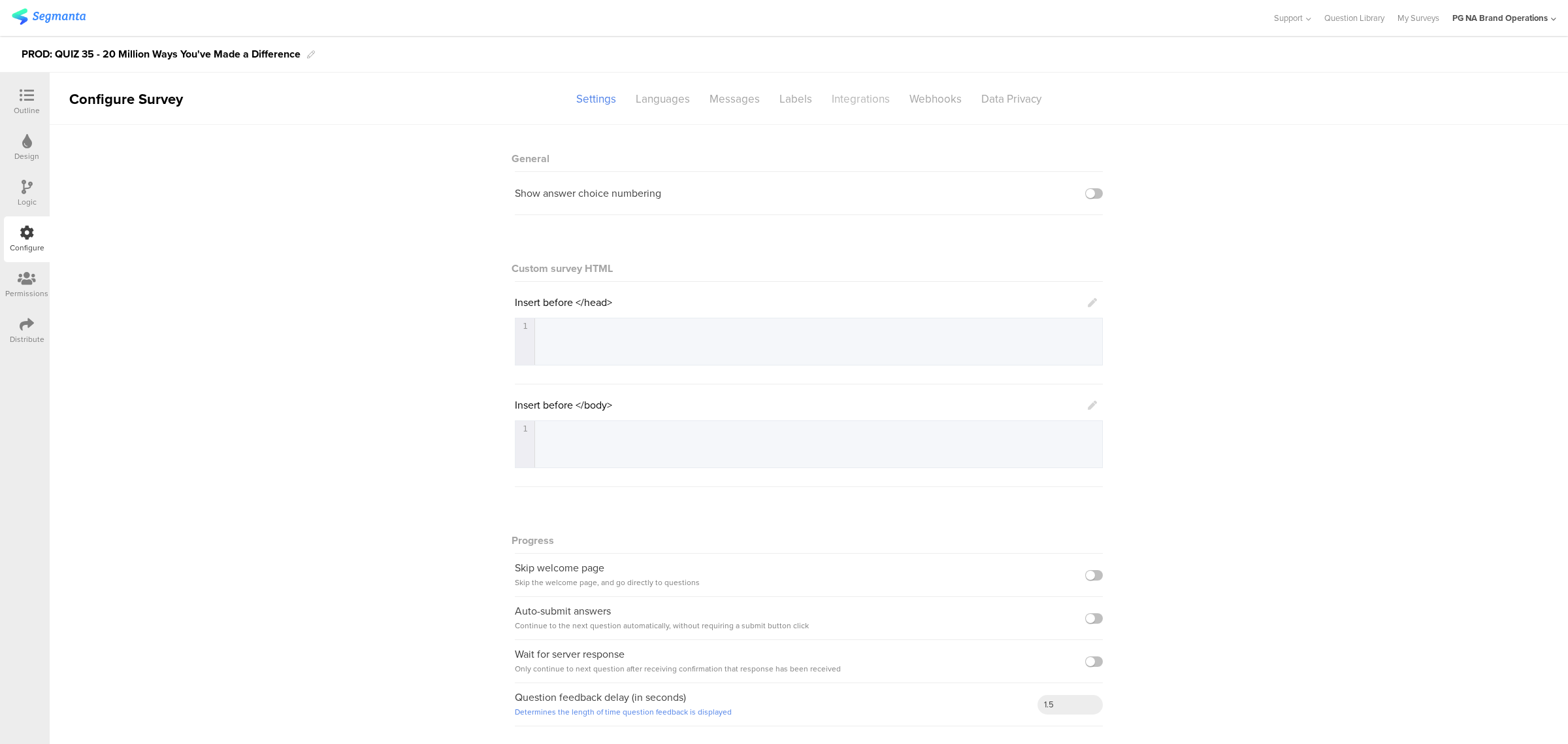
click at [853, 101] on div "Integrations" at bounding box center [861, 99] width 78 height 23
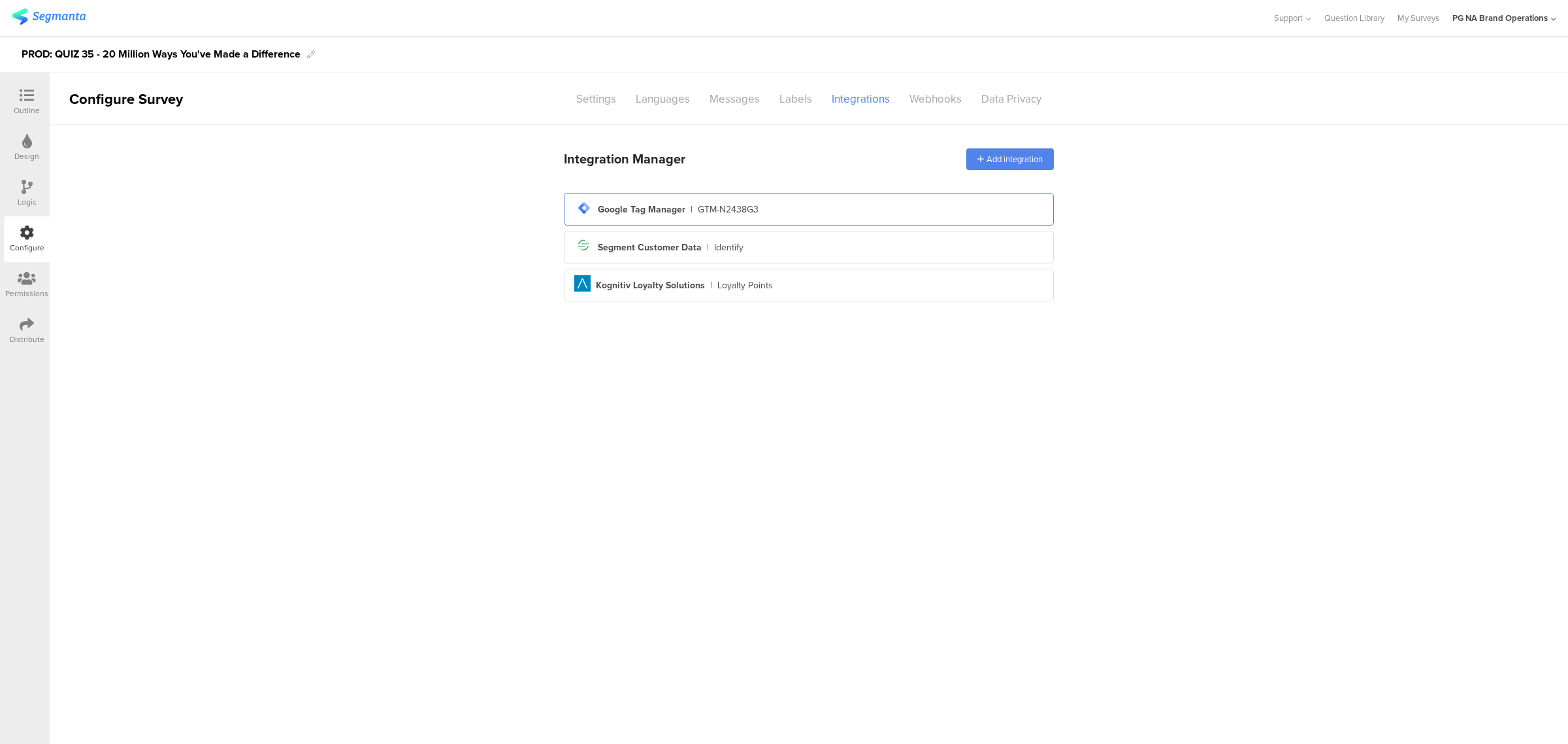
click at [775, 204] on div "tag-manager Created with Sketch. Google Tag Manager | GTM-N2438G3" at bounding box center [809, 208] width 469 height 22
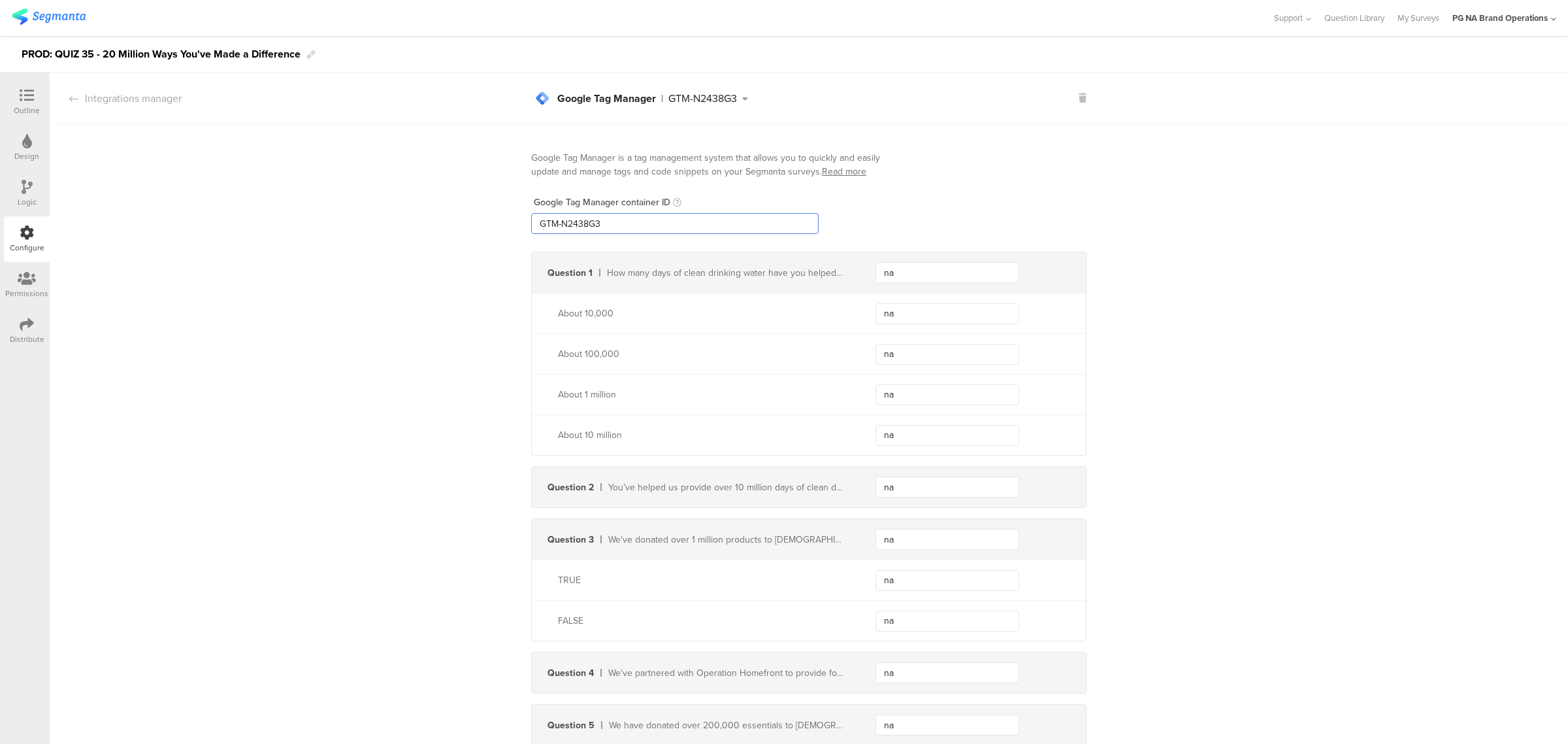
drag, startPoint x: 490, startPoint y: 219, endPoint x: 424, endPoint y: 221, distance: 66.0
paste input "XXXXXXX"
type input "GTM-XXXXXXX"
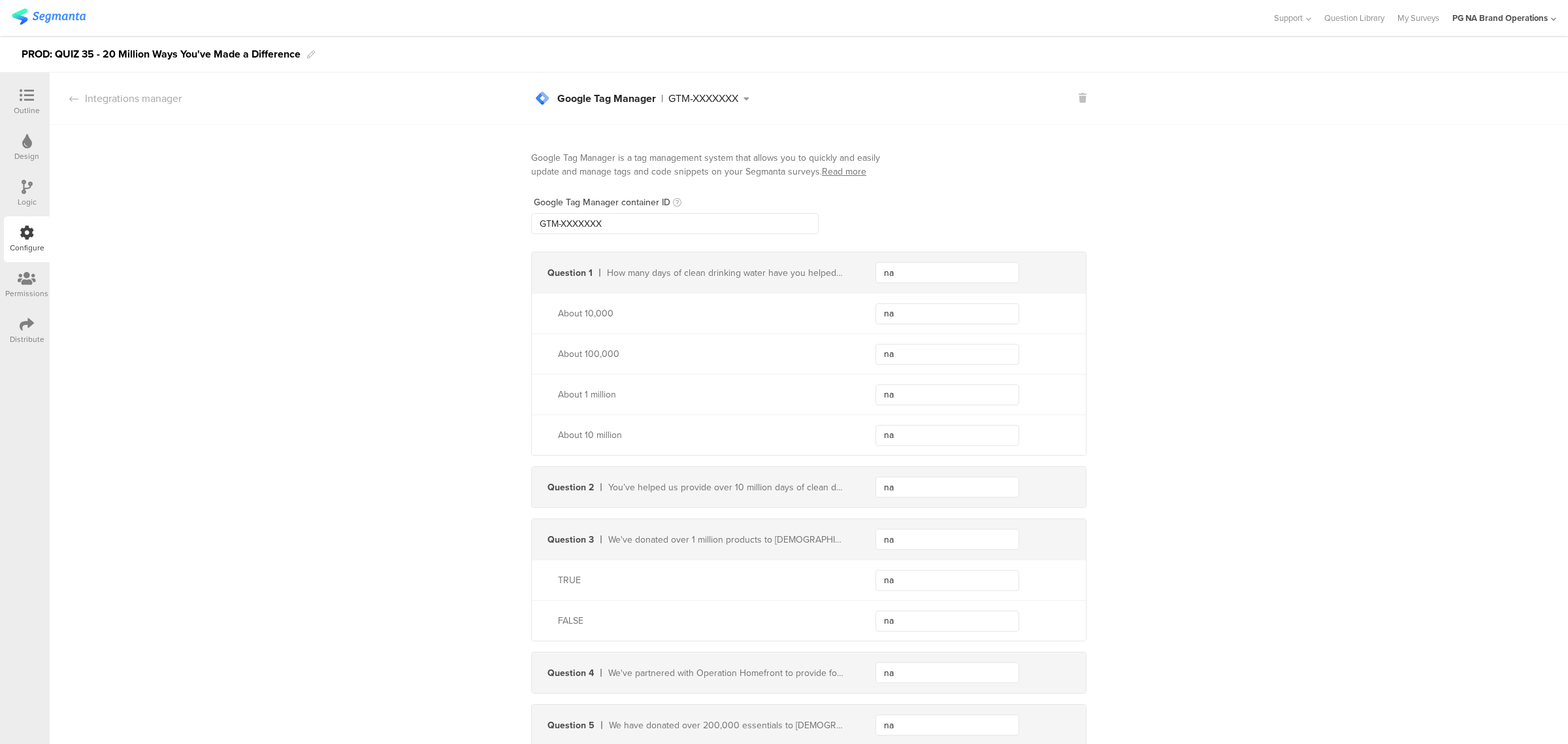
click at [27, 196] on div "Logic" at bounding box center [27, 201] width 19 height 12
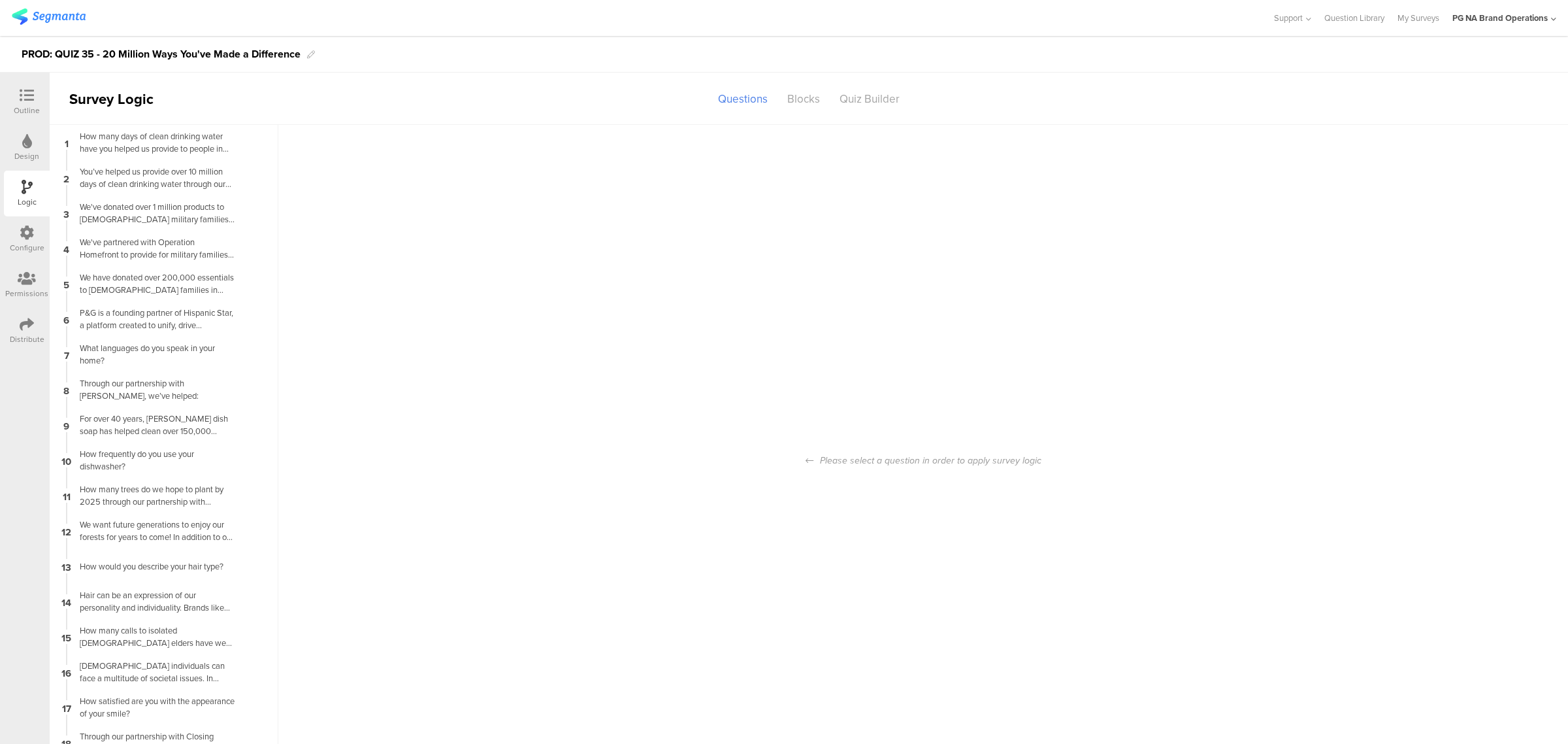
click at [27, 227] on icon at bounding box center [27, 232] width 14 height 14
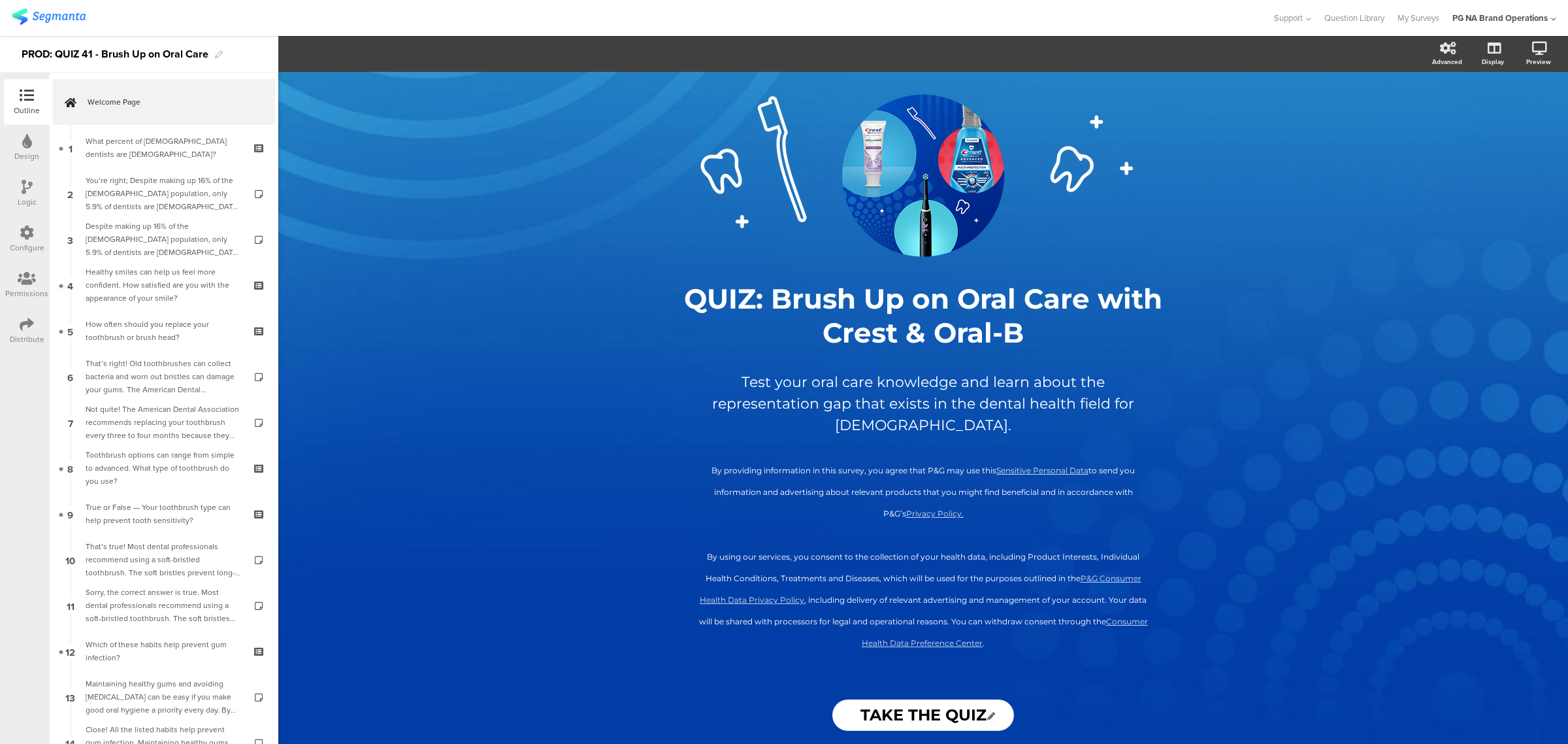
click at [32, 224] on div "Configure" at bounding box center [27, 239] width 46 height 46
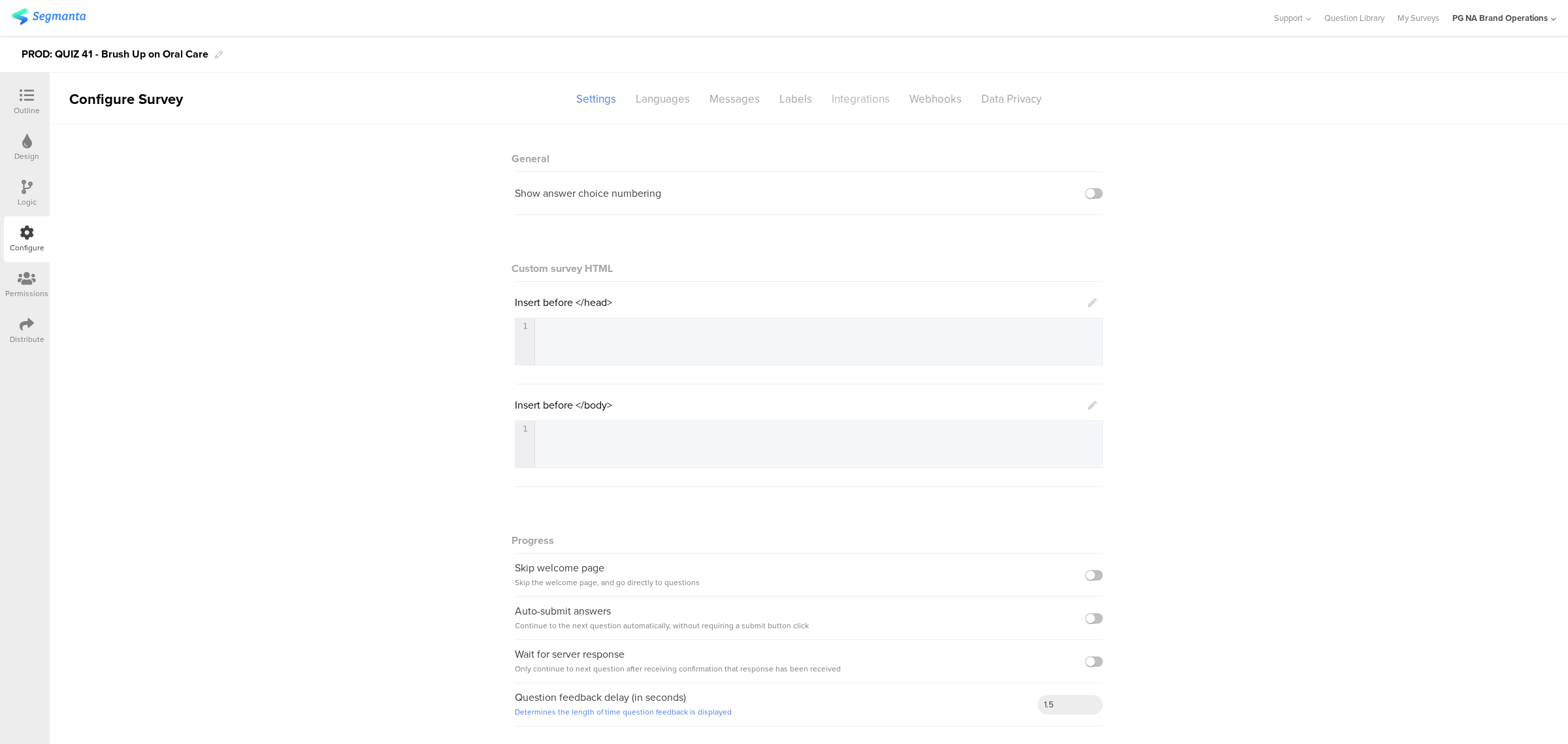
click at [853, 105] on div "Integrations" at bounding box center [861, 99] width 78 height 23
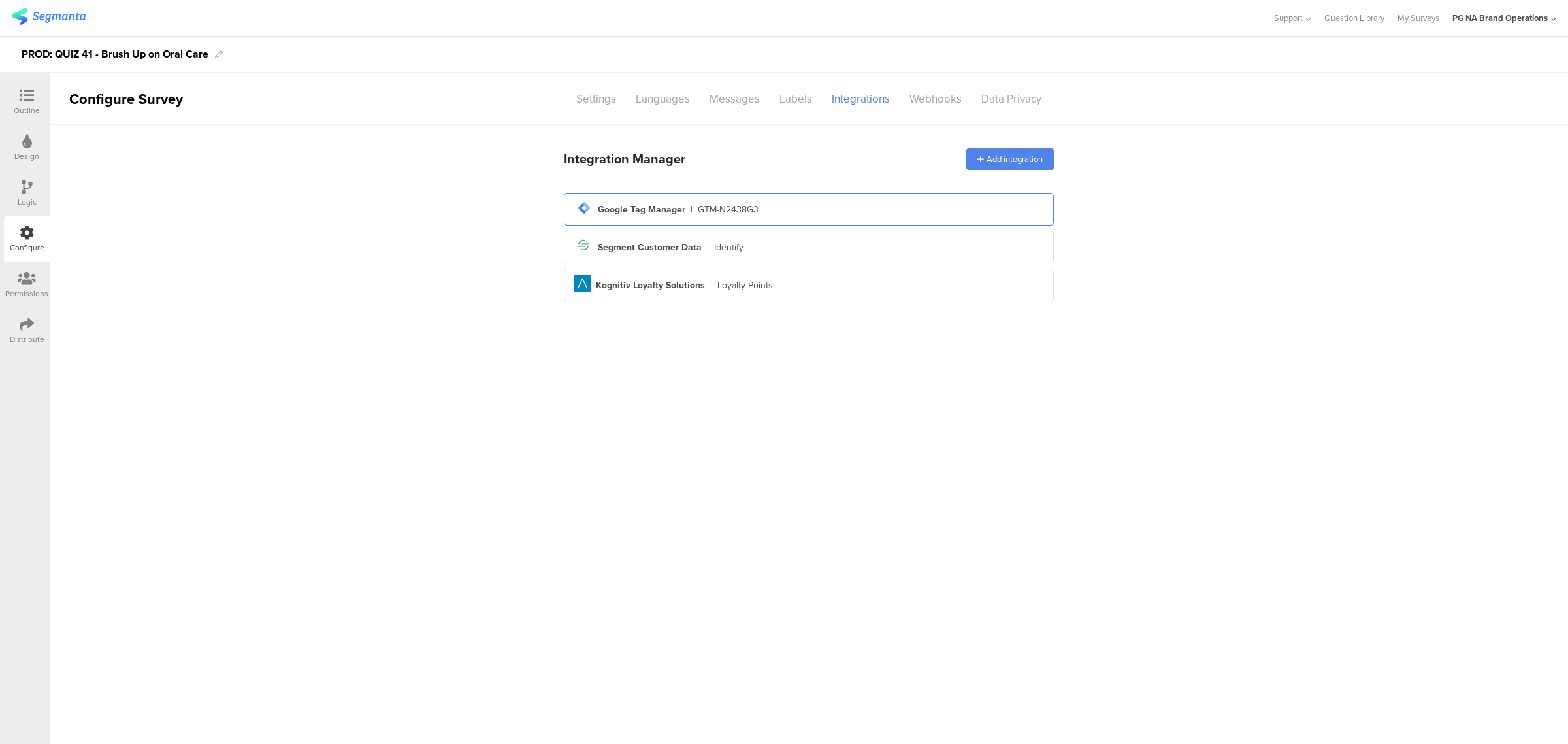
click at [752, 224] on div "tag-manager Created with Sketch. Google Tag Manager | GTM-N2438G3" at bounding box center [809, 209] width 490 height 33
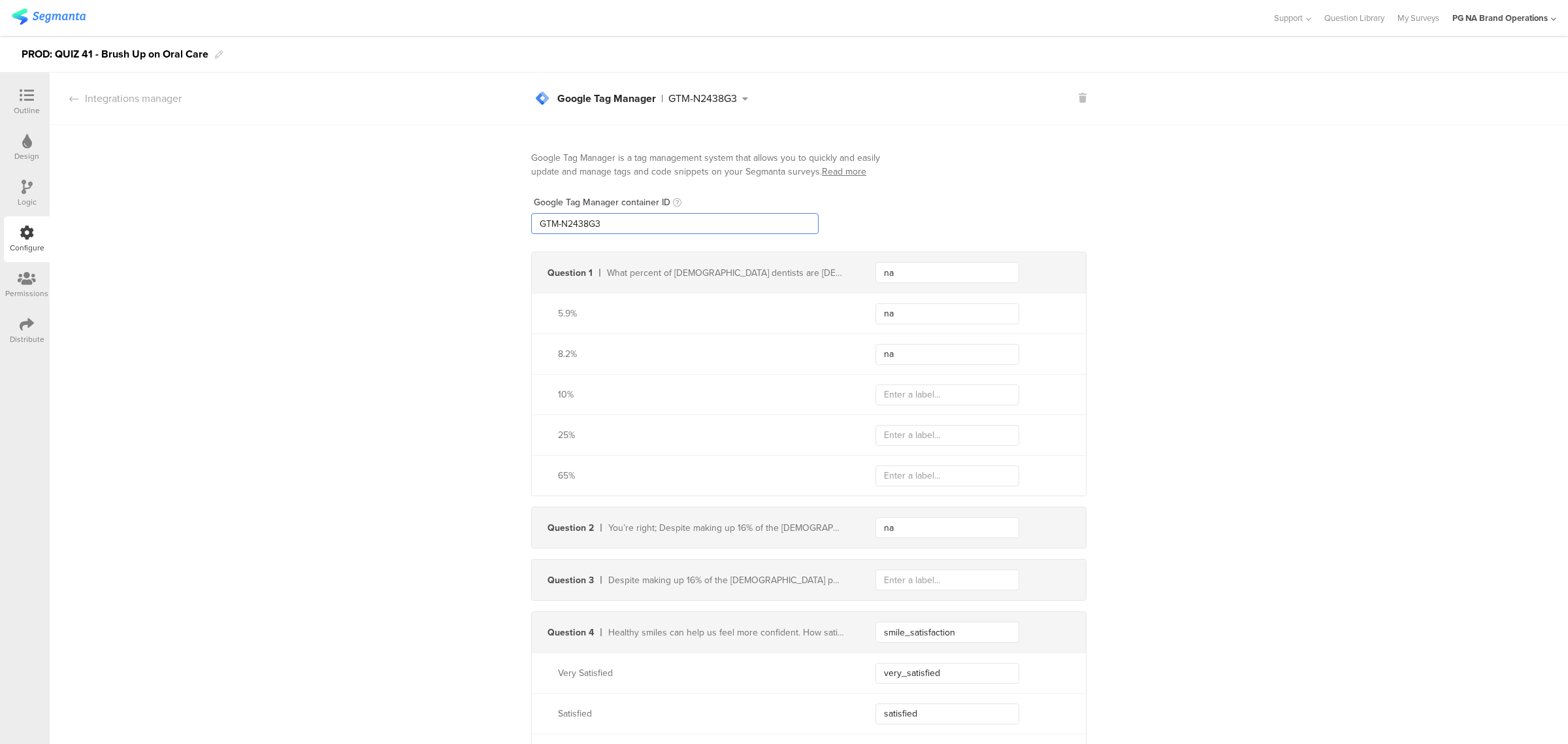
drag, startPoint x: 639, startPoint y: 227, endPoint x: 484, endPoint y: 224, distance: 155.0
paste input "XXXXXXX"
type input "GTM-XXXXXXX"
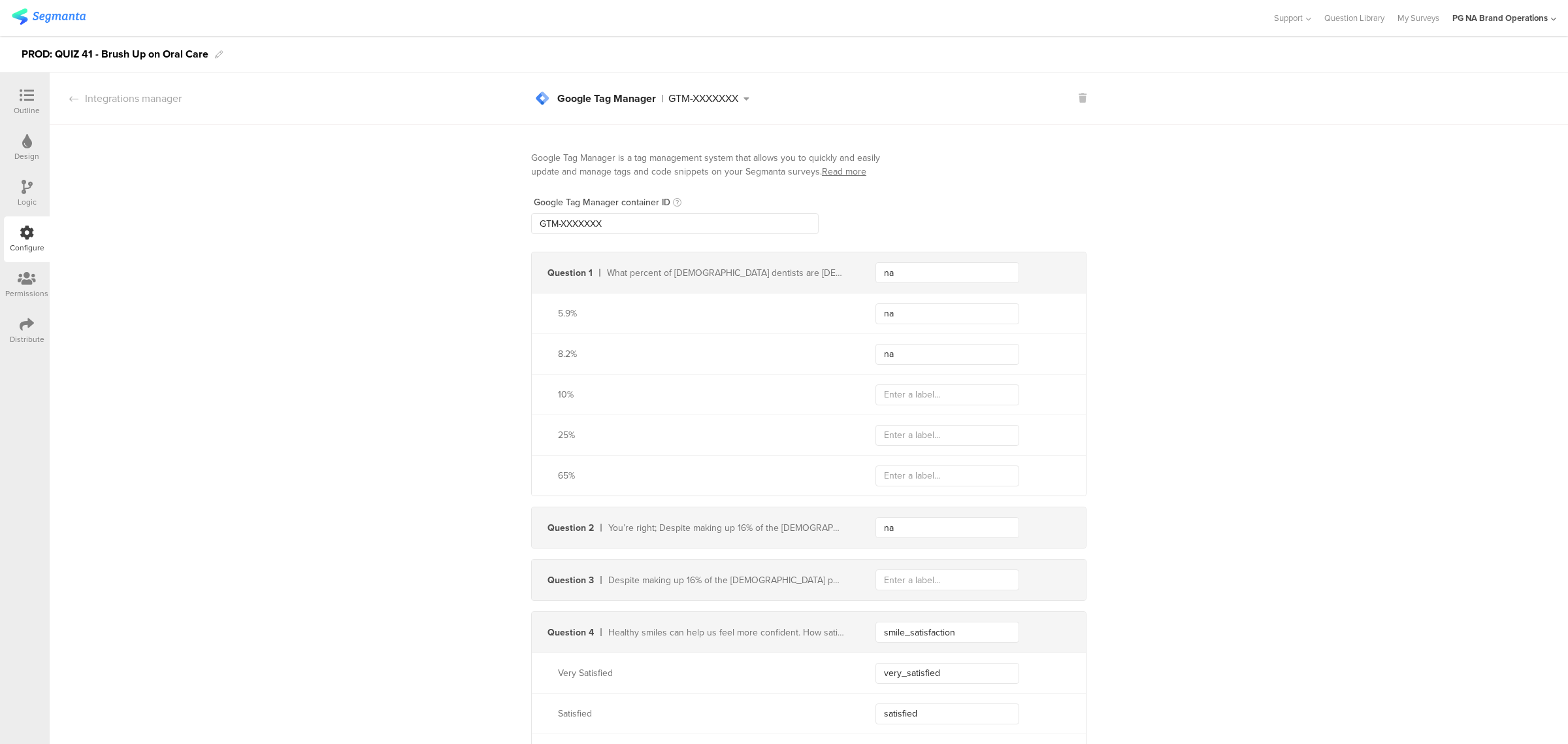
click at [27, 204] on div "Logic" at bounding box center [27, 201] width 19 height 12
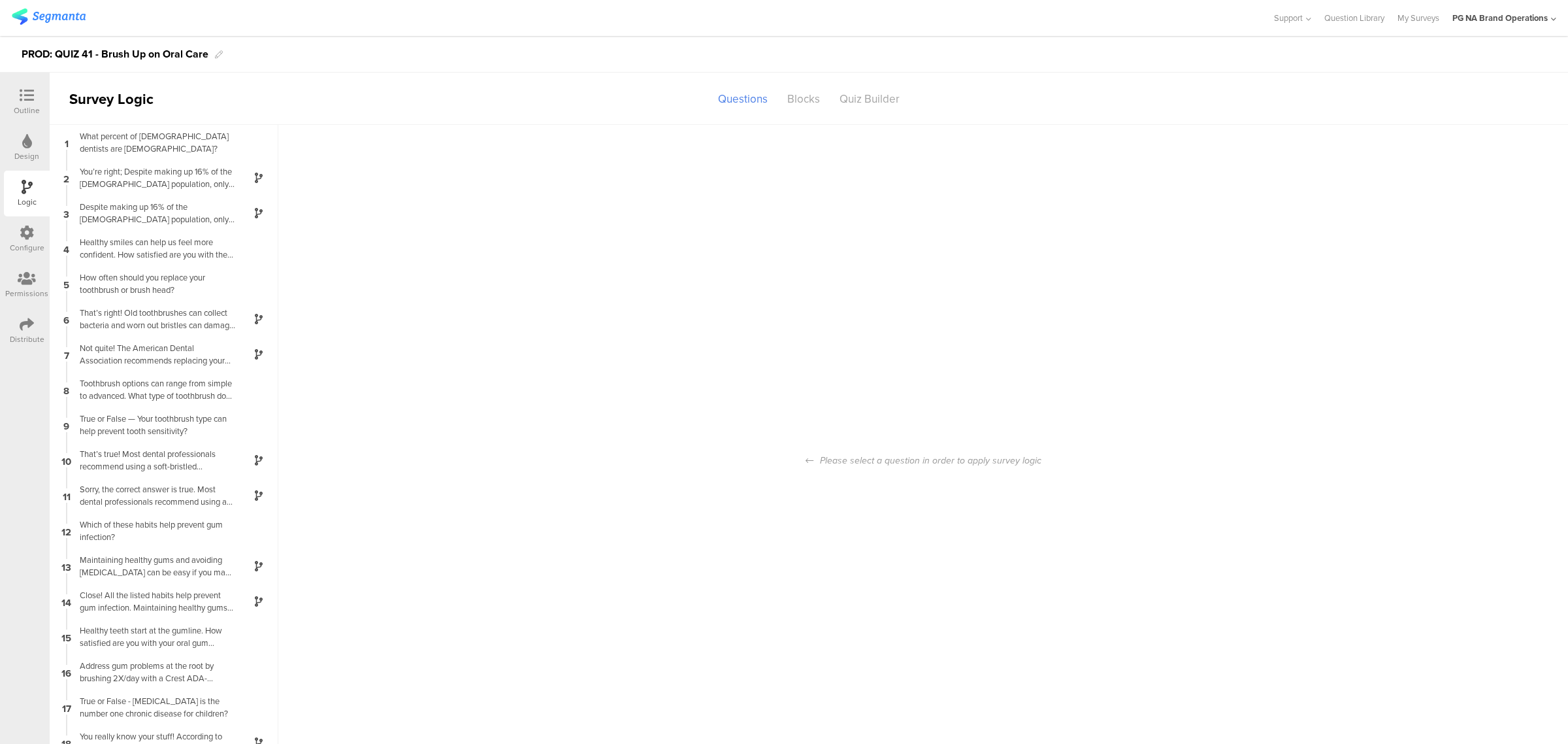
click at [31, 247] on div "Configure" at bounding box center [27, 247] width 35 height 12
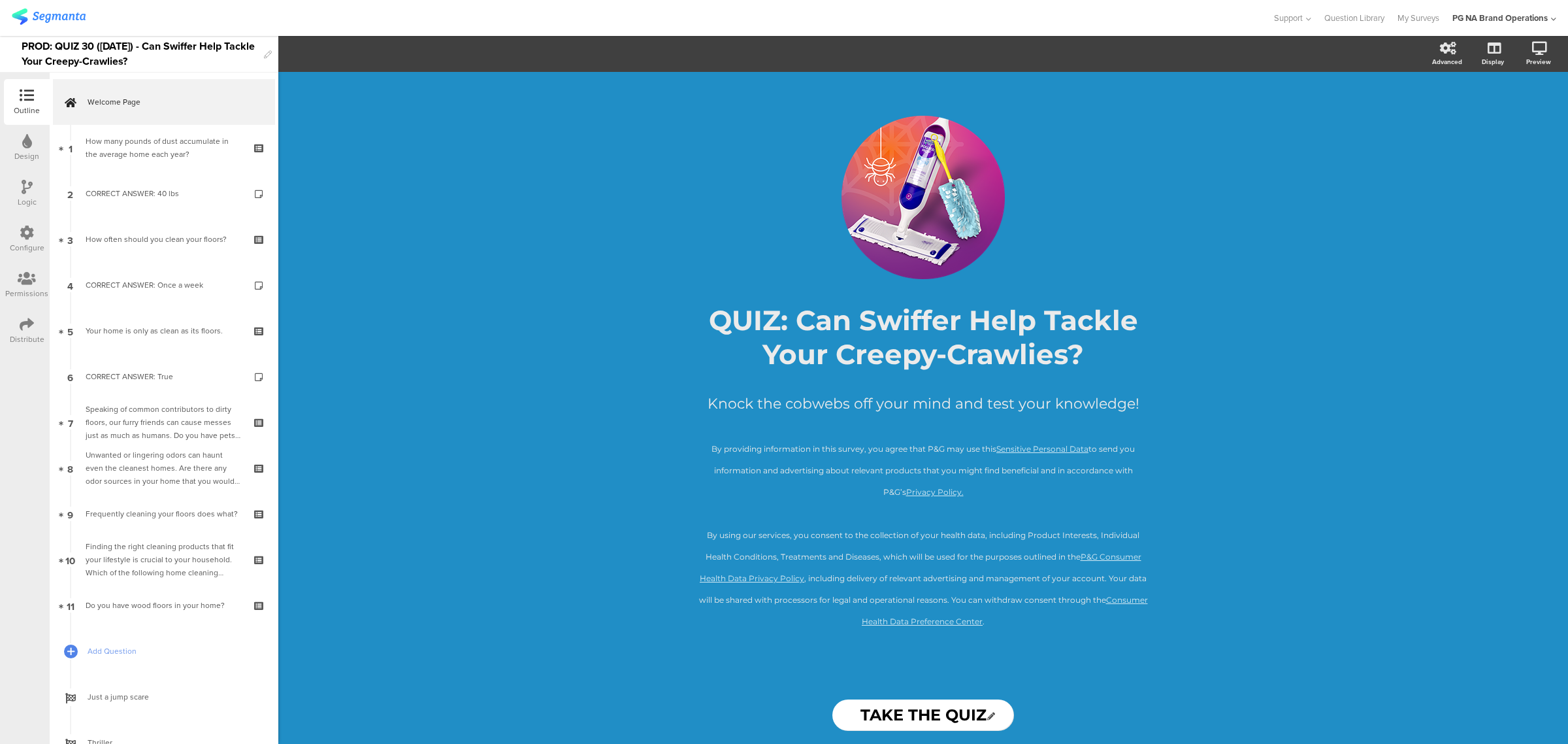
click at [30, 239] on icon at bounding box center [27, 232] width 14 height 14
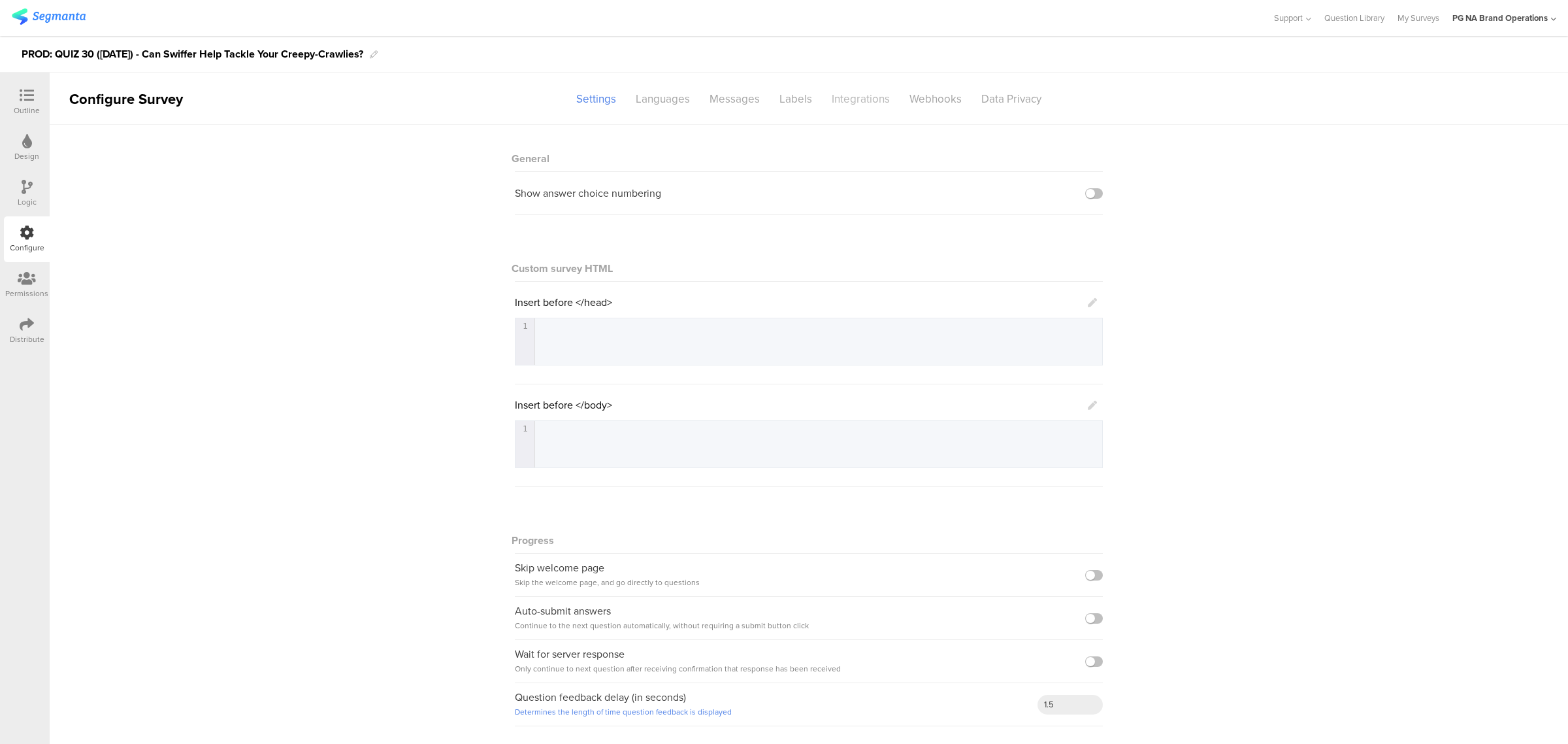
click at [860, 99] on div "Integrations" at bounding box center [861, 99] width 78 height 23
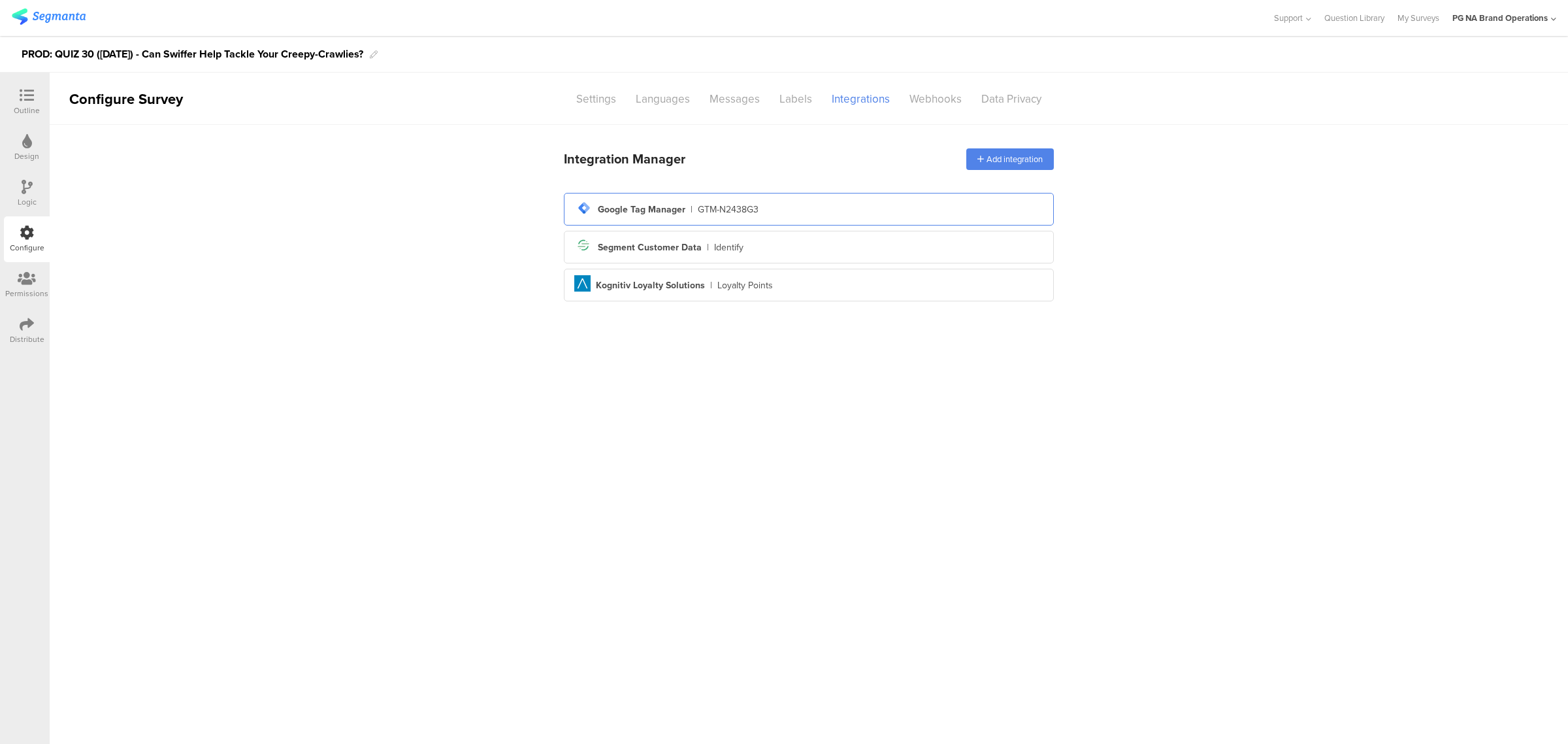
click at [876, 204] on div "tag-manager Created with Sketch. Google Tag Manager | GTM-N2438G3" at bounding box center [809, 208] width 469 height 22
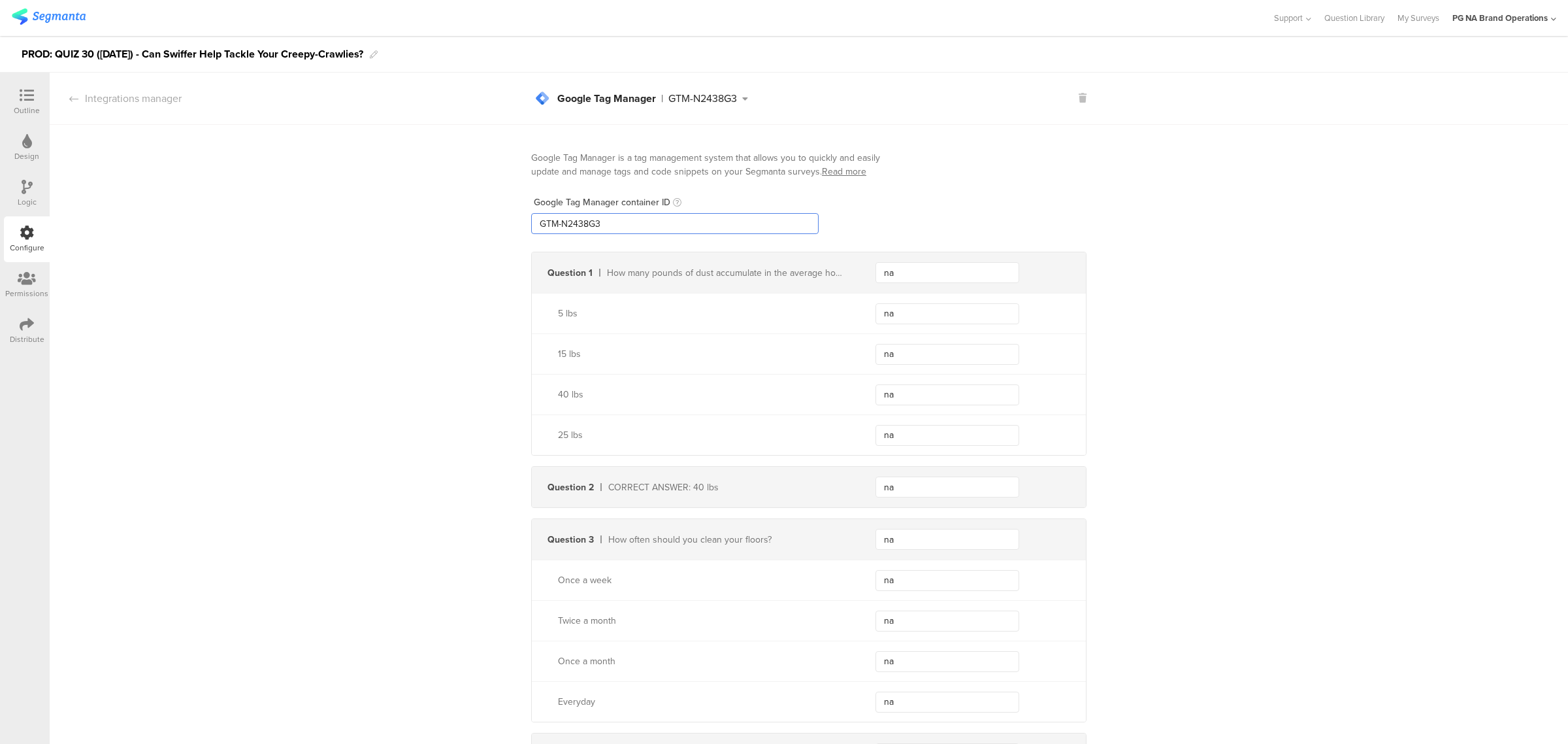
drag, startPoint x: 475, startPoint y: 215, endPoint x: 430, endPoint y: 218, distance: 45.1
paste input "XXXXXXX"
type input "GTM-XXXXXXX"
click at [18, 187] on div "Logic" at bounding box center [27, 193] width 46 height 46
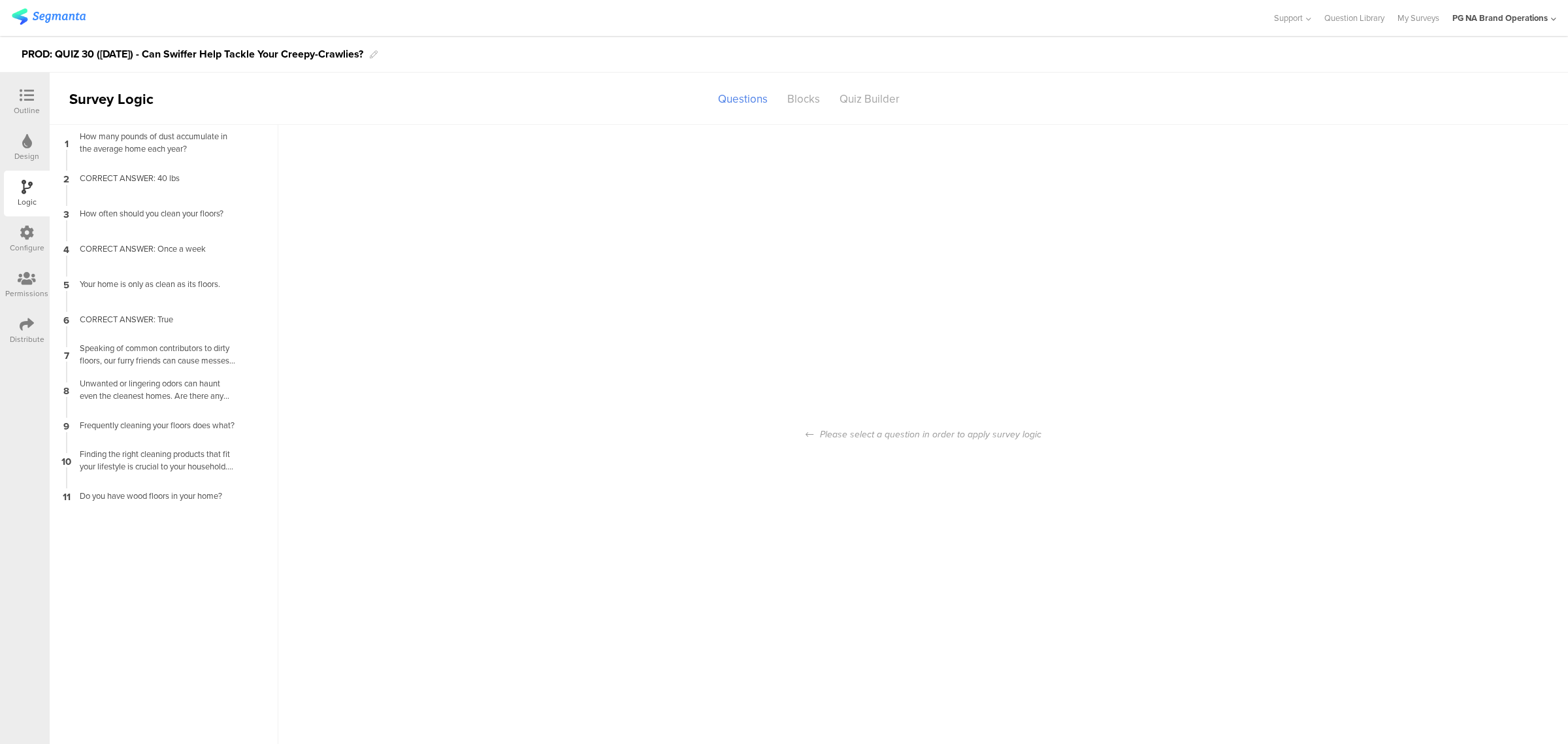
click at [23, 239] on icon at bounding box center [27, 232] width 14 height 14
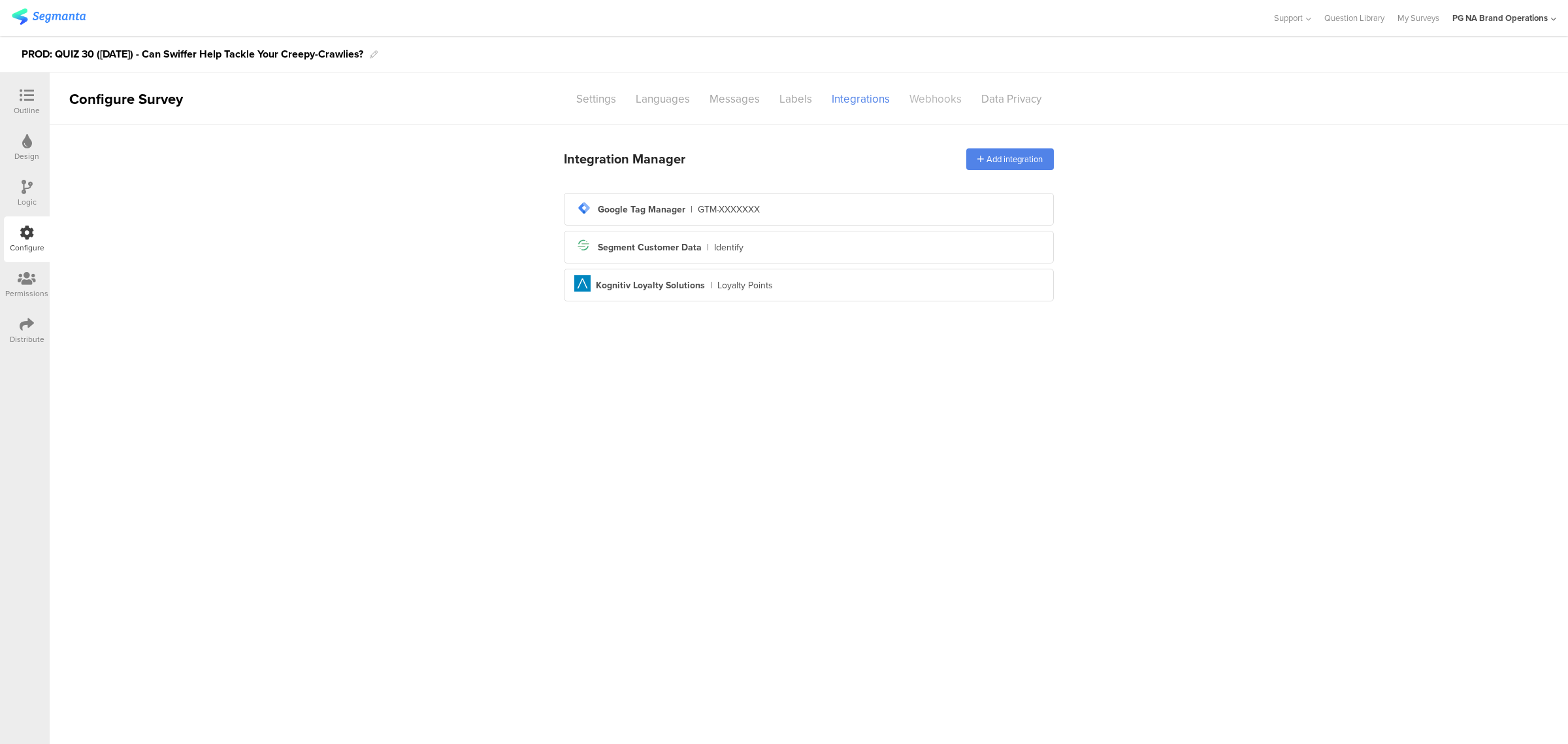
click at [932, 105] on div "Webhooks" at bounding box center [936, 99] width 72 height 23
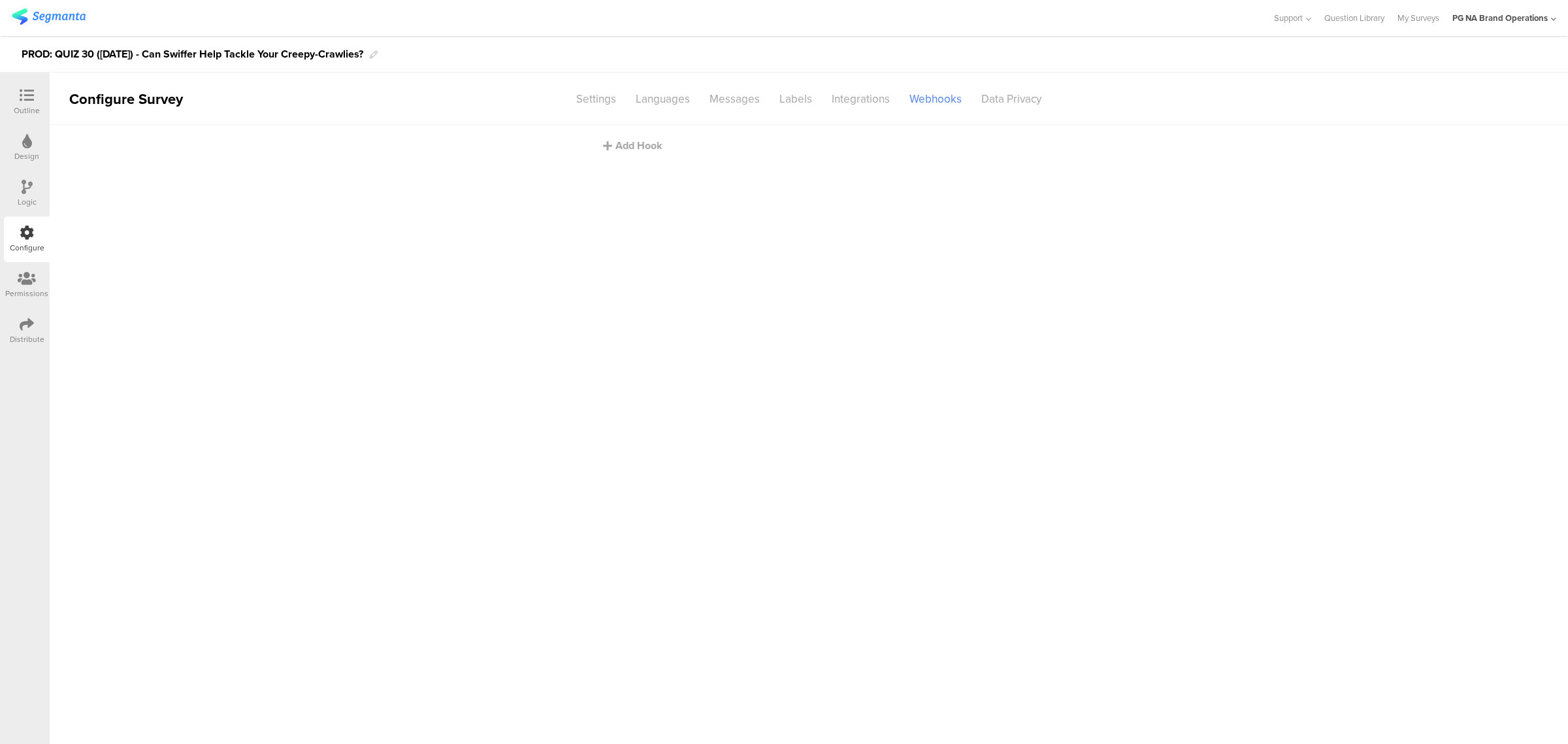
click at [24, 193] on icon at bounding box center [28, 187] width 11 height 14
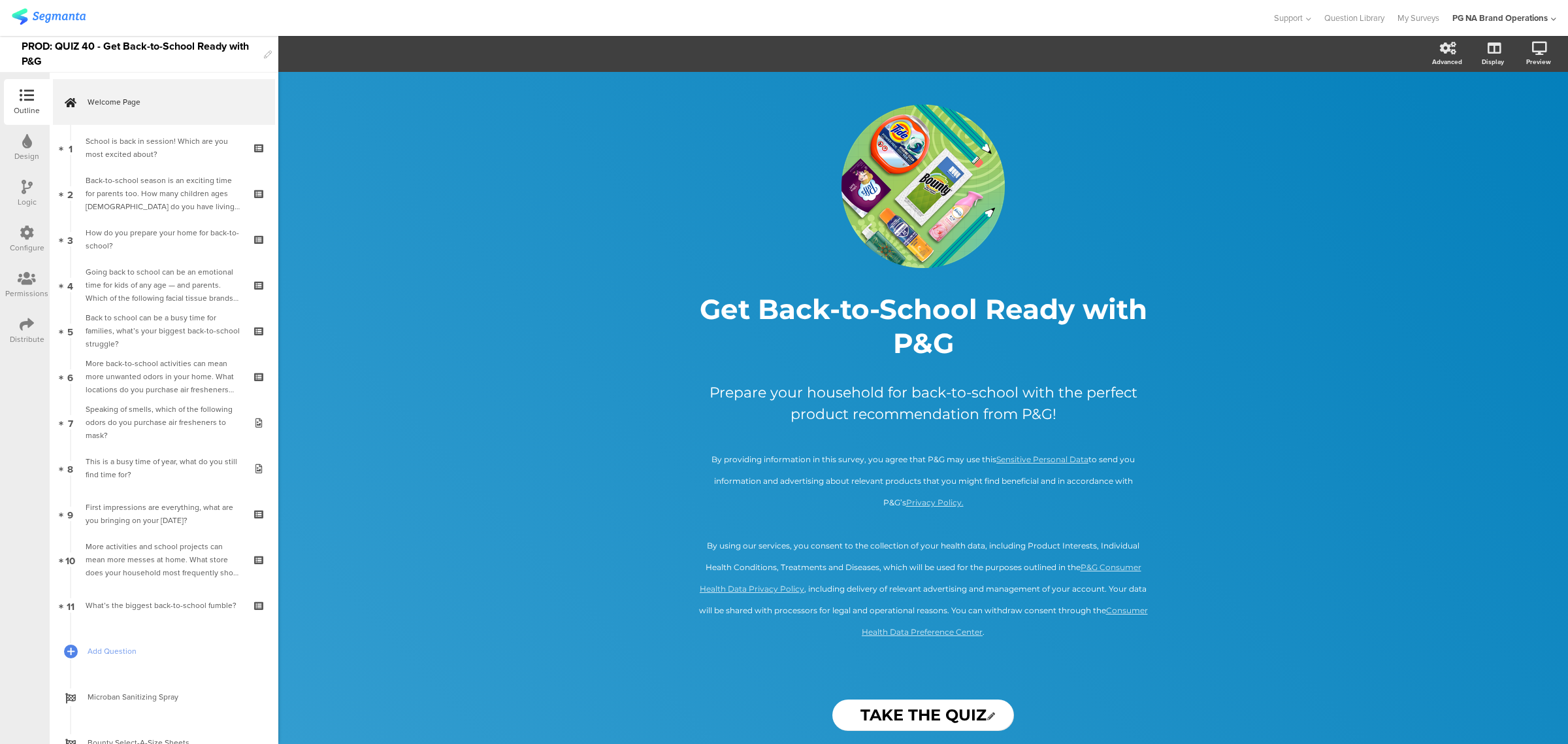
drag, startPoint x: 30, startPoint y: 230, endPoint x: 43, endPoint y: 227, distance: 13.3
click at [30, 230] on icon at bounding box center [27, 232] width 14 height 14
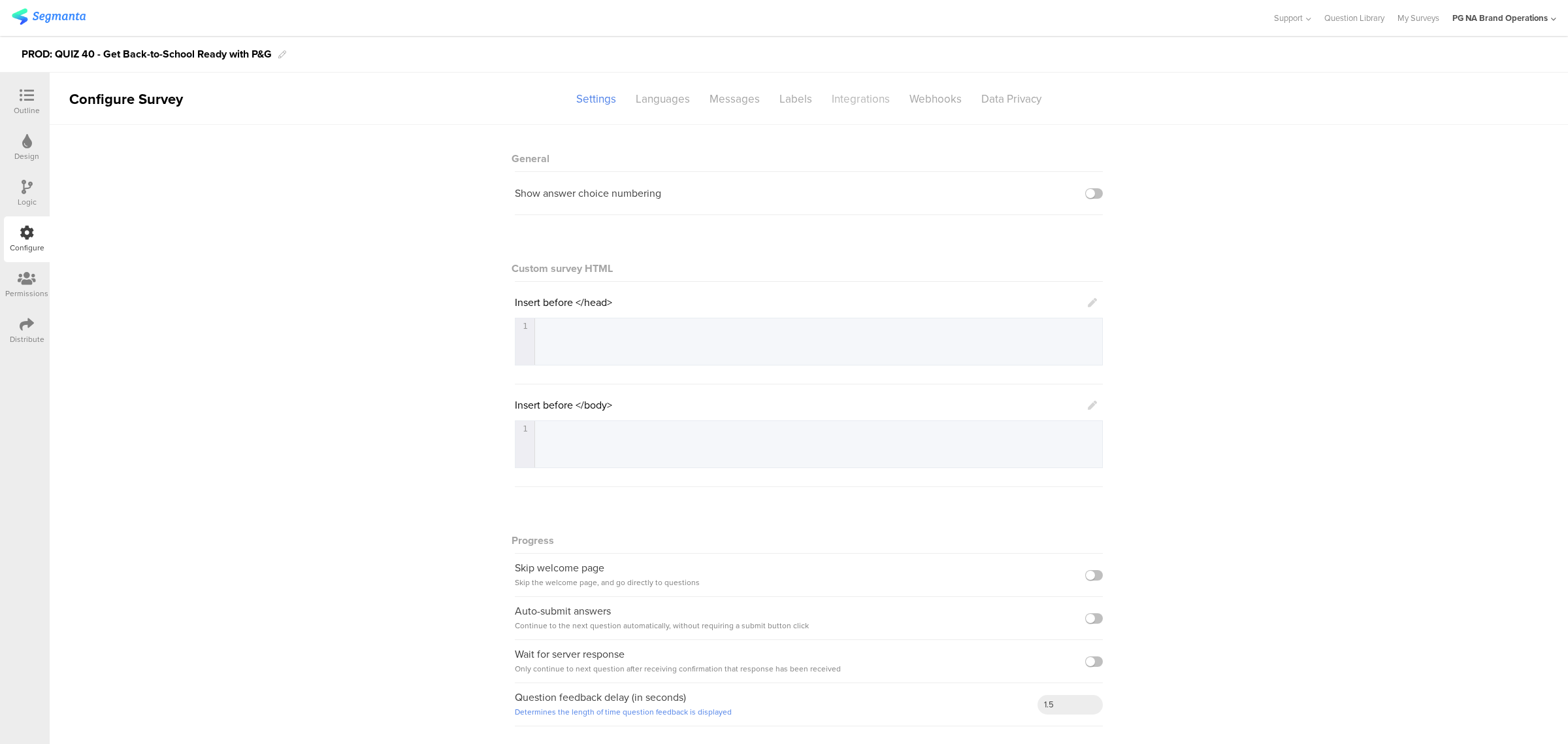
click at [855, 95] on div "Integrations" at bounding box center [861, 99] width 78 height 23
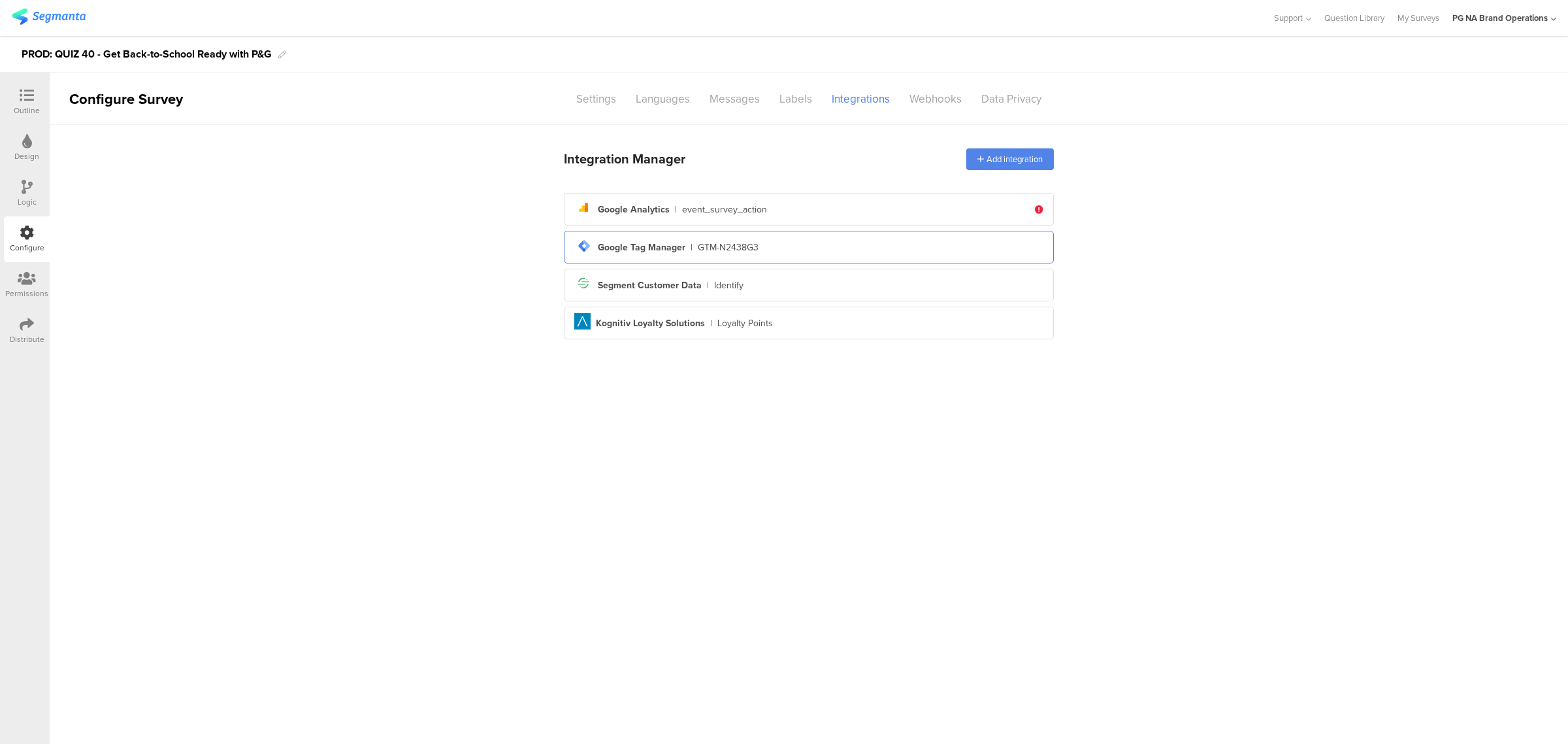
click at [740, 244] on div "GTM-N2438G3" at bounding box center [728, 247] width 61 height 13
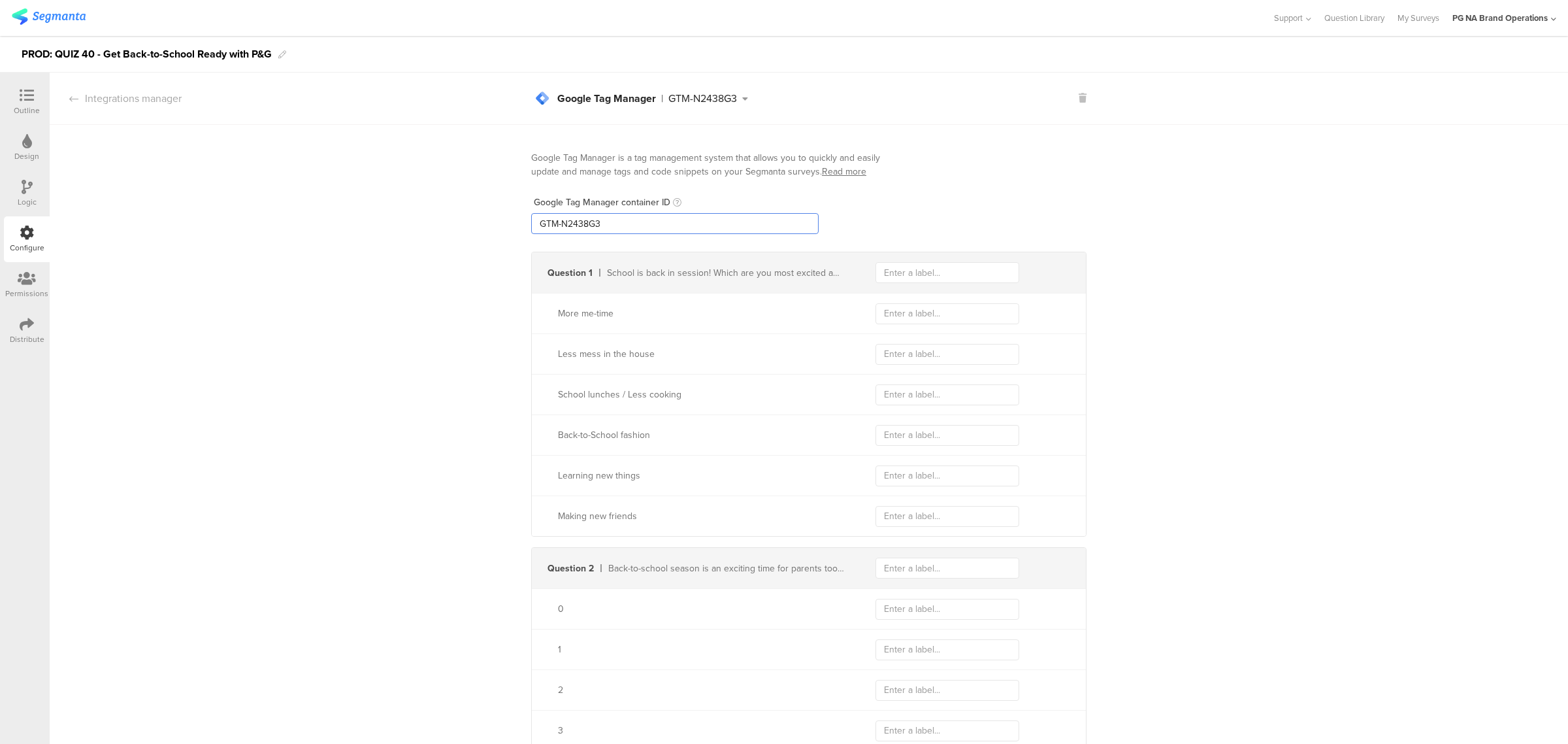
drag, startPoint x: 518, startPoint y: 221, endPoint x: 393, endPoint y: 221, distance: 125.0
paste input "XXXXXXX"
type input "GTM-XXXXXXX"
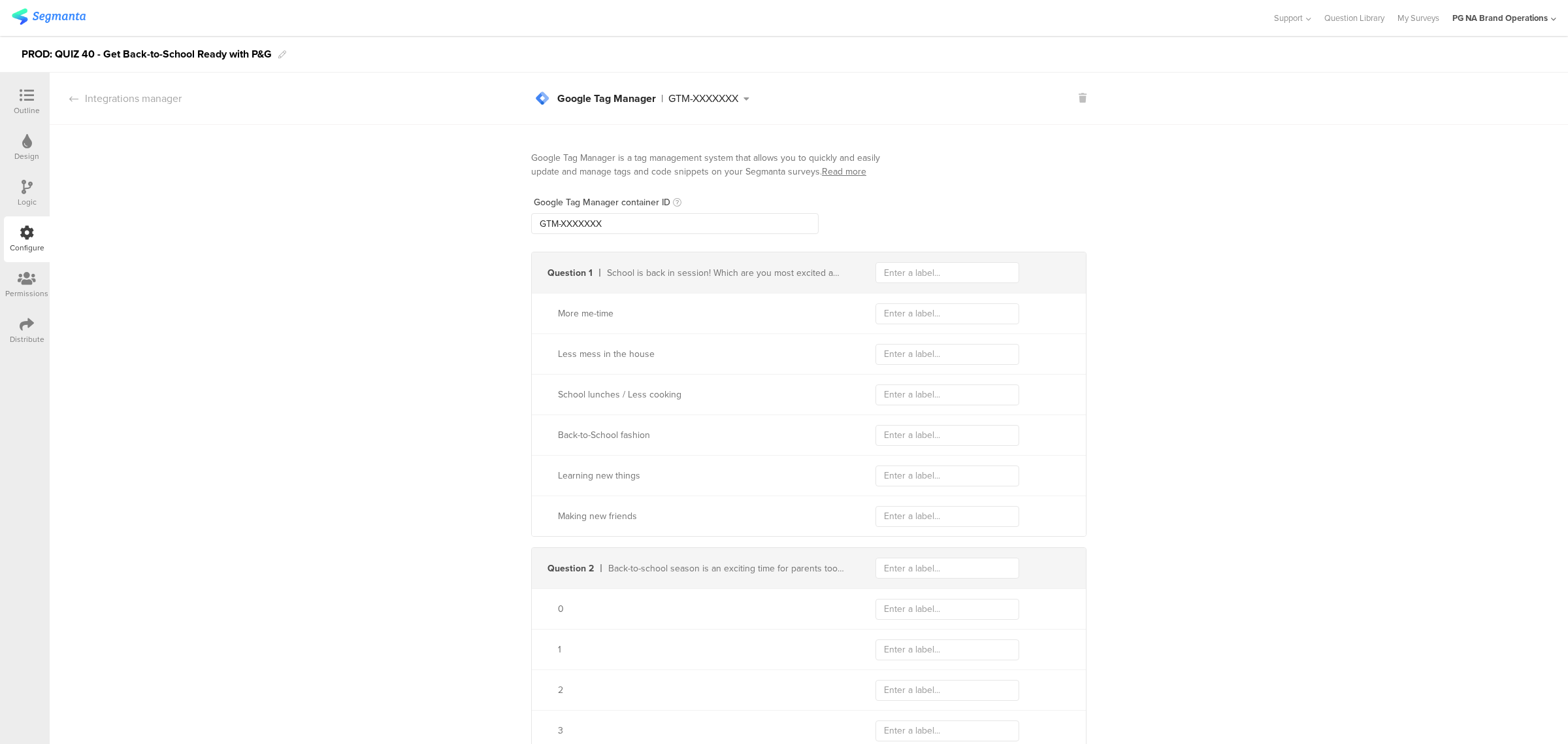
click at [37, 189] on div "Logic" at bounding box center [27, 193] width 46 height 46
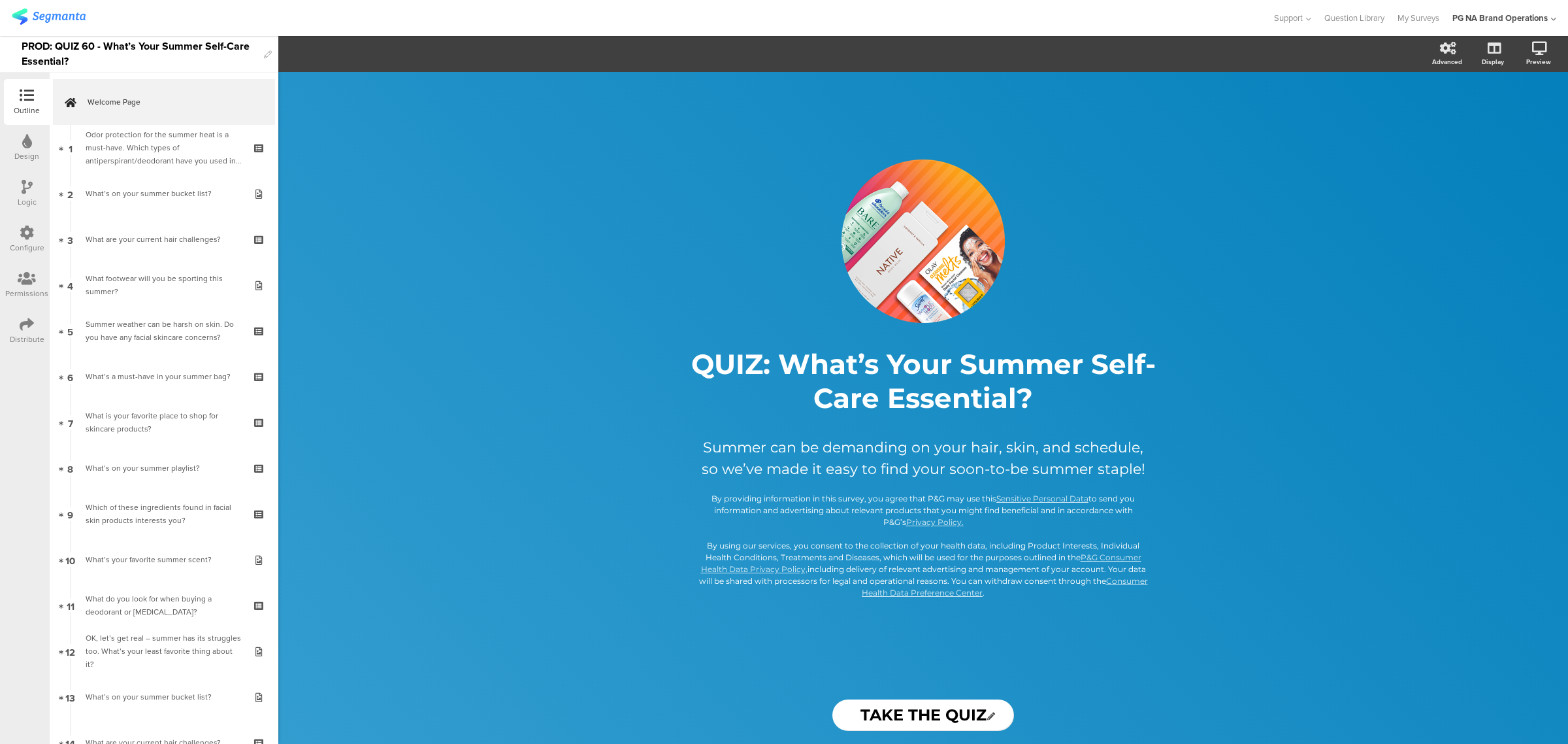
click at [37, 232] on div "Configure" at bounding box center [27, 239] width 46 height 46
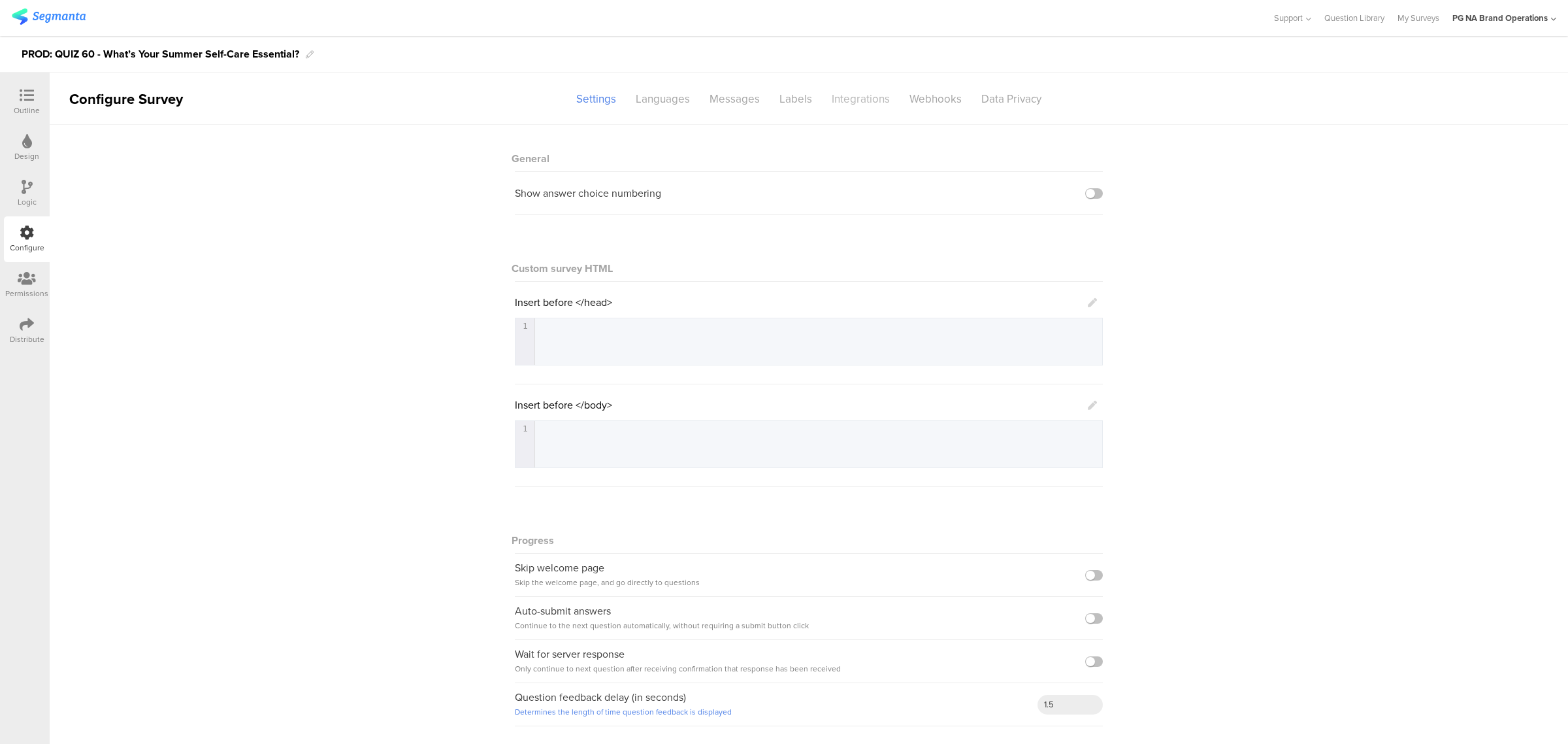
click at [880, 100] on div "Integrations" at bounding box center [861, 99] width 78 height 23
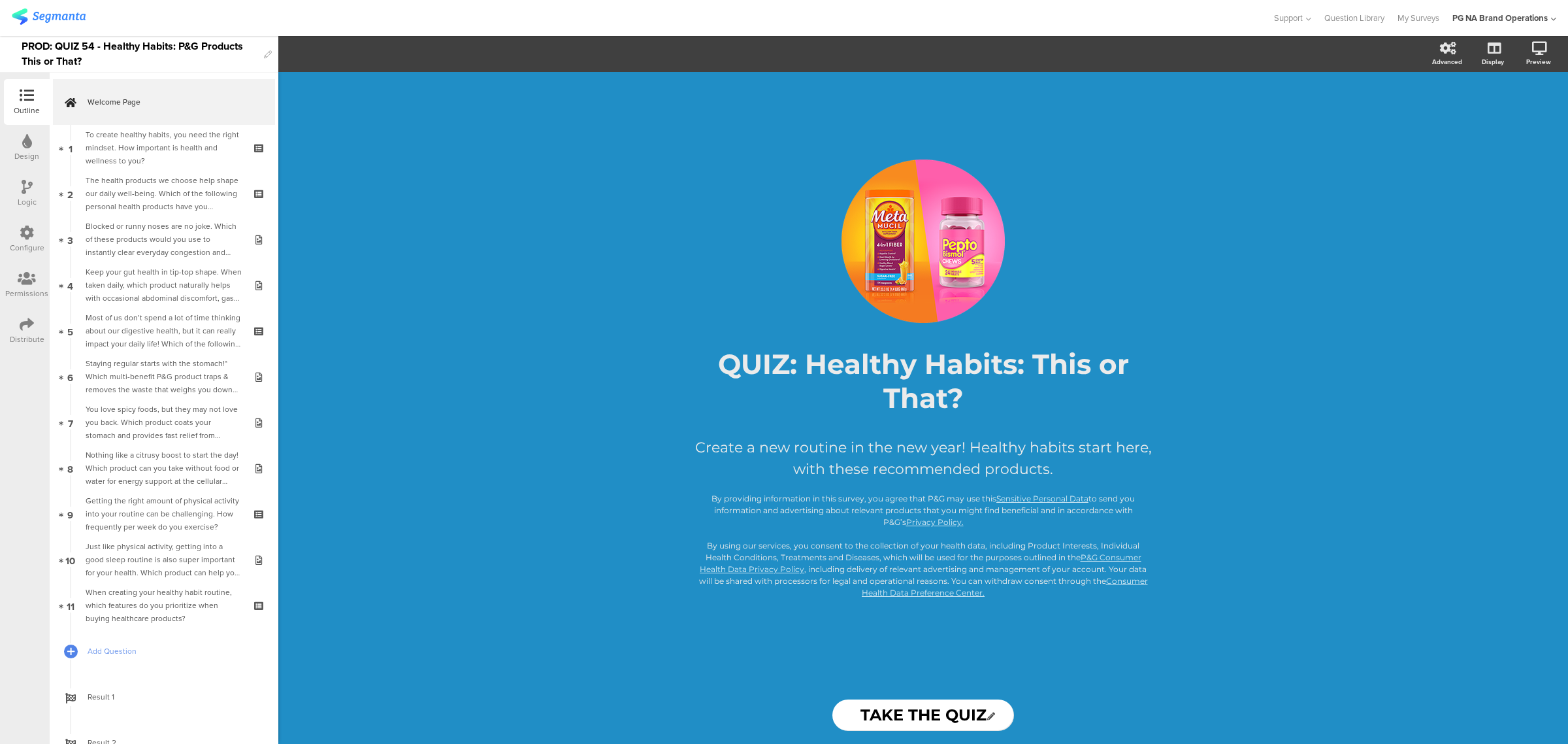
drag, startPoint x: 12, startPoint y: 237, endPoint x: 21, endPoint y: 240, distance: 9.5
click at [12, 237] on div "Configure" at bounding box center [27, 239] width 46 height 46
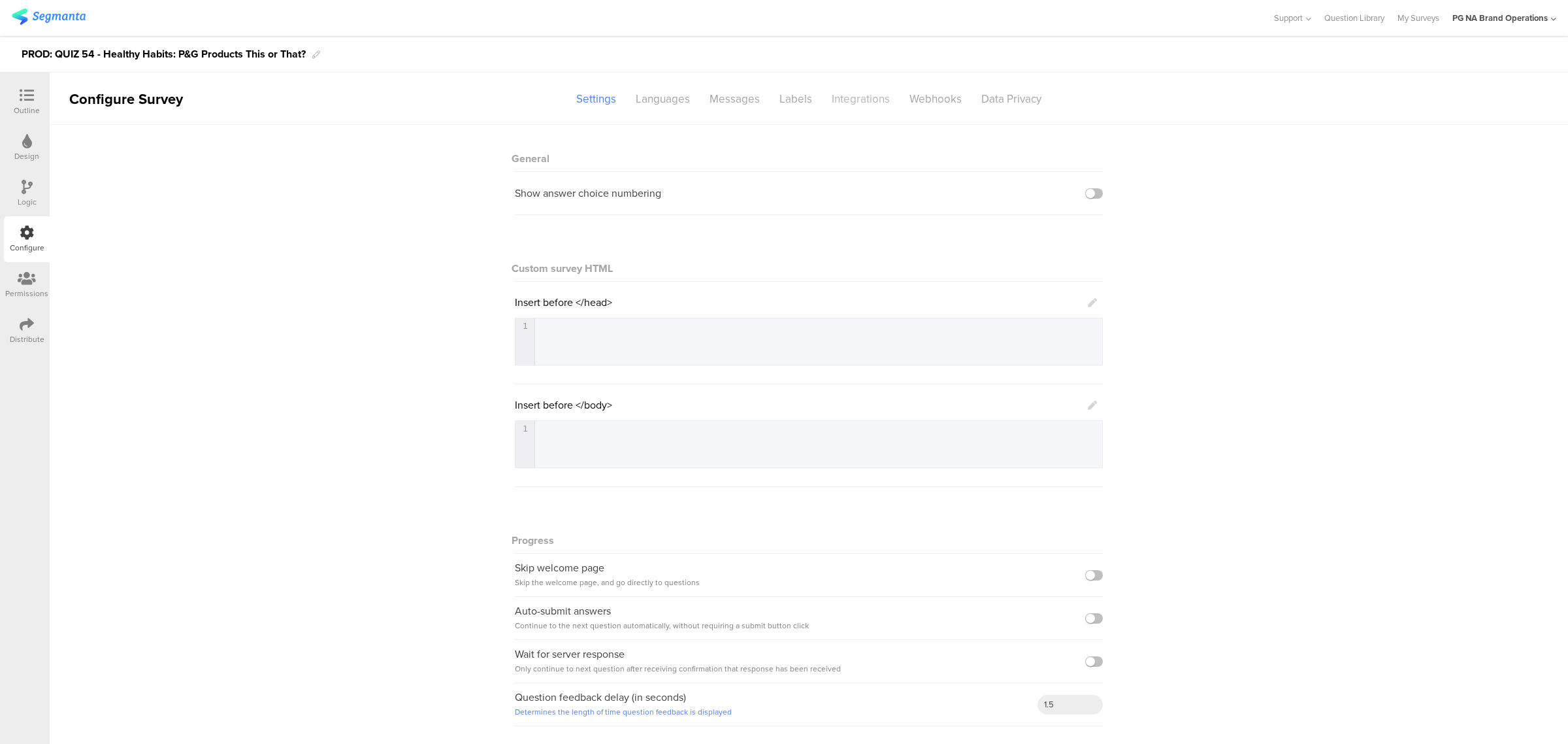
click at [856, 100] on div "Integrations" at bounding box center [861, 99] width 78 height 23
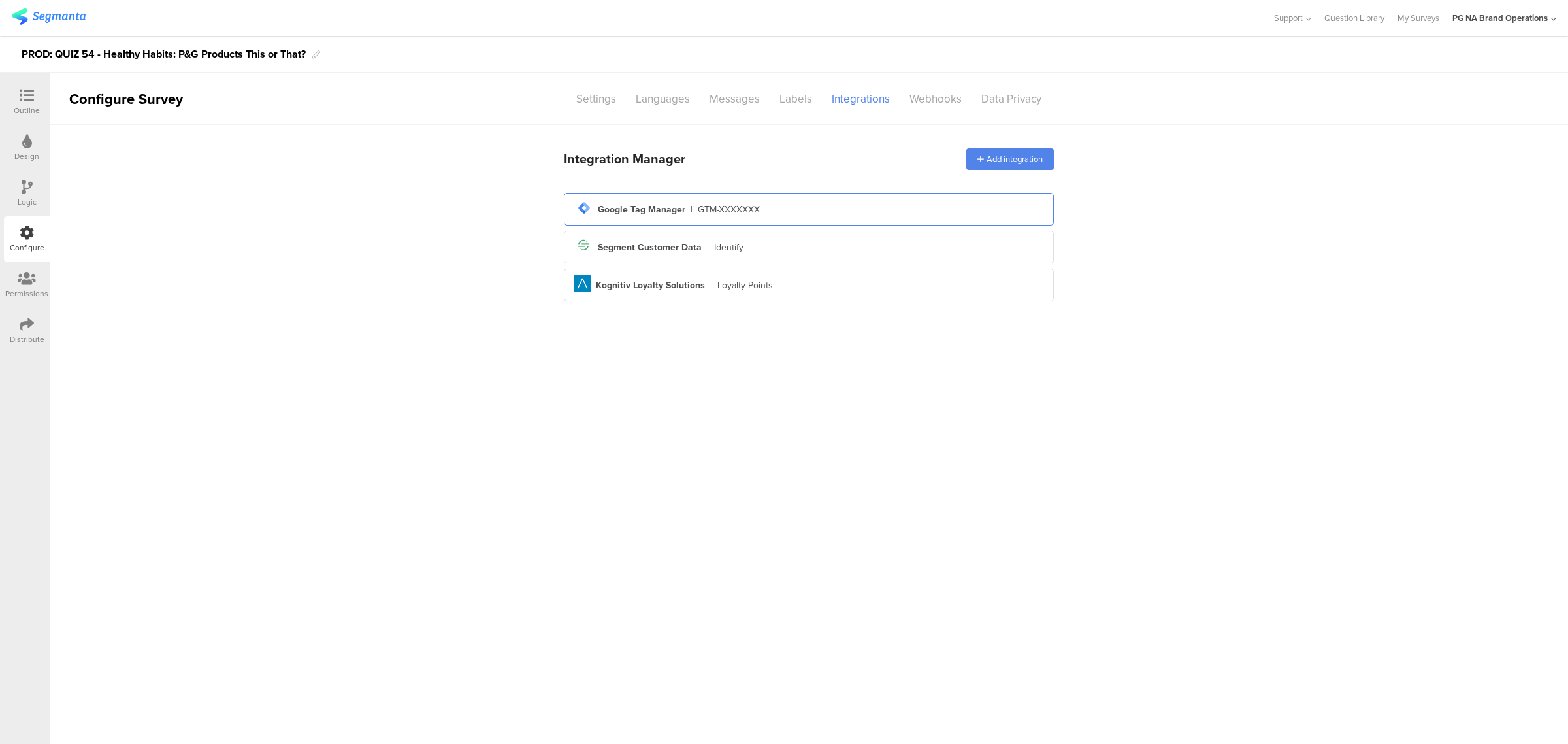
click at [730, 209] on div "GTM-XXXXXXX" at bounding box center [729, 209] width 62 height 13
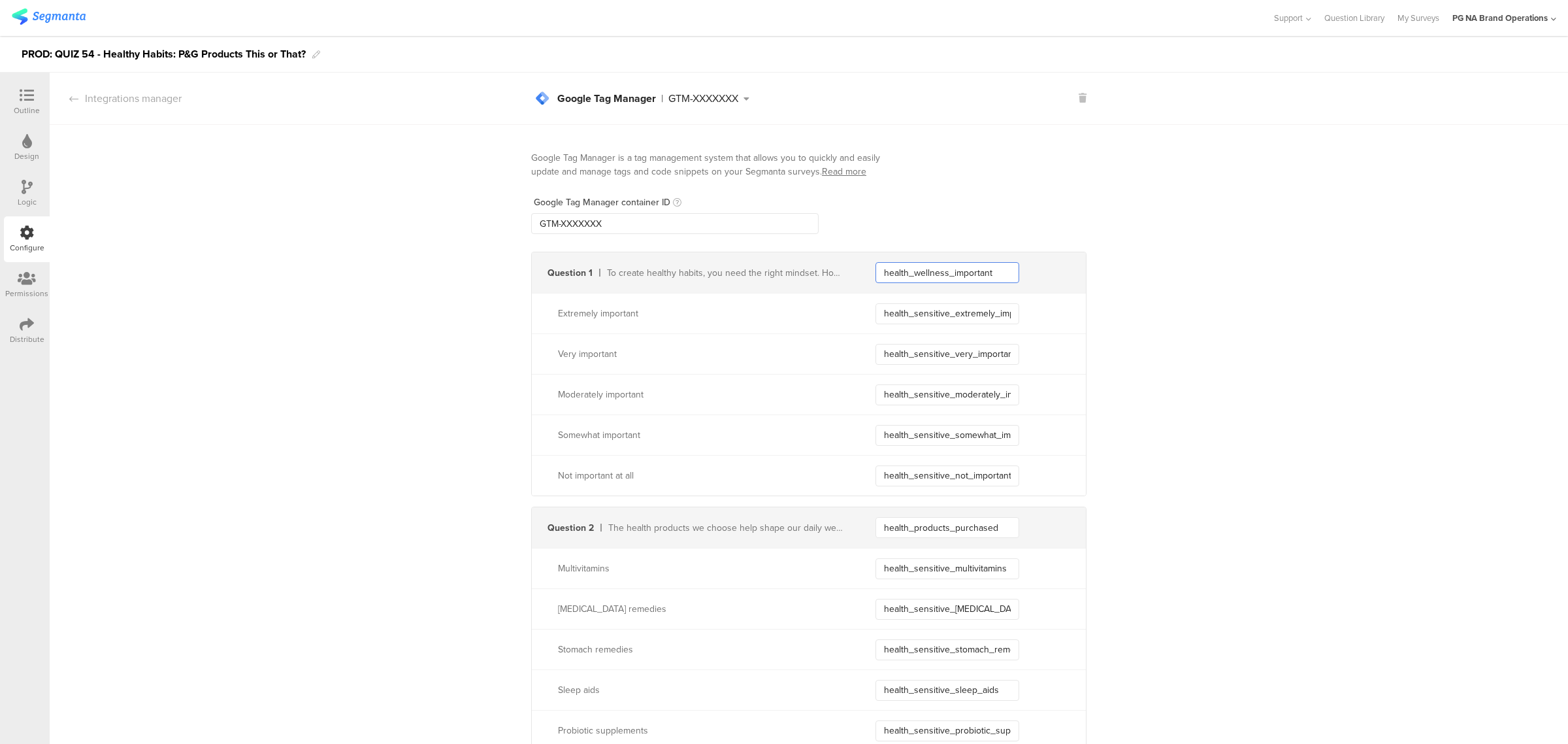
click at [909, 268] on input "health_wellness_important" at bounding box center [946, 273] width 143 height 21
click at [1484, 17] on div "PG NA Brand Operations" at bounding box center [1499, 18] width 95 height 13
click at [1454, 83] on span "PG NA Brand Operations" at bounding box center [1451, 85] width 95 height 13
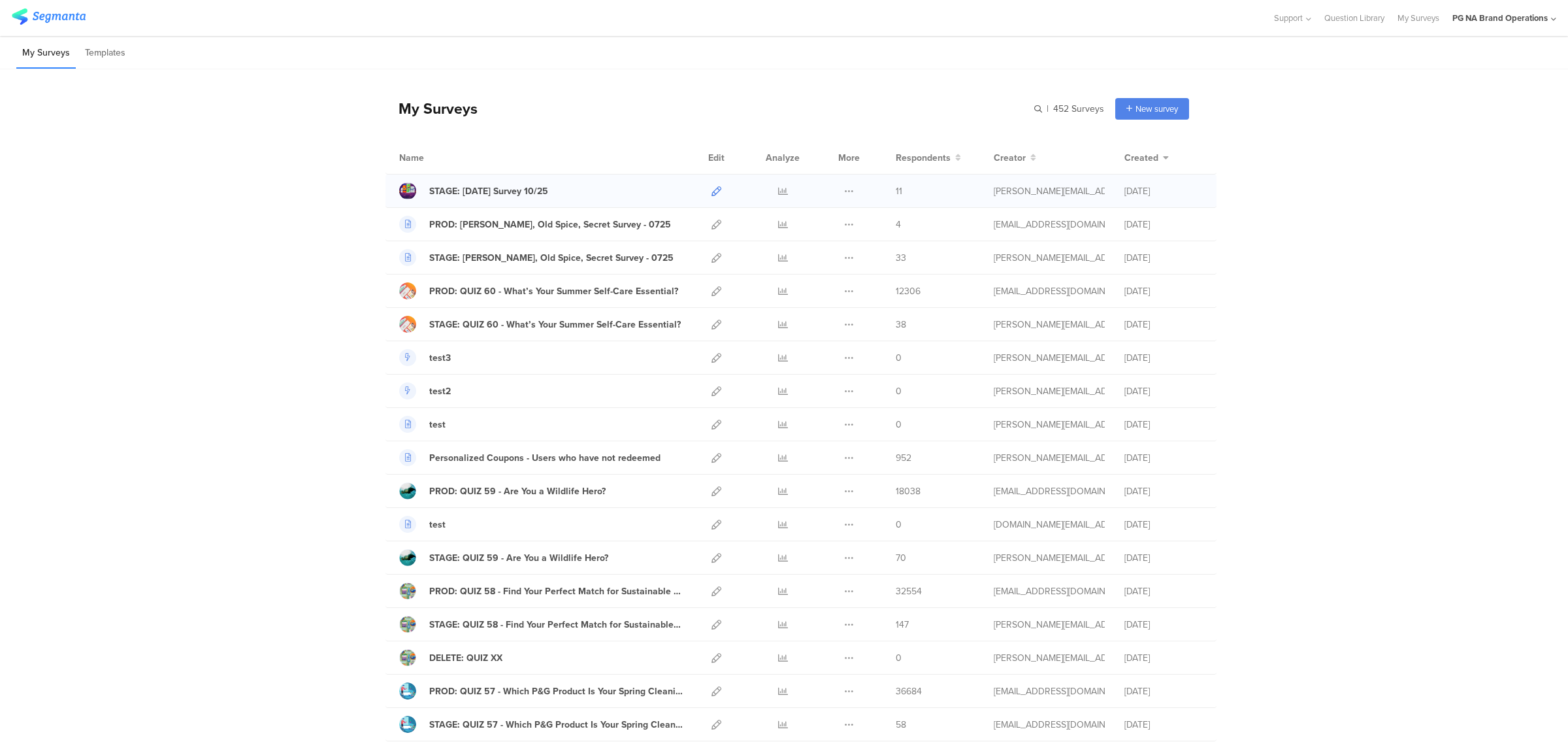
click at [713, 187] on icon at bounding box center [716, 191] width 10 height 10
click at [711, 223] on icon at bounding box center [716, 225] width 10 height 10
click at [714, 290] on icon at bounding box center [716, 291] width 10 height 10
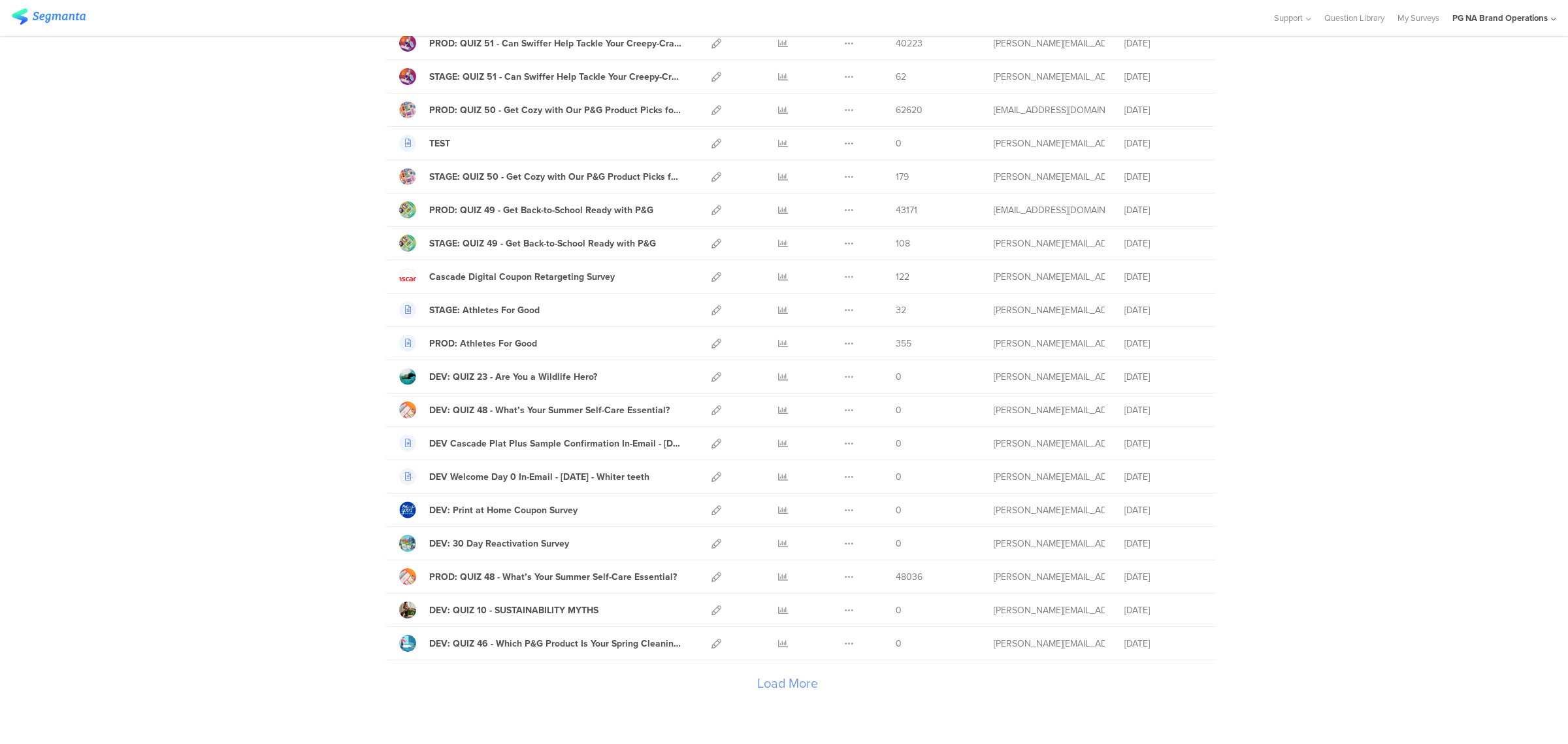
scroll to position [1242, 0]
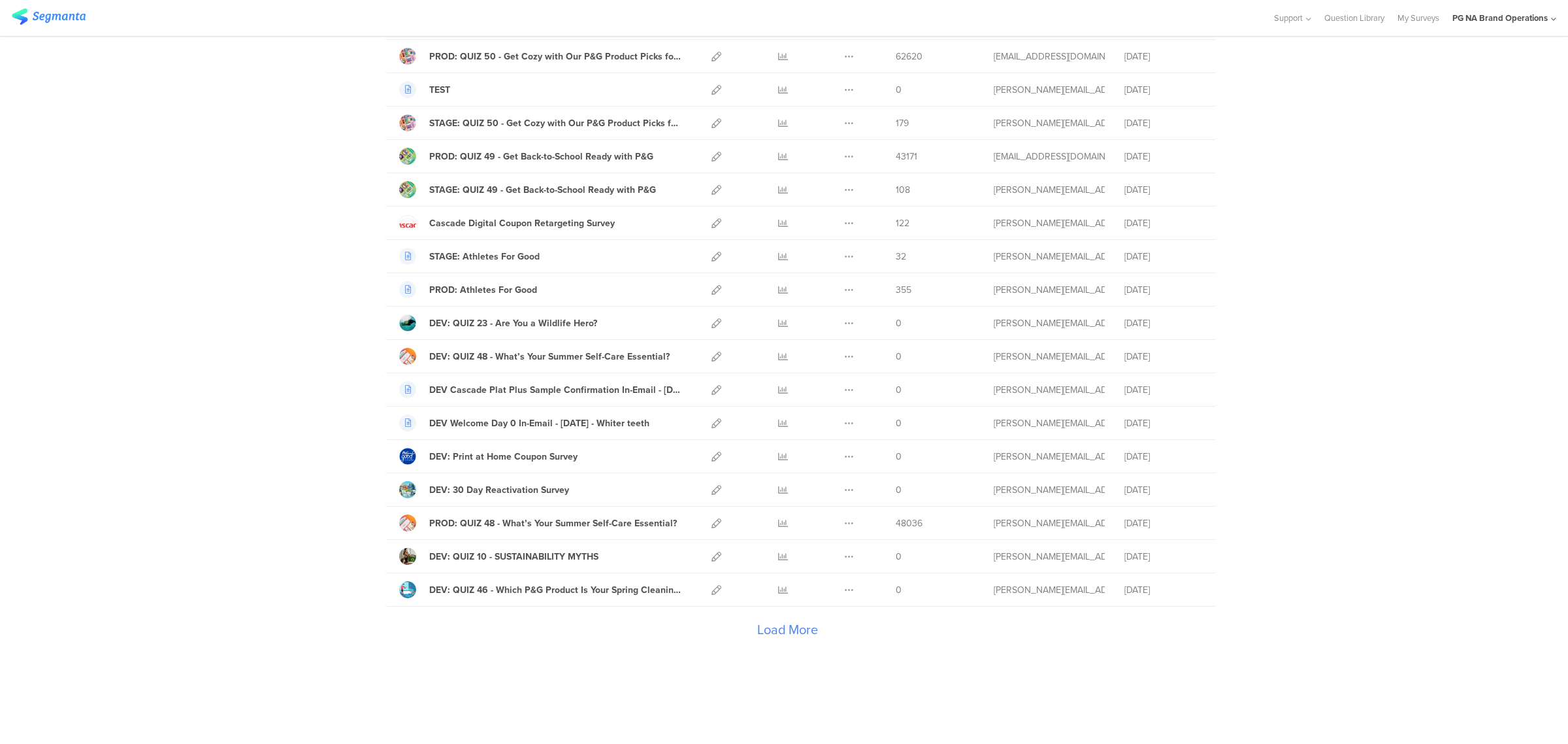
click at [785, 635] on div "Load More" at bounding box center [788, 632] width 804 height 52
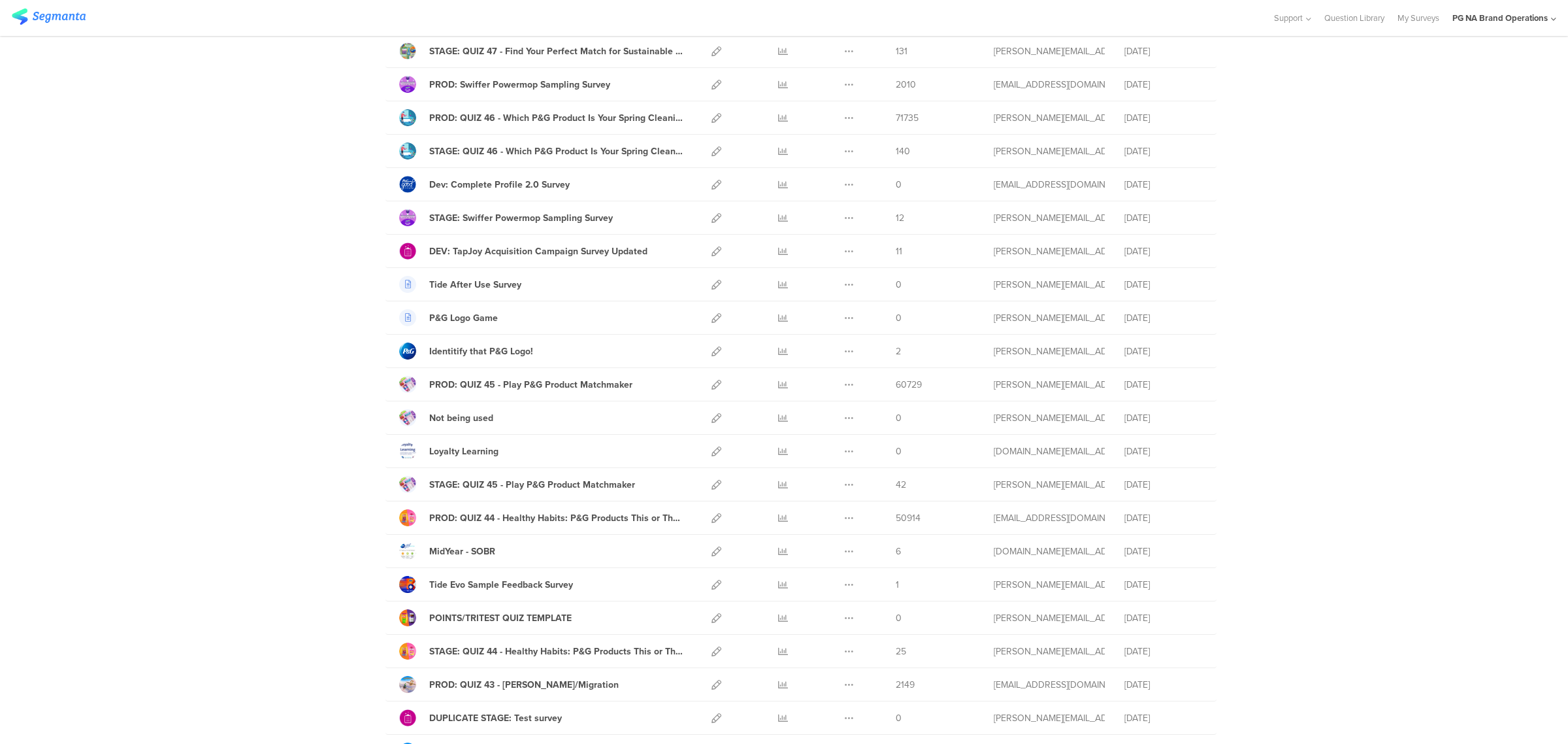
scroll to position [2014, 0]
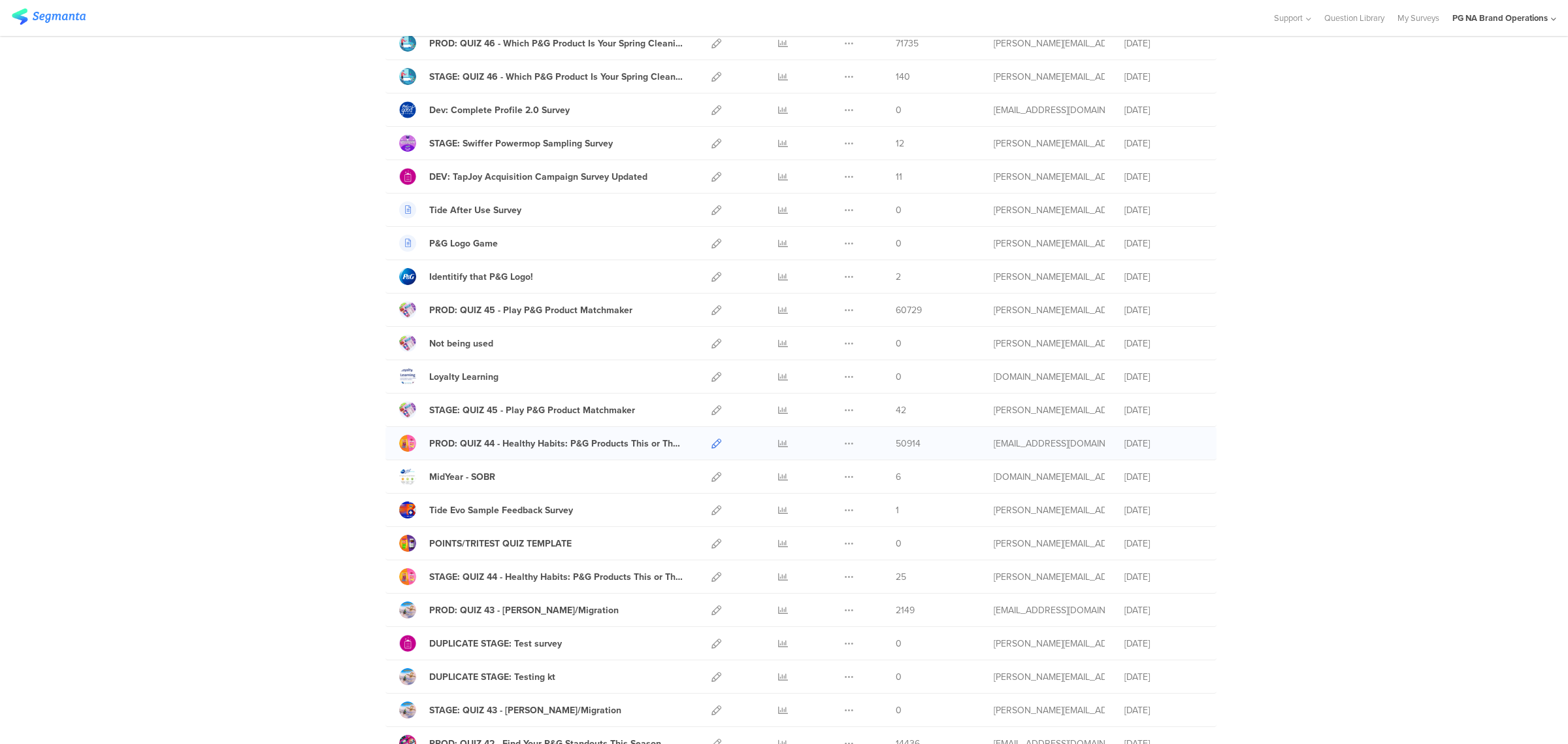
click at [712, 448] on icon at bounding box center [716, 444] width 10 height 10
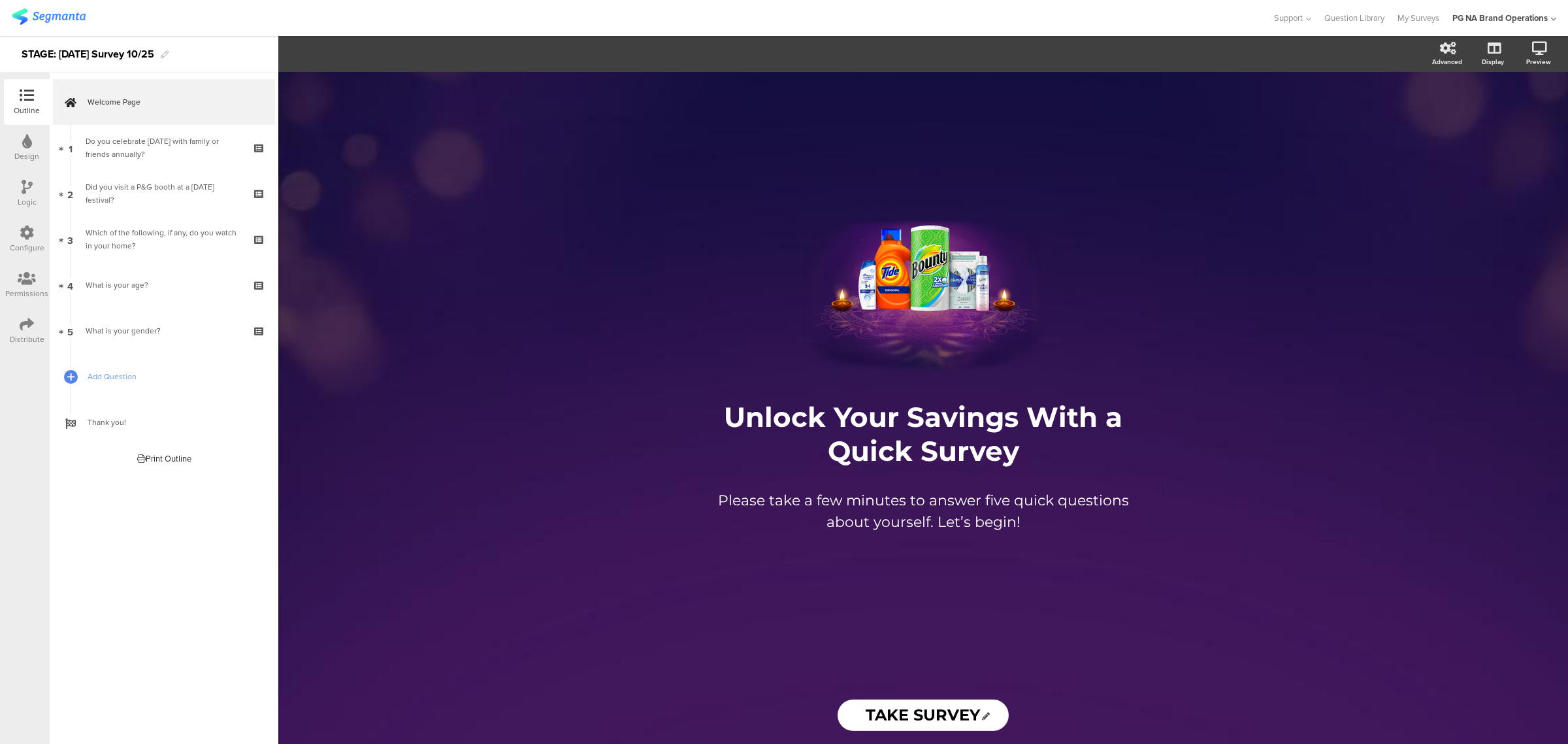
click at [7, 229] on div "Configure" at bounding box center [27, 239] width 46 height 46
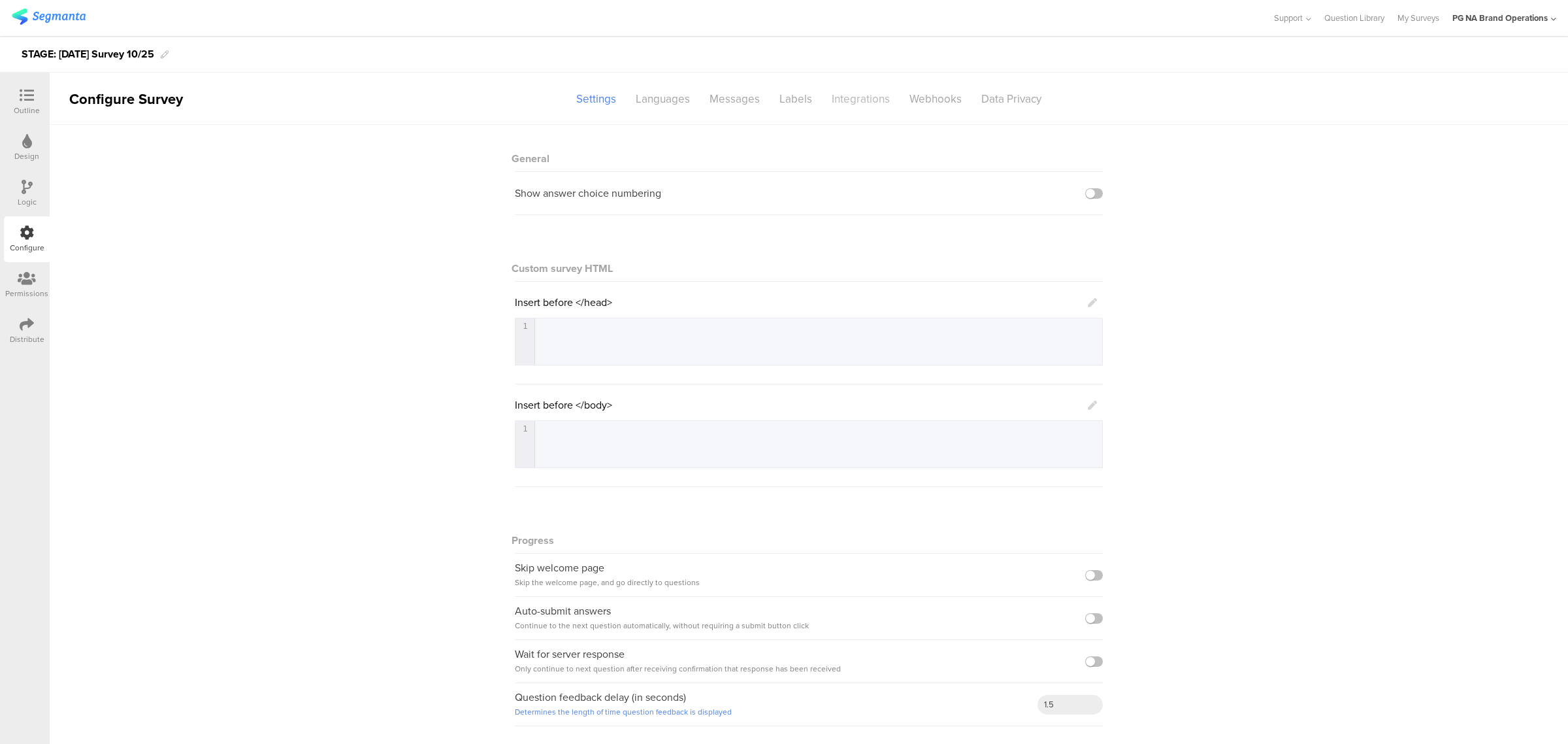
click at [873, 93] on div "Integrations" at bounding box center [861, 99] width 78 height 23
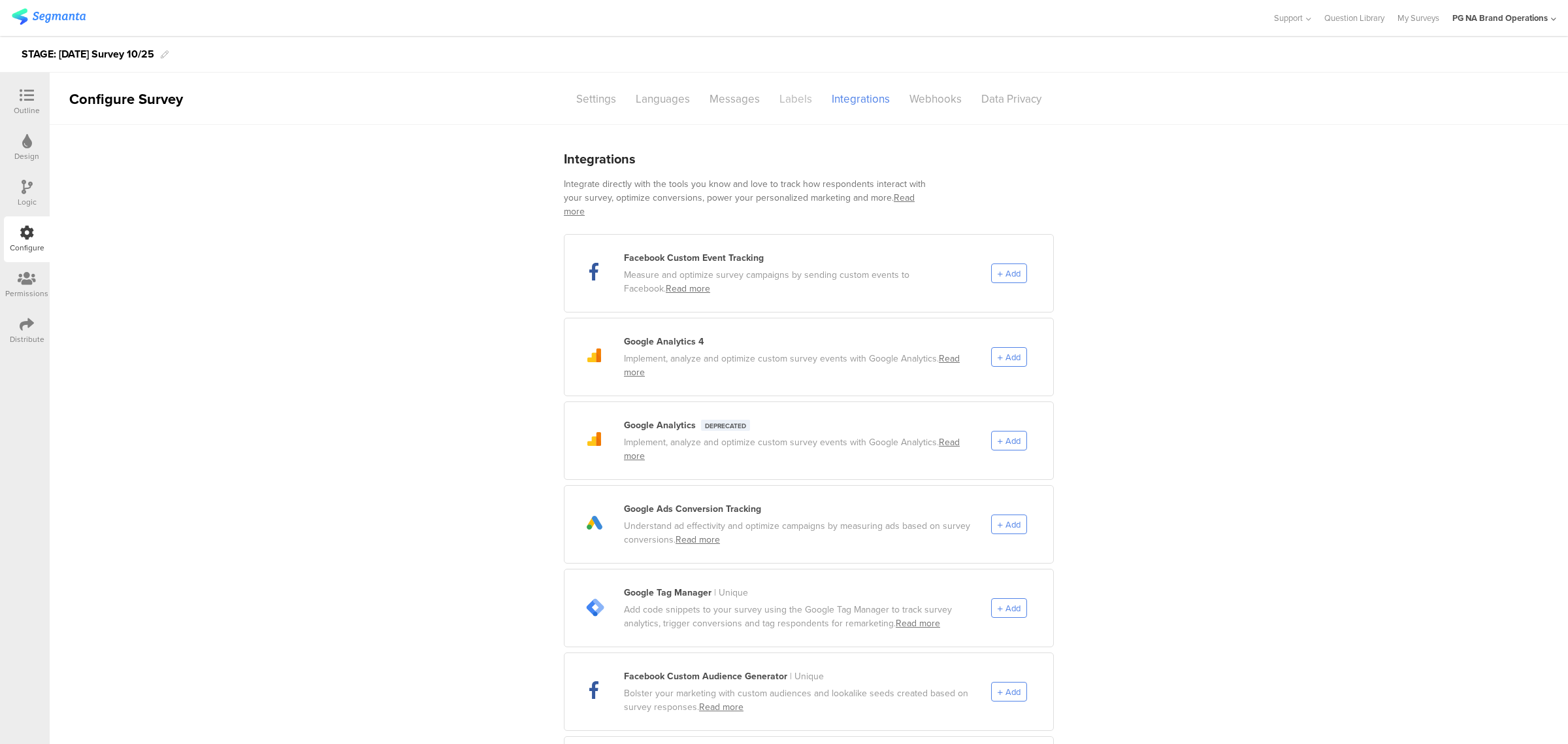
click at [785, 100] on div "Labels" at bounding box center [796, 99] width 52 height 23
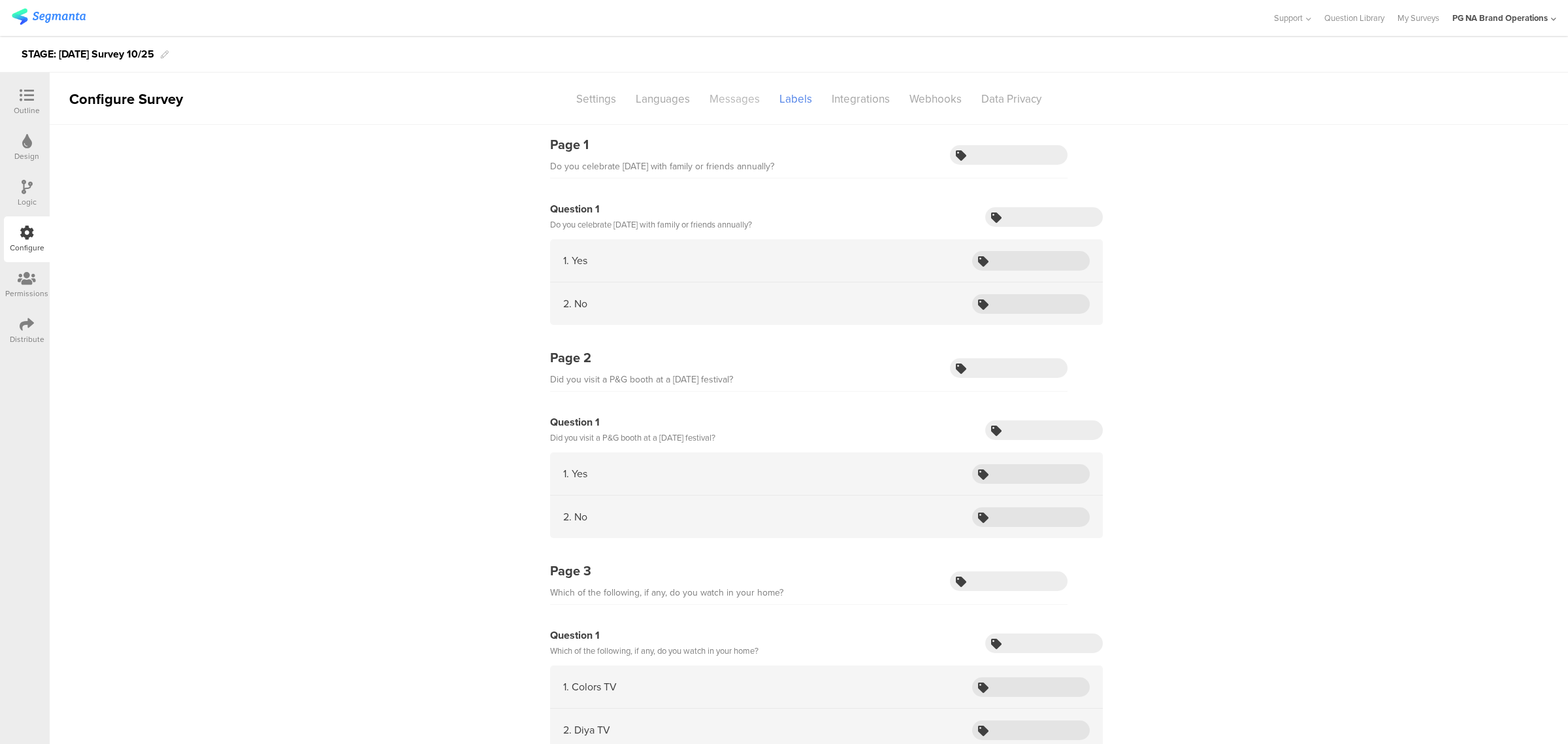
click at [735, 105] on div "Messages" at bounding box center [735, 99] width 70 height 23
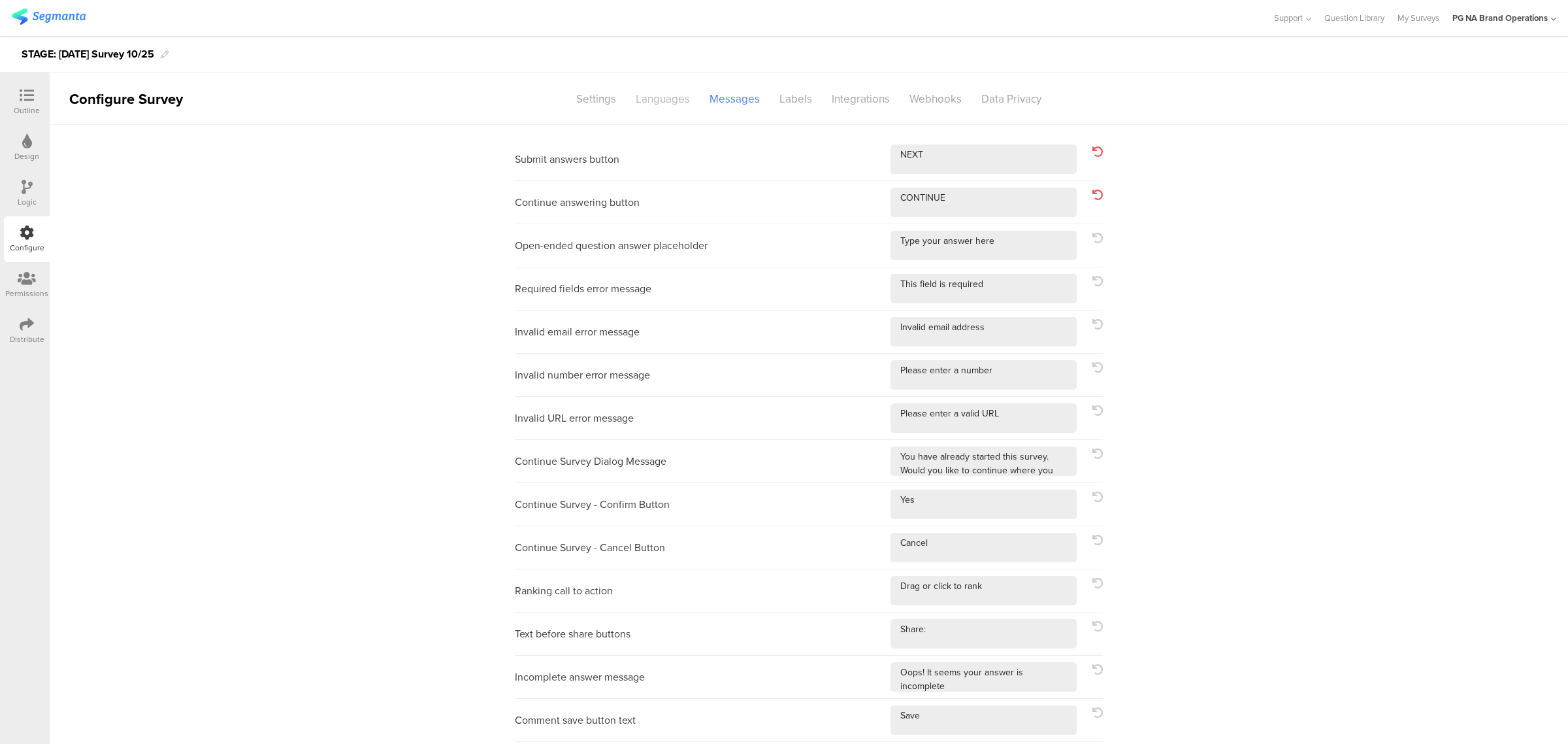
click at [658, 97] on div "Languages" at bounding box center [663, 99] width 74 height 23
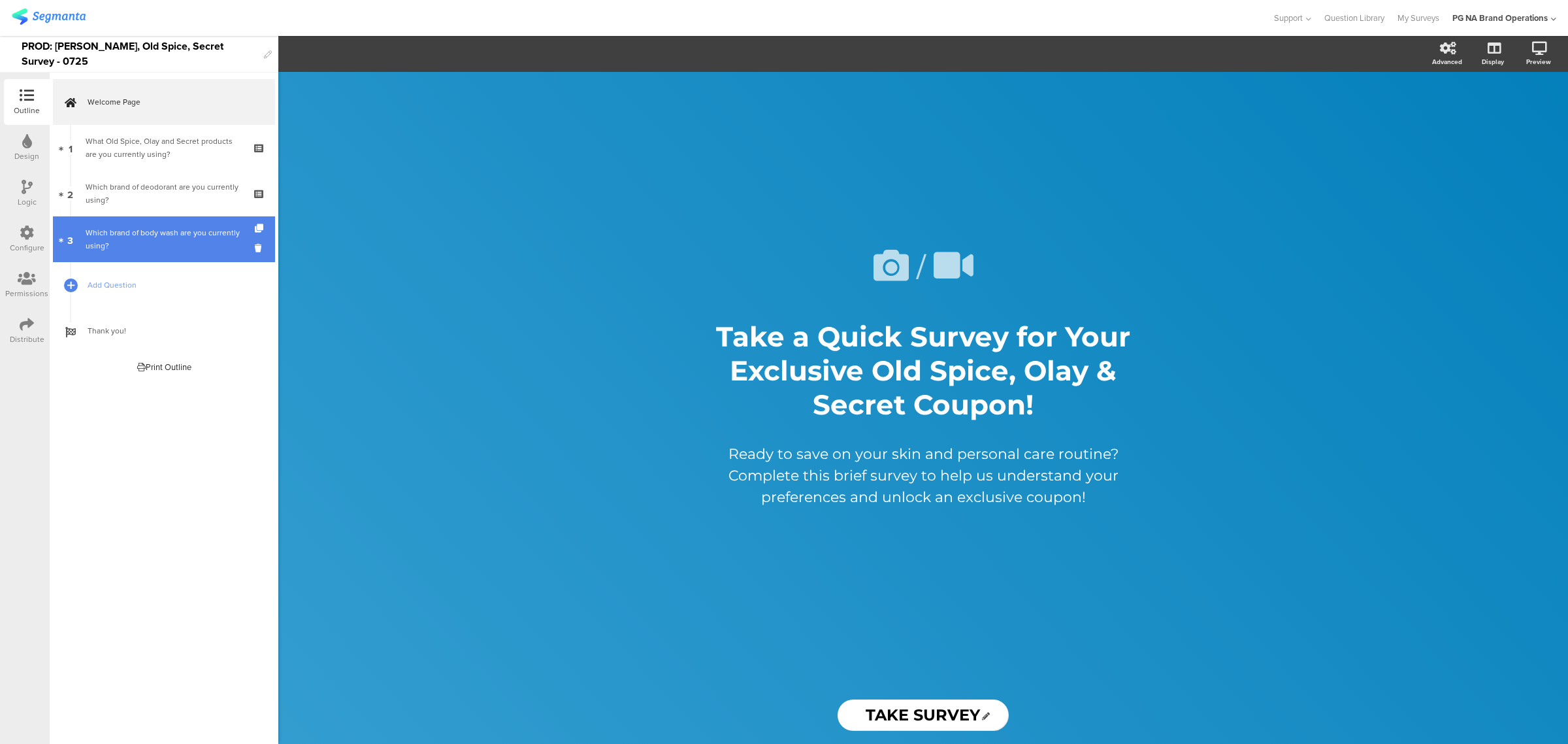
drag, startPoint x: 37, startPoint y: 227, endPoint x: 50, endPoint y: 235, distance: 15.3
click at [37, 227] on div "Configure" at bounding box center [27, 239] width 46 height 46
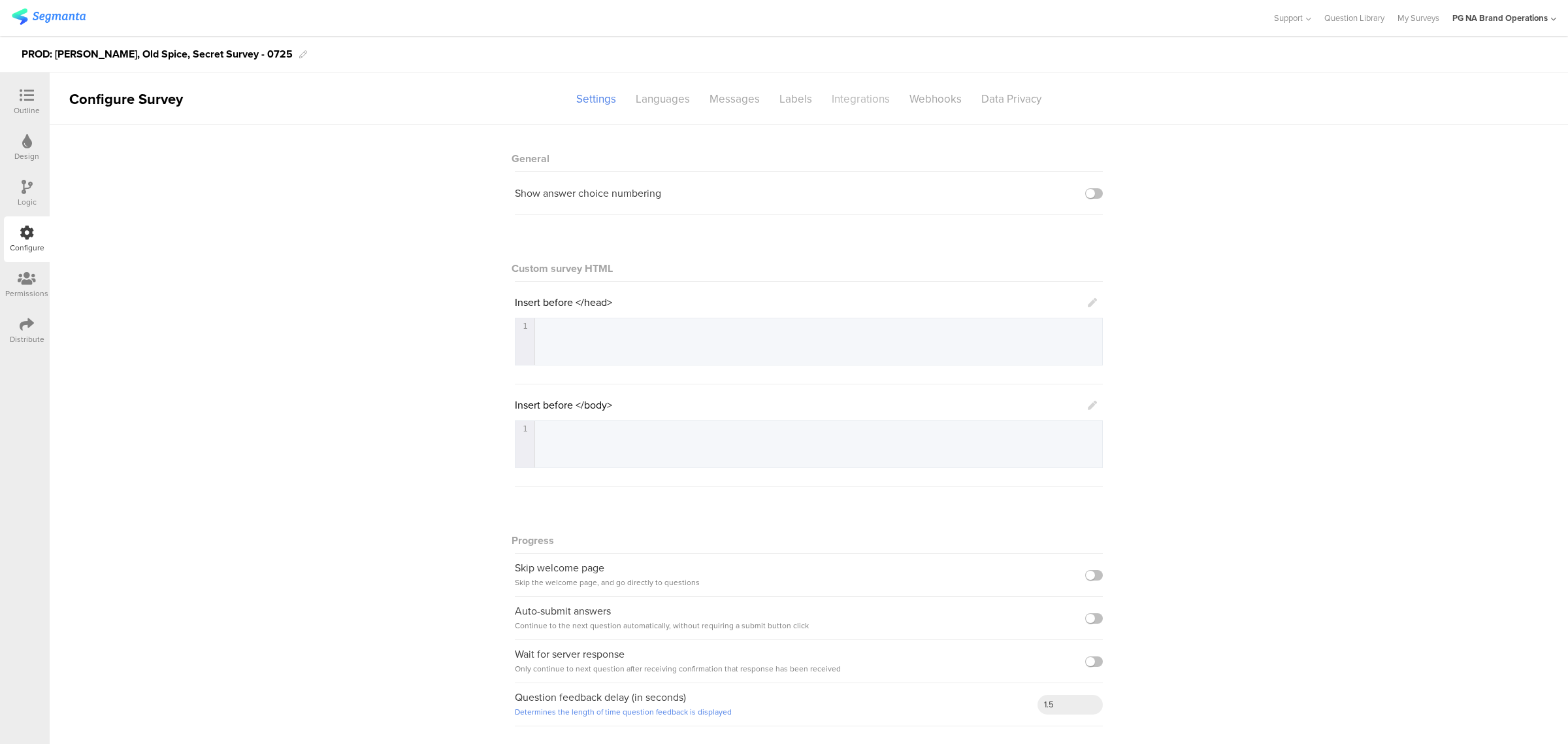
click at [862, 92] on div "Integrations" at bounding box center [861, 99] width 78 height 23
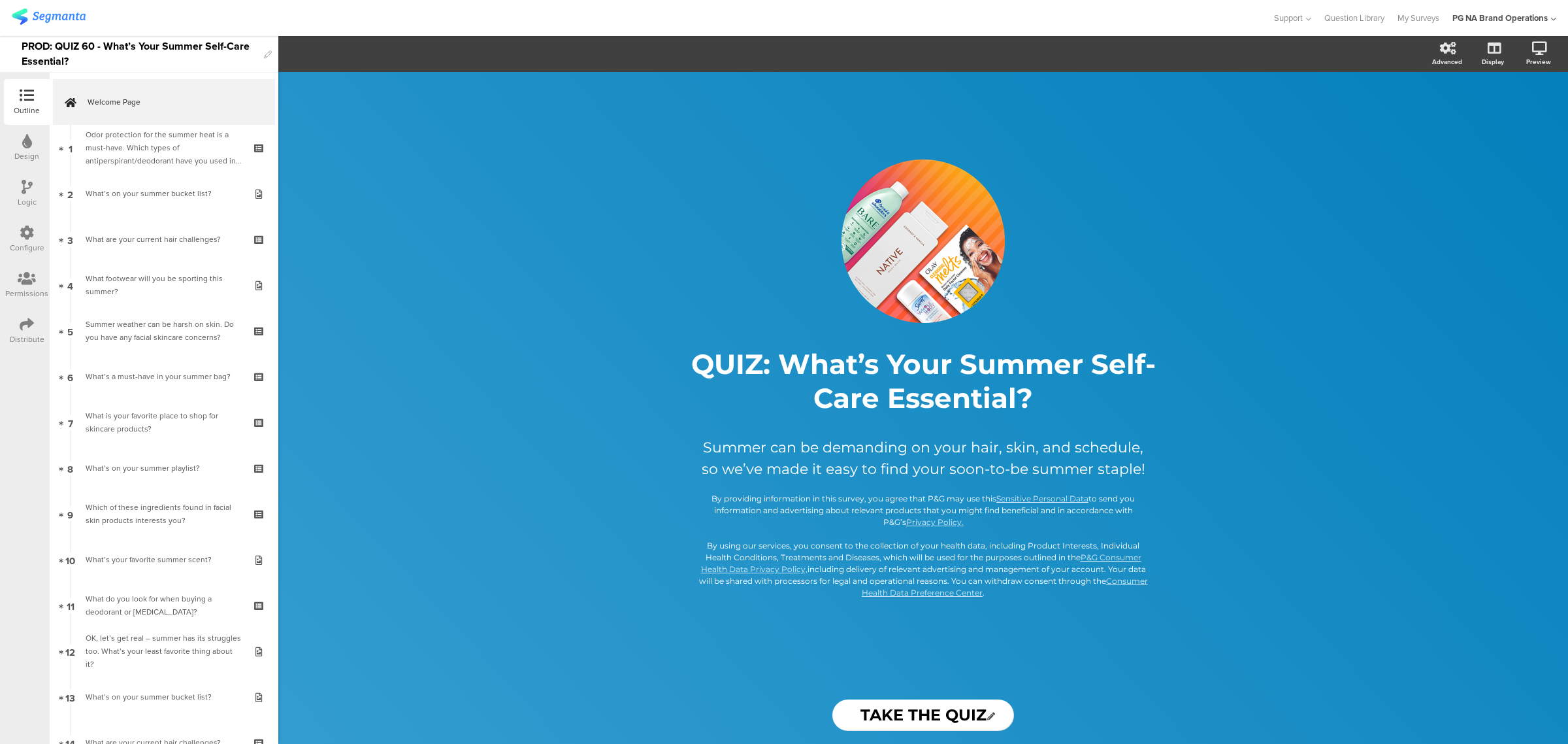
click at [14, 239] on div "Configure" at bounding box center [27, 239] width 46 height 46
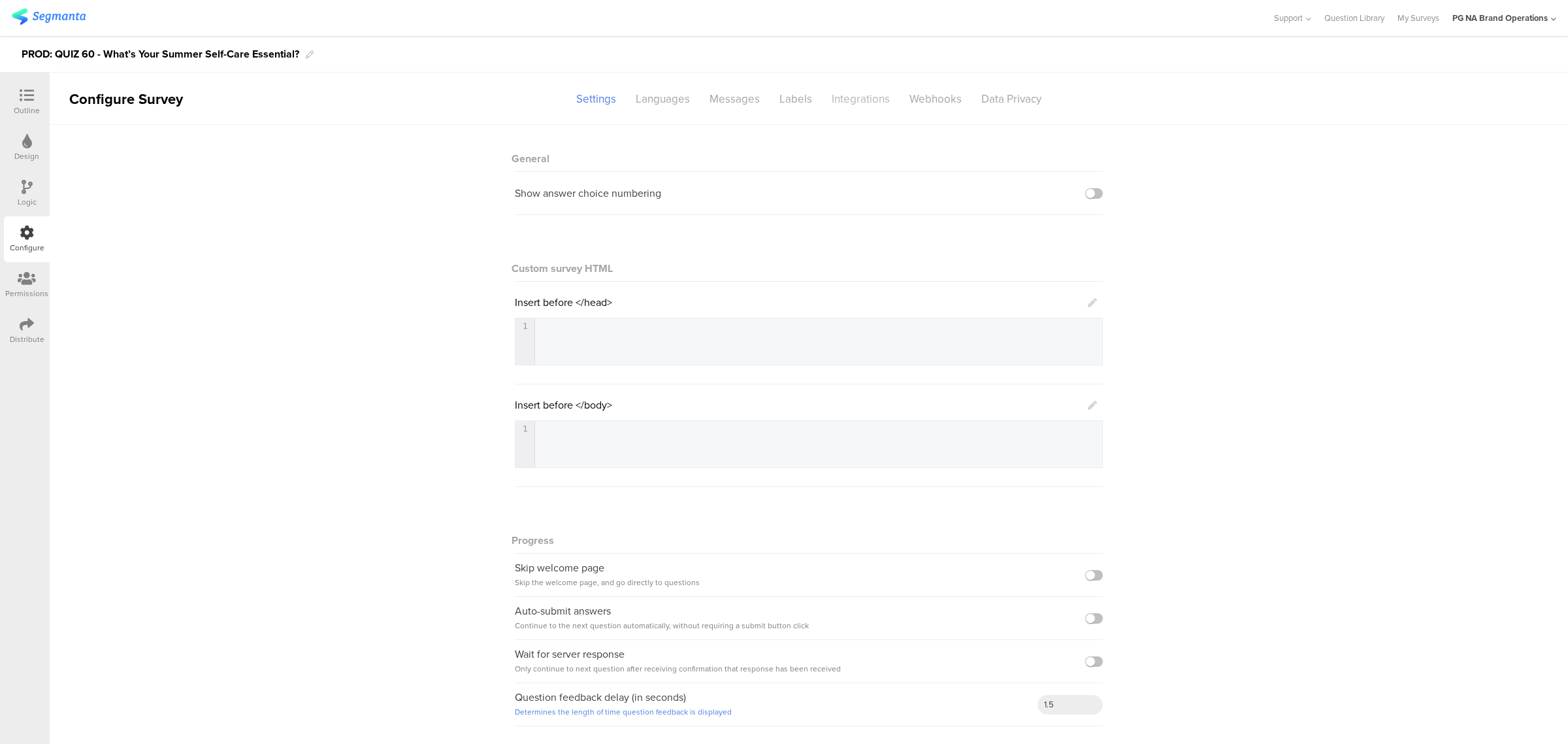
click at [865, 95] on div "Integrations" at bounding box center [861, 99] width 78 height 23
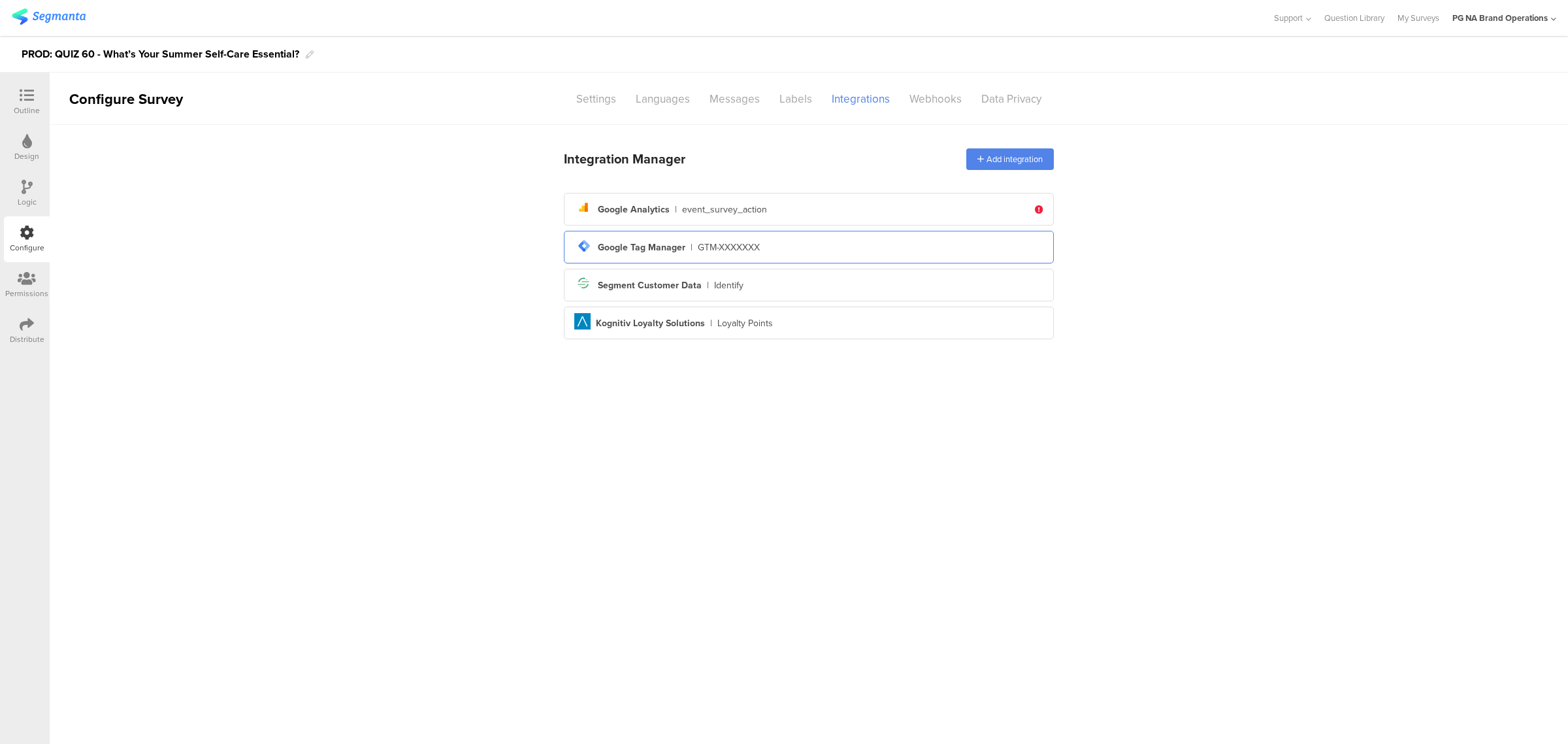
click at [792, 249] on div "tag-manager Created with Sketch. Google Tag Manager | GTM-XXXXXXX" at bounding box center [809, 247] width 469 height 22
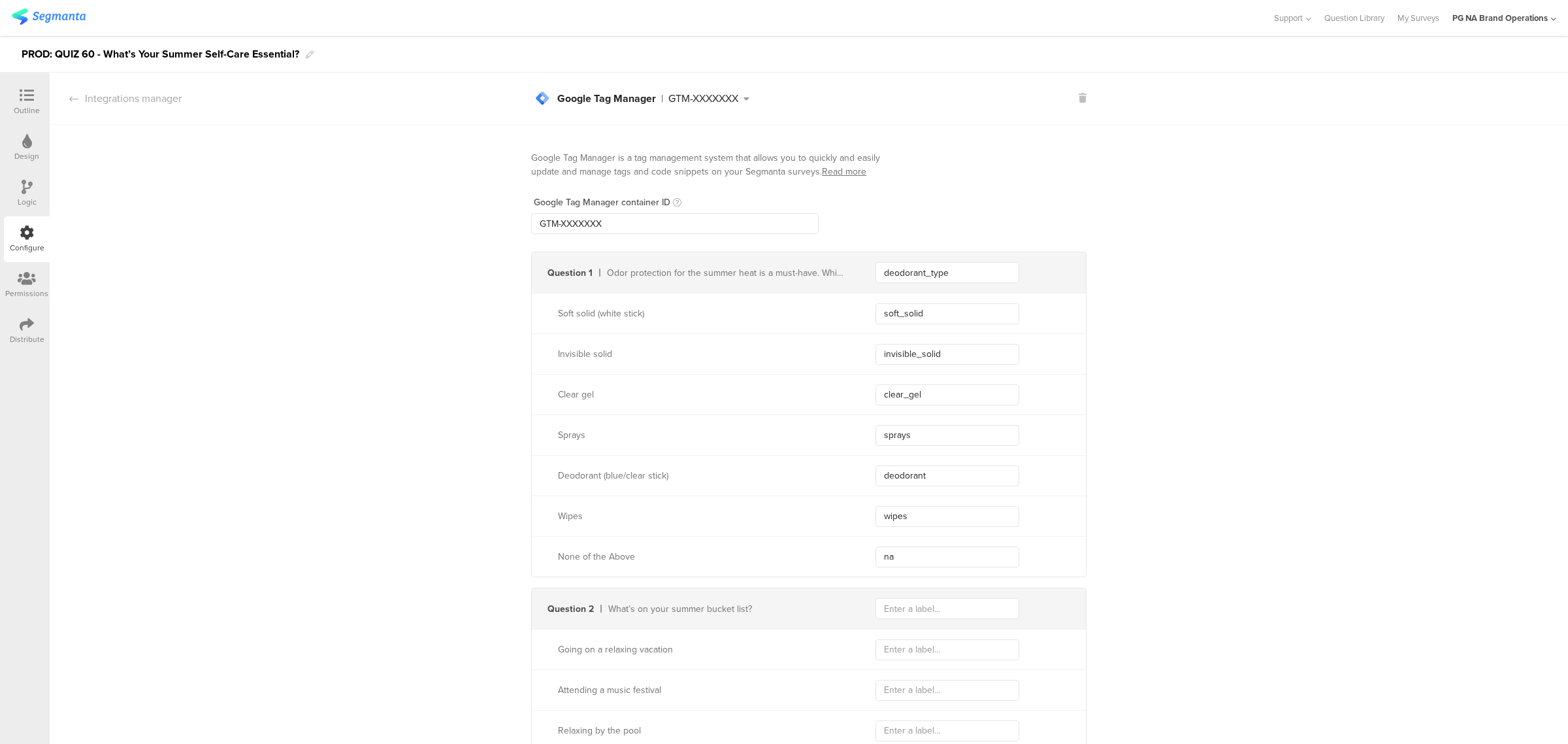
click at [31, 190] on icon at bounding box center [28, 187] width 11 height 14
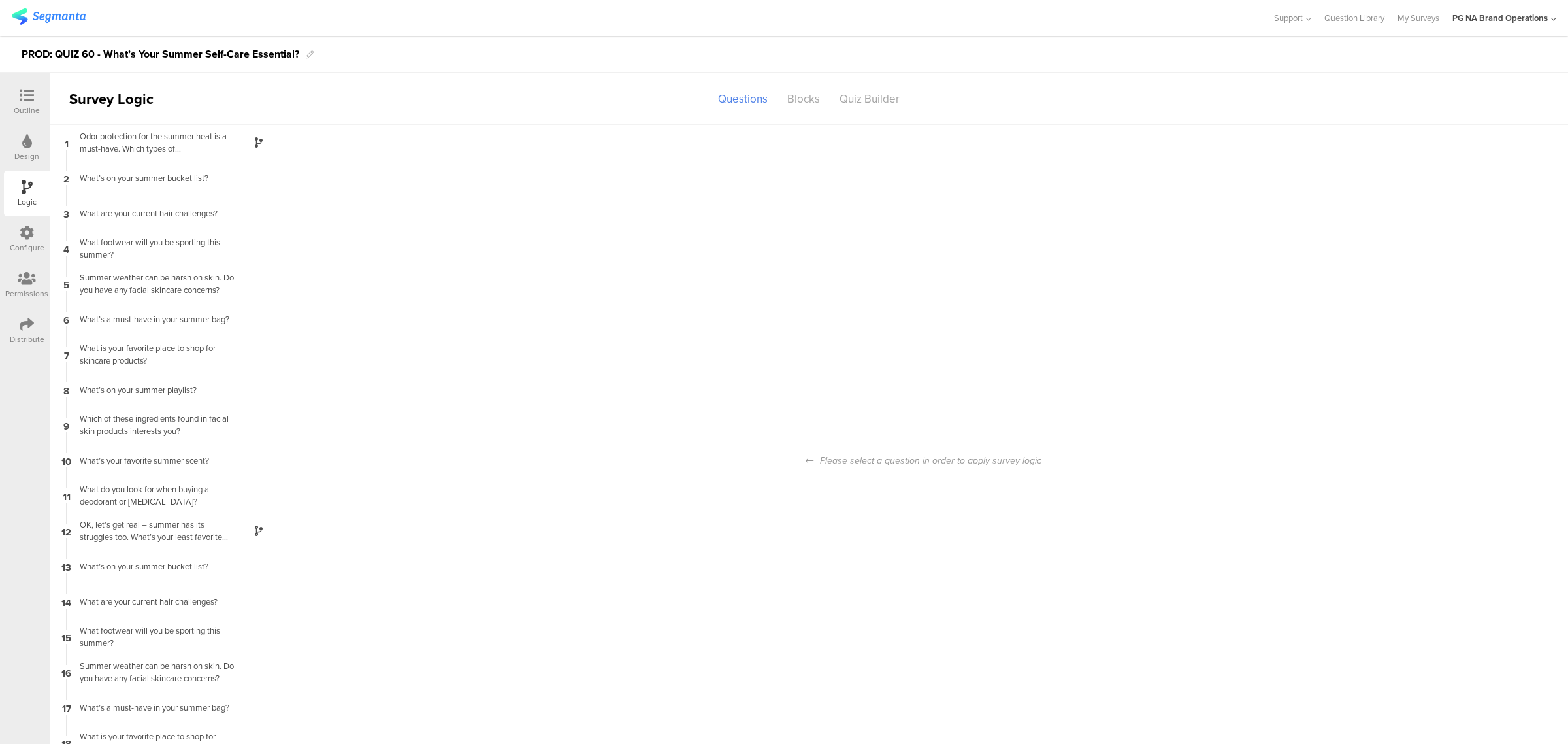
click at [28, 237] on icon at bounding box center [27, 232] width 14 height 14
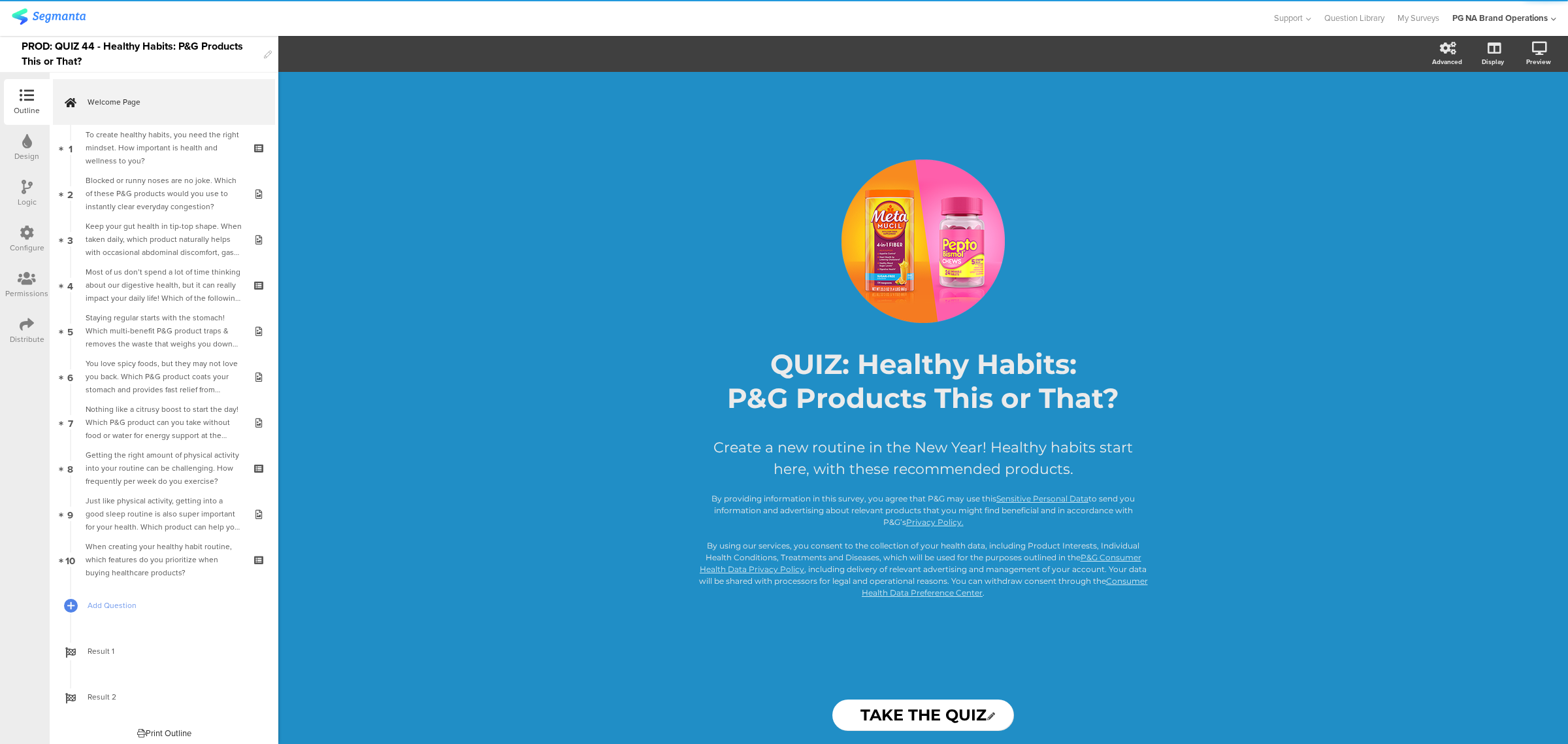
click at [23, 232] on icon at bounding box center [27, 232] width 14 height 14
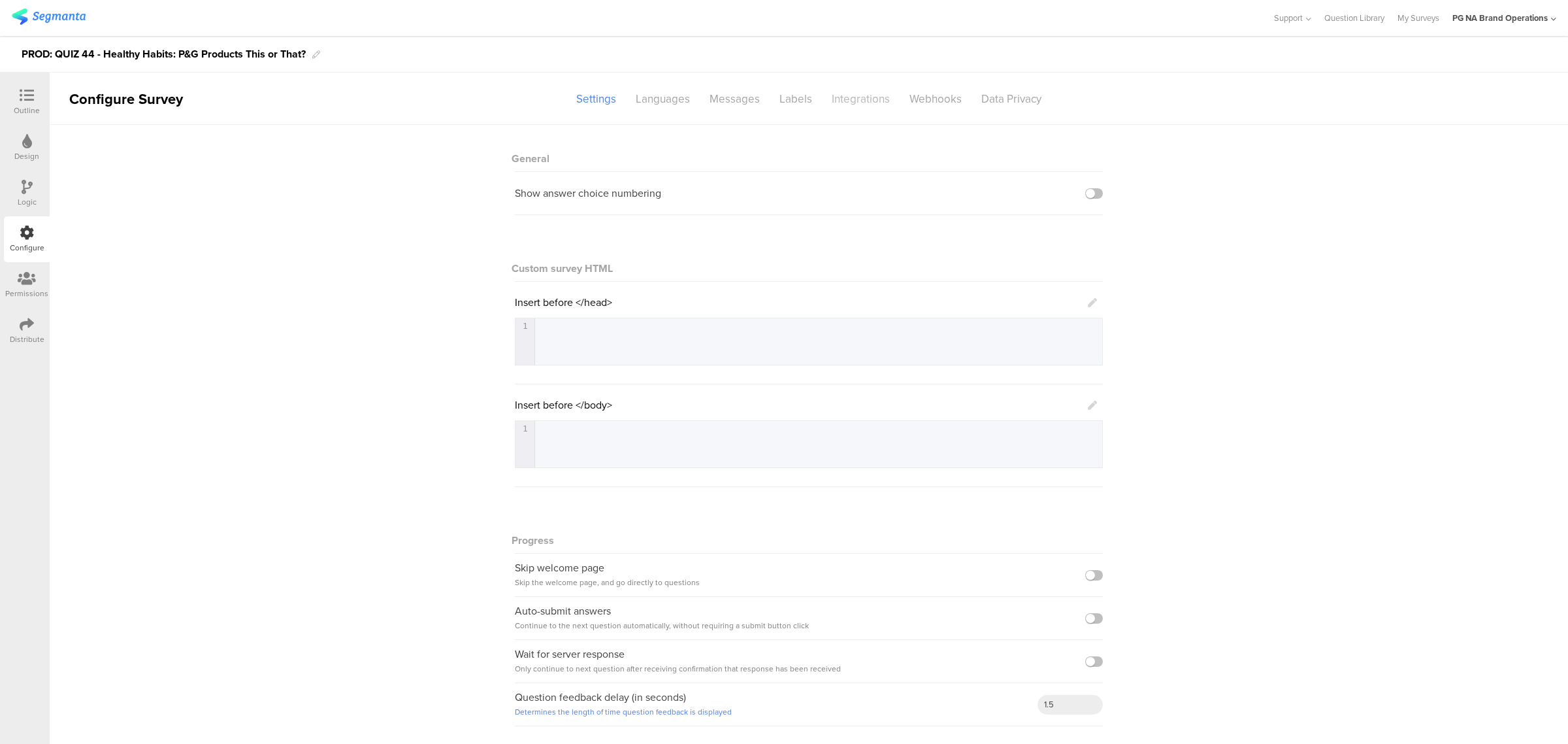
click at [877, 95] on div "Integrations" at bounding box center [861, 99] width 78 height 23
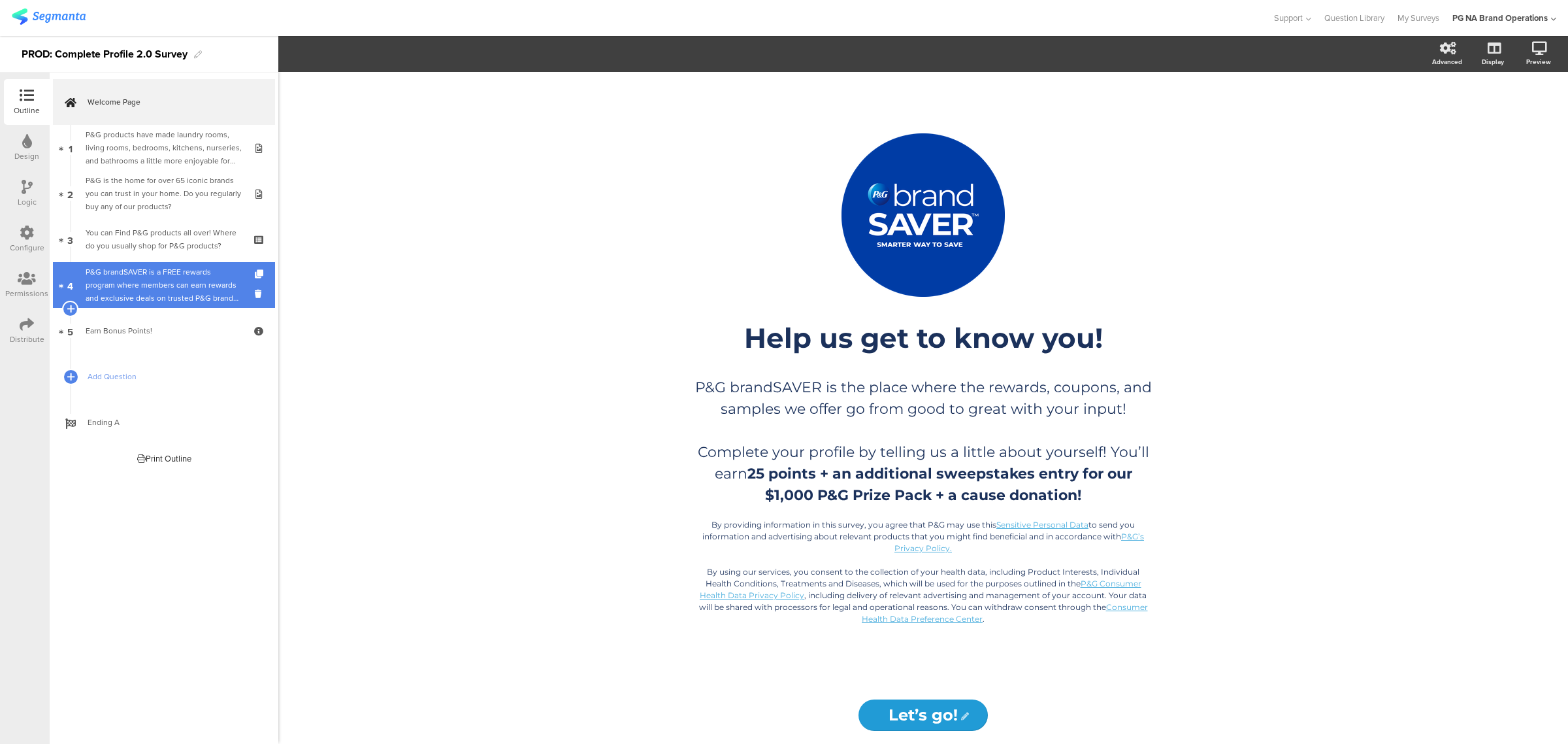
click at [36, 240] on div "Configure" at bounding box center [27, 239] width 46 height 46
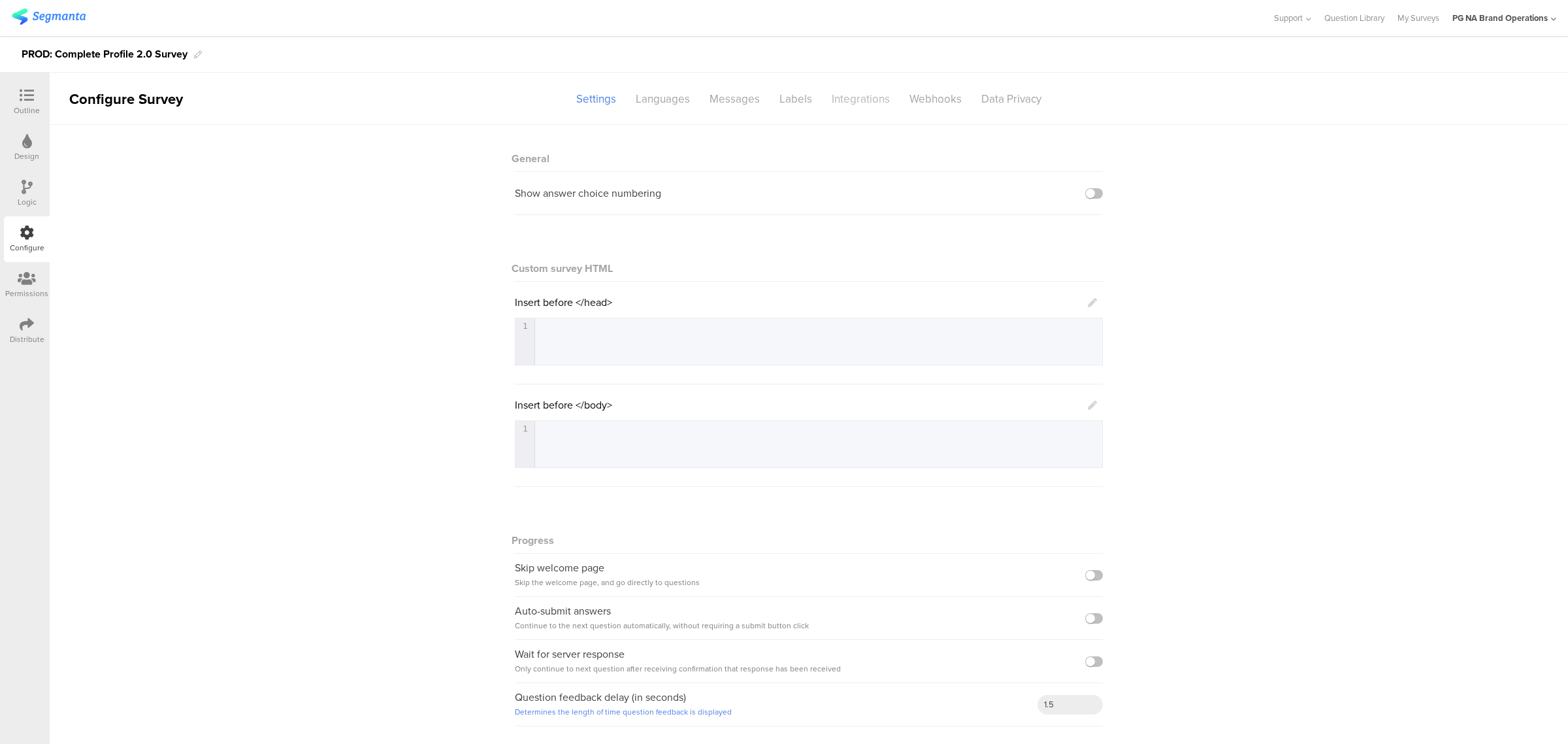
click at [857, 98] on div "Integrations" at bounding box center [861, 99] width 78 height 23
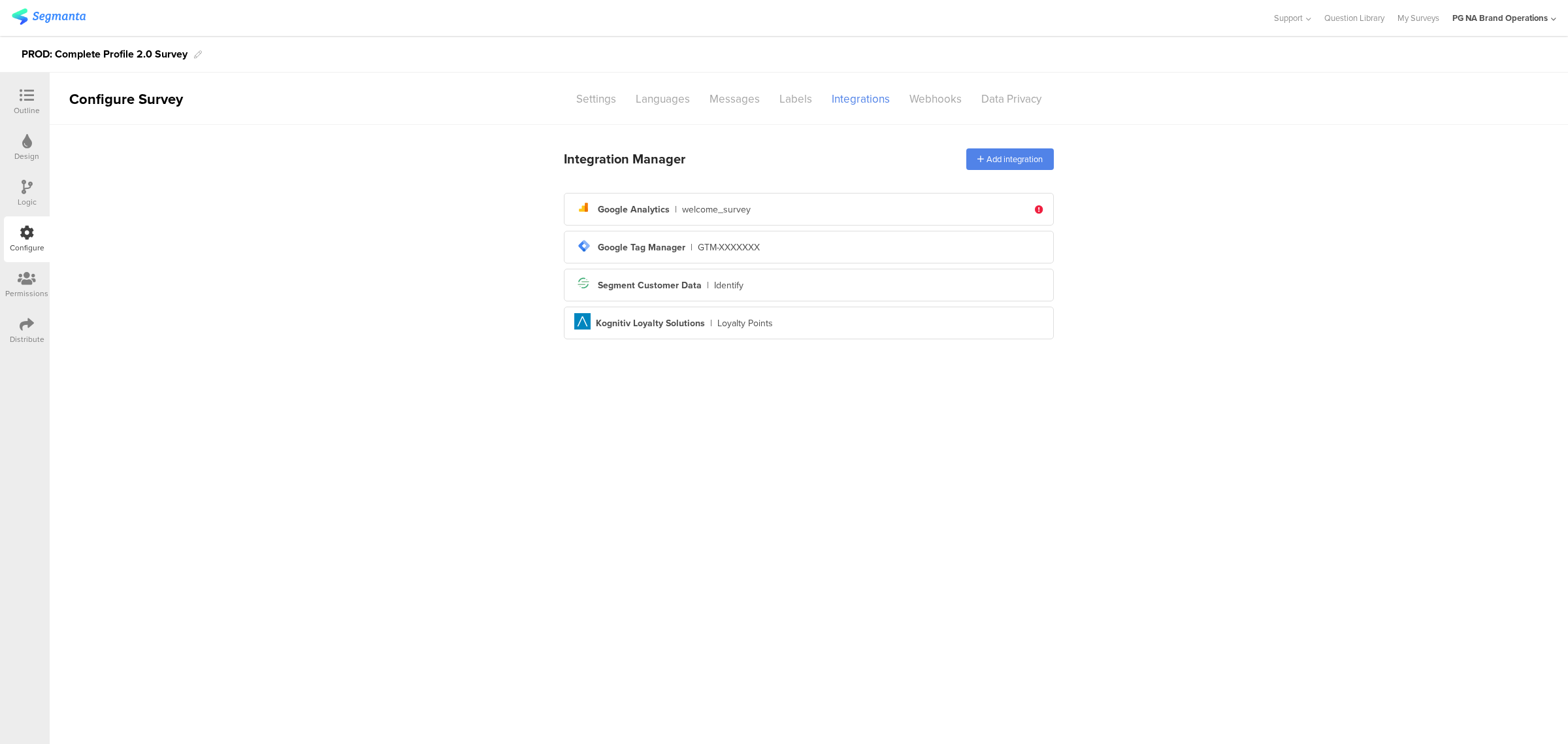
click at [38, 107] on div "Outline" at bounding box center [26, 110] width 26 height 12
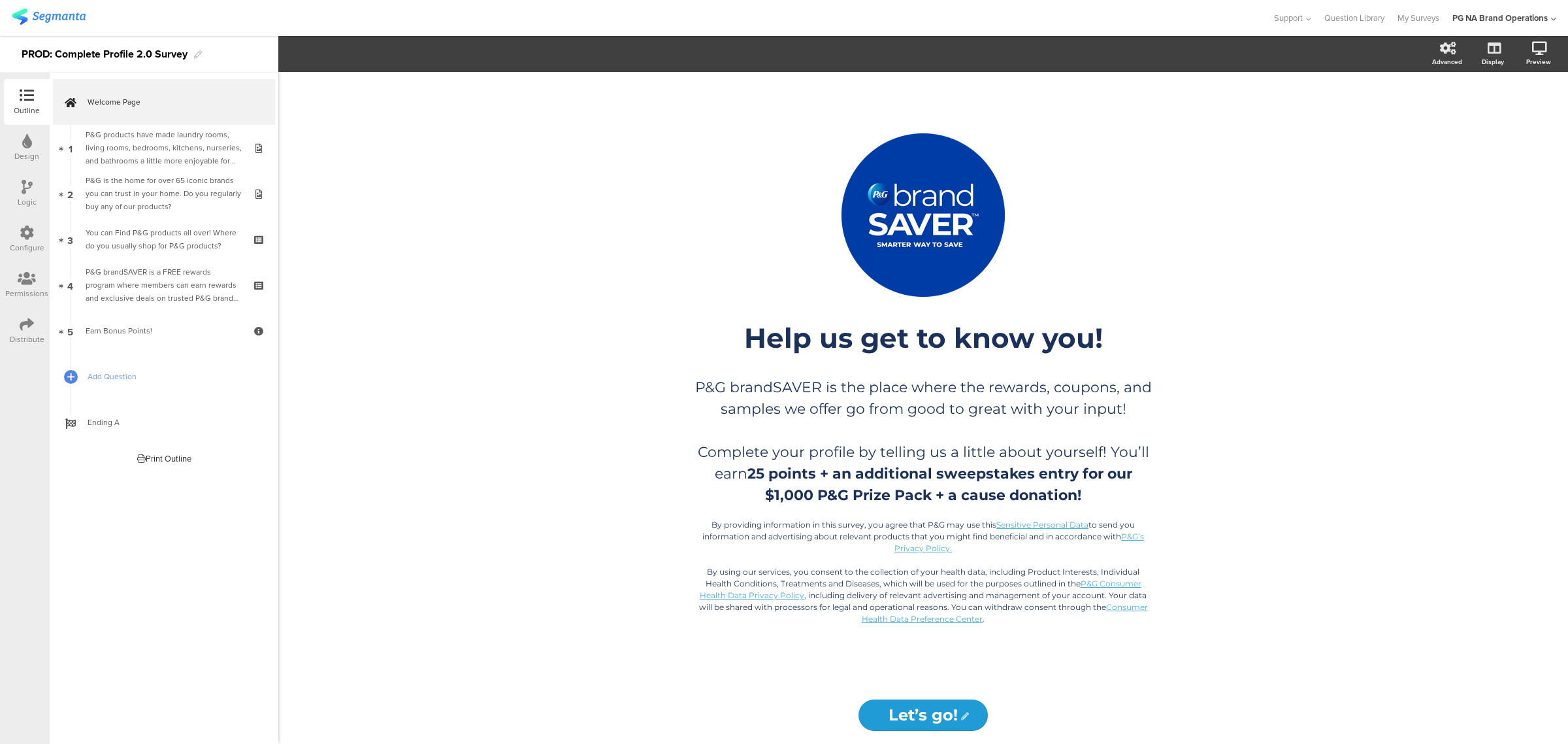
click at [27, 244] on div "Configure" at bounding box center [27, 247] width 35 height 12
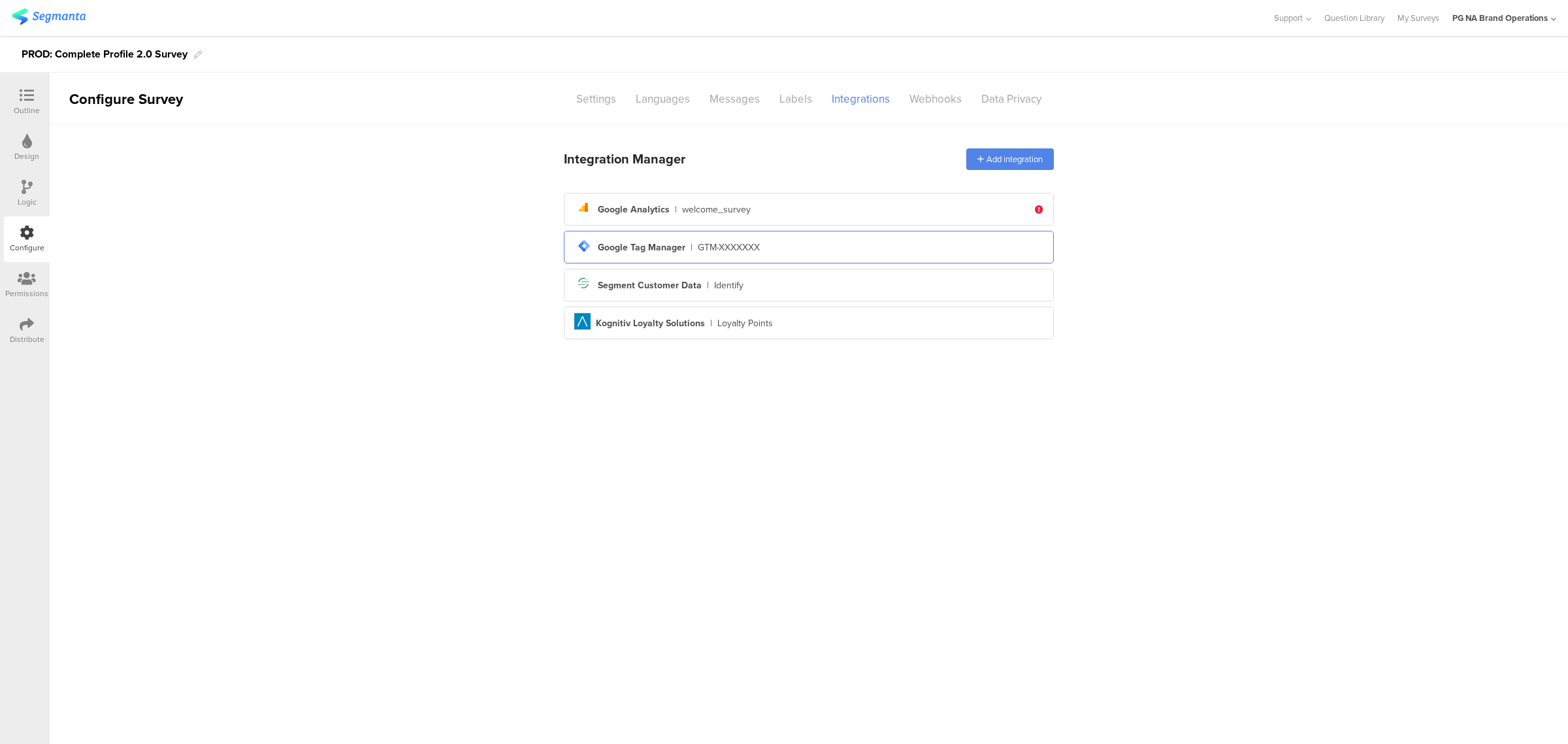
click at [749, 247] on div "GTM-XXXXXXX" at bounding box center [729, 247] width 62 height 13
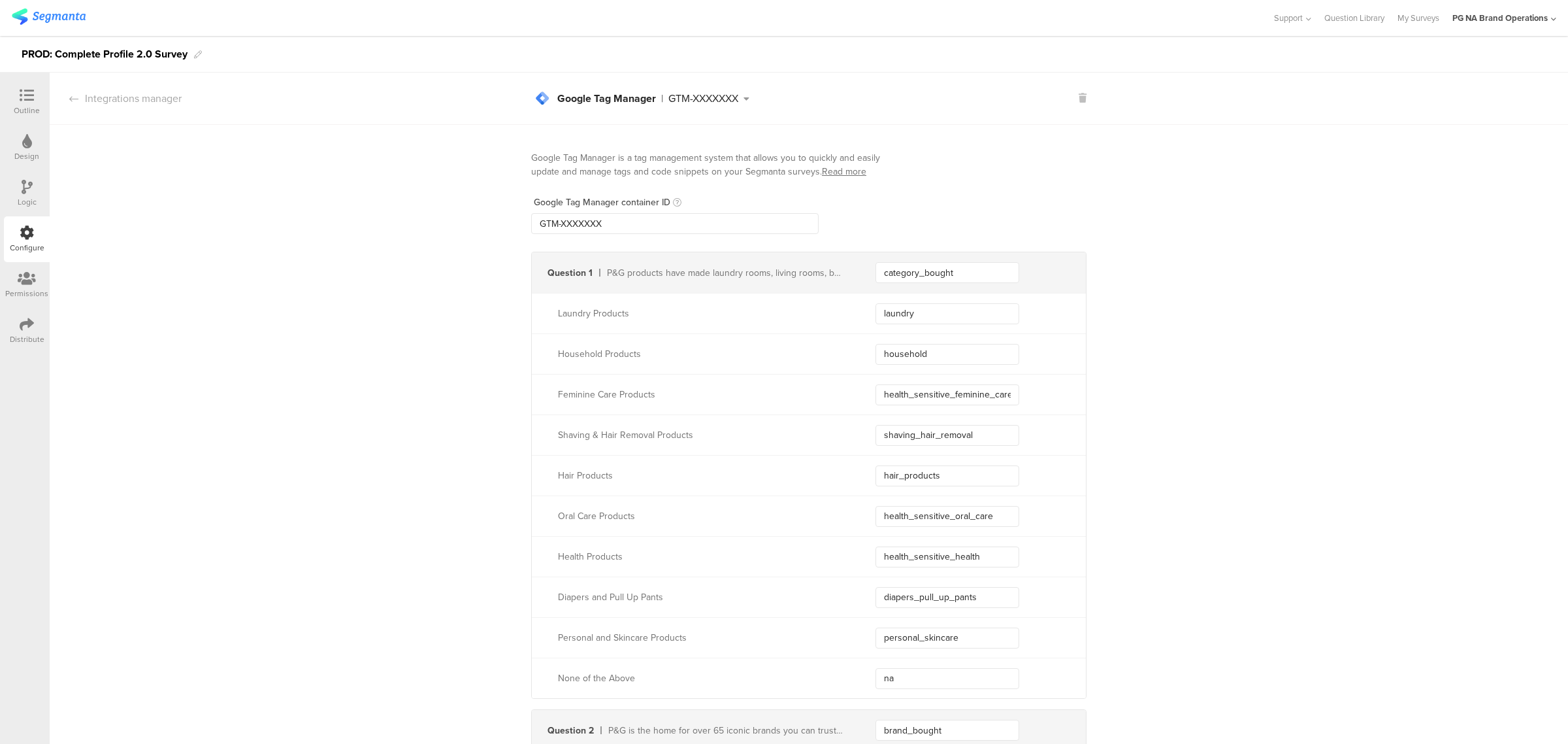
drag, startPoint x: 35, startPoint y: 11, endPoint x: 90, endPoint y: 60, distance: 73.7
click at [35, 11] on img at bounding box center [49, 16] width 74 height 16
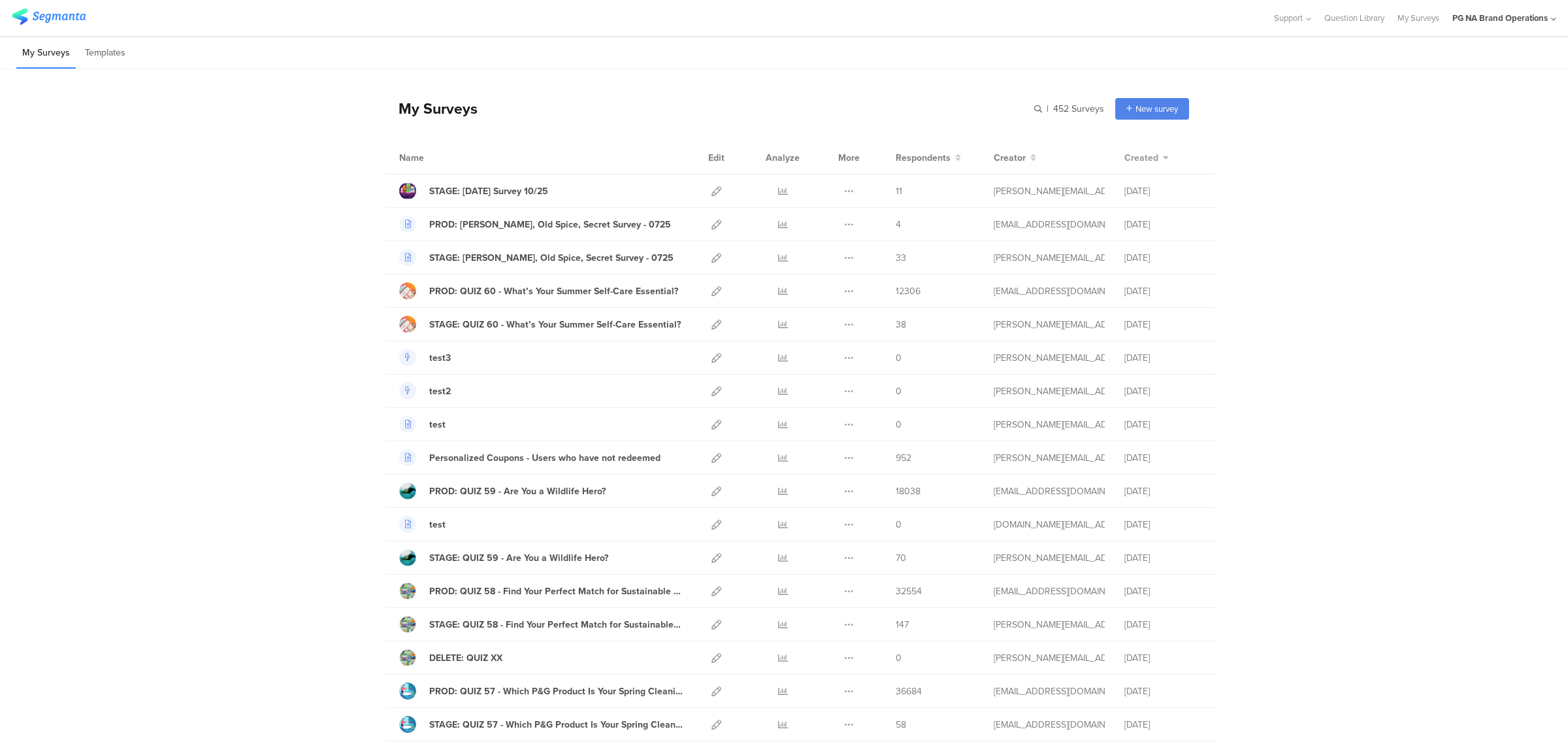
click at [1134, 160] on span "Created" at bounding box center [1141, 158] width 34 height 13
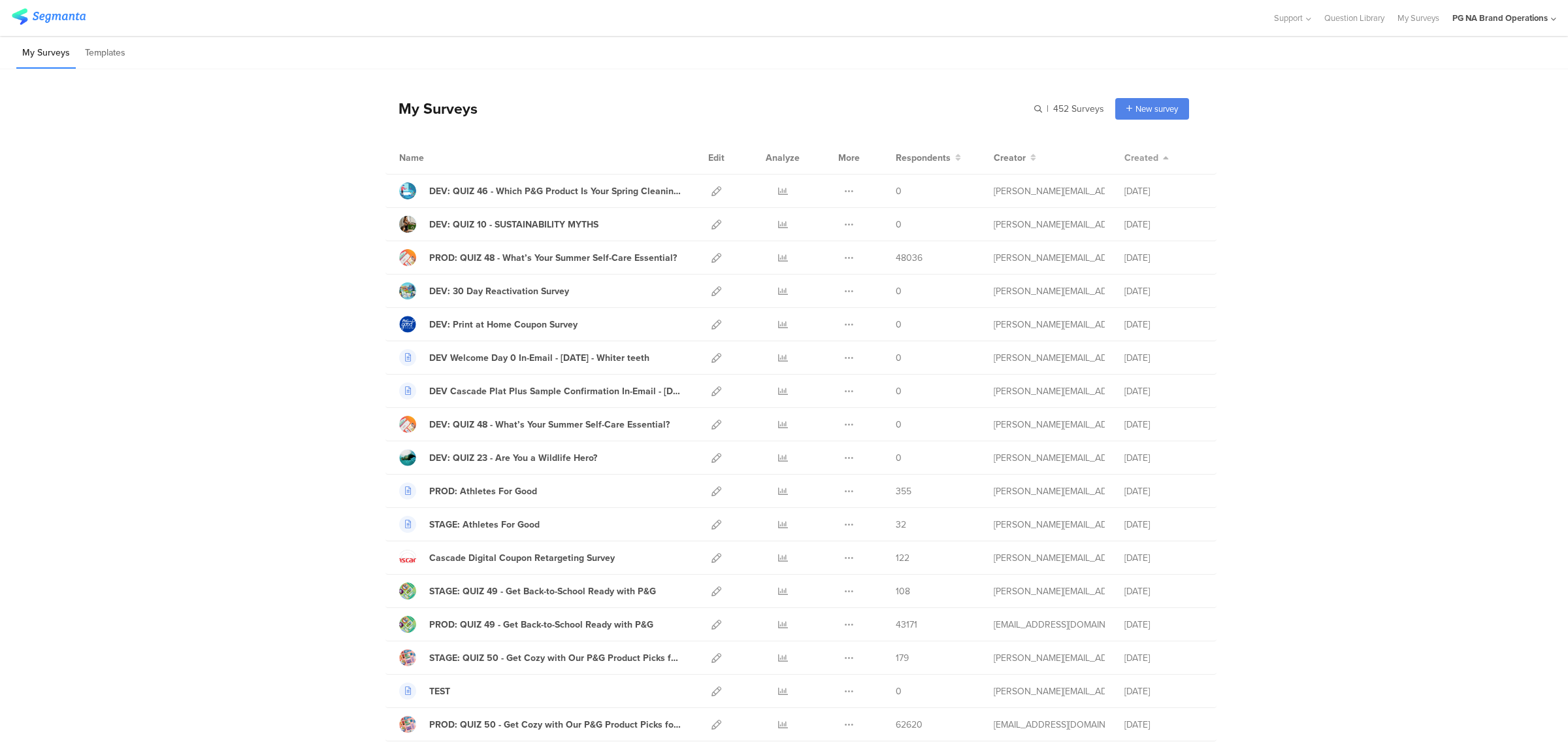
click at [1134, 160] on span "Created" at bounding box center [1141, 158] width 34 height 13
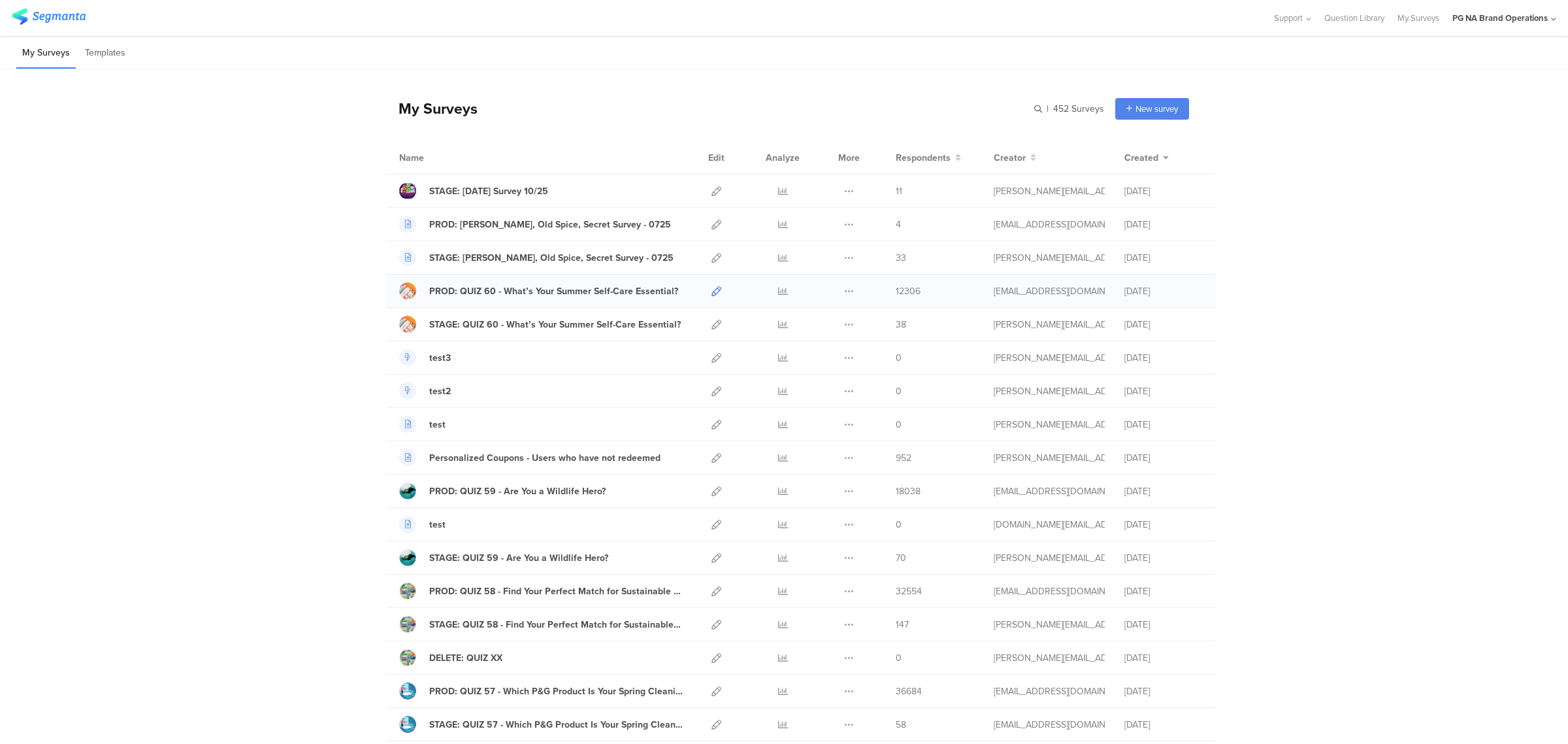
click at [711, 291] on icon at bounding box center [716, 291] width 10 height 10
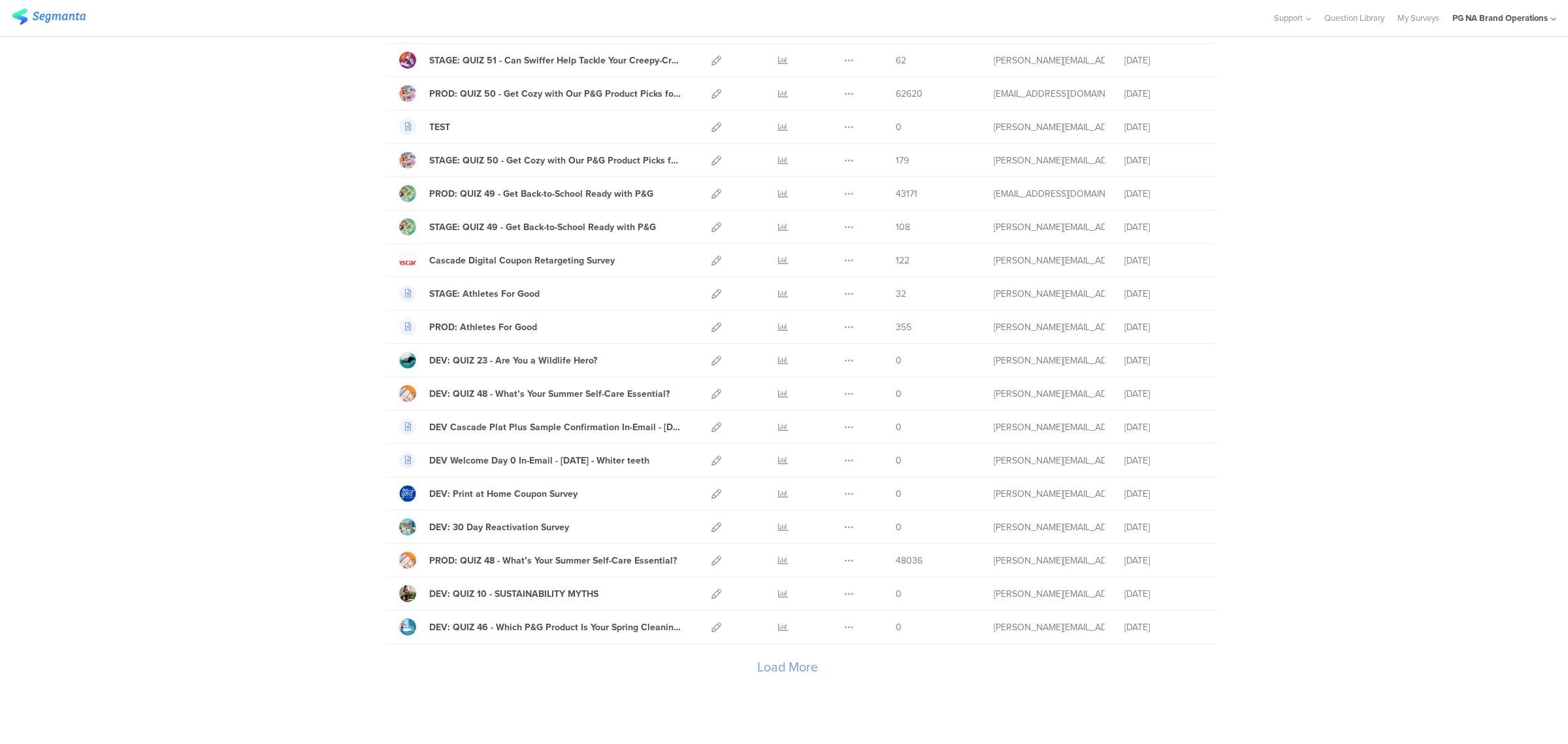
scroll to position [1242, 0]
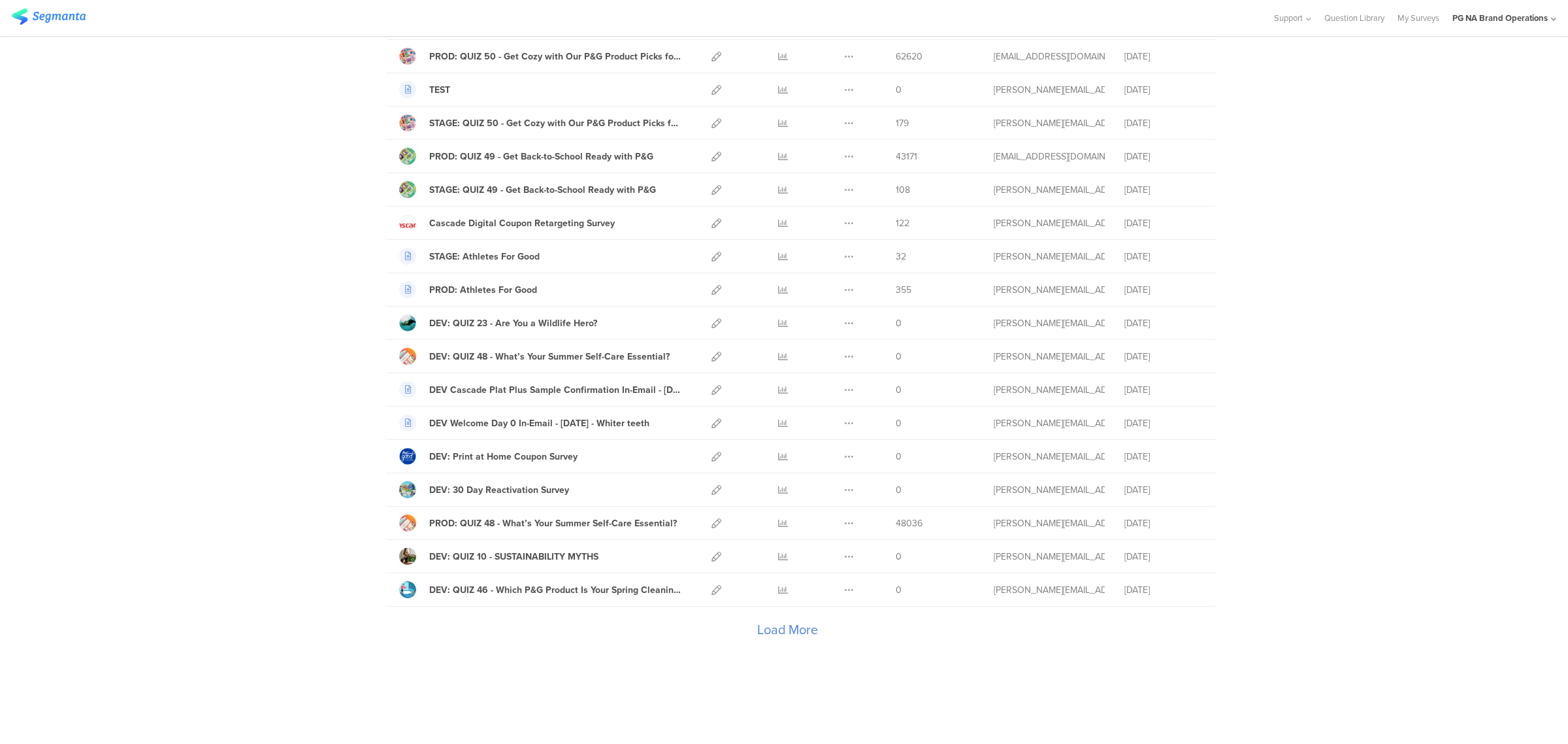
click at [785, 637] on div "Load More" at bounding box center [788, 632] width 804 height 52
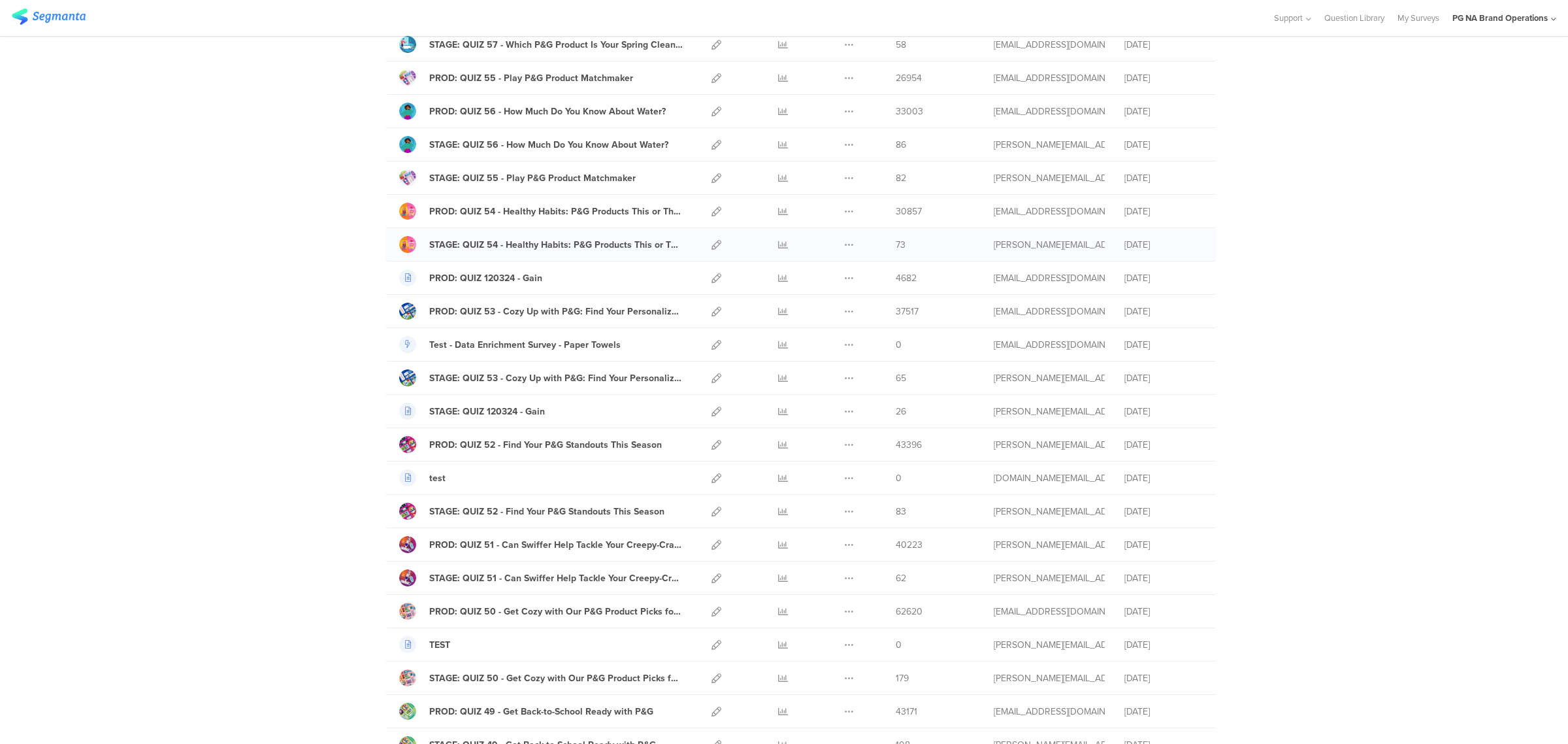
scroll to position [0, 0]
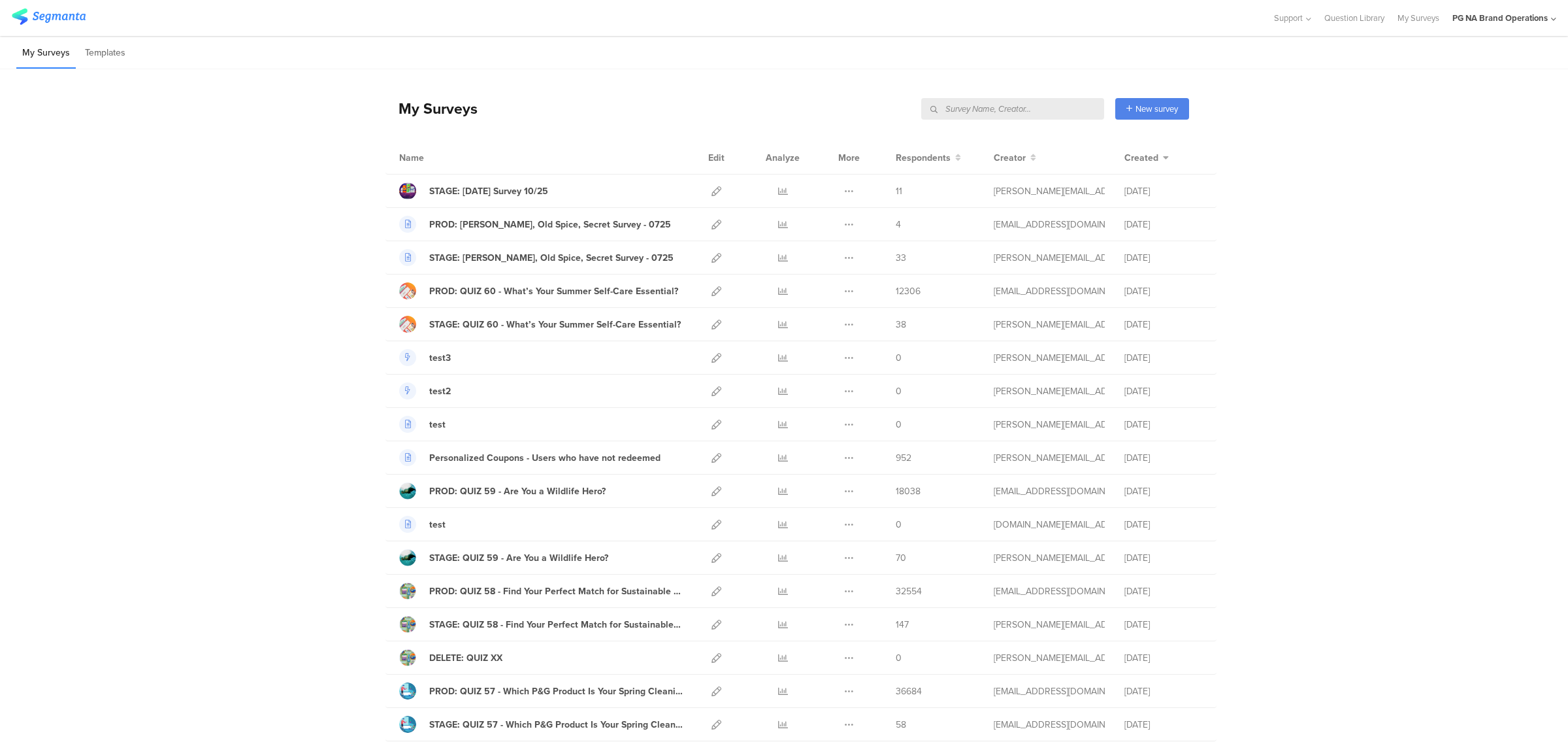
click at [1010, 107] on input "text" at bounding box center [1012, 109] width 183 height 22
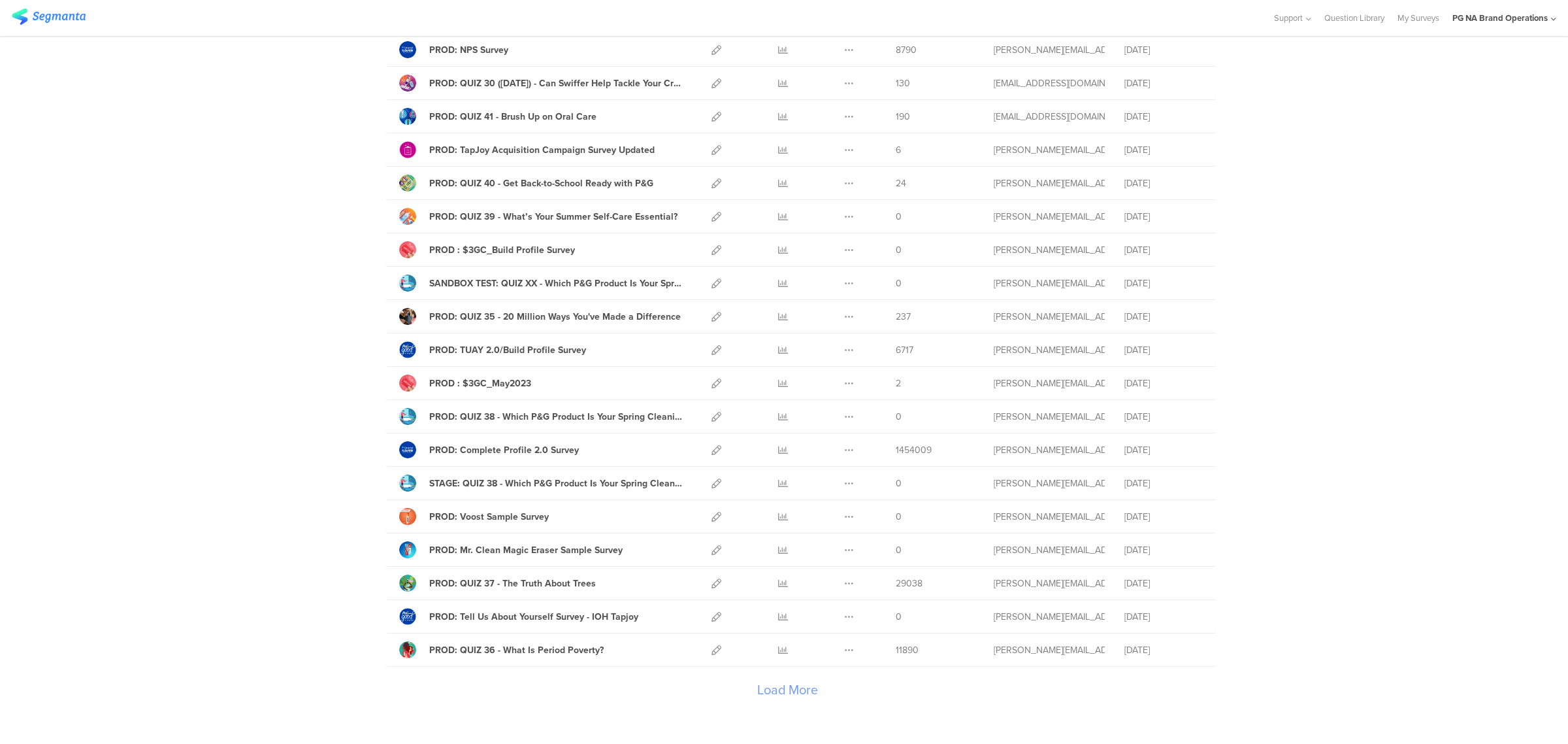
scroll to position [1191, 0]
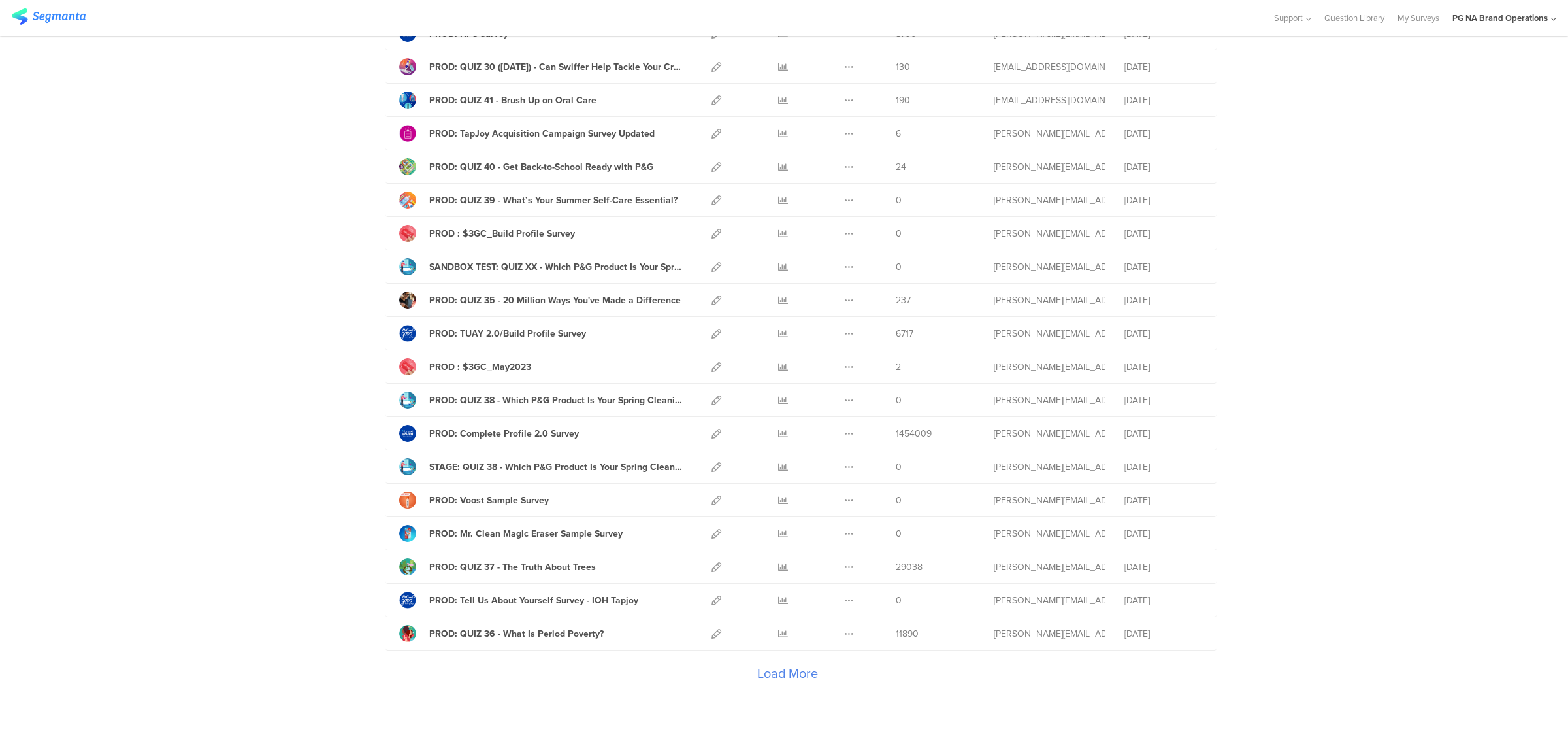
drag, startPoint x: 769, startPoint y: 678, endPoint x: 801, endPoint y: 690, distance: 34.2
click at [778, 681] on div "Load More" at bounding box center [788, 676] width 804 height 52
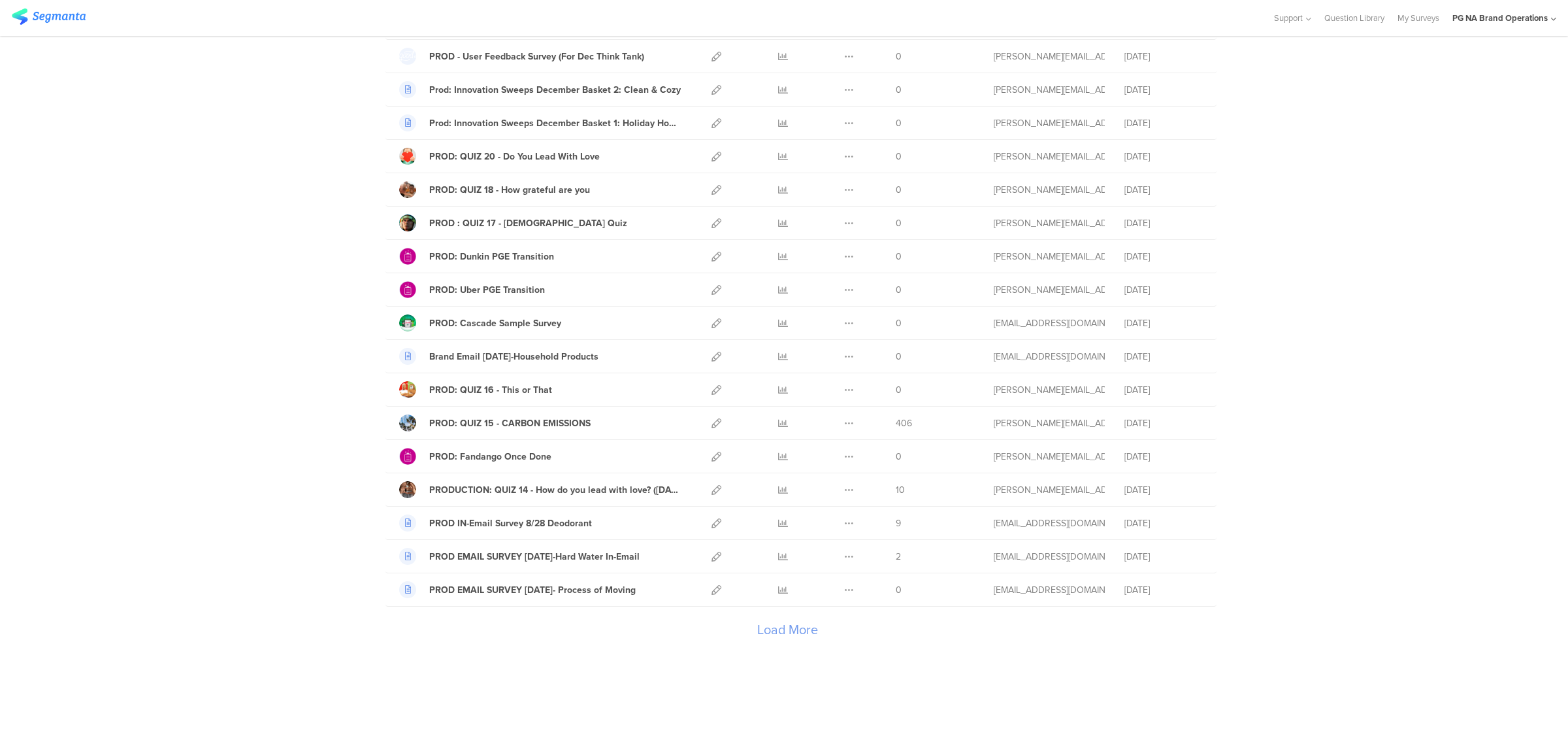
scroll to position [0, 0]
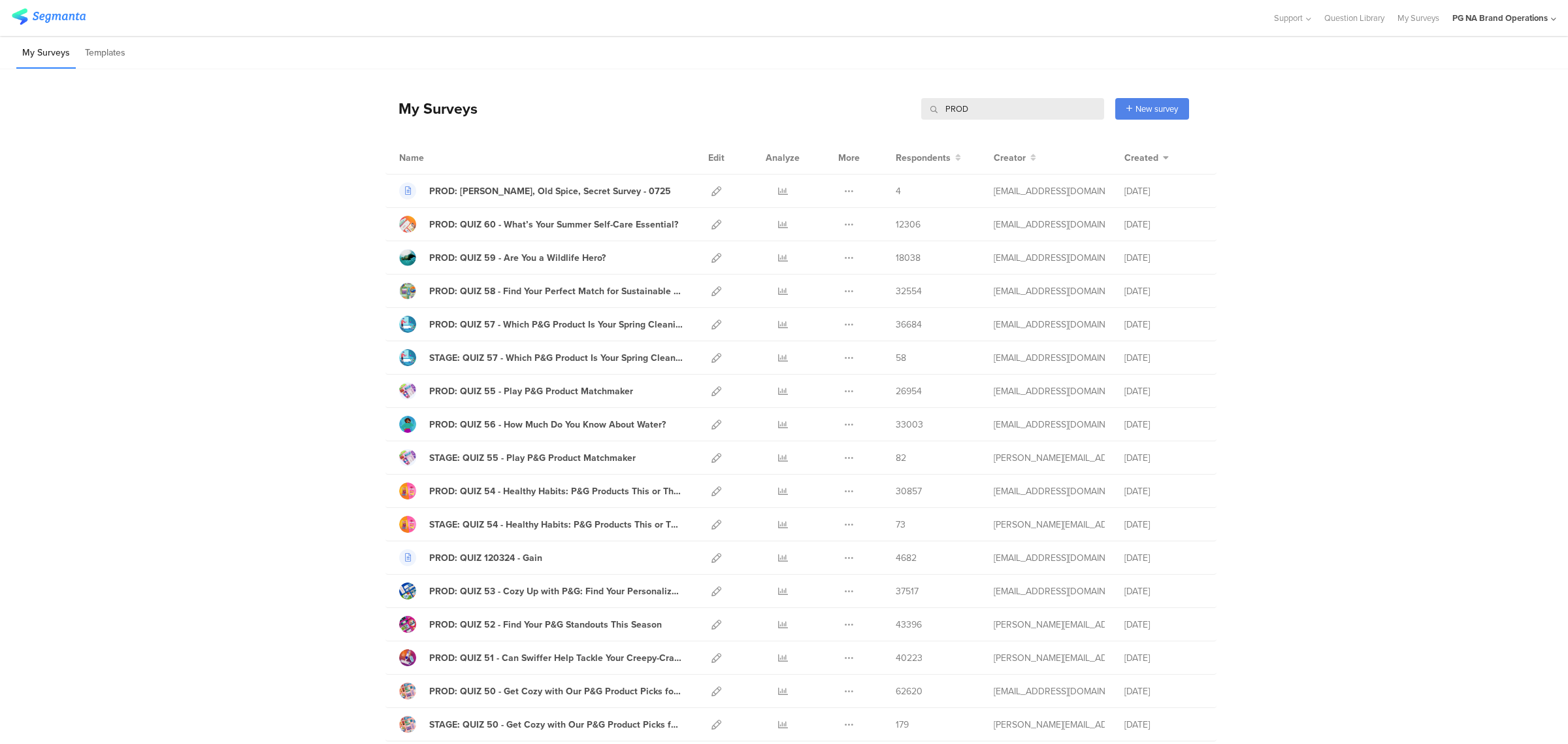
drag, startPoint x: 970, startPoint y: 110, endPoint x: 882, endPoint y: 95, distance: 89.3
click at [882, 95] on div "My Surveys PROD PROD New survey Start from scratch Choose from templates" at bounding box center [788, 109] width 804 height 52
paste input ": 30 Day Reactivation Survey"
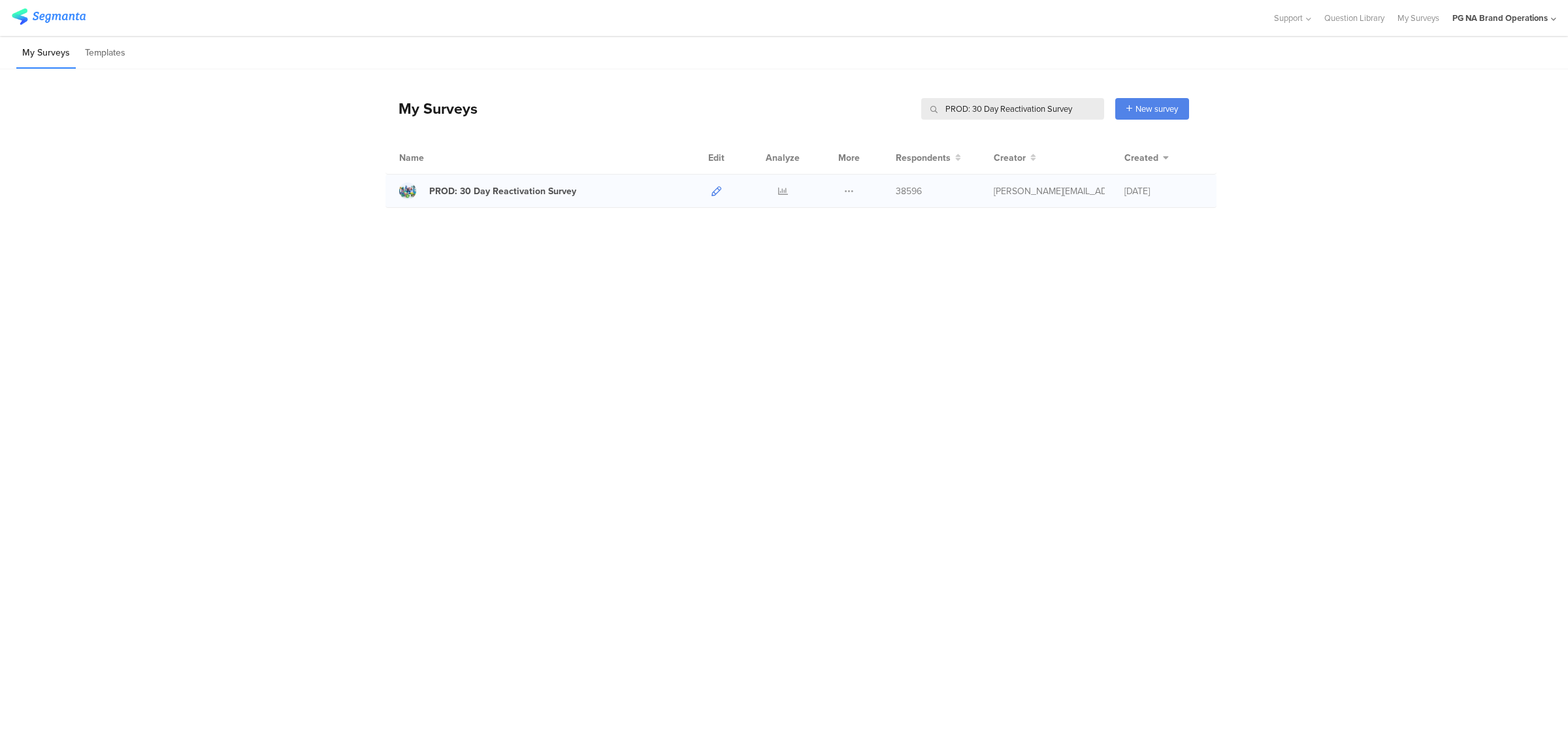
type input "PROD: 30 Day Reactivation Survey"
click at [716, 190] on icon at bounding box center [716, 191] width 10 height 10
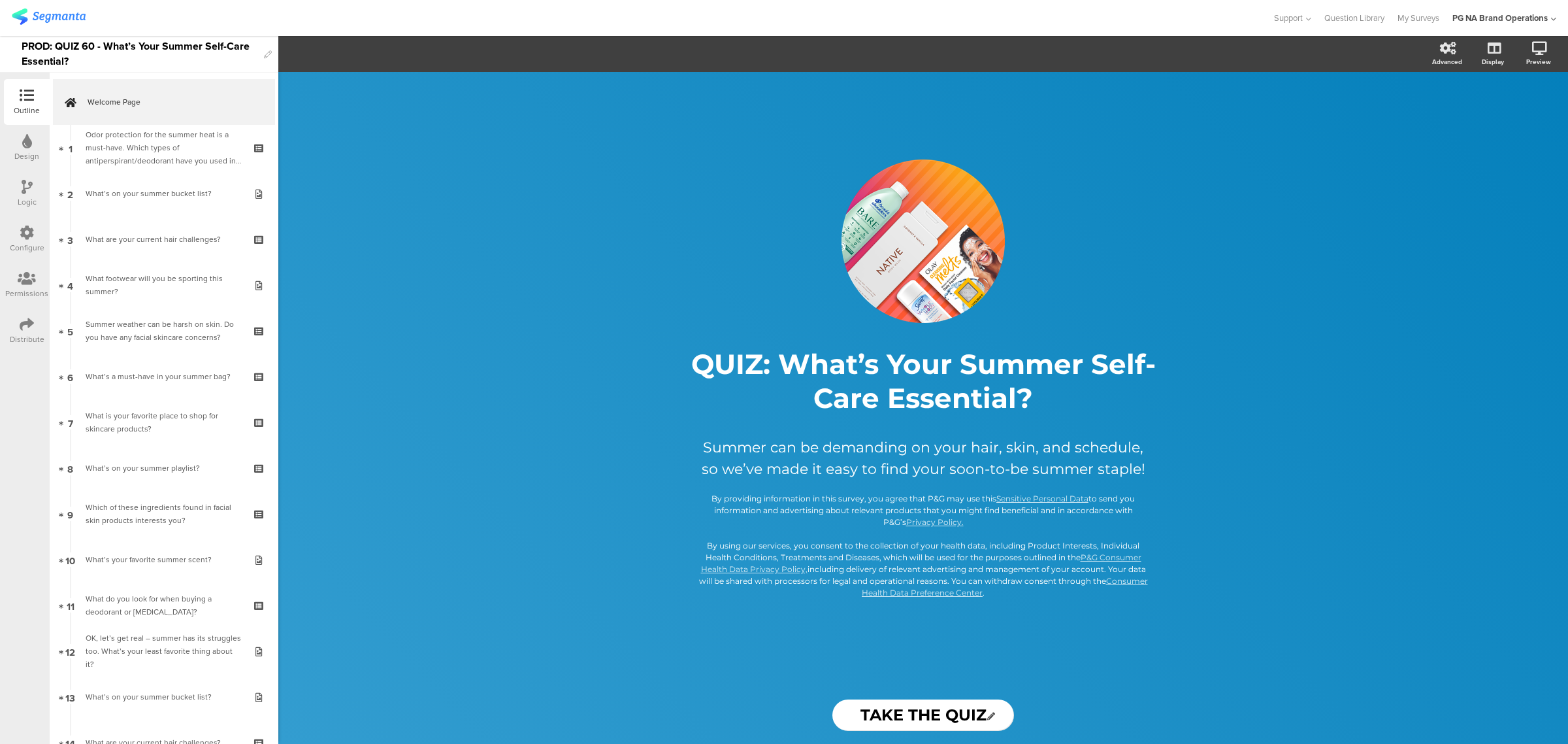
click at [23, 232] on icon at bounding box center [27, 232] width 14 height 14
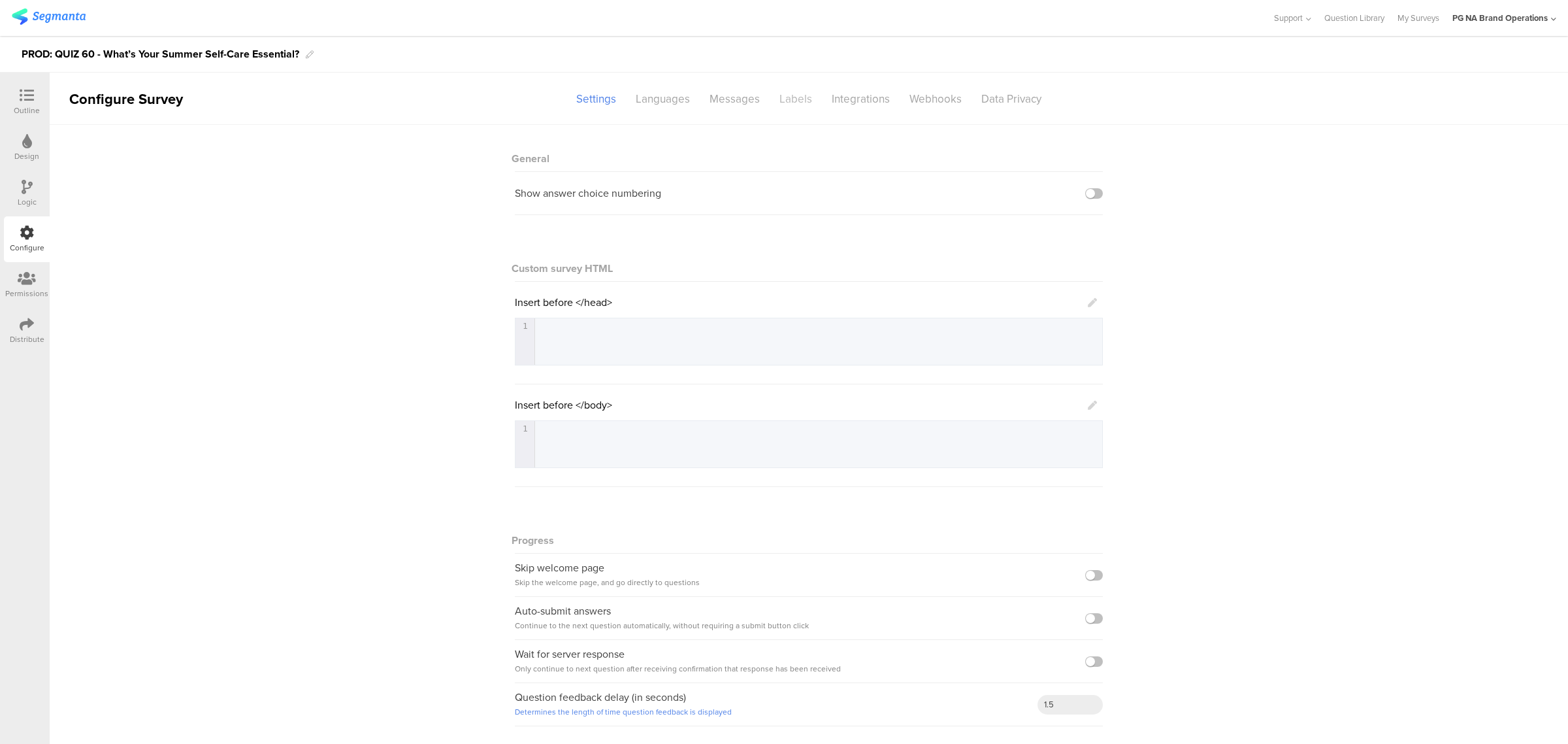
click at [800, 105] on div "Labels" at bounding box center [796, 99] width 52 height 23
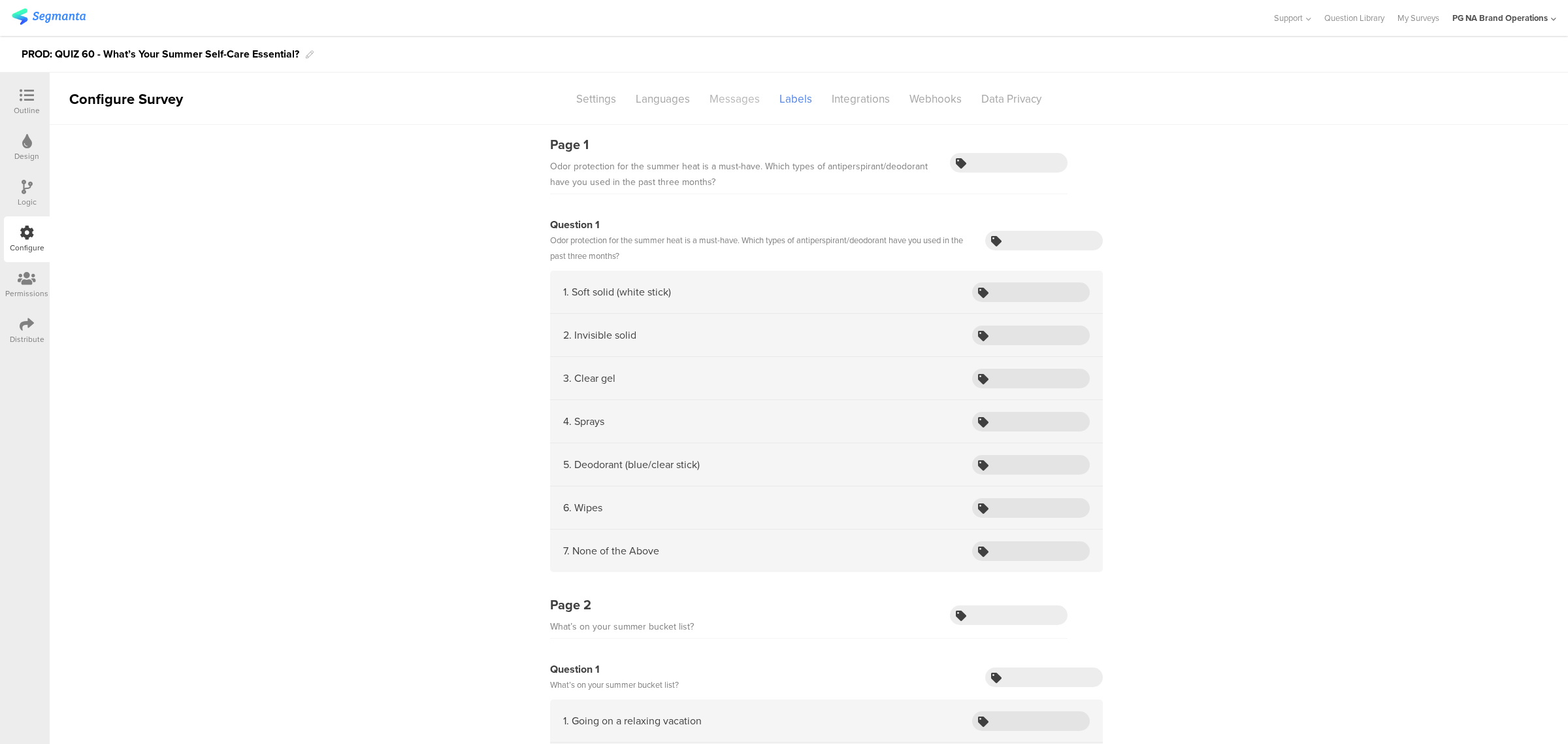
click at [718, 100] on div "Messages" at bounding box center [735, 99] width 70 height 23
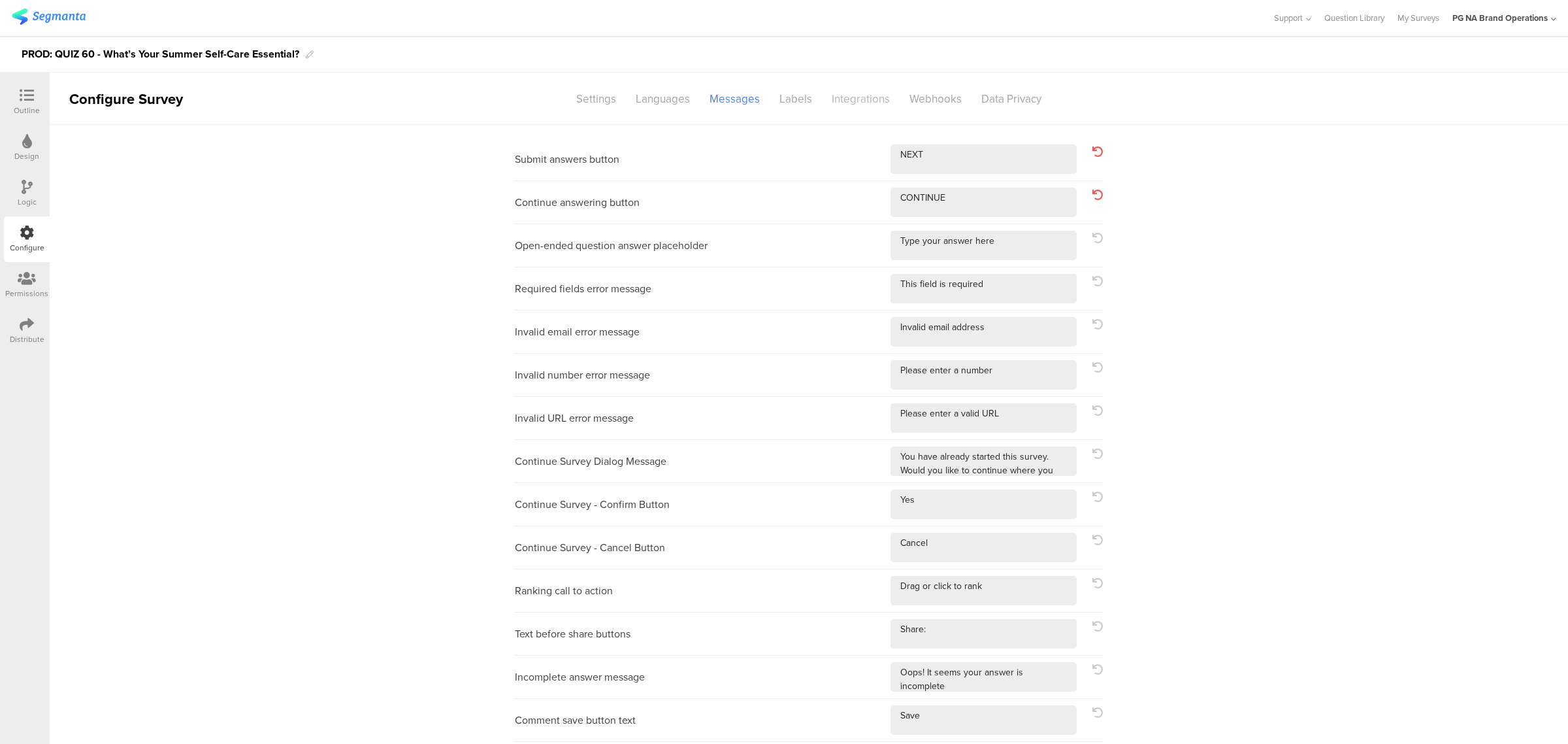
click at [860, 100] on div "Integrations" at bounding box center [861, 99] width 78 height 23
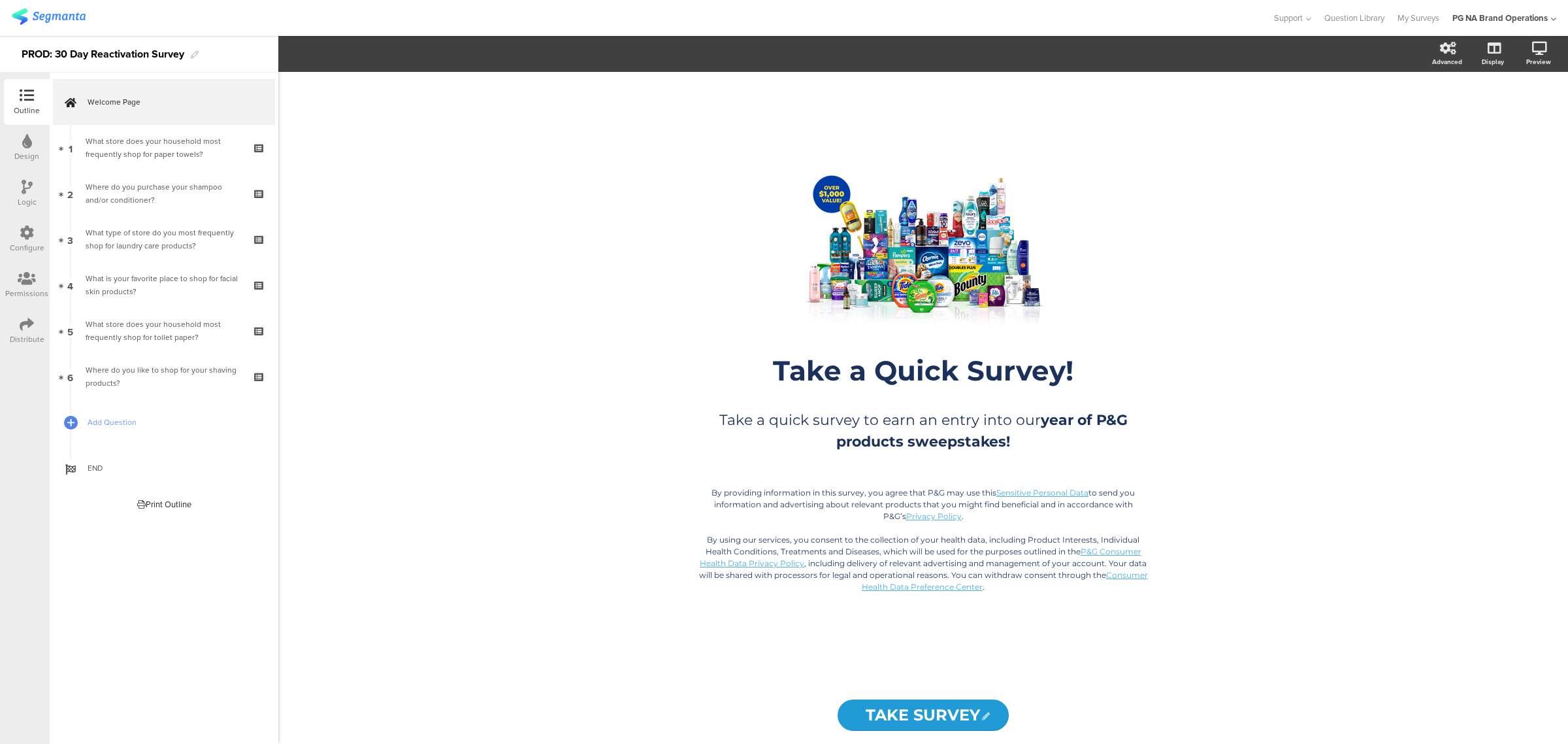
click at [24, 230] on icon at bounding box center [27, 232] width 14 height 14
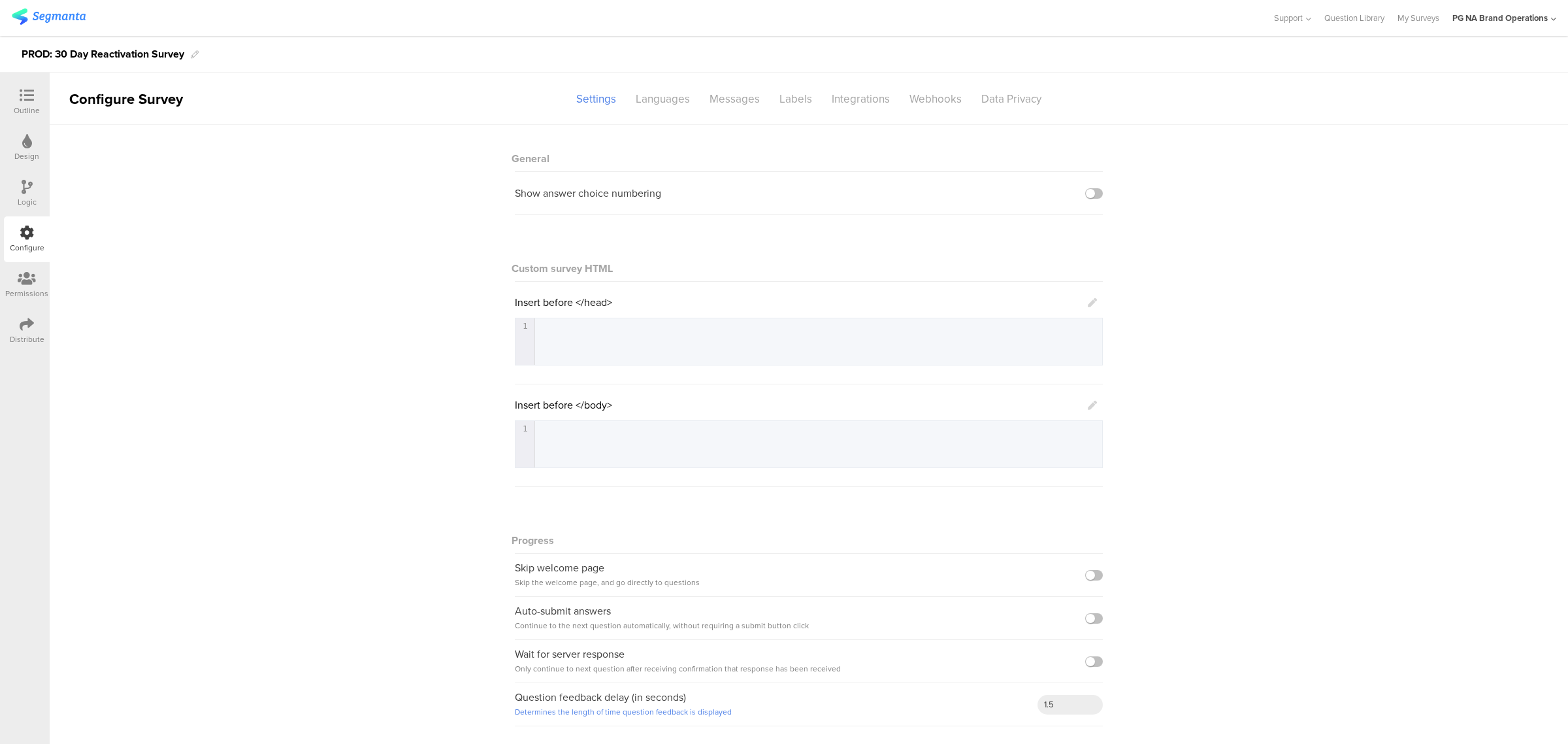
click at [24, 230] on icon at bounding box center [27, 232] width 14 height 14
click at [857, 93] on div "Integrations" at bounding box center [861, 99] width 78 height 23
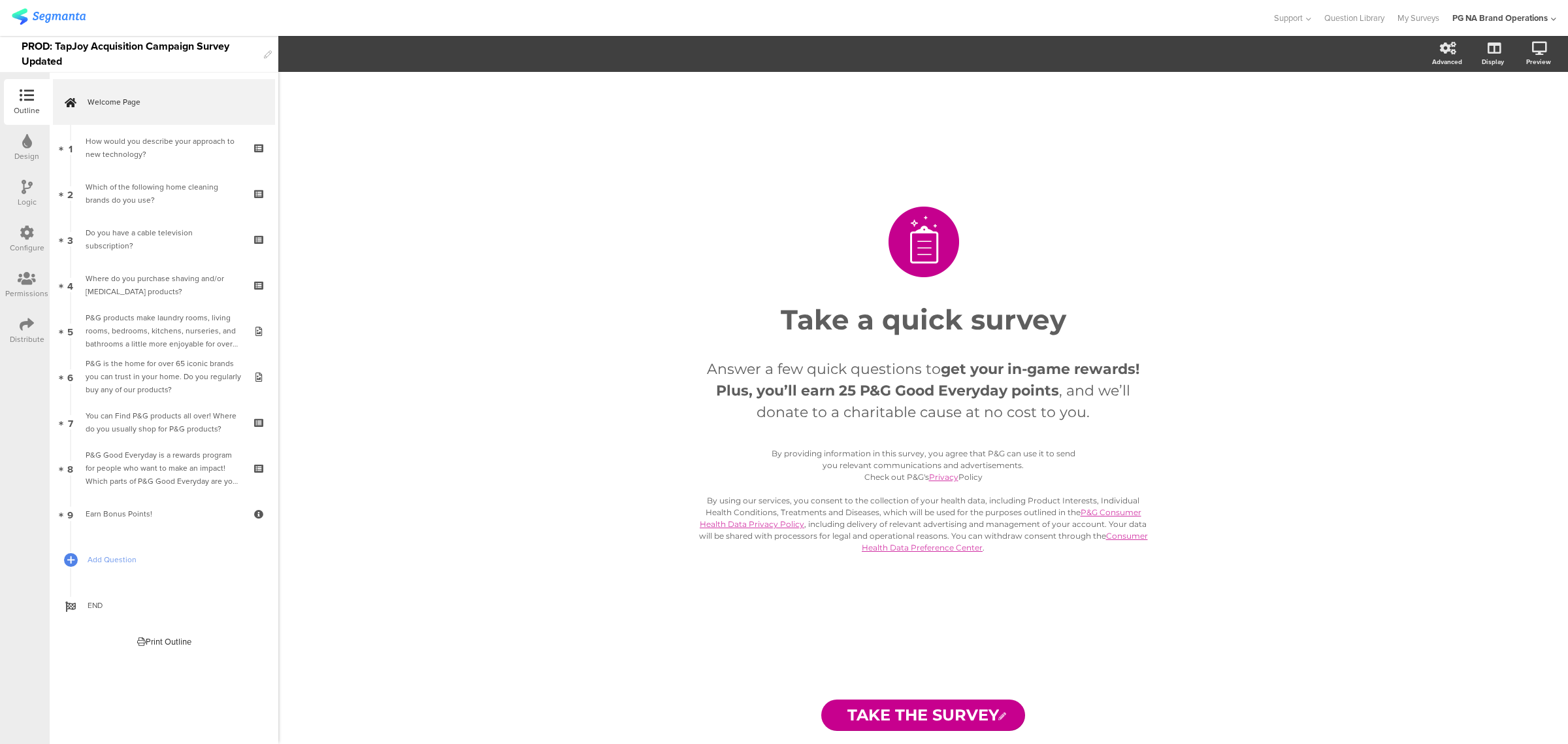
click at [27, 230] on icon at bounding box center [27, 232] width 14 height 14
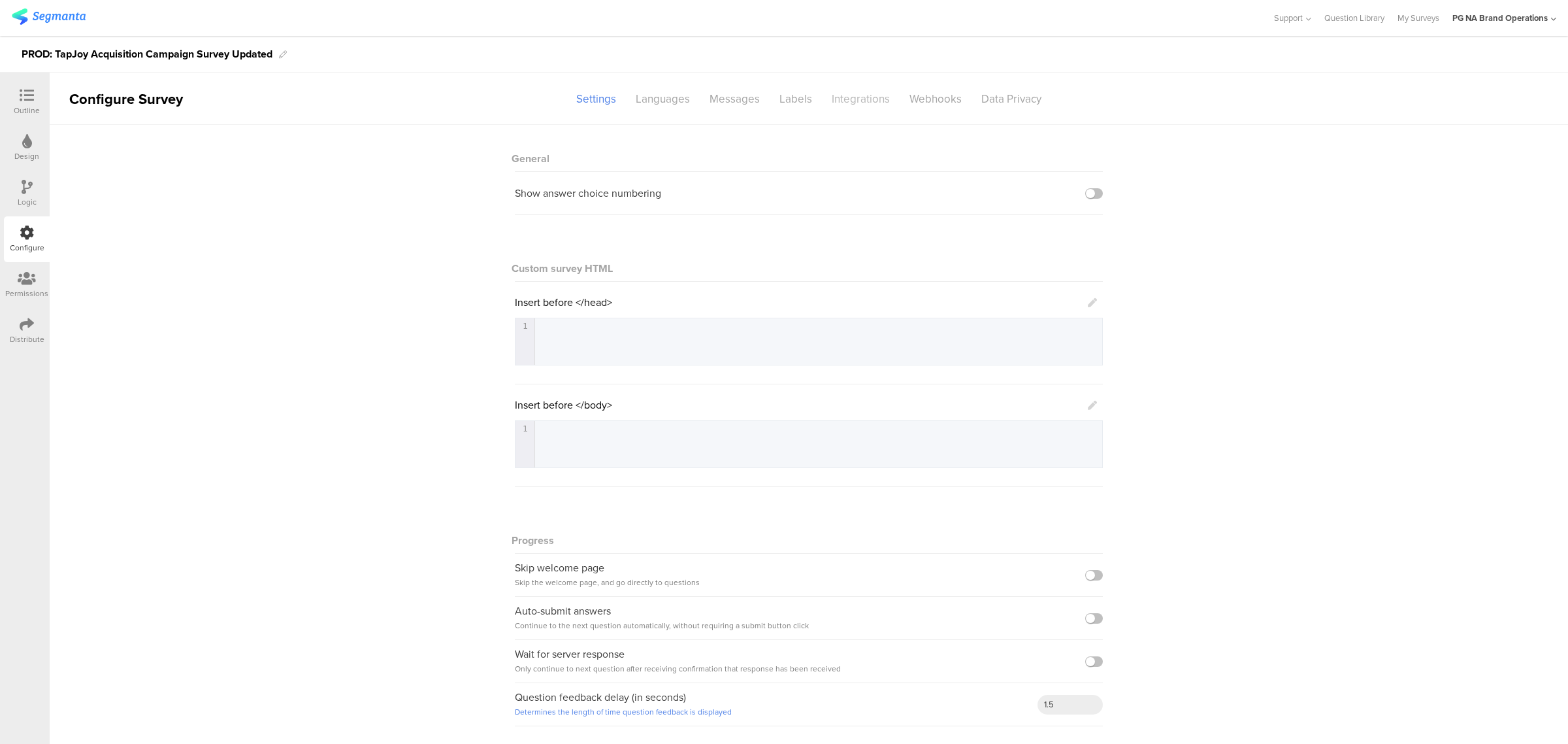
click at [857, 105] on div "Integrations" at bounding box center [861, 99] width 78 height 23
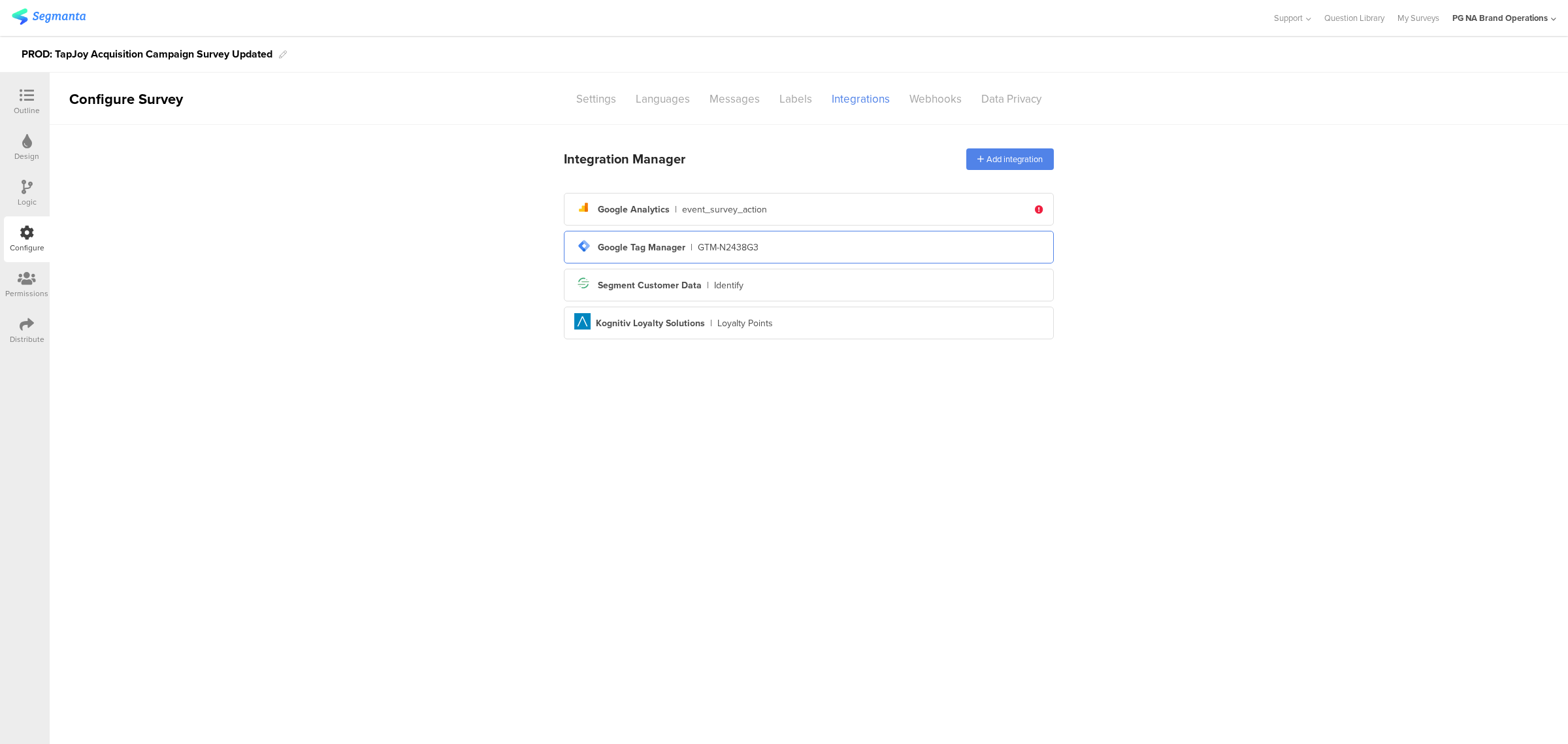
click at [817, 252] on div "tag-manager Created with Sketch. Google Tag Manager | GTM-N2438G3" at bounding box center [809, 247] width 469 height 22
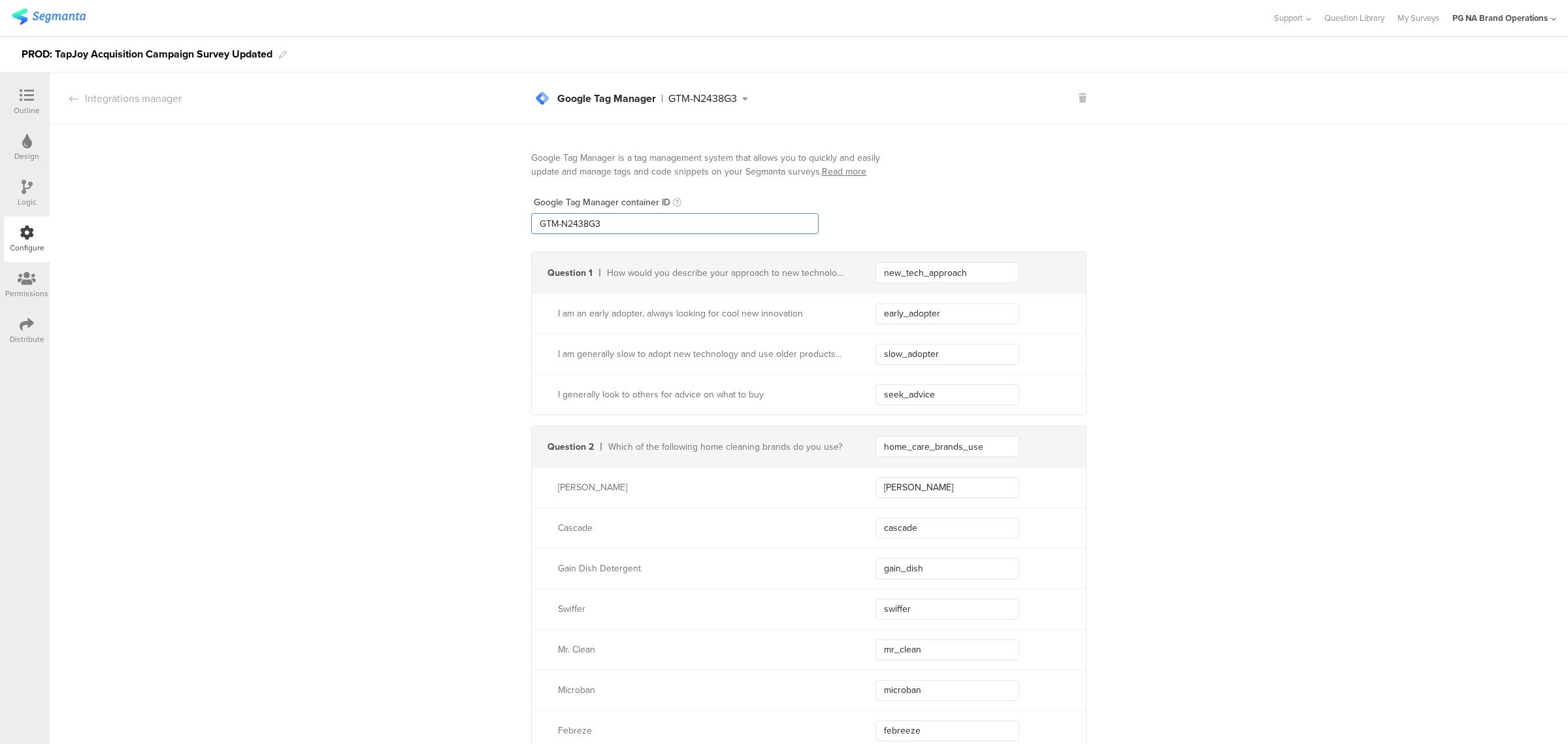
drag, startPoint x: 714, startPoint y: 221, endPoint x: 588, endPoint y: 227, distance: 126.1
click at [588, 227] on input "GTM-N2438G3" at bounding box center [675, 224] width 287 height 21
type input "GTM-XXXXXX"
click at [23, 184] on icon at bounding box center [28, 187] width 11 height 14
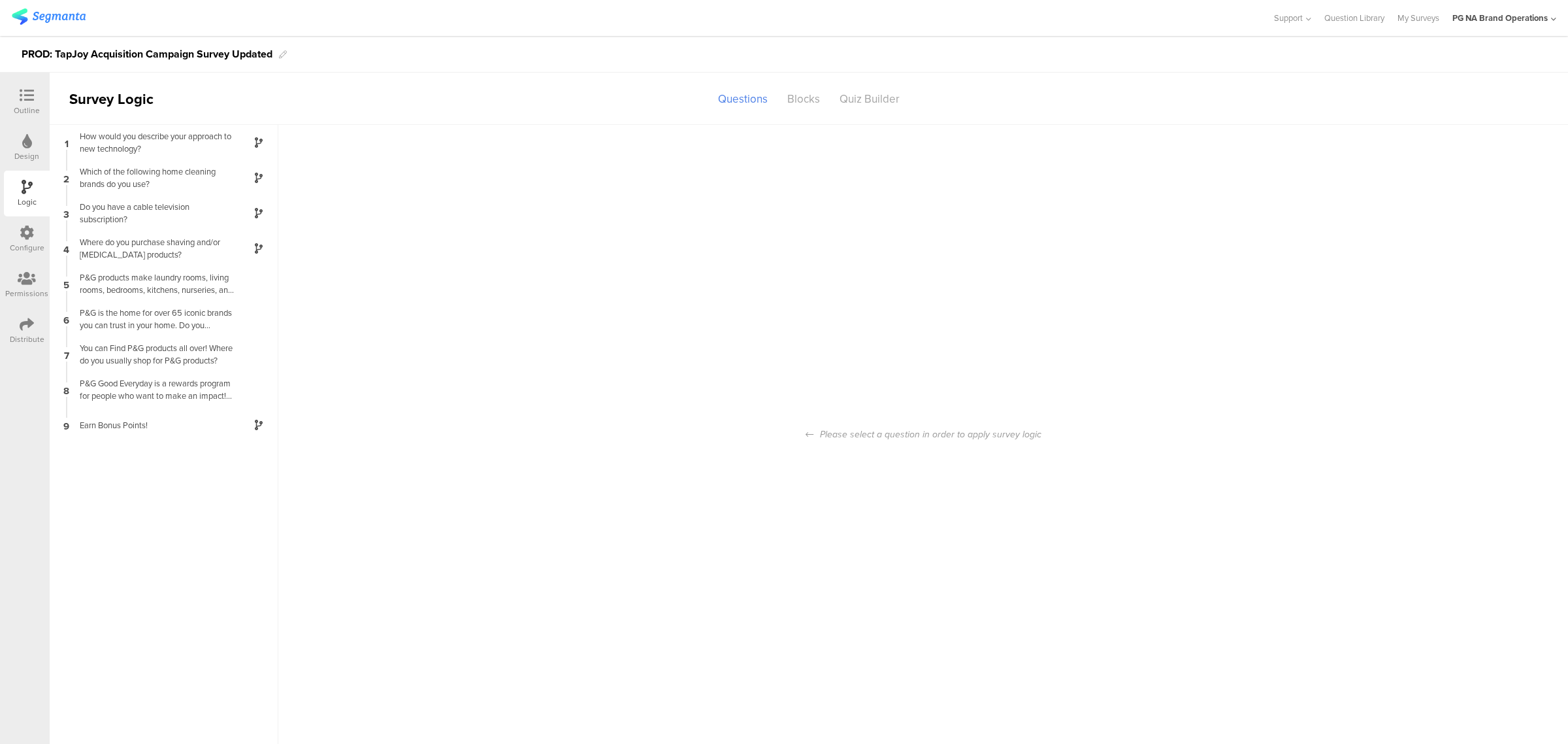
click at [28, 232] on icon at bounding box center [27, 232] width 14 height 14
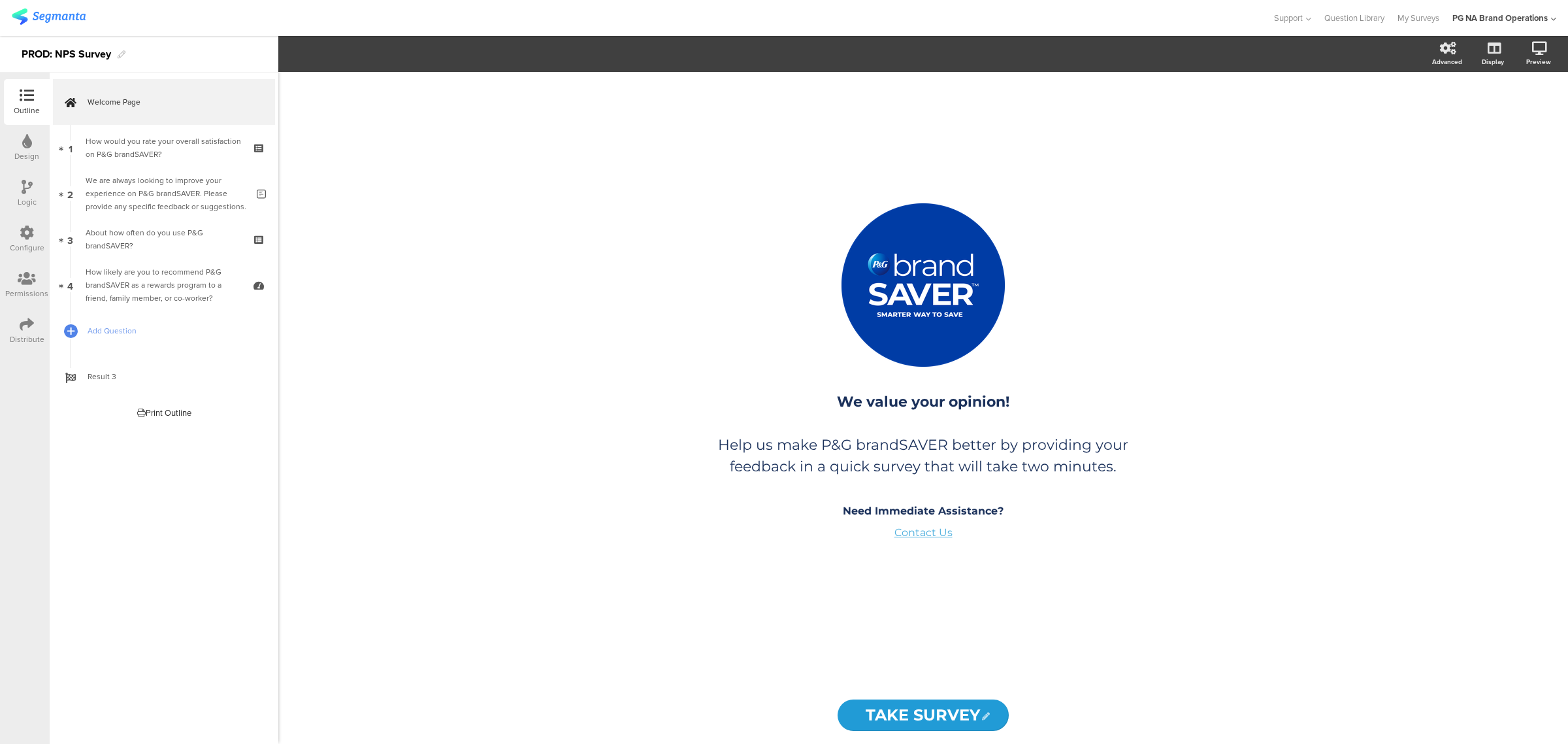
click at [30, 247] on div "Configure" at bounding box center [27, 247] width 35 height 12
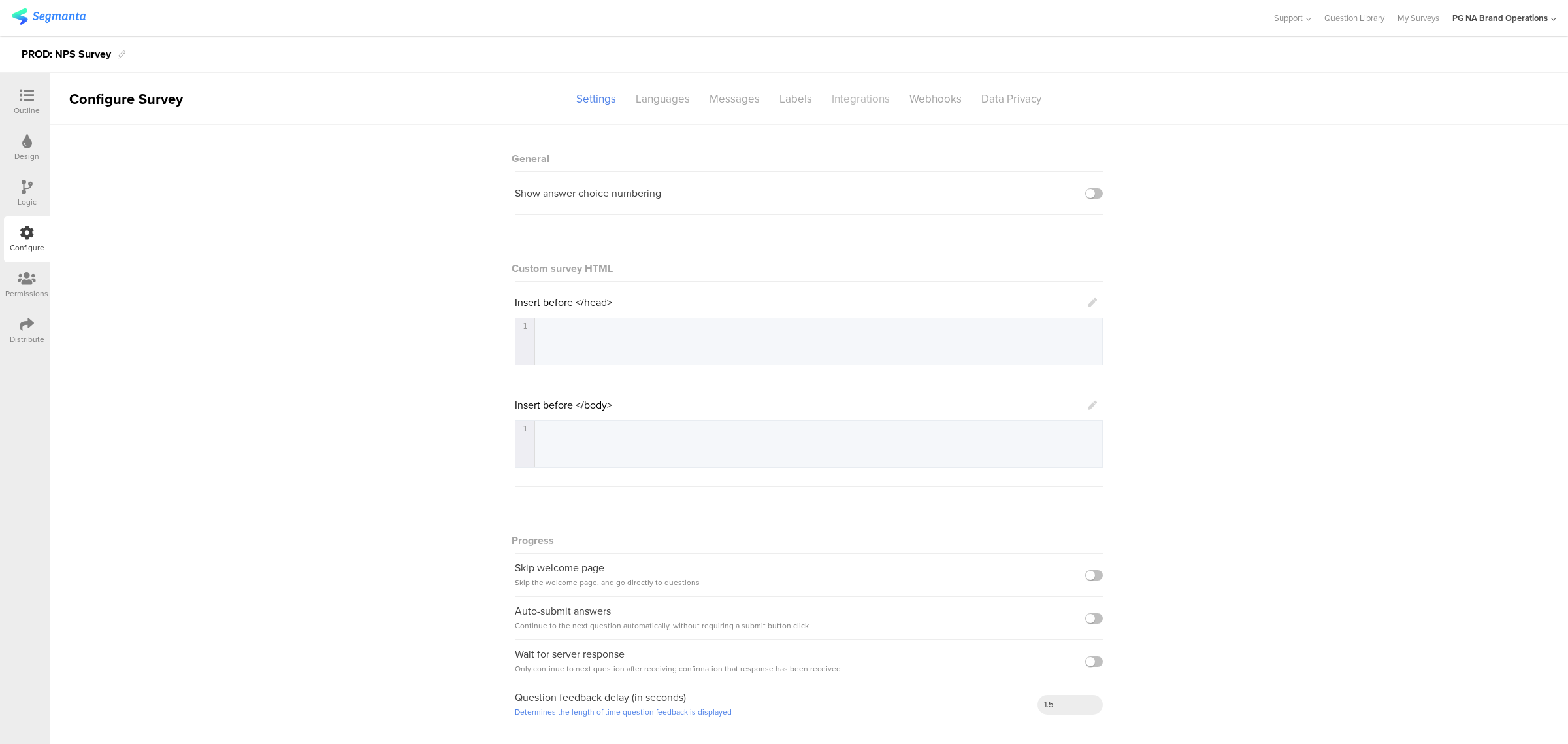
click at [860, 102] on div "Integrations" at bounding box center [861, 99] width 78 height 23
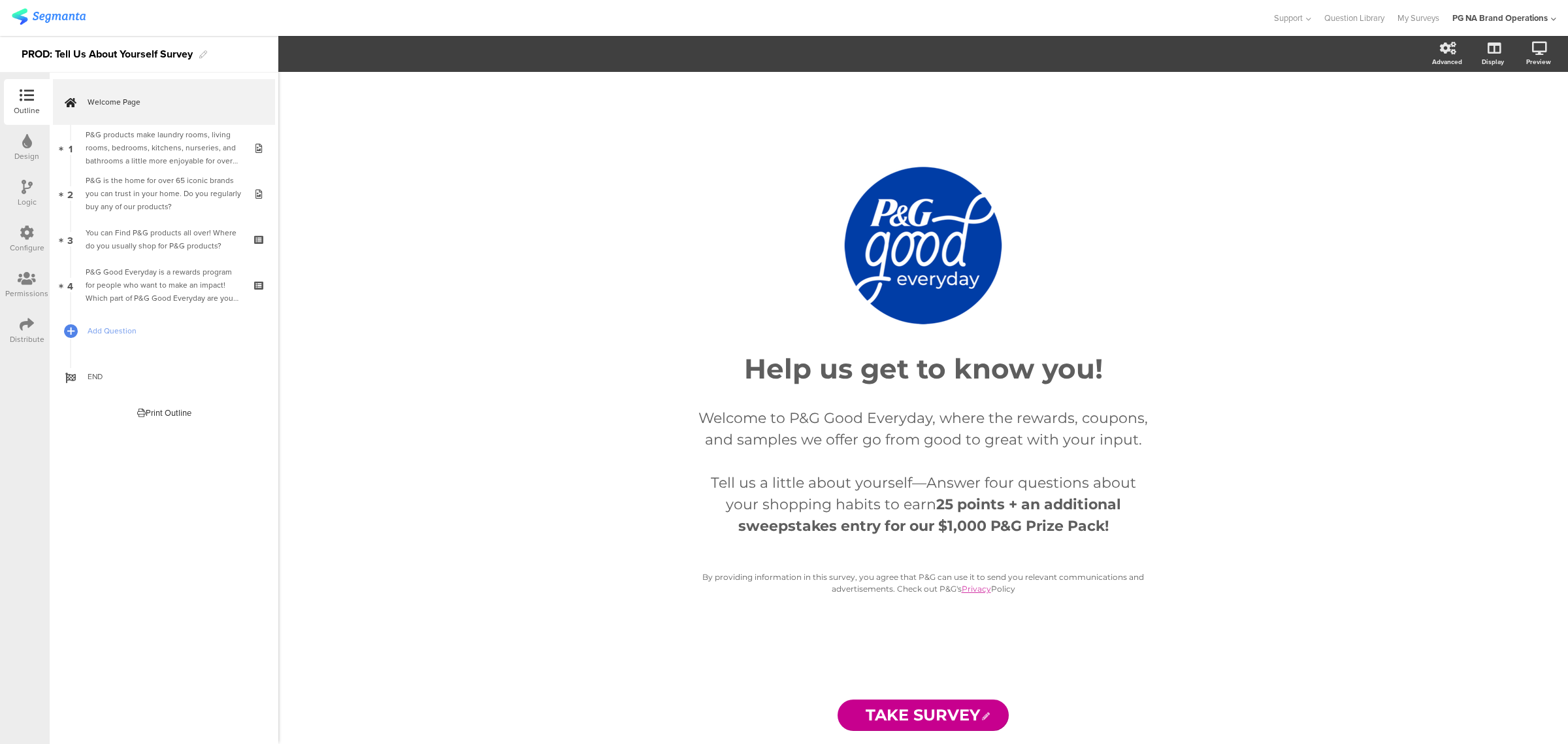
click at [27, 236] on icon at bounding box center [27, 232] width 14 height 14
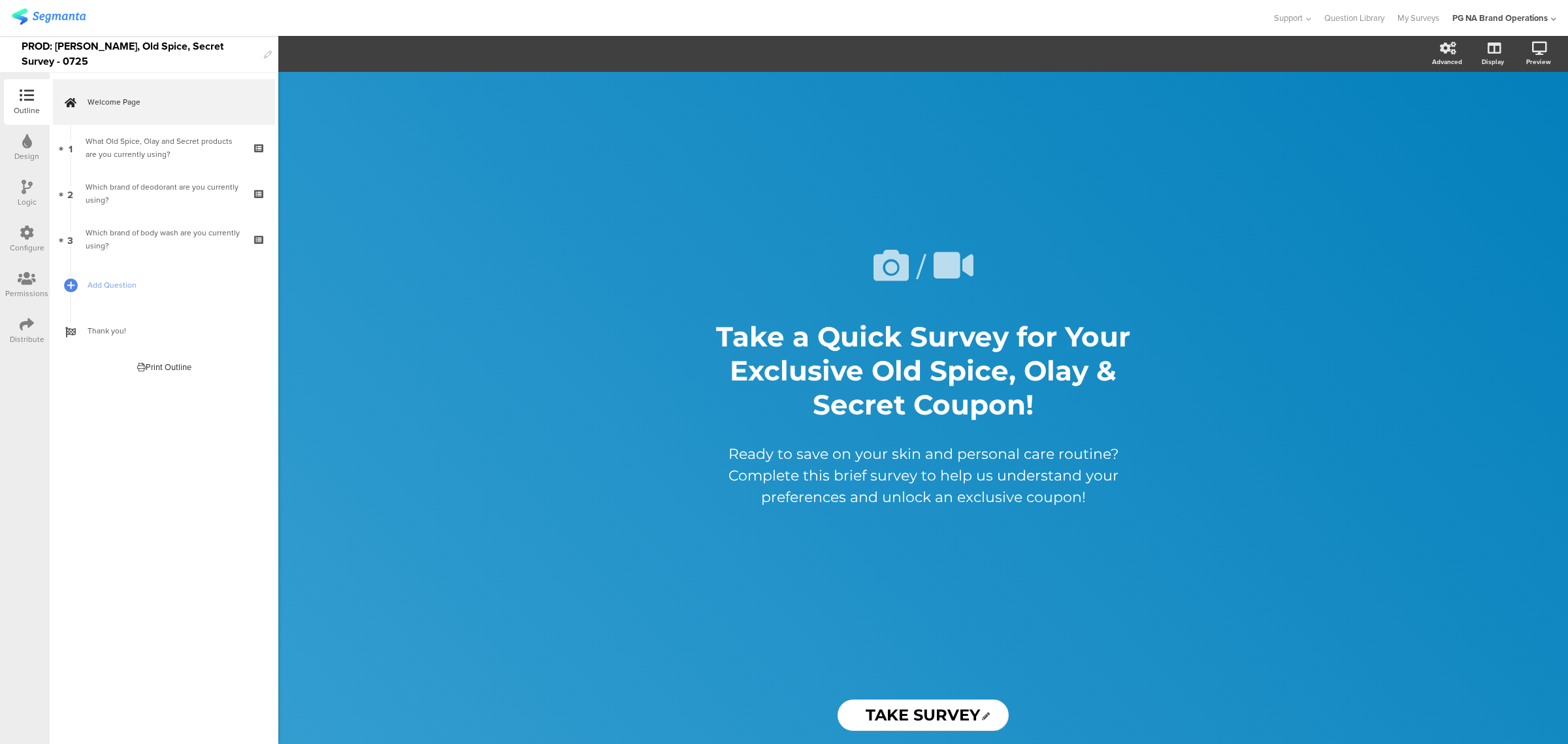
click at [30, 240] on icon at bounding box center [27, 232] width 14 height 14
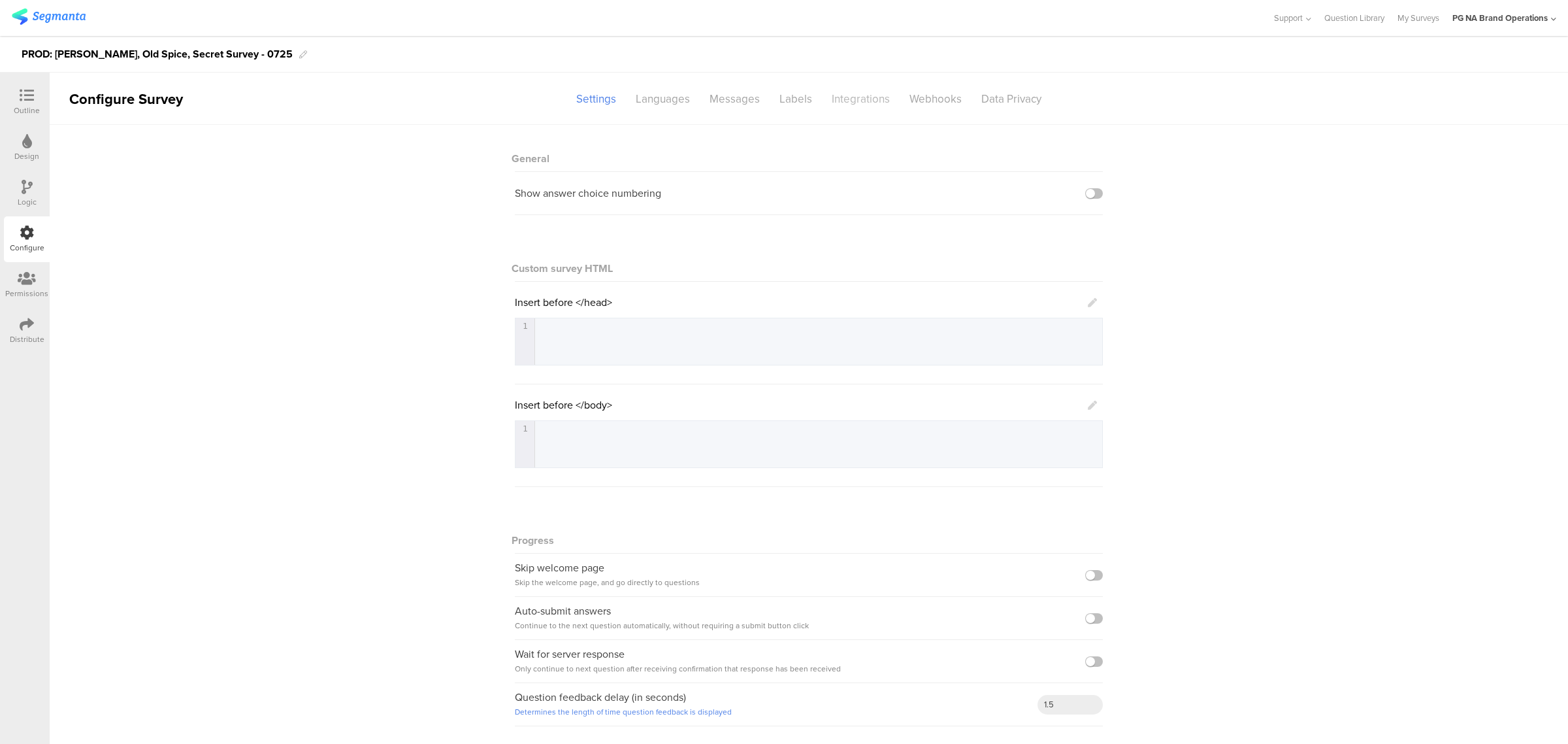
click at [853, 105] on div "Integrations" at bounding box center [861, 99] width 78 height 23
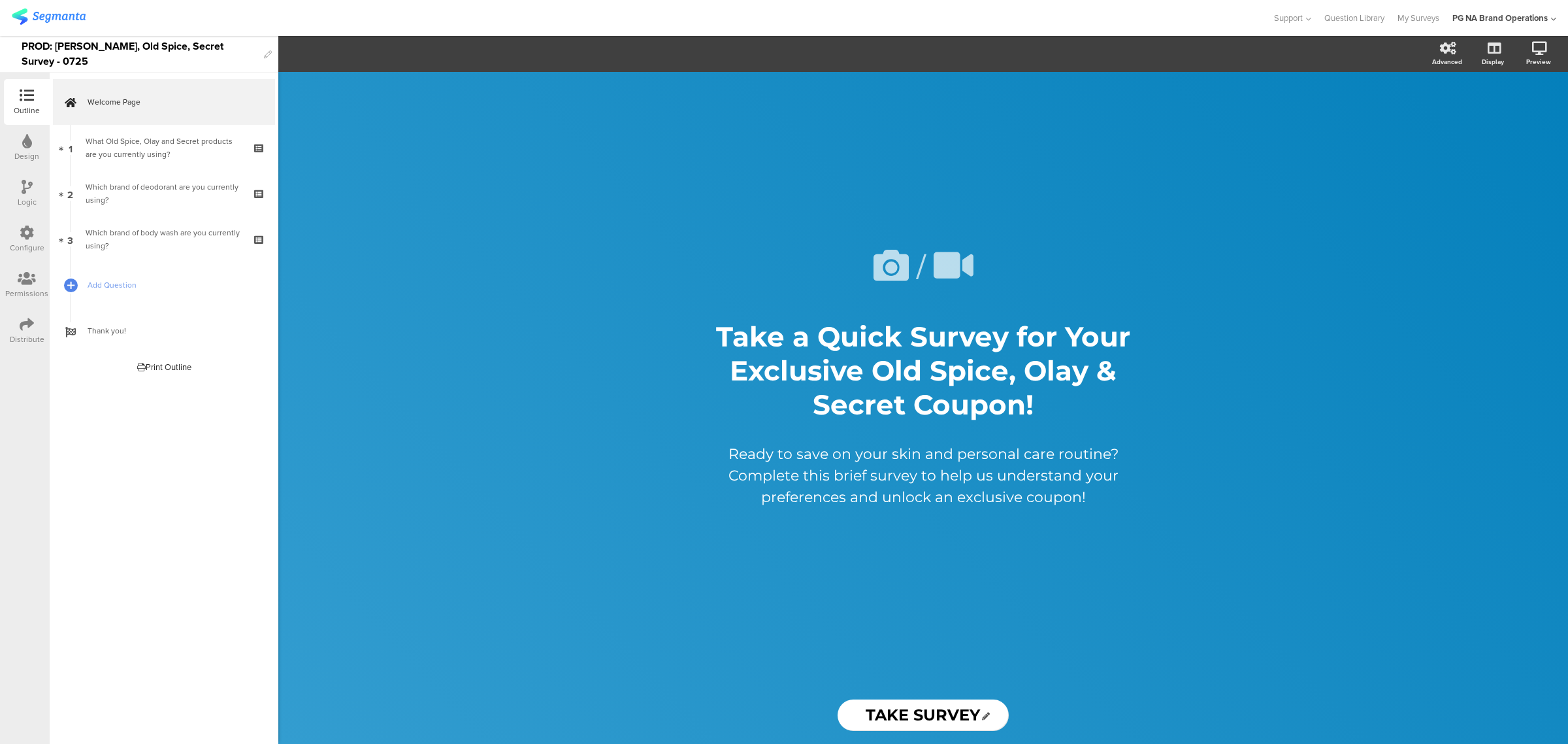
click at [8, 240] on div "Configure" at bounding box center [27, 239] width 46 height 46
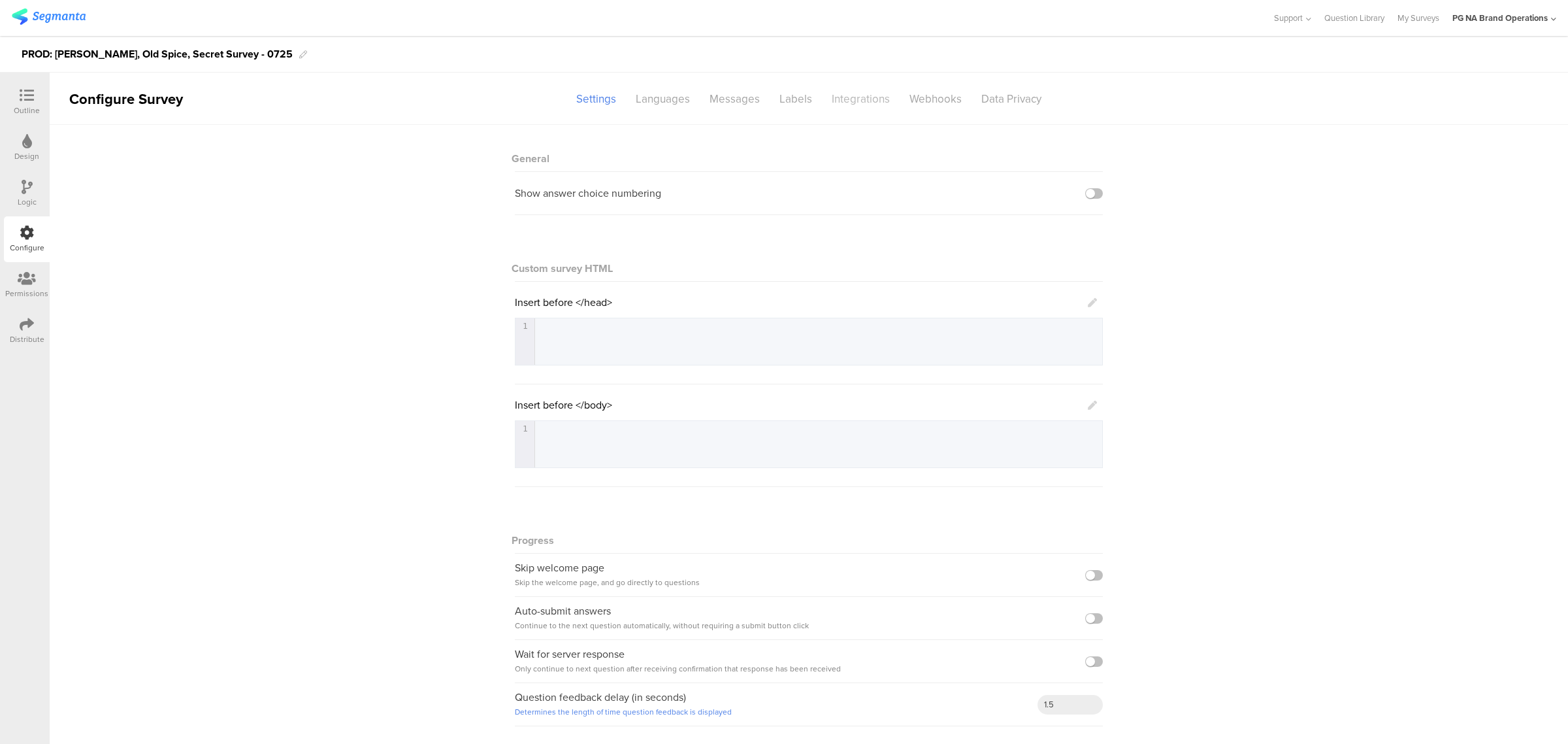
click at [860, 105] on div "Integrations" at bounding box center [861, 99] width 78 height 23
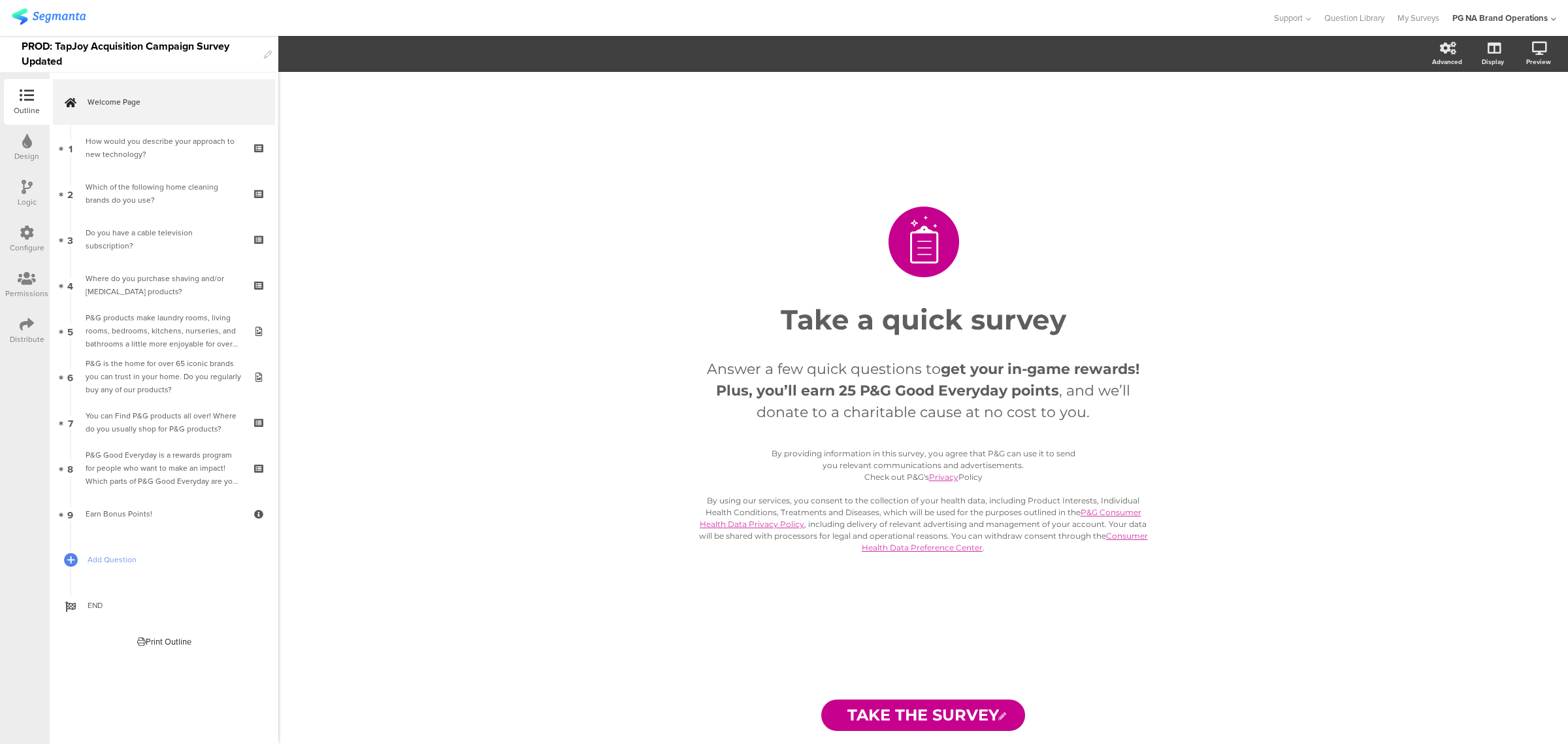
drag, startPoint x: 26, startPoint y: 242, endPoint x: 49, endPoint y: 236, distance: 23.8
click at [26, 242] on div "Configure" at bounding box center [27, 247] width 35 height 12
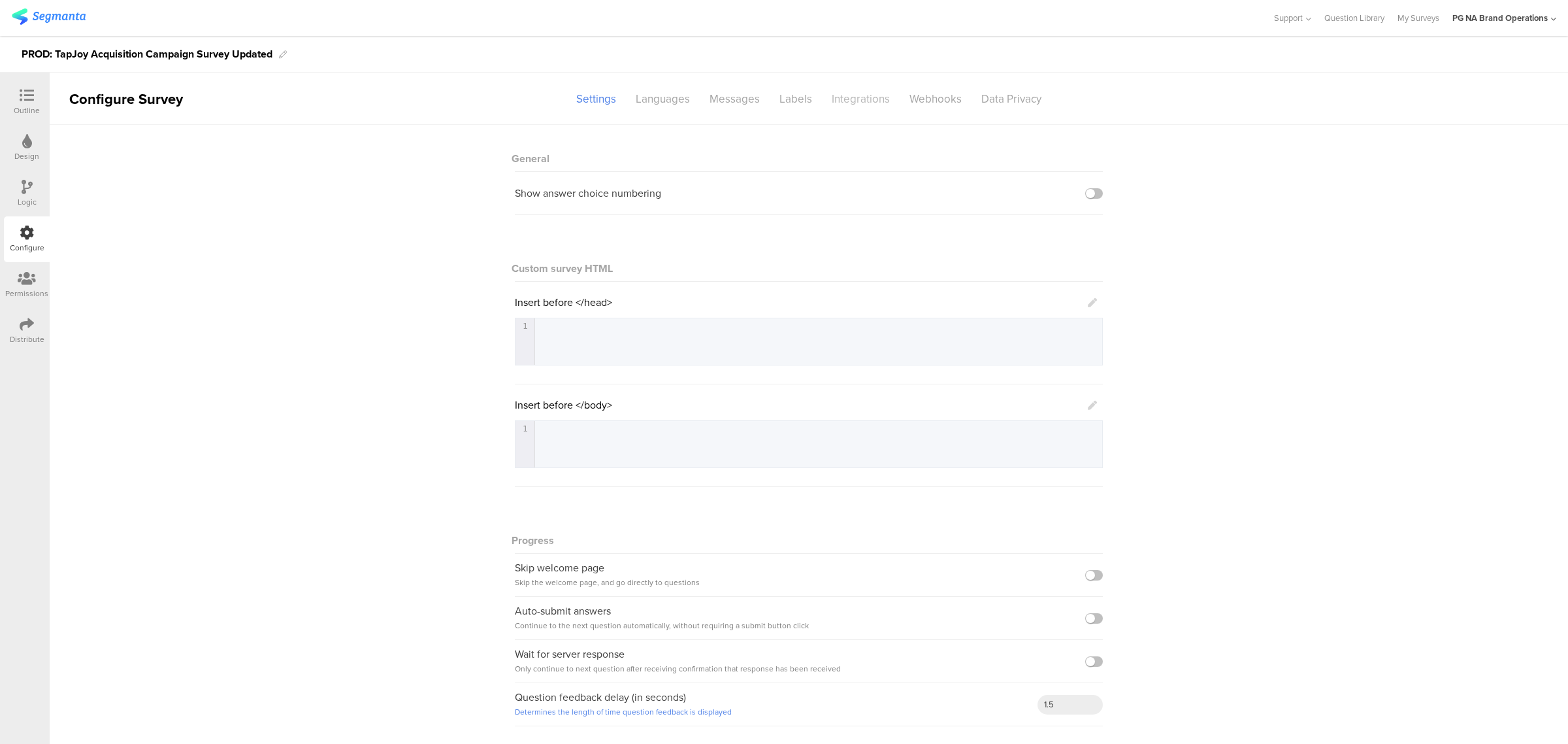
click at [864, 96] on div "Integrations" at bounding box center [861, 99] width 78 height 23
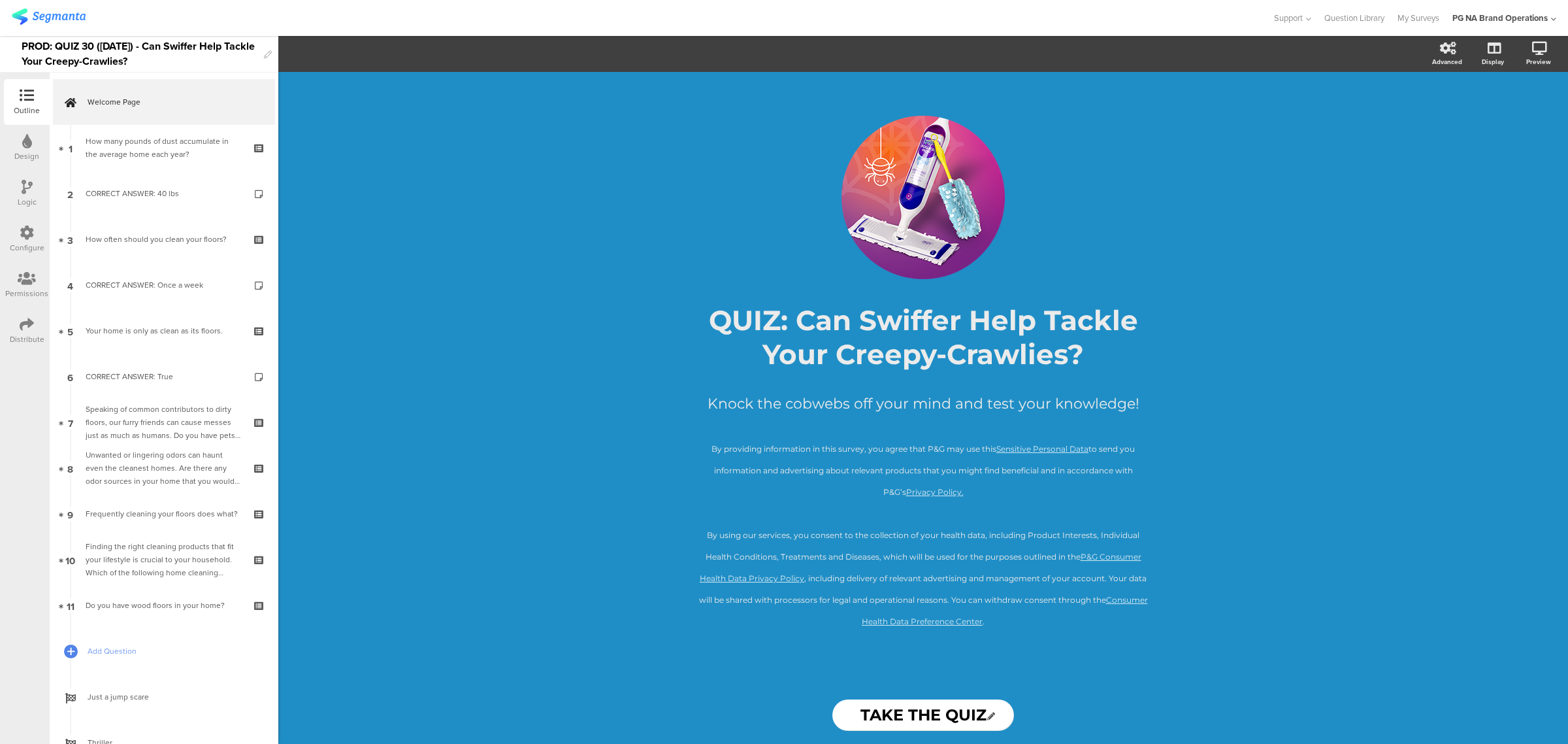
click at [27, 230] on icon at bounding box center [27, 232] width 14 height 14
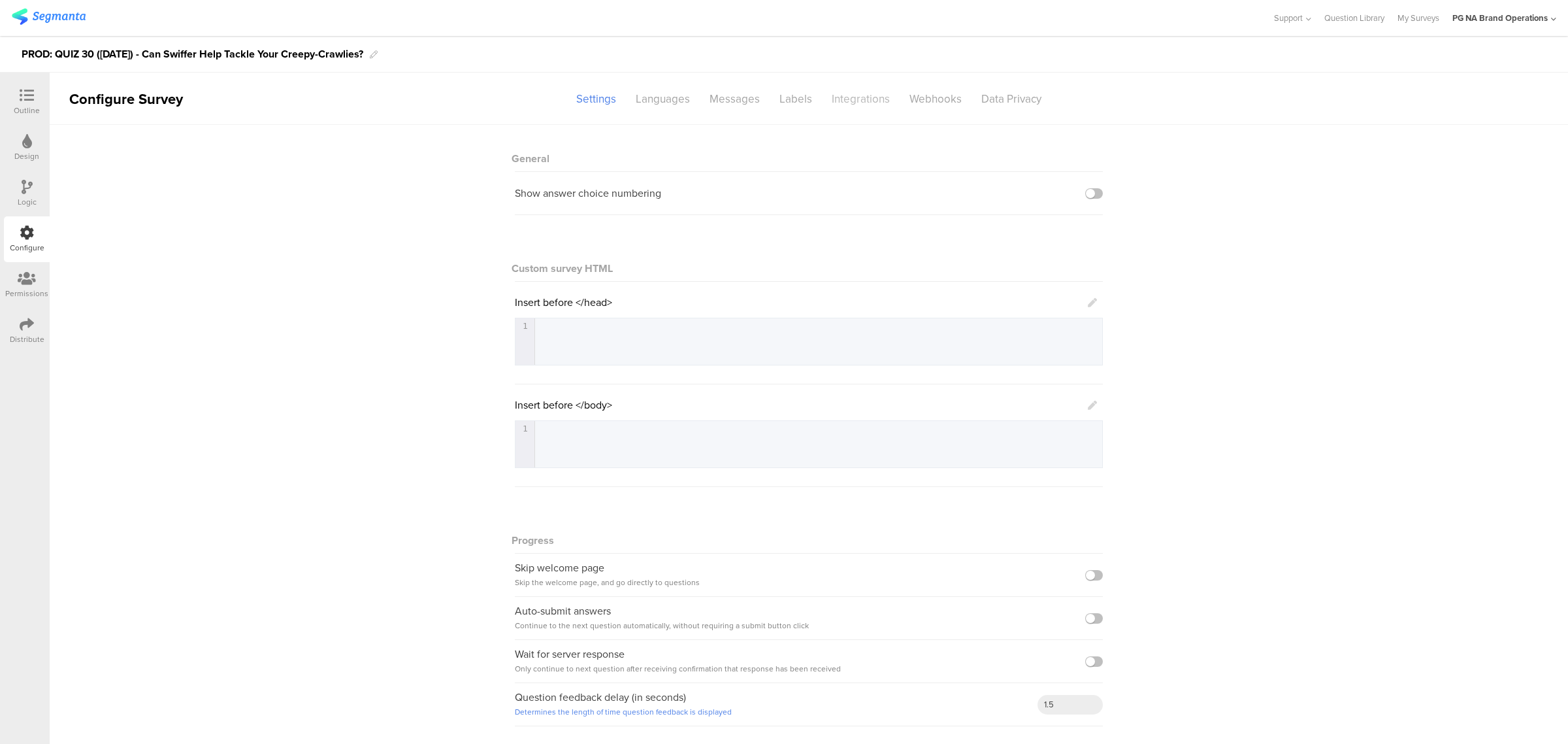
click at [841, 102] on div "Integrations" at bounding box center [861, 99] width 78 height 23
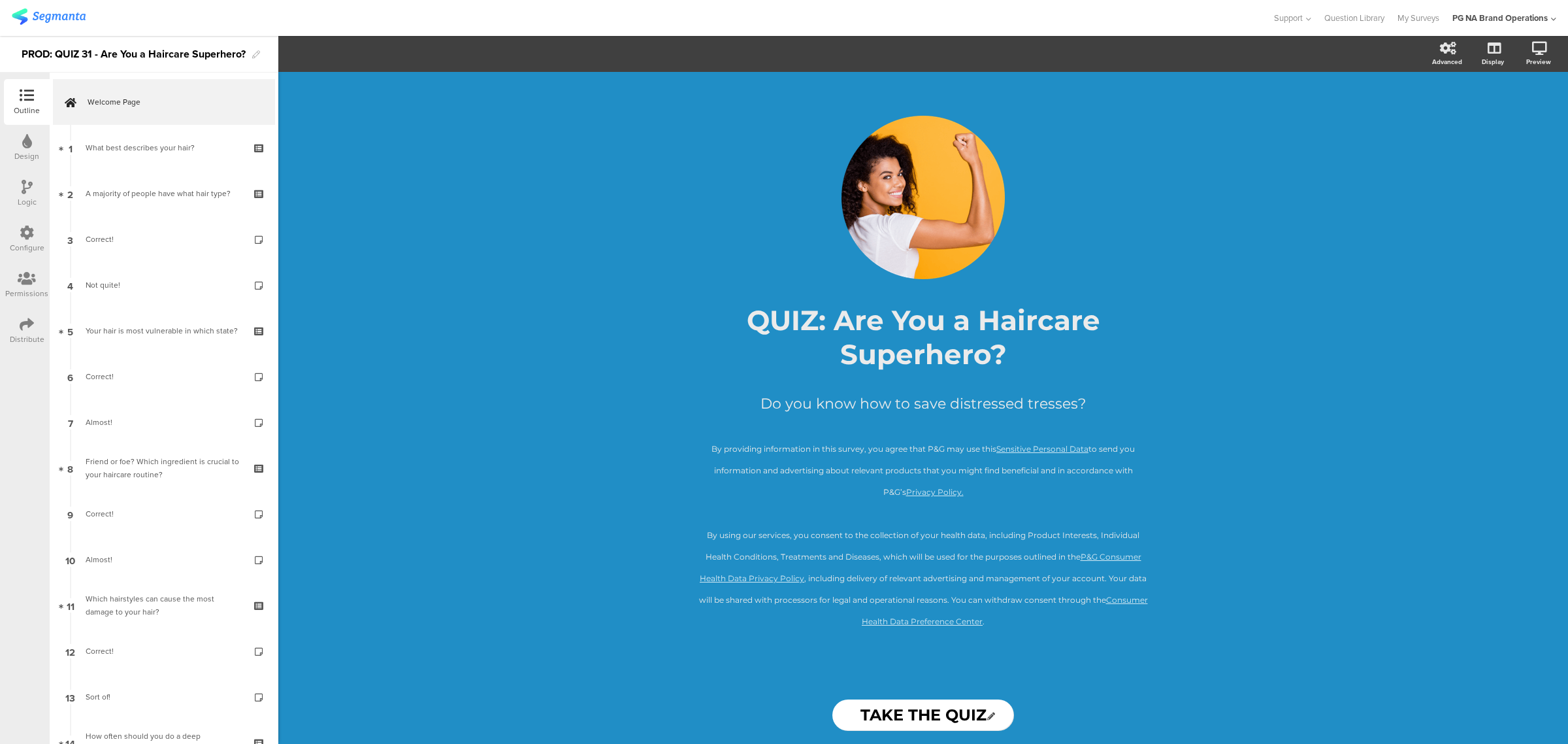
click at [22, 223] on div "Configure" at bounding box center [27, 239] width 46 height 46
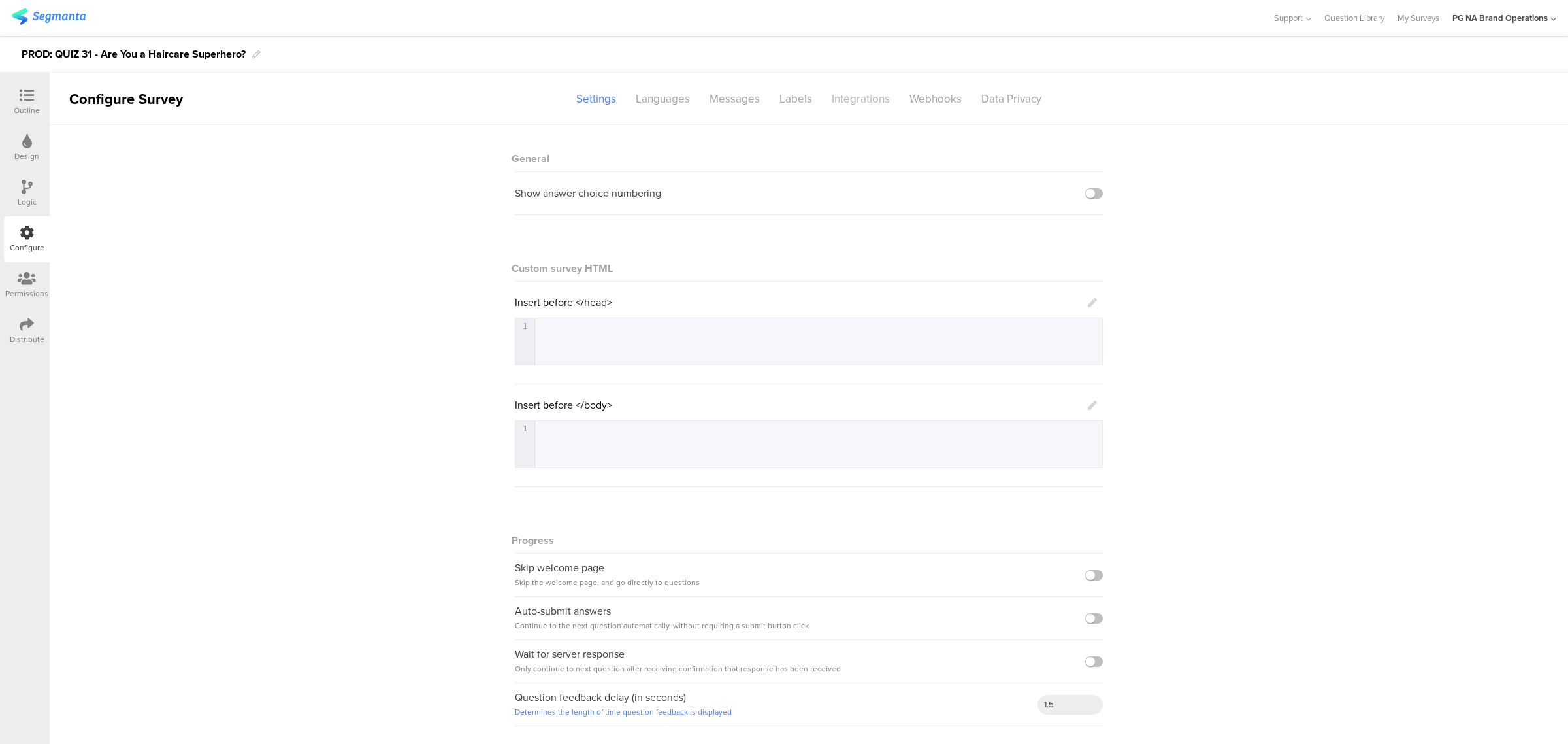
click at [857, 92] on div "Integrations" at bounding box center [861, 99] width 78 height 23
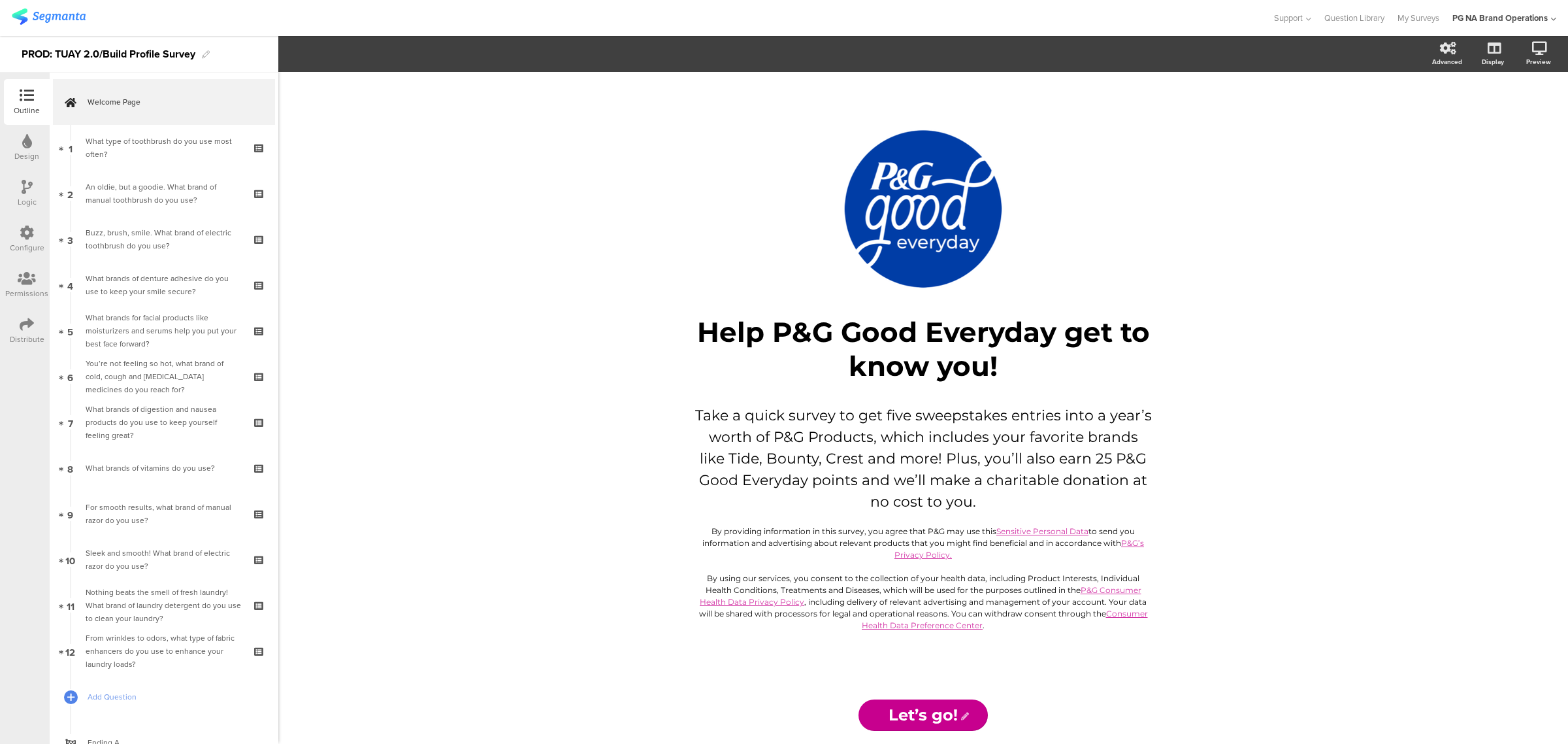
click at [34, 234] on div "Configure" at bounding box center [27, 239] width 46 height 46
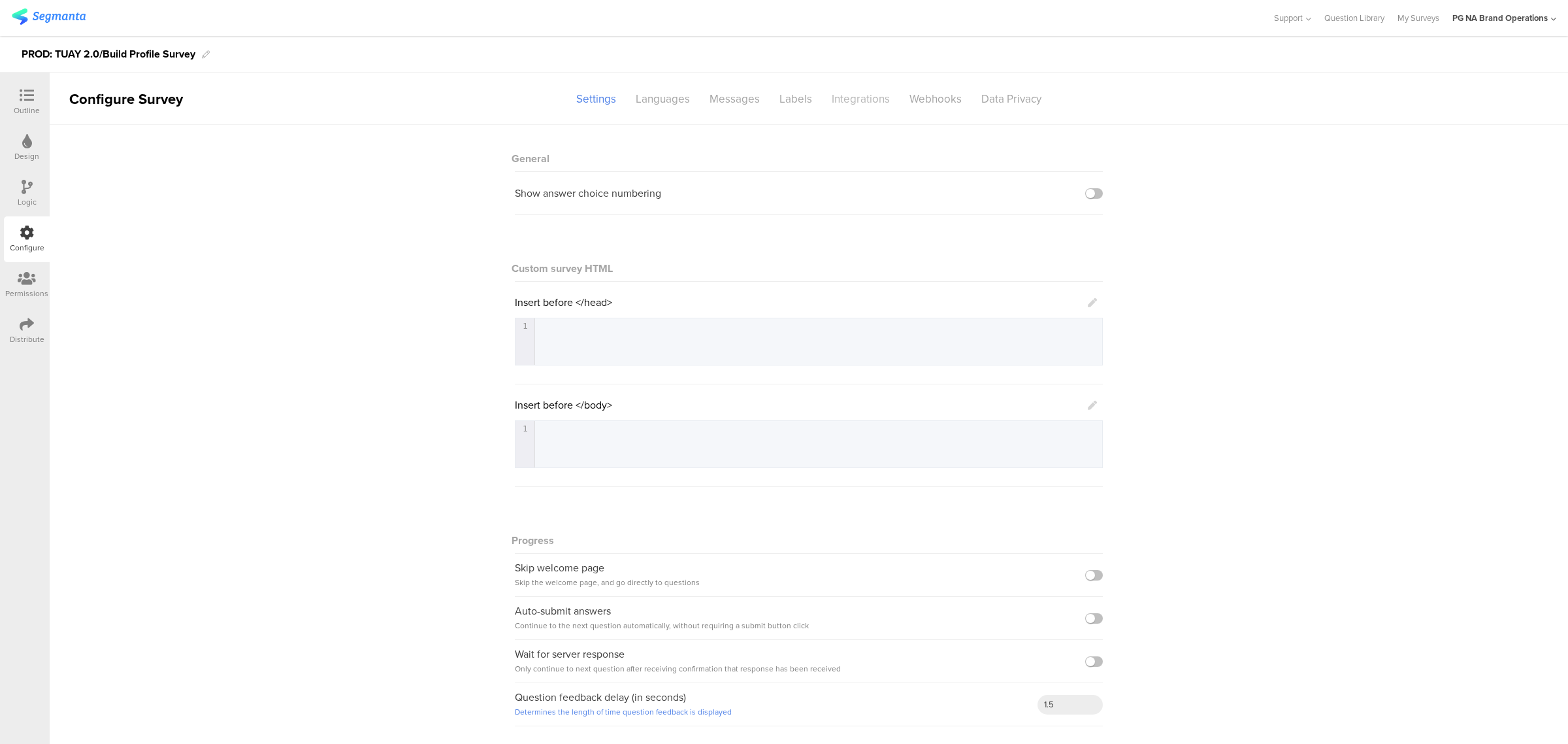
click at [860, 100] on div "Integrations" at bounding box center [861, 99] width 78 height 23
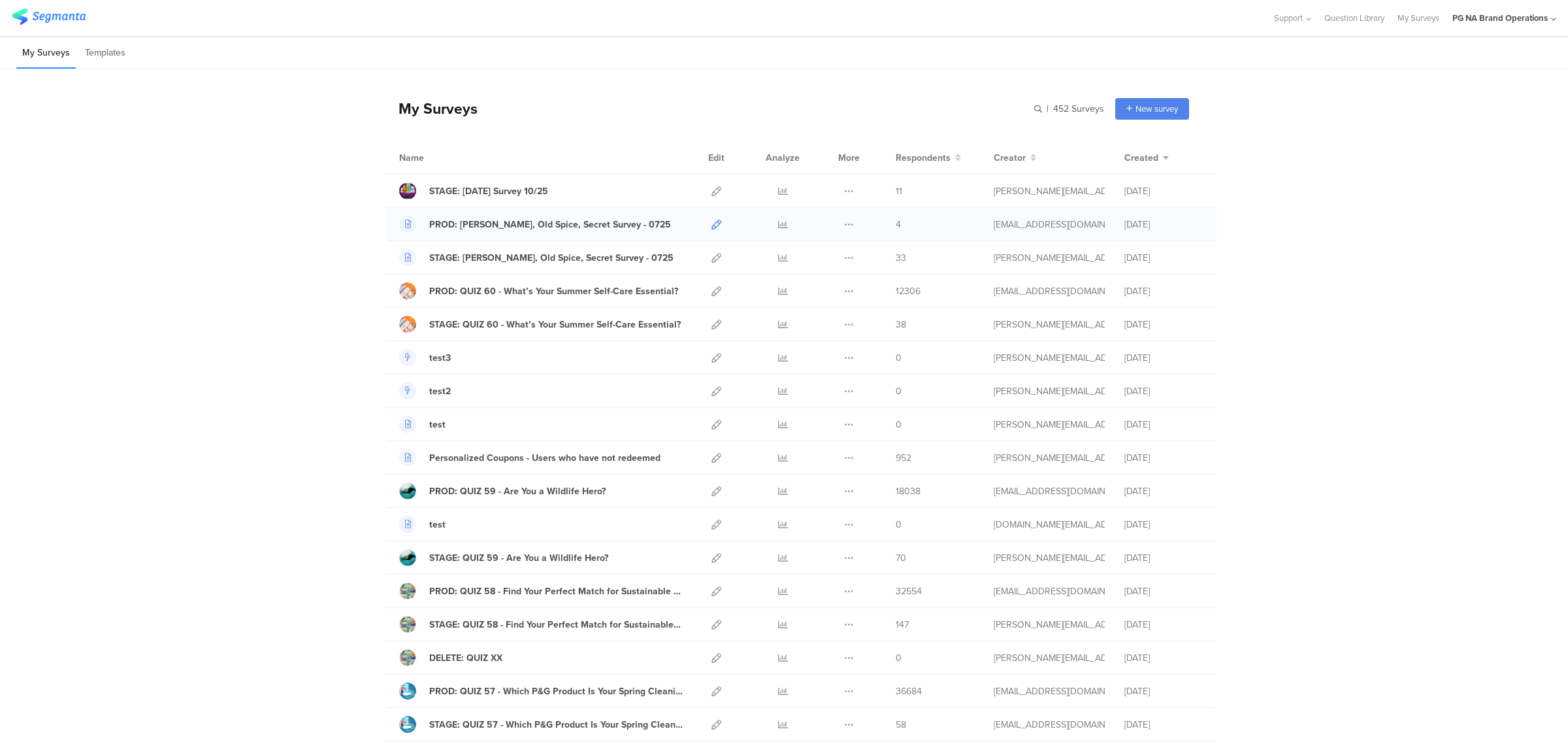
click at [711, 226] on icon at bounding box center [716, 225] width 10 height 10
click at [711, 295] on icon at bounding box center [716, 291] width 10 height 10
click at [711, 458] on icon at bounding box center [716, 458] width 10 height 10
click at [711, 495] on icon at bounding box center [716, 491] width 10 height 10
click at [505, 596] on div "PROD: QUIZ 58 - Find Your Perfect Match for Sustainable Living" at bounding box center [556, 591] width 254 height 13
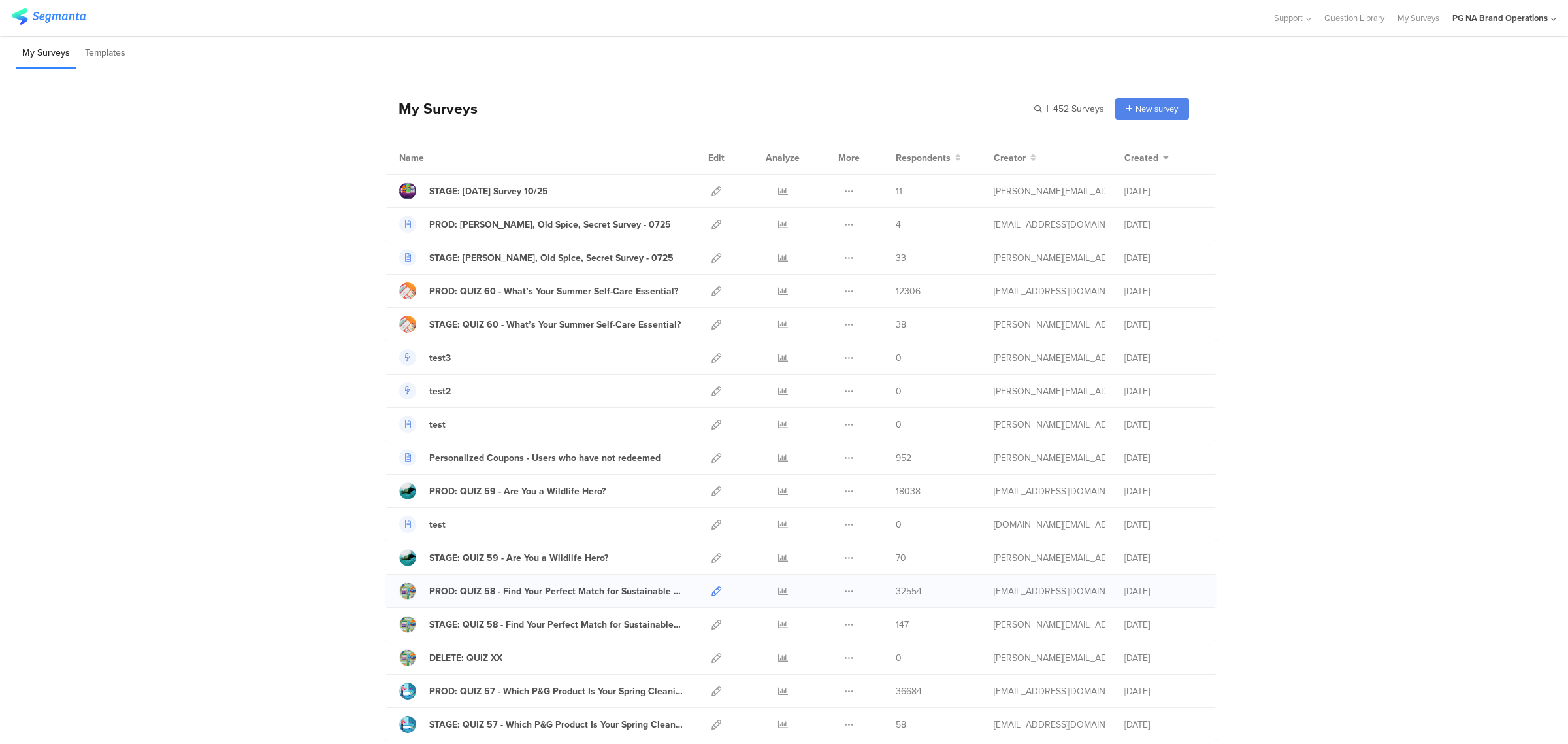
click at [711, 594] on icon at bounding box center [716, 591] width 10 height 10
click at [936, 155] on span "Respondents" at bounding box center [923, 158] width 55 height 13
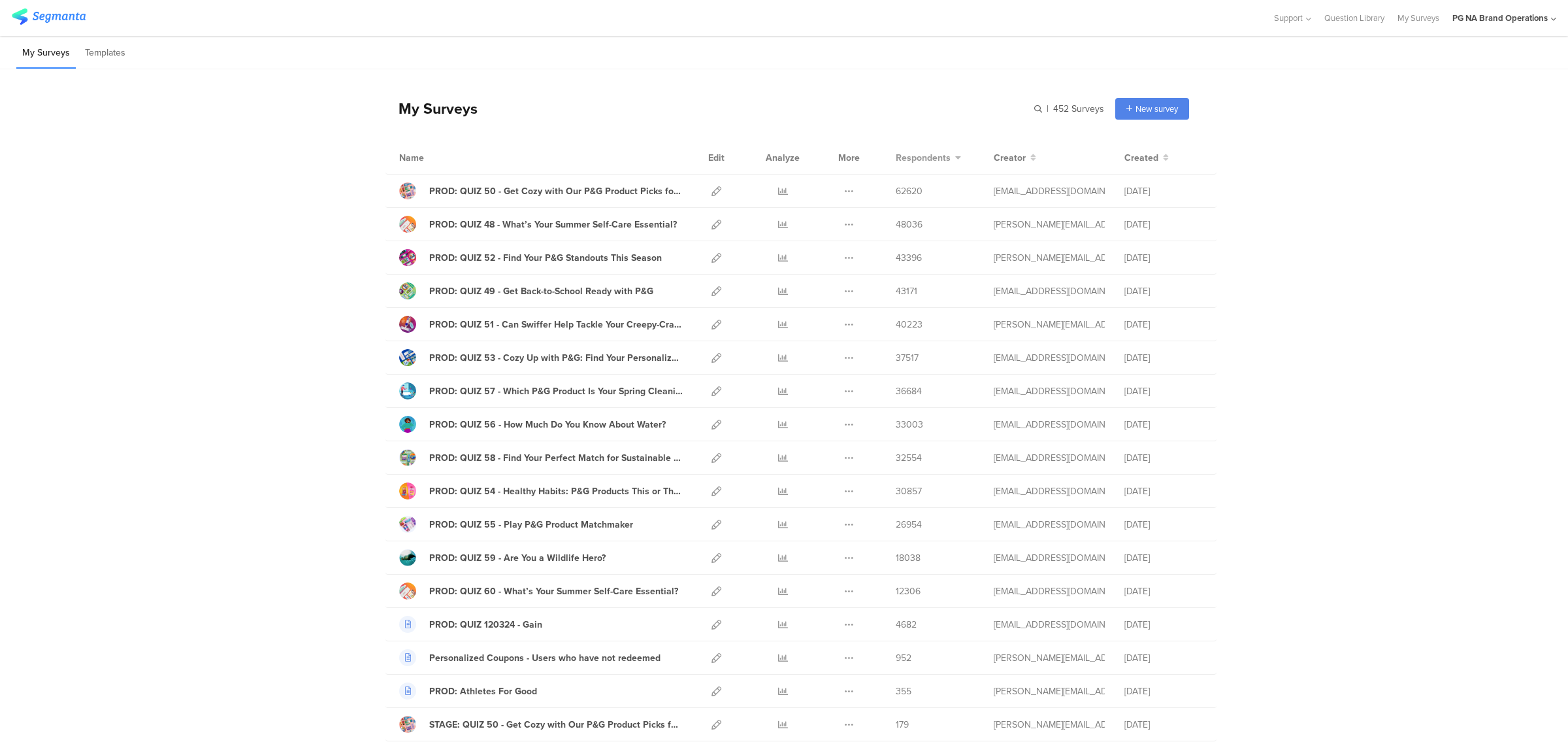
click at [931, 155] on span "Respondents" at bounding box center [923, 158] width 55 height 13
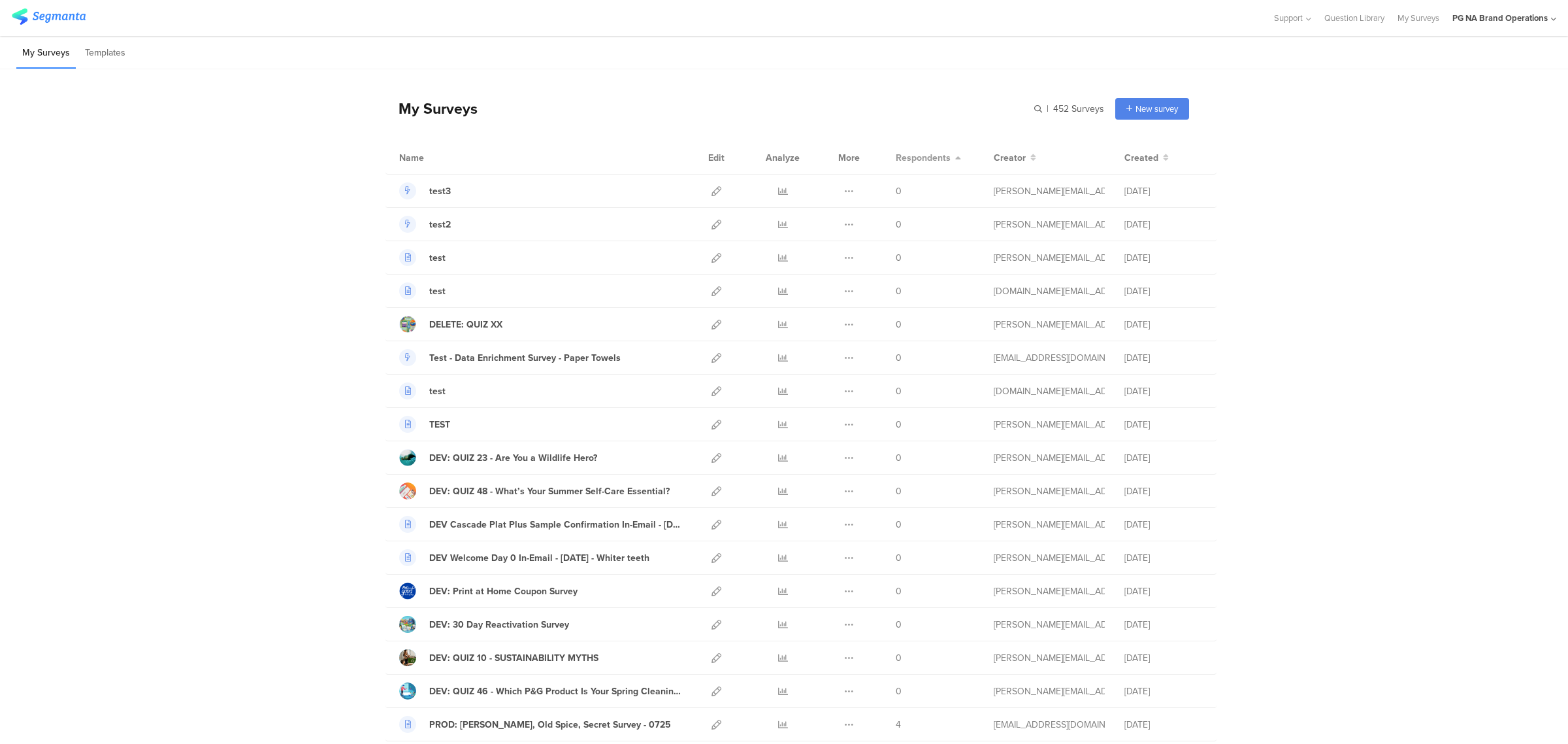
click at [931, 155] on span "Respondents" at bounding box center [923, 158] width 55 height 13
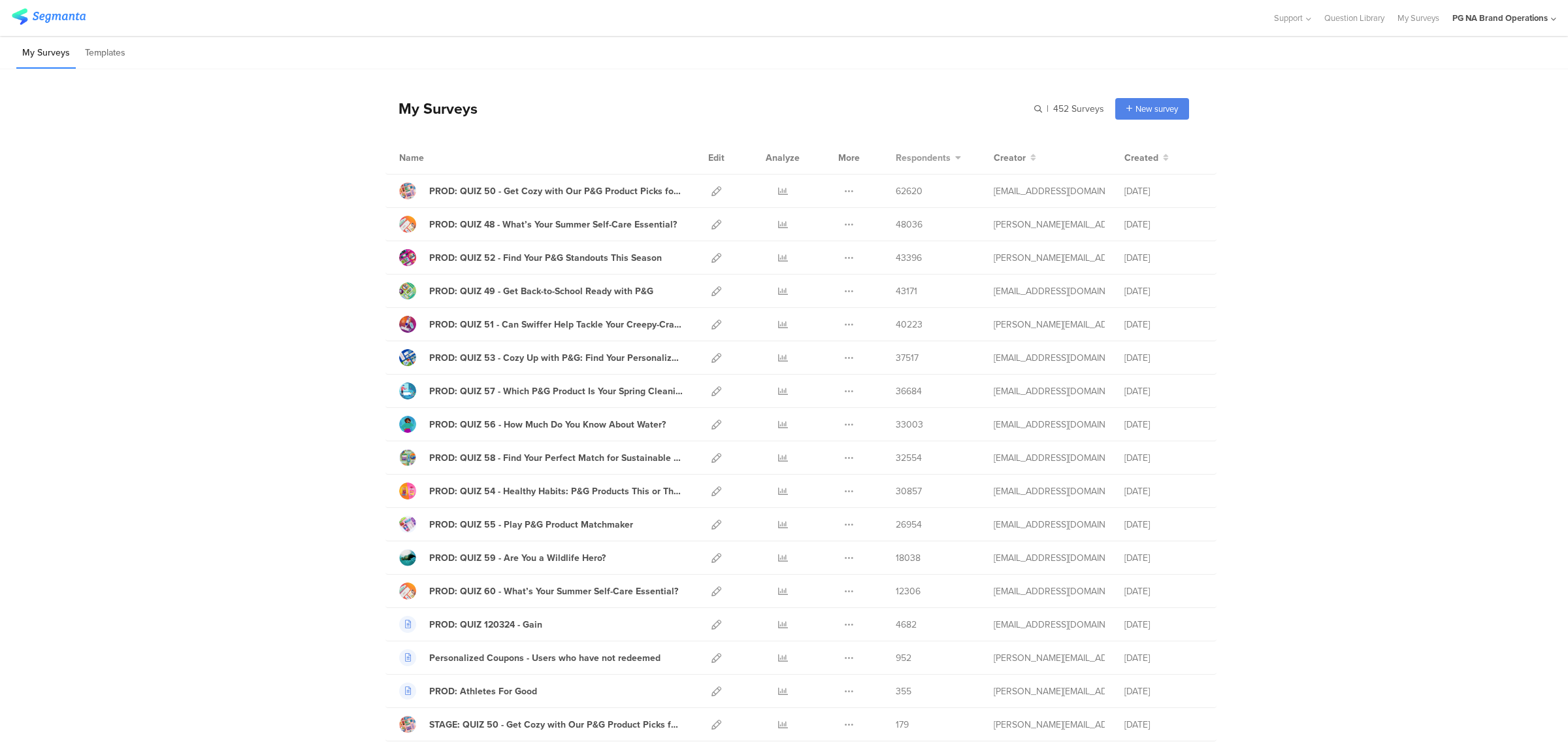
click at [906, 161] on span "Respondents" at bounding box center [923, 158] width 55 height 13
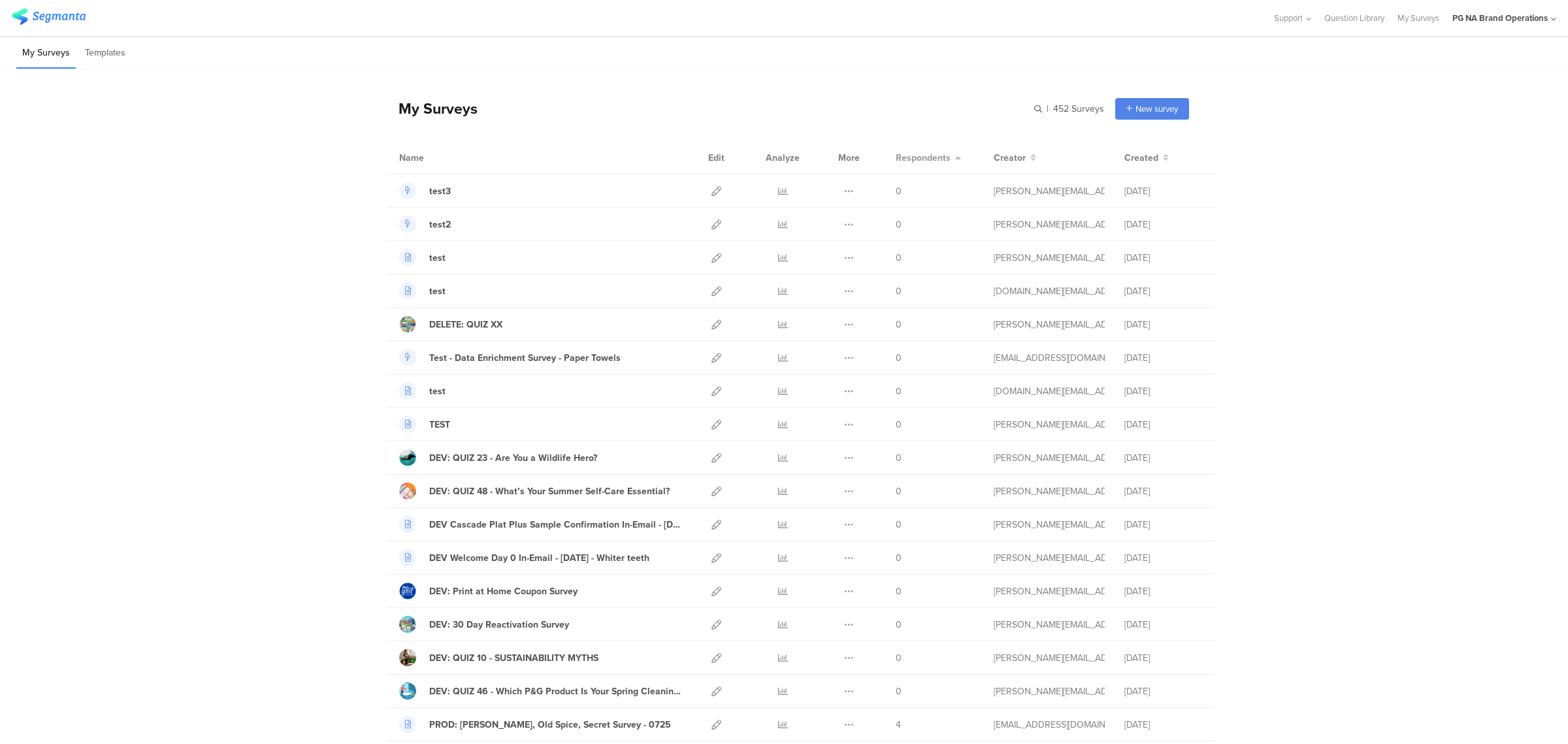
click at [906, 161] on span "Respondents" at bounding box center [923, 158] width 55 height 13
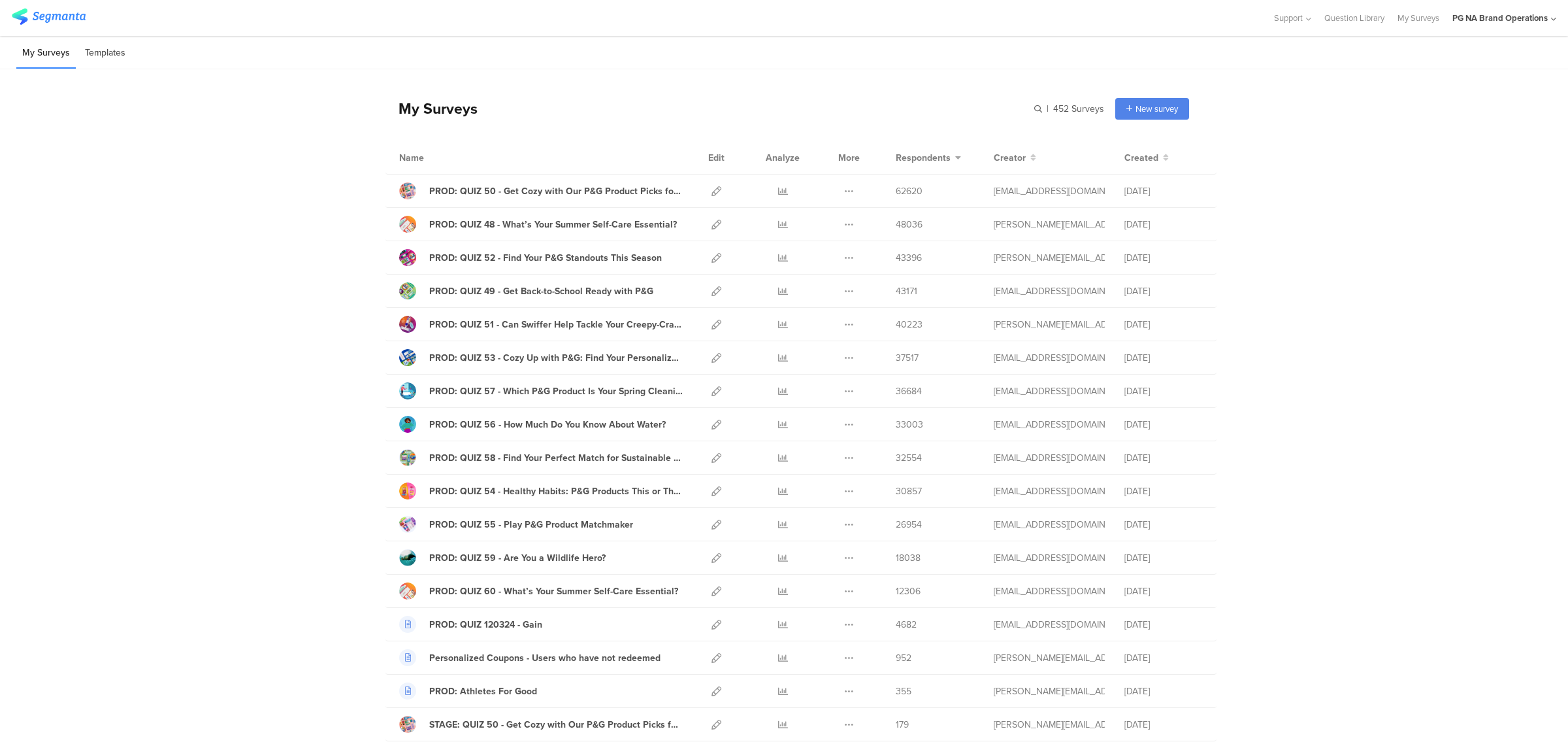
click at [124, 49] on li "Templates" at bounding box center [105, 53] width 52 height 30
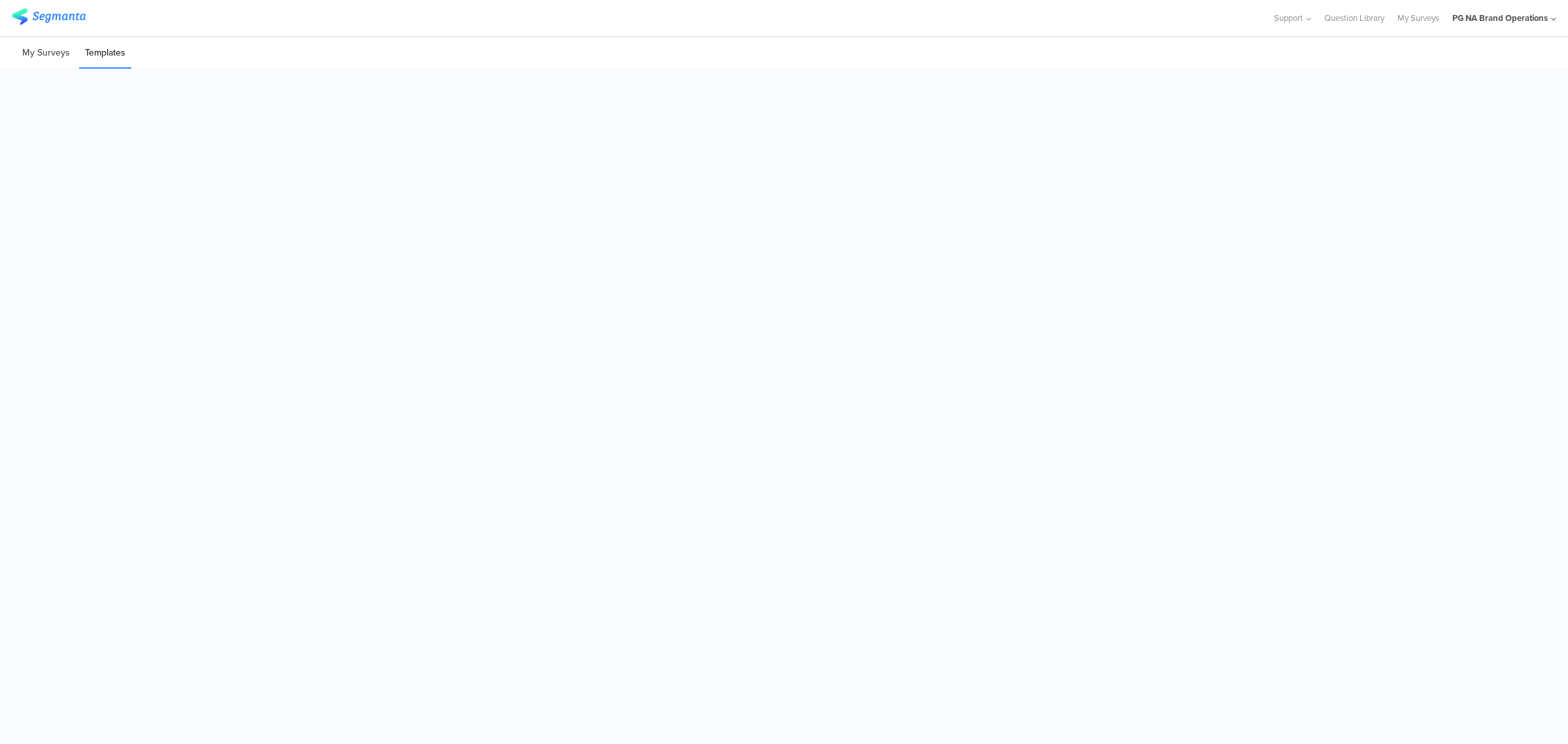
click at [41, 54] on li "My Surveys" at bounding box center [46, 53] width 59 height 30
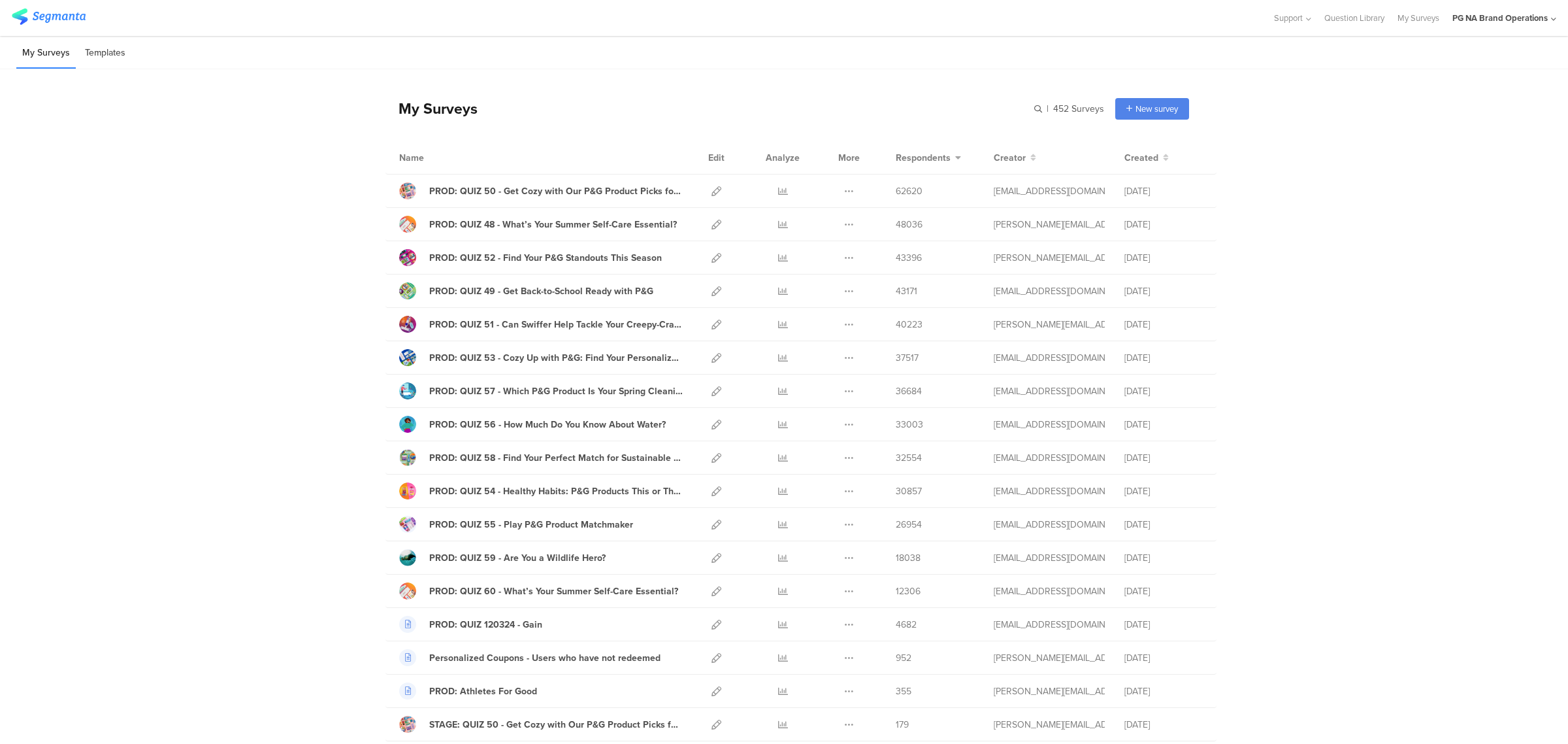
click at [99, 64] on li "Templates" at bounding box center [105, 53] width 52 height 30
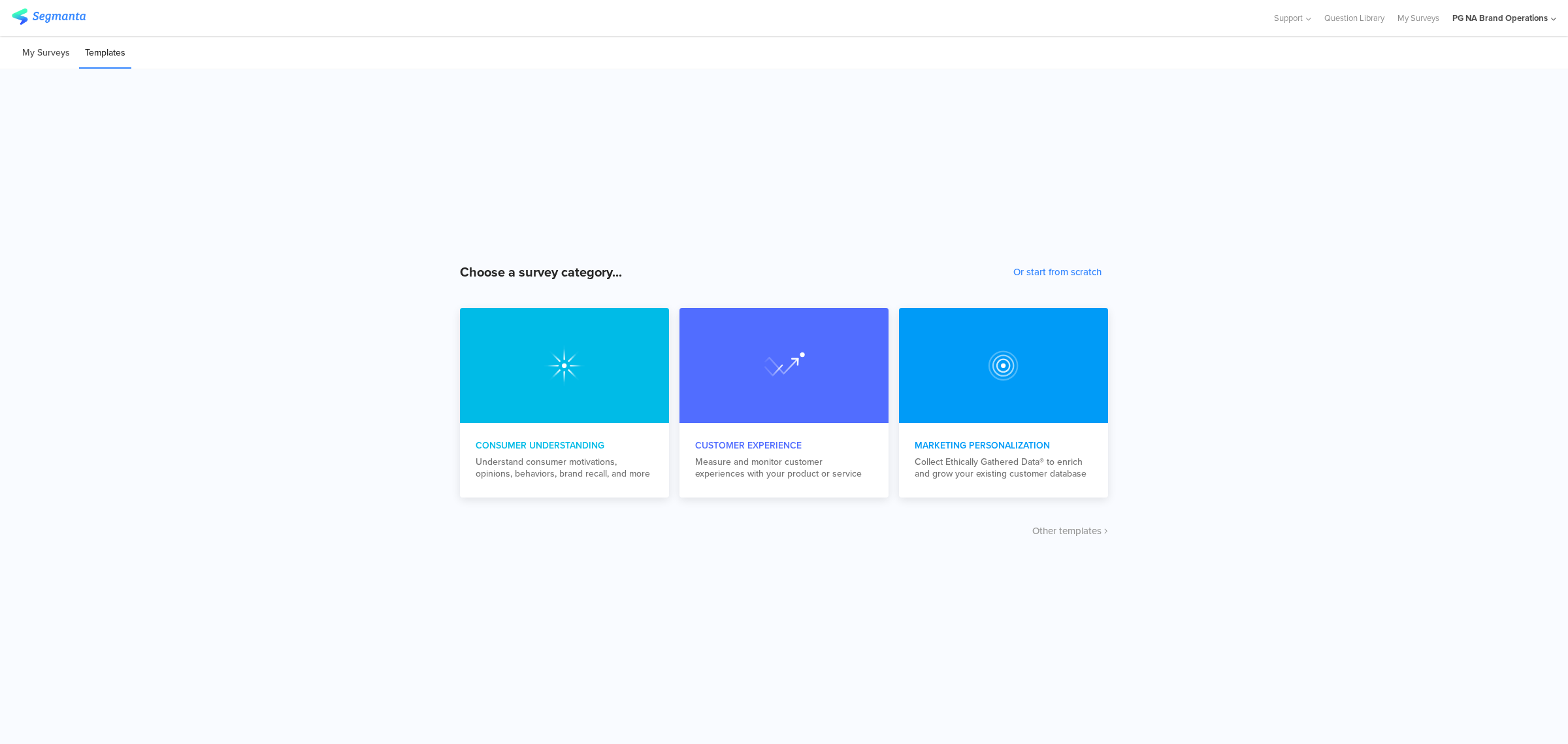
click at [39, 49] on li "My Surveys" at bounding box center [46, 53] width 59 height 30
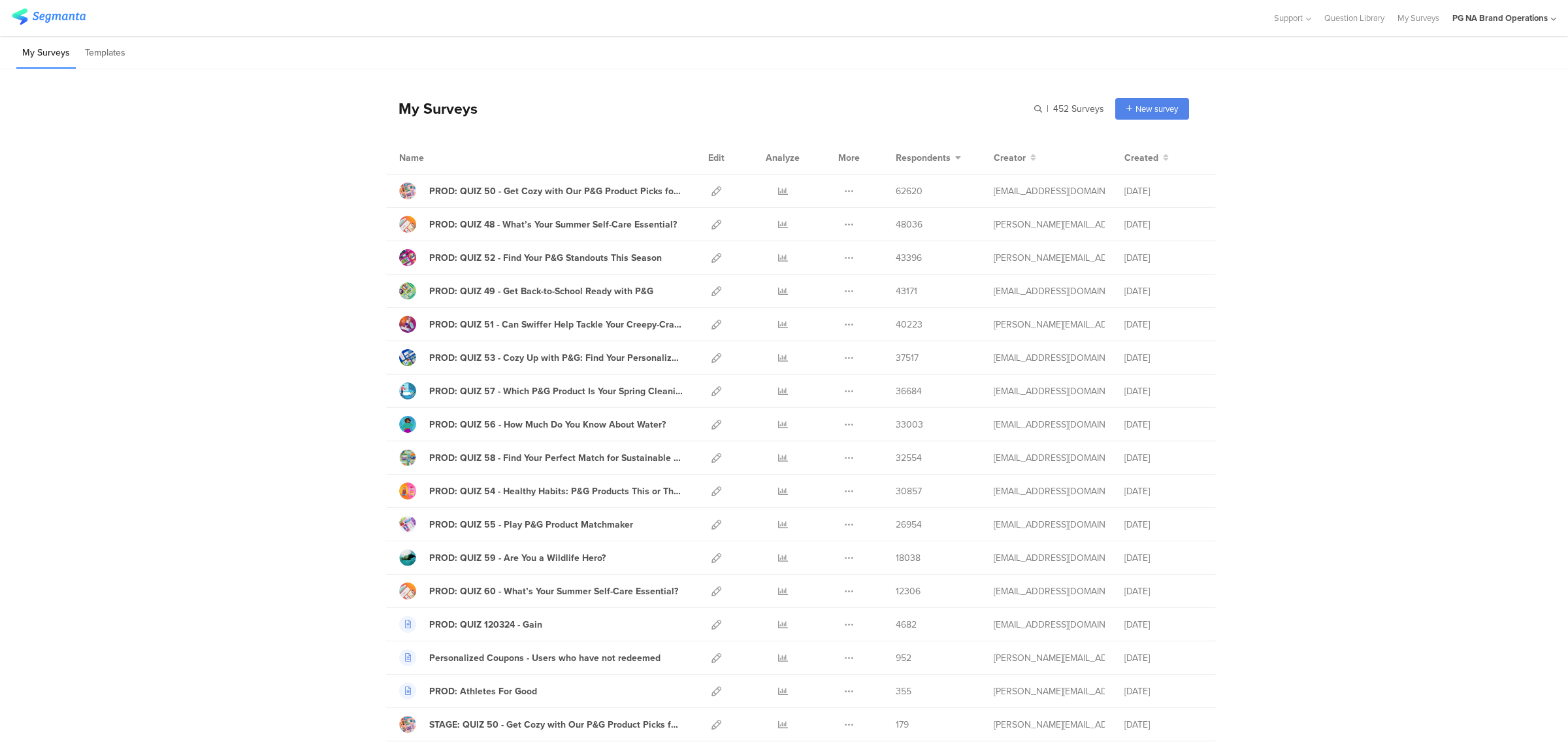
click at [39, 49] on li "My Surveys" at bounding box center [46, 53] width 59 height 30
click at [1037, 109] on input "text" at bounding box center [1012, 109] width 183 height 22
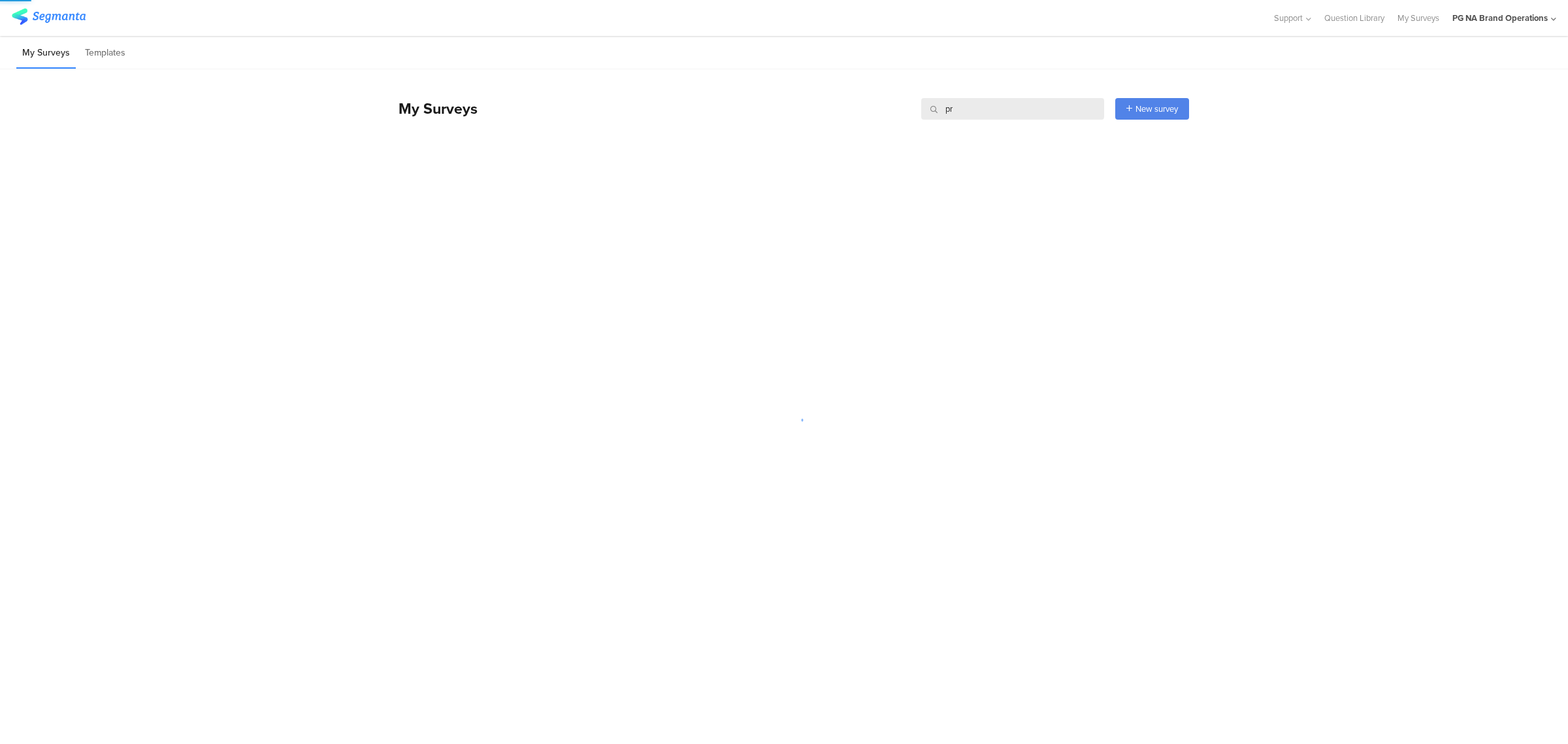
type input "p"
type input "PROD"
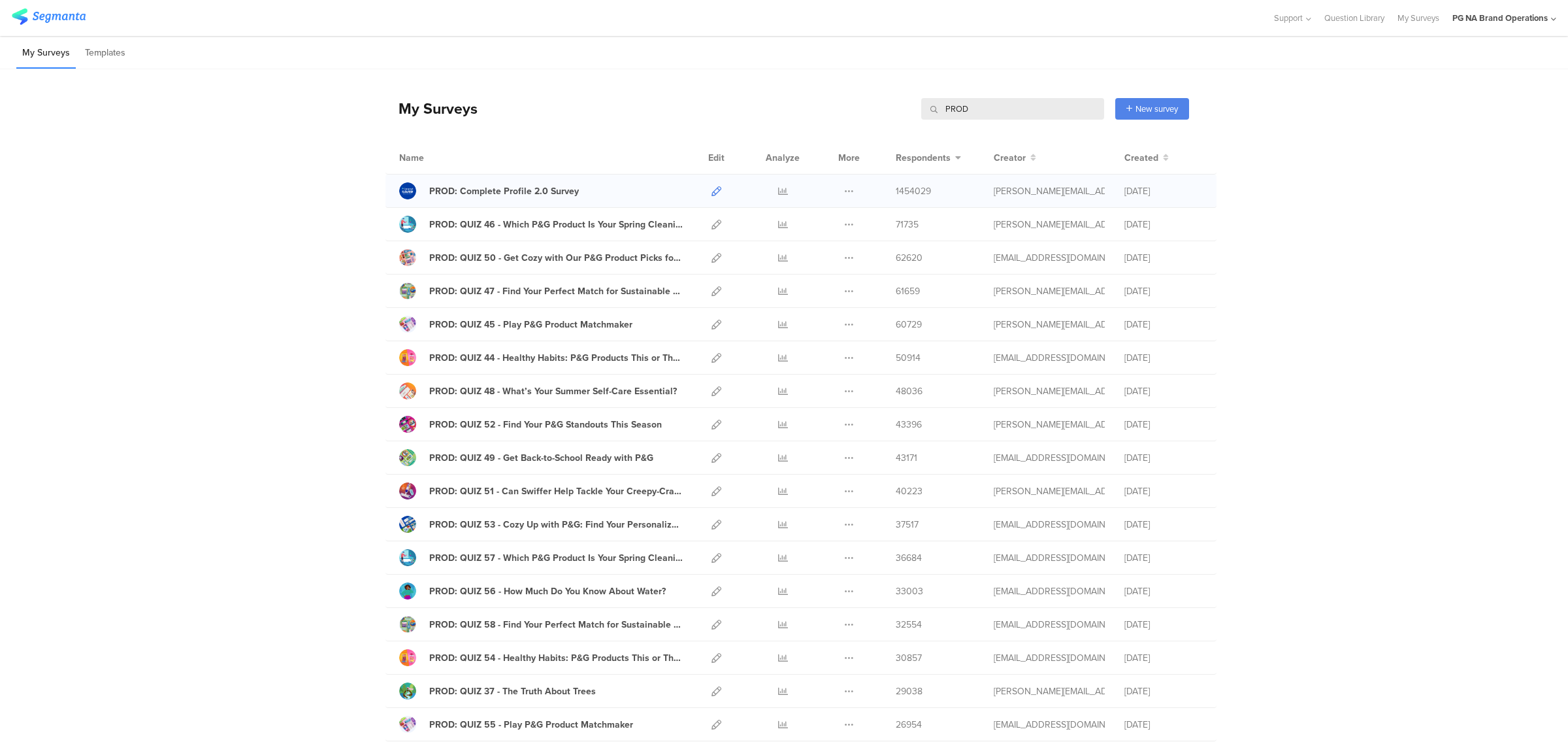
click at [711, 193] on icon at bounding box center [716, 191] width 10 height 10
click at [711, 223] on icon at bounding box center [716, 225] width 10 height 10
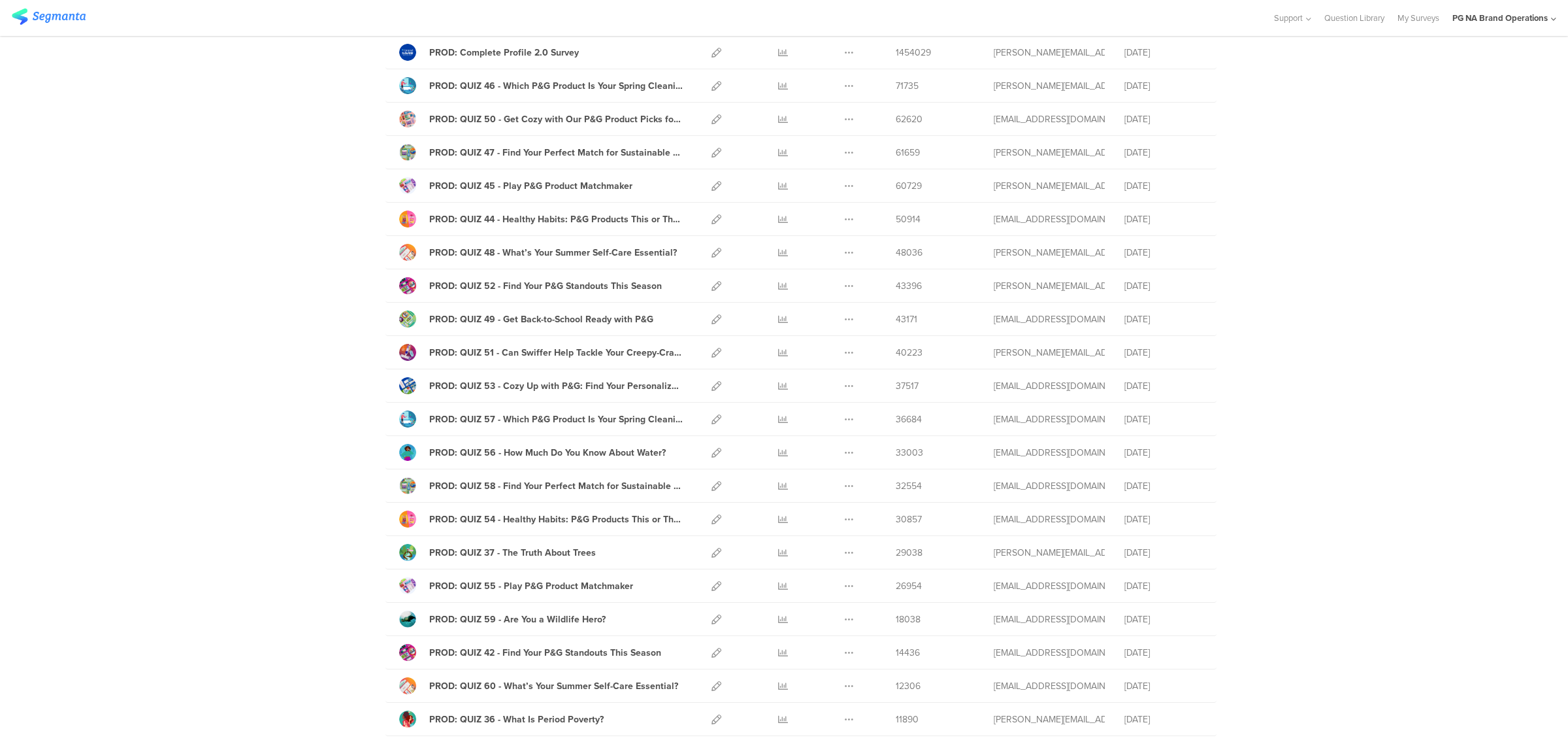
scroll to position [187, 0]
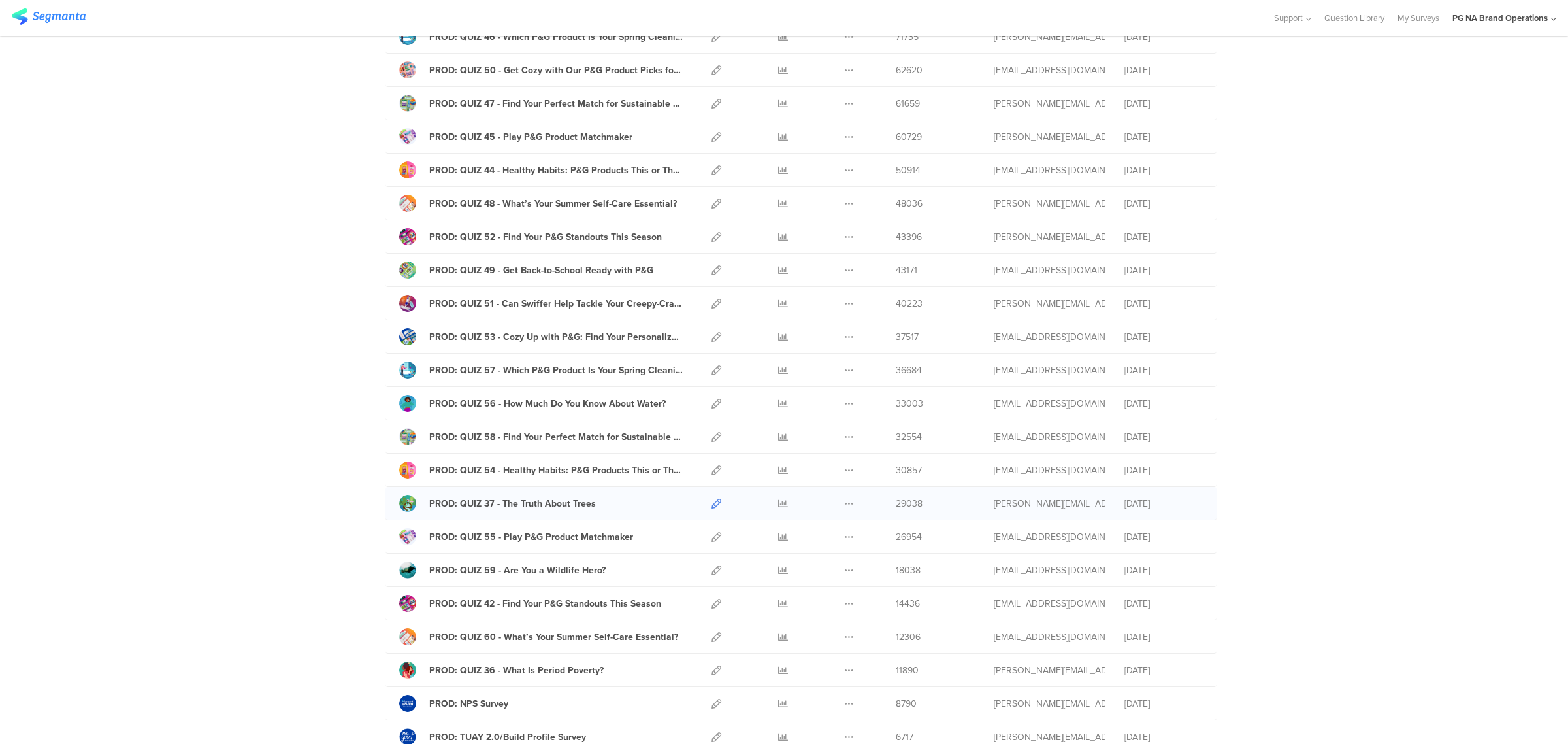
click at [713, 507] on icon at bounding box center [716, 504] width 10 height 10
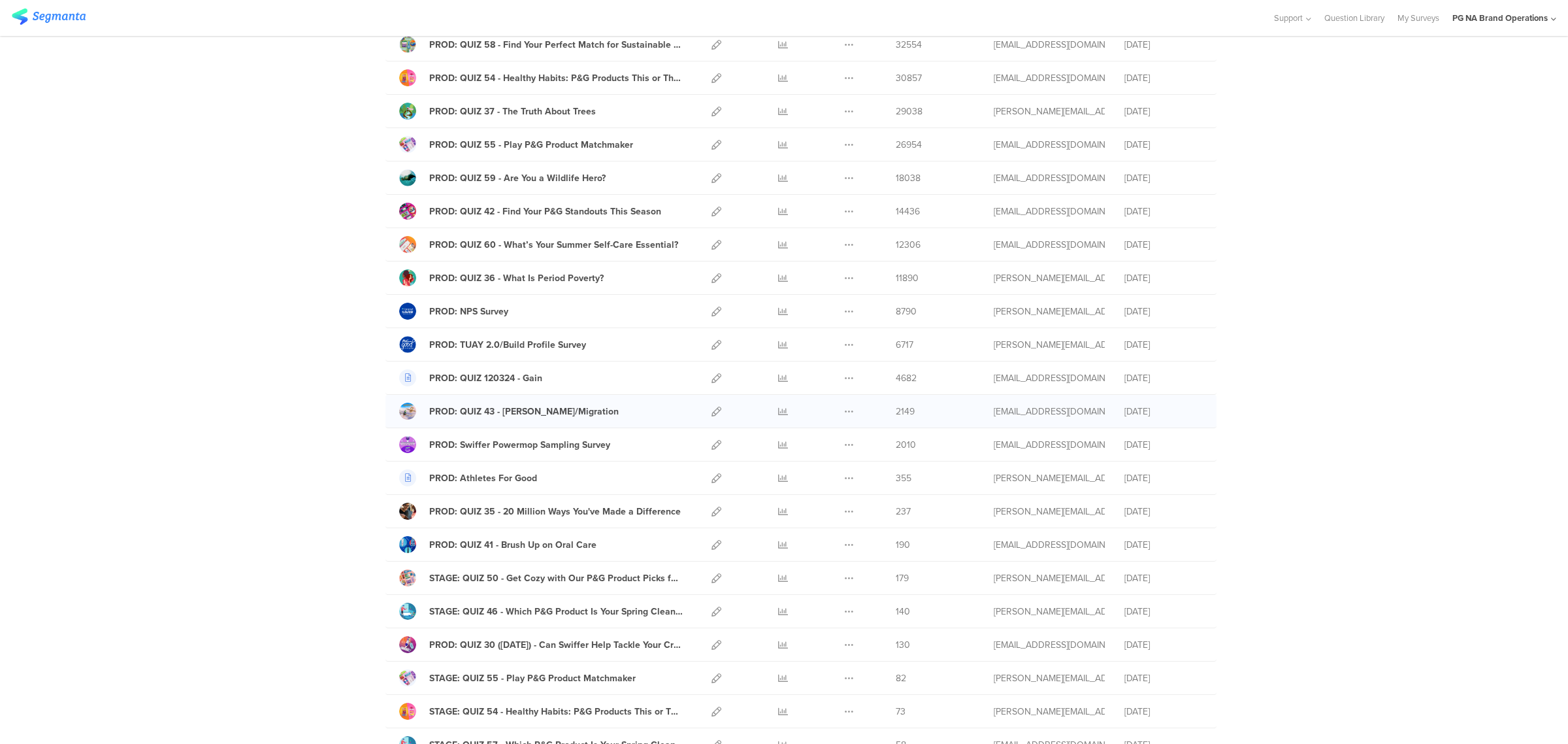
scroll to position [0, 0]
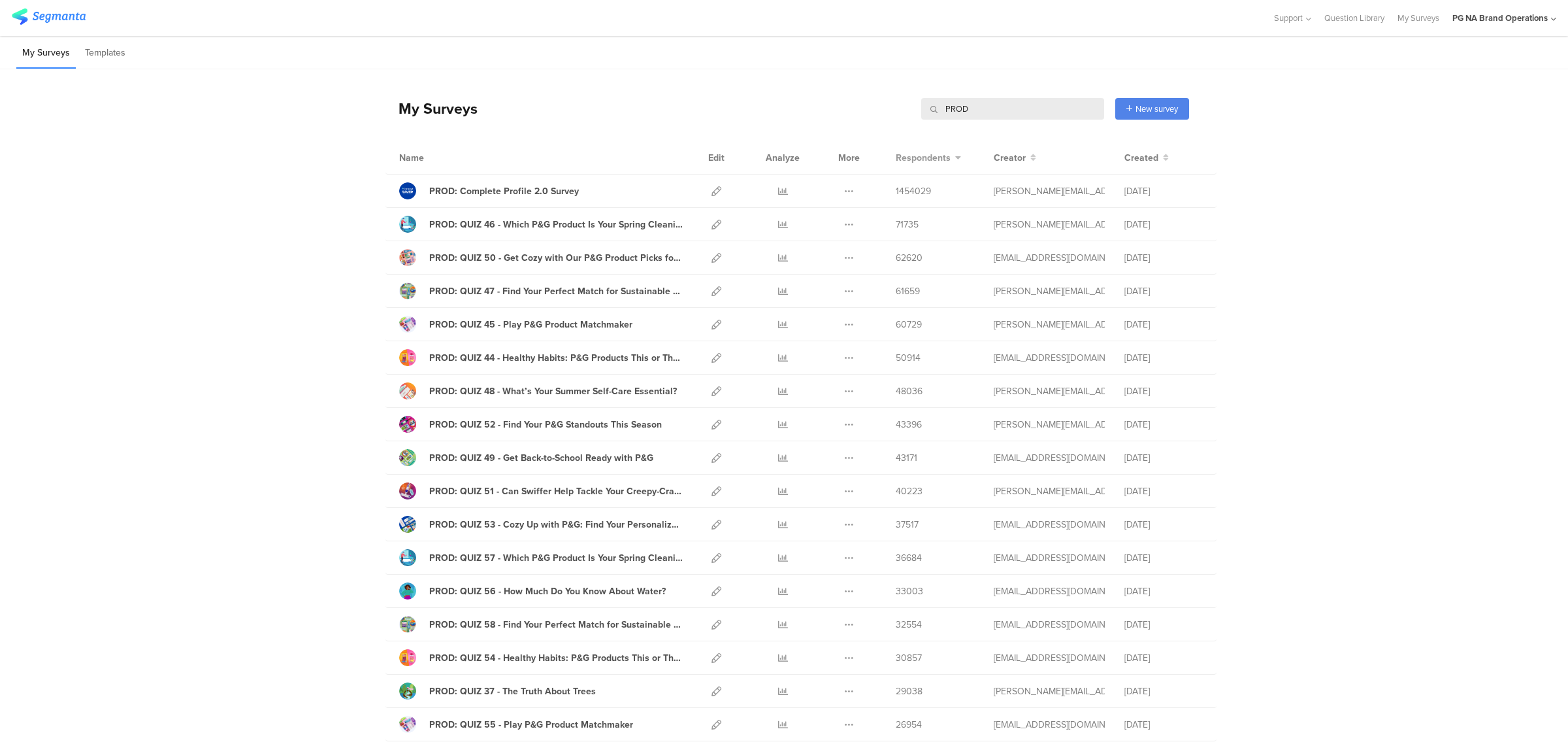
click at [936, 161] on span "Respondents" at bounding box center [923, 158] width 55 height 13
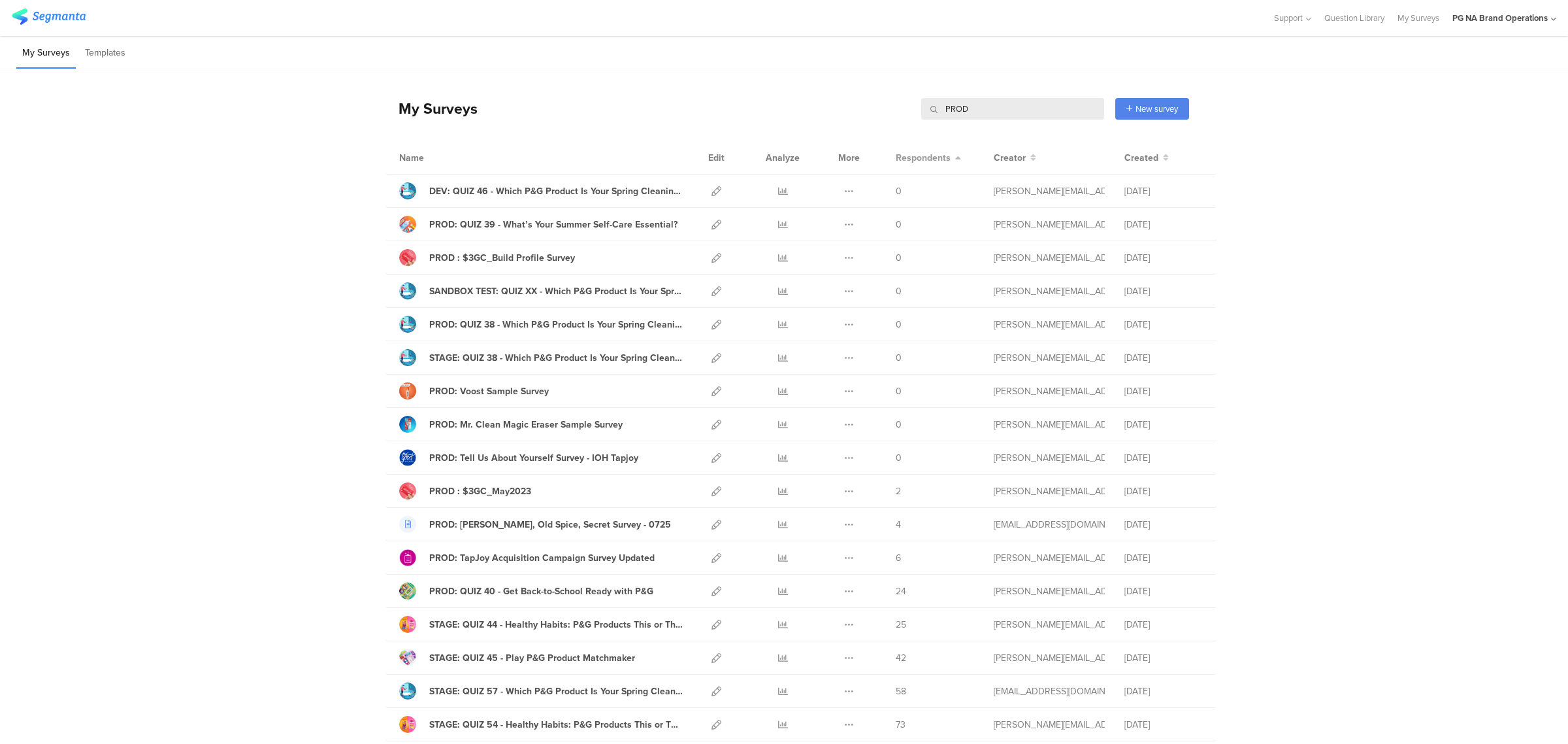
click at [936, 161] on span "Respondents" at bounding box center [923, 158] width 55 height 13
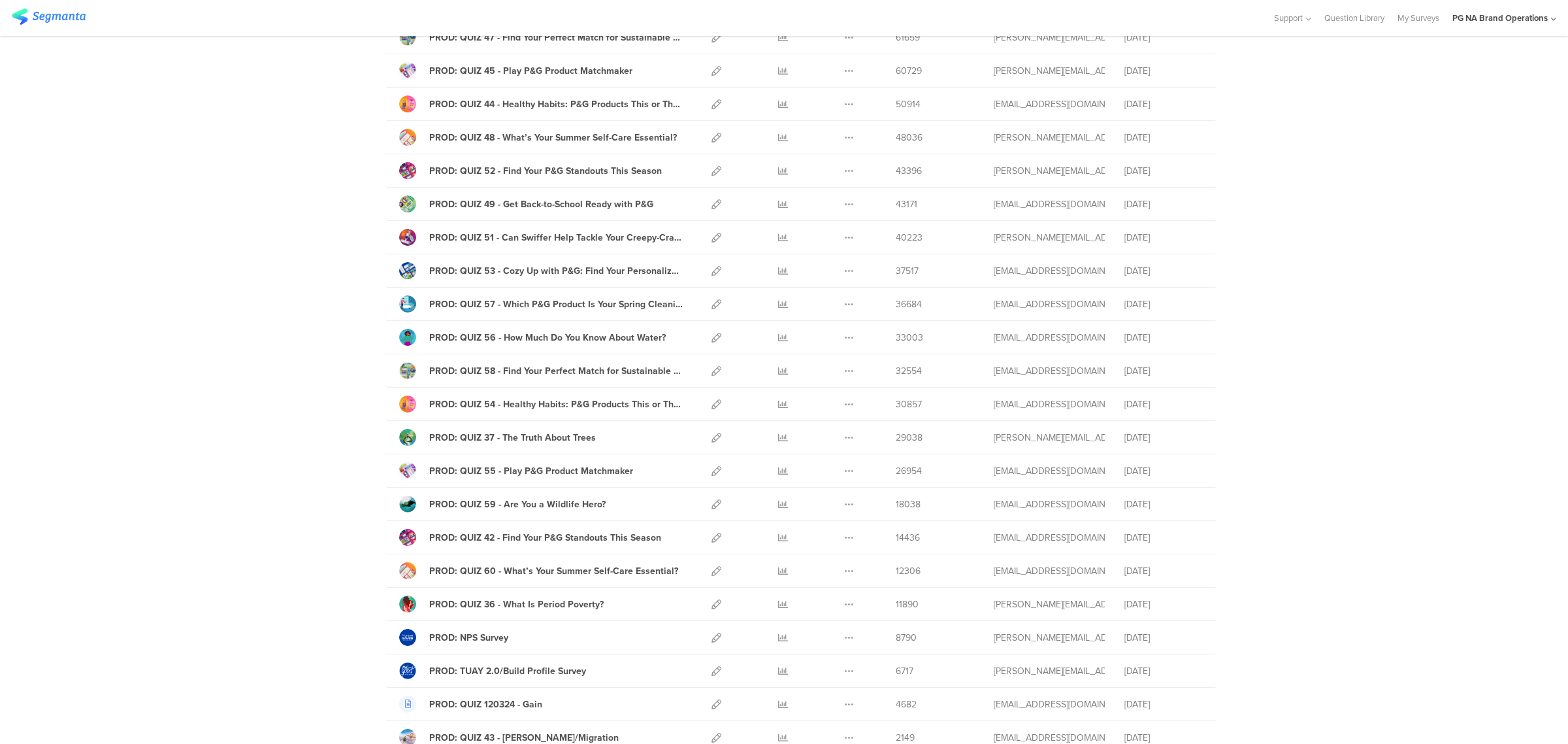
scroll to position [23, 0]
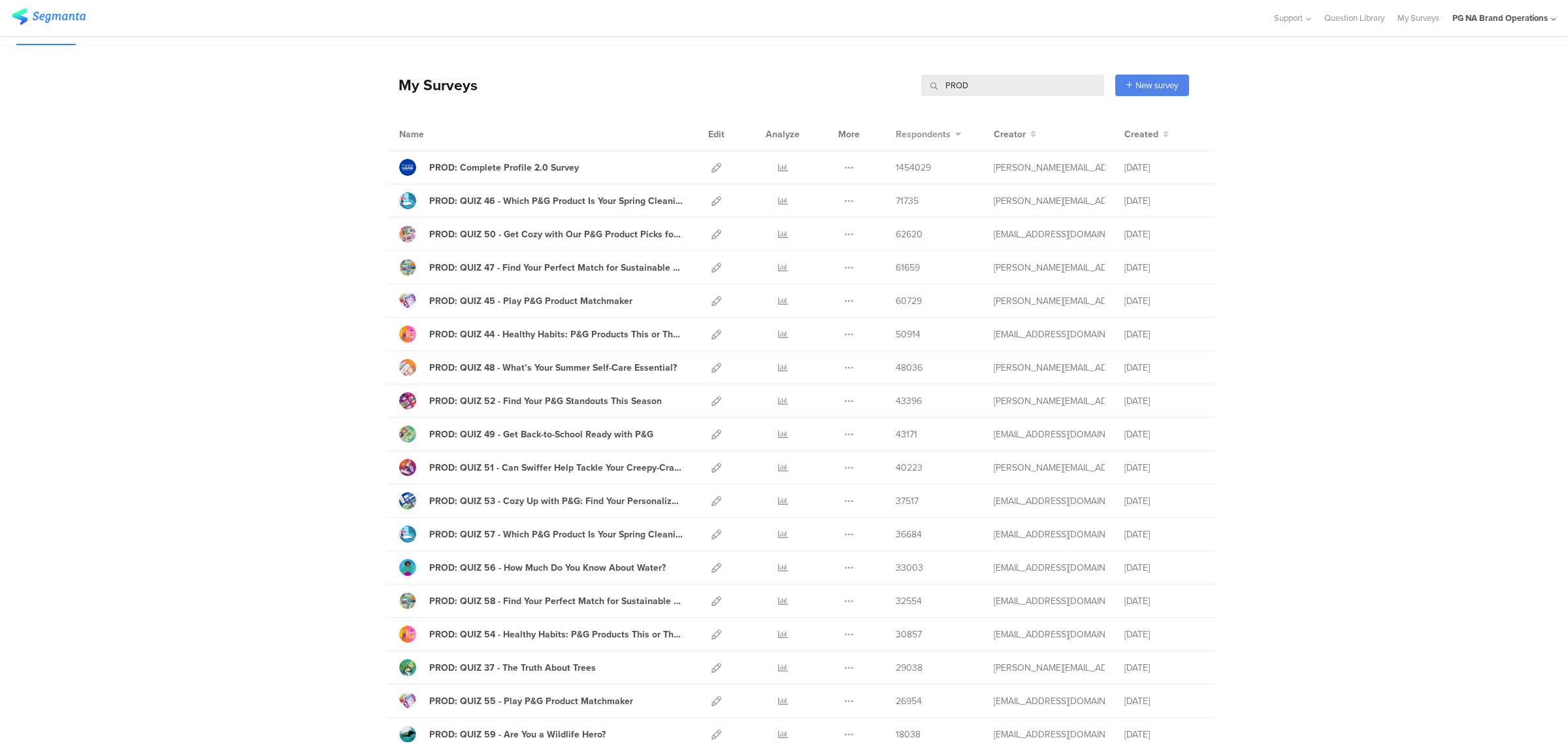
click at [953, 132] on icon at bounding box center [956, 134] width 8 height 9
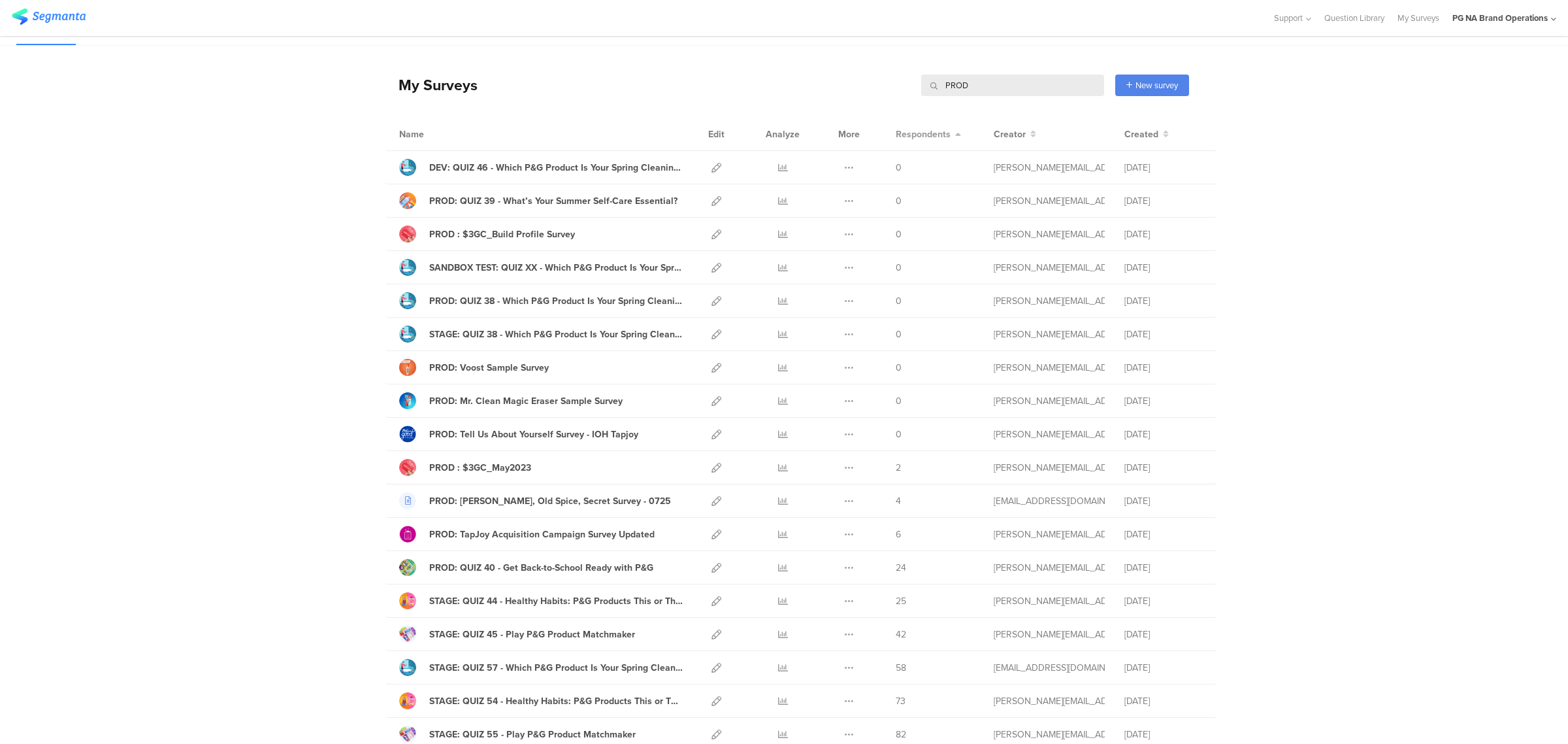
click at [953, 132] on icon at bounding box center [956, 134] width 8 height 9
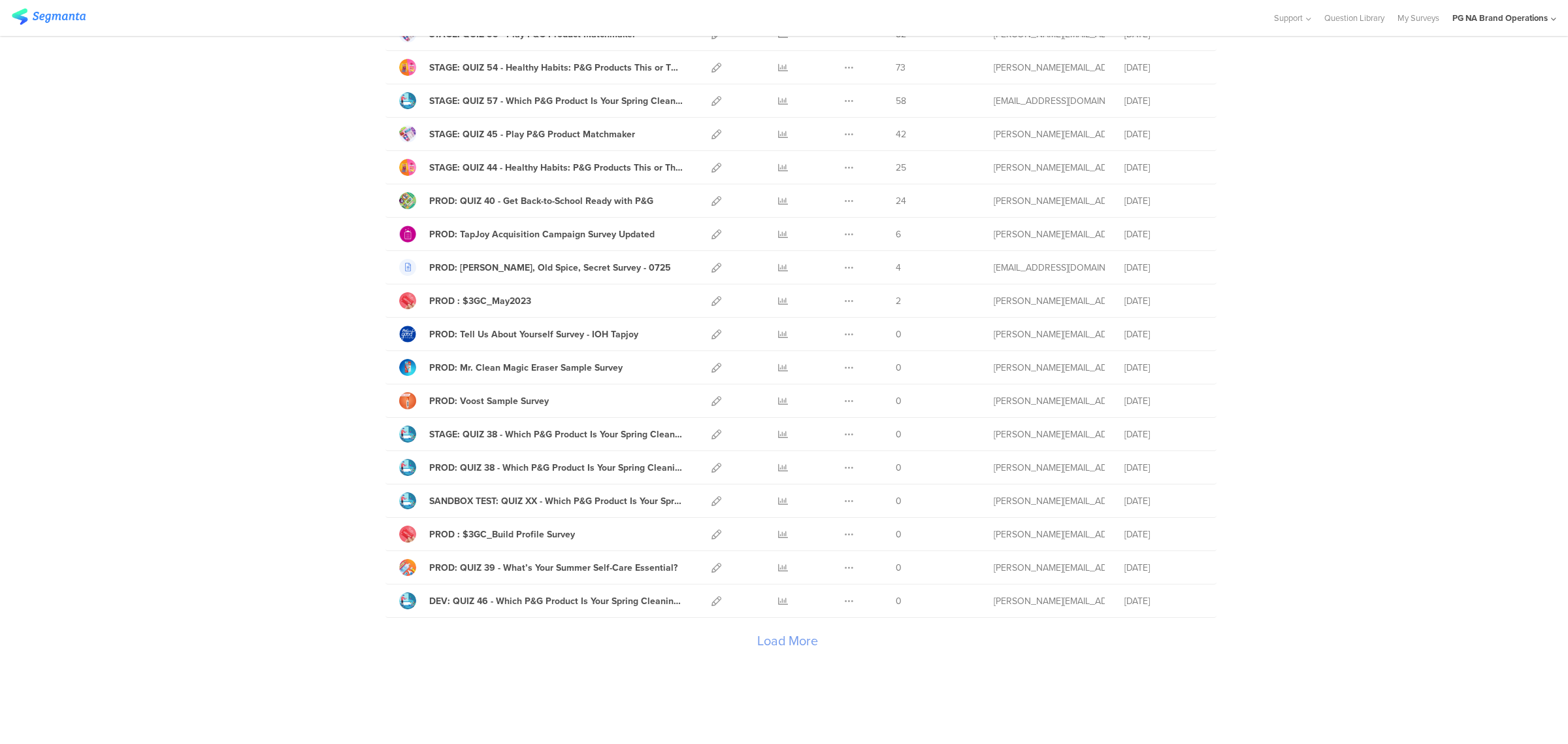
scroll to position [1242, 0]
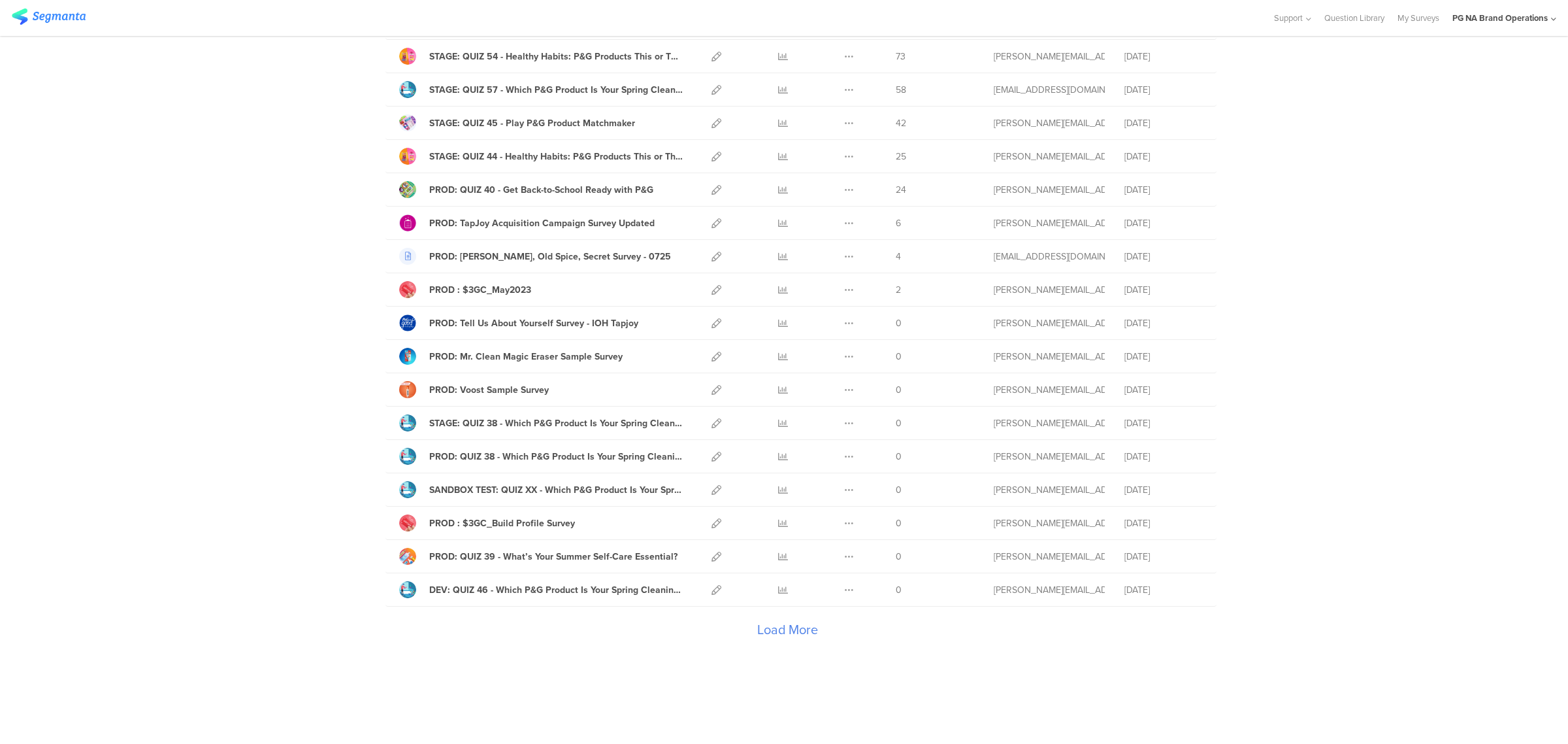
click at [781, 624] on div "Load More" at bounding box center [788, 632] width 804 height 52
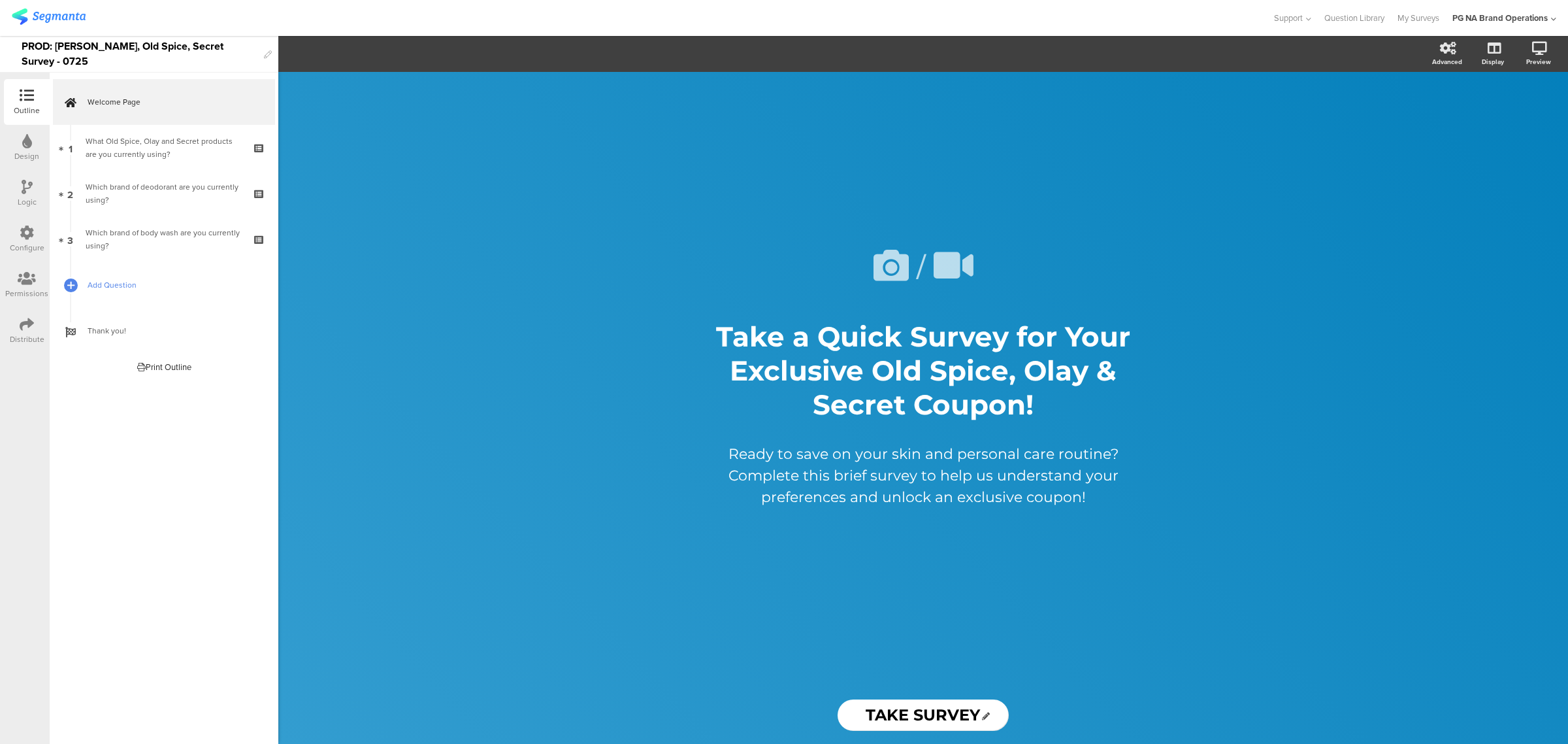
drag, startPoint x: 40, startPoint y: 249, endPoint x: 60, endPoint y: 268, distance: 27.6
click at [40, 249] on div "Configure" at bounding box center [27, 247] width 35 height 12
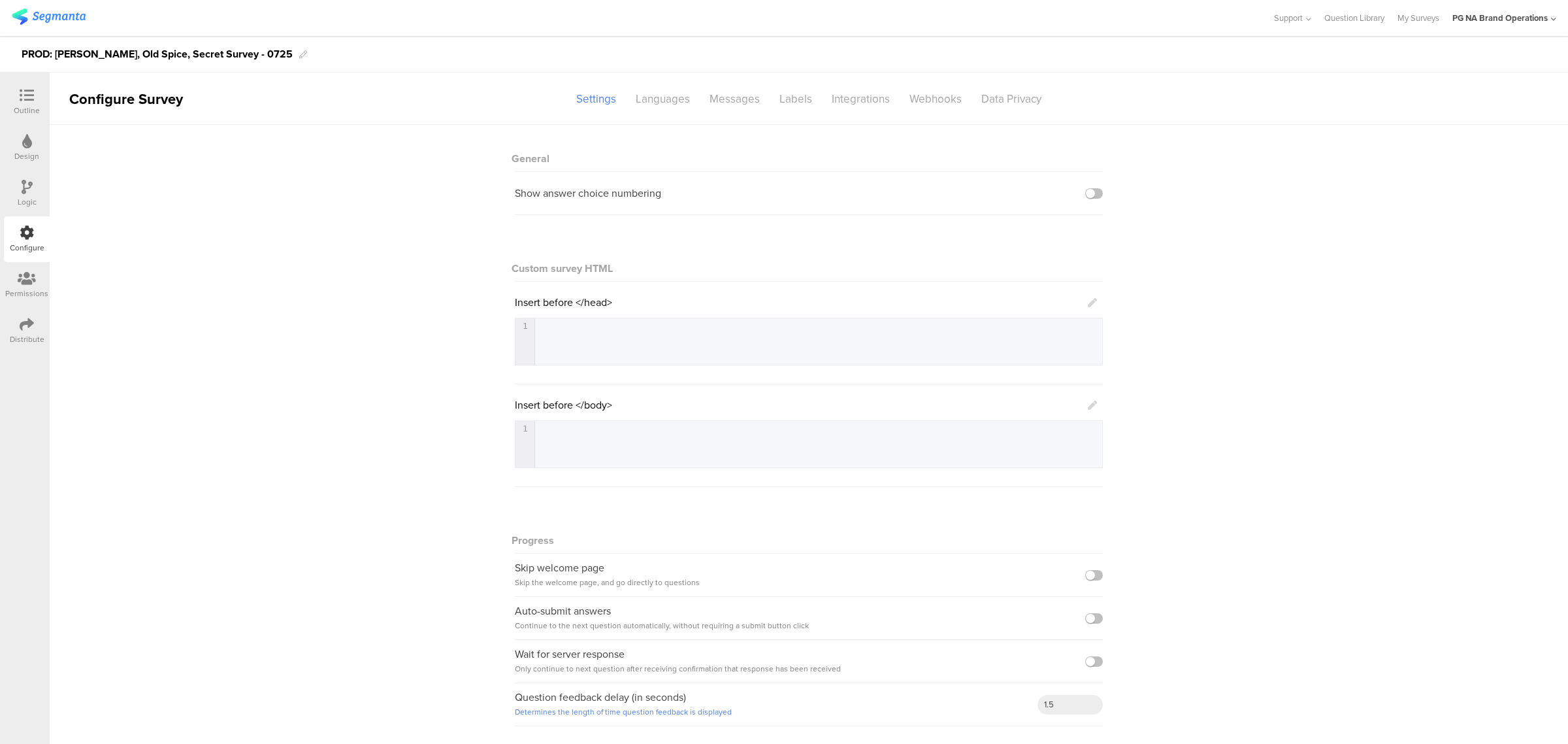
click at [14, 188] on div "Logic" at bounding box center [27, 193] width 46 height 46
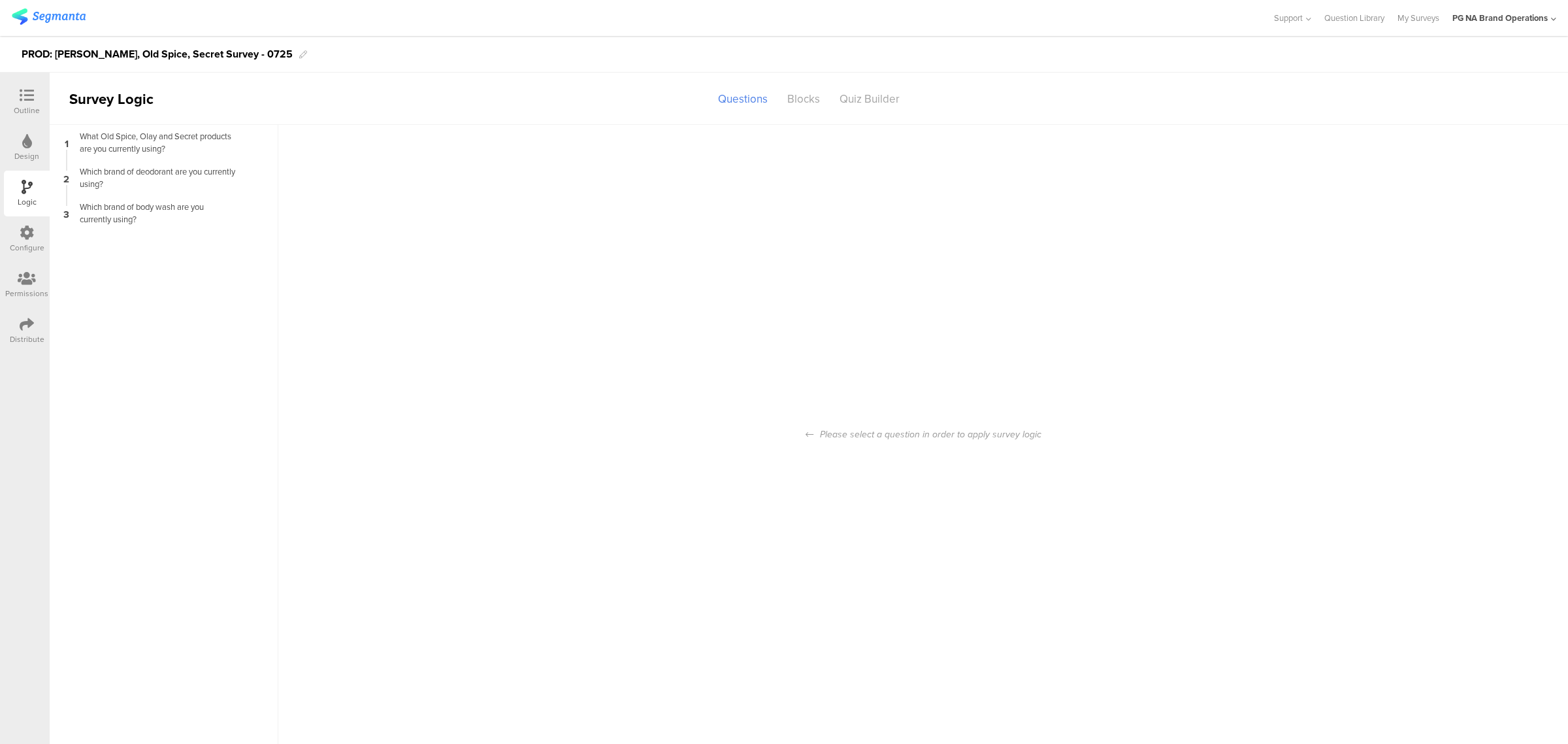
click at [35, 288] on div "Permissions" at bounding box center [26, 293] width 43 height 12
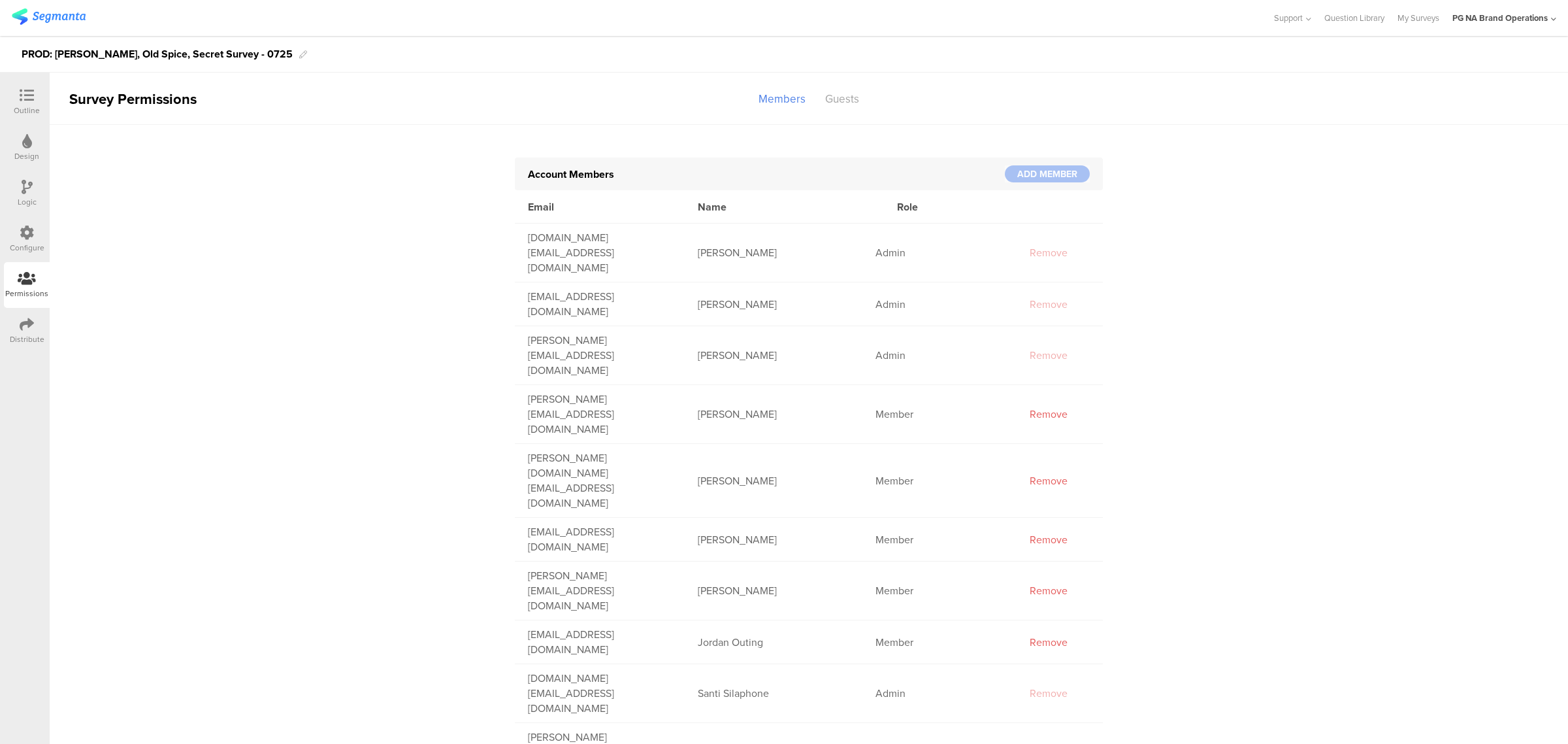
click at [30, 240] on div at bounding box center [27, 233] width 14 height 16
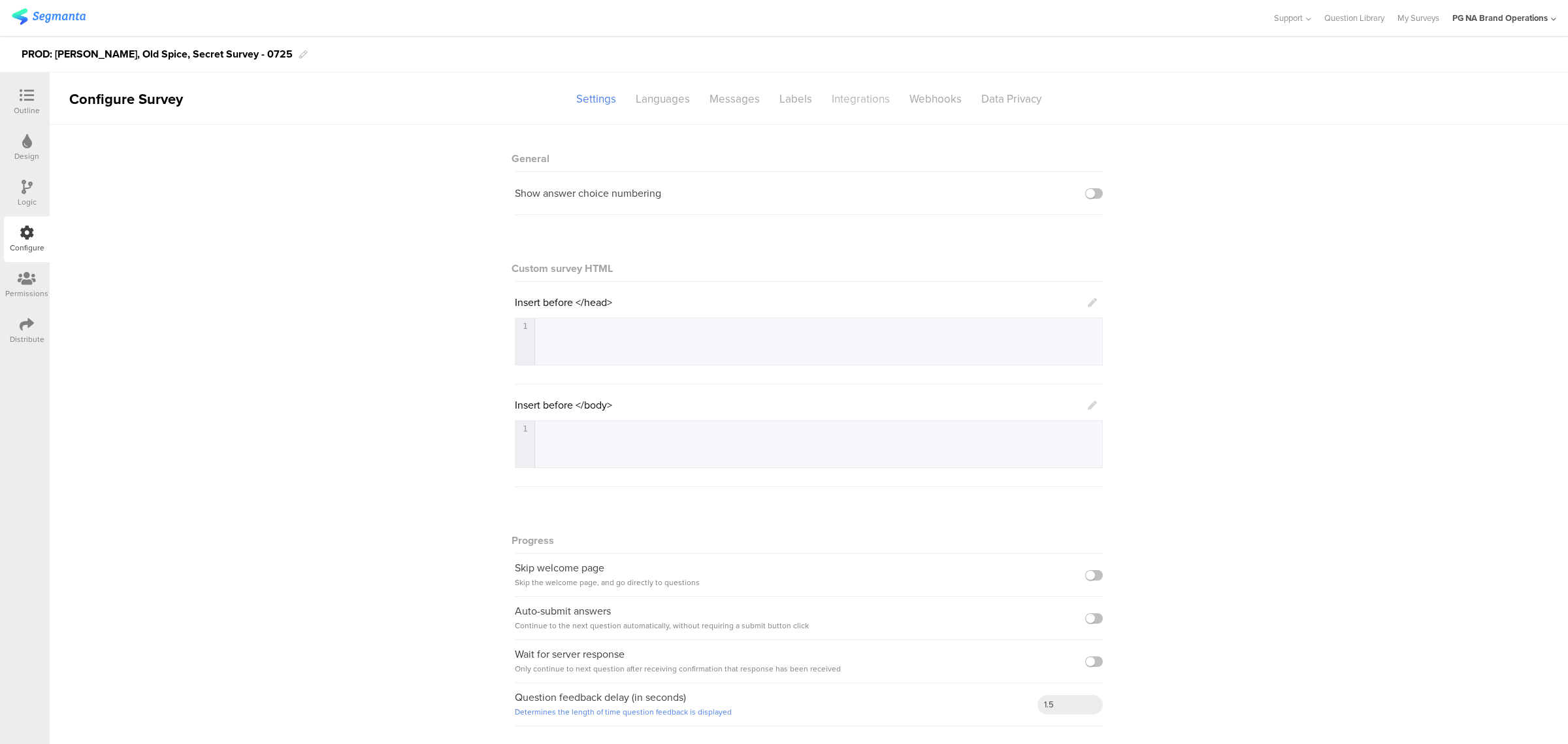
click at [843, 93] on div "Integrations" at bounding box center [861, 99] width 78 height 23
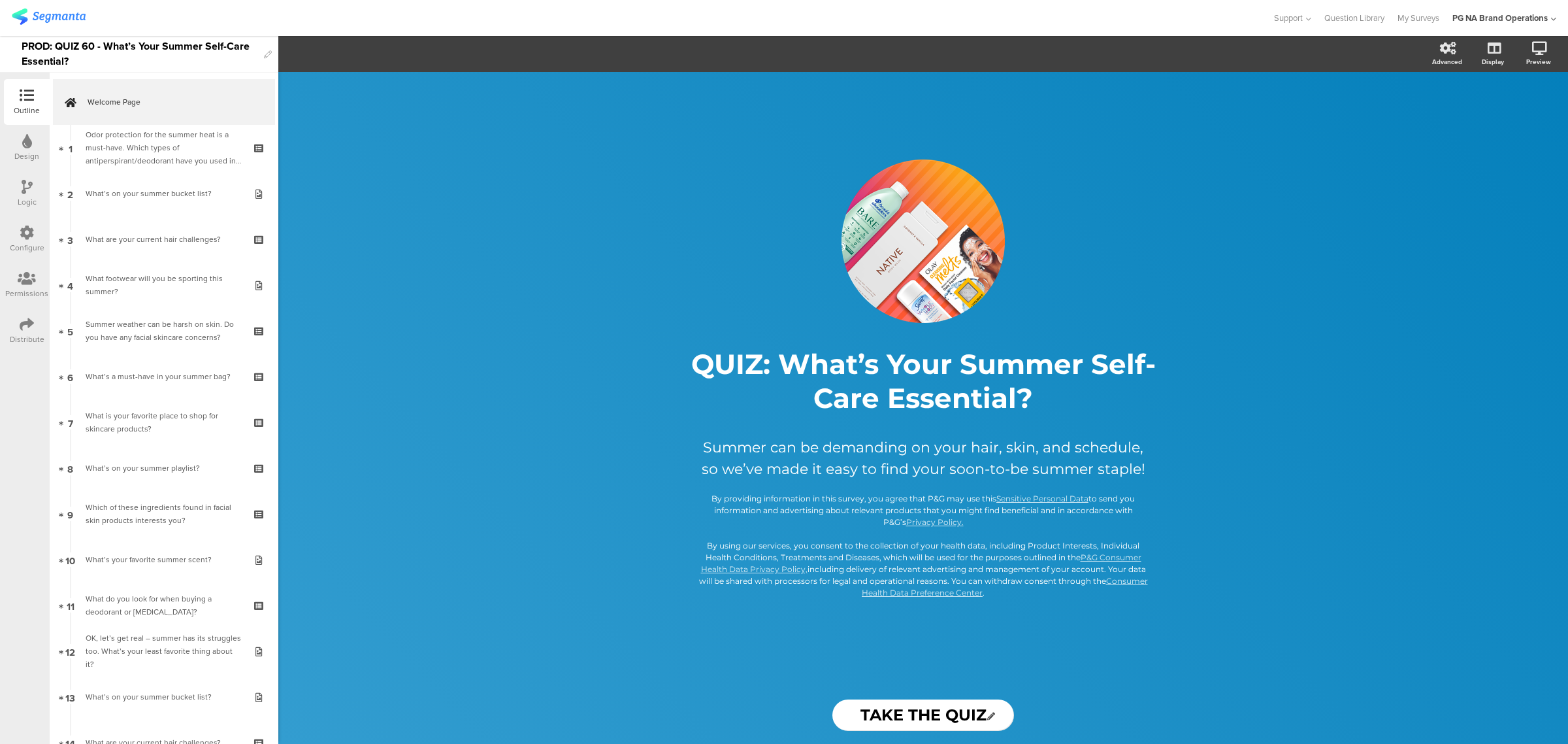
click at [25, 235] on icon at bounding box center [27, 232] width 14 height 14
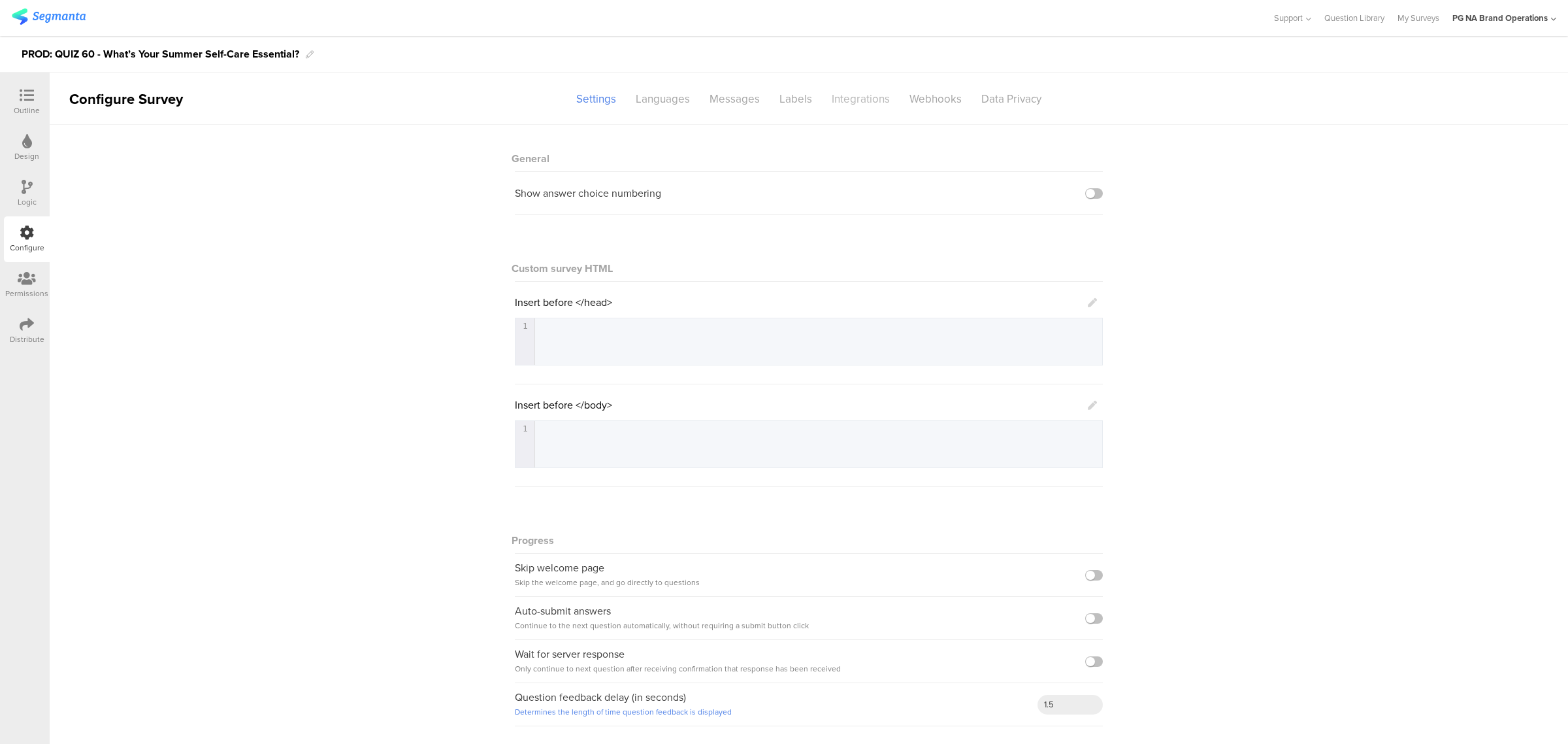
click at [854, 107] on div "Integrations" at bounding box center [861, 99] width 78 height 23
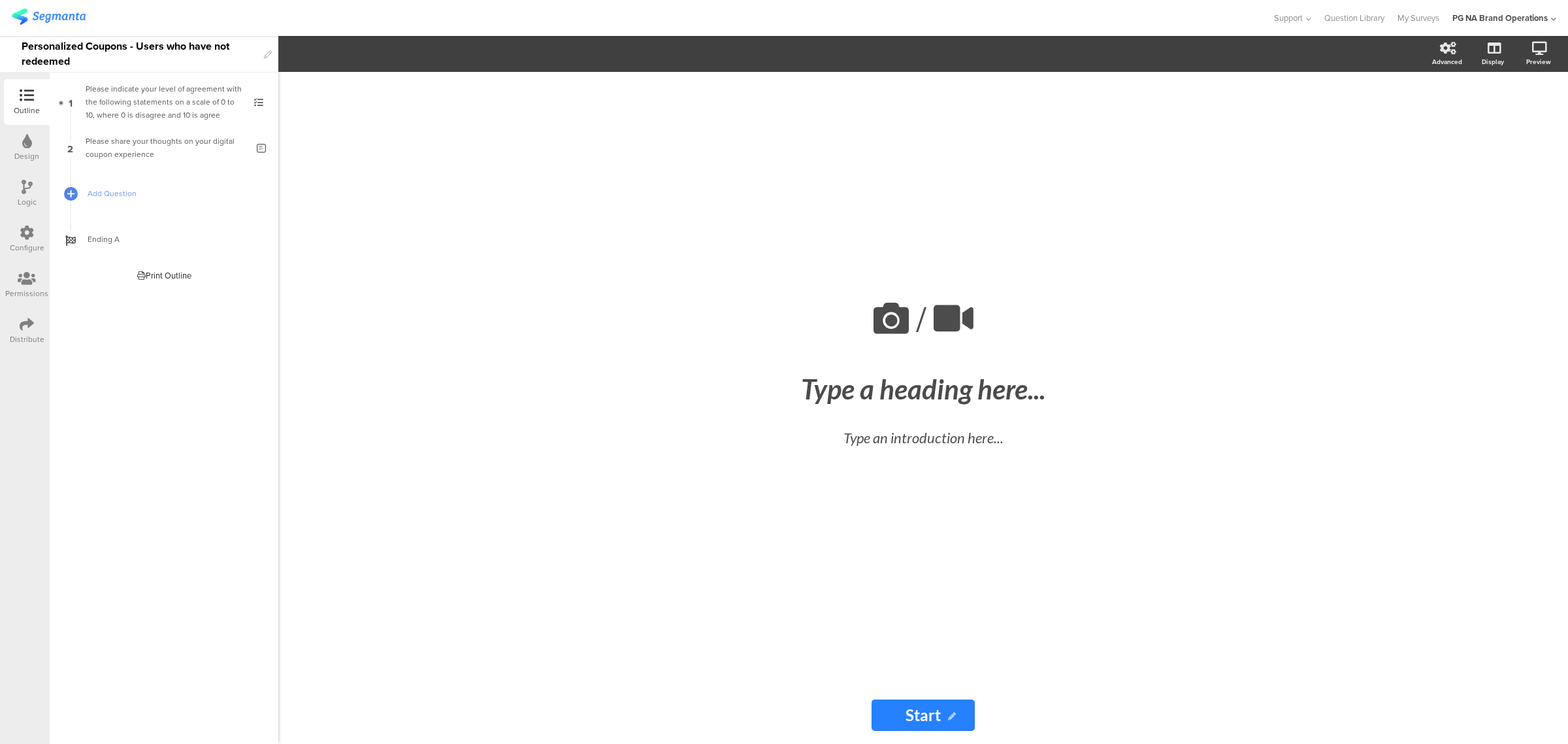
click at [20, 240] on div at bounding box center [27, 233] width 14 height 16
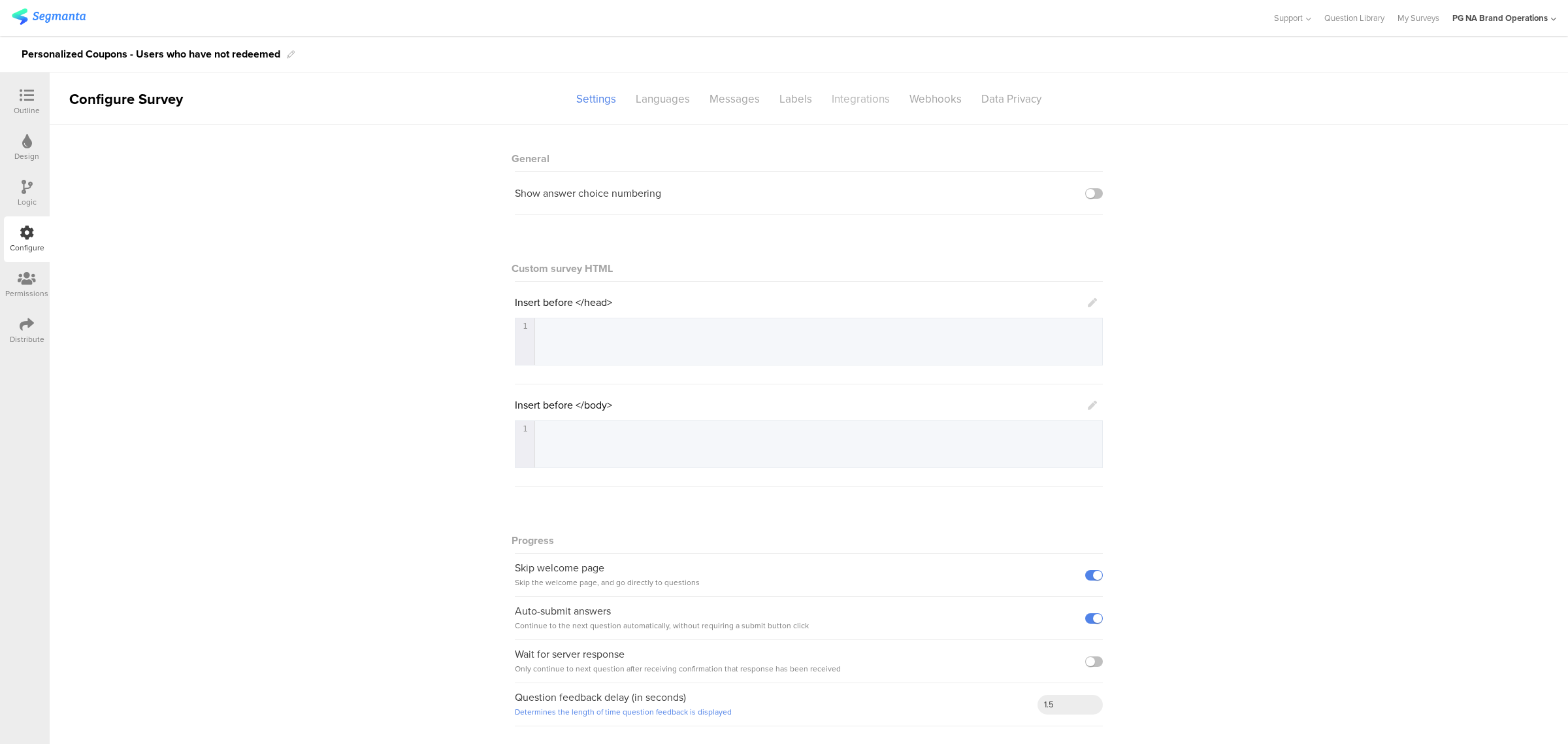
click at [854, 95] on div "Integrations" at bounding box center [861, 99] width 78 height 23
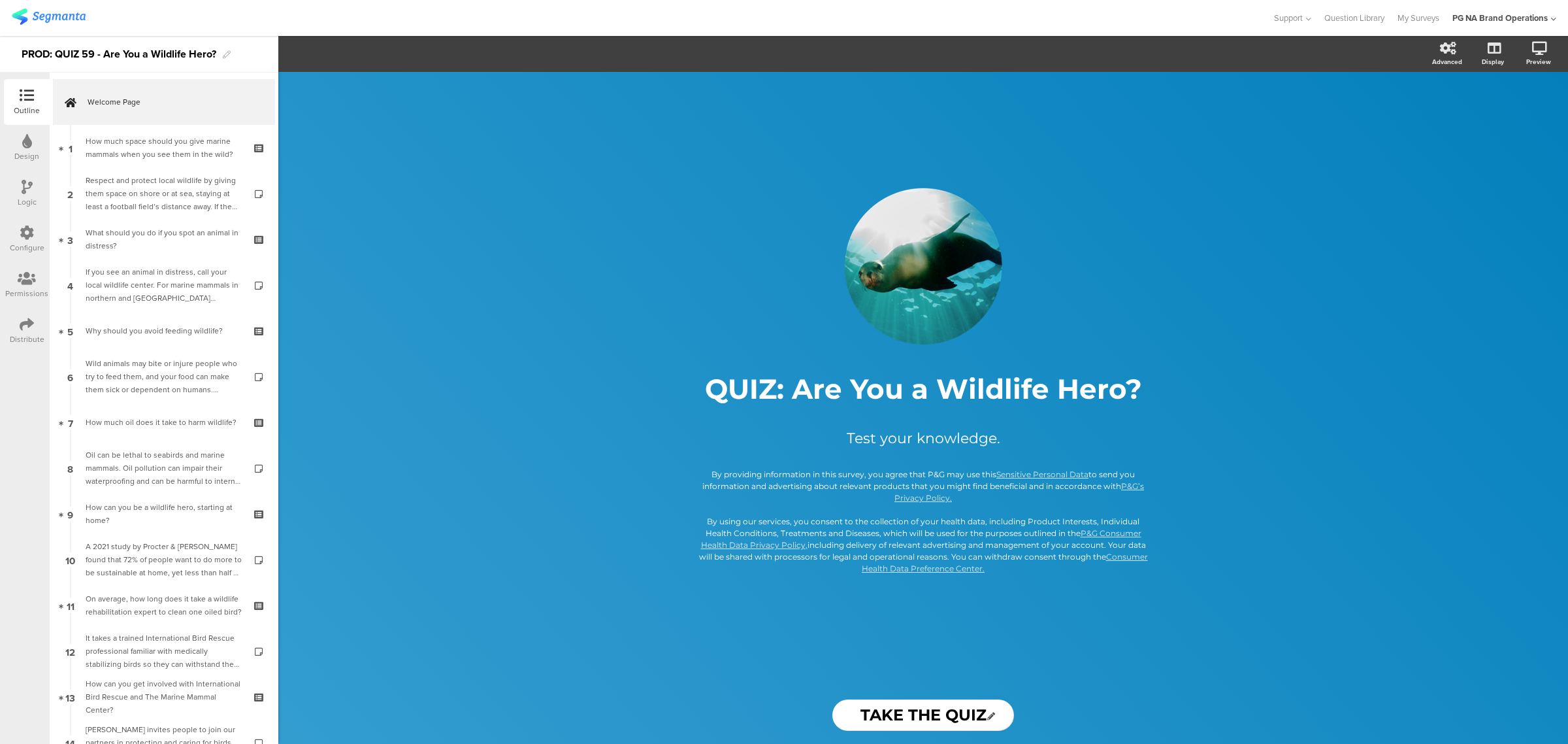
drag, startPoint x: 37, startPoint y: 278, endPoint x: 48, endPoint y: 269, distance: 14.2
click at [37, 275] on div at bounding box center [26, 279] width 43 height 16
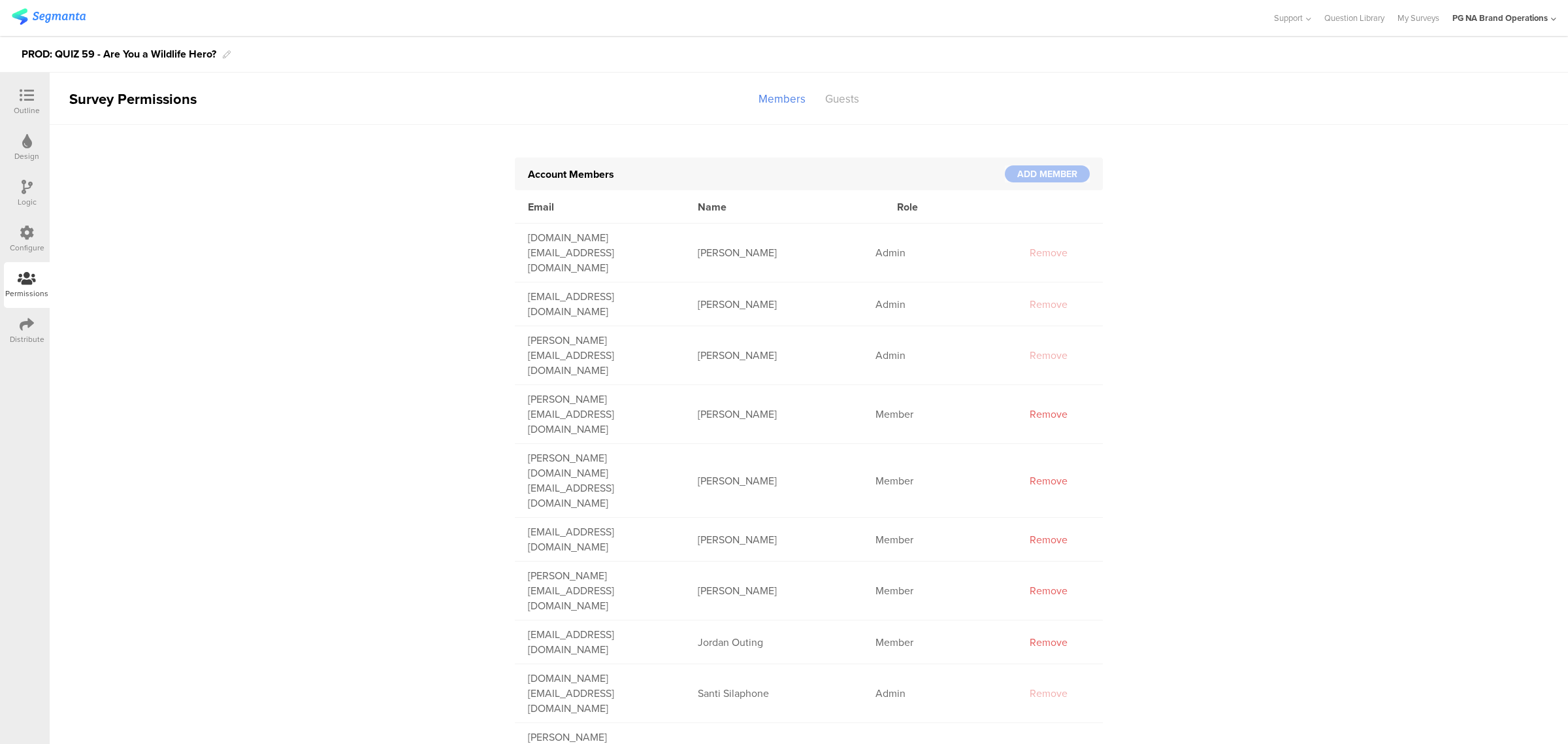
click at [26, 235] on icon at bounding box center [27, 232] width 14 height 14
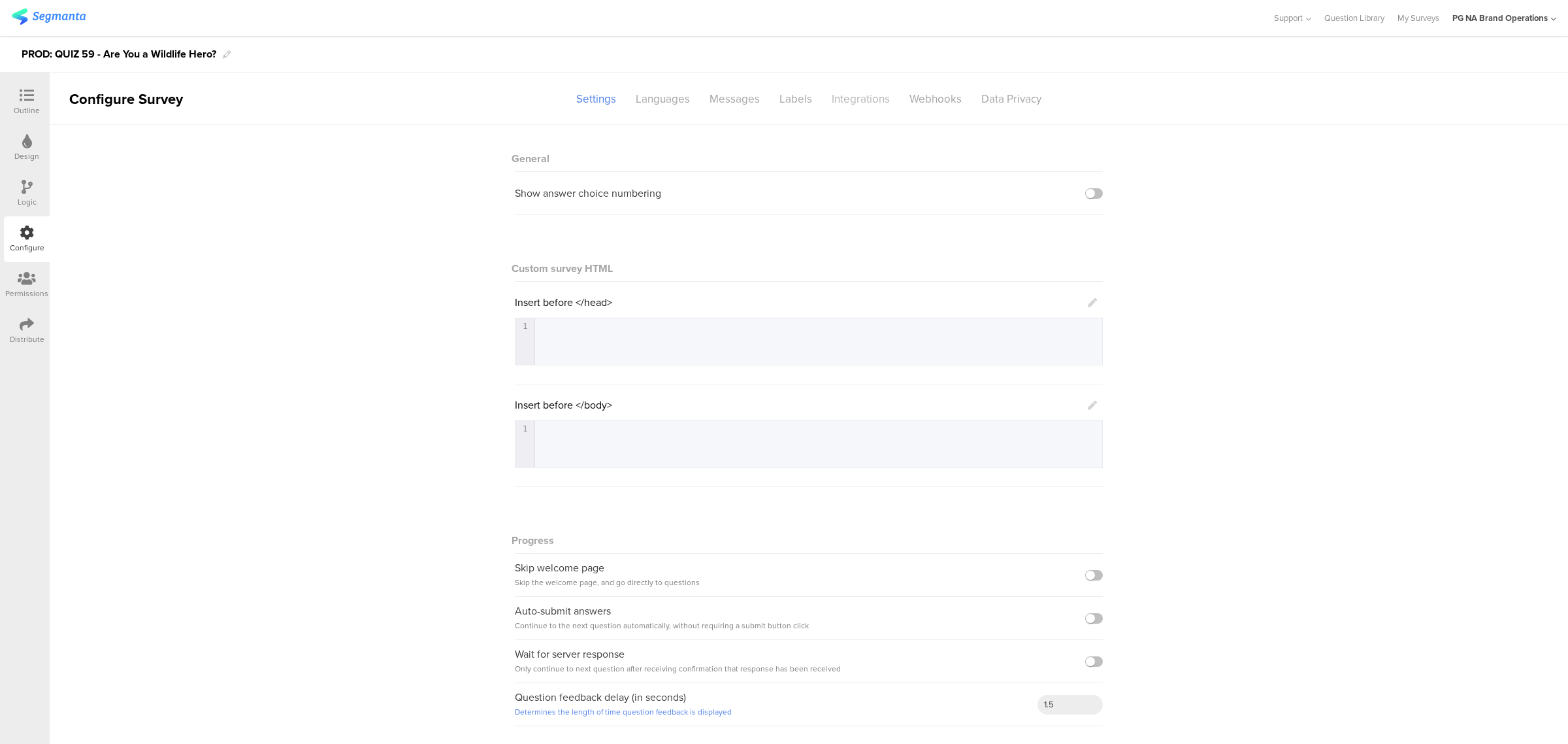
click at [862, 98] on div "Integrations" at bounding box center [861, 99] width 78 height 23
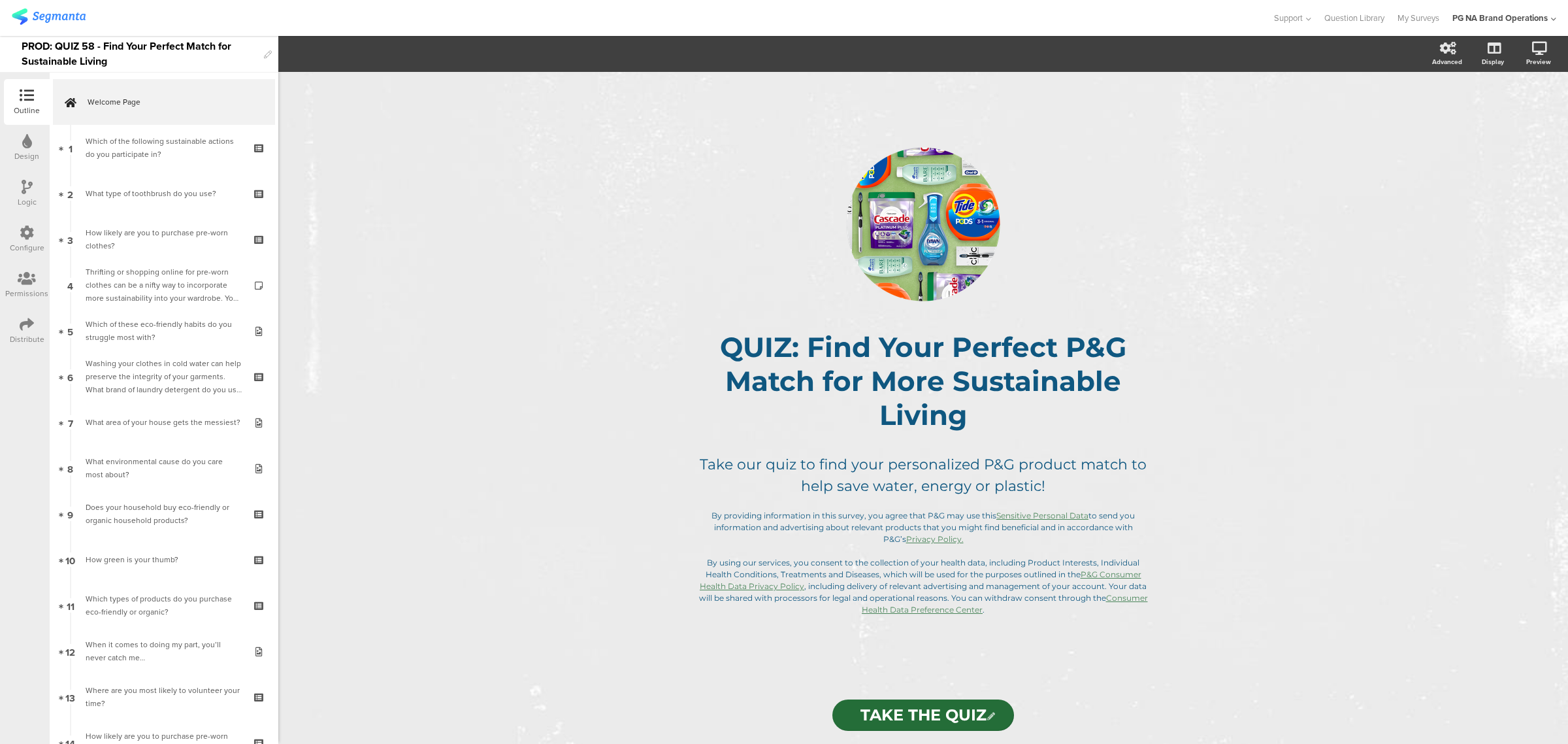
click at [42, 230] on div "Configure" at bounding box center [27, 239] width 46 height 46
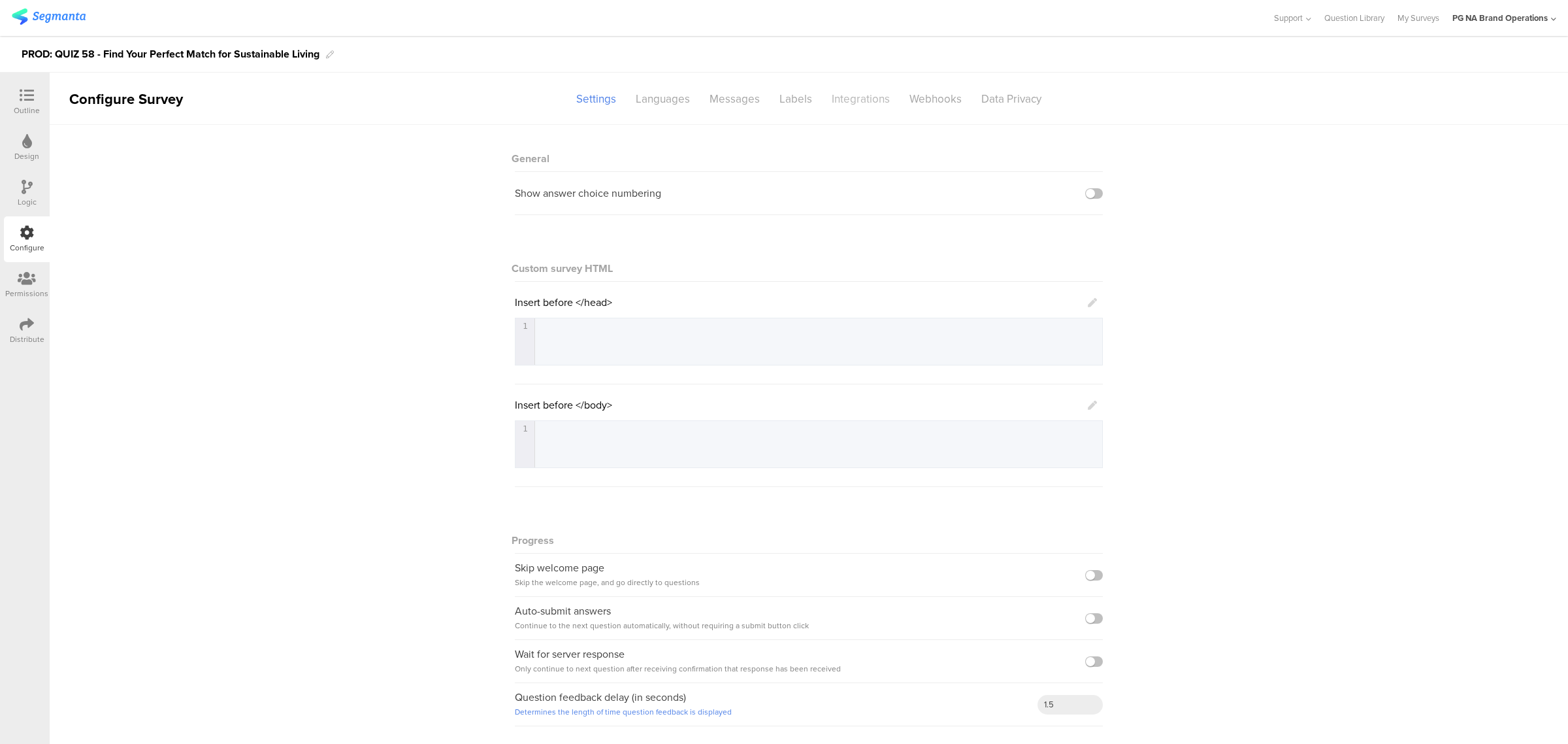
click at [874, 102] on div "Integrations" at bounding box center [861, 99] width 78 height 23
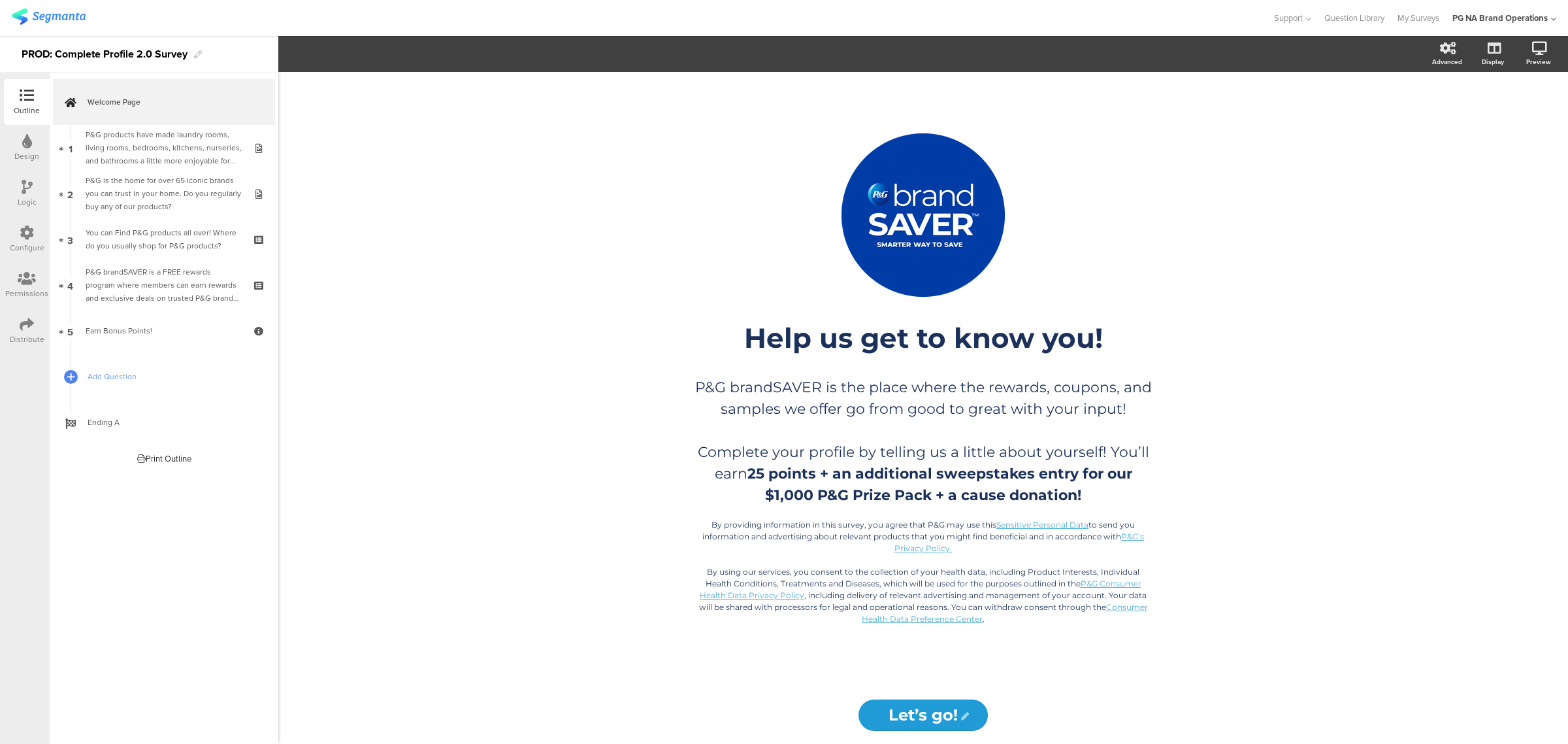
click at [13, 232] on div "Configure" at bounding box center [27, 239] width 46 height 46
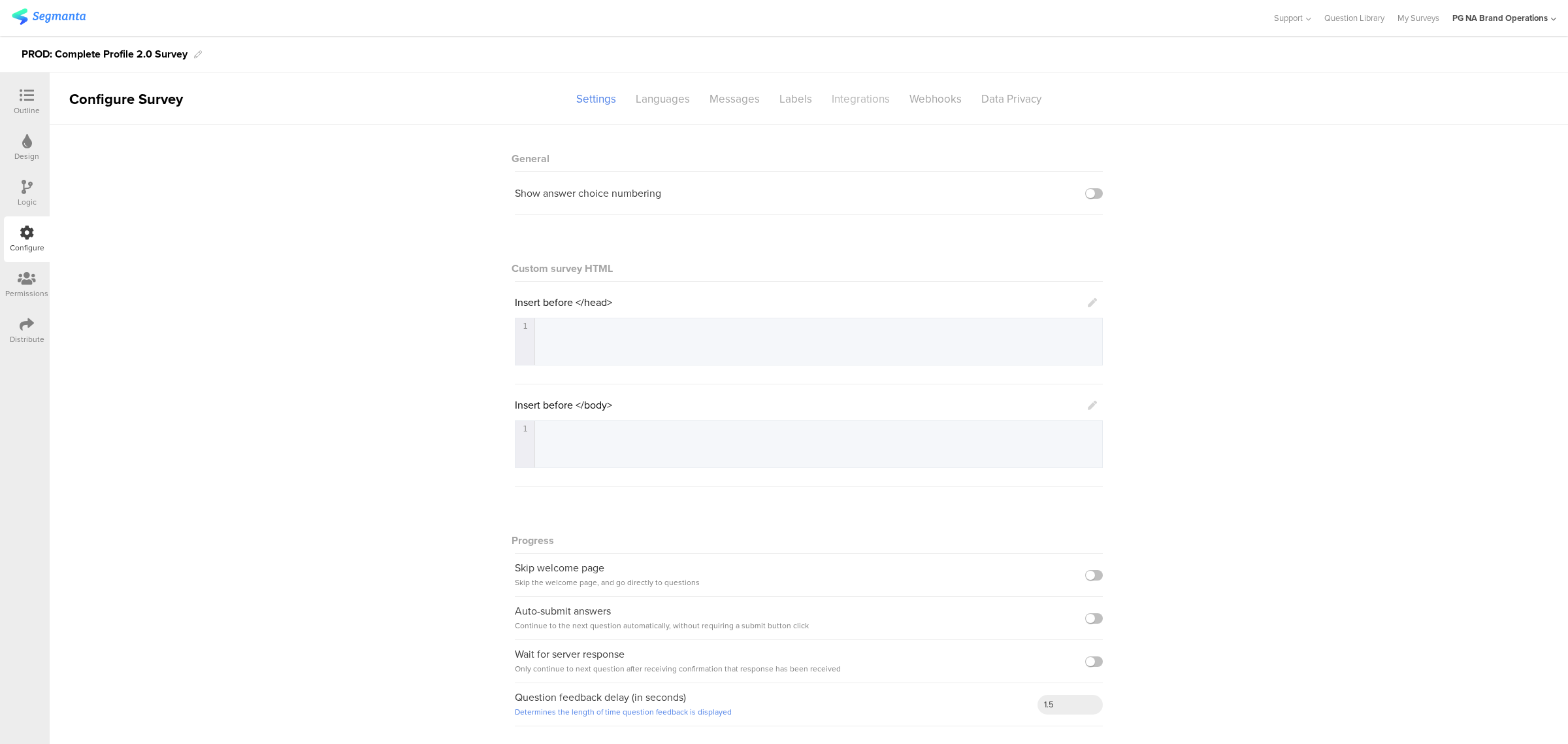
click at [862, 98] on div "Integrations" at bounding box center [861, 99] width 78 height 23
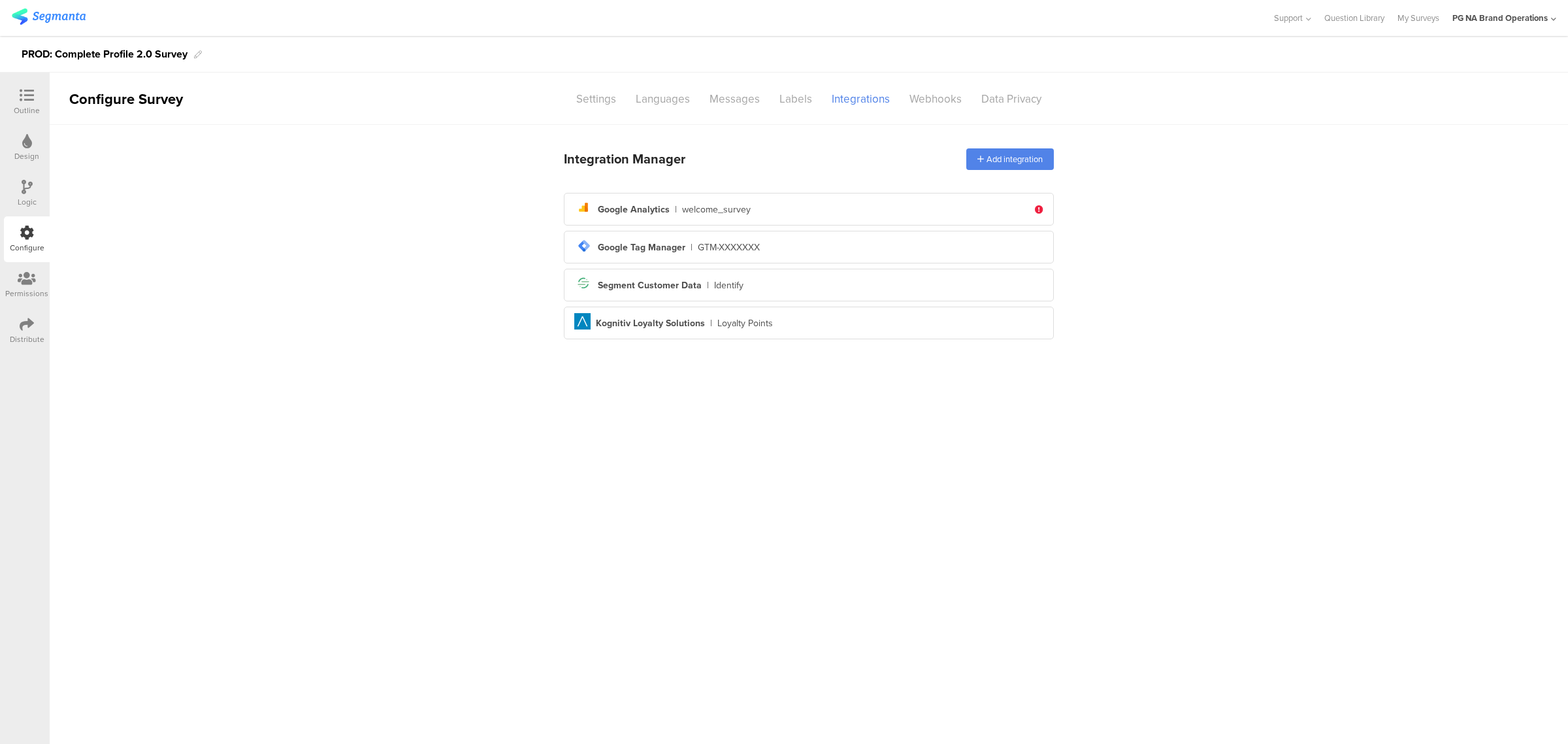
click at [25, 295] on div "Permissions" at bounding box center [26, 293] width 43 height 12
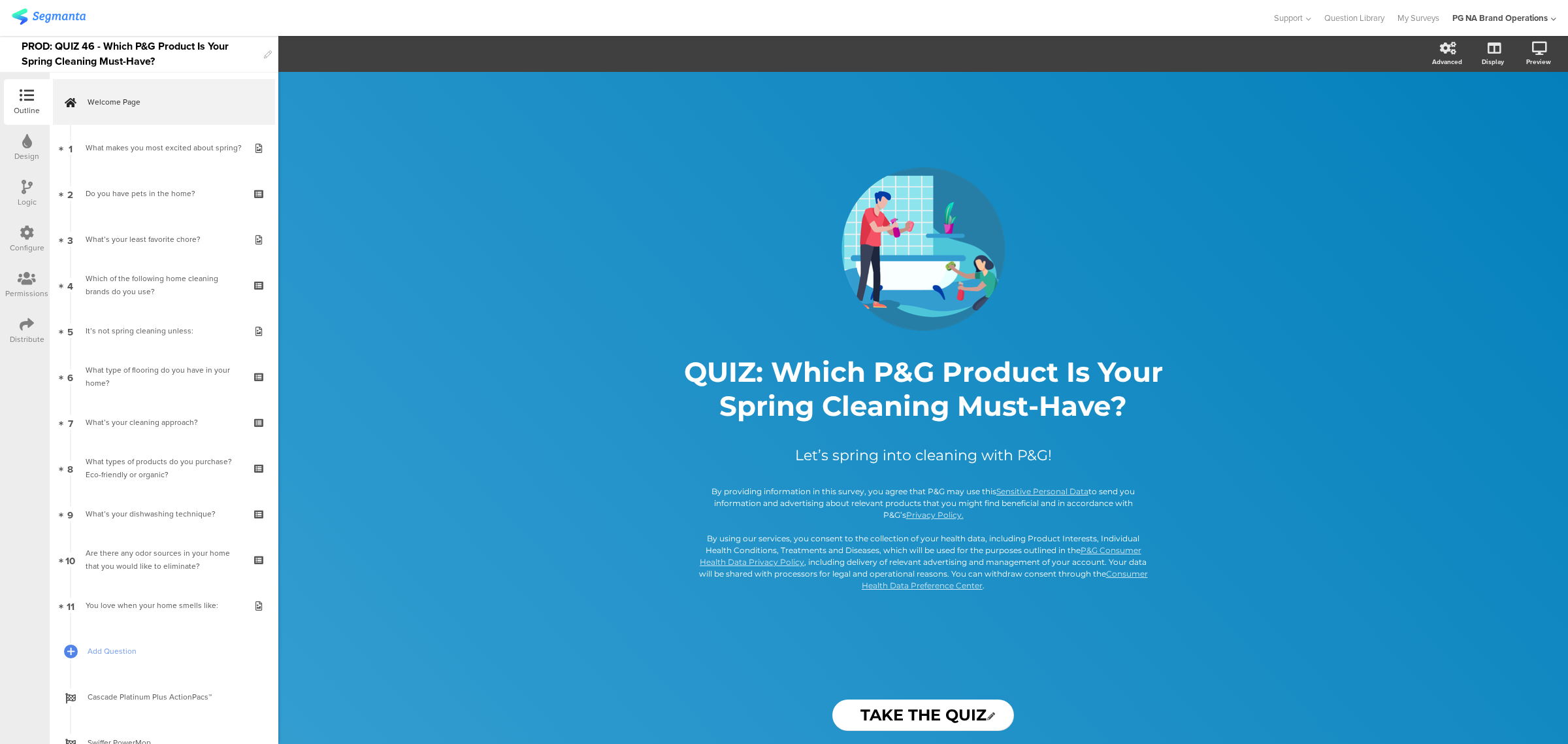
click at [23, 235] on icon at bounding box center [27, 232] width 14 height 14
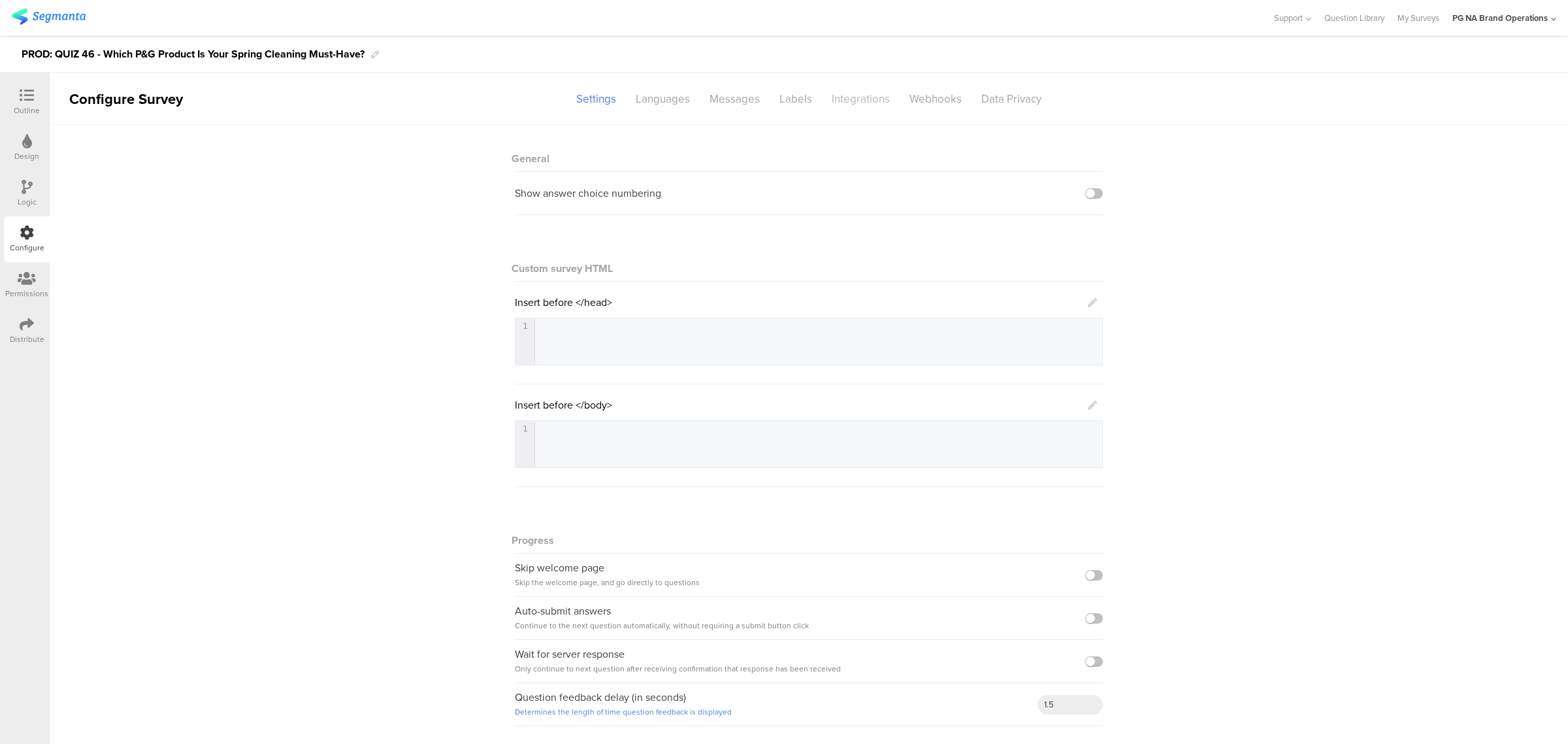
click at [867, 97] on div "Integrations" at bounding box center [861, 99] width 78 height 23
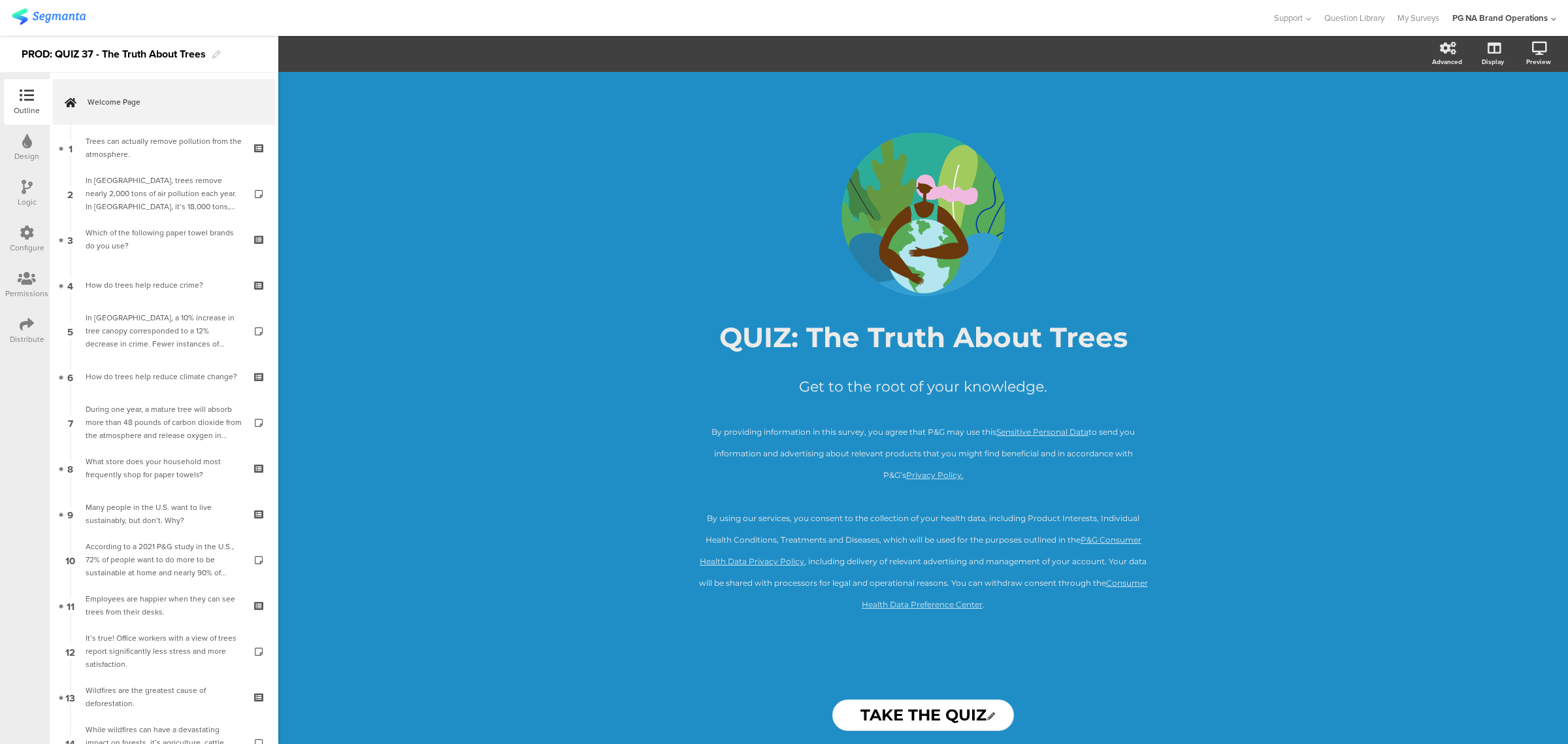
click at [24, 240] on div at bounding box center [27, 233] width 14 height 16
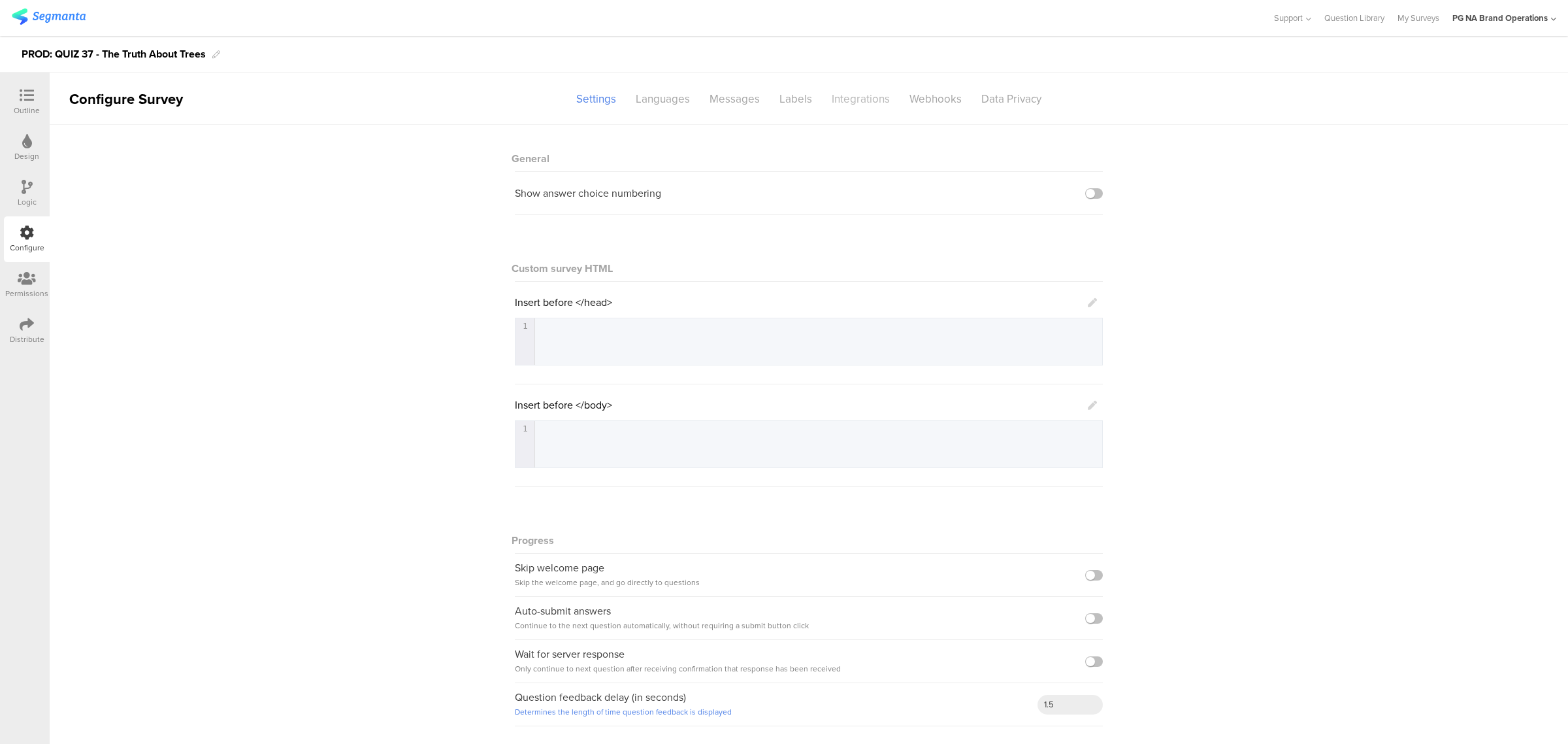
click at [853, 92] on div "Integrations" at bounding box center [861, 99] width 78 height 23
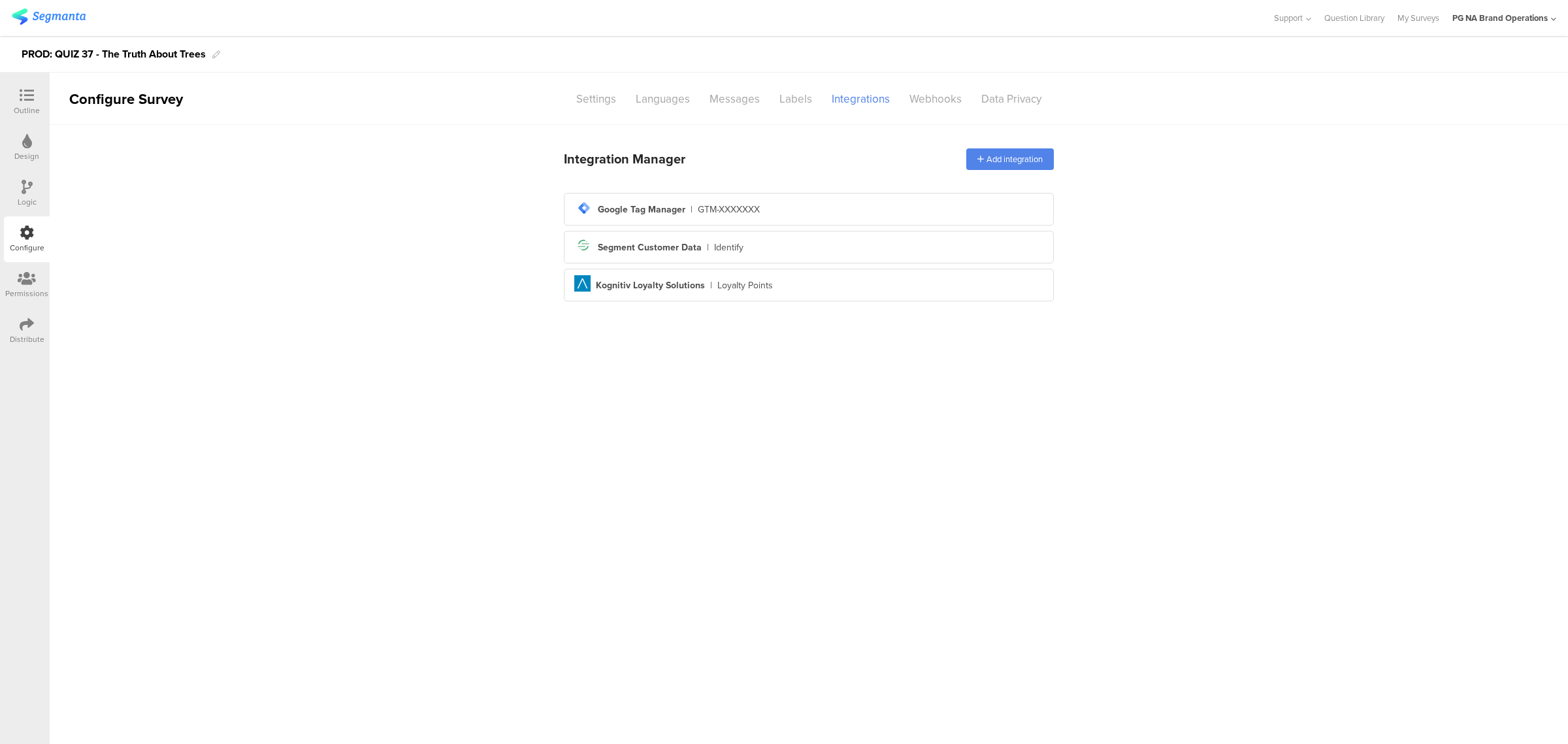
click at [20, 240] on div at bounding box center [27, 233] width 14 height 16
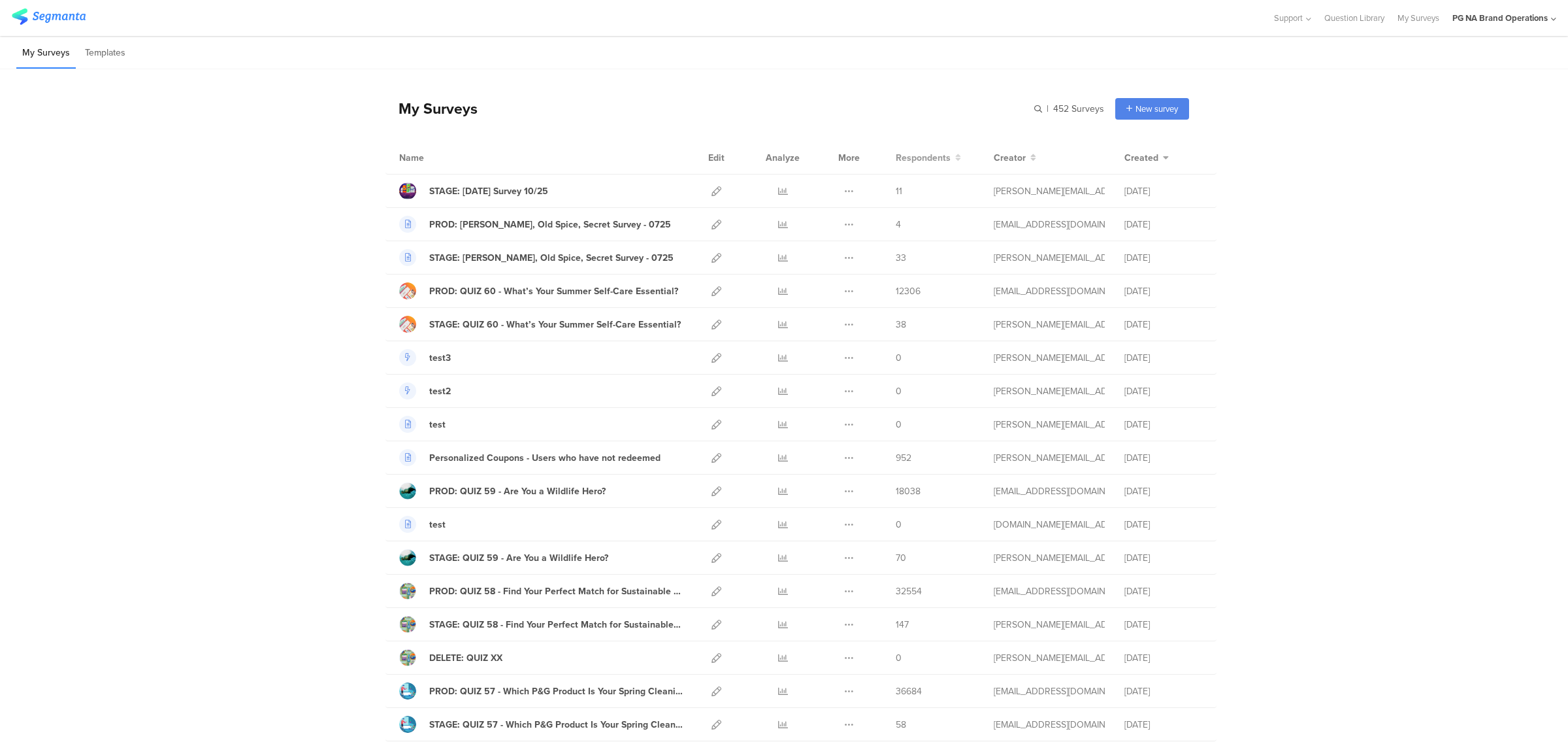
click at [910, 158] on span "Respondents" at bounding box center [923, 158] width 55 height 13
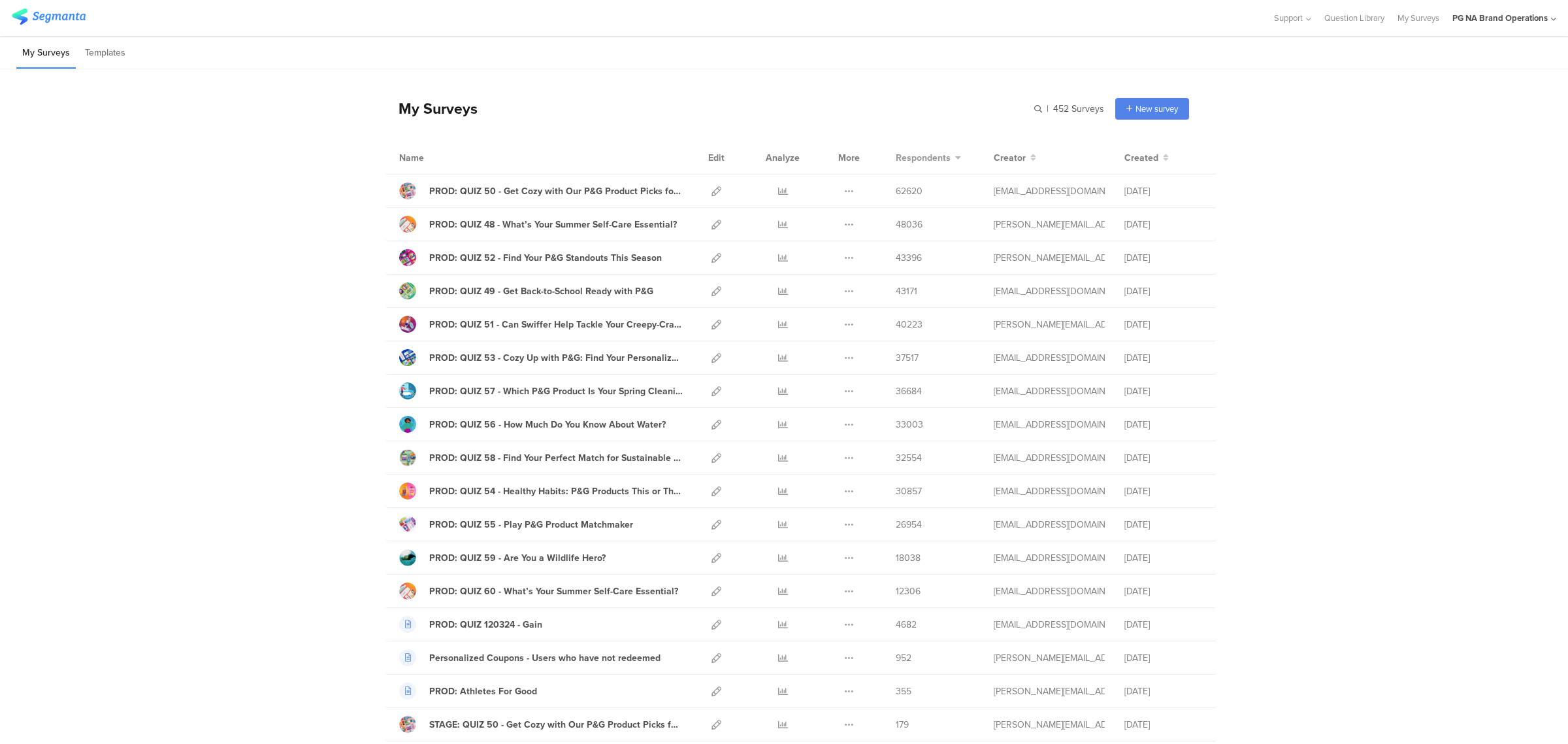
click at [928, 161] on span "Respondents" at bounding box center [923, 158] width 55 height 13
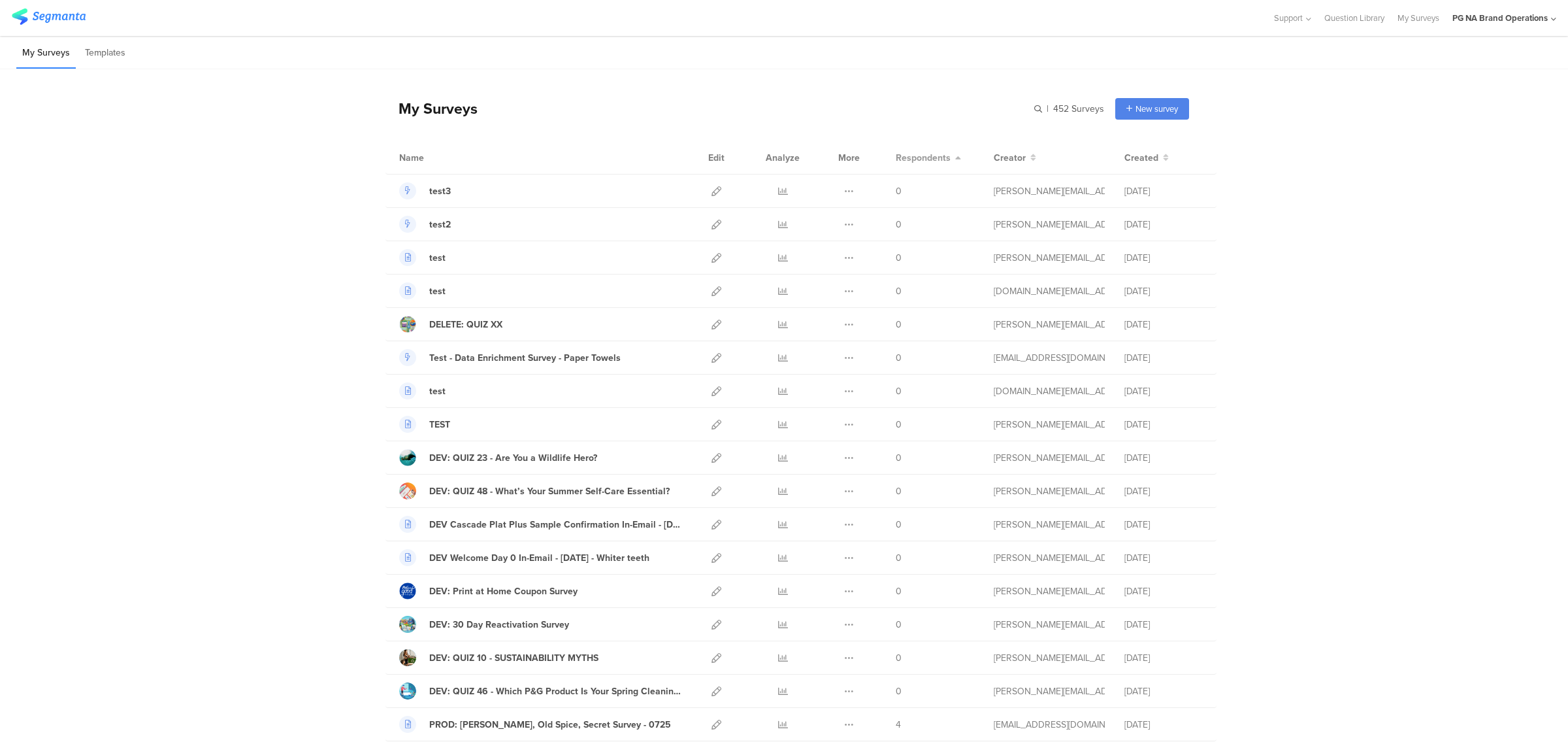
click at [928, 161] on span "Respondents" at bounding box center [923, 158] width 55 height 13
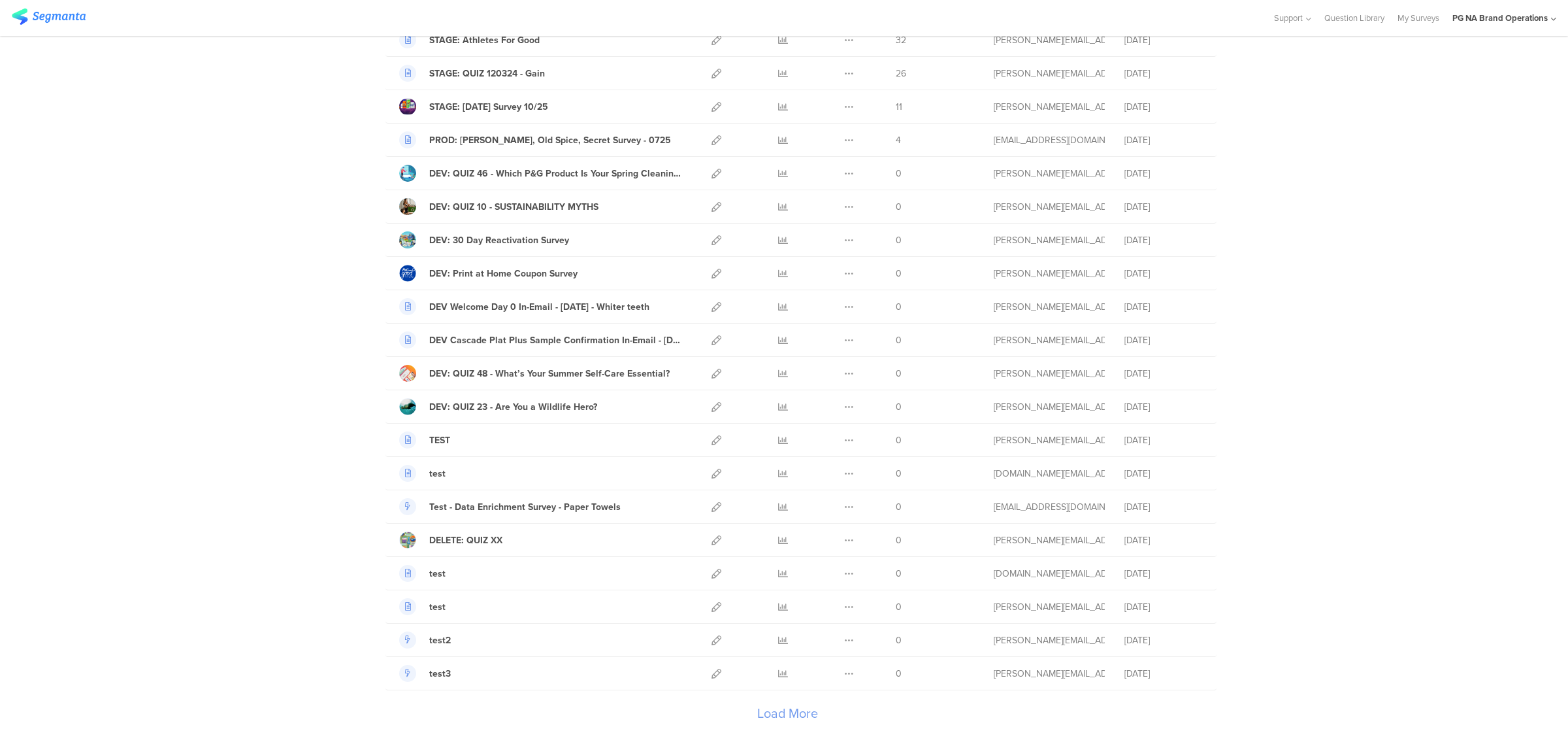
scroll to position [1242, 0]
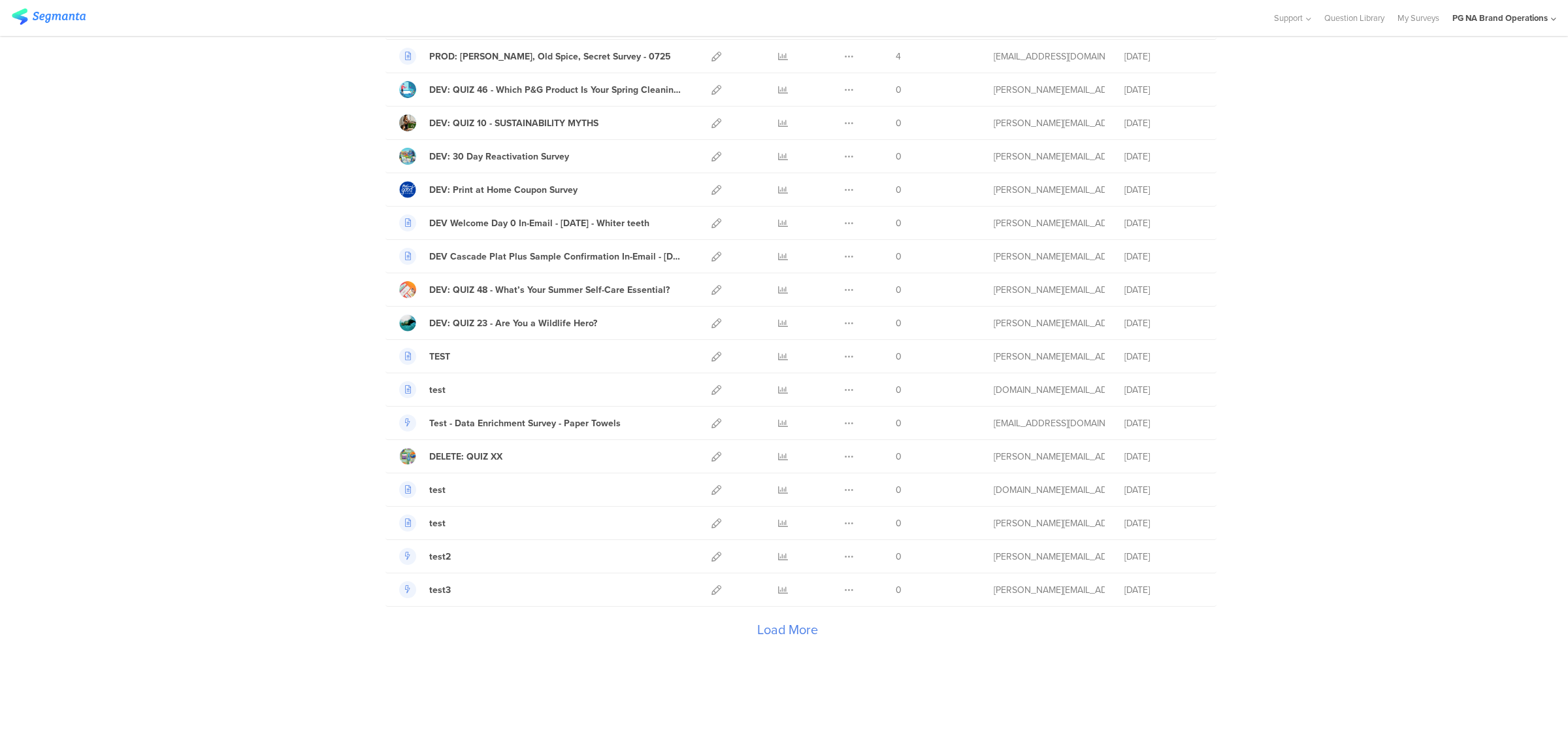
click at [788, 632] on div "Load More" at bounding box center [788, 632] width 804 height 52
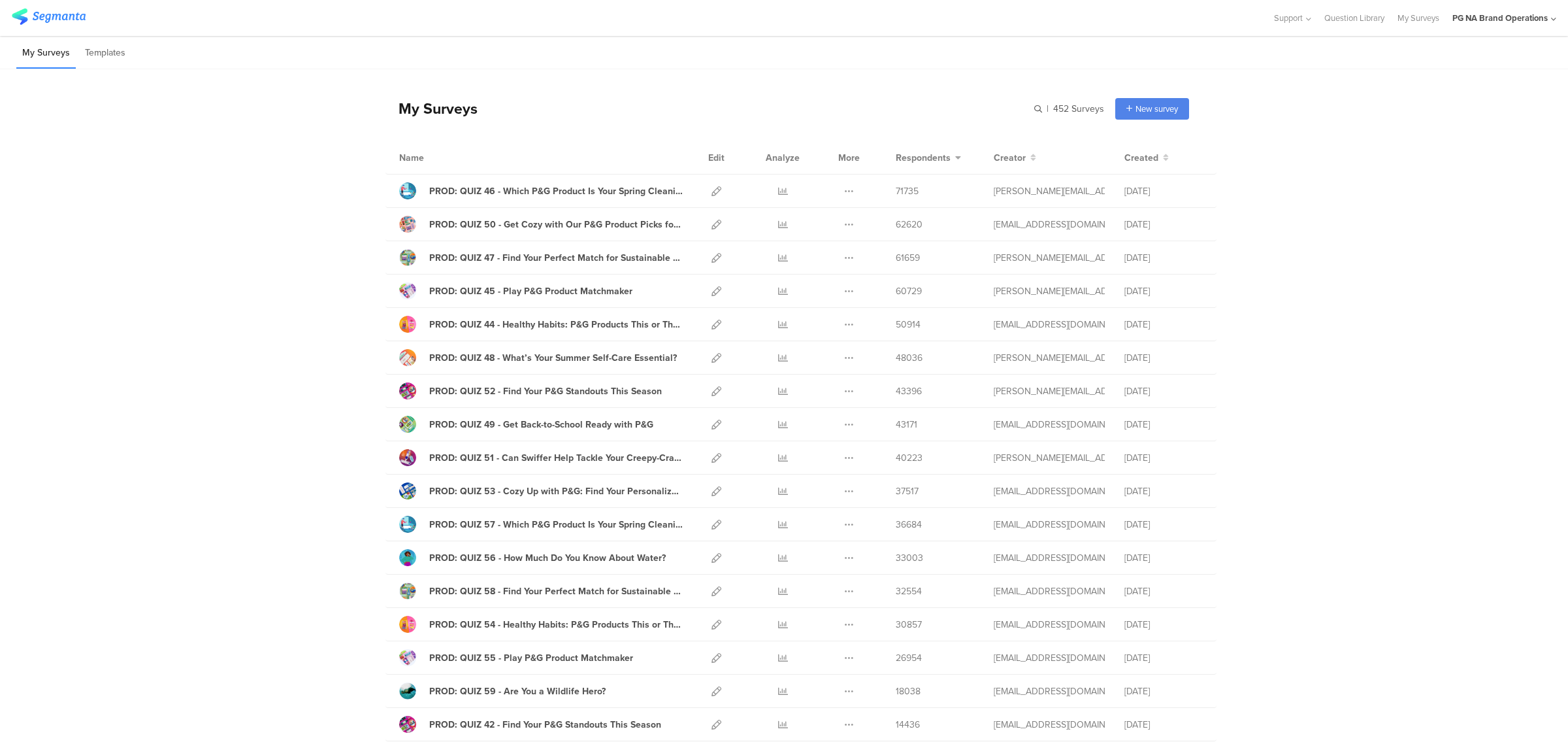
scroll to position [2917, 0]
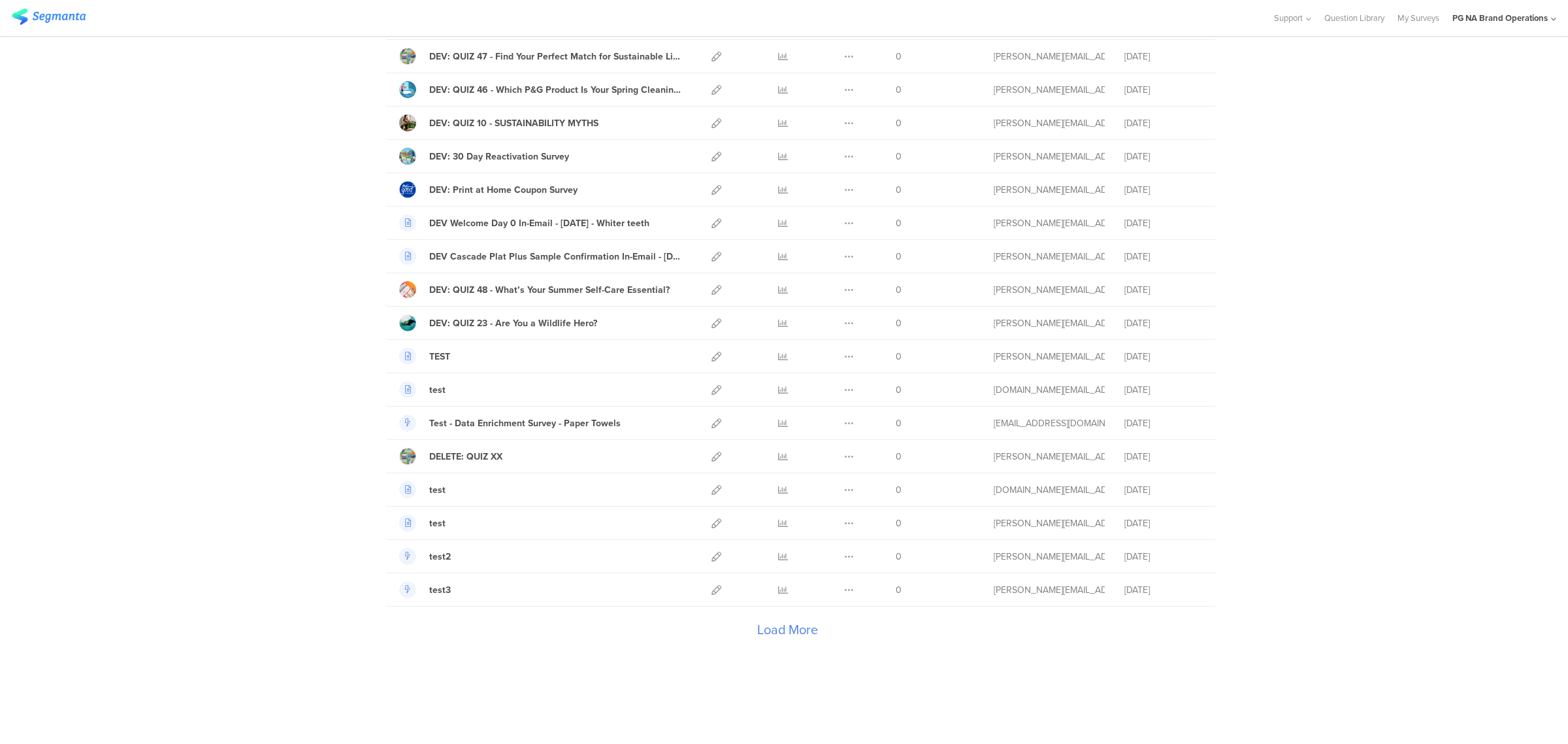
click at [782, 627] on div "Load More" at bounding box center [788, 632] width 804 height 52
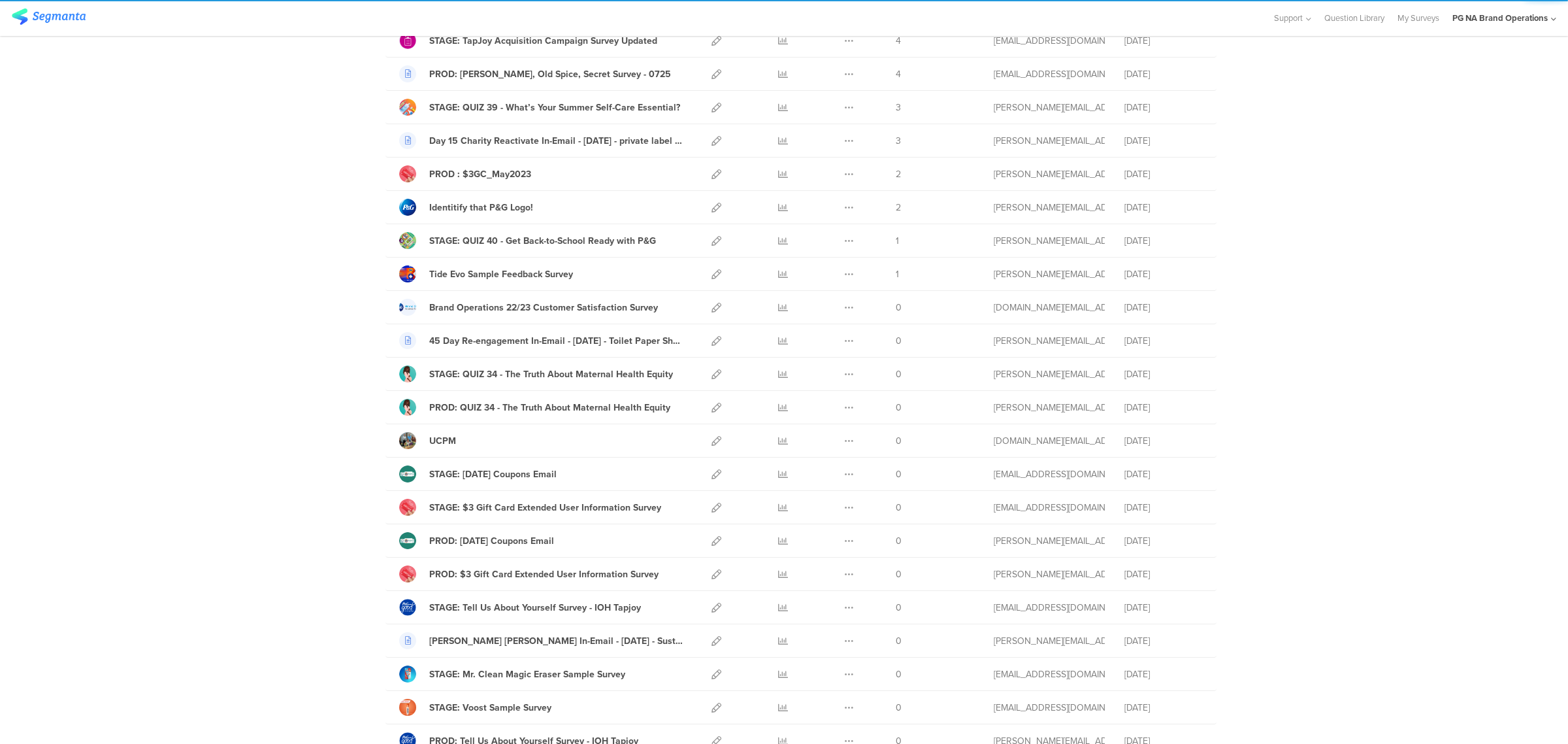
scroll to position [4591, 0]
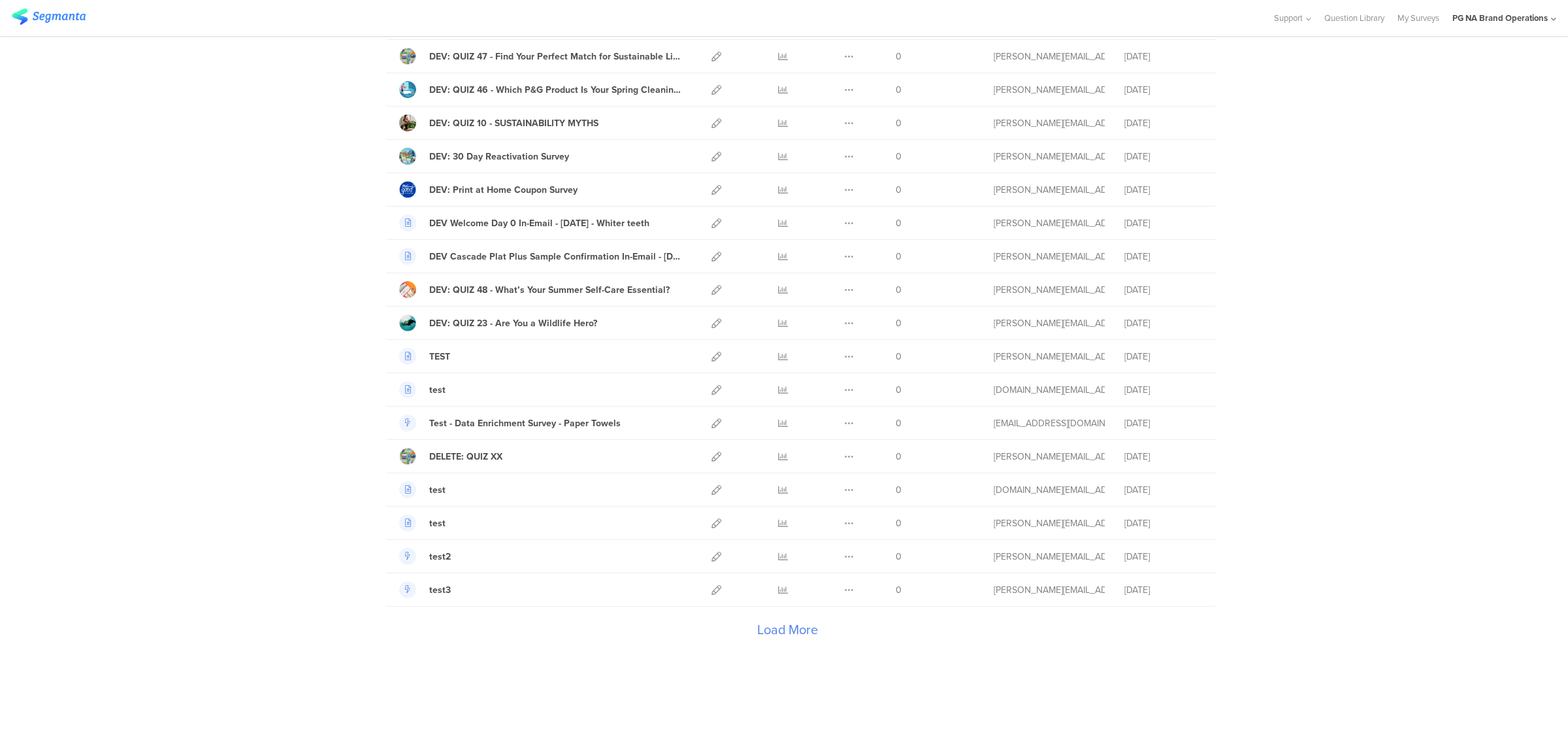
click at [807, 635] on div "Load More" at bounding box center [788, 632] width 804 height 52
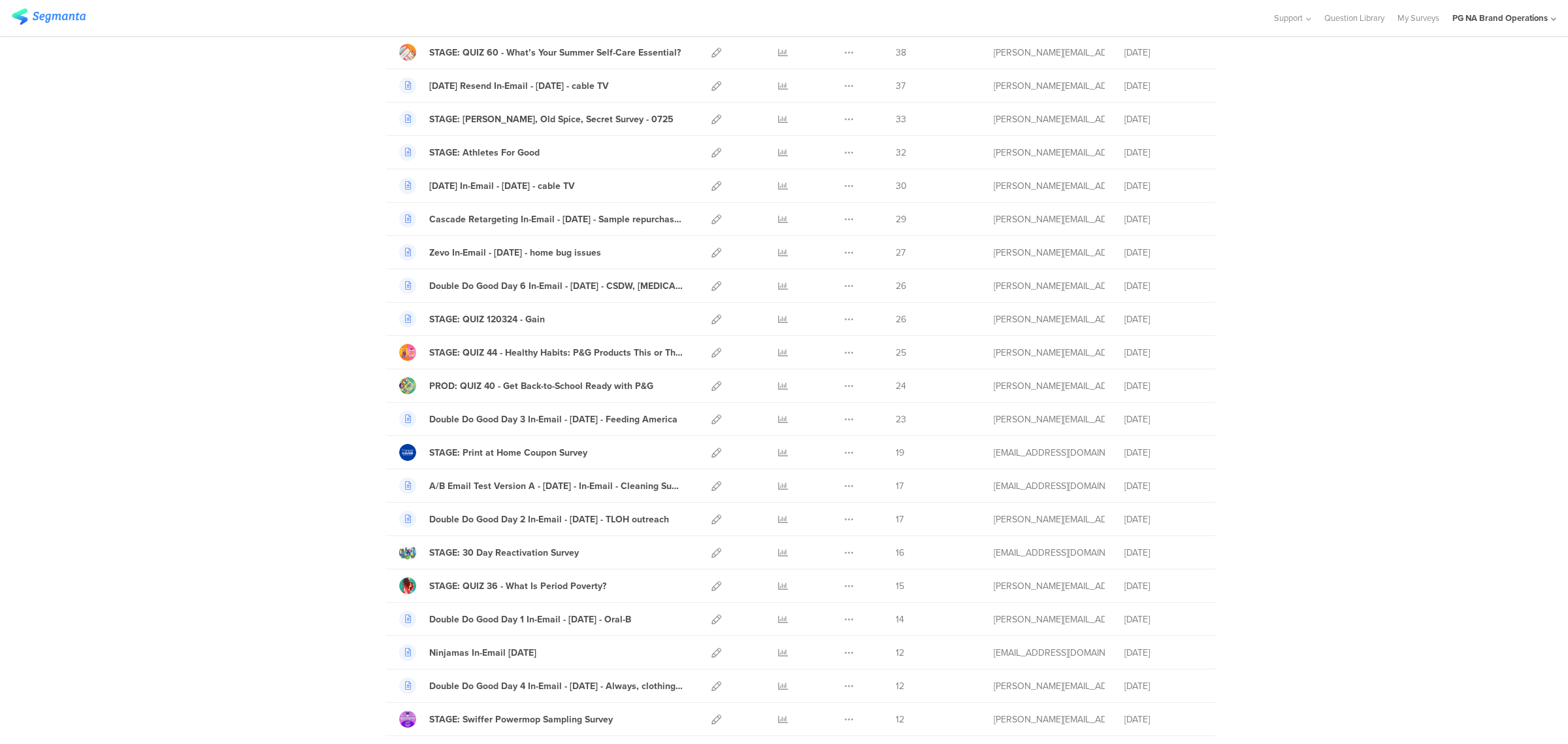
scroll to position [6266, 0]
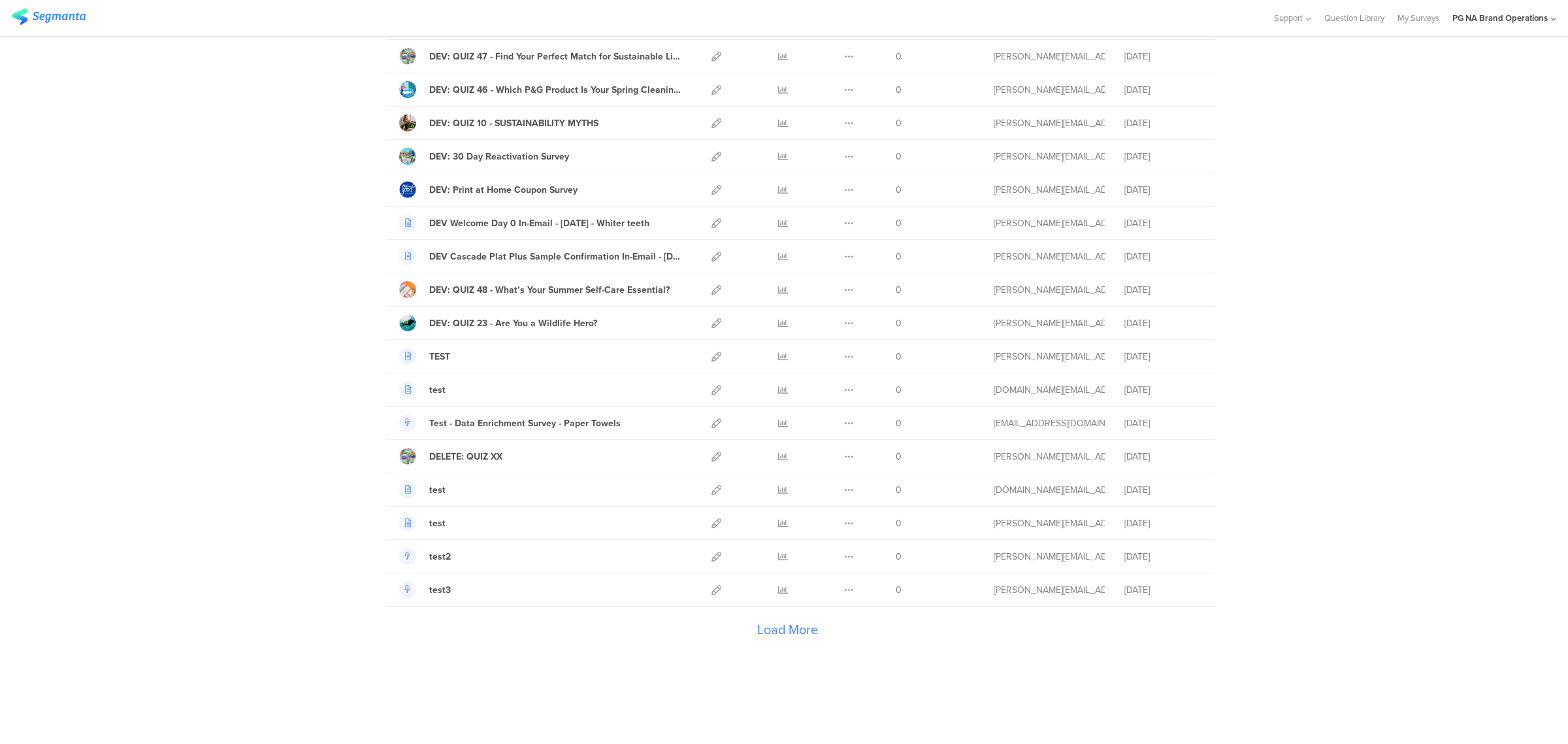
click at [789, 635] on div "Load More" at bounding box center [788, 632] width 804 height 52
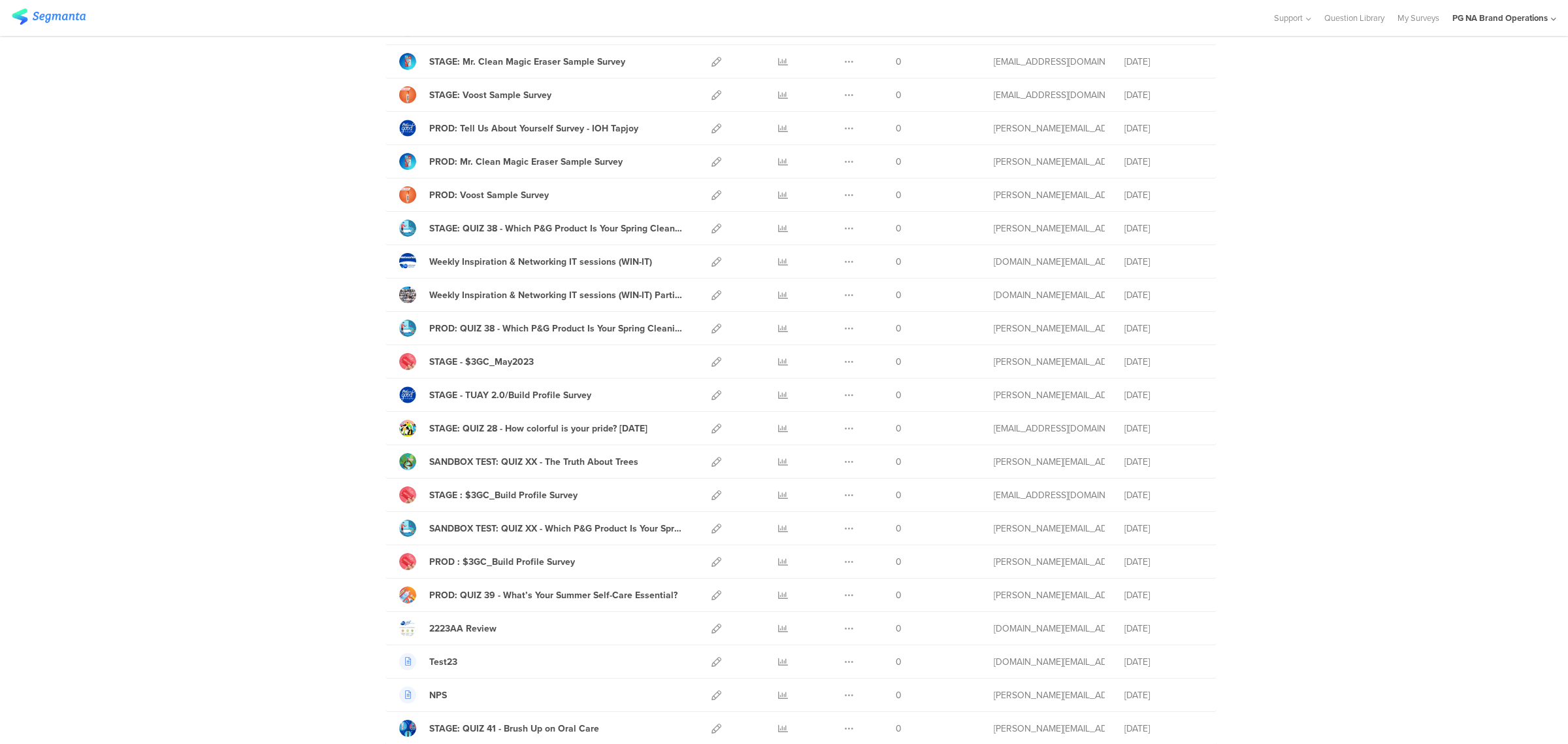
scroll to position [7940, 0]
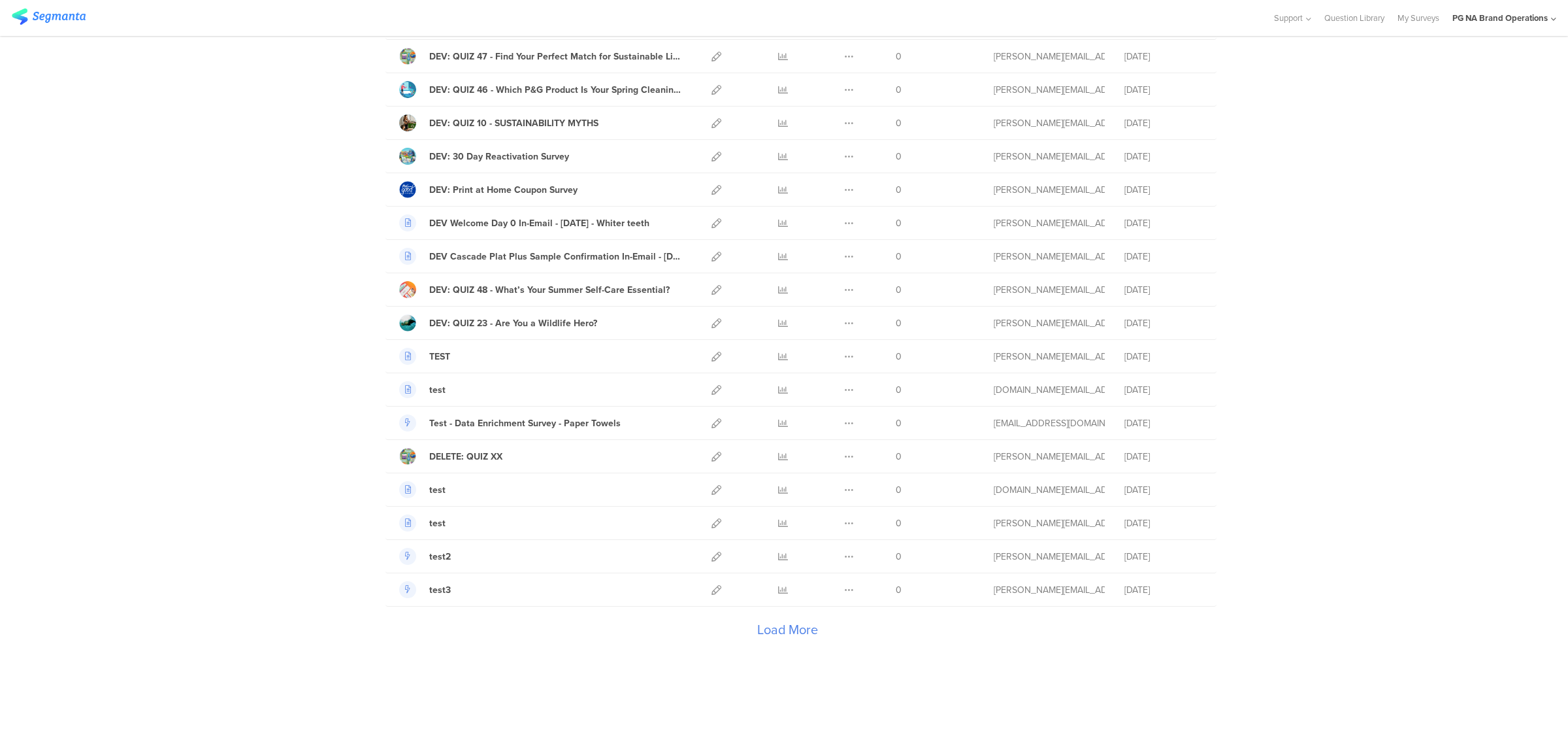
click at [782, 630] on div "Load More" at bounding box center [788, 632] width 804 height 52
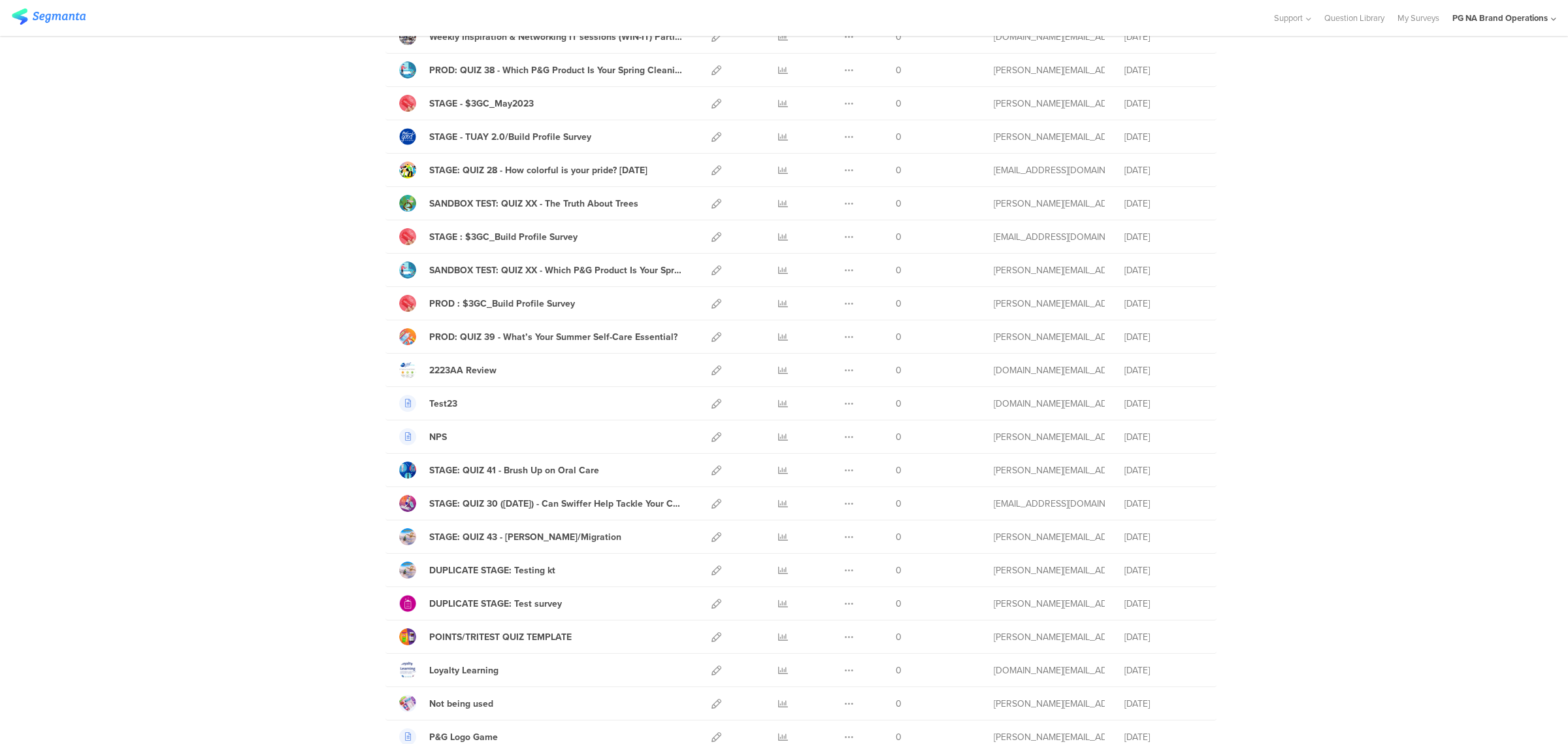
scroll to position [9615, 0]
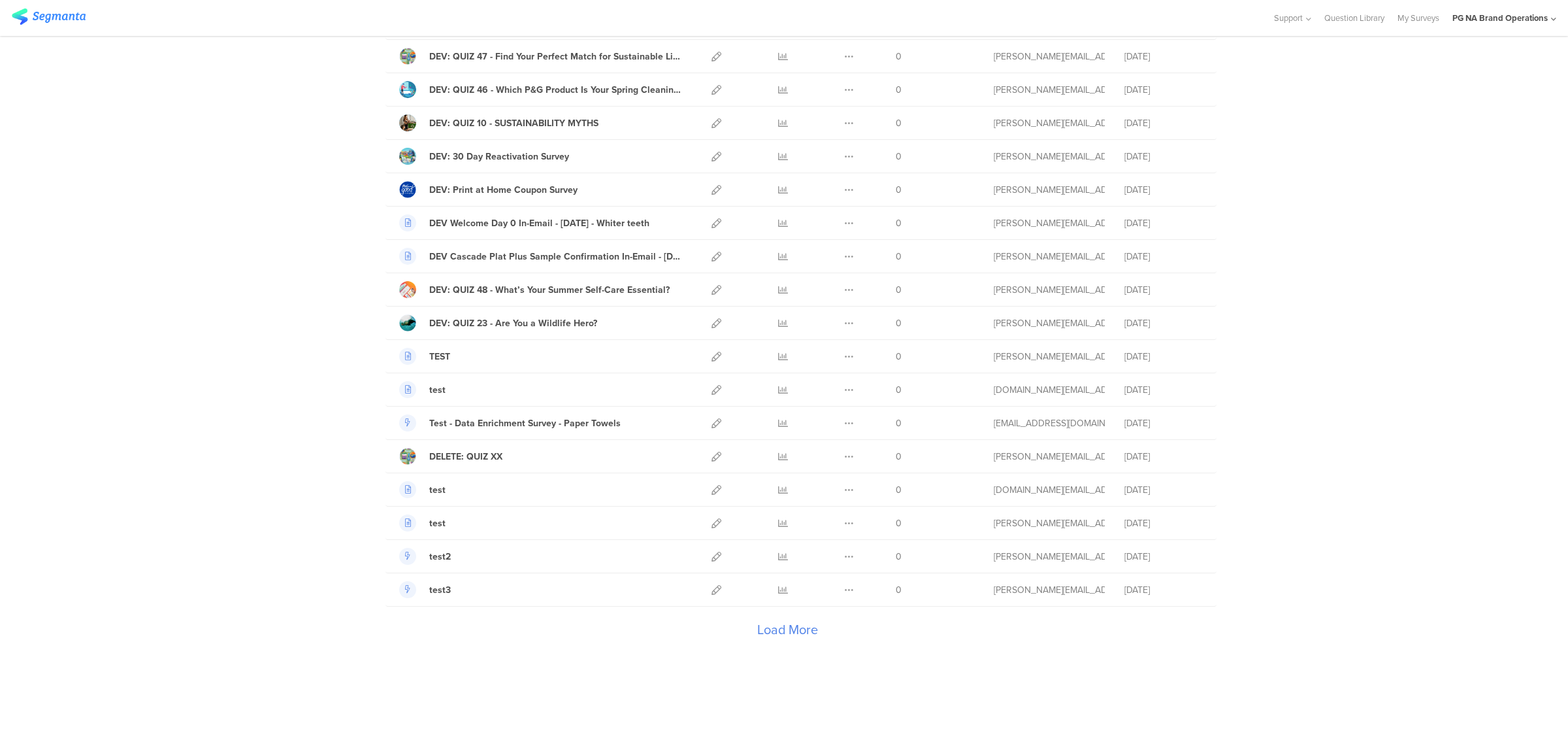
click at [790, 632] on div "Load More" at bounding box center [788, 632] width 804 height 52
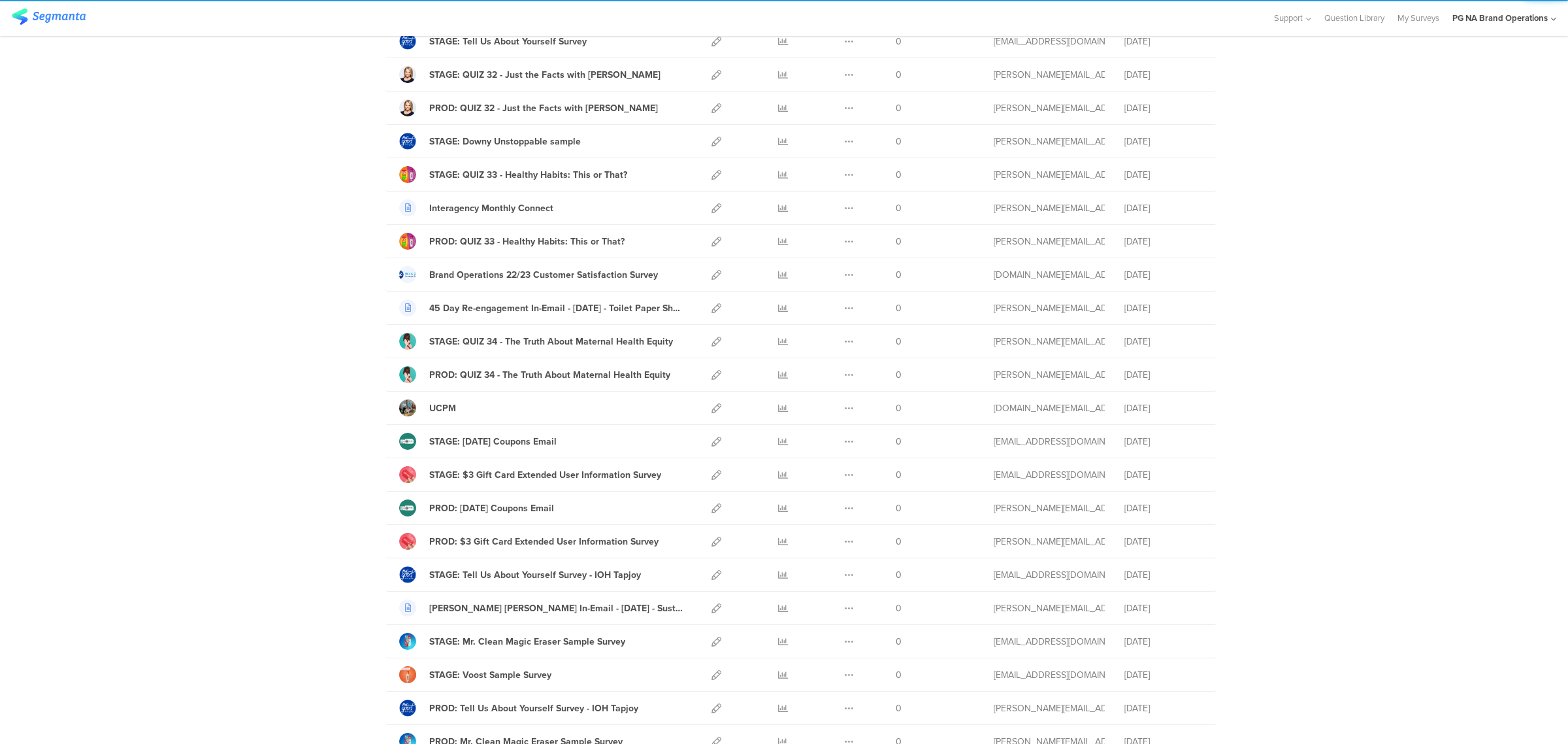
scroll to position [11289, 0]
